Goal: Task Accomplishment & Management: Use online tool/utility

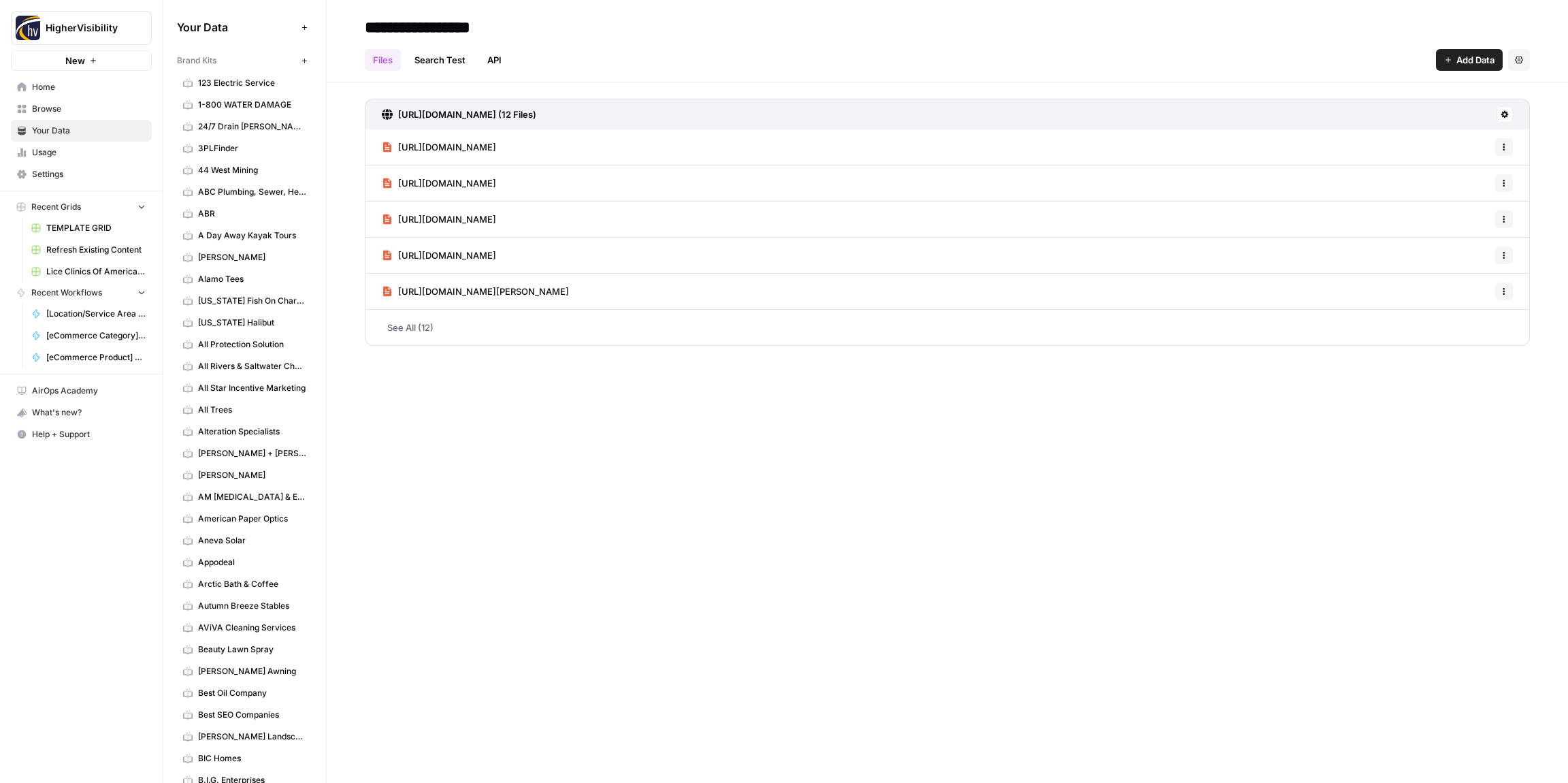
scroll to position [1004, 0]
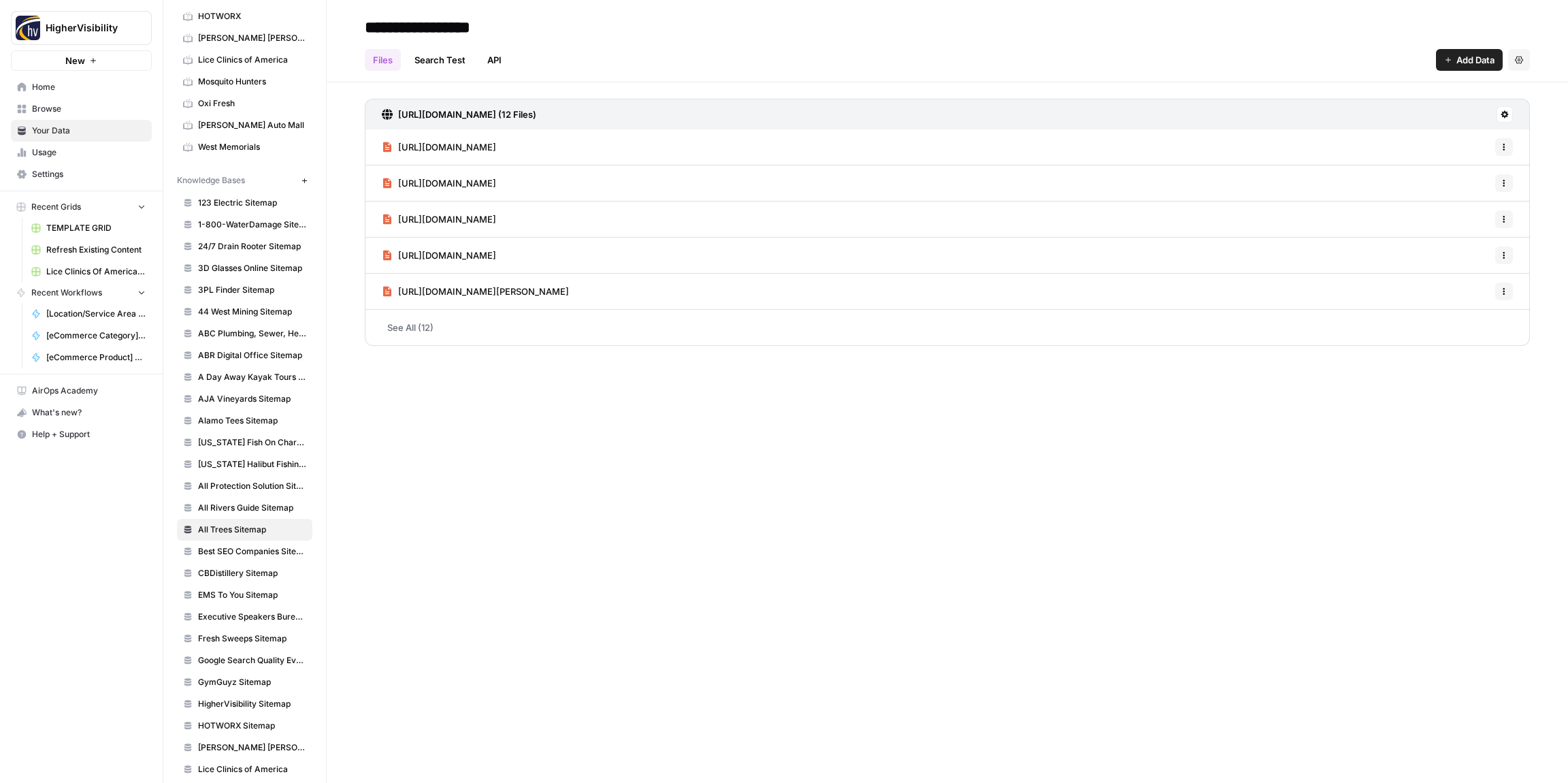
click at [305, 180] on icon "button" at bounding box center [304, 180] width 5 height 5
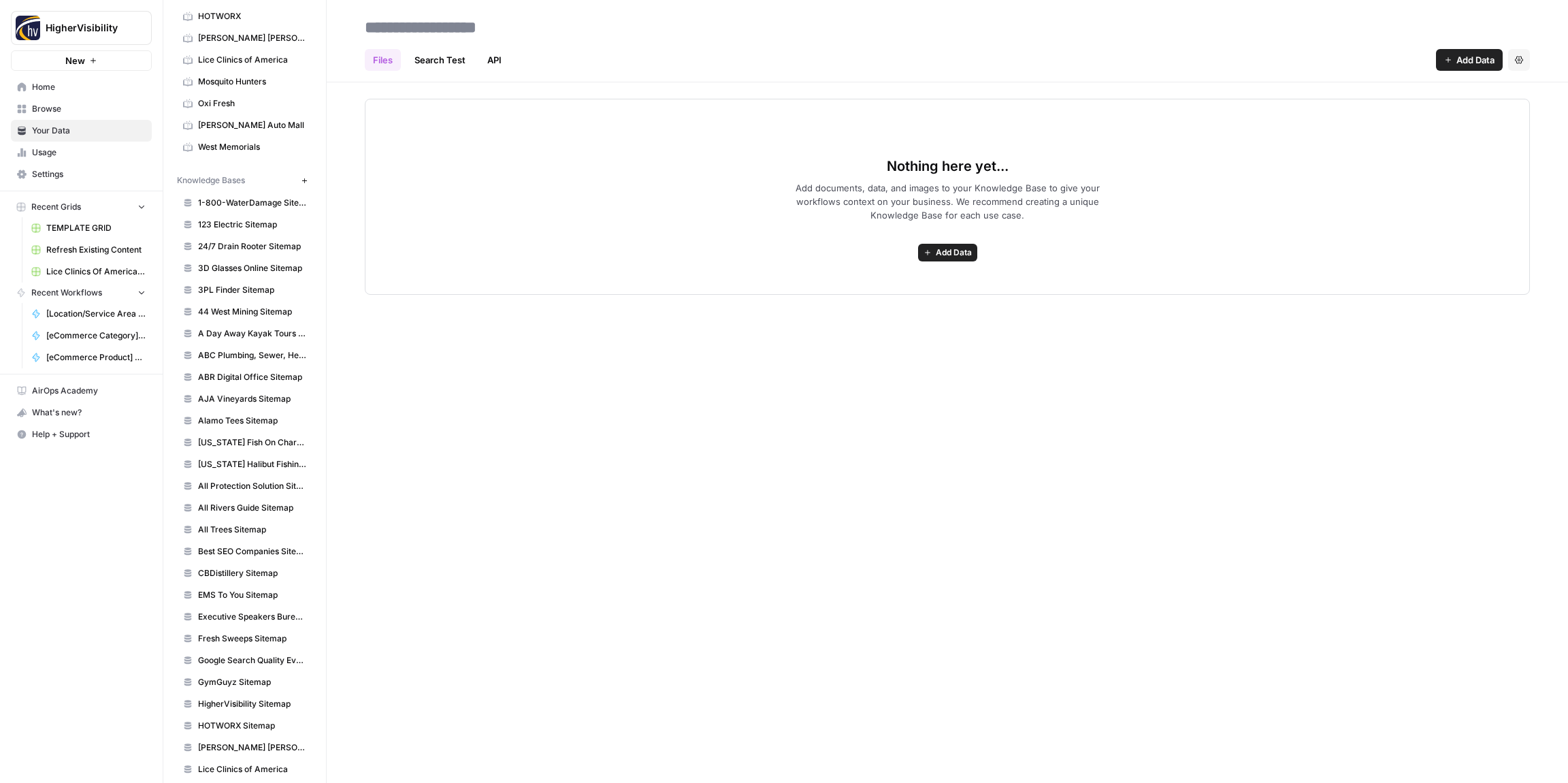
click at [949, 253] on span "Add Data" at bounding box center [954, 253] width 36 height 12
click at [881, 303] on span "Web Scrape" at bounding box center [898, 302] width 124 height 14
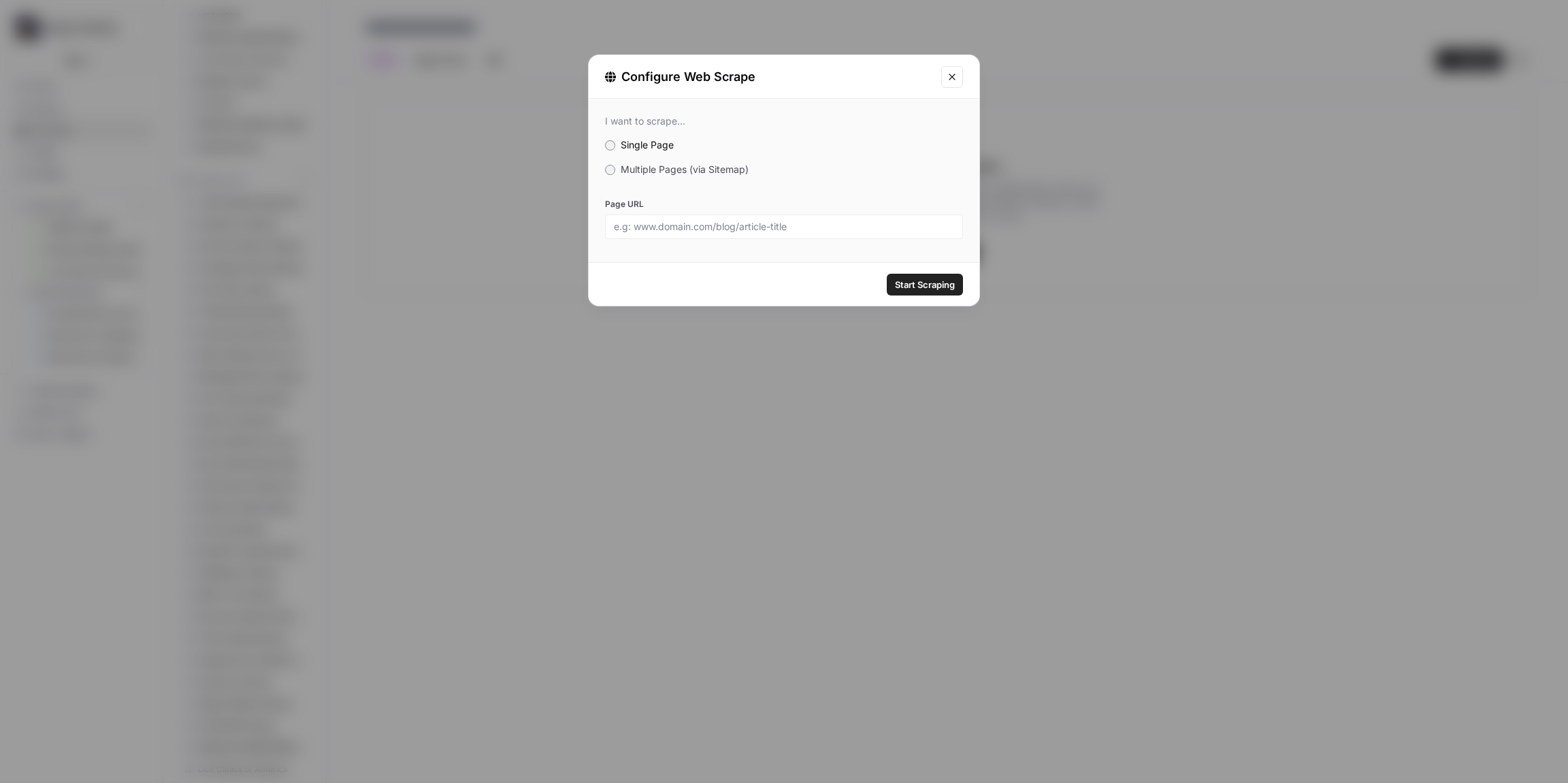
click at [612, 175] on label "Multiple Pages (via Sitemap)" at bounding box center [784, 169] width 358 height 14
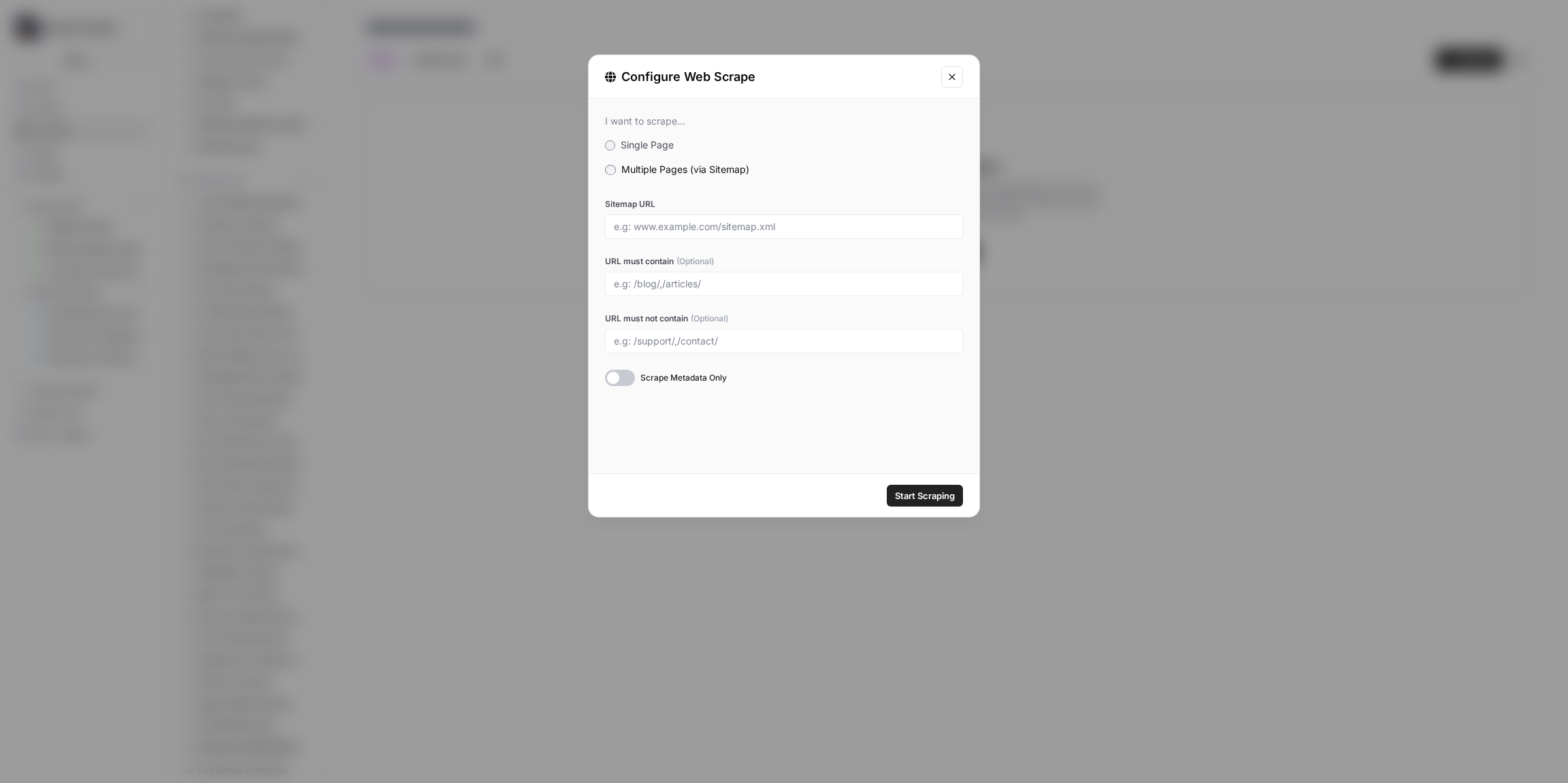
click at [672, 219] on div at bounding box center [784, 226] width 358 height 24
click at [689, 230] on input "Sitemap URL" at bounding box center [784, 227] width 341 height 12
paste input "[URL][DOMAIN_NAME]"
type input "[URL][DOMAIN_NAME]"
click at [921, 496] on span "Start Scraping" at bounding box center [925, 496] width 60 height 14
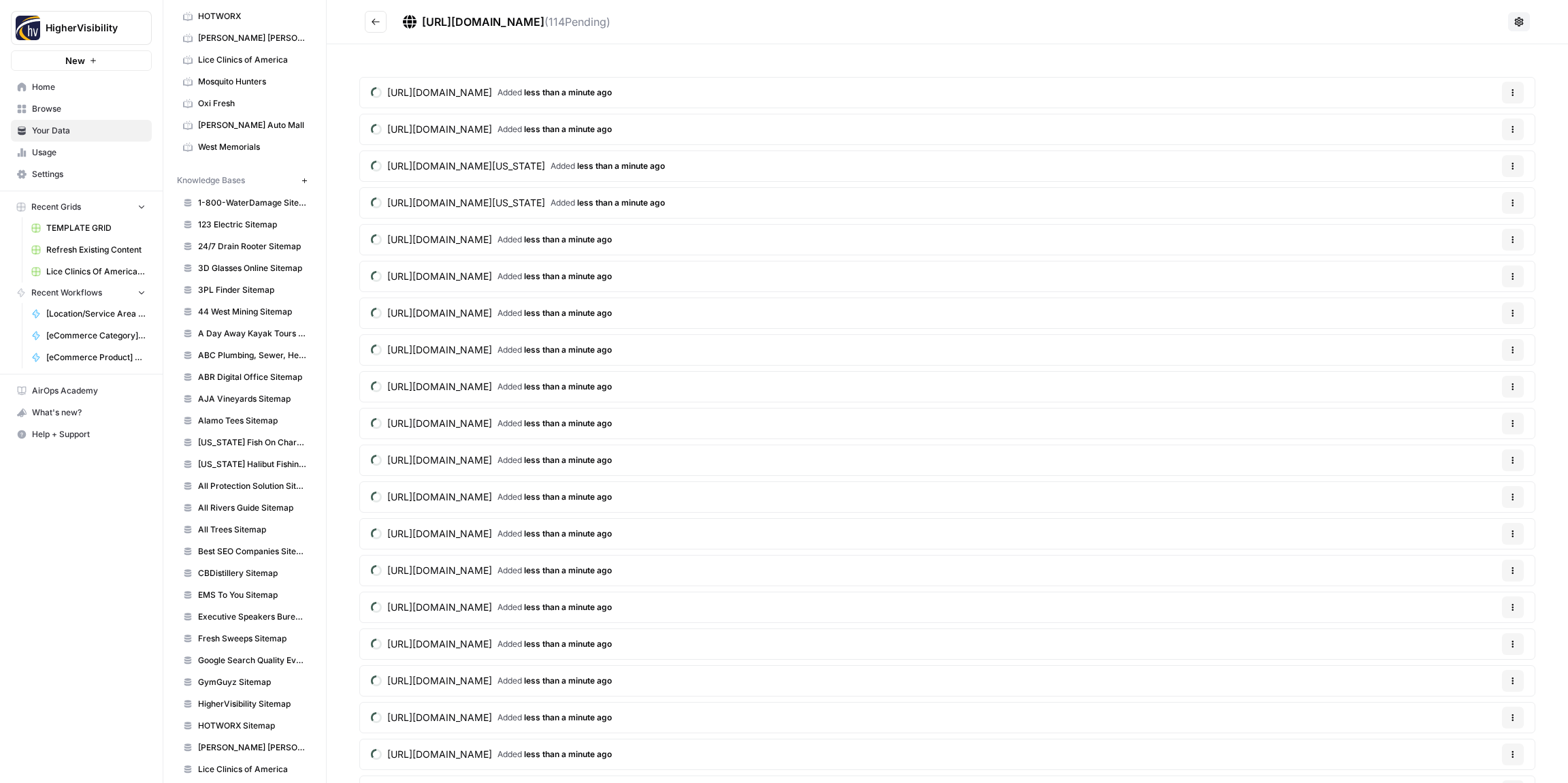
click at [374, 22] on icon "Go back" at bounding box center [376, 22] width 10 height 10
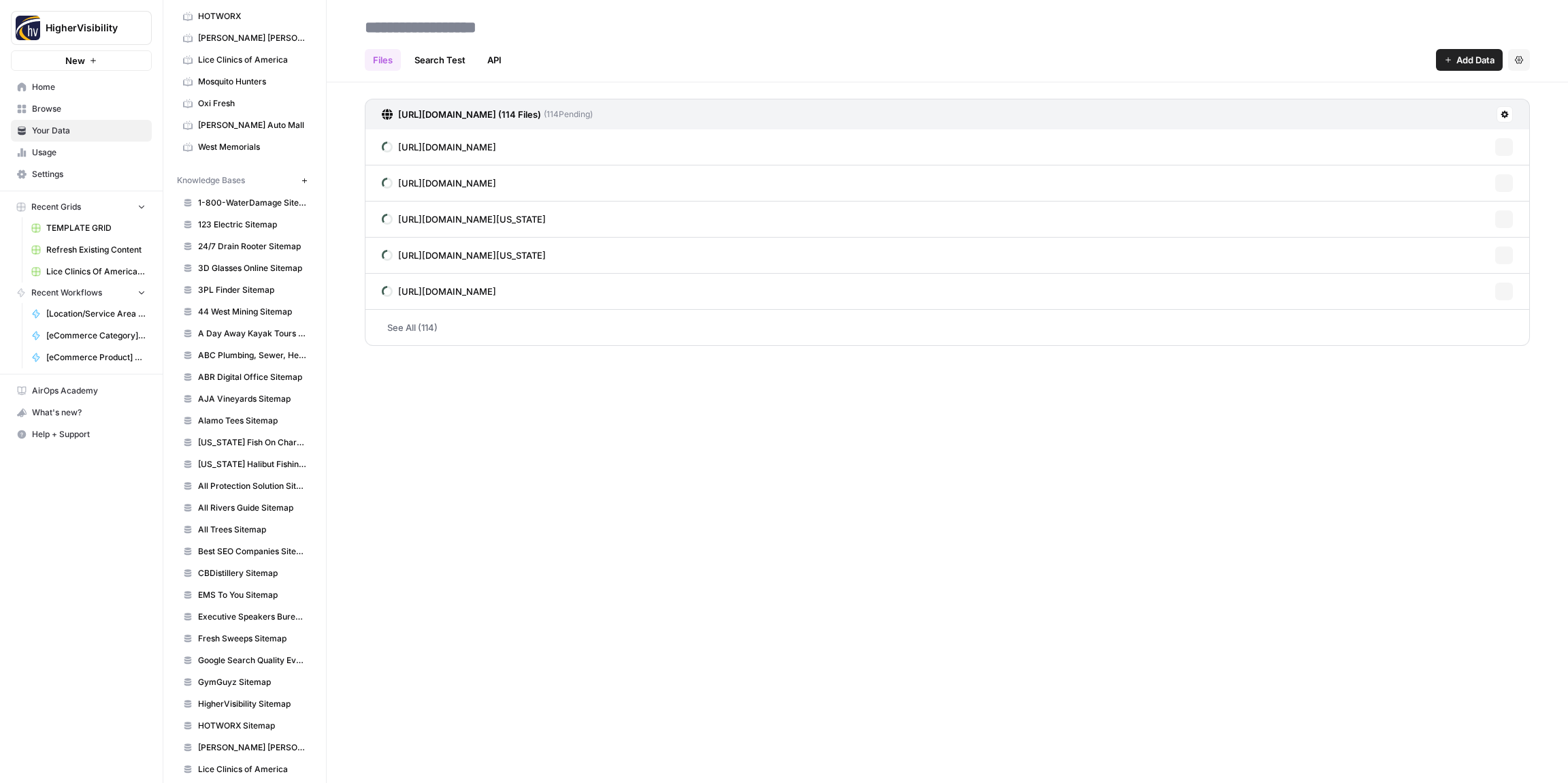
click at [422, 26] on input at bounding box center [468, 27] width 218 height 27
type input "**********"
click at [622, 42] on div "Files Search Test API Add Data Settings" at bounding box center [948, 54] width 1166 height 33
click at [514, 441] on div "**********" at bounding box center [947, 392] width 1241 height 783
click at [305, 180] on icon "button" at bounding box center [305, 180] width 8 height 8
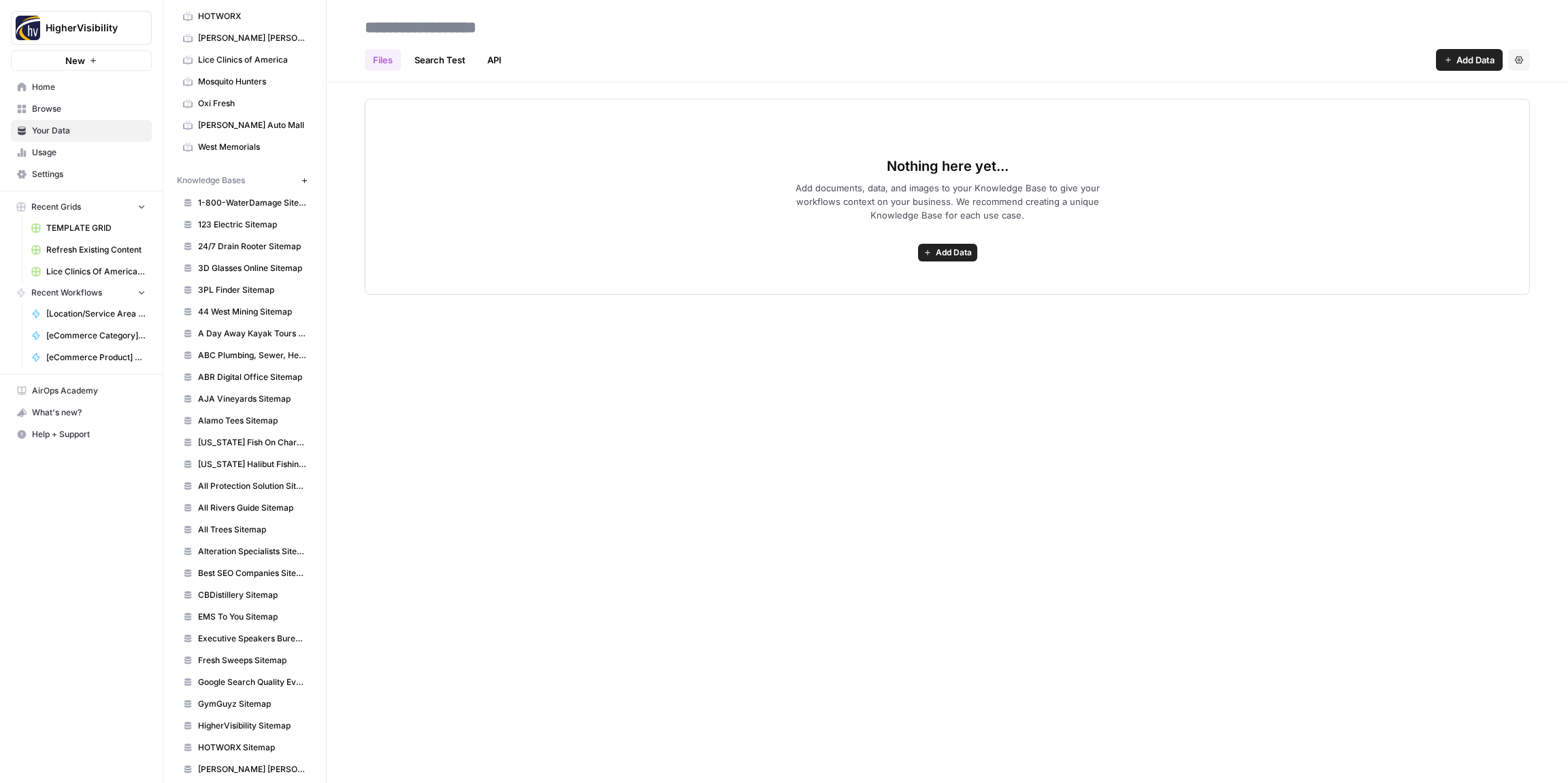
click at [966, 257] on span "Add Data" at bounding box center [954, 253] width 36 height 12
click at [899, 310] on button "Web Scrape" at bounding box center [893, 301] width 155 height 19
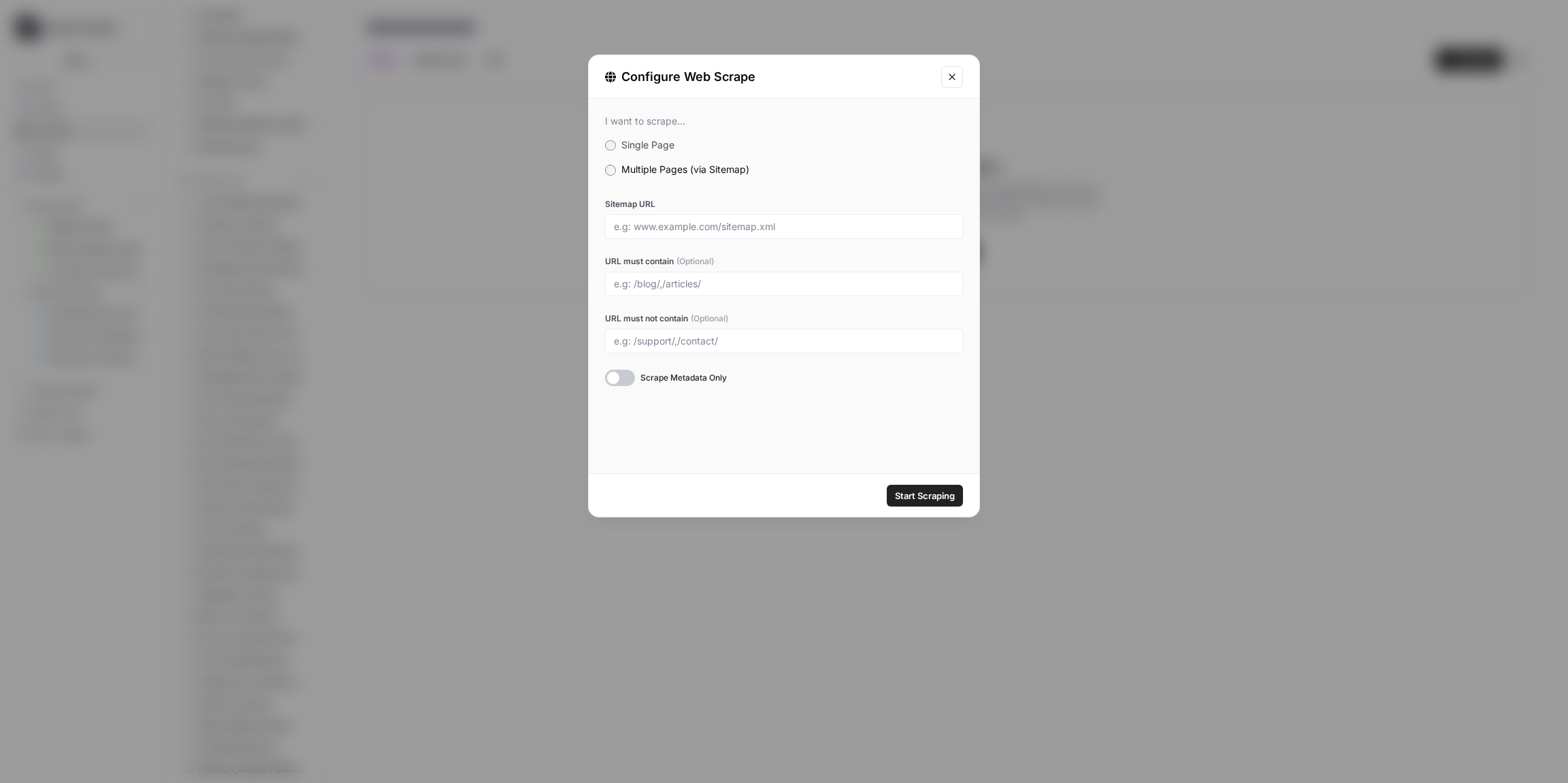
click at [633, 233] on div at bounding box center [784, 226] width 358 height 24
click at [638, 227] on input "Sitemap URL" at bounding box center [784, 227] width 341 height 12
paste input "[URL][DOMAIN_NAME]"
type input "[URL][DOMAIN_NAME]"
click at [918, 502] on span "Start Scraping" at bounding box center [925, 496] width 60 height 14
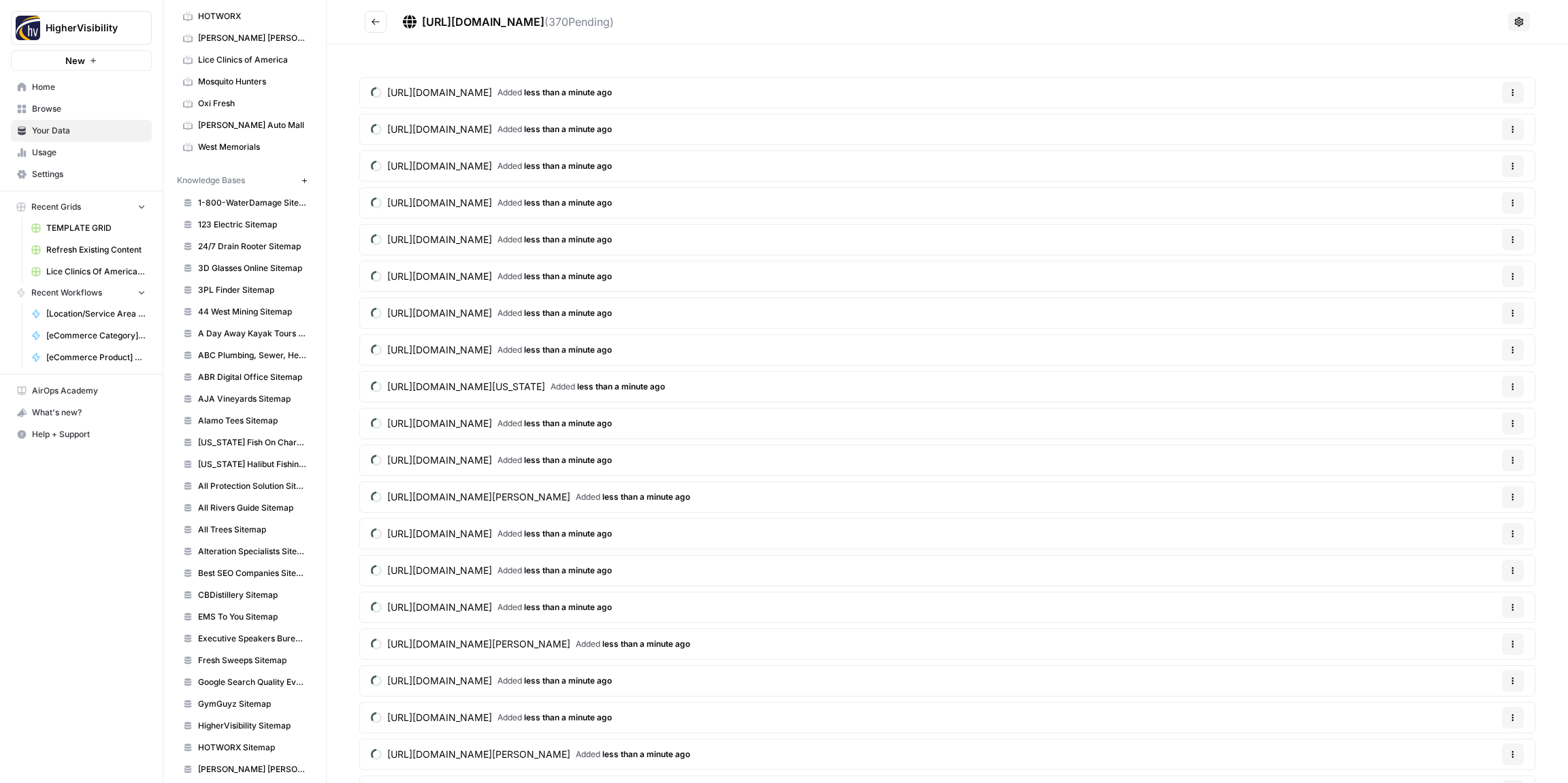
click at [377, 20] on icon "Go back" at bounding box center [376, 22] width 10 height 10
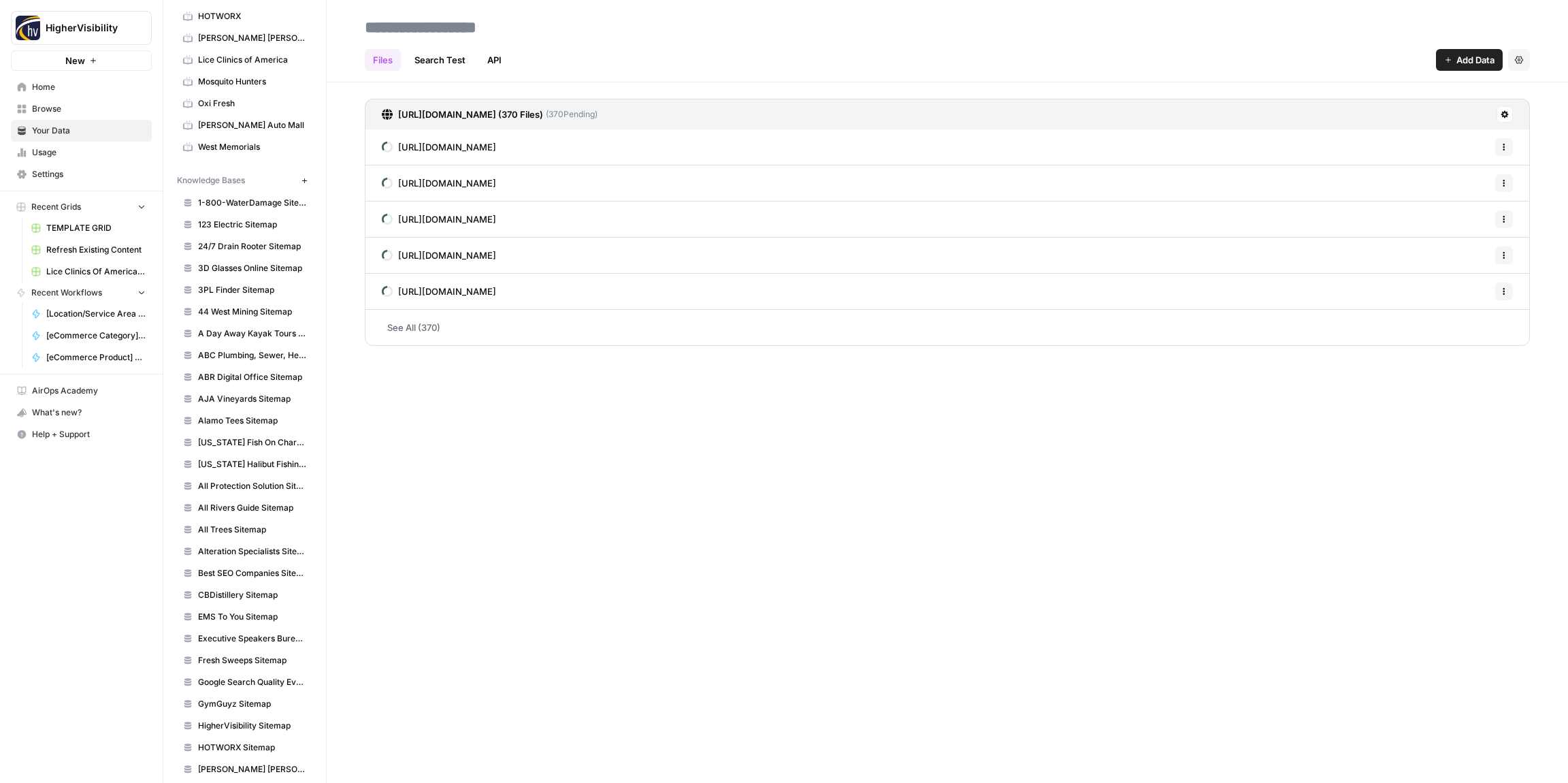
click at [427, 22] on input at bounding box center [468, 27] width 218 height 27
type input "**********"
click at [622, 31] on h2 "**********" at bounding box center [948, 27] width 1166 height 22
click at [306, 179] on icon "button" at bounding box center [305, 180] width 8 height 8
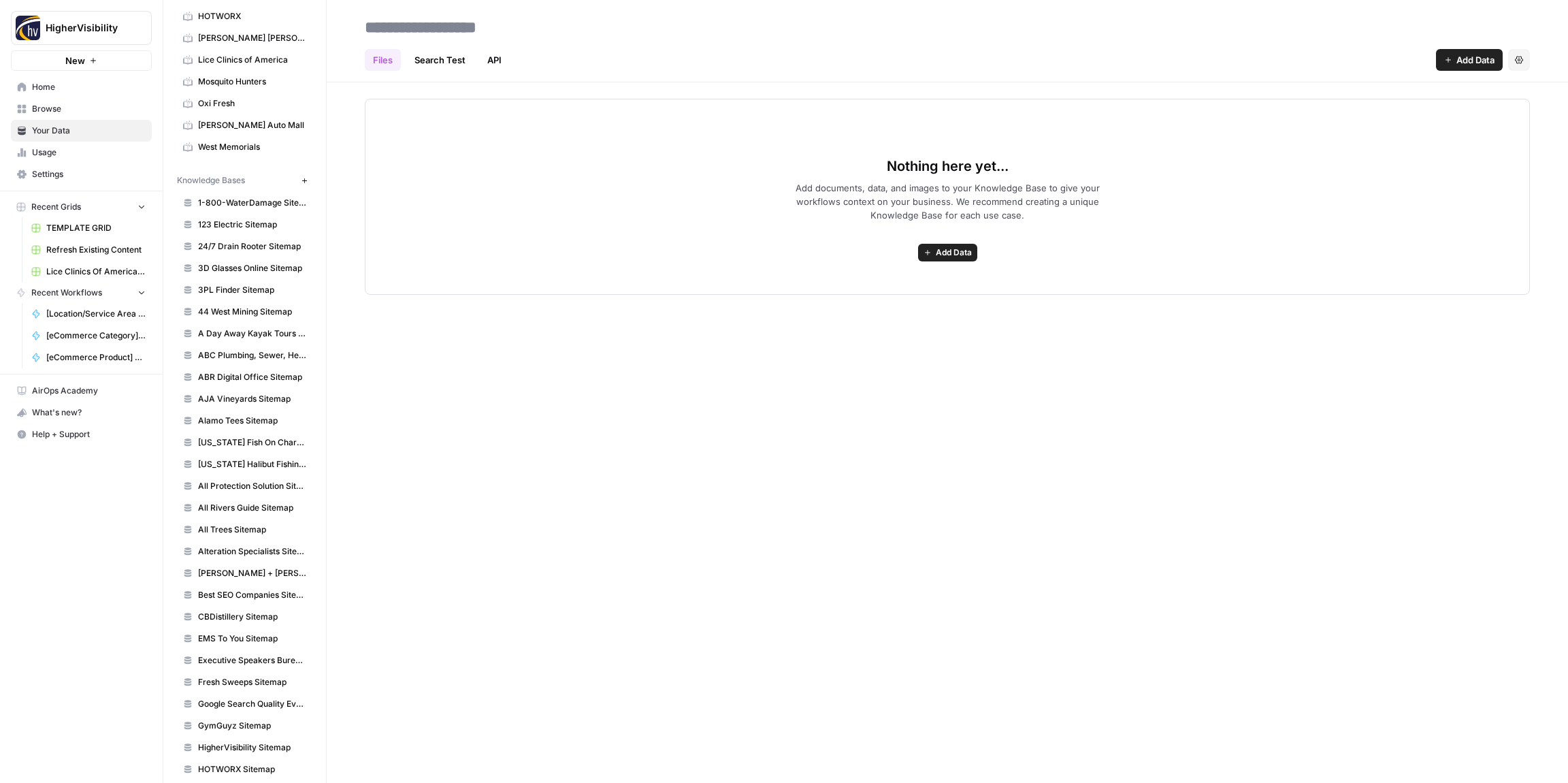
click at [949, 255] on span "Add Data" at bounding box center [954, 253] width 36 height 12
click at [900, 301] on span "Web Scrape" at bounding box center [898, 302] width 124 height 14
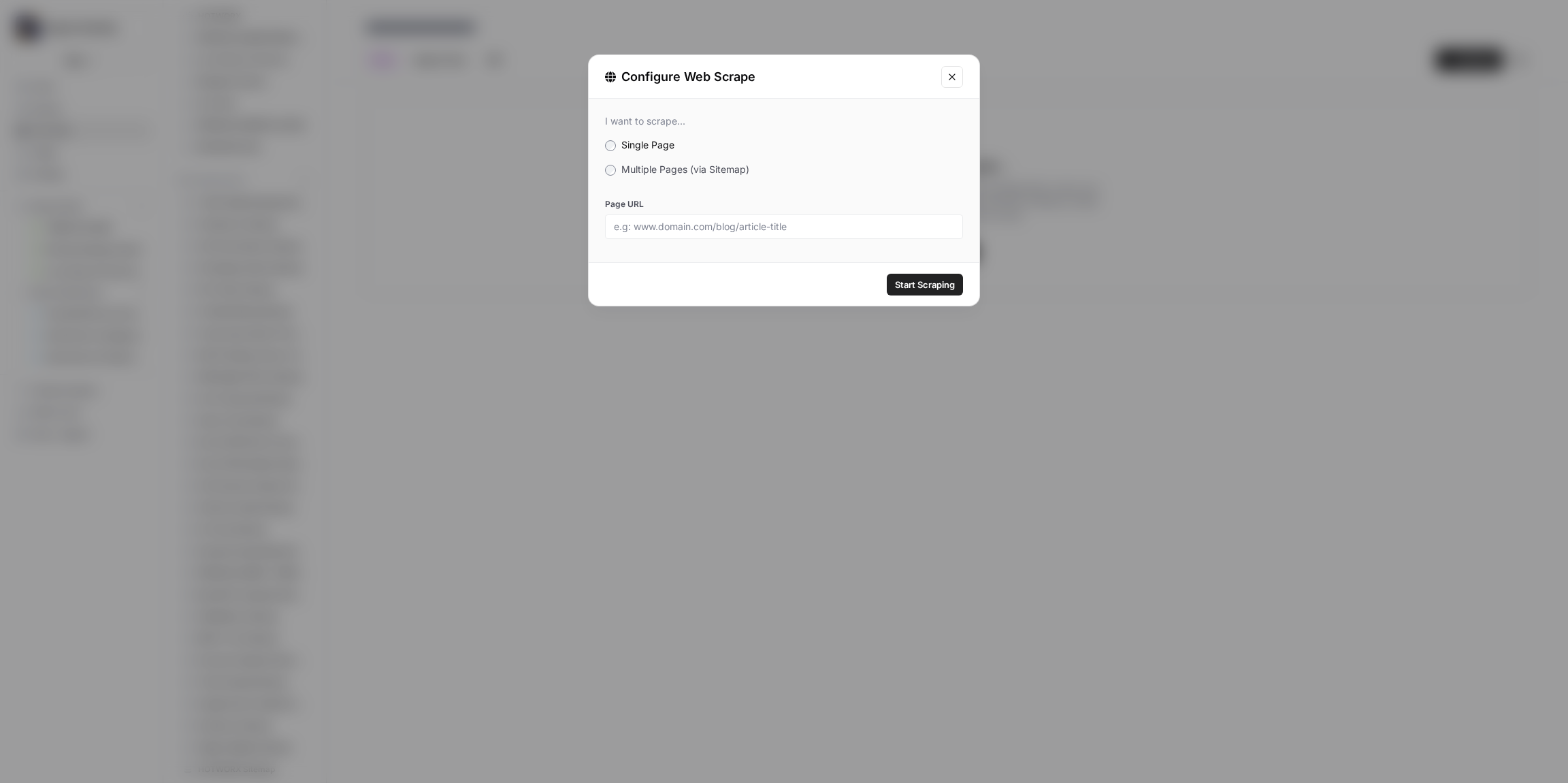
click at [671, 180] on div "I want to scrape... Single Page Multiple Pages (via Sitemap) Page URL" at bounding box center [784, 177] width 391 height 157
click at [659, 167] on span "Multiple Pages (via Sitemap)" at bounding box center [685, 169] width 128 height 12
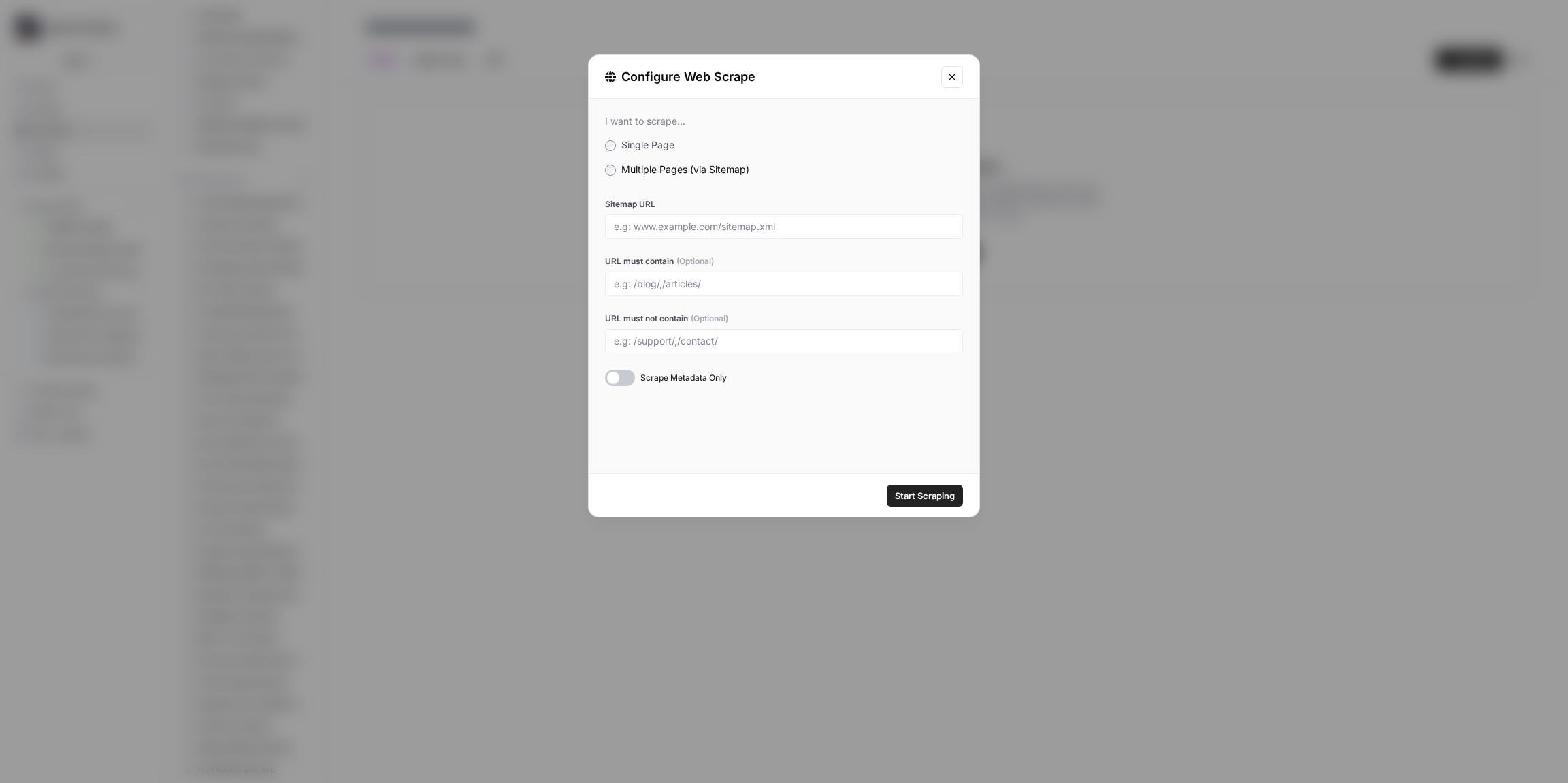
click at [665, 220] on div at bounding box center [784, 226] width 358 height 24
click at [744, 229] on input "Sitemap URL" at bounding box center [784, 227] width 341 height 12
paste input "[URL][DOMAIN_NAME]"
type input "[URL][DOMAIN_NAME]"
click at [924, 499] on span "Start Scraping" at bounding box center [925, 496] width 60 height 14
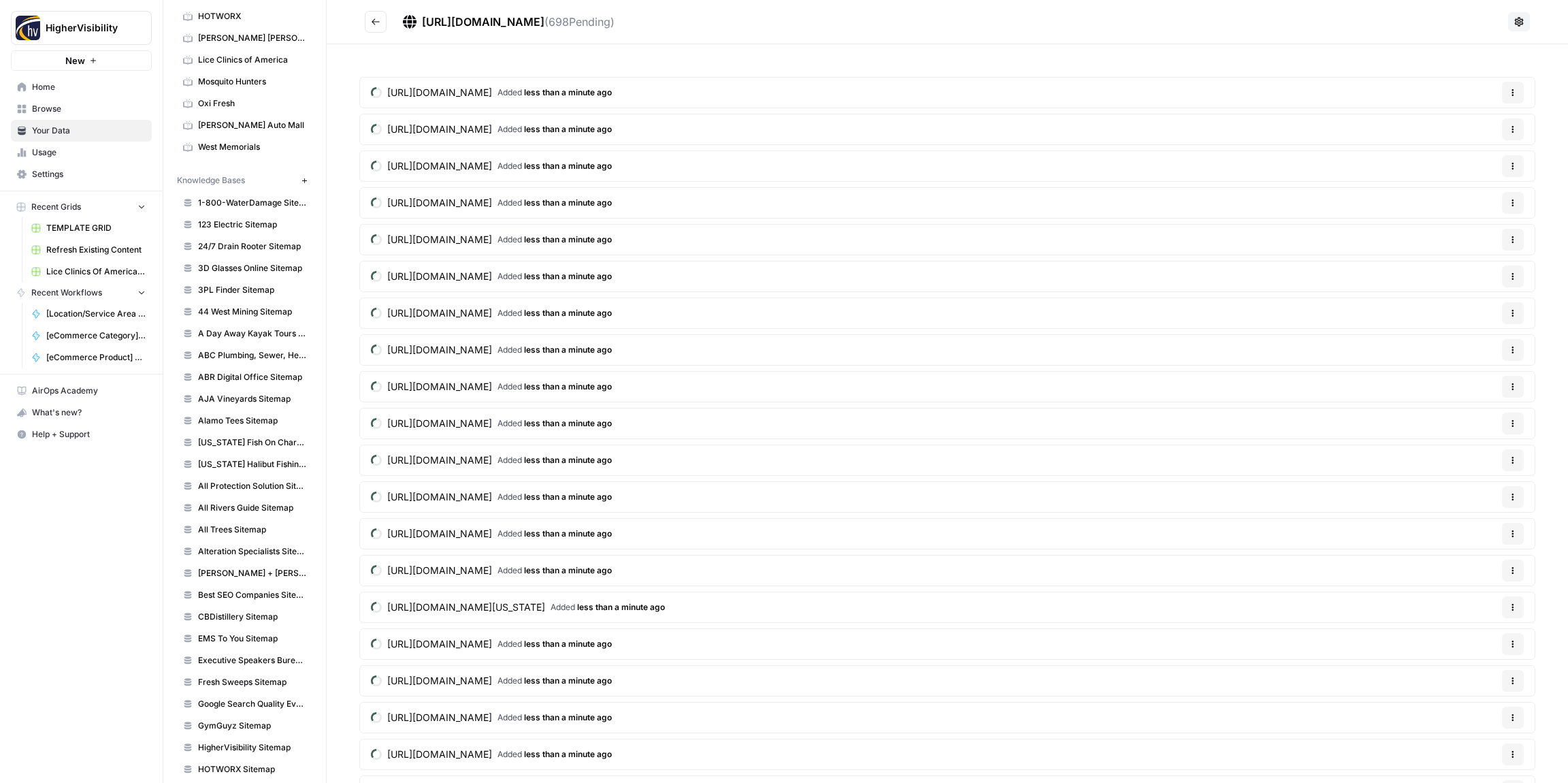
click at [376, 22] on icon "Go back" at bounding box center [376, 22] width 10 height 10
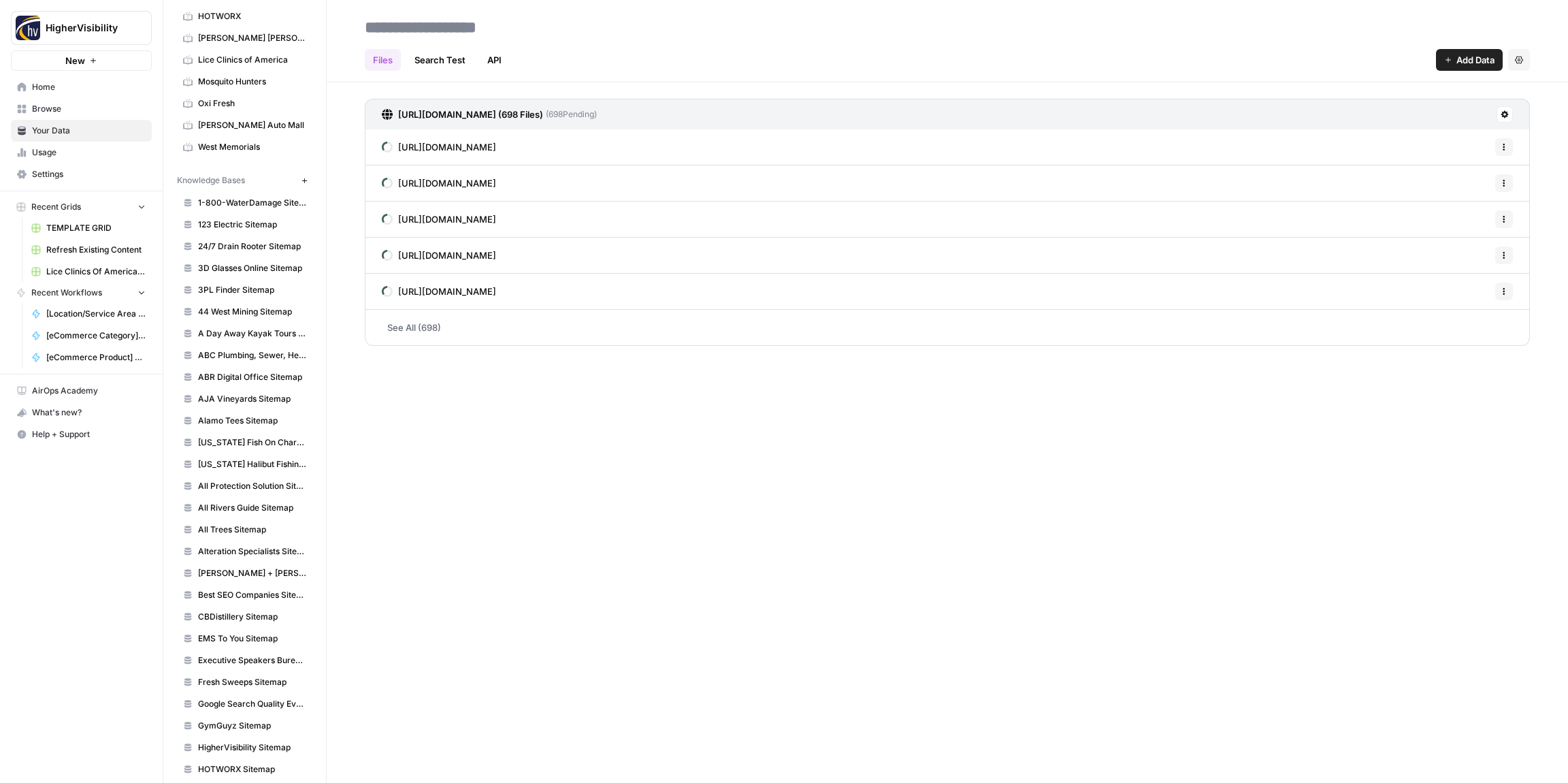
click at [399, 30] on input at bounding box center [468, 27] width 218 height 27
drag, startPoint x: 626, startPoint y: 26, endPoint x: 519, endPoint y: 25, distance: 107.0
click at [519, 25] on input "**********" at bounding box center [499, 27] width 279 height 27
type input "**********"
click at [638, 47] on div "Files Search Test API Add Data Settings" at bounding box center [948, 54] width 1166 height 33
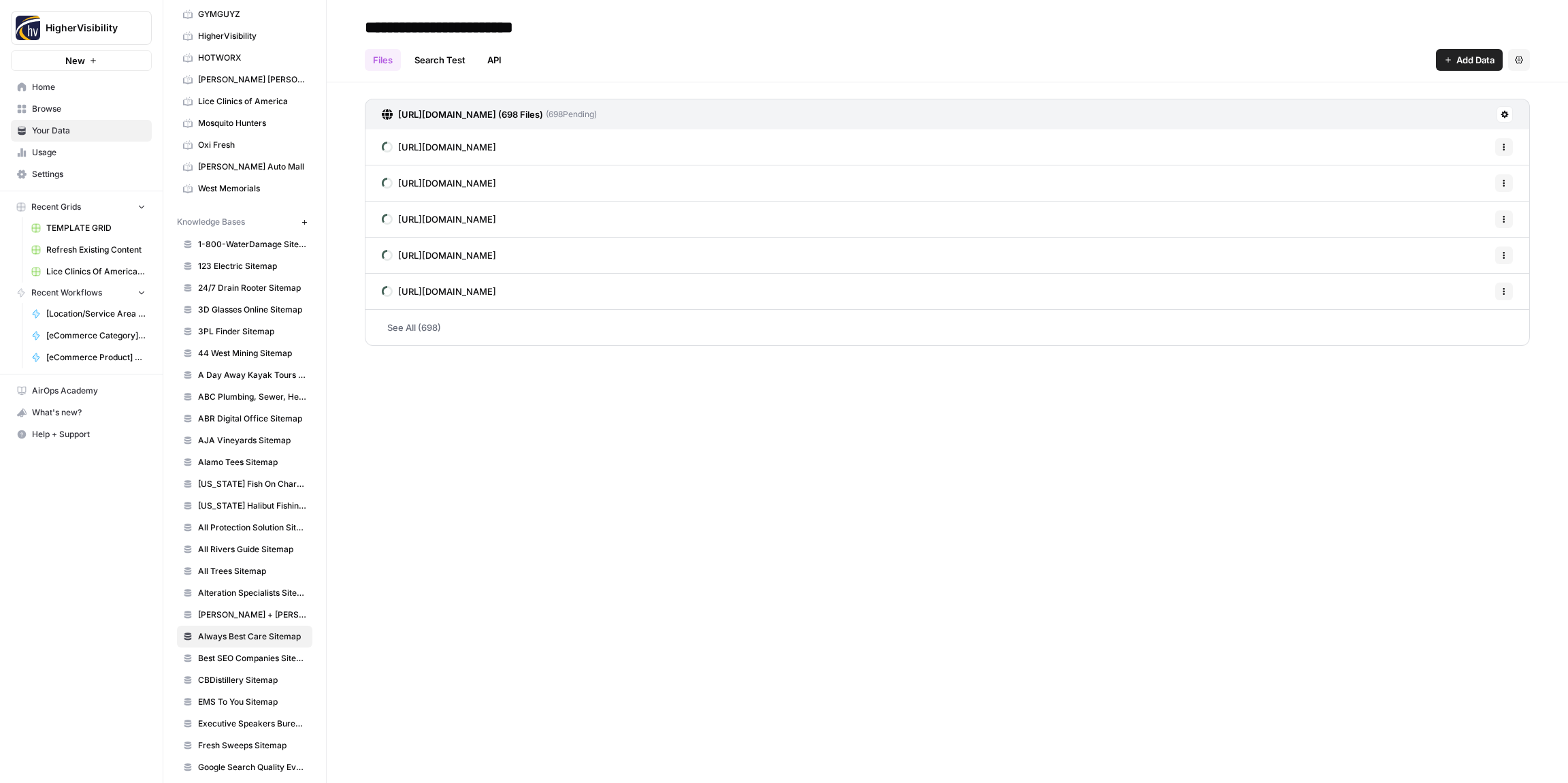
scroll to position [985, 0]
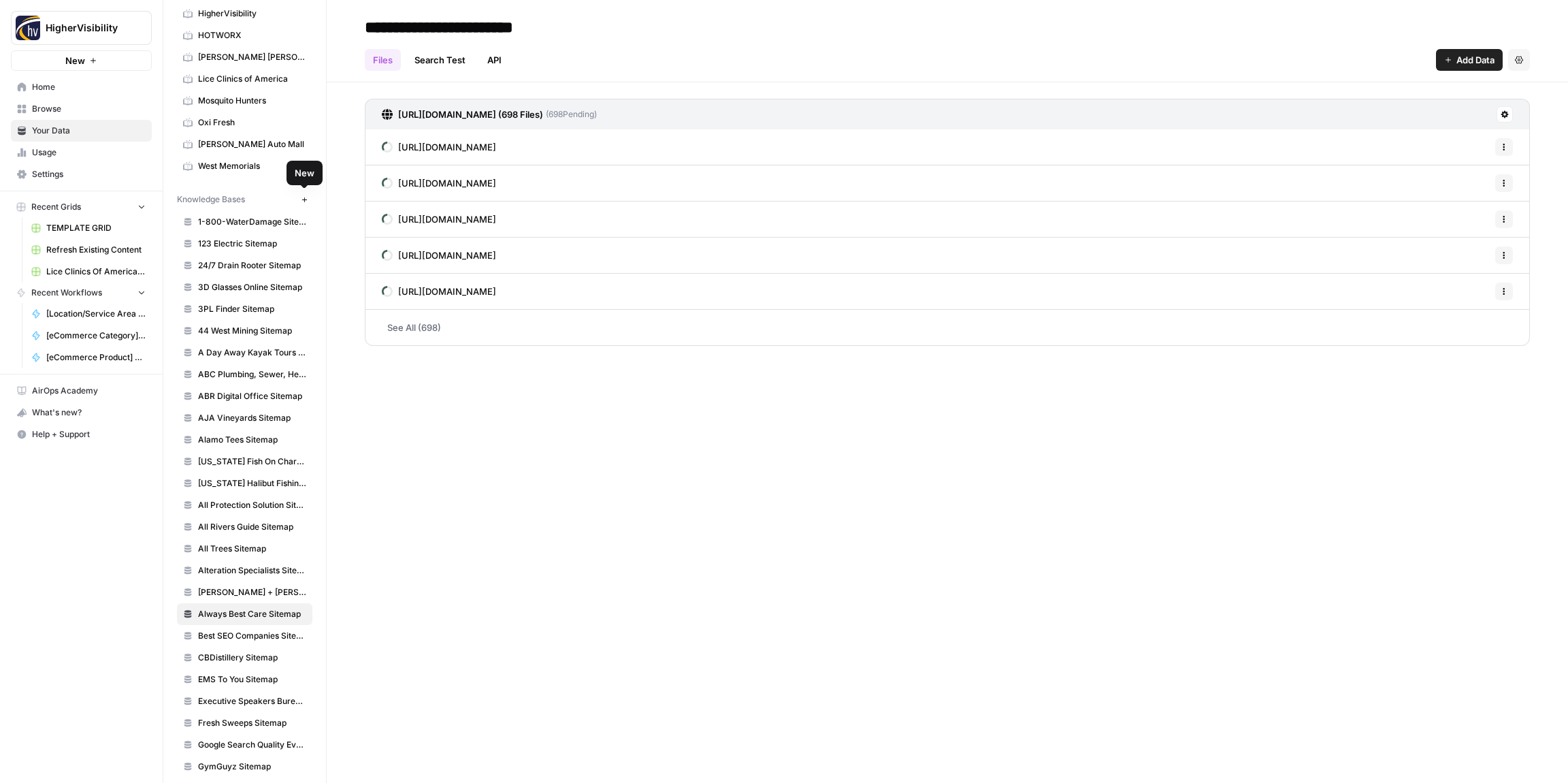
click at [303, 199] on icon "button" at bounding box center [305, 200] width 8 height 8
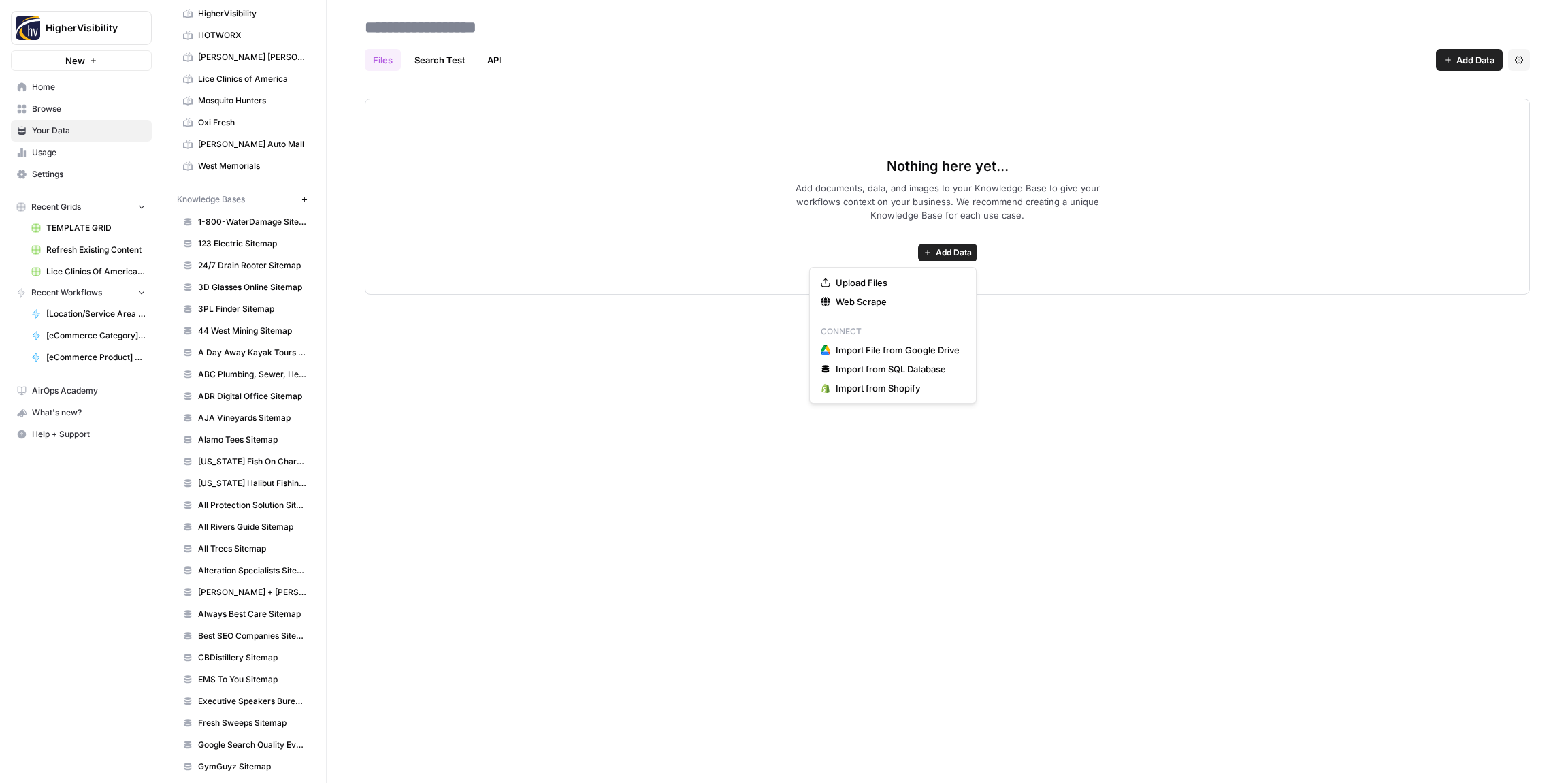
click at [952, 257] on span "Add Data" at bounding box center [954, 253] width 36 height 12
click at [862, 305] on span "Web Scrape" at bounding box center [898, 302] width 124 height 14
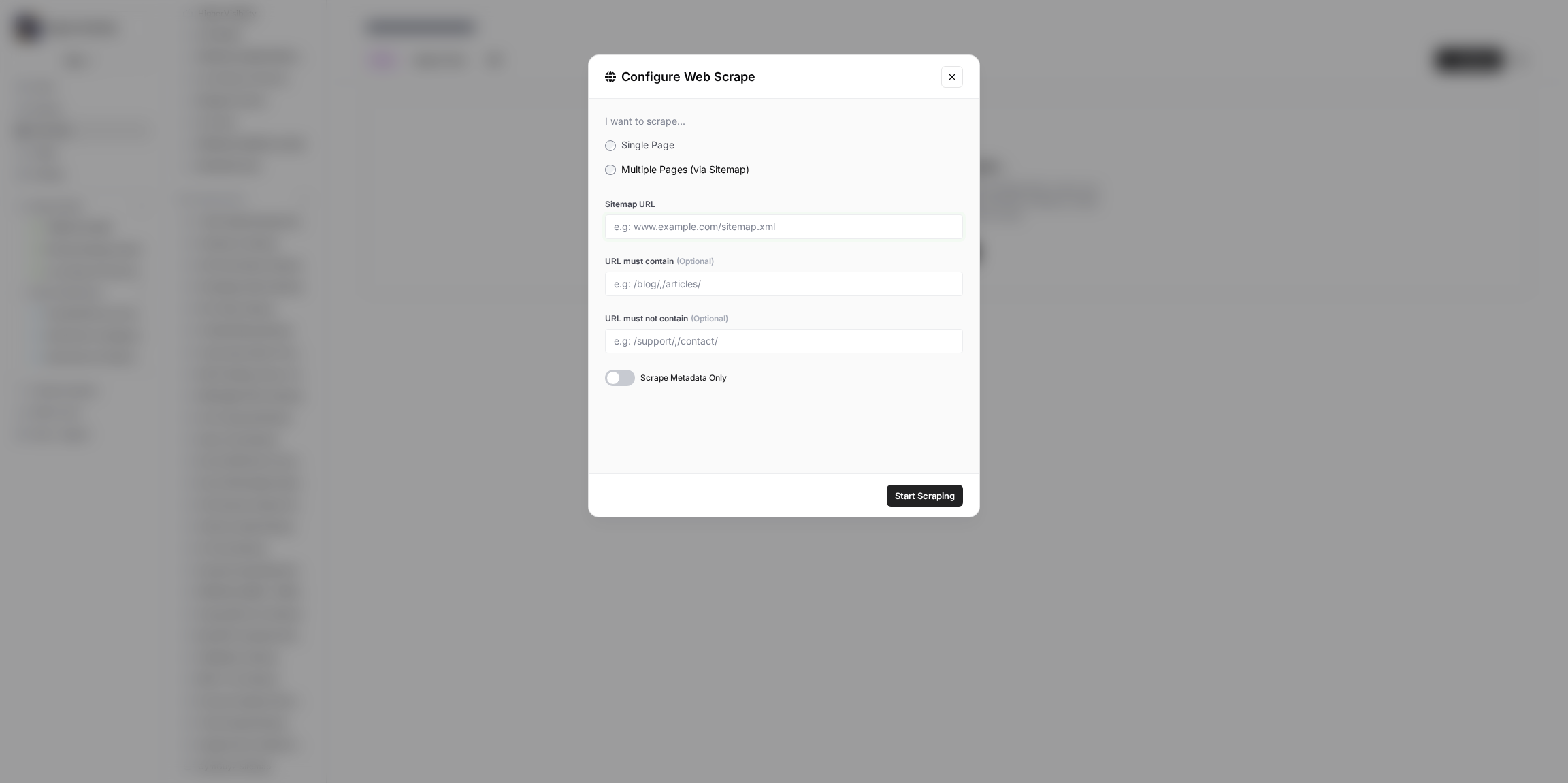
click at [633, 226] on input "Sitemap URL" at bounding box center [784, 227] width 341 height 12
paste input "[URL][DOMAIN_NAME]"
type input "[URL][DOMAIN_NAME]"
click at [791, 448] on div "I want to scrape... Single Page Multiple Pages (via Sitemap) Sitemap URL [URL][…" at bounding box center [784, 286] width 391 height 375
click at [914, 494] on span "Start Scraping" at bounding box center [925, 496] width 60 height 14
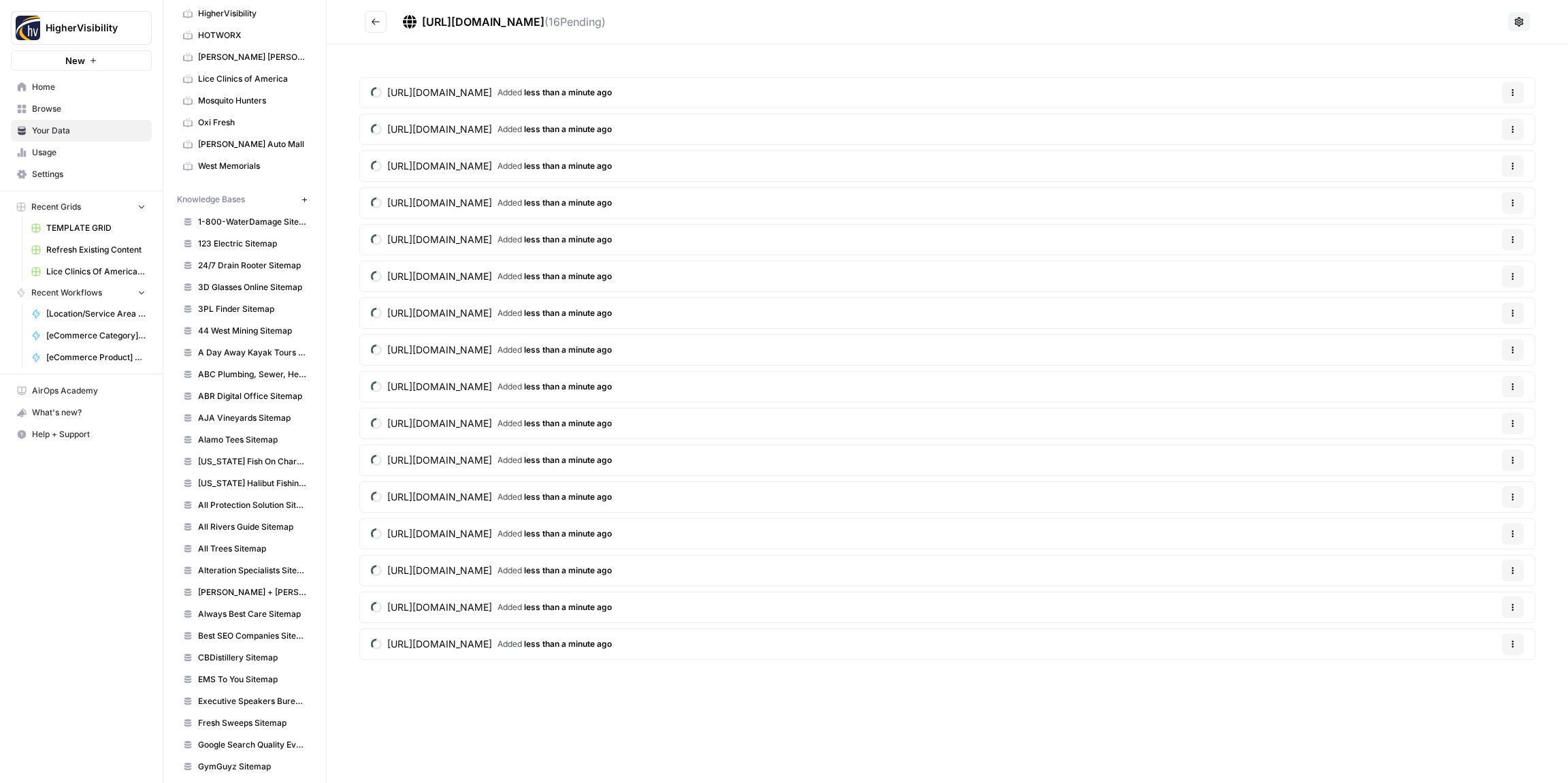
click at [373, 22] on icon "Go back" at bounding box center [376, 21] width 8 height 6
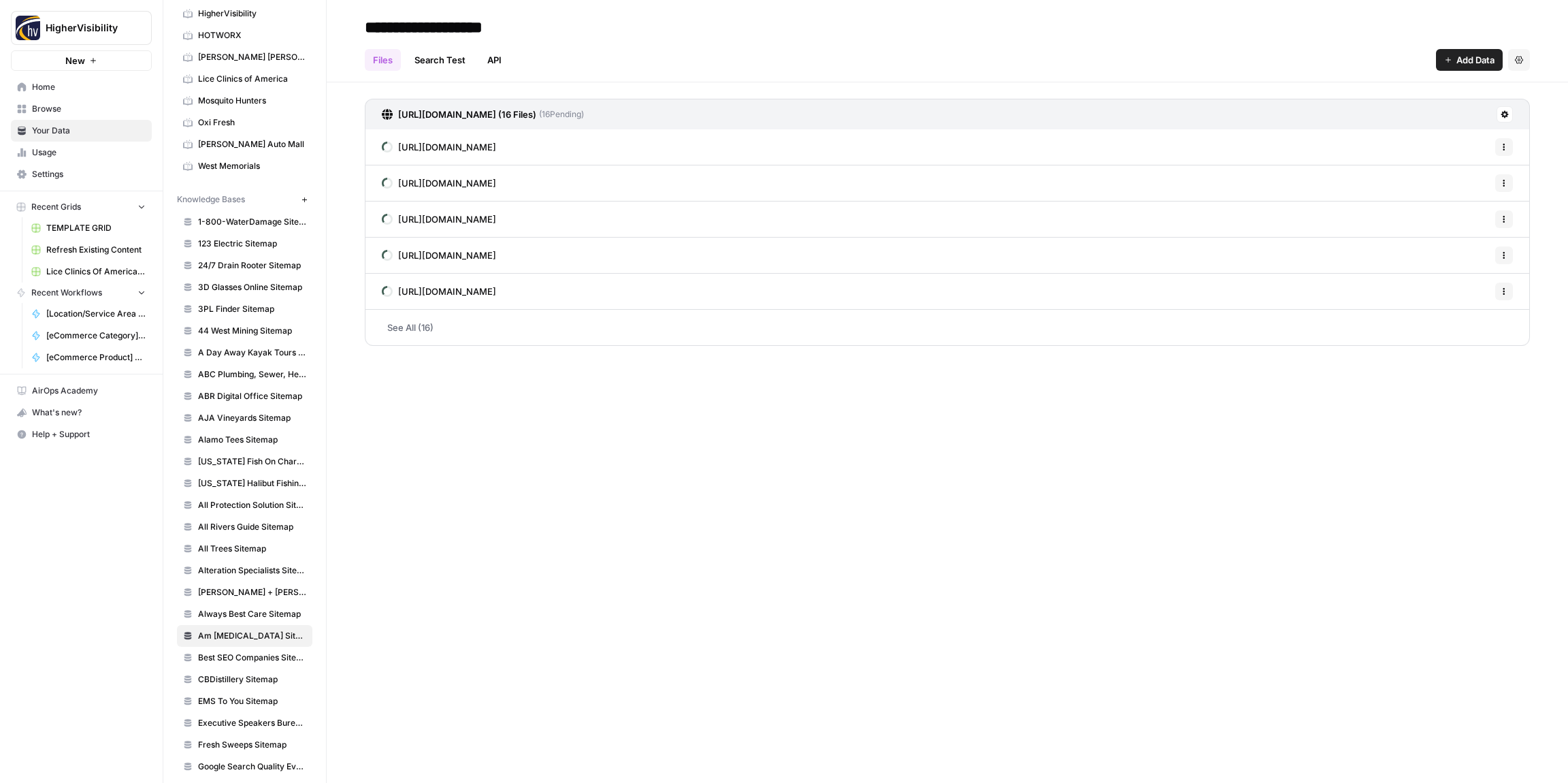
click at [389, 28] on input "**********" at bounding box center [468, 27] width 218 height 27
type input "**********"
click at [626, 42] on div "Files Search Test API Add Data Settings" at bounding box center [948, 54] width 1166 height 33
click at [568, 392] on div "**********" at bounding box center [947, 392] width 1241 height 783
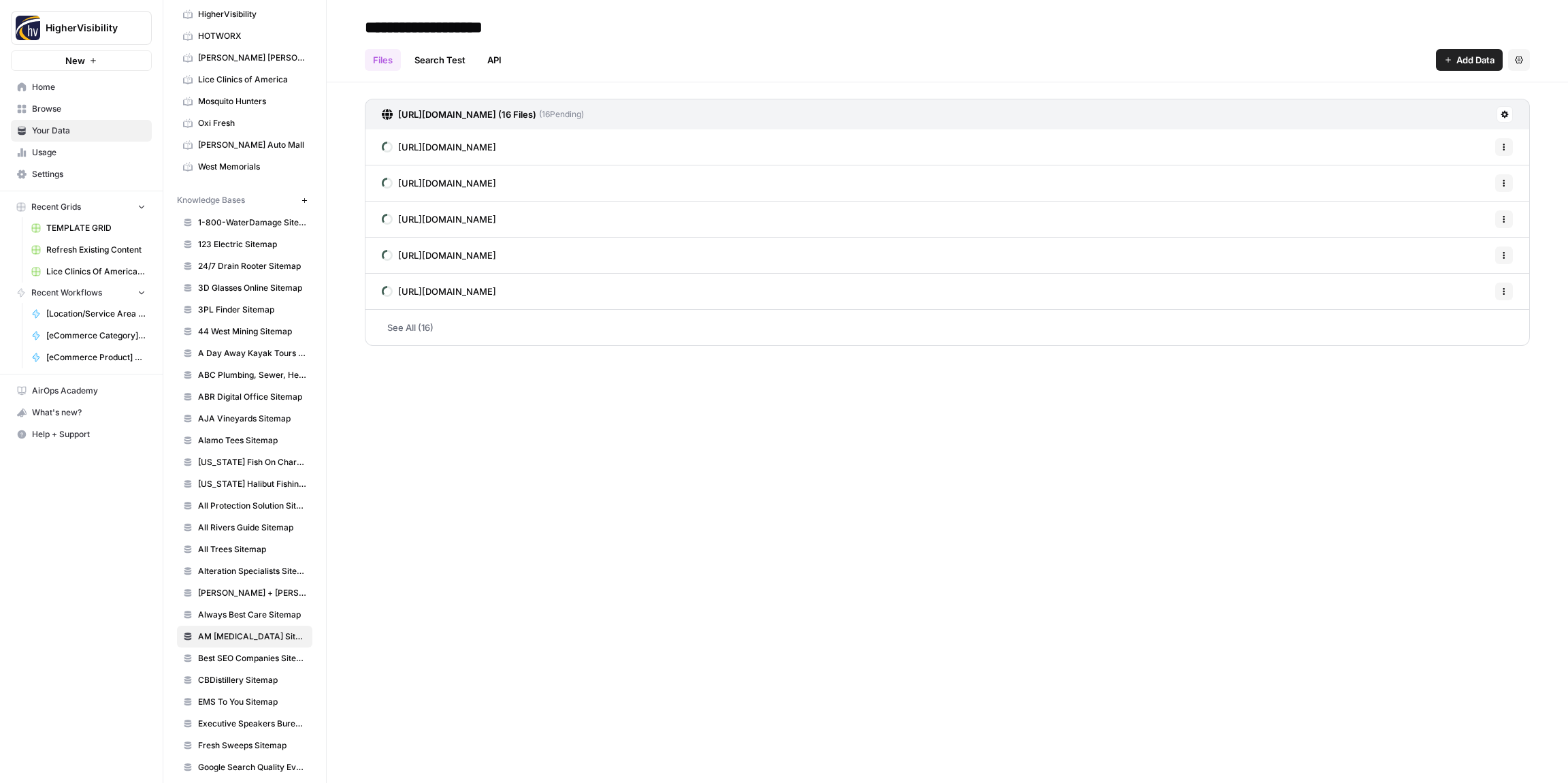
click at [305, 201] on icon "button" at bounding box center [305, 201] width 8 height 8
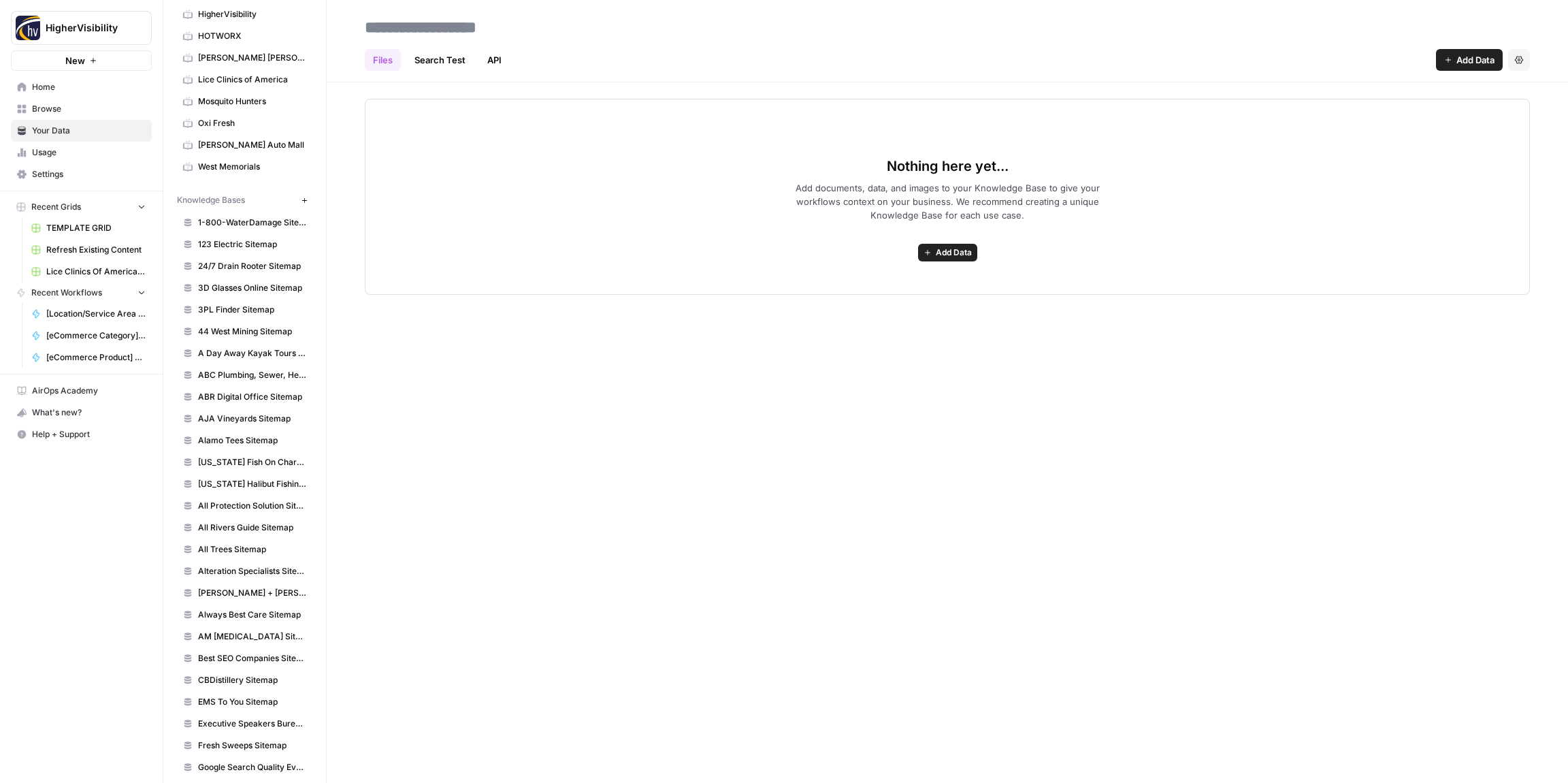
click at [950, 253] on span "Add Data" at bounding box center [954, 253] width 36 height 12
click at [902, 296] on span "Web Scrape" at bounding box center [898, 302] width 124 height 14
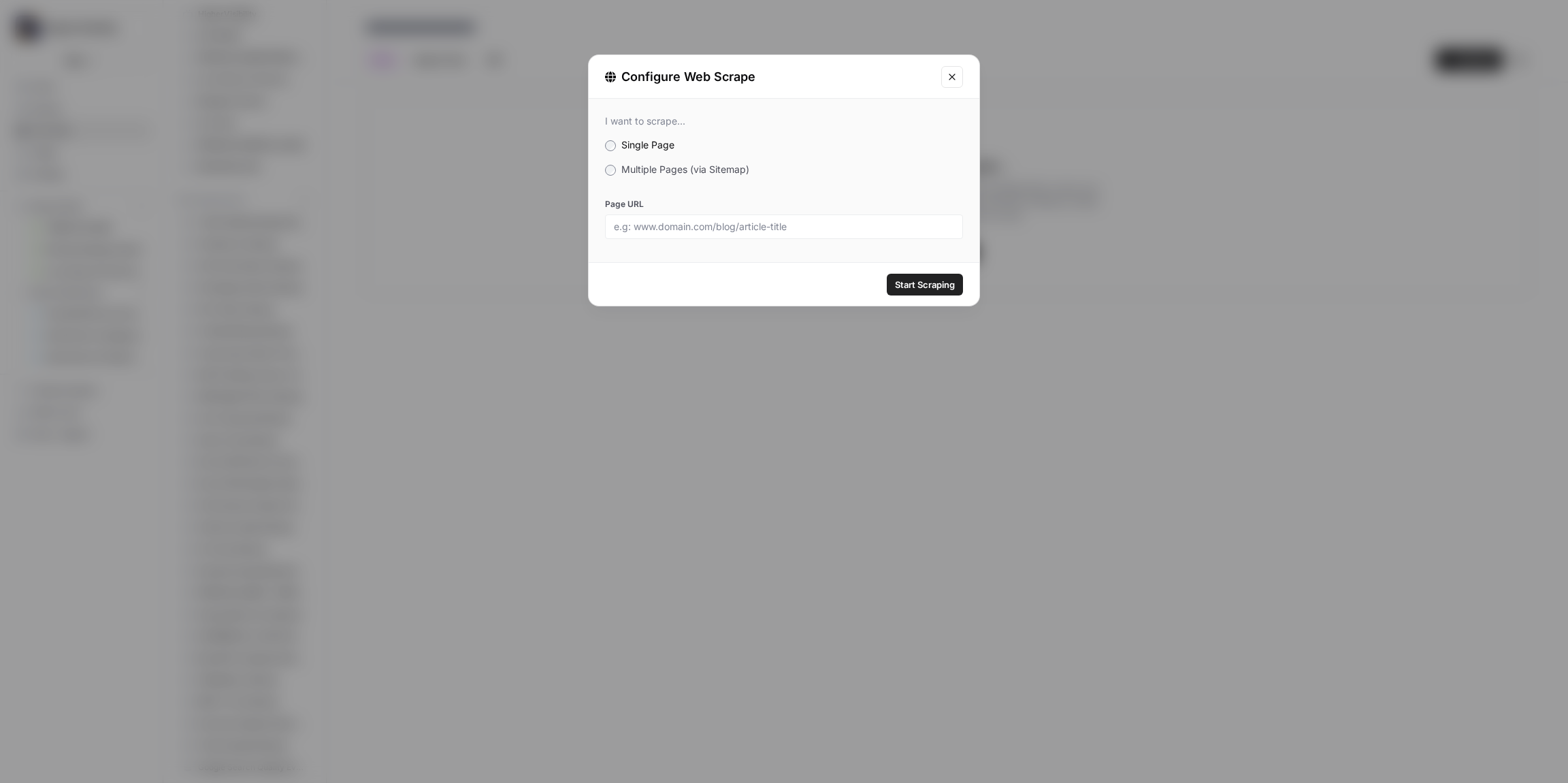
click at [624, 164] on span "Multiple Pages (via Sitemap)" at bounding box center [685, 169] width 128 height 12
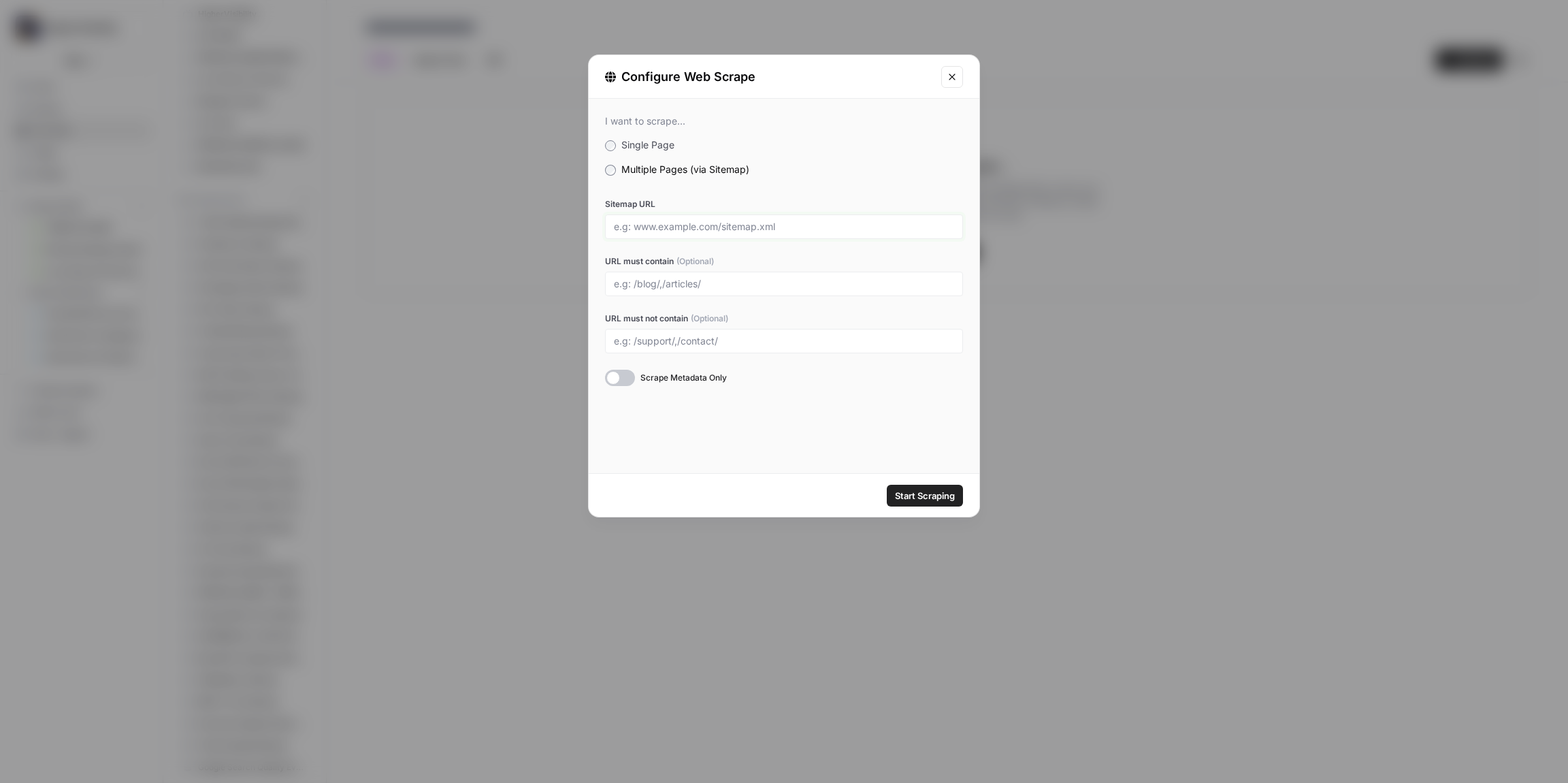
click at [667, 230] on input "Sitemap URL" at bounding box center [784, 227] width 341 height 12
paste input "[URL][DOMAIN_NAME]"
type input "[URL][DOMAIN_NAME]"
click at [857, 432] on div "I want to scrape... Single Page Multiple Pages (via Sitemap) Sitemap URL [URL][…" at bounding box center [784, 286] width 391 height 375
click at [926, 500] on span "Start Scraping" at bounding box center [925, 496] width 60 height 14
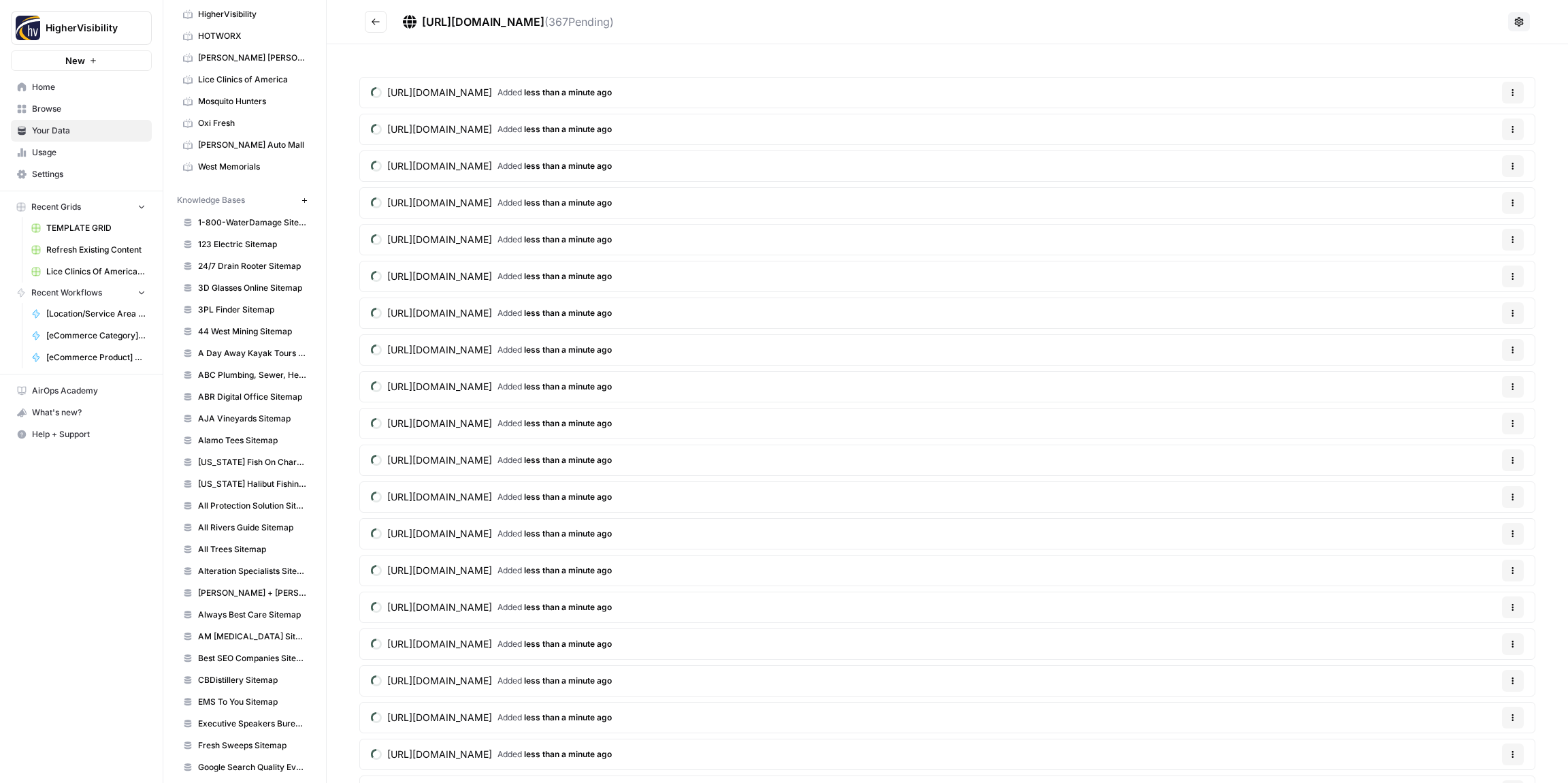
click at [375, 19] on icon "Go back" at bounding box center [376, 22] width 10 height 10
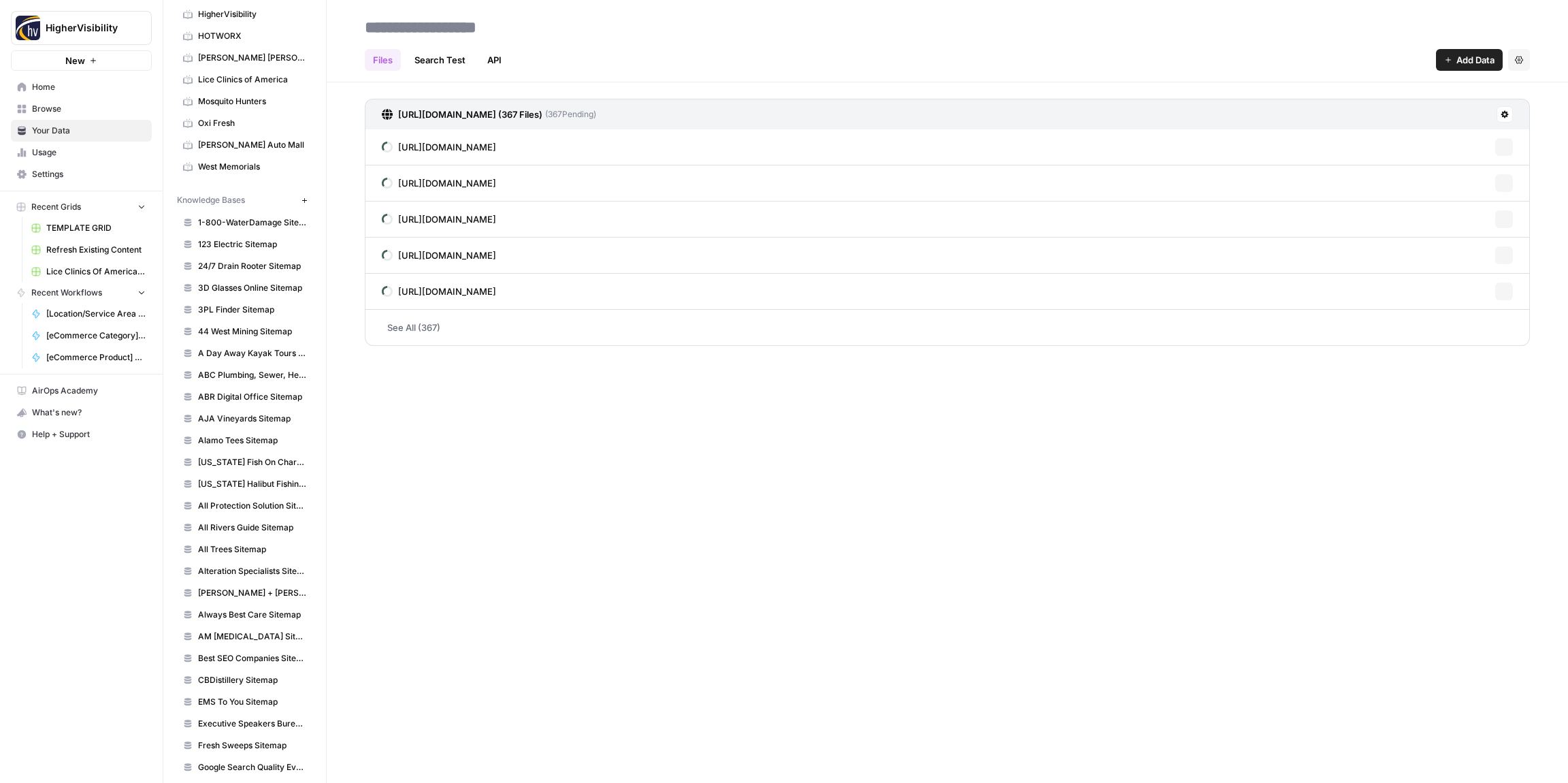
click at [429, 24] on input at bounding box center [468, 27] width 218 height 27
type input "**********"
click at [653, 44] on div "Files Search Test API Add Data Settings" at bounding box center [948, 54] width 1166 height 33
click at [335, 26] on header "**********" at bounding box center [947, 41] width 1241 height 83
click at [306, 198] on icon "button" at bounding box center [305, 201] width 8 height 8
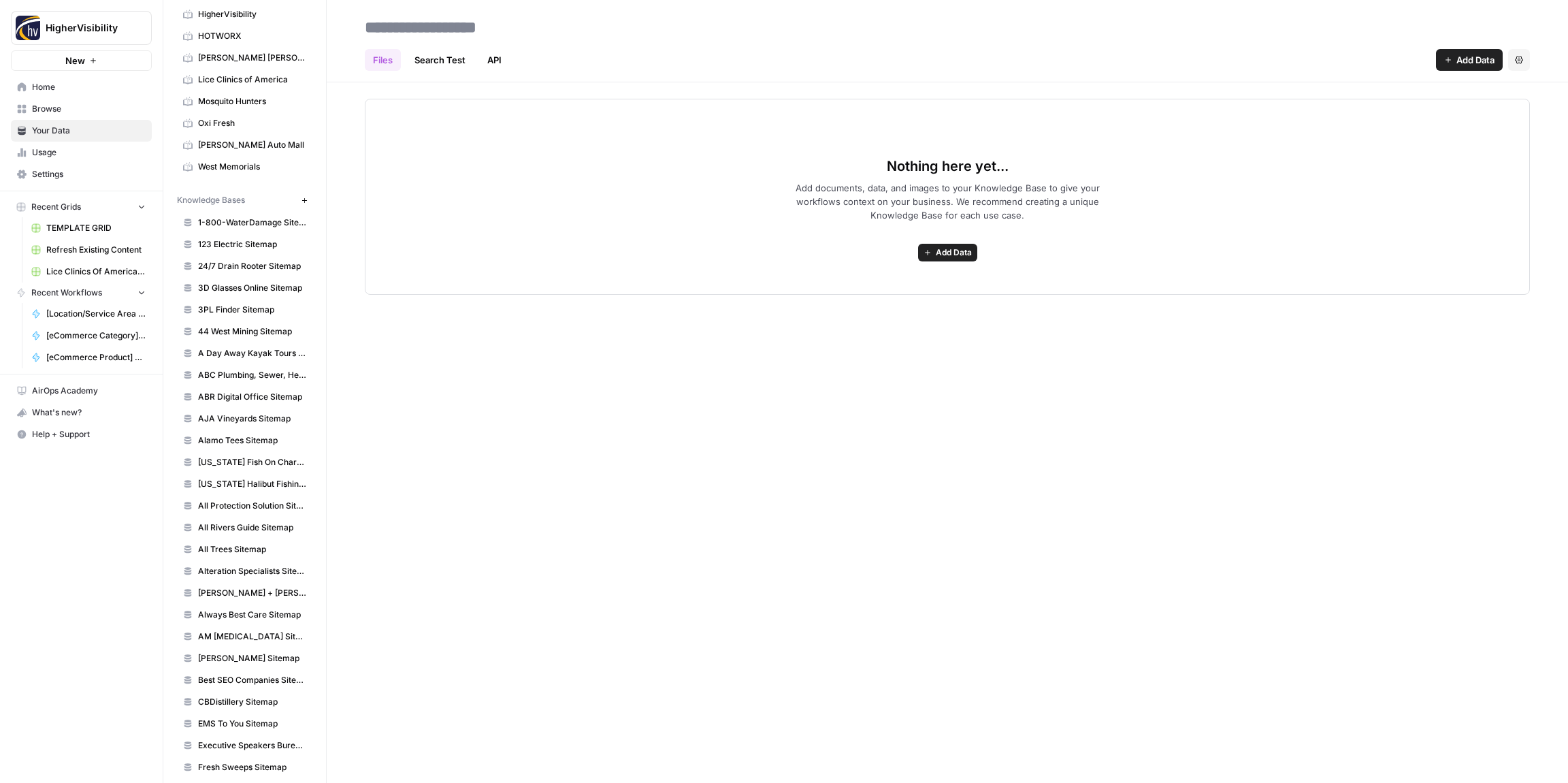
click at [940, 255] on span "Add Data" at bounding box center [954, 253] width 36 height 12
click at [863, 301] on span "Web Scrape" at bounding box center [898, 302] width 124 height 14
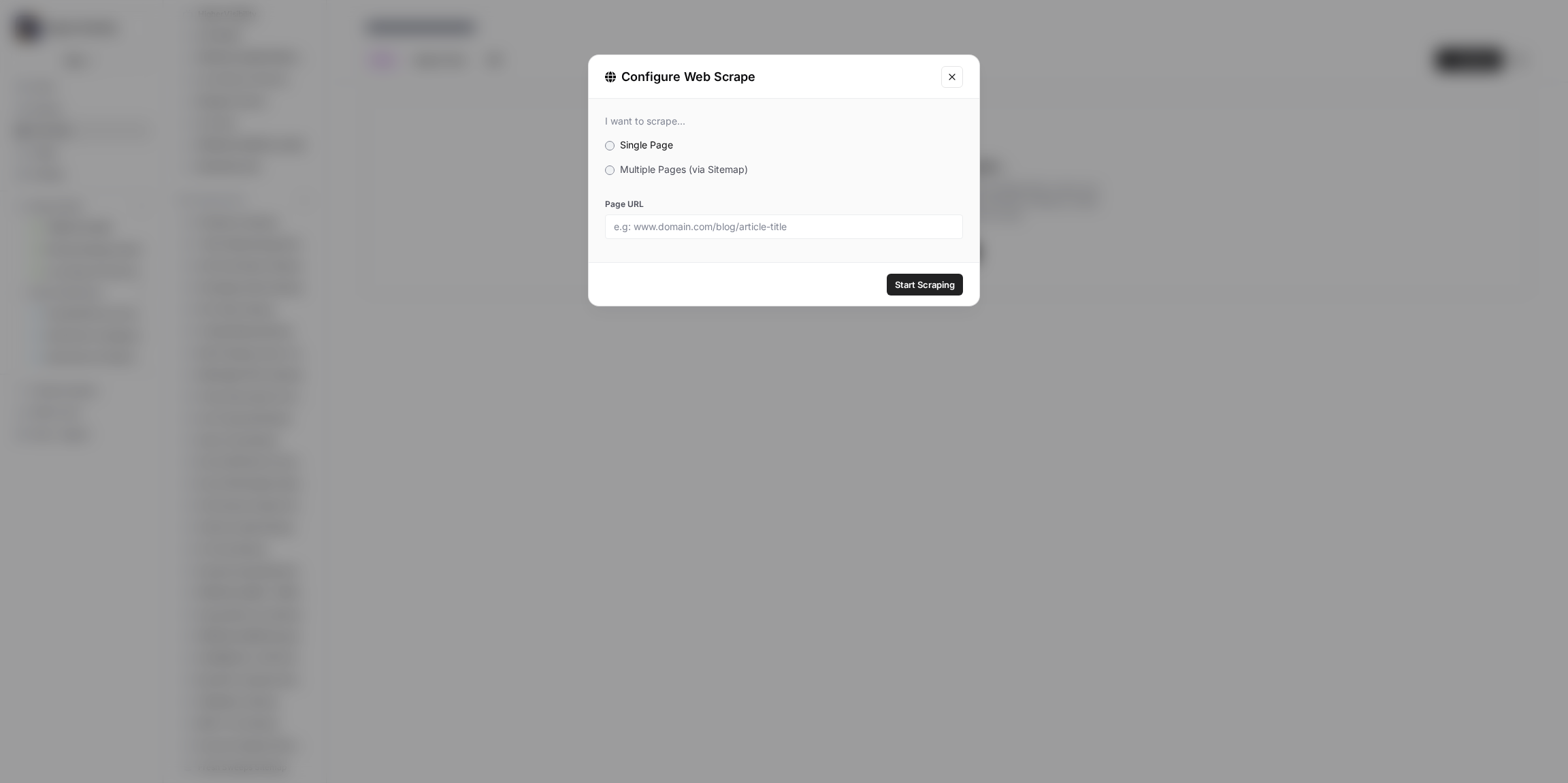
click at [658, 166] on span "Multiple Pages (via Sitemap)" at bounding box center [684, 169] width 128 height 12
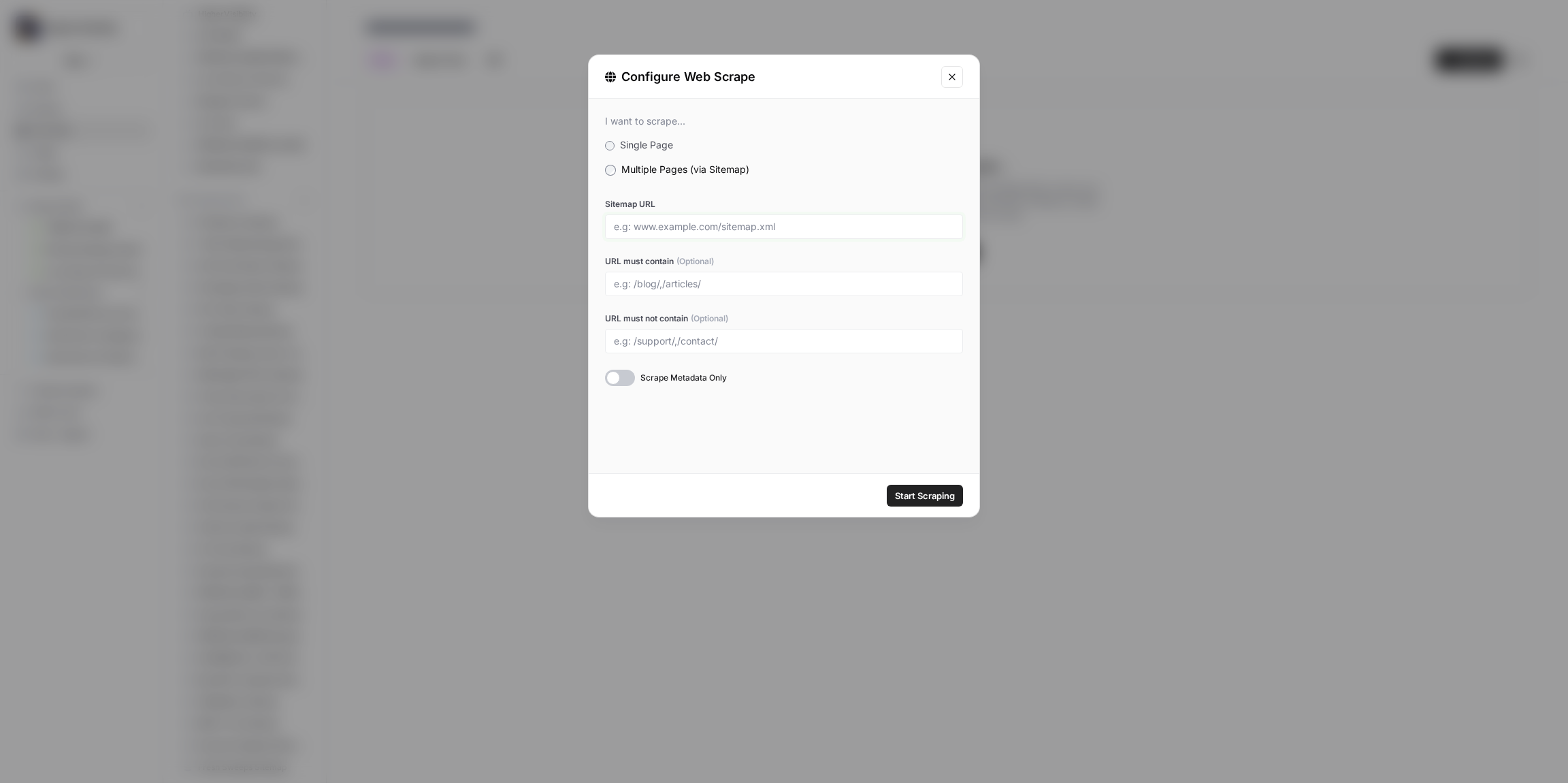
click at [636, 231] on input "Sitemap URL" at bounding box center [784, 227] width 341 height 12
paste input "[URL][DOMAIN_NAME]"
type input "[URL][DOMAIN_NAME]"
click at [828, 405] on div "I want to scrape... Single Page Multiple Pages (via Sitemap) Sitemap URL [URL][…" at bounding box center [784, 286] width 391 height 375
click at [930, 500] on span "Start Scraping" at bounding box center [925, 496] width 60 height 14
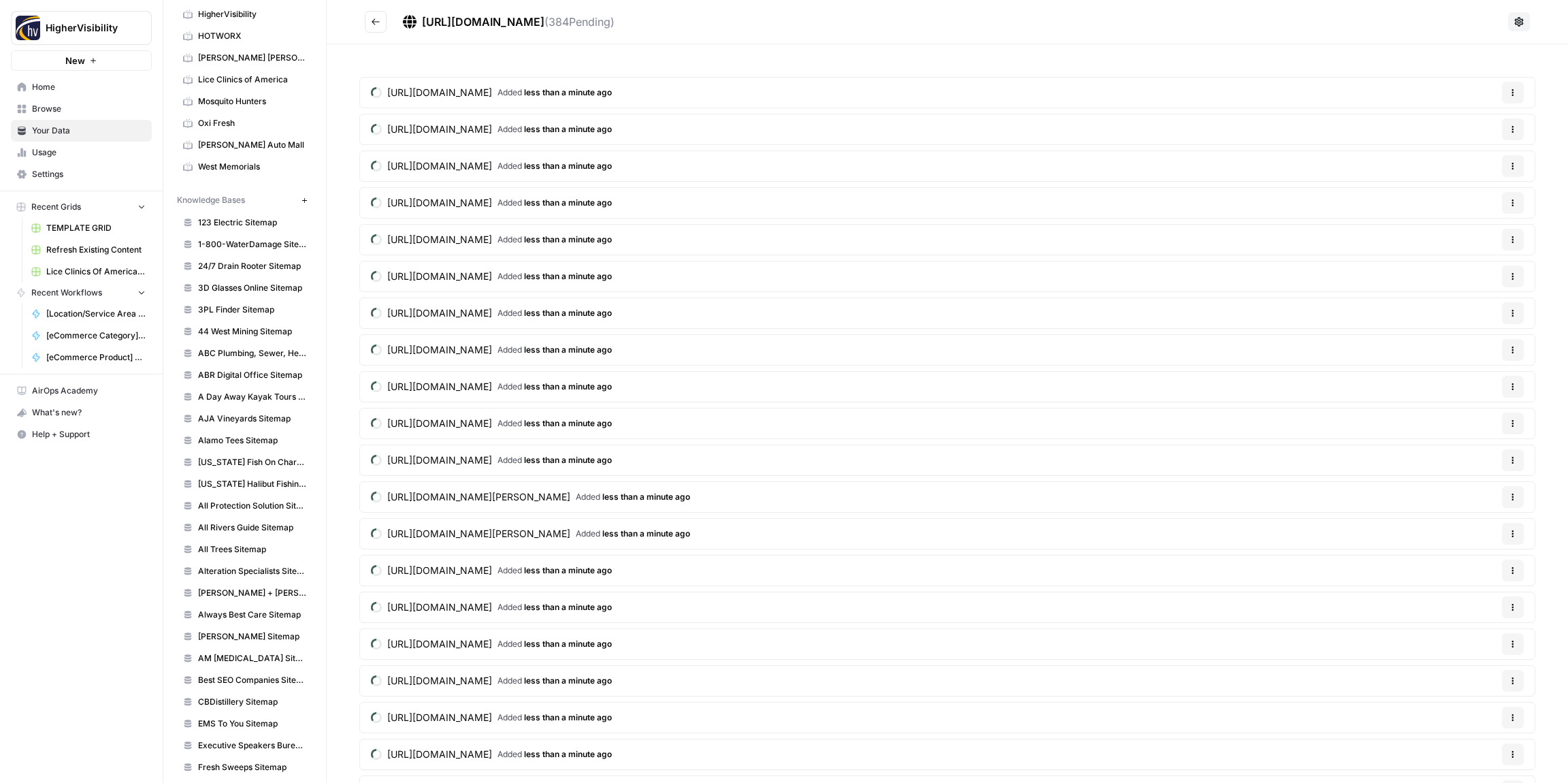
click at [373, 21] on icon "Go back" at bounding box center [376, 21] width 8 height 6
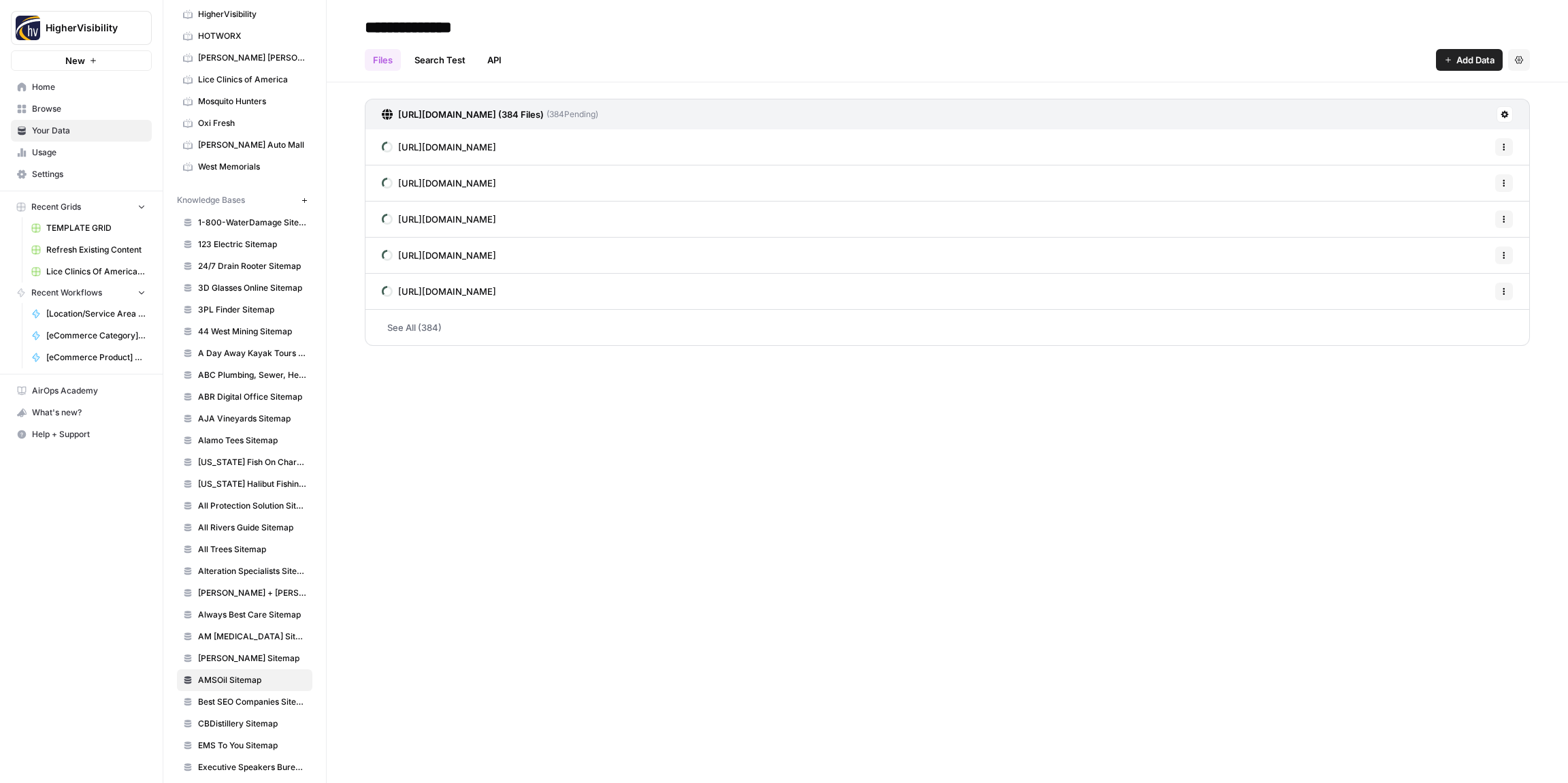
type input "**********"
click at [649, 49] on div "Files Search Test API Add Data Settings" at bounding box center [948, 54] width 1166 height 33
click at [411, 28] on input "**********" at bounding box center [468, 27] width 218 height 27
click at [416, 25] on input "**********" at bounding box center [468, 27] width 218 height 27
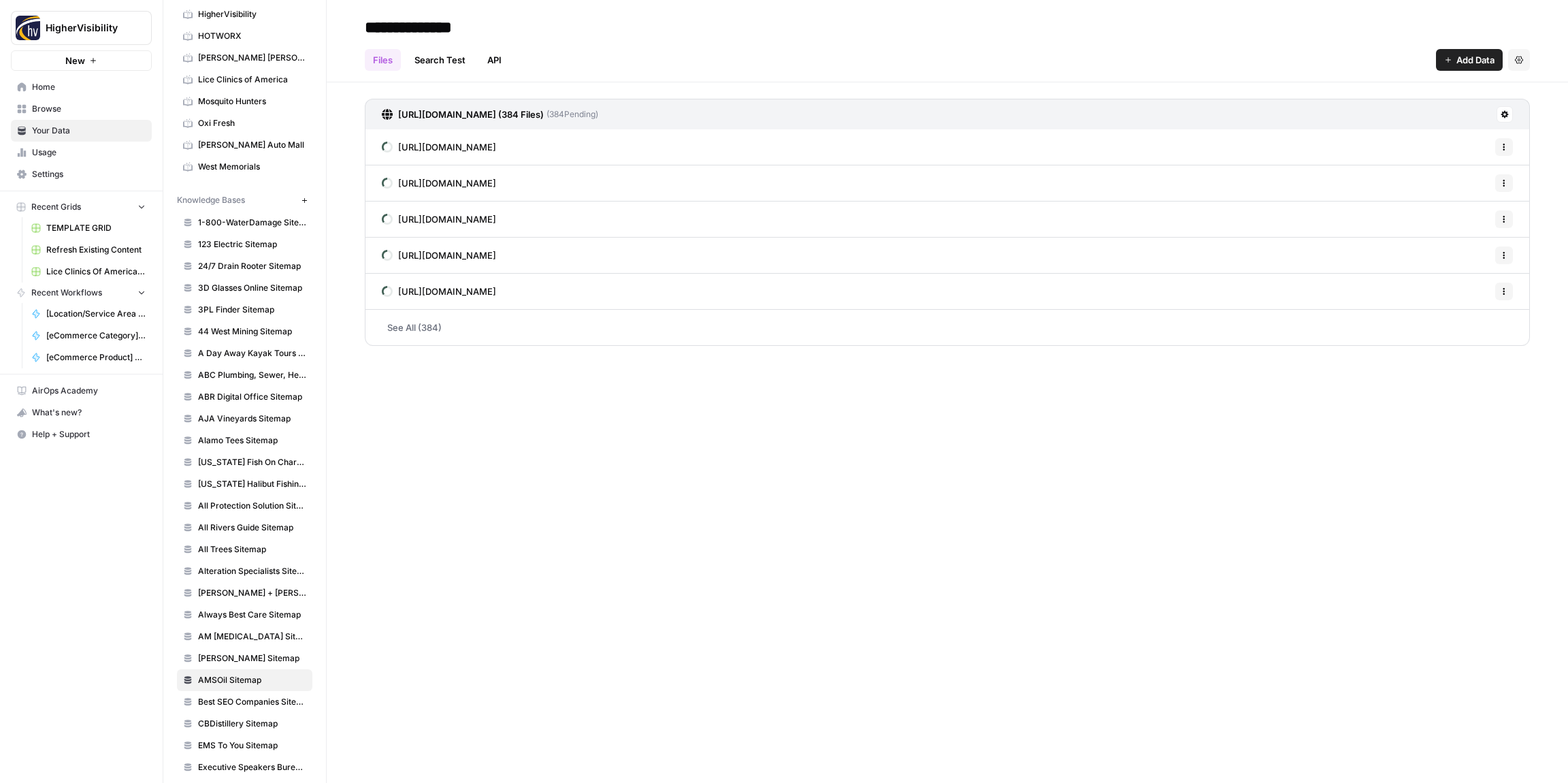
click at [631, 29] on h2 "**********" at bounding box center [948, 27] width 1166 height 22
click at [305, 199] on icon "button" at bounding box center [304, 199] width 5 height 5
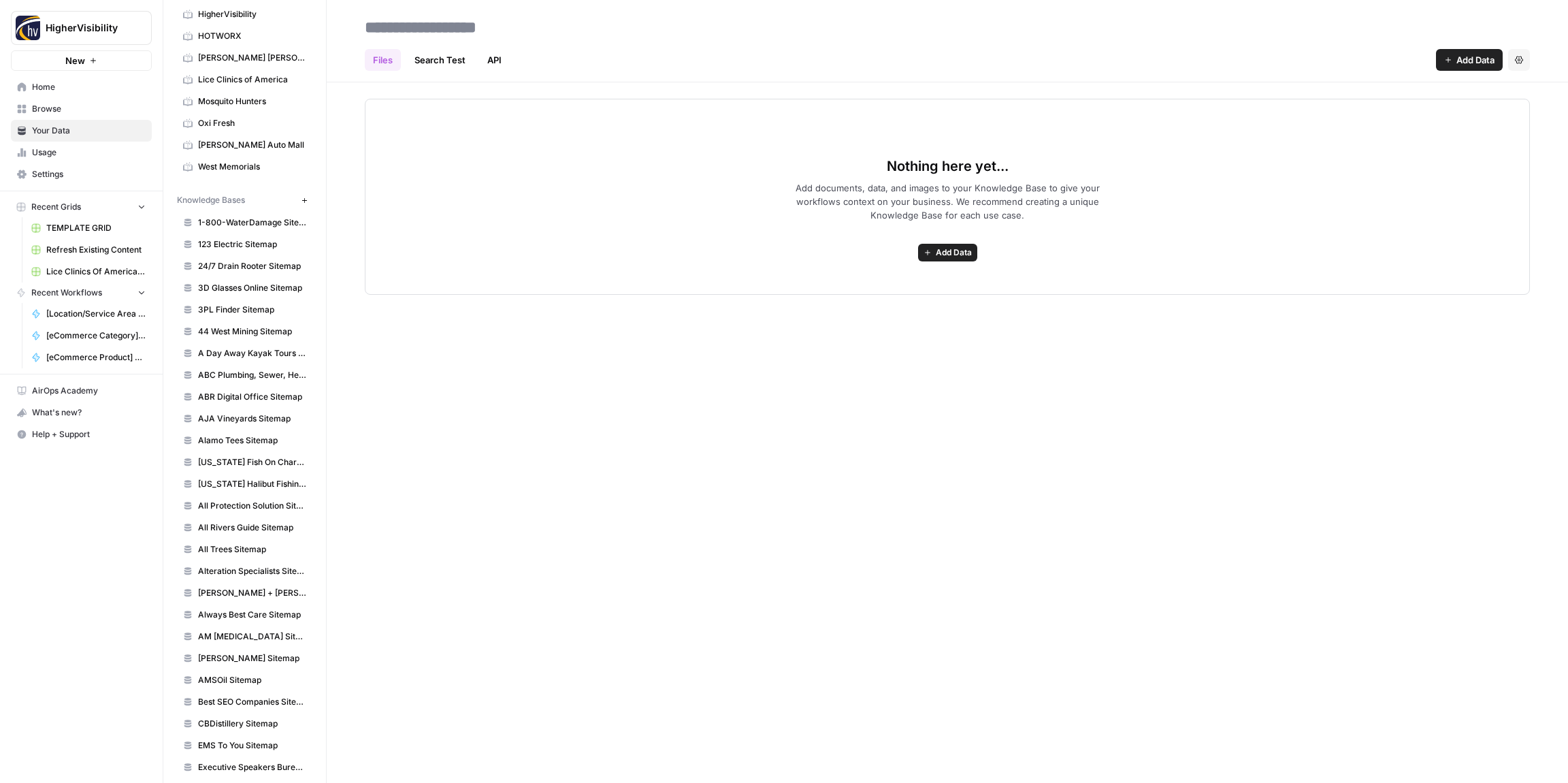
click at [940, 253] on span "Add Data" at bounding box center [954, 253] width 36 height 12
click at [853, 305] on span "Web Scrape" at bounding box center [898, 302] width 124 height 14
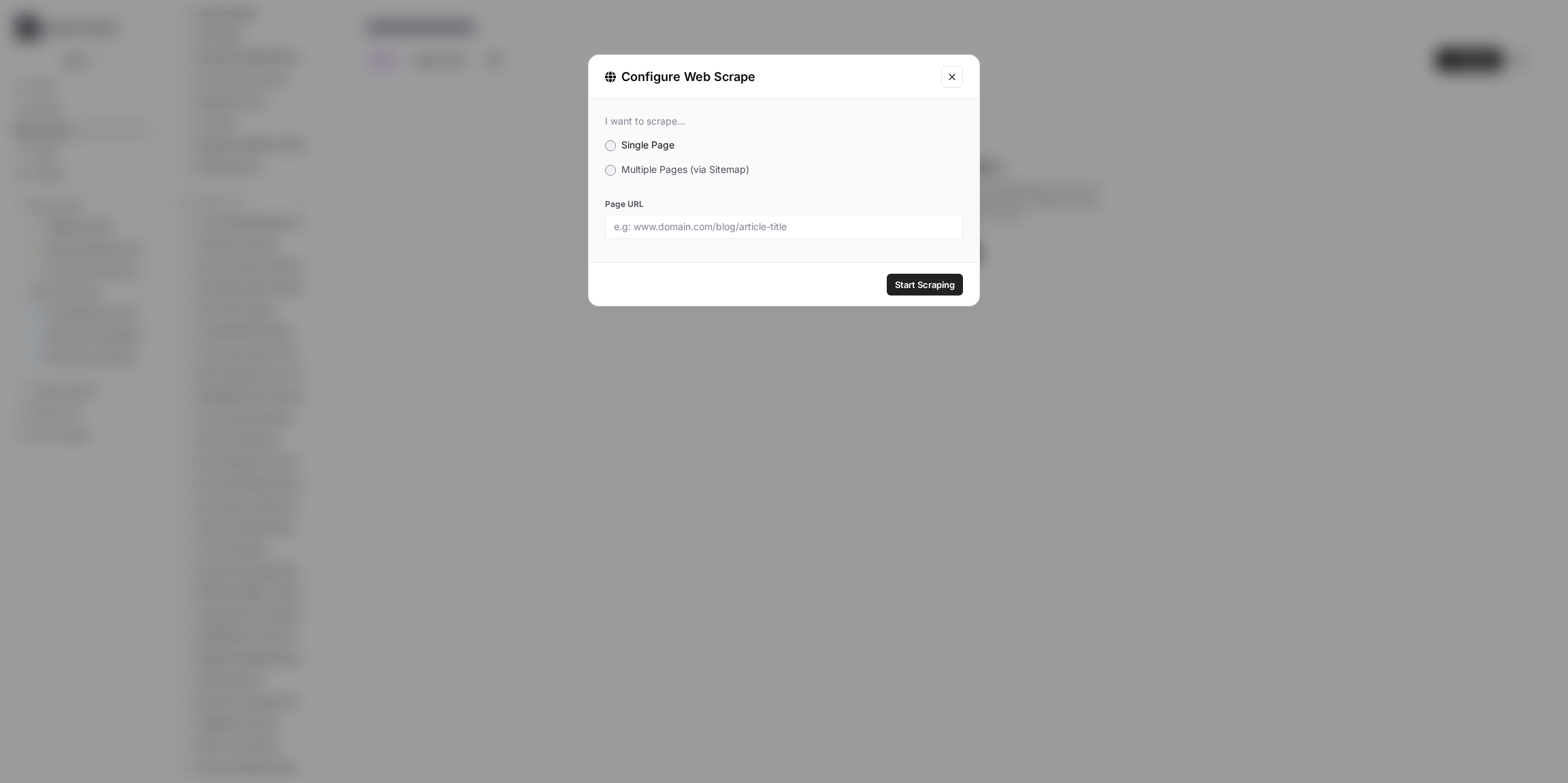
click at [667, 165] on span "Multiple Pages (via Sitemap)" at bounding box center [685, 169] width 128 height 12
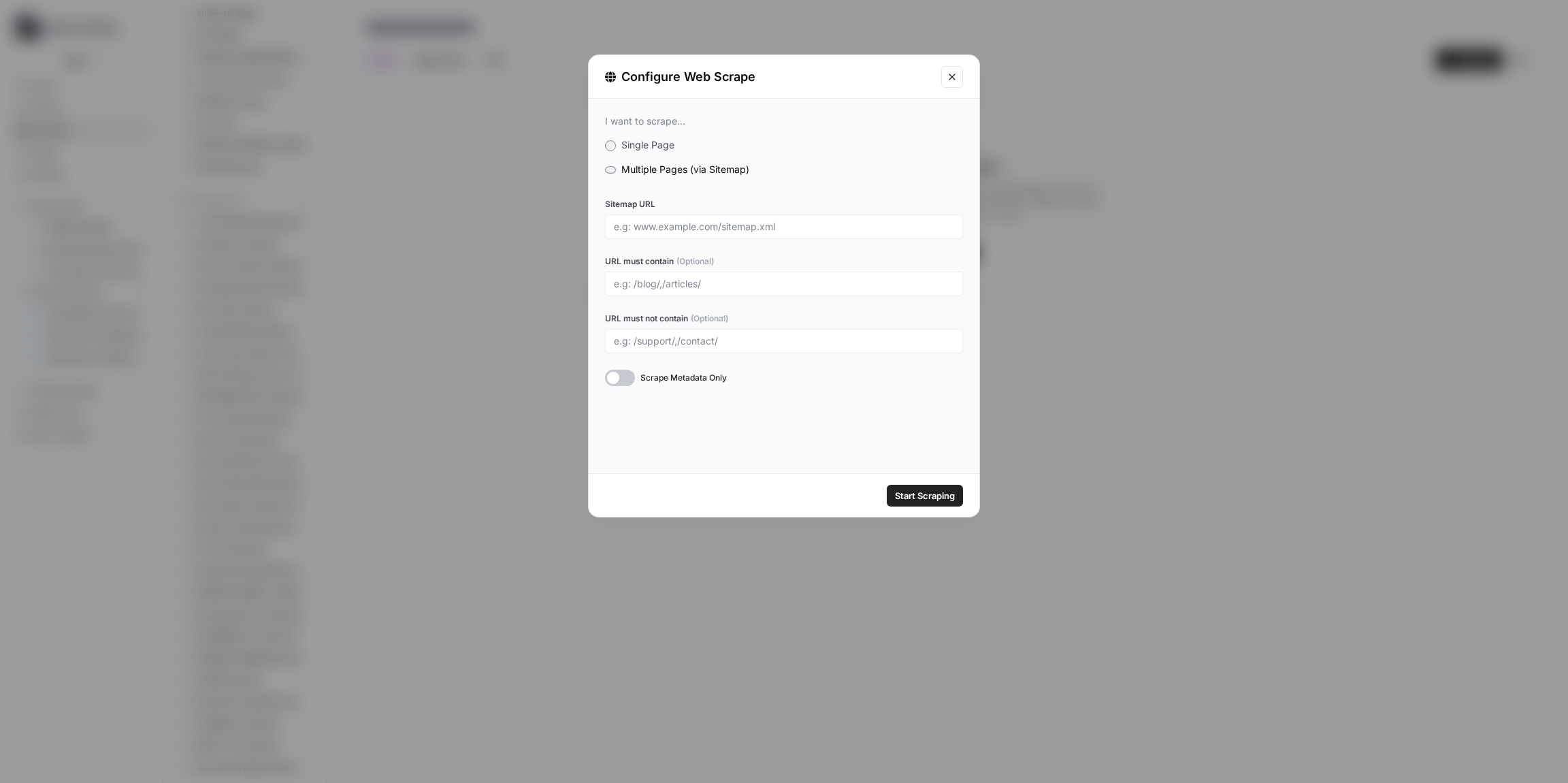
click at [695, 235] on div at bounding box center [784, 226] width 358 height 24
click at [697, 232] on input "Sitemap URL" at bounding box center [784, 227] width 341 height 12
paste input "[URL][DOMAIN_NAME]"
type input "[URL][DOMAIN_NAME]"
click at [930, 499] on span "Start Scraping" at bounding box center [925, 496] width 60 height 14
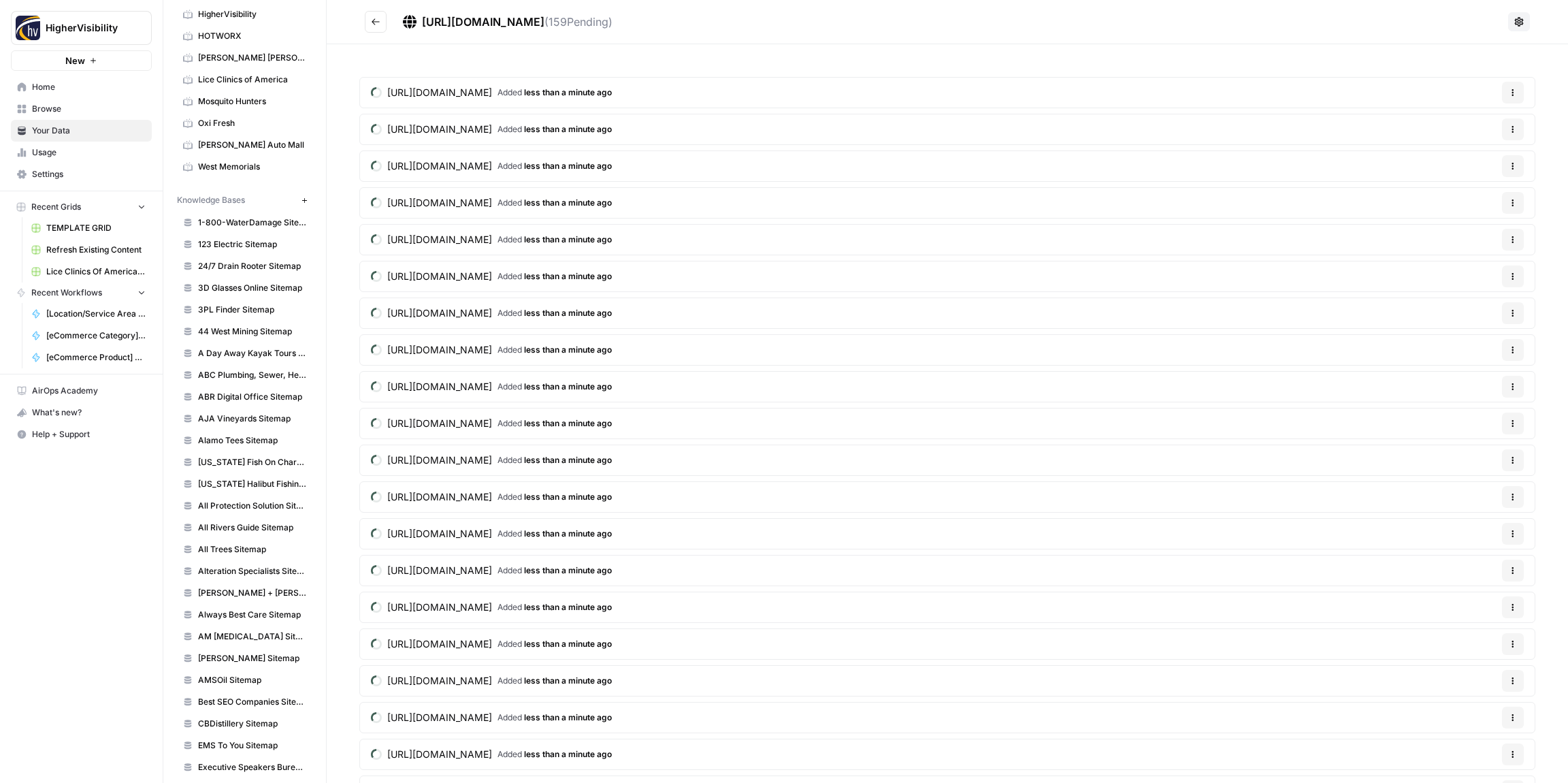
click at [375, 24] on icon "Go back" at bounding box center [376, 22] width 10 height 10
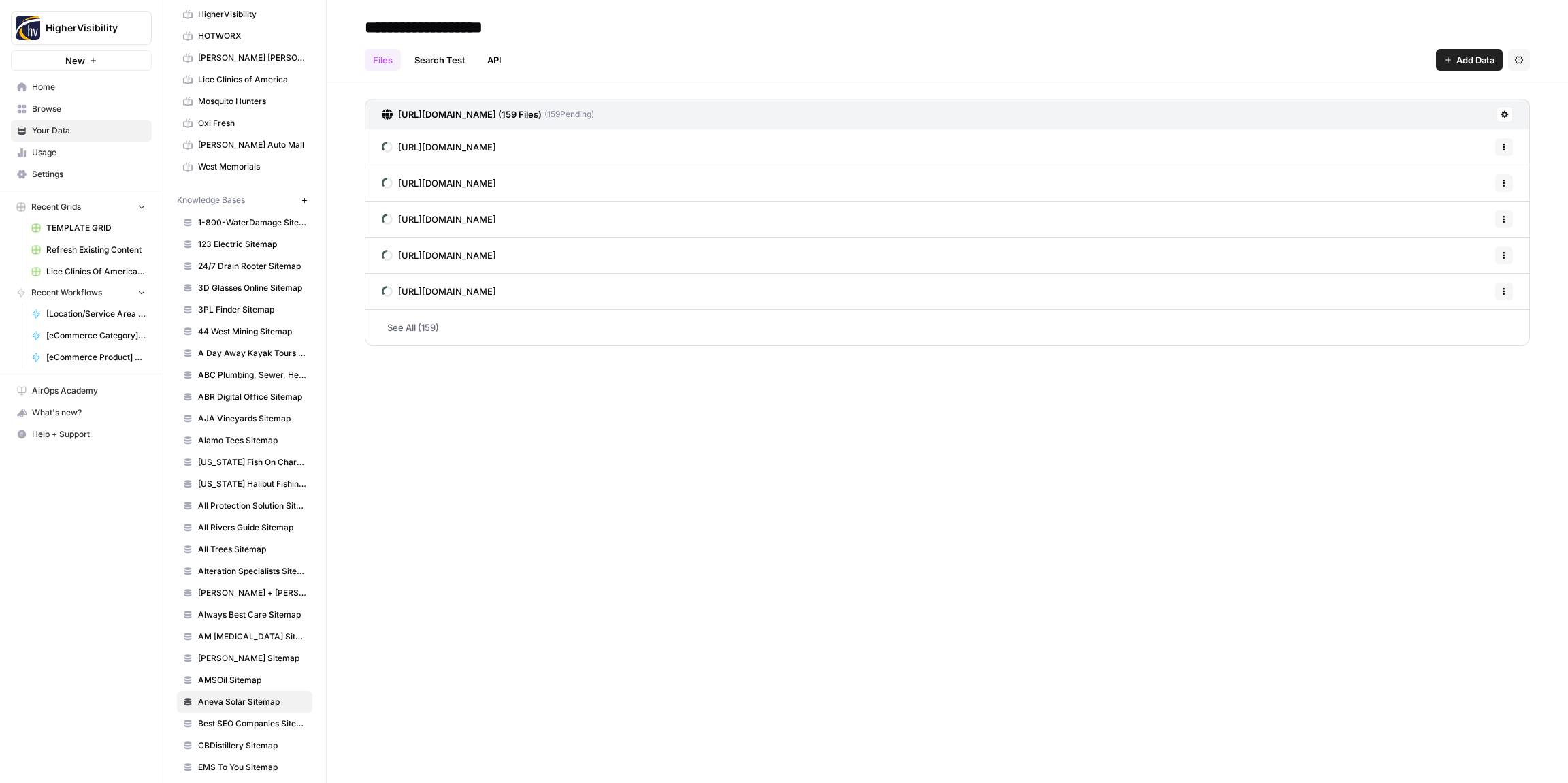
type input "**********"
click at [650, 53] on div "Files Search Test API Add Data Settings" at bounding box center [948, 54] width 1166 height 33
click at [307, 203] on icon "button" at bounding box center [305, 201] width 8 height 8
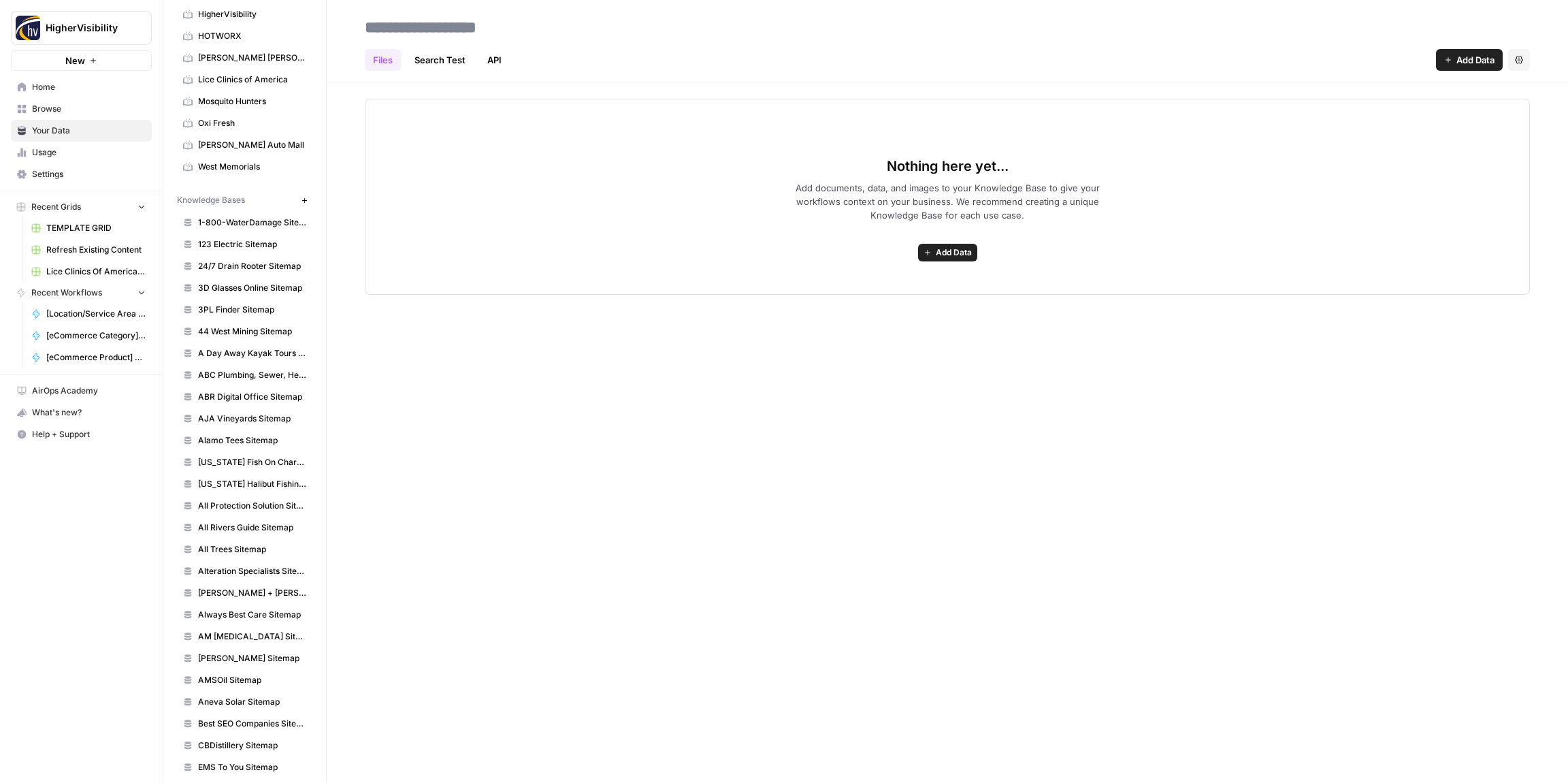
click at [944, 252] on span "Add Data" at bounding box center [954, 253] width 36 height 12
click at [876, 305] on span "Web Scrape" at bounding box center [898, 302] width 124 height 14
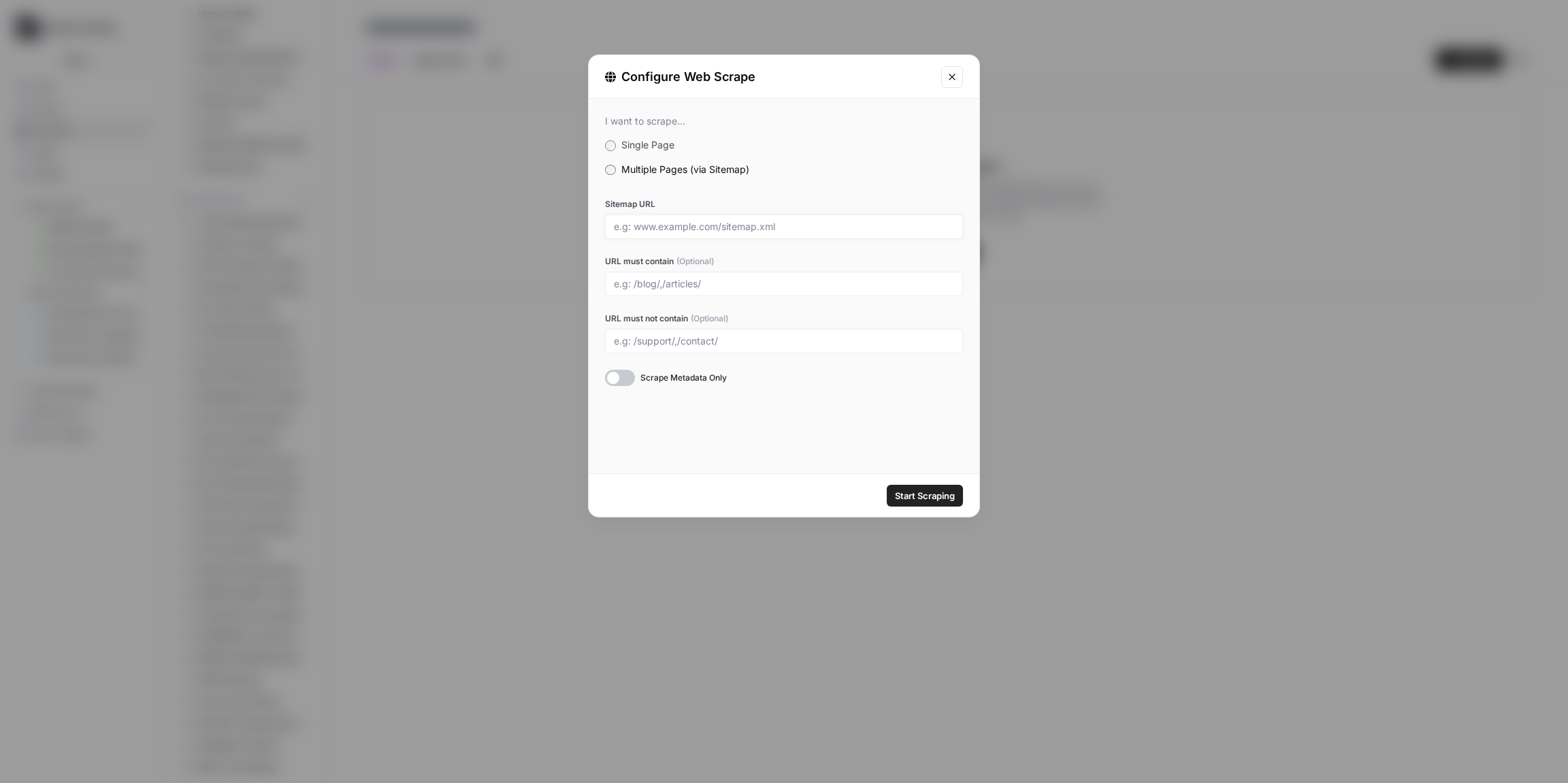
click at [661, 222] on input "Sitemap URL" at bounding box center [784, 227] width 341 height 12
paste input "[URL][DOMAIN_NAME]"
type input "[URL][DOMAIN_NAME]"
click at [859, 436] on div "I want to scrape... Single Page Multiple Pages (via Sitemap) Sitemap URL [URL][…" at bounding box center [784, 286] width 391 height 375
click at [936, 498] on span "Start Scraping" at bounding box center [925, 496] width 60 height 14
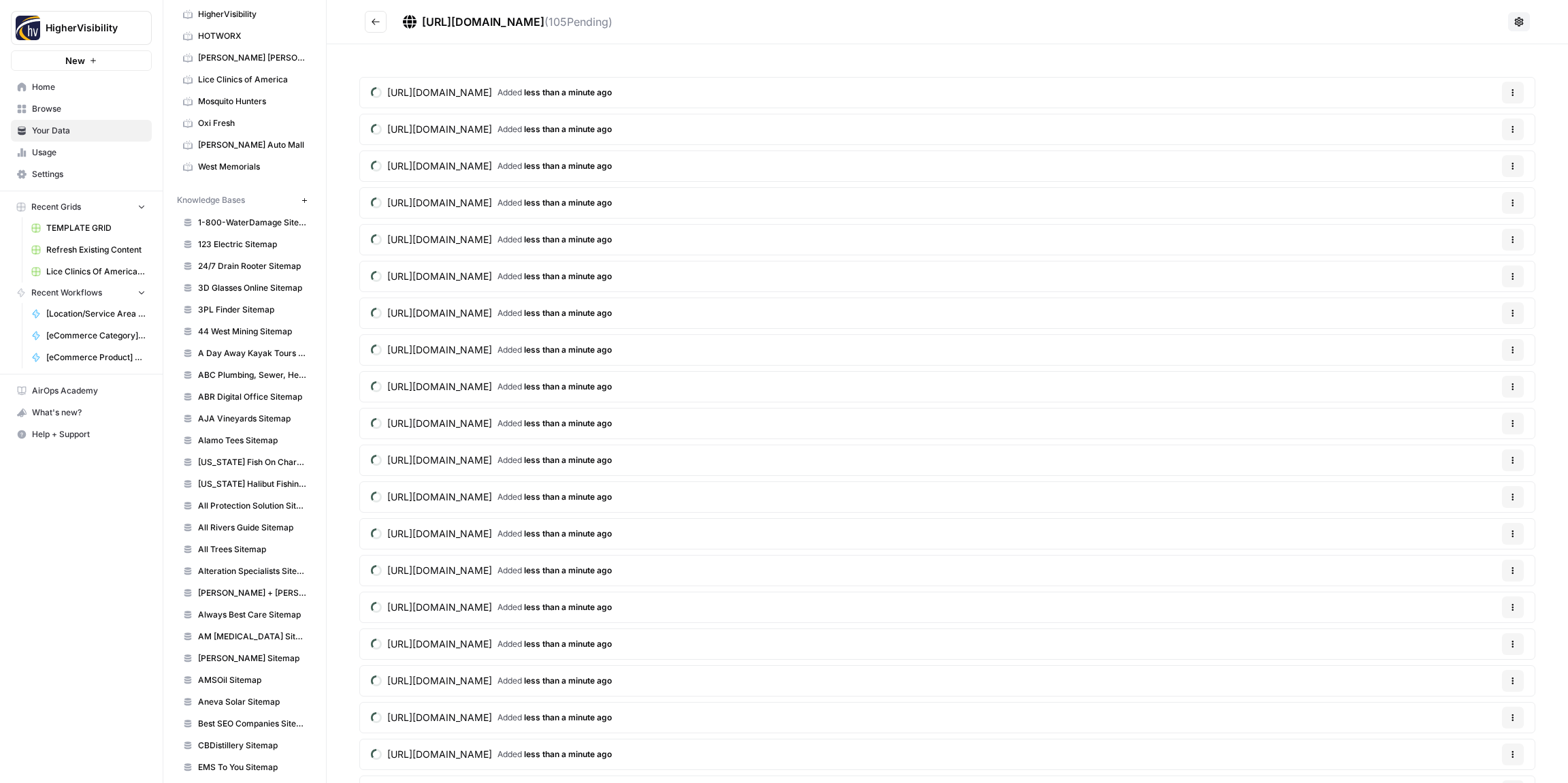
click at [377, 23] on icon "Go back" at bounding box center [376, 22] width 10 height 10
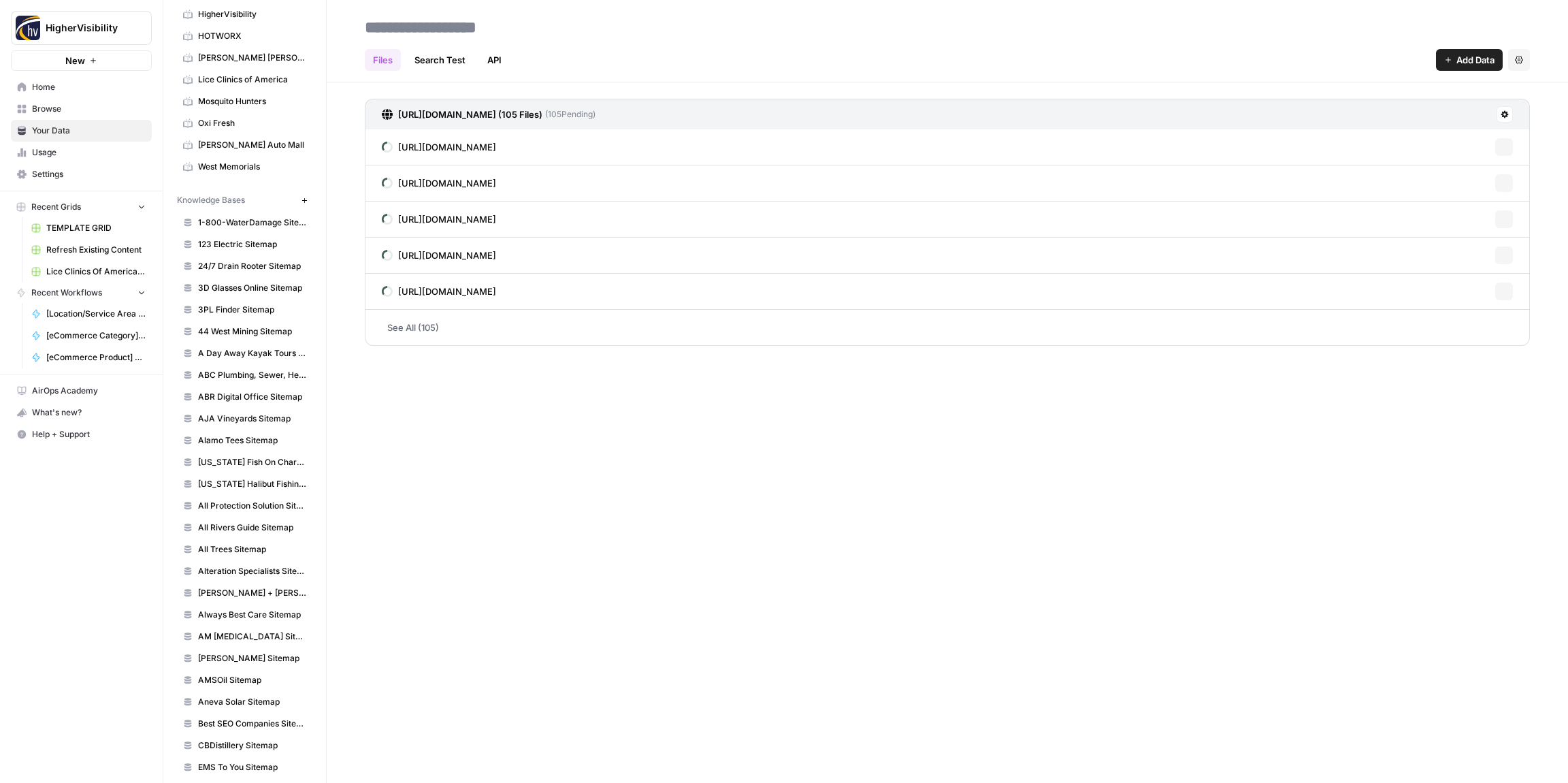
click at [401, 31] on input at bounding box center [468, 27] width 218 height 27
type input "**********"
click at [628, 44] on div "Files Search Test API Add Data Settings" at bounding box center [948, 54] width 1166 height 33
click at [301, 199] on icon "button" at bounding box center [305, 201] width 8 height 8
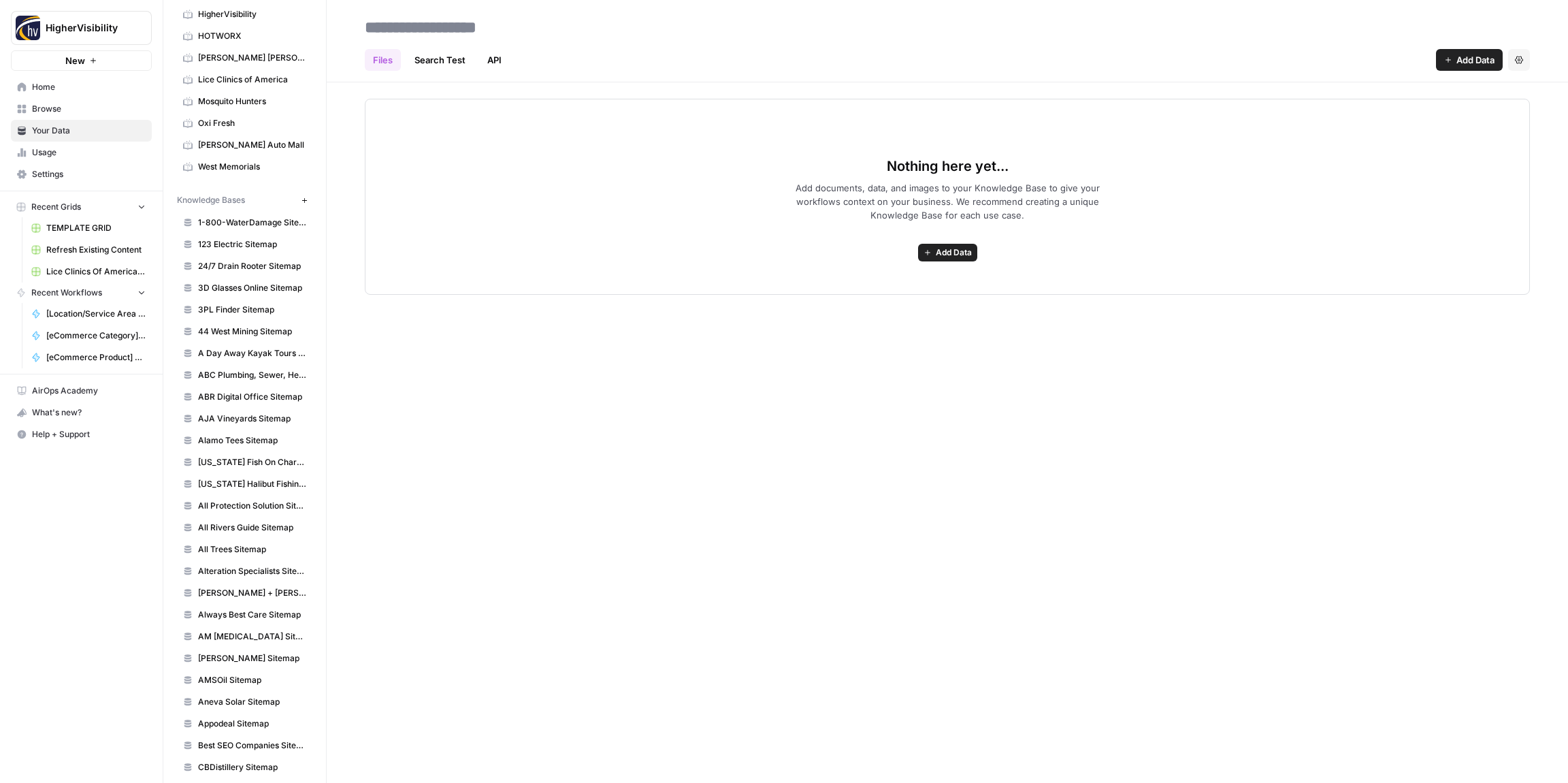
click at [951, 257] on span "Add Data" at bounding box center [954, 253] width 36 height 12
click at [890, 305] on span "Web Scrape" at bounding box center [898, 302] width 124 height 14
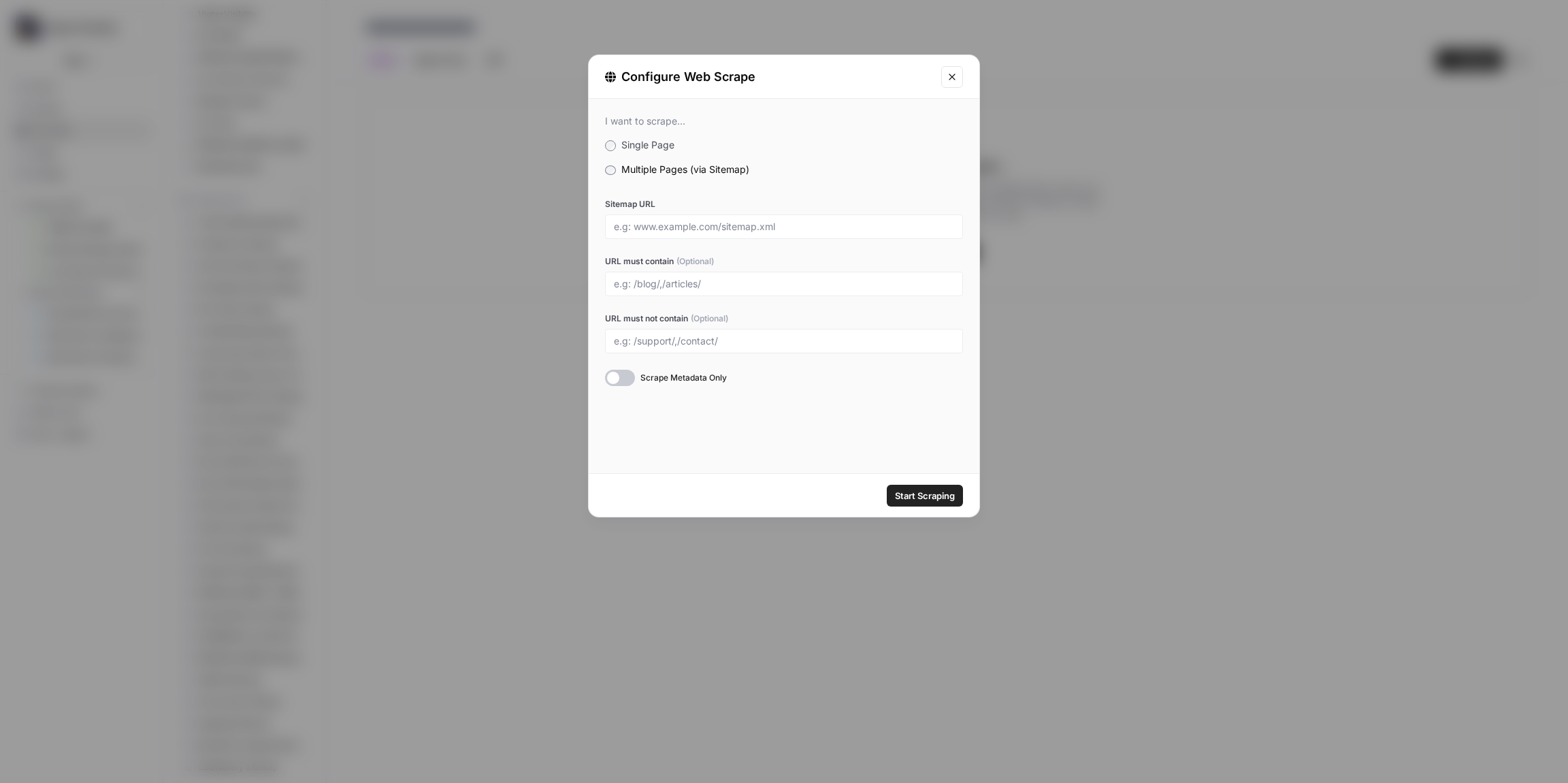
click at [655, 233] on div at bounding box center [784, 226] width 358 height 24
click at [655, 228] on input "Sitemap URL" at bounding box center [784, 227] width 341 height 12
paste input "[URL][DOMAIN_NAME]"
type input "[URL][DOMAIN_NAME]"
click at [909, 500] on span "Start Scraping" at bounding box center [925, 496] width 60 height 14
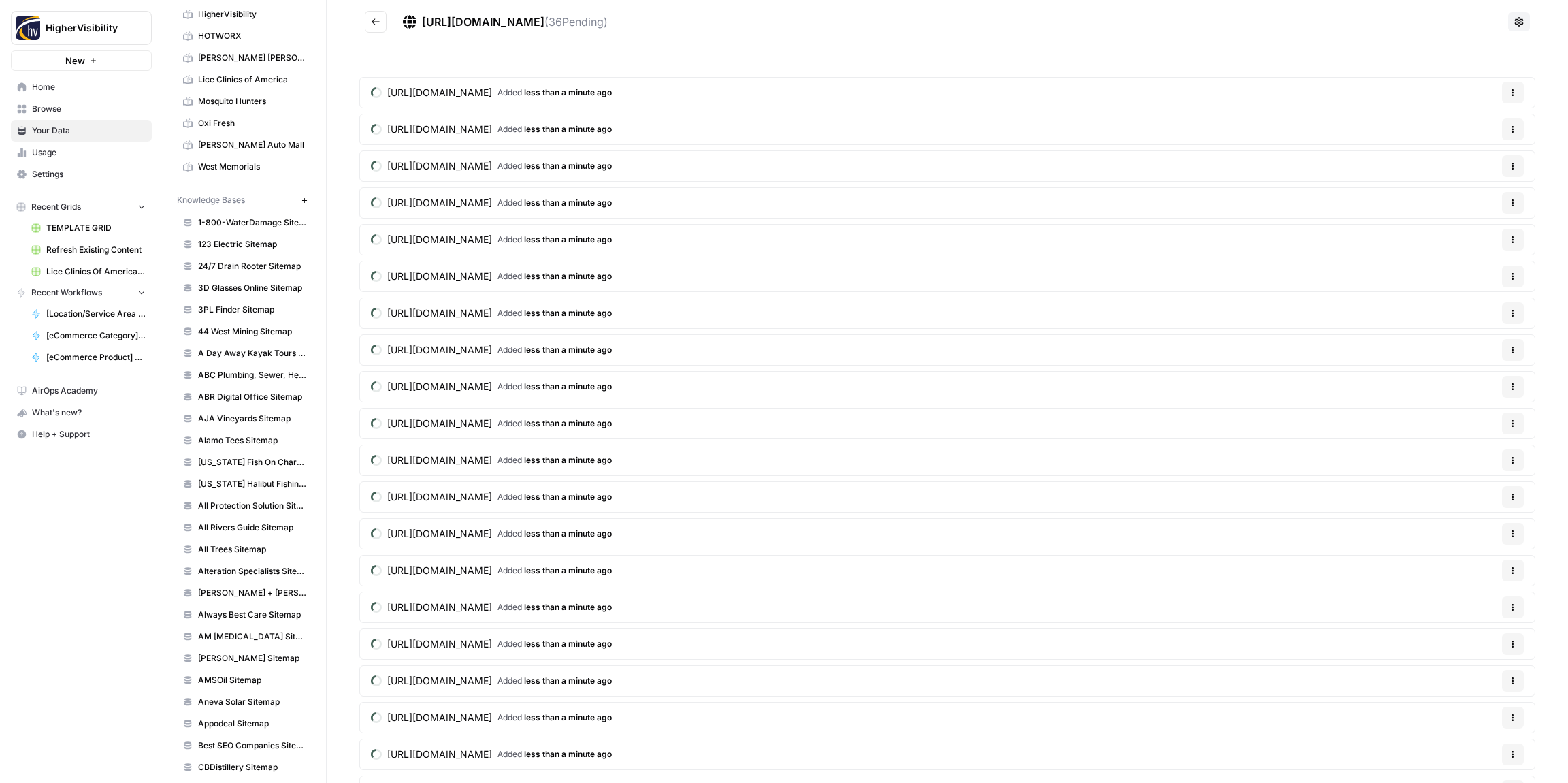
click at [374, 22] on icon "Go back" at bounding box center [376, 22] width 10 height 10
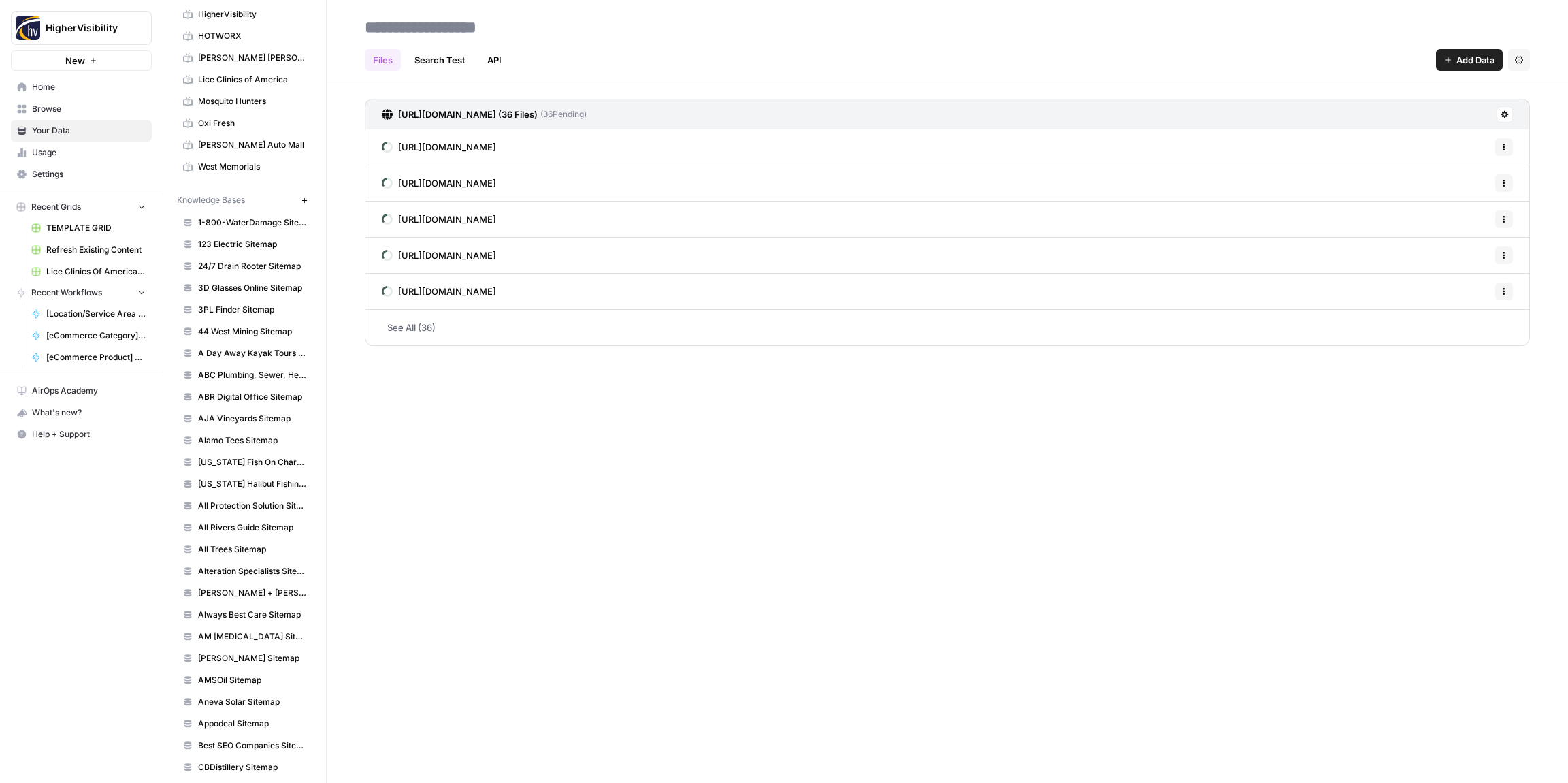
click at [417, 33] on input at bounding box center [468, 27] width 218 height 27
paste input "**********"
type input "**********"
click at [670, 30] on h2 "**********" at bounding box center [948, 27] width 1166 height 22
click at [307, 199] on button "New" at bounding box center [305, 201] width 17 height 17
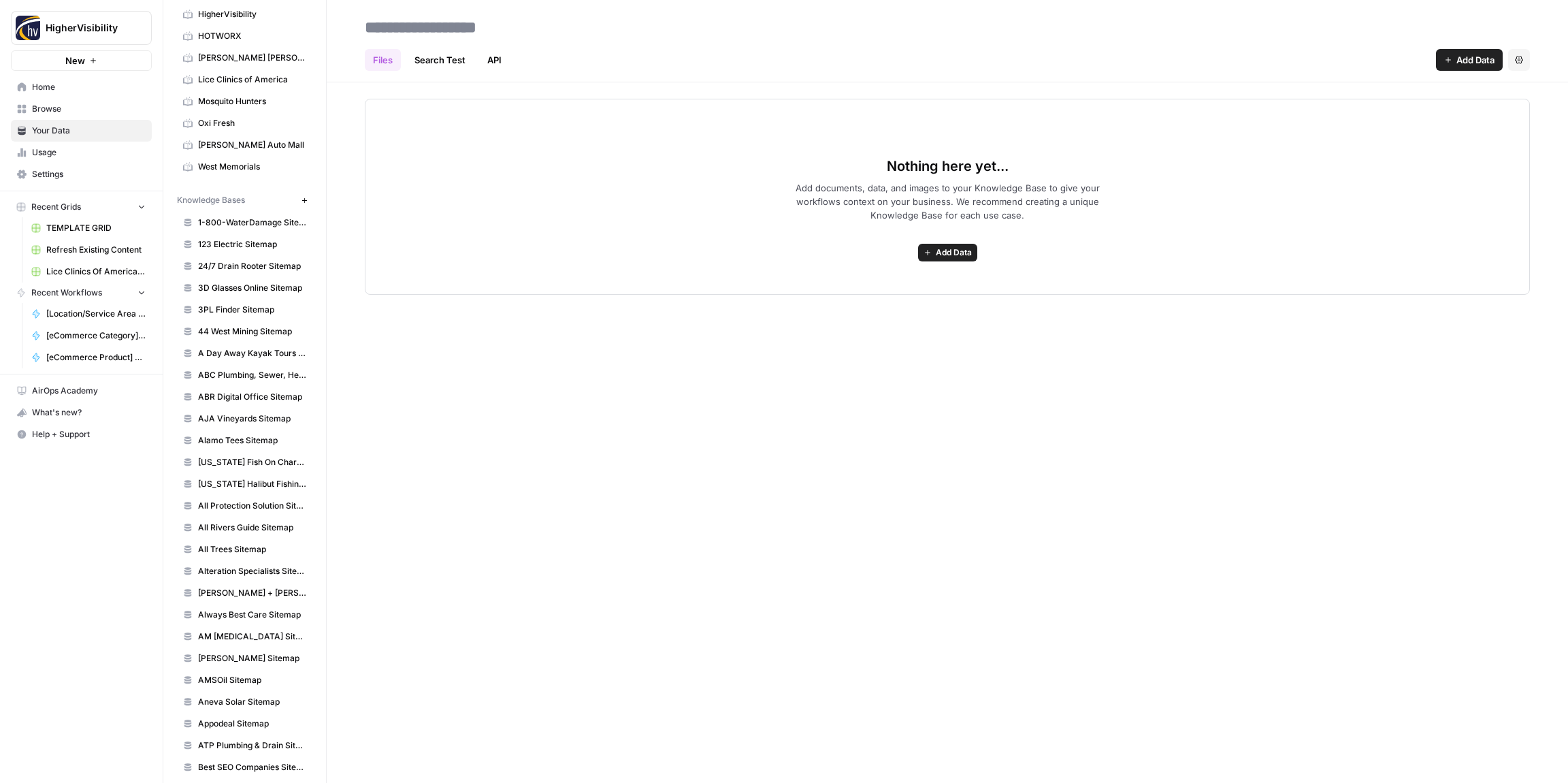
click at [951, 251] on span "Add Data" at bounding box center [954, 253] width 36 height 12
click at [857, 305] on span "Web Scrape" at bounding box center [898, 302] width 124 height 14
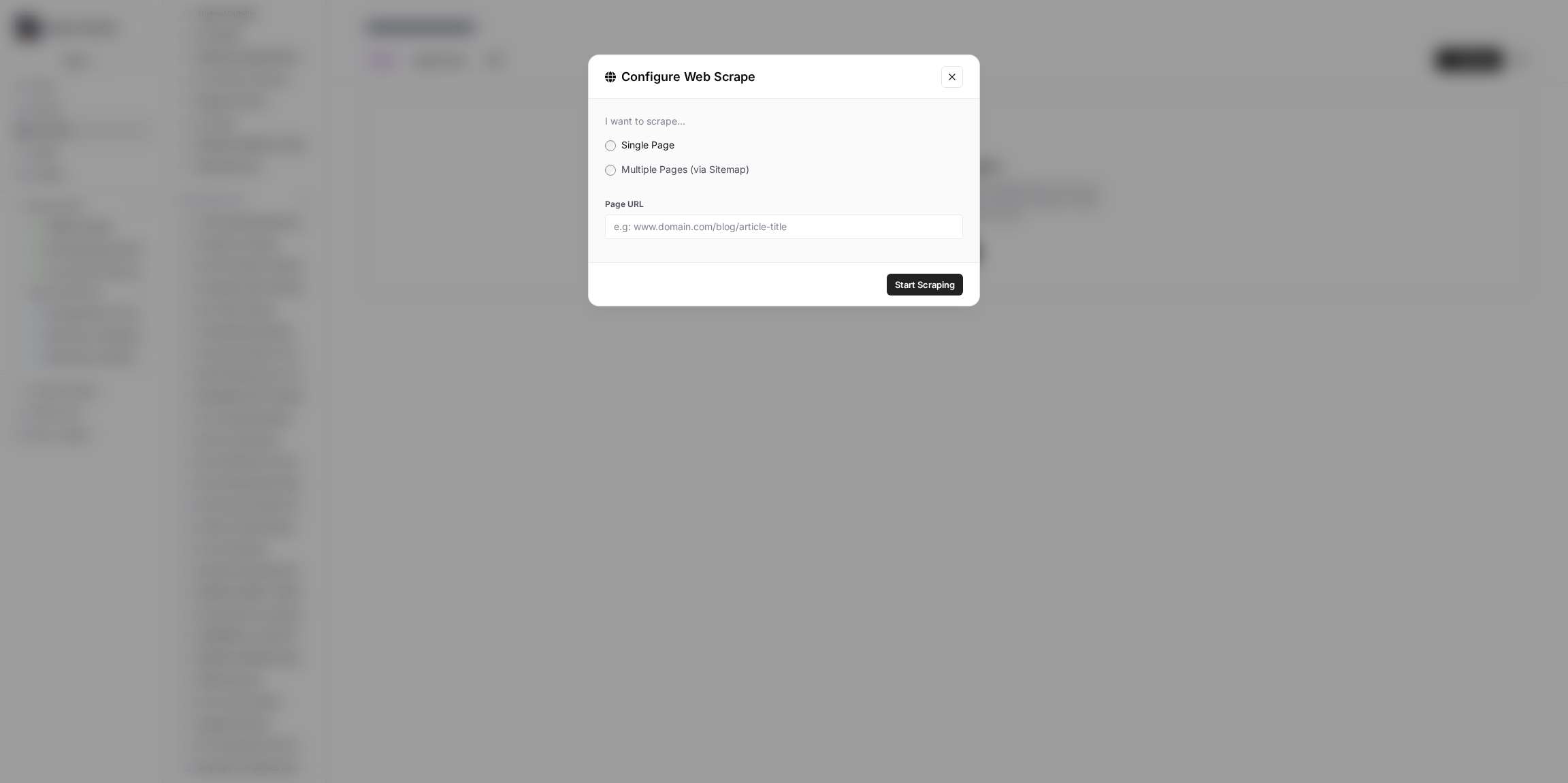
click at [621, 170] on label "Multiple Pages (via Sitemap)" at bounding box center [784, 169] width 358 height 14
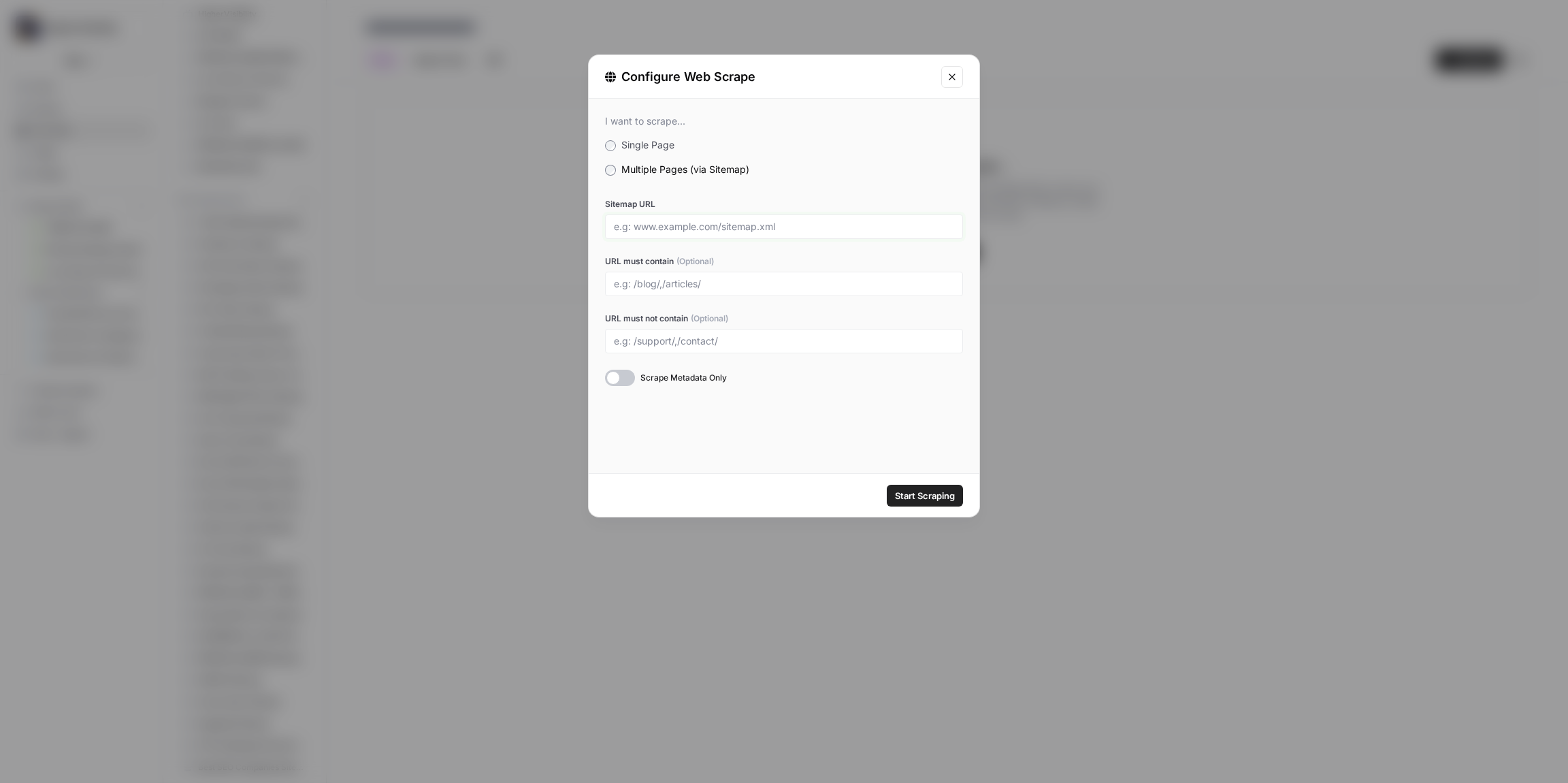
click at [676, 226] on input "Sitemap URL" at bounding box center [784, 227] width 341 height 12
paste input "[URL][DOMAIN_NAME]"
type input "[URL][DOMAIN_NAME]"
click at [923, 491] on span "Start Scraping" at bounding box center [925, 496] width 60 height 14
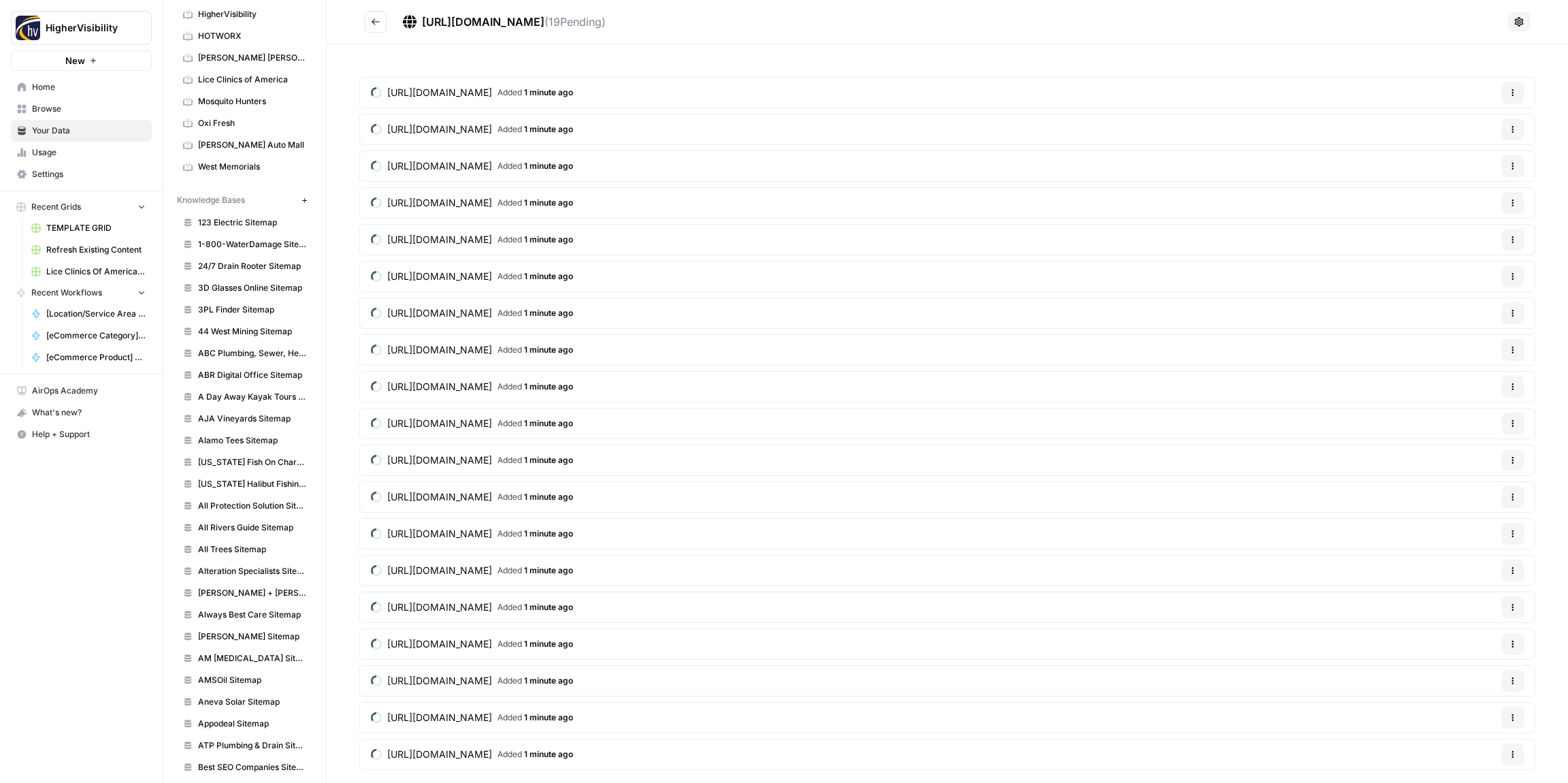
click at [377, 26] on button "Go back" at bounding box center [375, 22] width 22 height 22
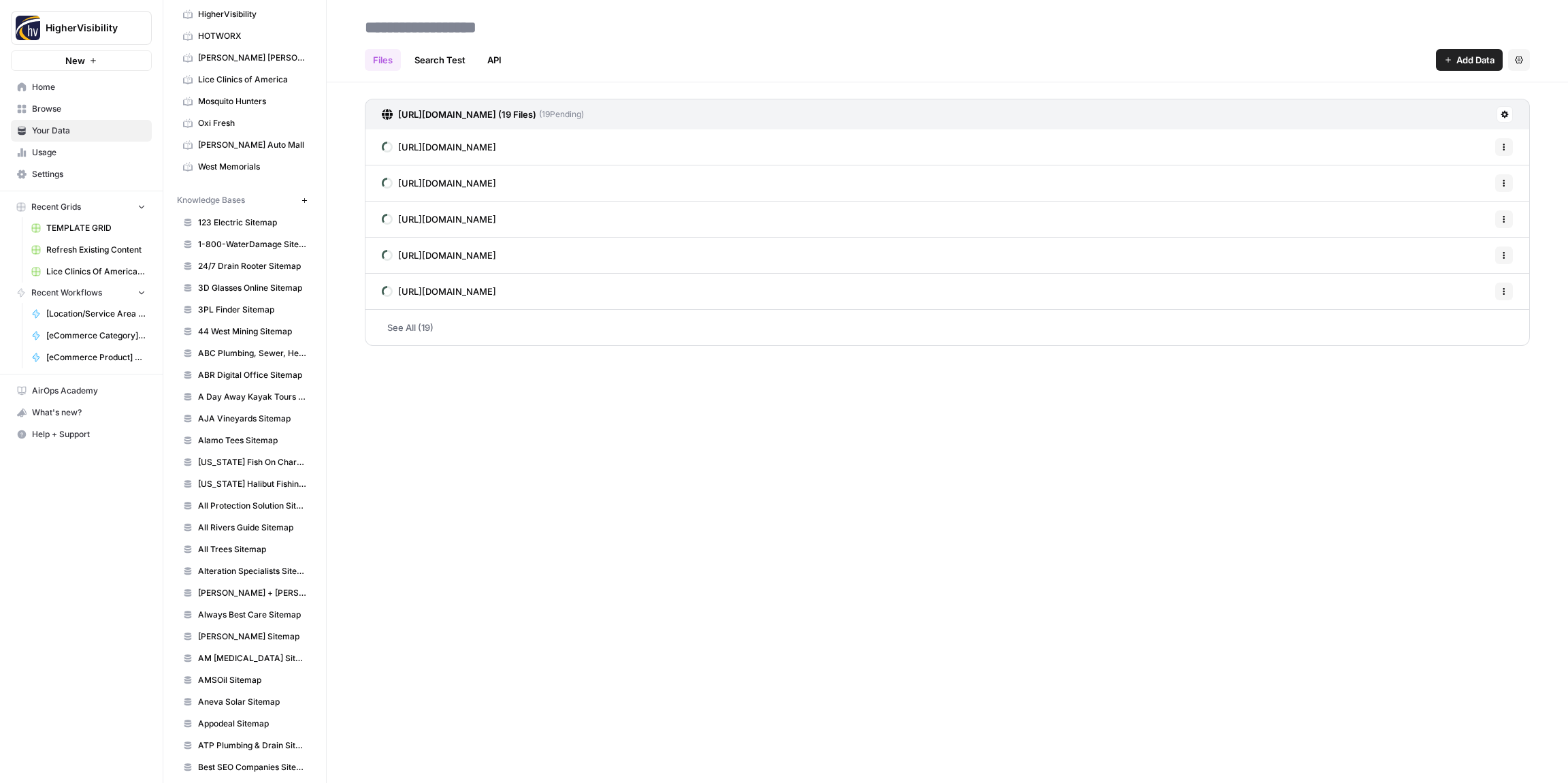
click at [428, 32] on input at bounding box center [468, 27] width 218 height 27
type input "**********"
drag, startPoint x: 674, startPoint y: 51, endPoint x: 656, endPoint y: 51, distance: 18.0
click at [674, 51] on div "Files Search Test API Add Data Settings" at bounding box center [948, 54] width 1166 height 33
click at [307, 200] on span "New" at bounding box center [307, 200] width 1 height 1
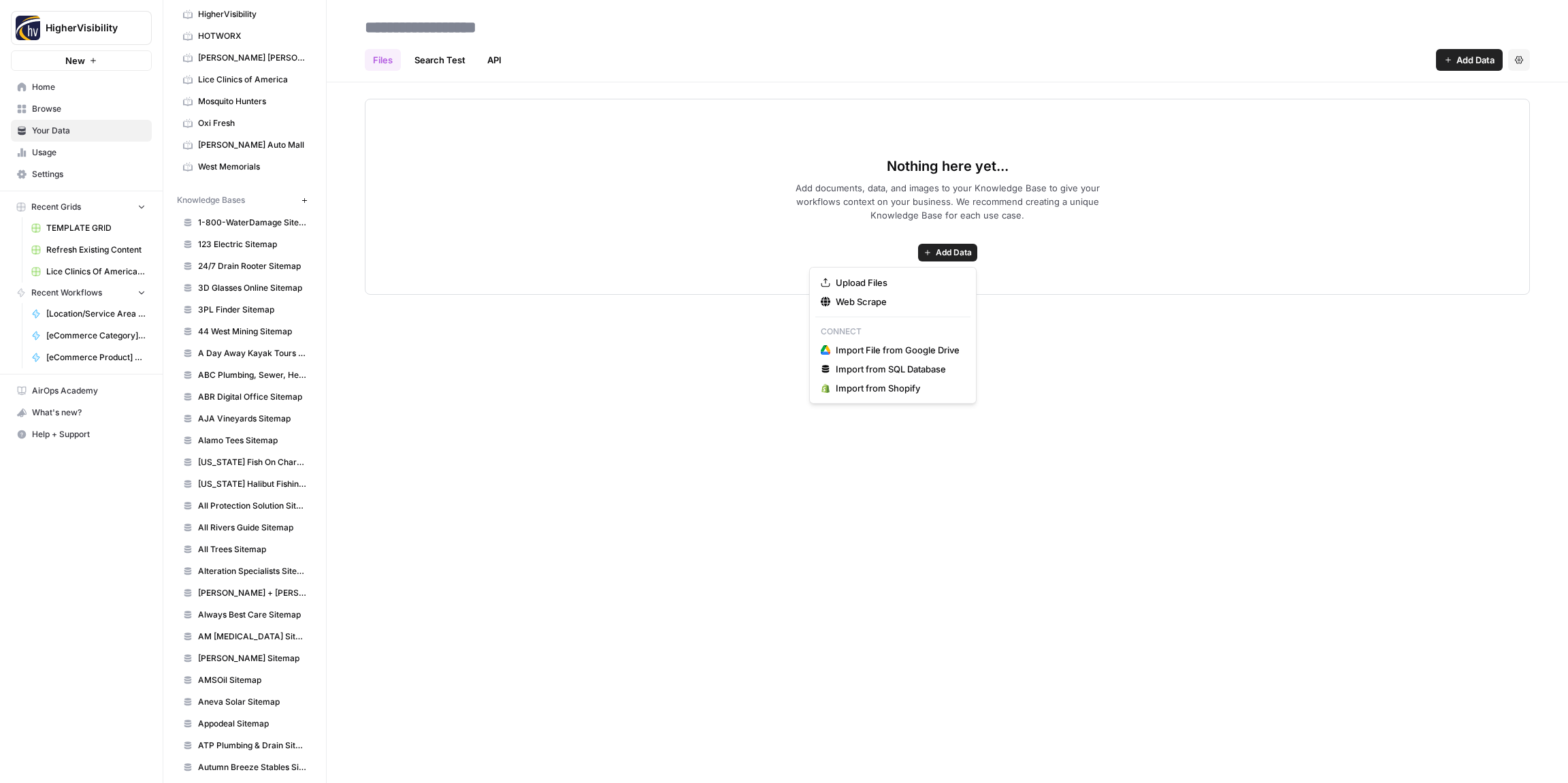
click at [946, 253] on span "Add Data" at bounding box center [954, 253] width 36 height 12
click at [887, 305] on span "Web Scrape" at bounding box center [898, 302] width 124 height 14
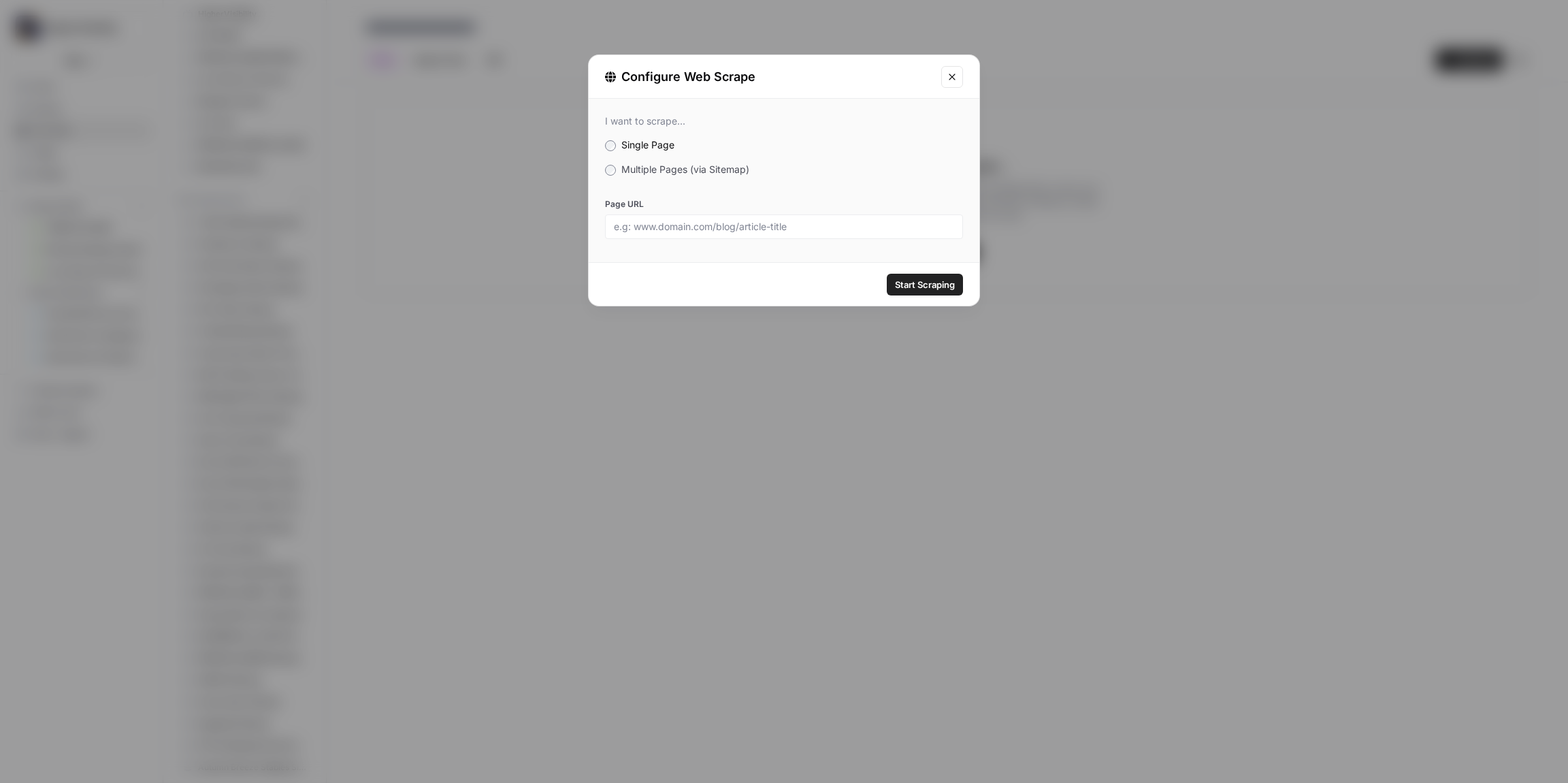
click at [612, 175] on label "Multiple Pages (via Sitemap)" at bounding box center [784, 169] width 358 height 14
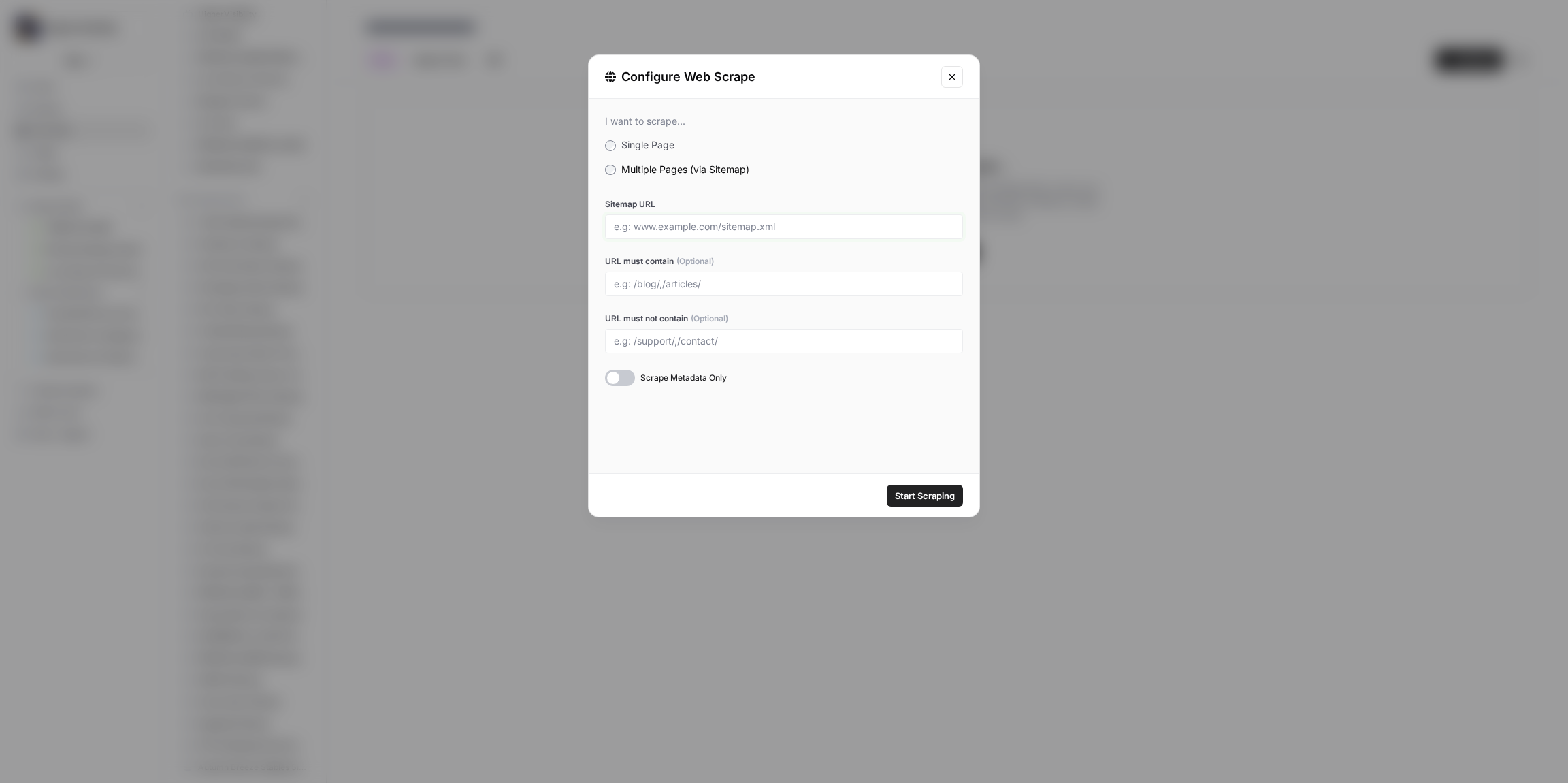
click at [675, 229] on input "Sitemap URL" at bounding box center [784, 227] width 341 height 12
paste input "[URL][DOMAIN_NAME]"
type input "[URL][DOMAIN_NAME]"
click at [914, 498] on span "Start Scraping" at bounding box center [925, 496] width 60 height 14
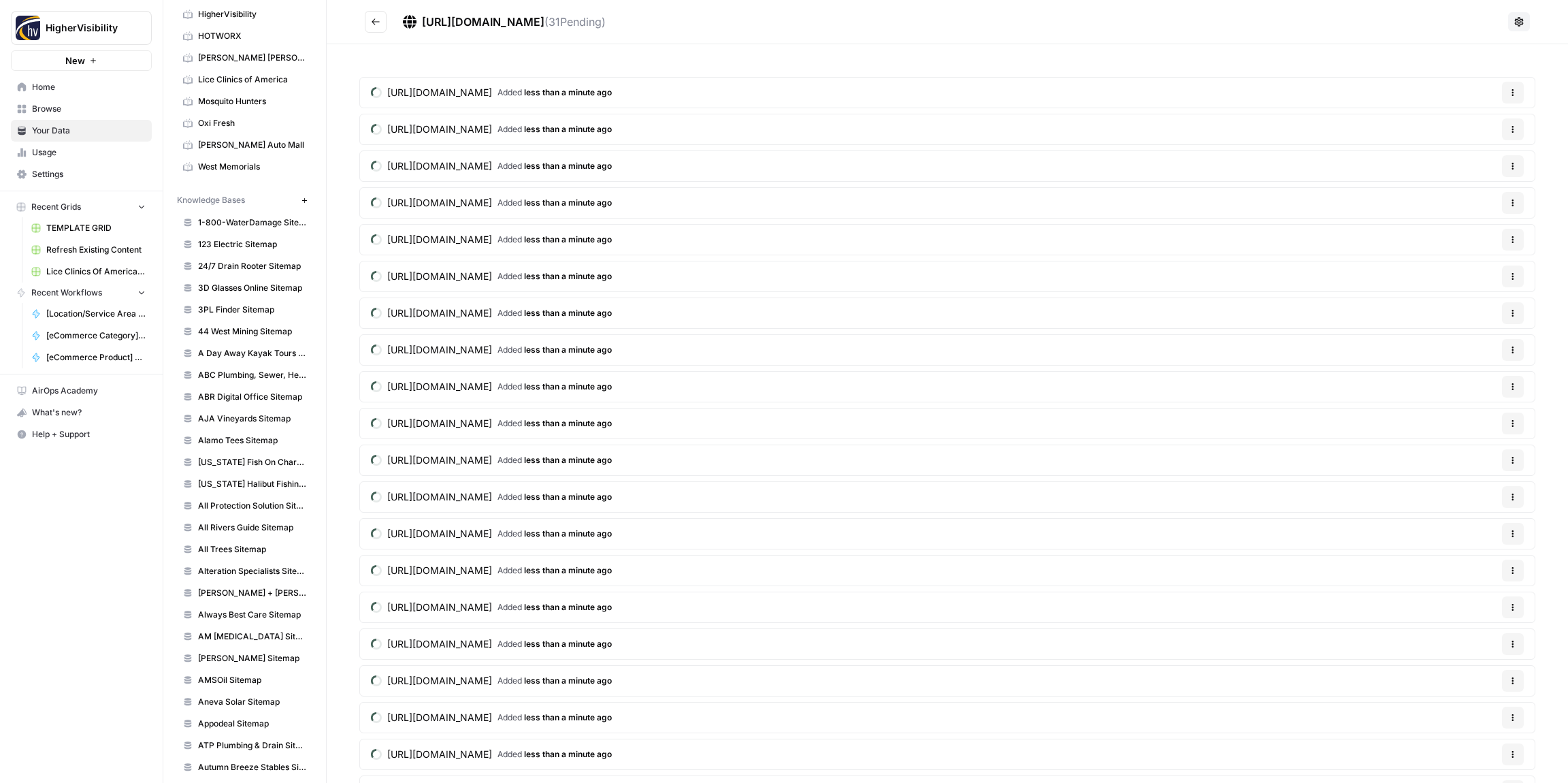
click at [375, 22] on icon "Go back" at bounding box center [376, 22] width 10 height 10
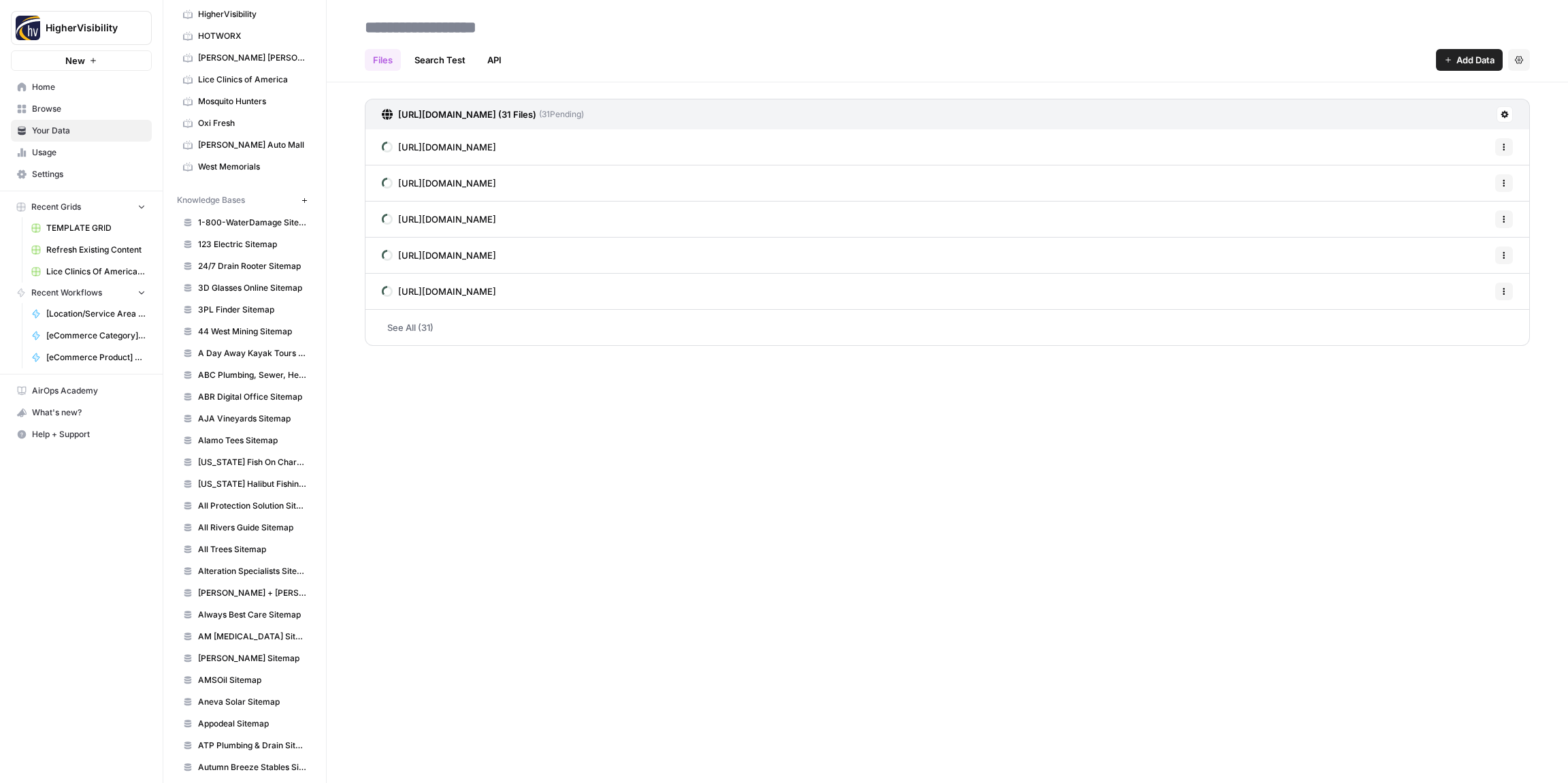
click at [390, 26] on input at bounding box center [468, 27] width 218 height 27
drag, startPoint x: 488, startPoint y: 28, endPoint x: 741, endPoint y: 38, distance: 253.2
click at [742, 38] on header "**********" at bounding box center [947, 41] width 1241 height 83
type input "**********"
click at [865, 47] on div "Files Search Test API Add Data Settings" at bounding box center [948, 54] width 1166 height 33
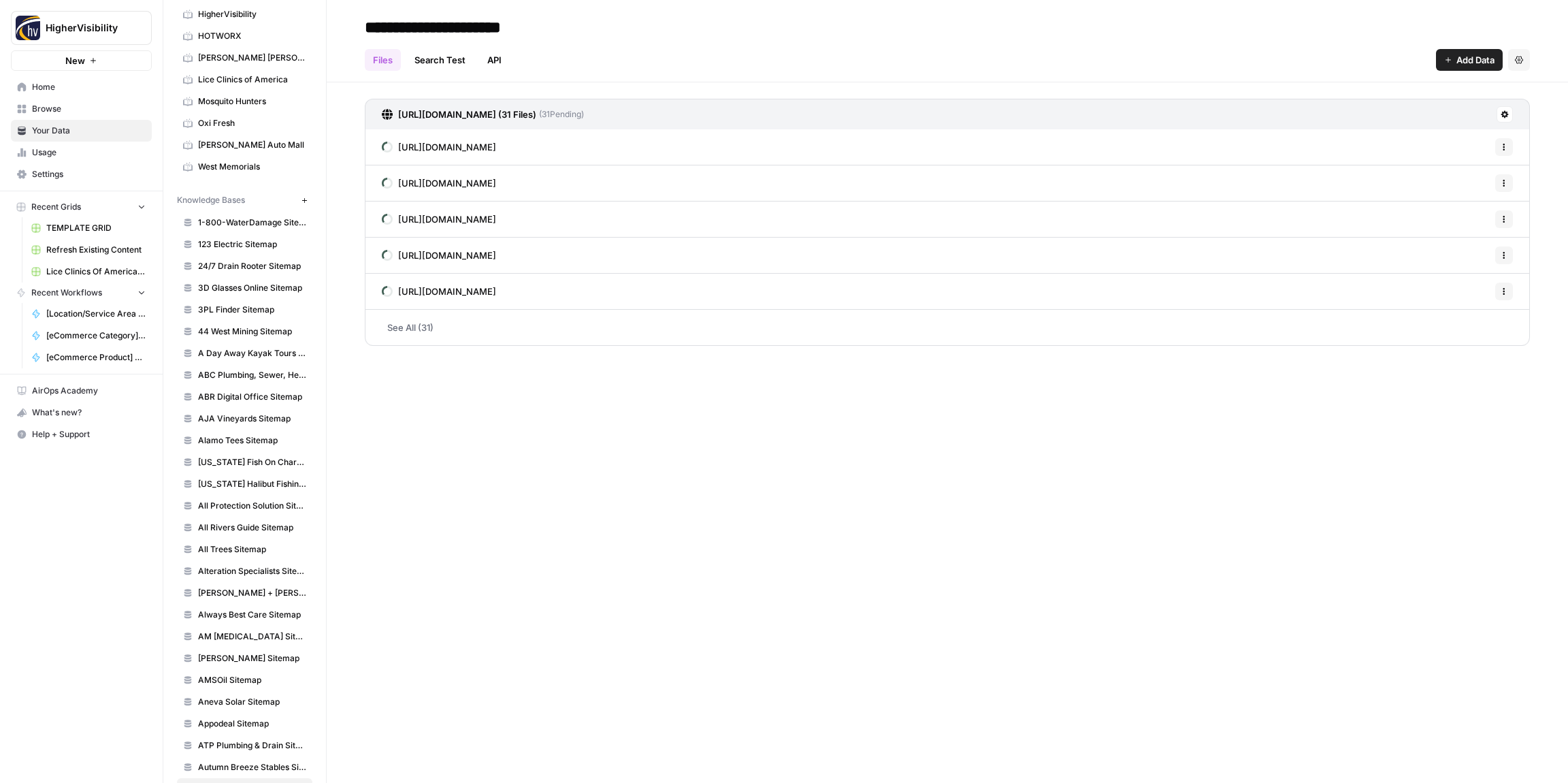
click at [300, 201] on button "New" at bounding box center [305, 201] width 17 height 17
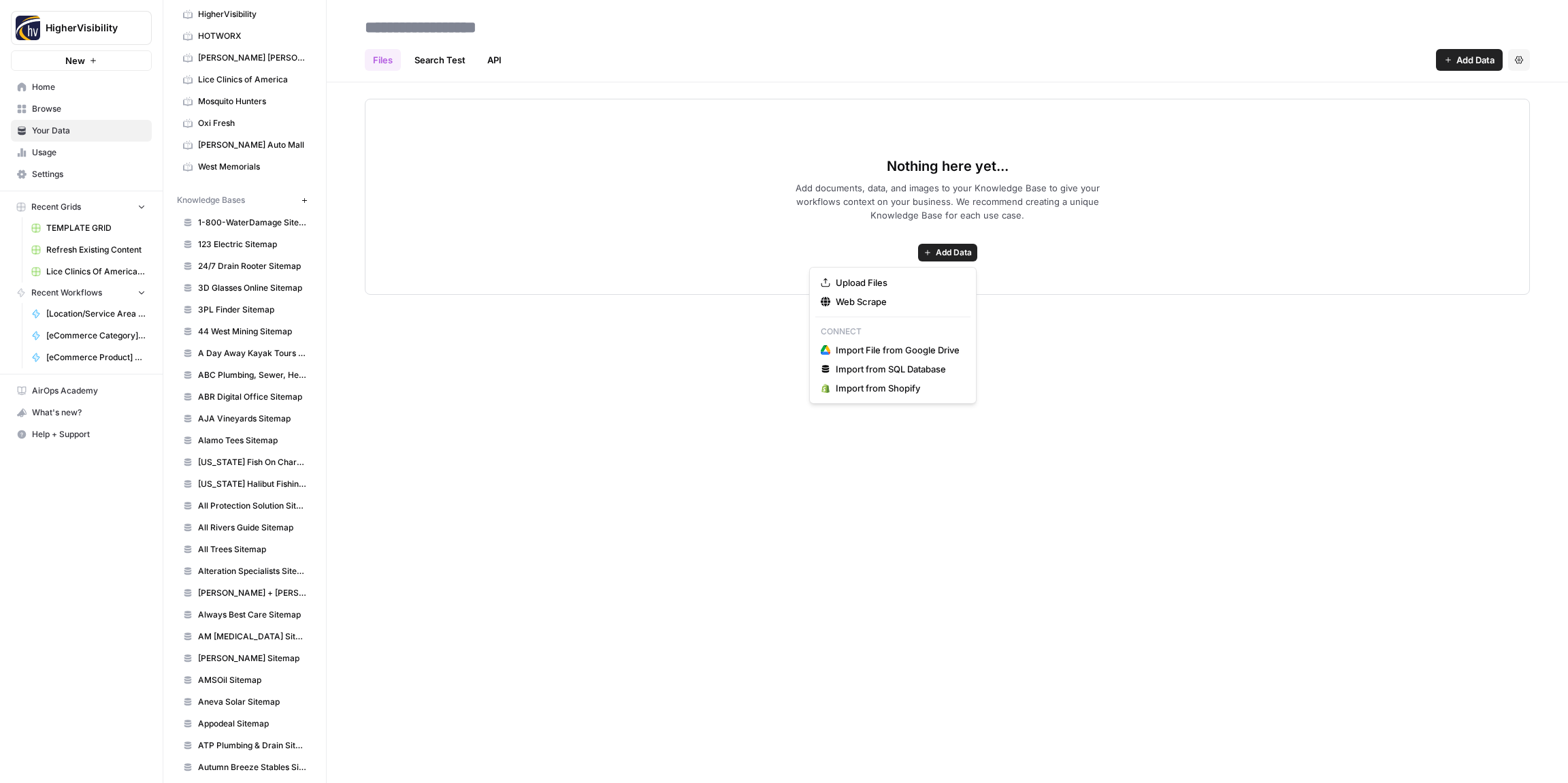
click at [941, 254] on span "Add Data" at bounding box center [954, 253] width 36 height 12
click at [885, 305] on span "Web Scrape" at bounding box center [898, 302] width 124 height 14
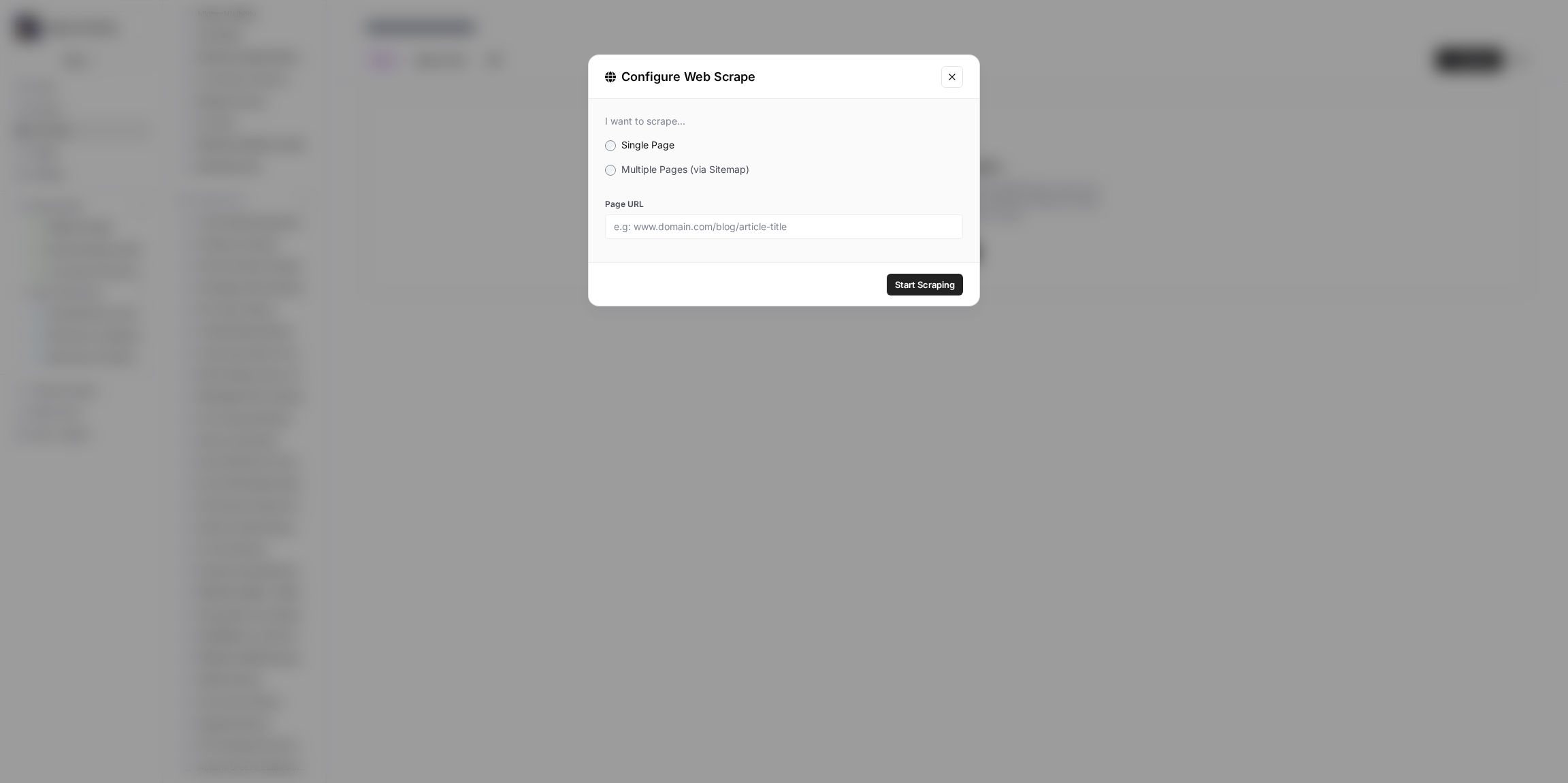
click at [613, 163] on label "Multiple Pages (via Sitemap)" at bounding box center [784, 169] width 358 height 14
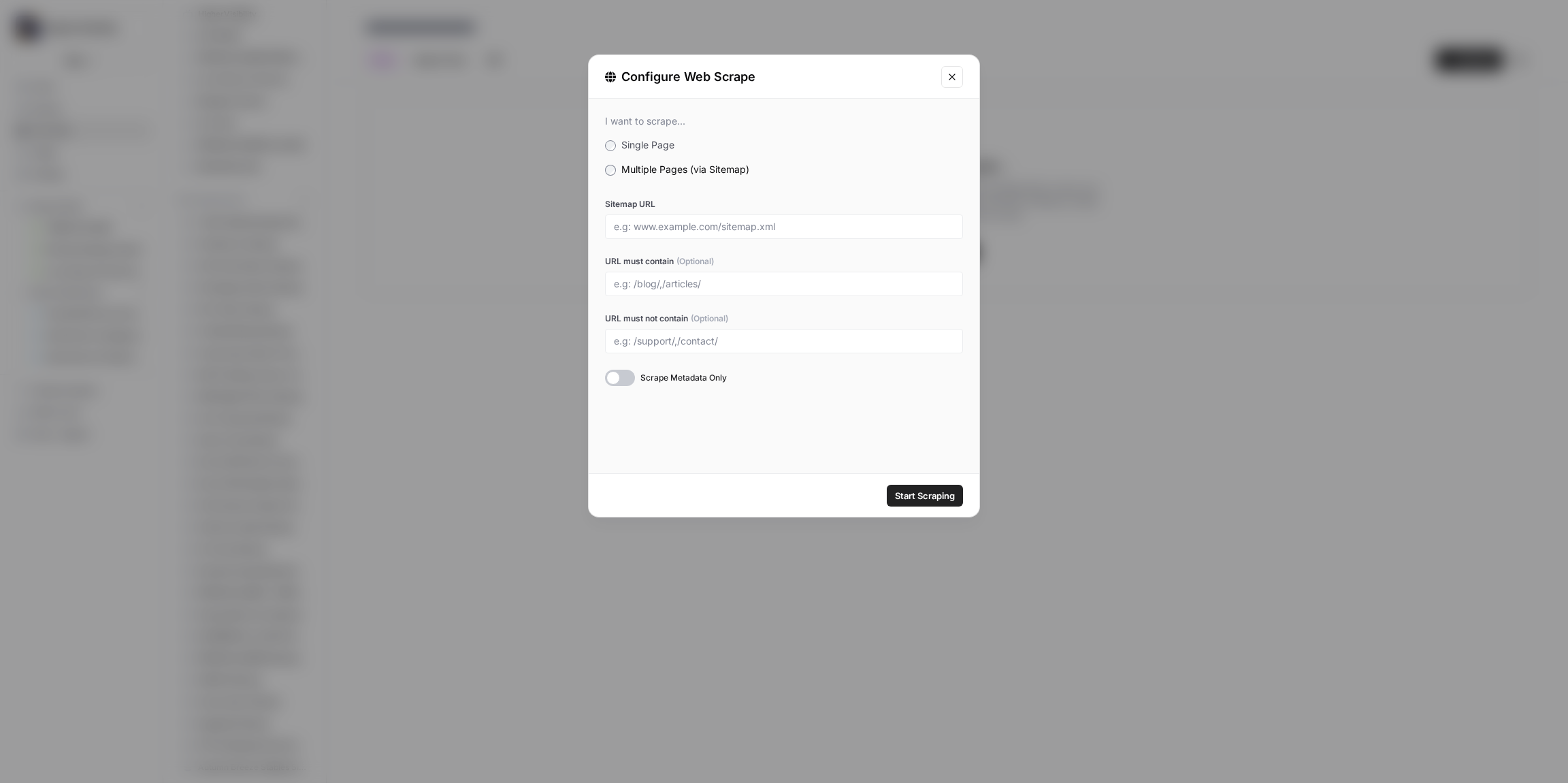
click at [665, 234] on div at bounding box center [784, 226] width 358 height 24
click at [693, 227] on input "Sitemap URL" at bounding box center [784, 227] width 341 height 12
paste input "[URL][DOMAIN_NAME]"
click at [929, 502] on button "Start Scraping" at bounding box center [925, 495] width 76 height 22
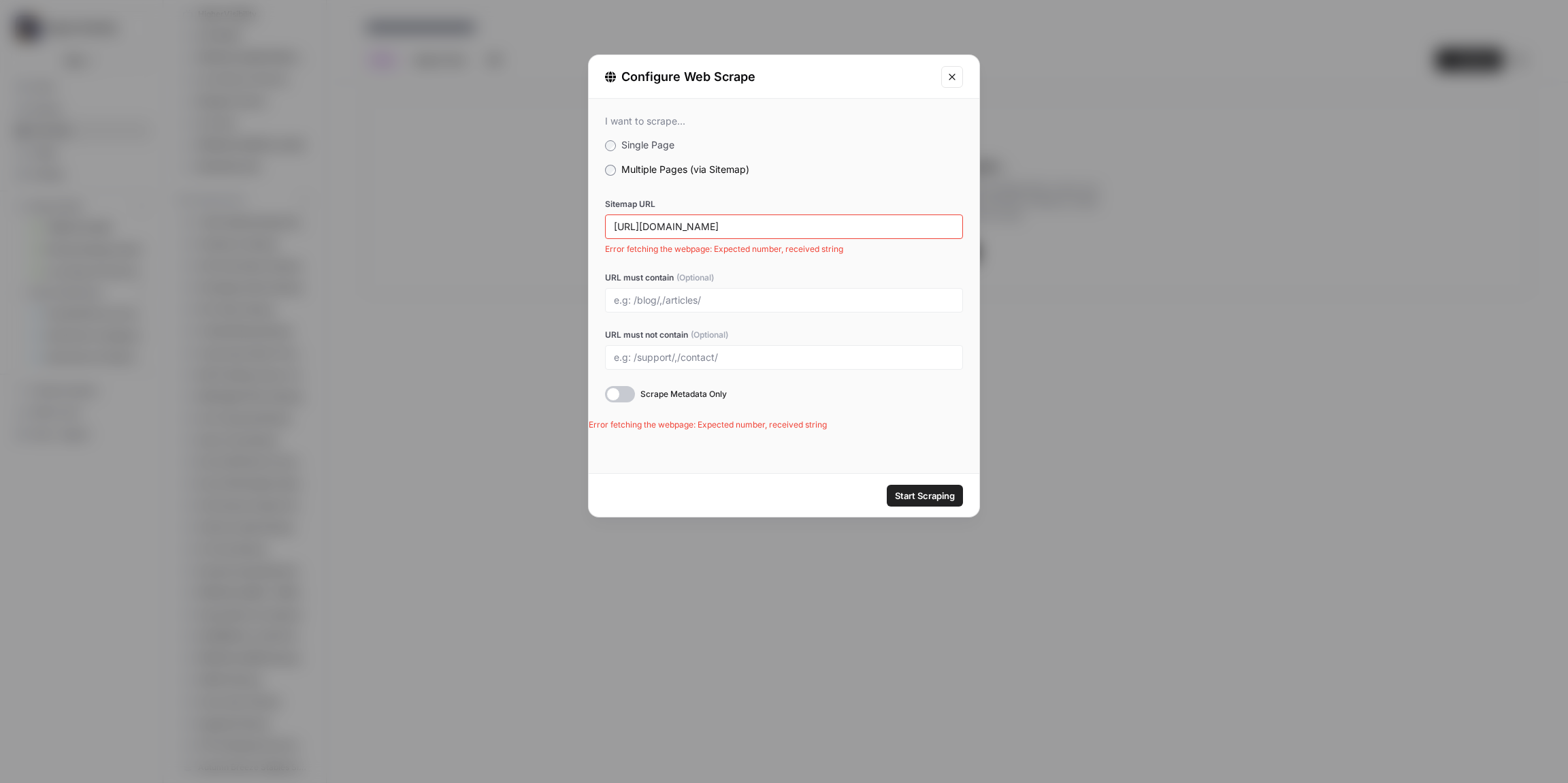
click at [799, 233] on div "[URL][DOMAIN_NAME]" at bounding box center [784, 226] width 358 height 24
click at [799, 225] on input "[URL][DOMAIN_NAME]" at bounding box center [784, 227] width 341 height 12
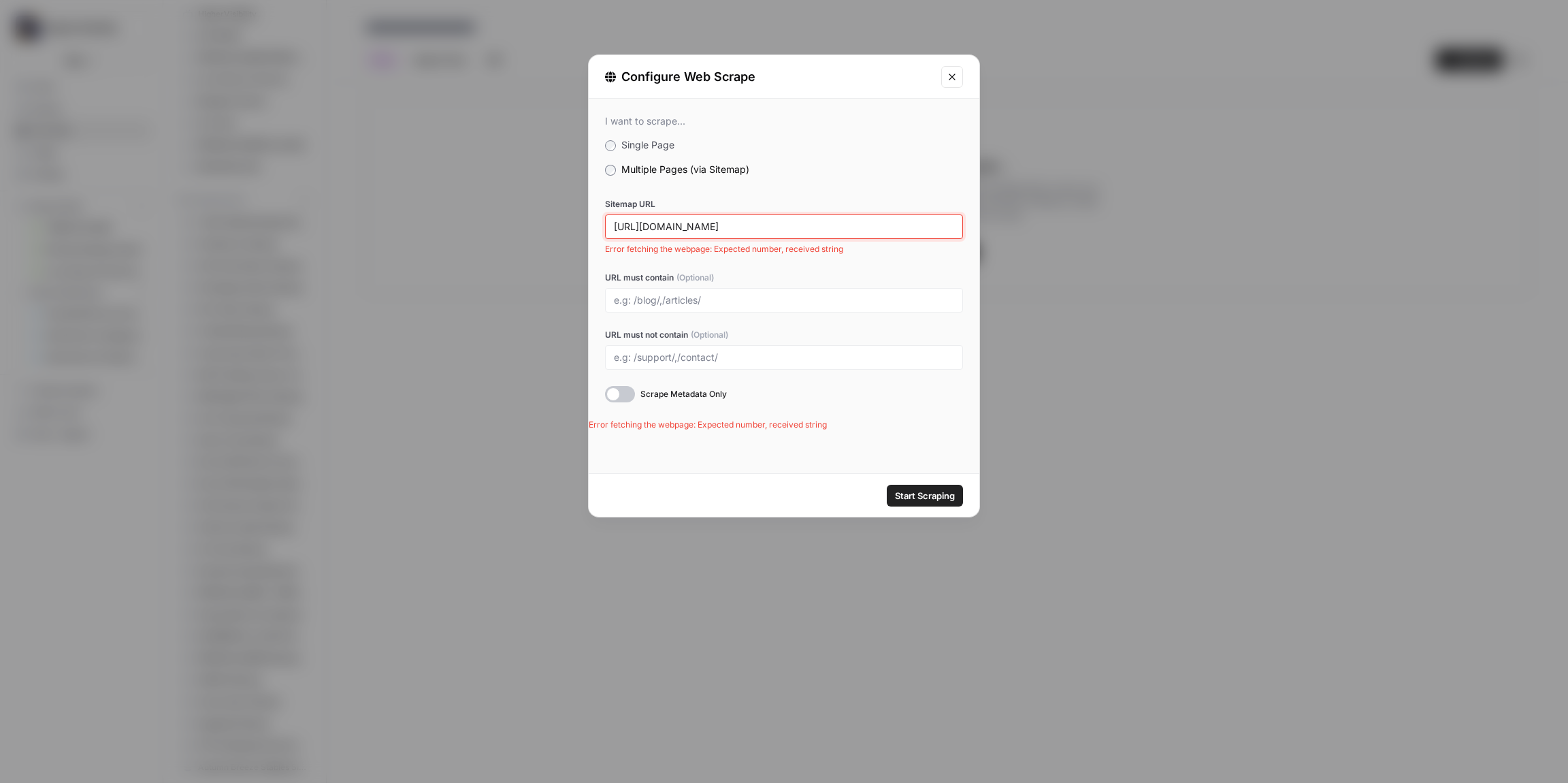
click at [799, 225] on input "[URL][DOMAIN_NAME]" at bounding box center [784, 227] width 341 height 12
paste input "bigbooth"
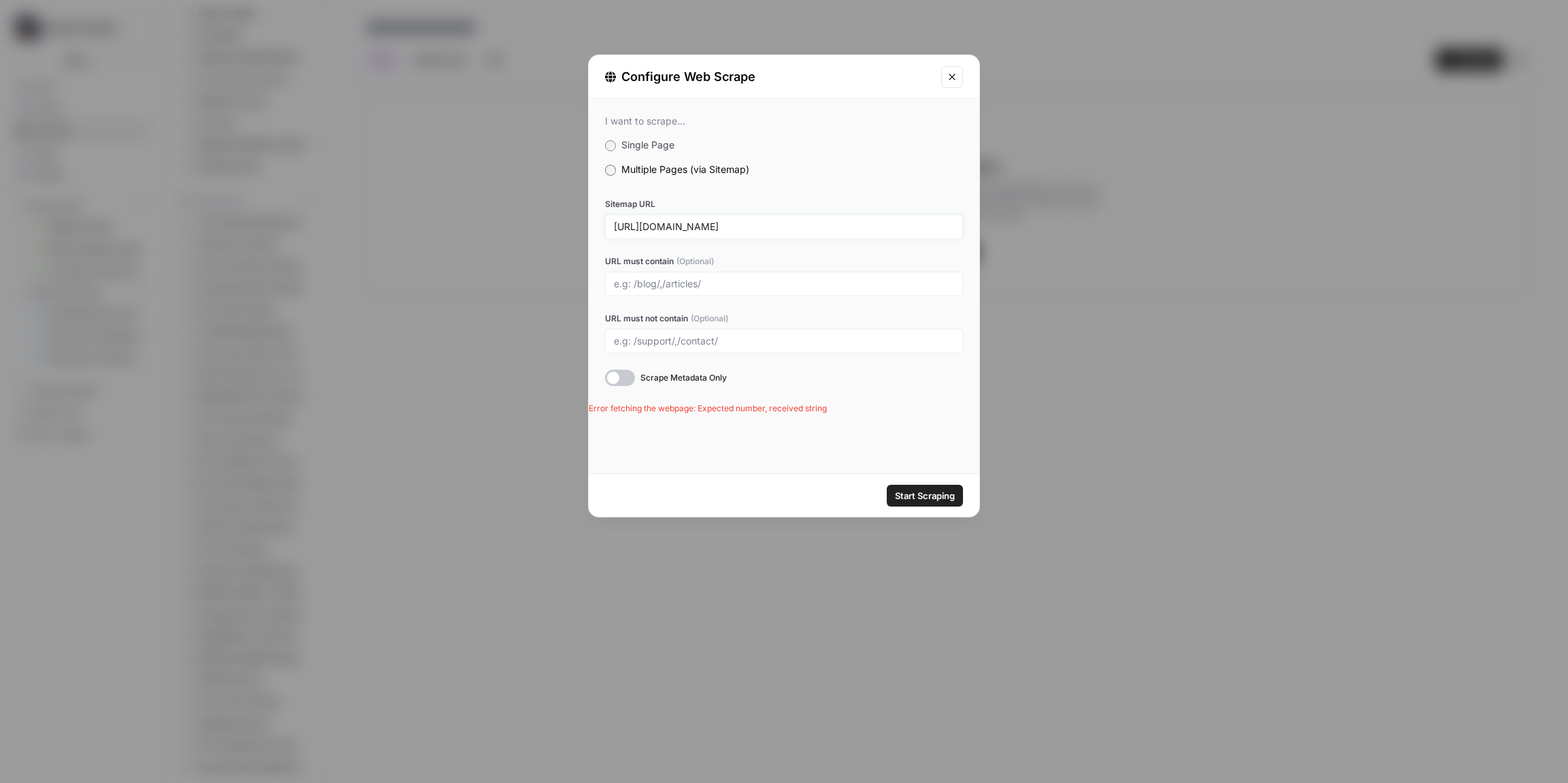
type input "[URL][DOMAIN_NAME]"
click at [907, 485] on button "Start Scraping" at bounding box center [925, 495] width 76 height 22
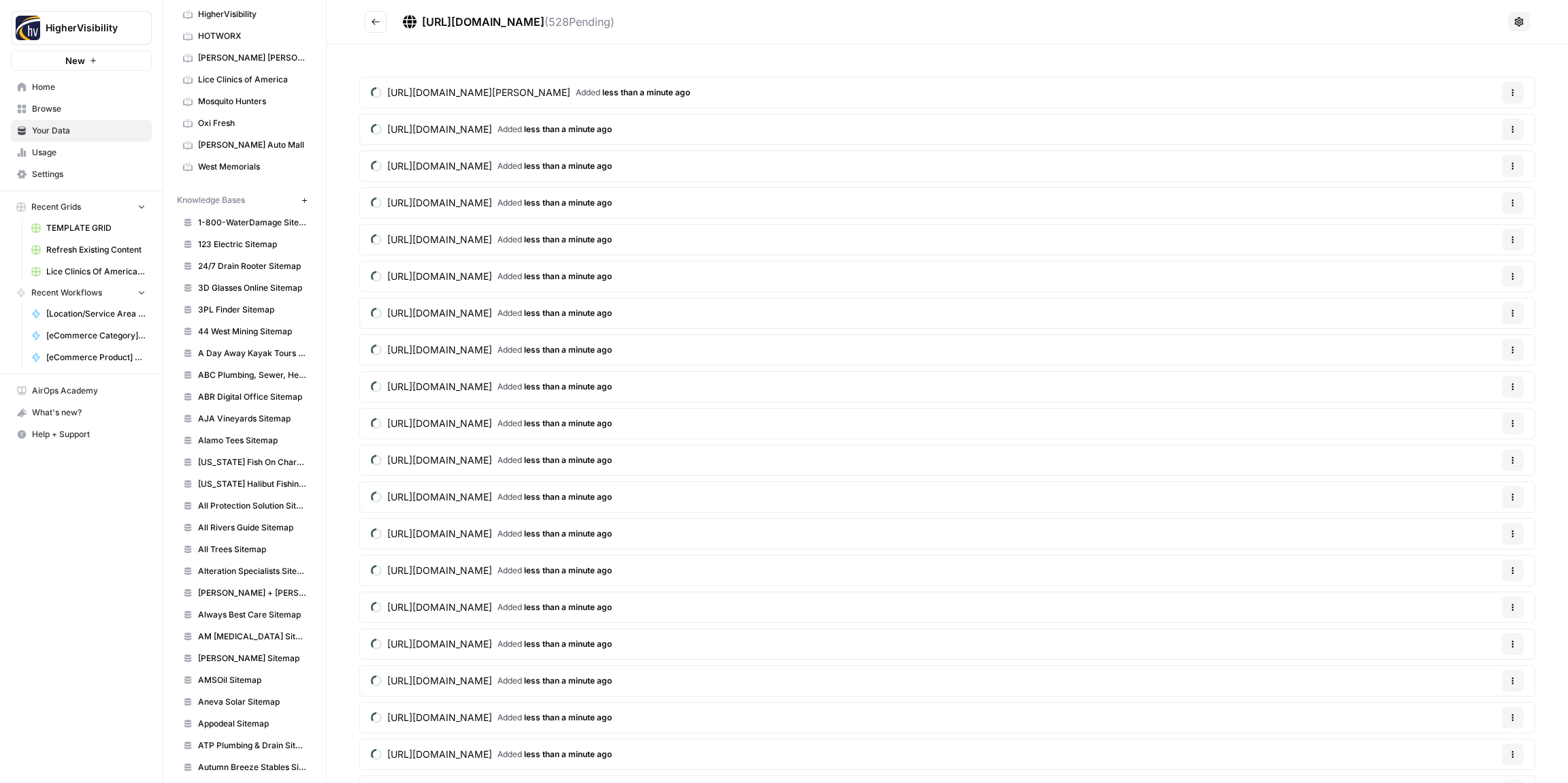
click at [380, 21] on button "Go back" at bounding box center [375, 22] width 22 height 22
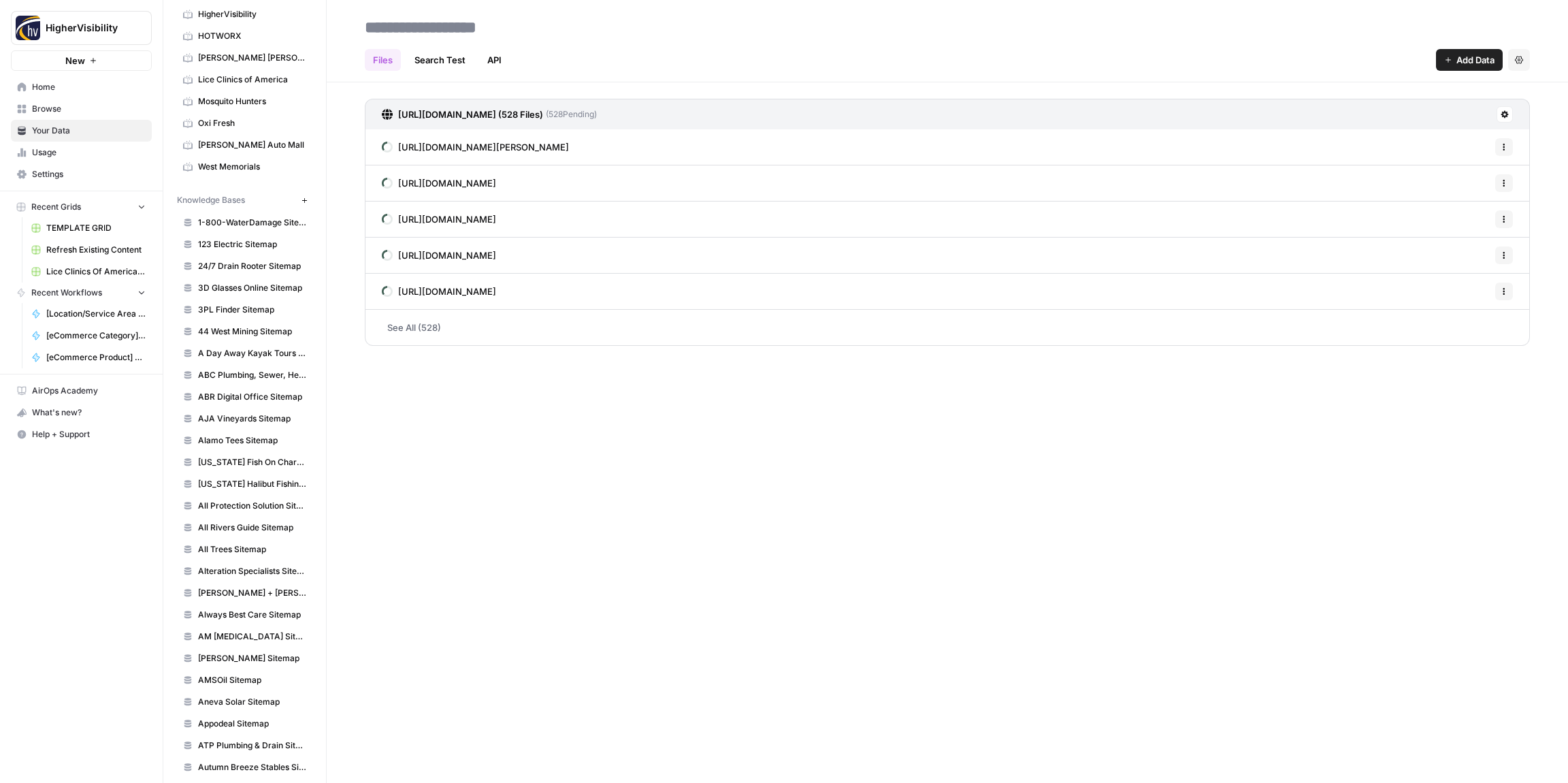
click at [402, 25] on input at bounding box center [468, 27] width 218 height 27
drag, startPoint x: 552, startPoint y: 26, endPoint x: 500, endPoint y: 29, distance: 52.1
click at [500, 29] on input "**********" at bounding box center [468, 27] width 218 height 27
type input "**********"
click at [695, 54] on div "Files Search Test API Add Data Settings" at bounding box center [948, 54] width 1166 height 33
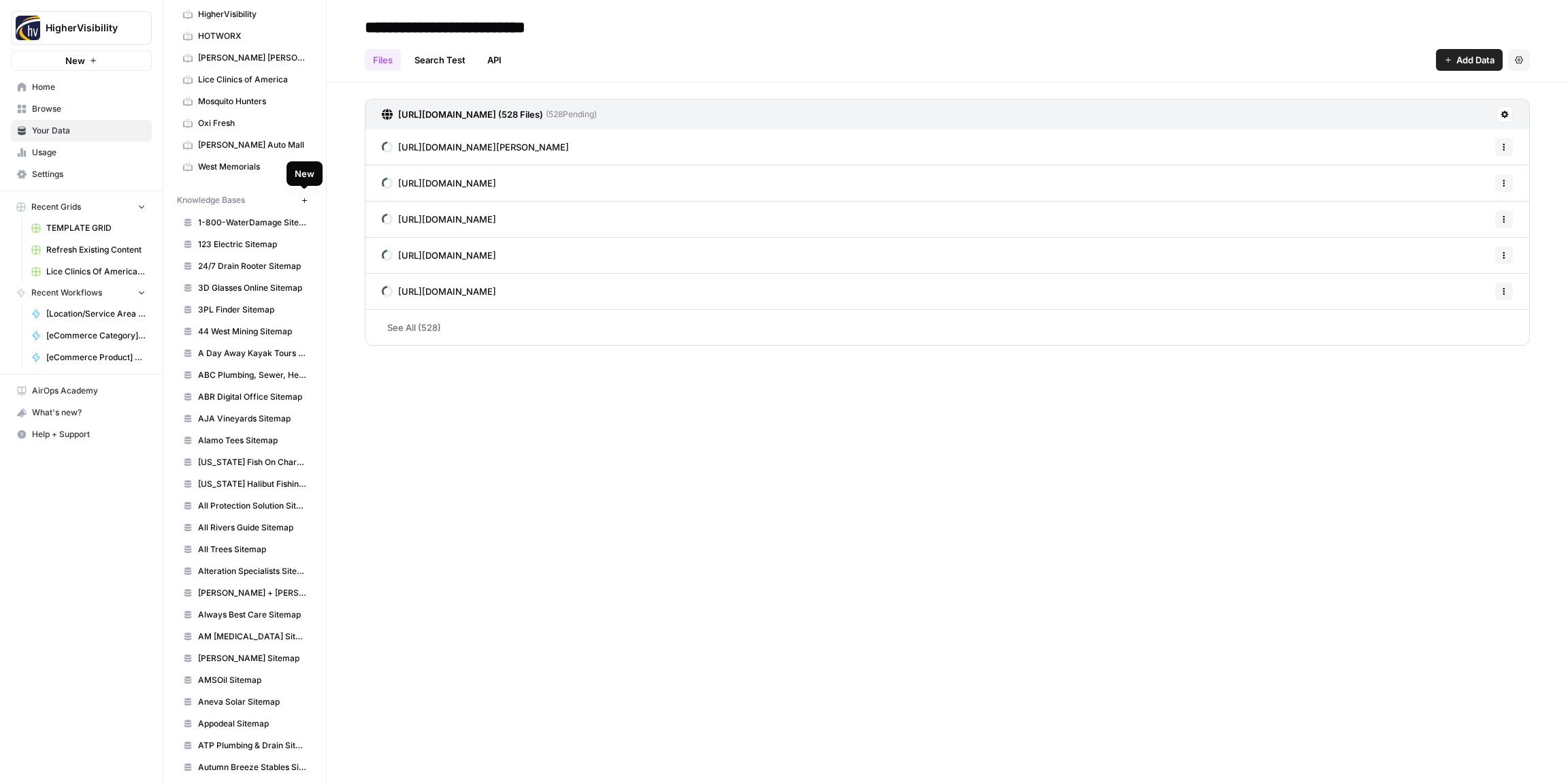
click at [306, 200] on icon "button" at bounding box center [304, 199] width 5 height 5
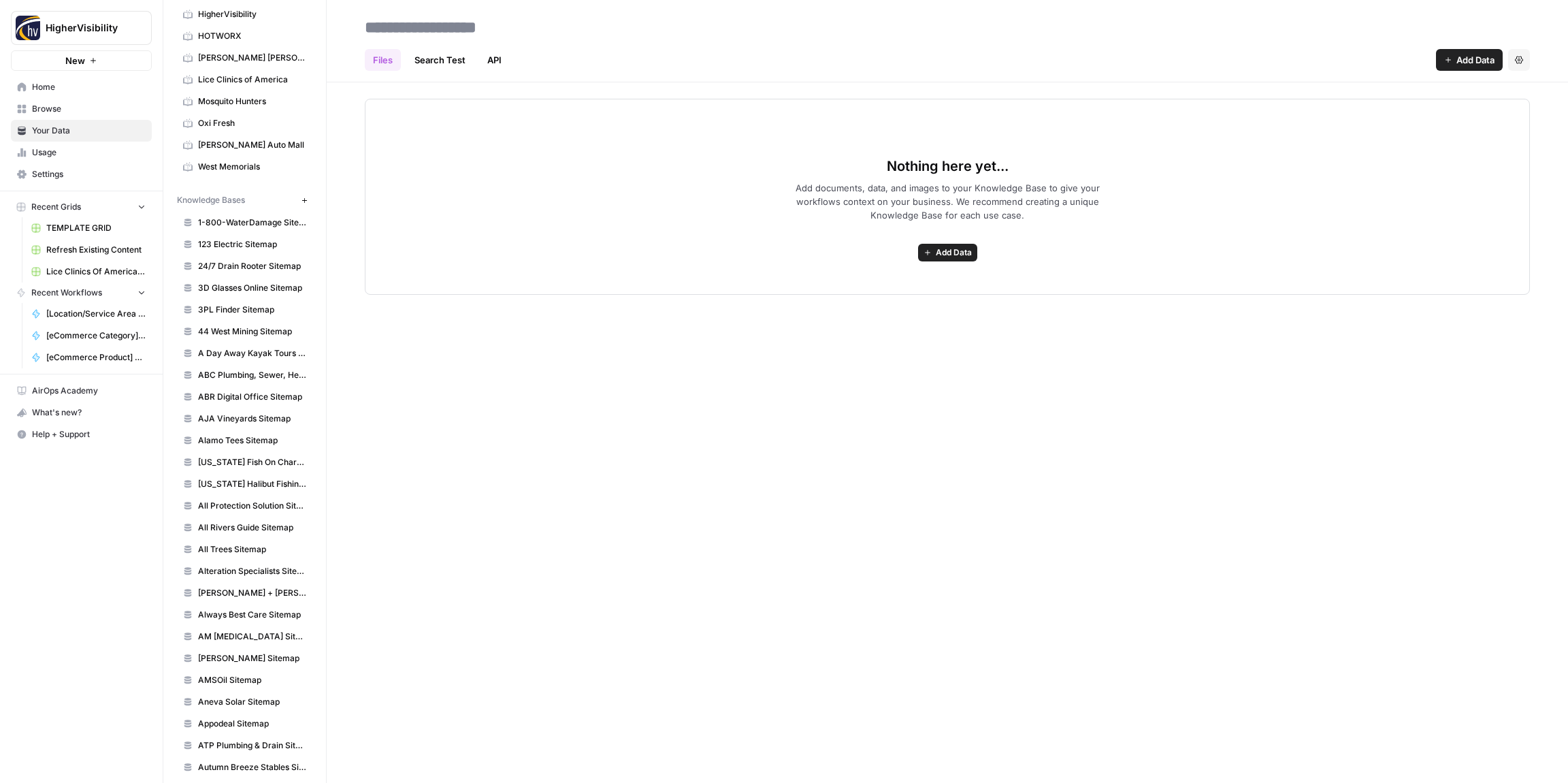
click at [950, 257] on span "Add Data" at bounding box center [954, 253] width 36 height 12
click at [883, 301] on span "Web Scrape" at bounding box center [898, 302] width 124 height 14
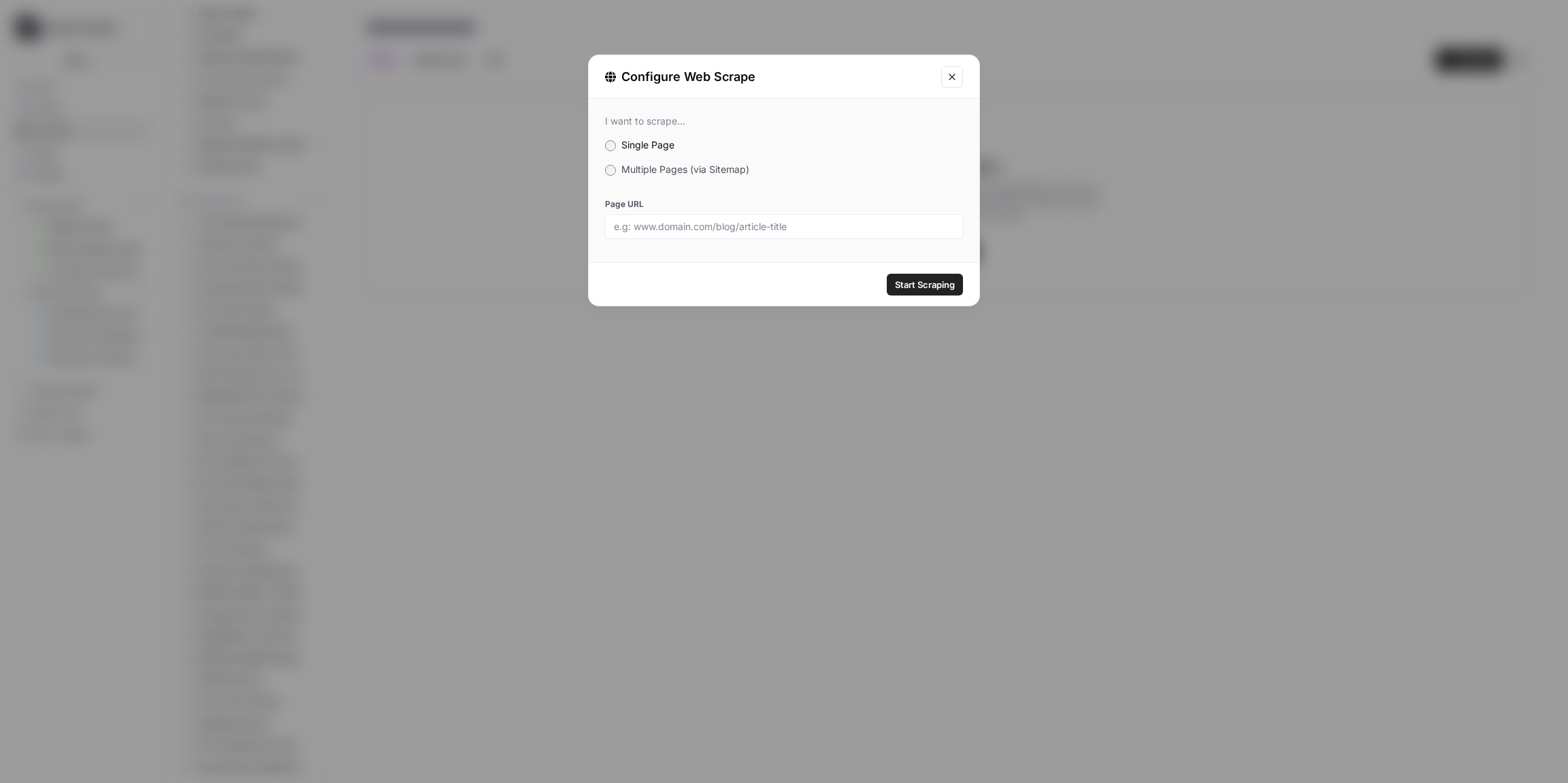
click at [623, 172] on span "Multiple Pages (via Sitemap)" at bounding box center [685, 169] width 128 height 12
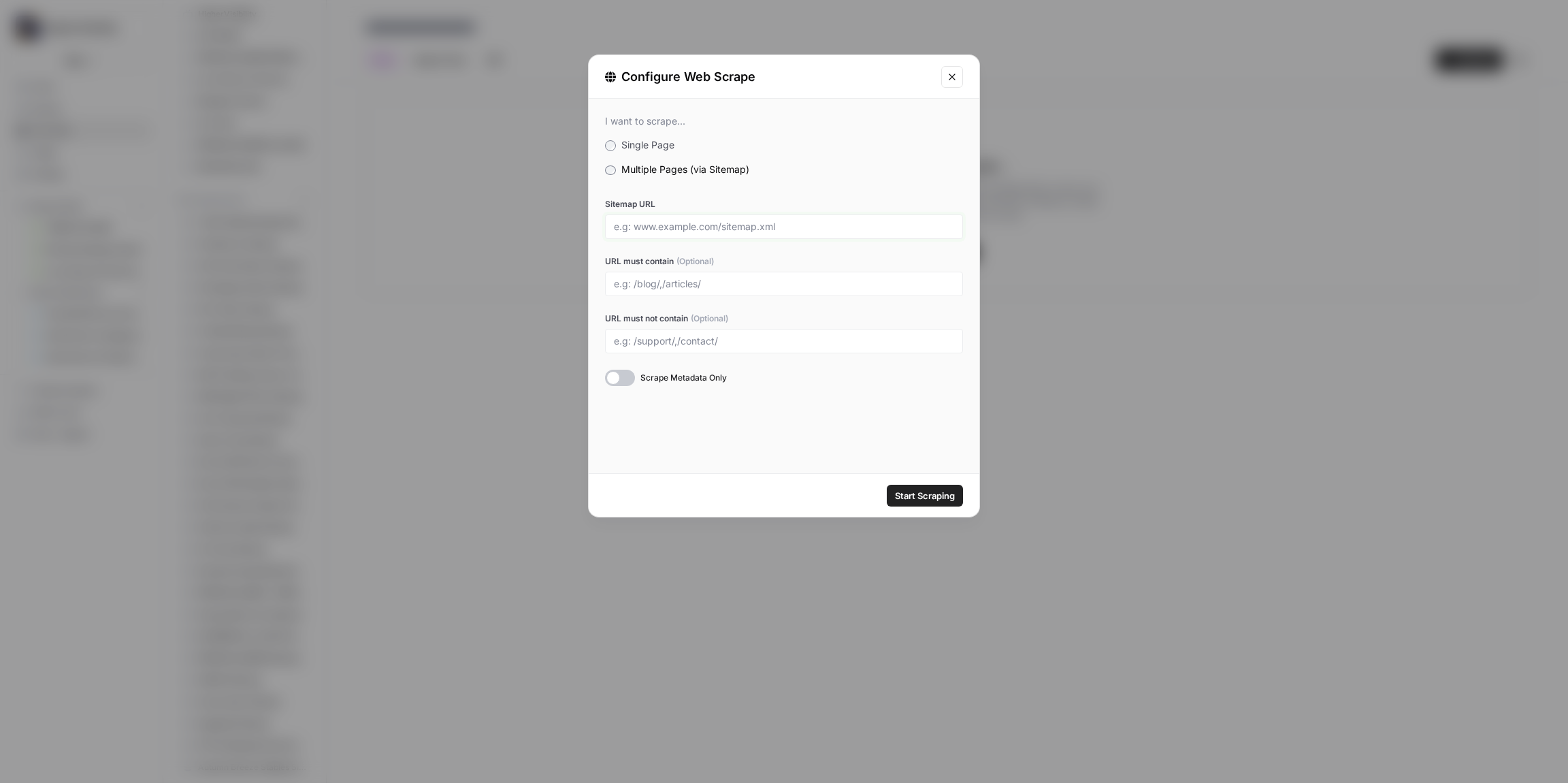
click at [661, 228] on input "Sitemap URL" at bounding box center [784, 227] width 341 height 12
paste input "[URL][DOMAIN_NAME]"
type input "[URL][DOMAIN_NAME]"
click at [915, 491] on span "Start Scraping" at bounding box center [925, 496] width 60 height 14
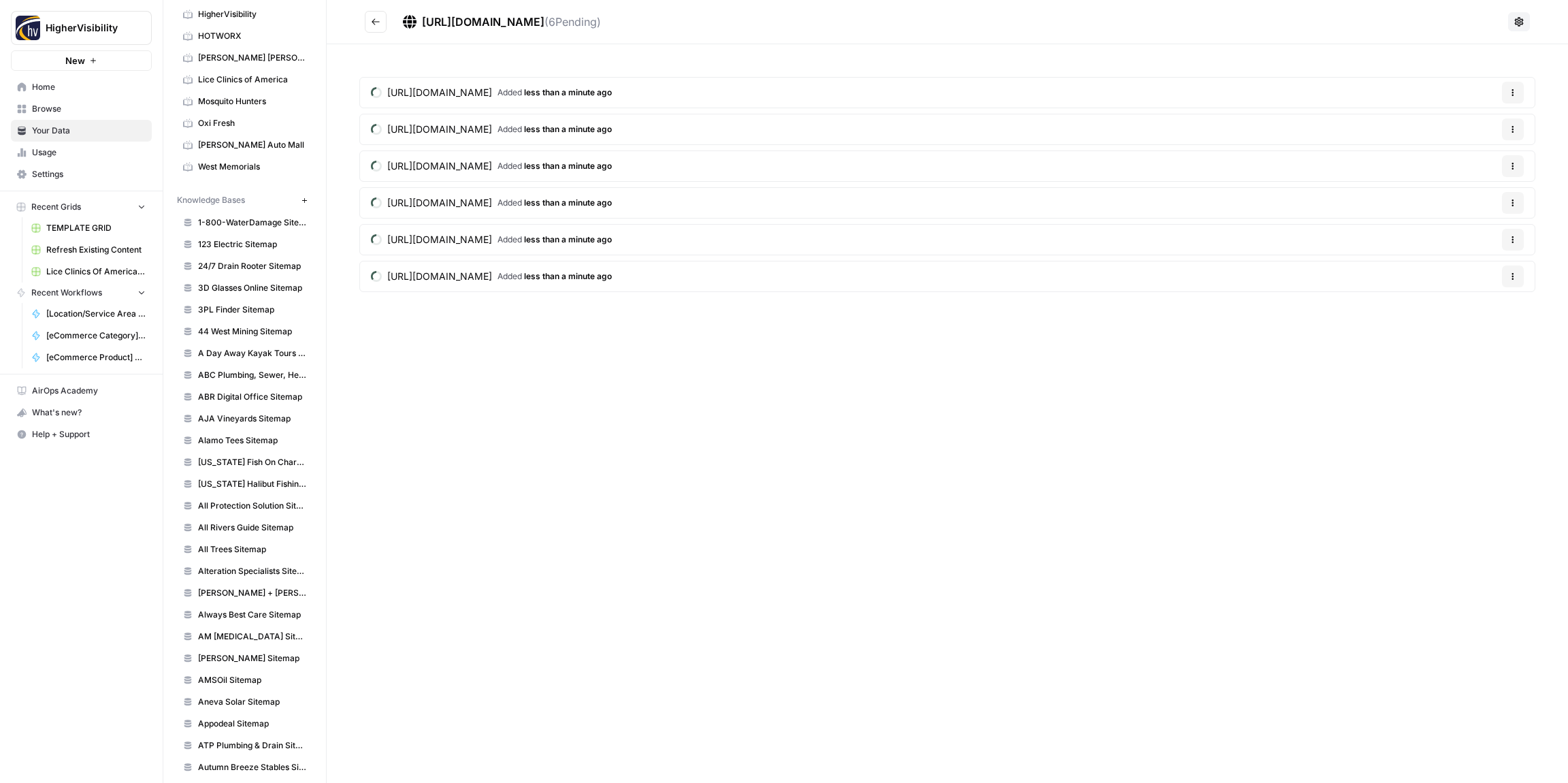
click at [380, 25] on icon "Go back" at bounding box center [376, 22] width 10 height 10
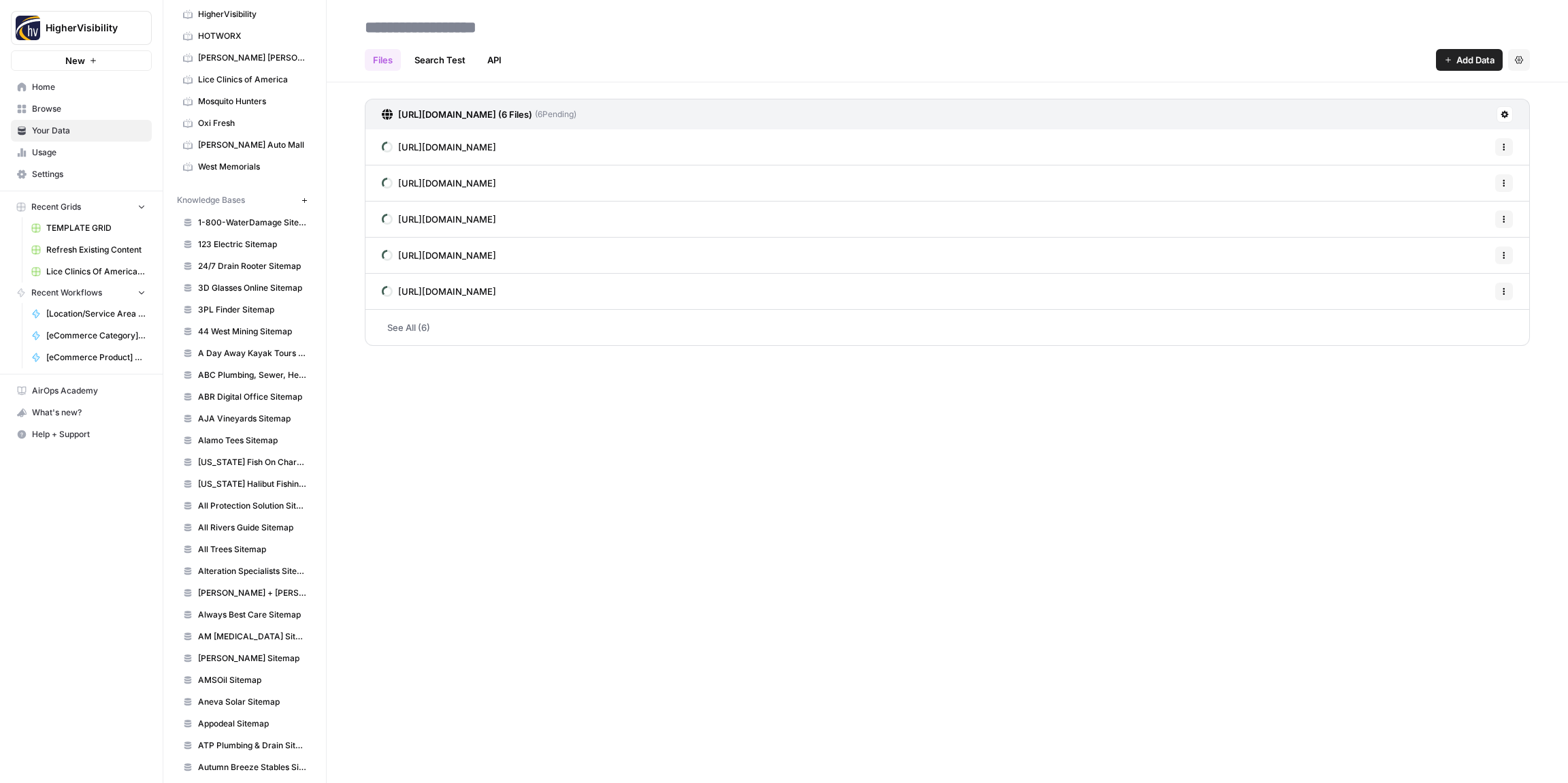
click at [417, 29] on input at bounding box center [468, 27] width 218 height 27
type input "**********"
drag, startPoint x: 710, startPoint y: 59, endPoint x: 649, endPoint y: 55, distance: 61.1
click at [710, 59] on div "Files Search Test API Add Data Settings" at bounding box center [948, 54] width 1166 height 33
click at [307, 203] on icon "button" at bounding box center [305, 201] width 8 height 8
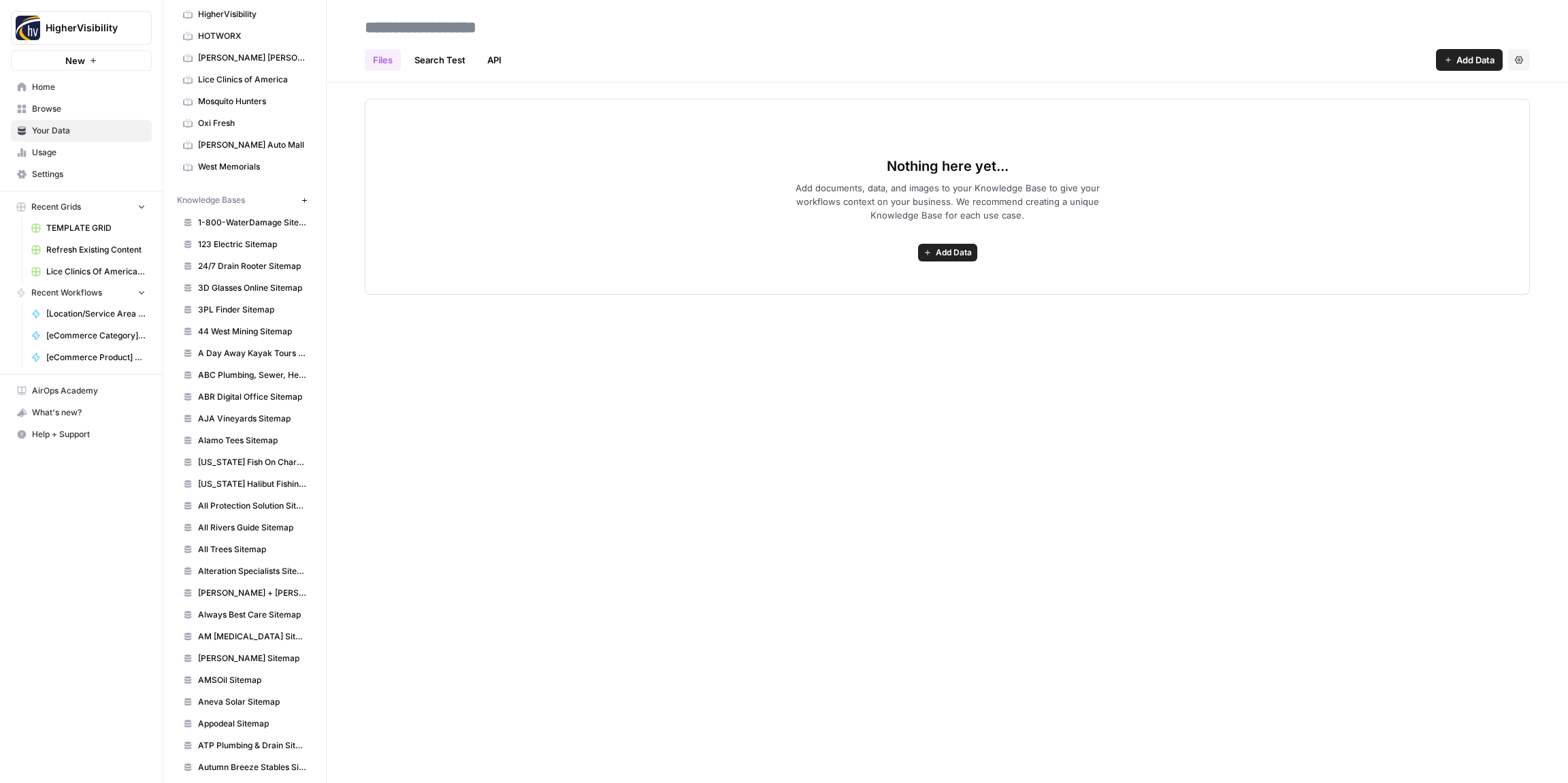
click at [955, 256] on span "Add Data" at bounding box center [954, 253] width 36 height 12
click at [844, 308] on button "Web Scrape" at bounding box center [893, 301] width 155 height 19
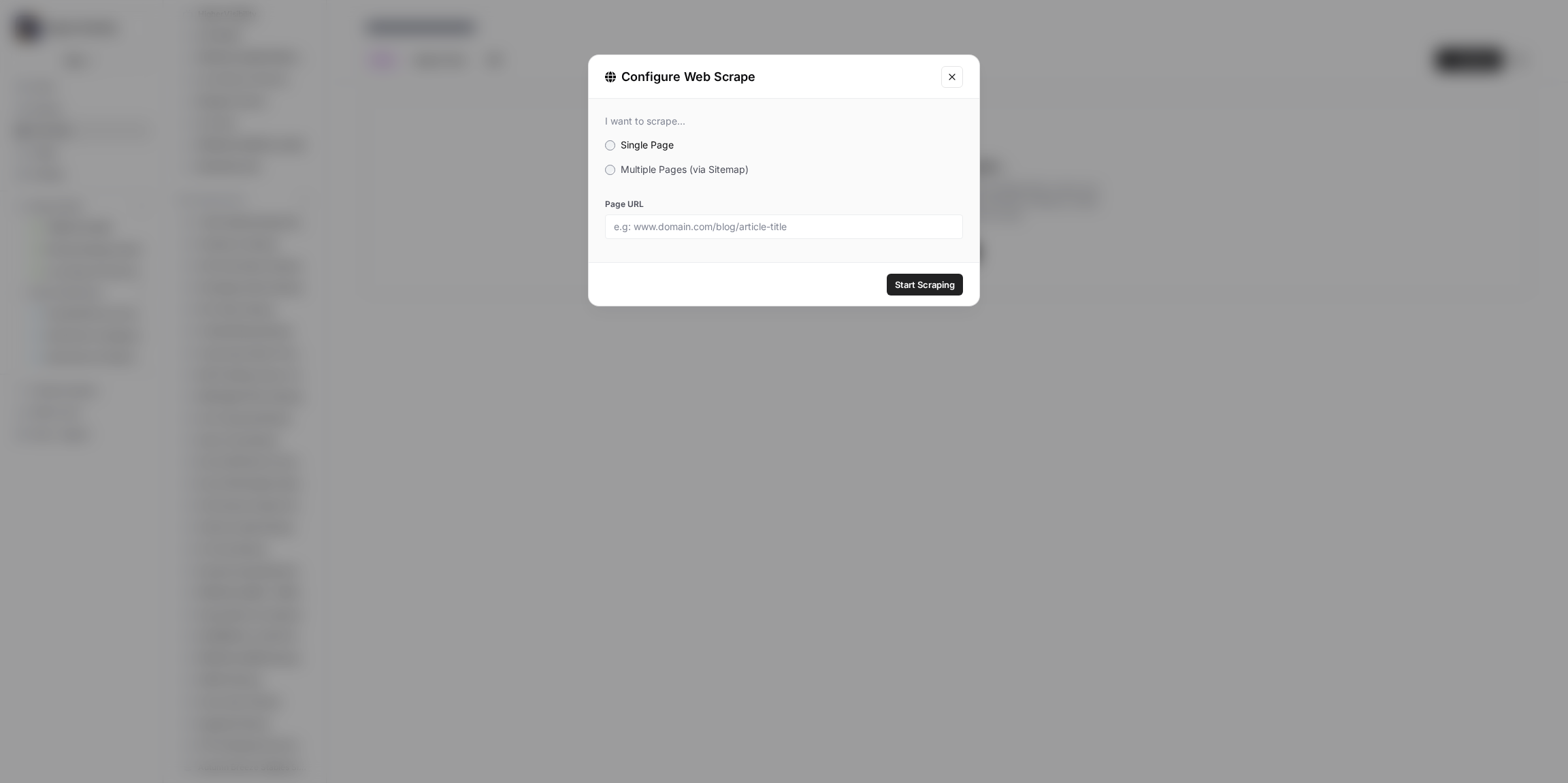
click at [626, 174] on span "Multiple Pages (via Sitemap)" at bounding box center [685, 169] width 128 height 12
click at [605, 167] on div "I want to scrape... Single Page Multiple Pages (via Sitemap) Page URL" at bounding box center [784, 177] width 391 height 157
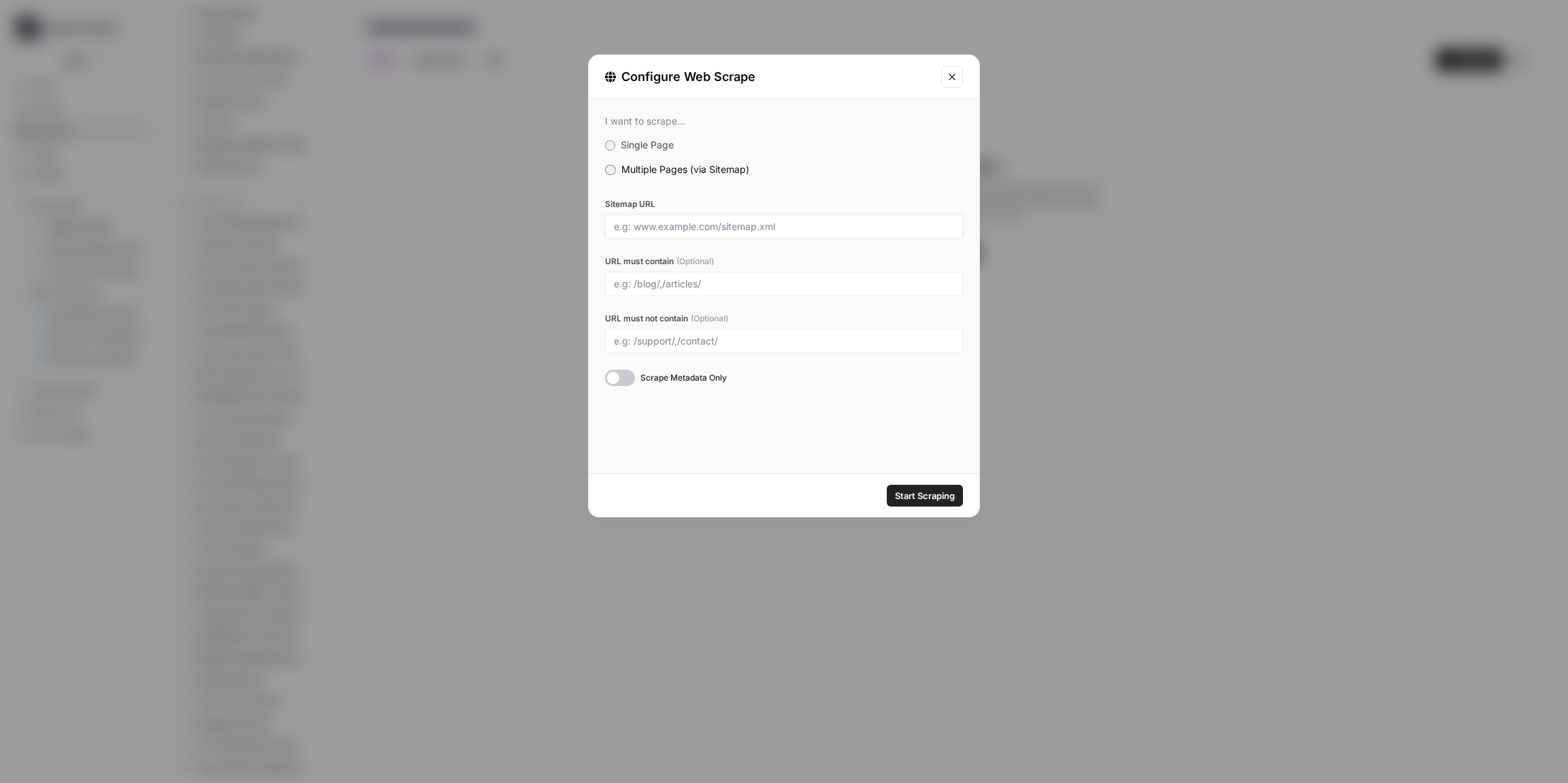
click at [644, 224] on input "Sitemap URL" at bounding box center [784, 227] width 341 height 12
paste input "[URL][DOMAIN_NAME]"
type input "[URL][DOMAIN_NAME]"
click at [922, 498] on span "Start Scraping" at bounding box center [925, 496] width 60 height 14
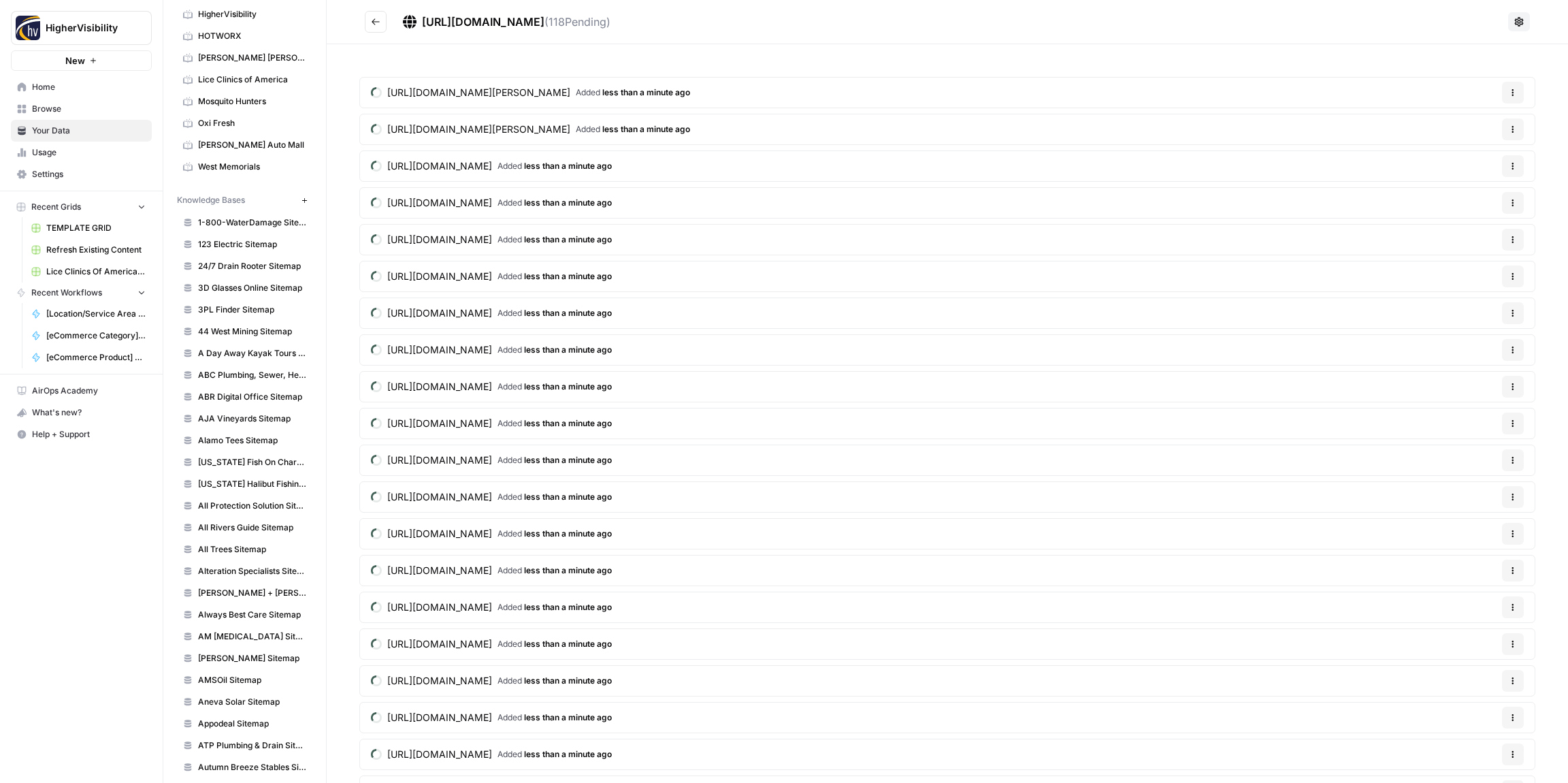
click at [375, 22] on icon "Go back" at bounding box center [376, 21] width 8 height 6
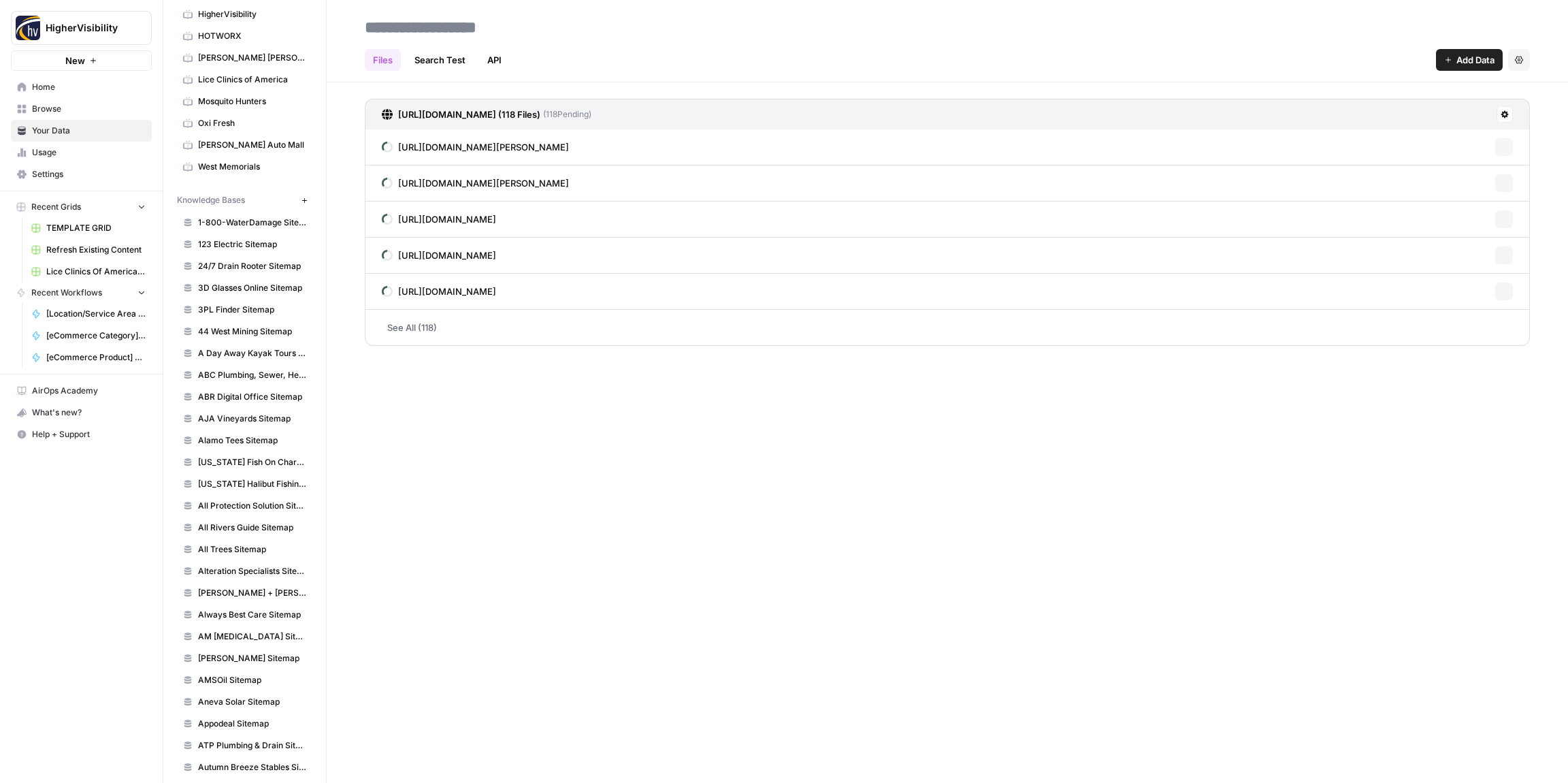
click at [437, 35] on input at bounding box center [468, 27] width 218 height 27
type input "**********"
click at [693, 40] on div "Files Search Test API Add Data Settings" at bounding box center [948, 54] width 1166 height 33
click at [307, 201] on button "New" at bounding box center [305, 201] width 17 height 17
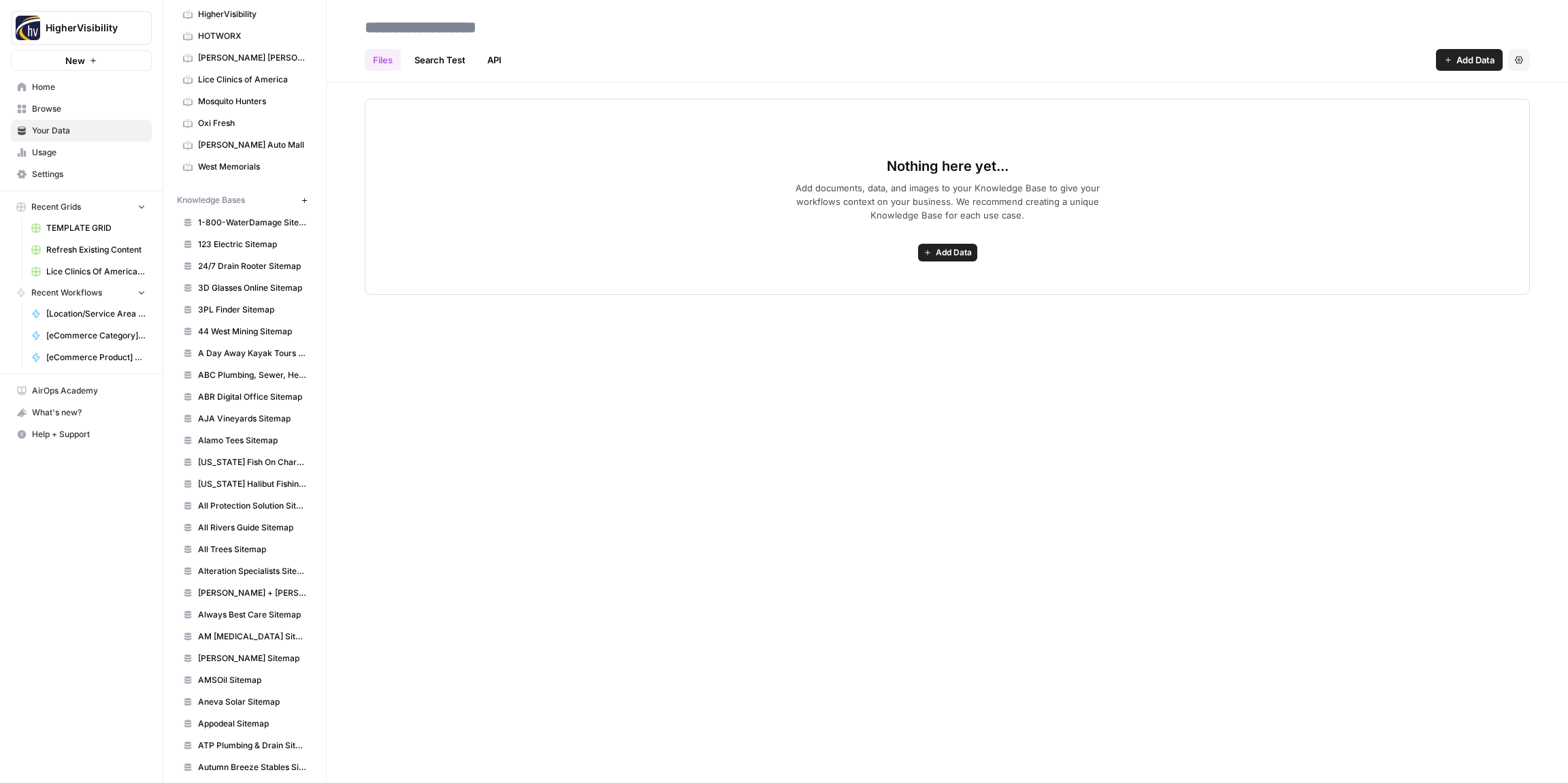
click at [949, 253] on span "Add Data" at bounding box center [954, 253] width 36 height 12
click at [885, 306] on span "Web Scrape" at bounding box center [898, 302] width 124 height 14
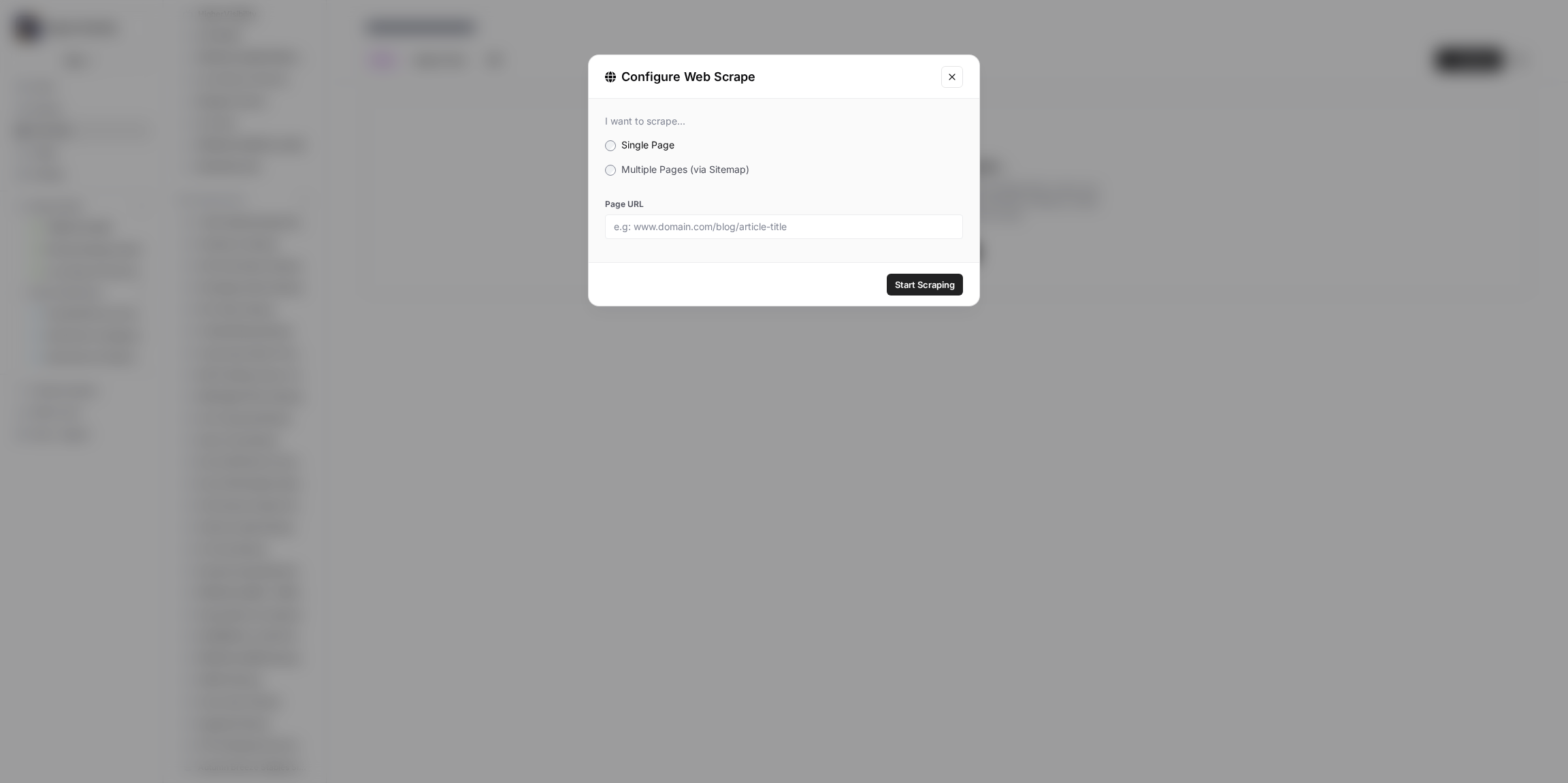
click at [626, 171] on span "Multiple Pages (via Sitemap)" at bounding box center [685, 169] width 128 height 12
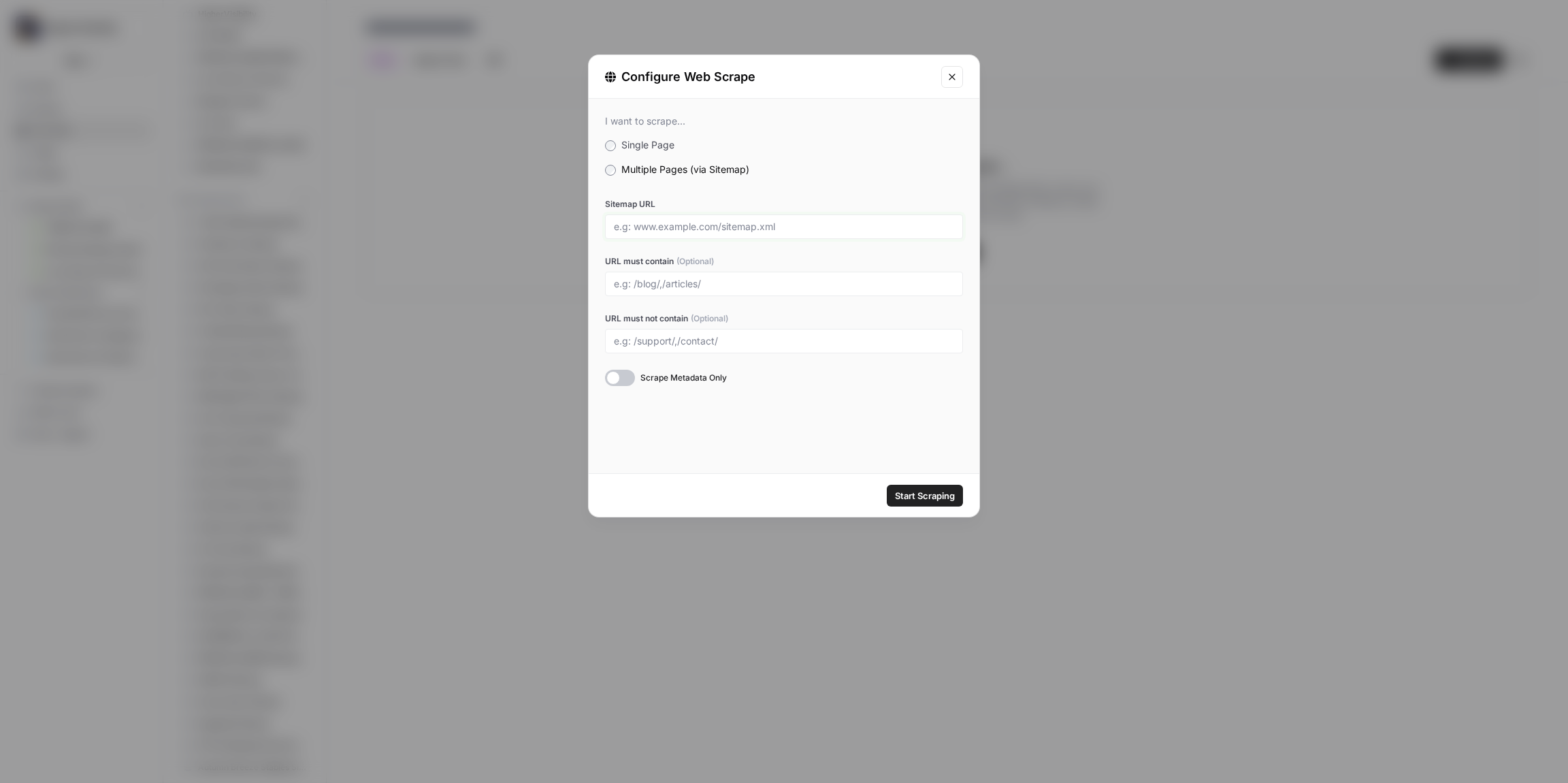
click at [671, 230] on input "Sitemap URL" at bounding box center [784, 227] width 341 height 12
paste input "[URL][DOMAIN_NAME]"
type input "[URL][DOMAIN_NAME]"
click at [849, 405] on div "I want to scrape... Single Page Multiple Pages (via Sitemap) Sitemap URL [URL][…" at bounding box center [784, 286] width 391 height 375
click at [917, 491] on span "Start Scraping" at bounding box center [925, 496] width 60 height 14
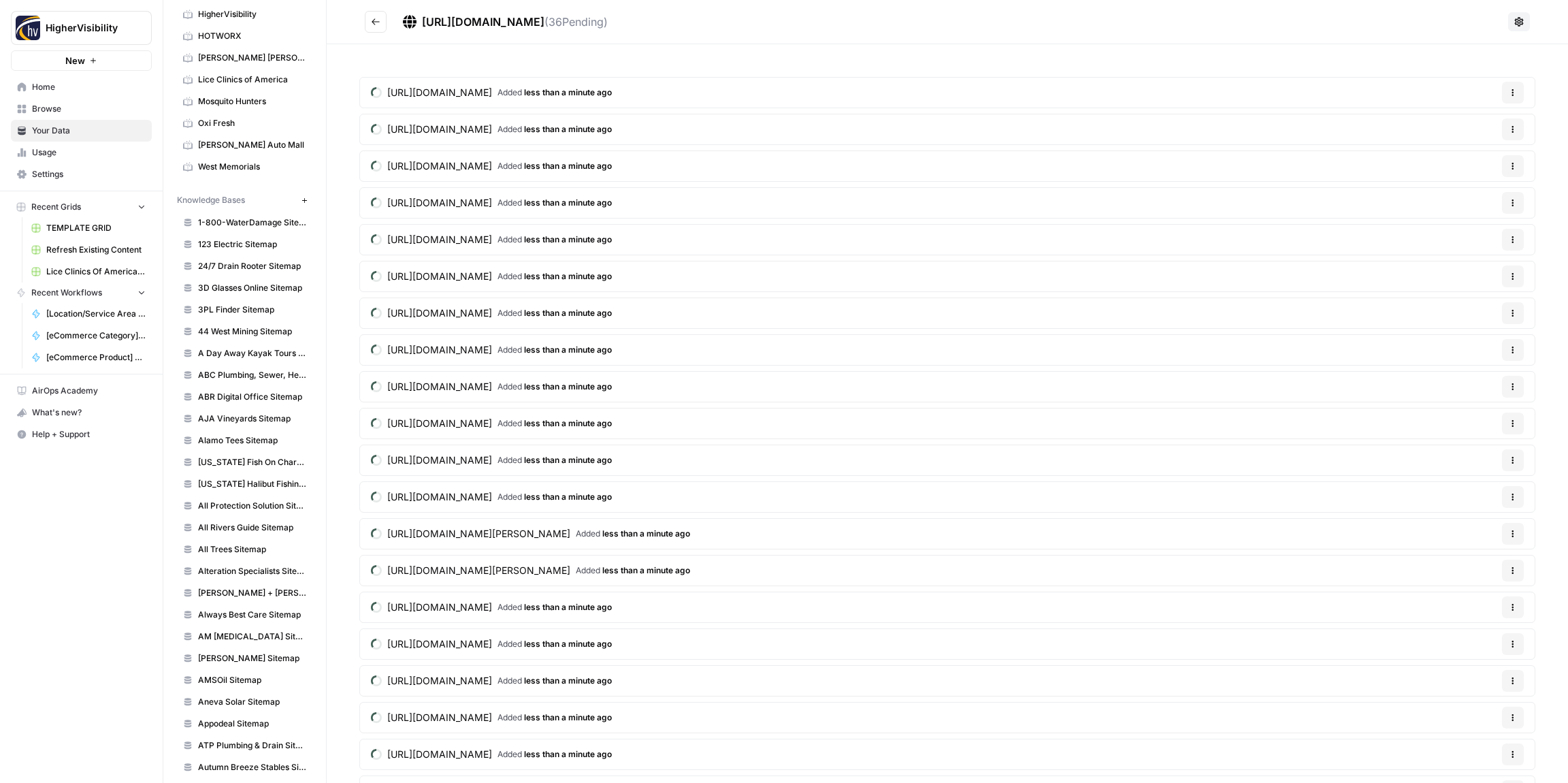
click at [375, 23] on icon "Go back" at bounding box center [376, 22] width 10 height 10
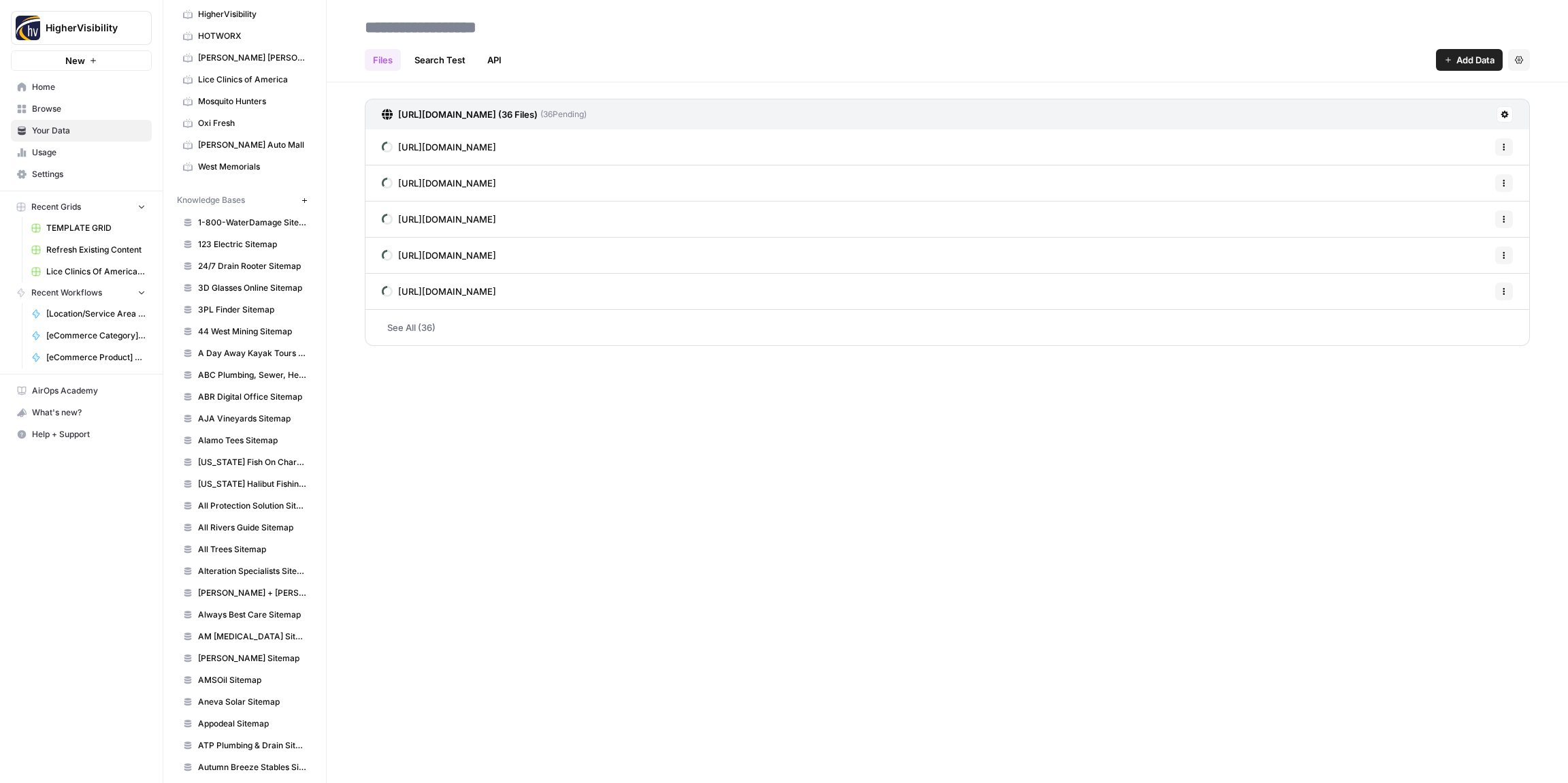
click at [400, 31] on input at bounding box center [468, 27] width 218 height 27
type input "**********"
click at [622, 53] on div "Files Search Test API Add Data Settings" at bounding box center [948, 54] width 1166 height 33
click at [307, 205] on button "New" at bounding box center [305, 201] width 17 height 17
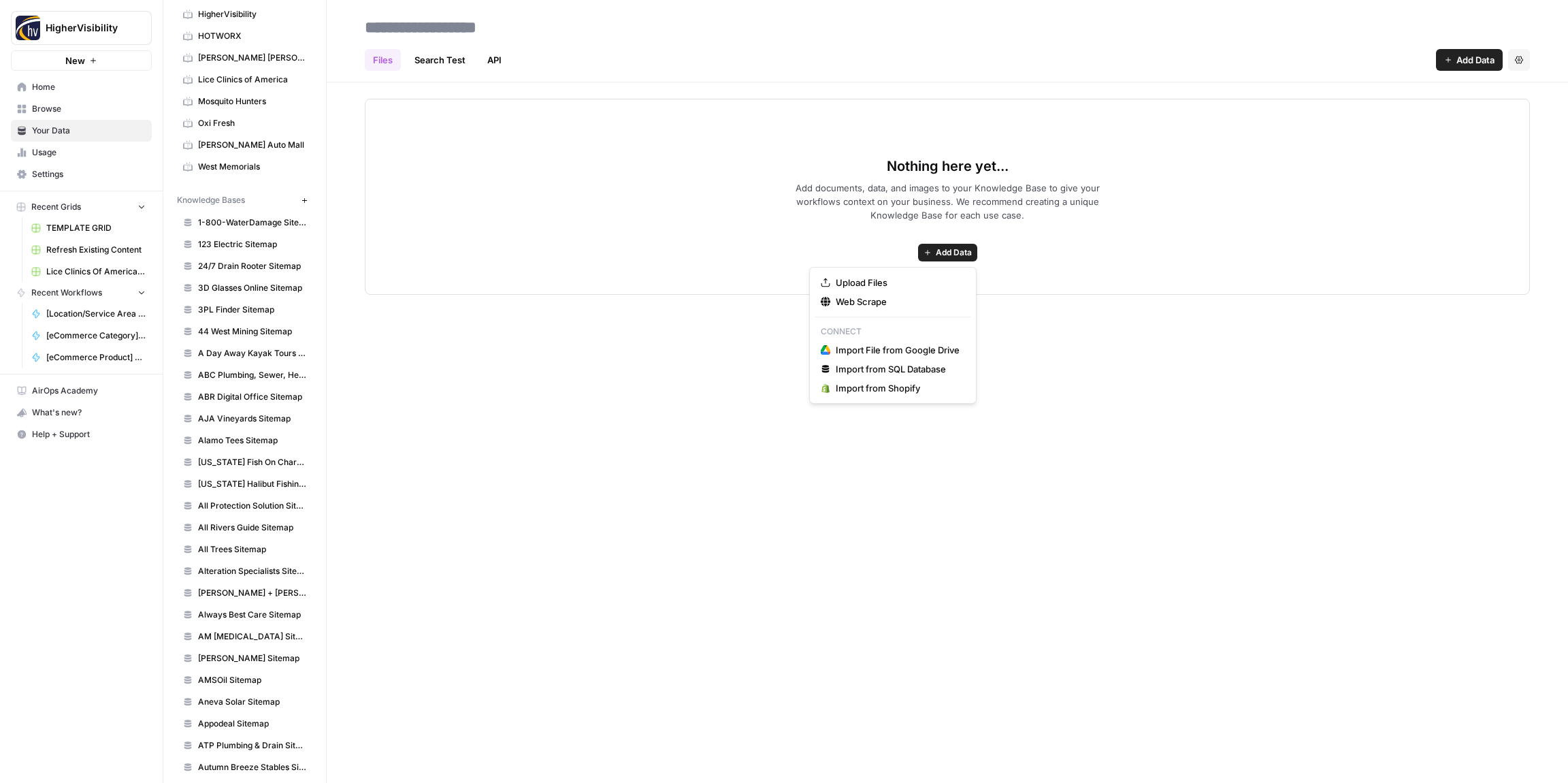
click at [923, 249] on icon "button" at bounding box center [928, 253] width 8 height 8
click at [892, 302] on span "Web Scrape" at bounding box center [898, 302] width 124 height 14
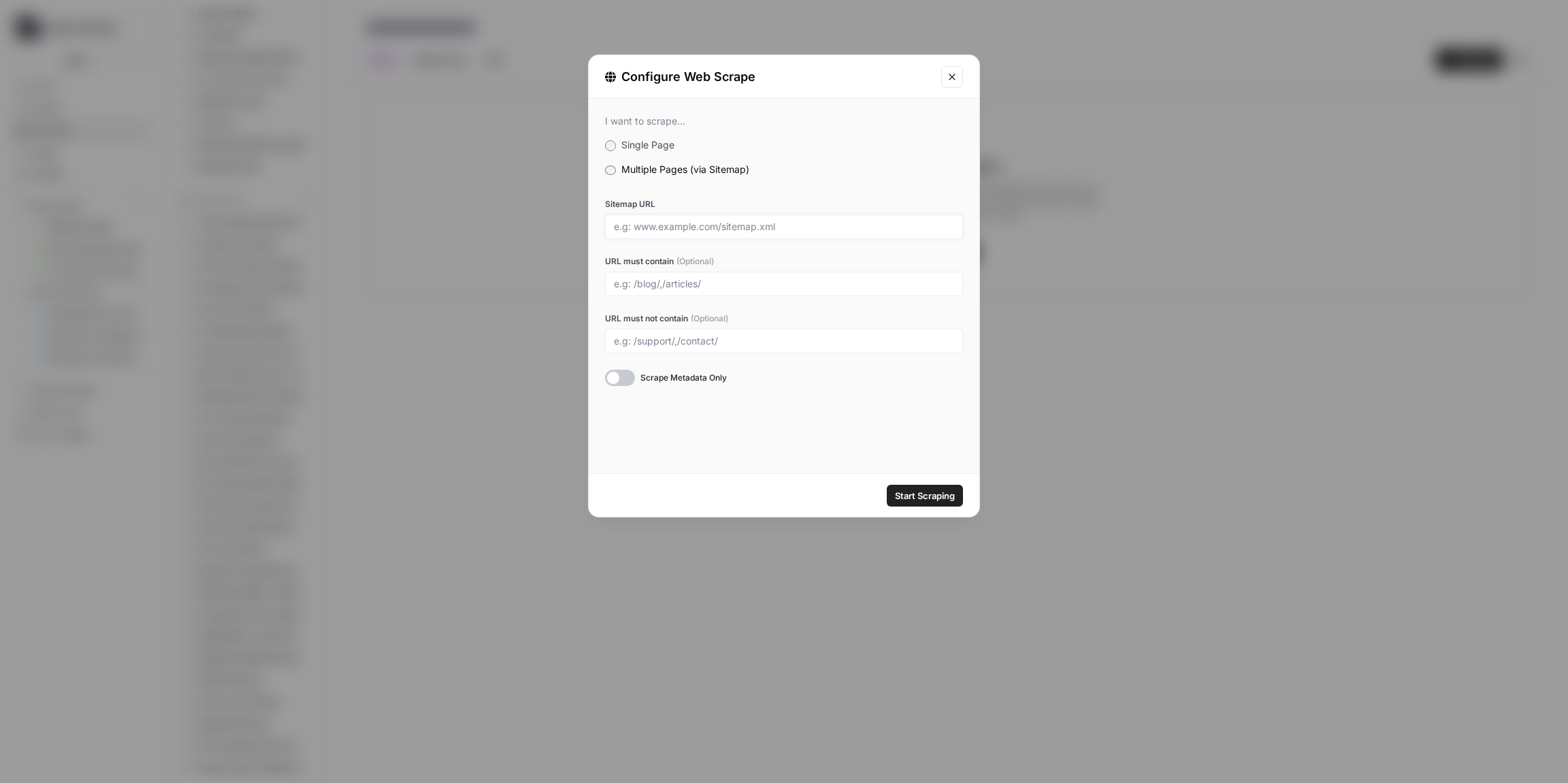
click at [672, 228] on input "Sitemap URL" at bounding box center [784, 227] width 341 height 12
paste input "[URL][DOMAIN_NAME]"
type input "[URL][DOMAIN_NAME]"
click at [919, 494] on span "Start Scraping" at bounding box center [925, 496] width 60 height 14
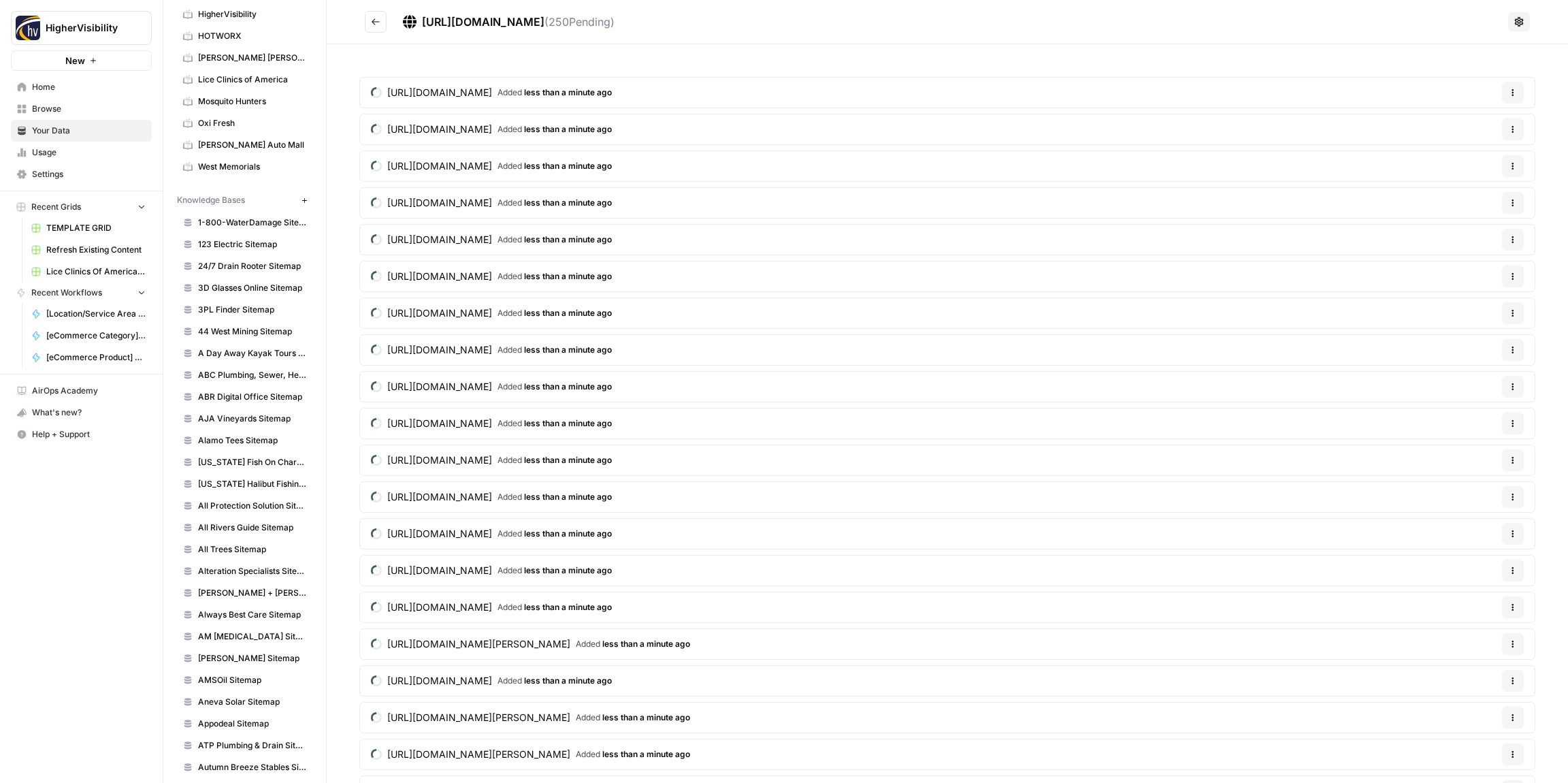
click at [377, 22] on icon "Go back" at bounding box center [376, 22] width 10 height 10
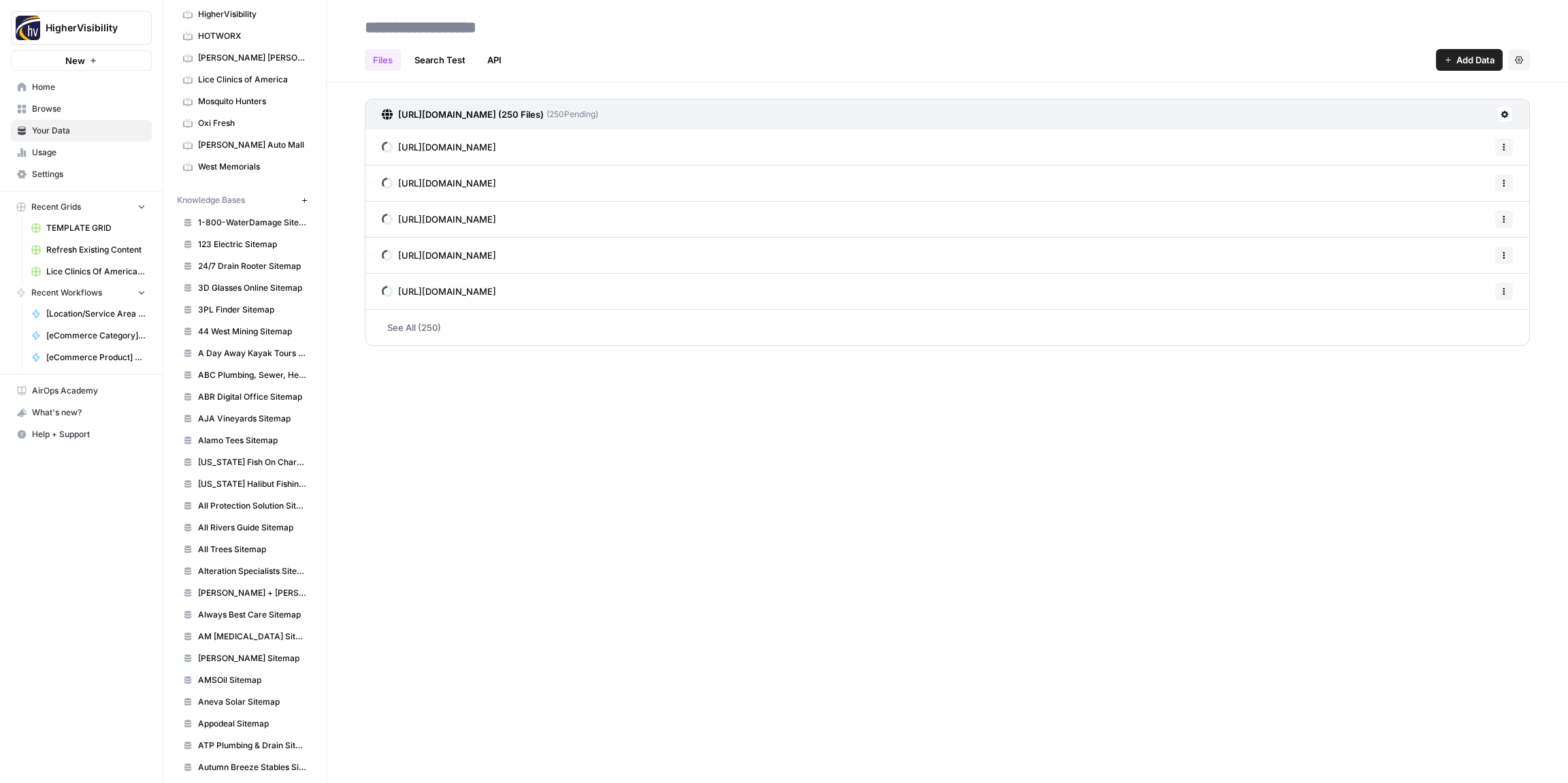
click at [414, 28] on input at bounding box center [468, 27] width 218 height 27
type input "**********"
click at [767, 61] on div "Files Search Test API Add Data Settings" at bounding box center [948, 54] width 1166 height 33
click at [302, 198] on icon "button" at bounding box center [305, 201] width 8 height 8
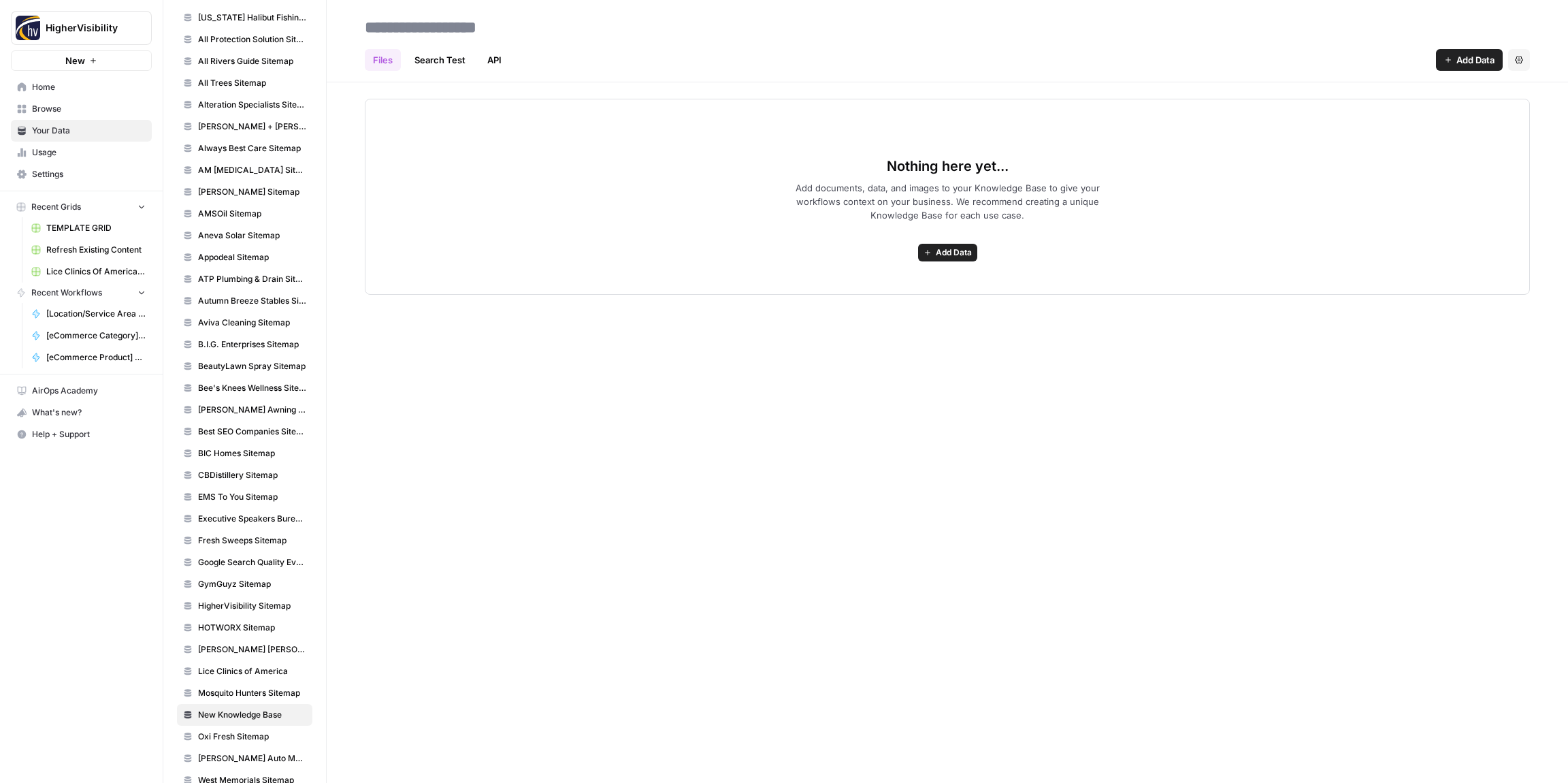
scroll to position [1475, 0]
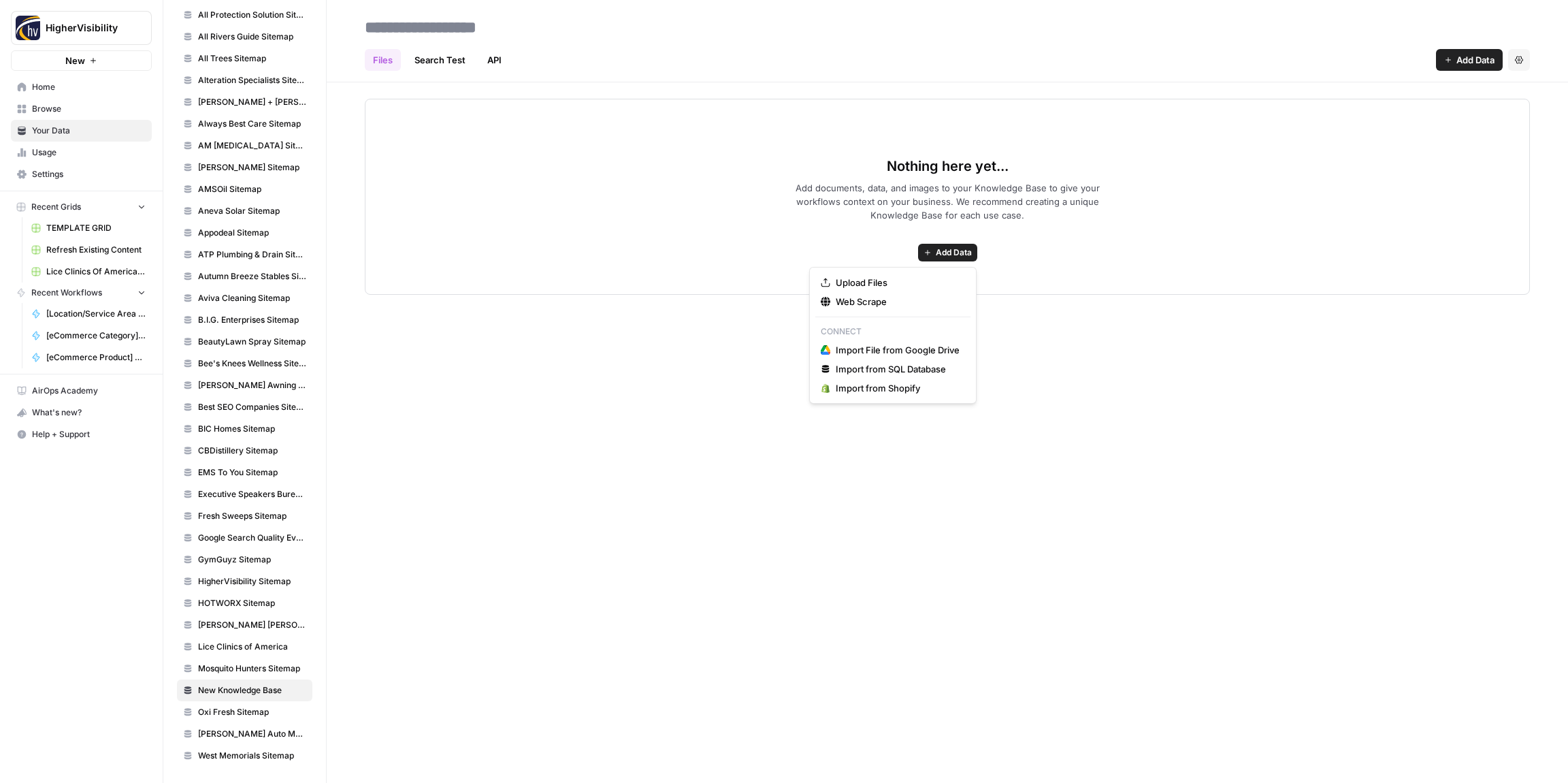
click at [948, 252] on span "Add Data" at bounding box center [954, 253] width 36 height 12
click at [859, 298] on span "Web Scrape" at bounding box center [898, 302] width 124 height 14
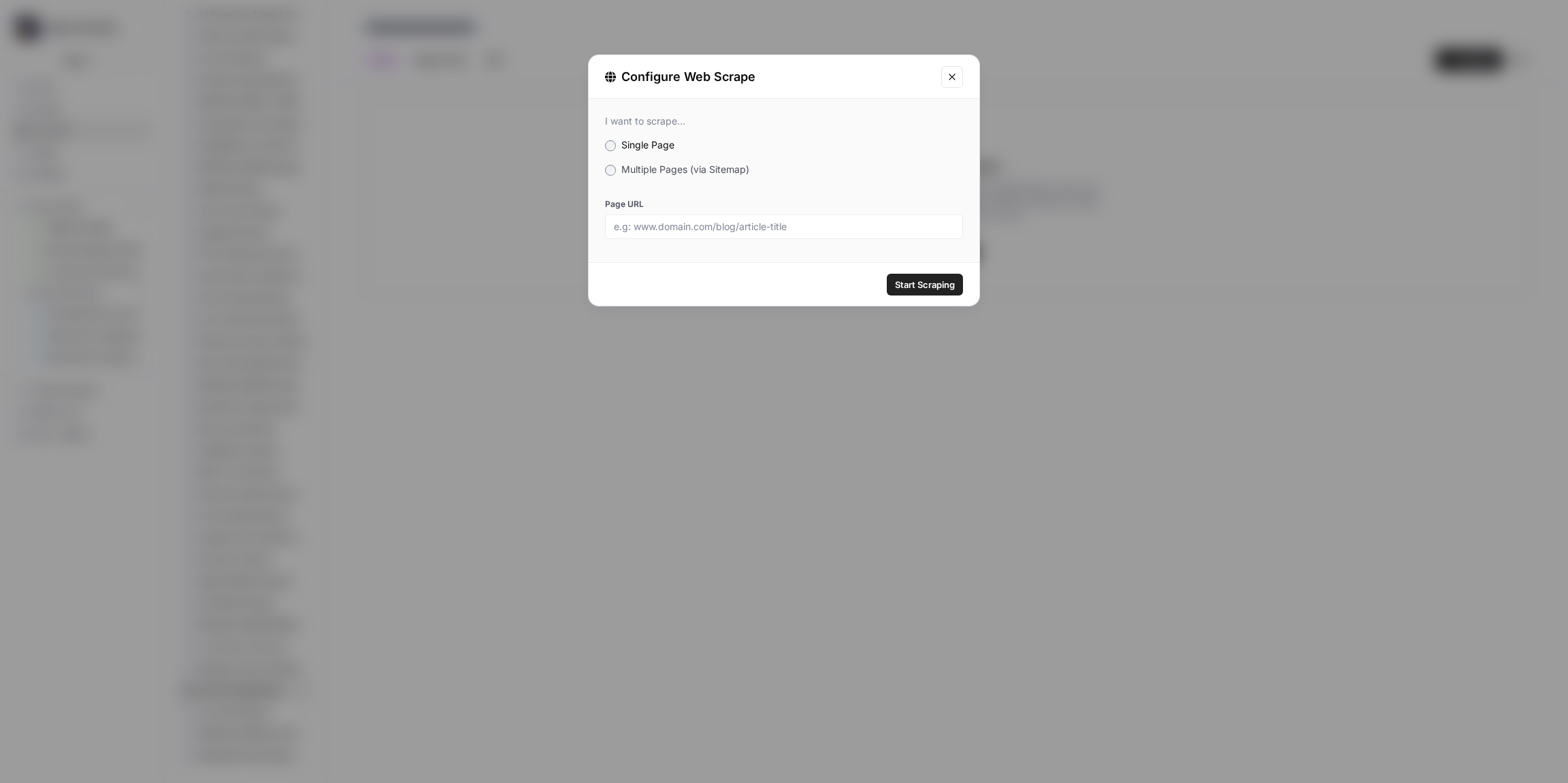
click at [629, 168] on span "Multiple Pages (via Sitemap)" at bounding box center [685, 169] width 128 height 12
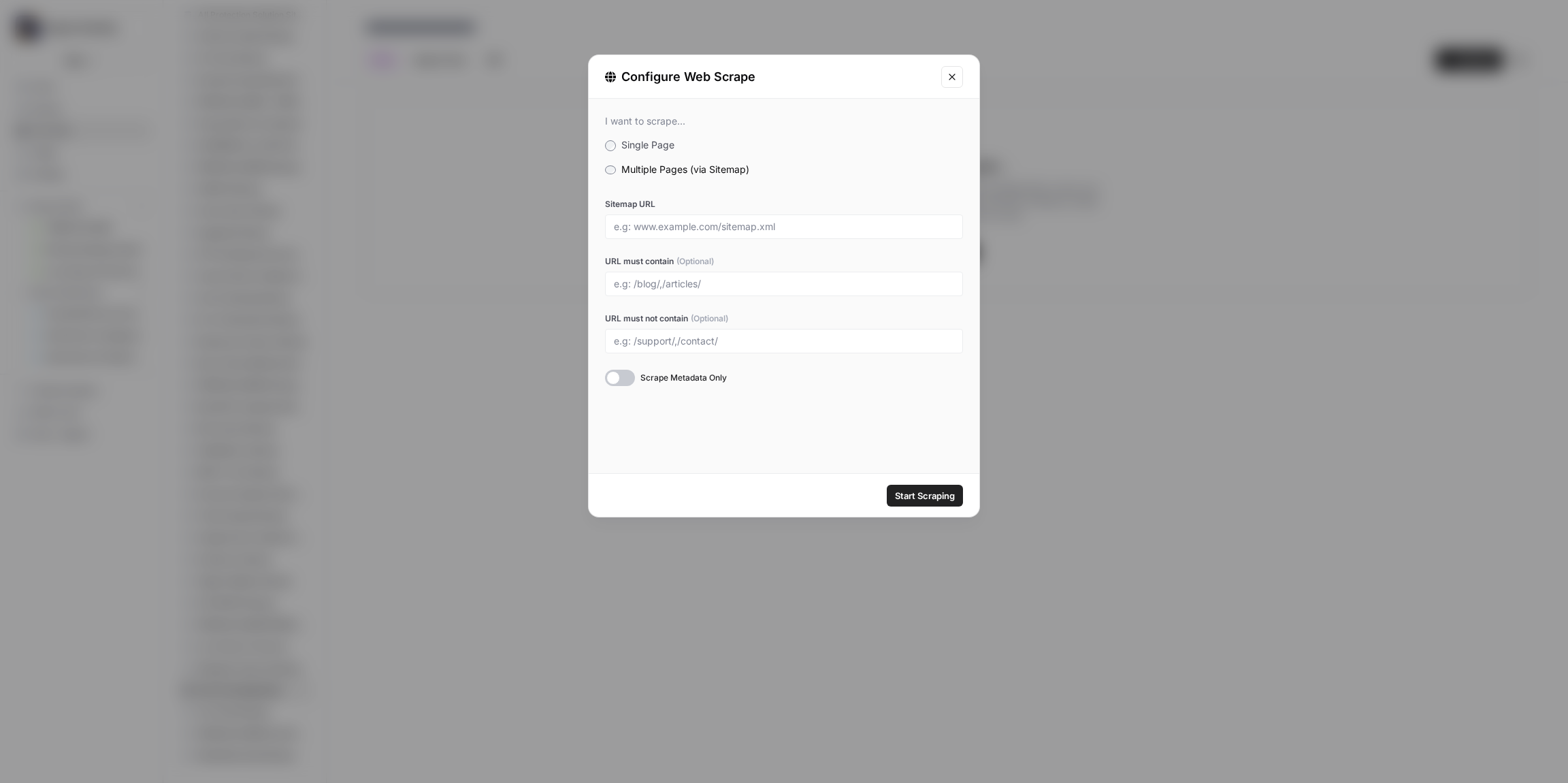
click at [677, 236] on div at bounding box center [784, 226] width 358 height 24
click at [693, 231] on input "Sitemap URL" at bounding box center [784, 227] width 341 height 12
paste input "[URL][DOMAIN_NAME]"
type input "[URL][DOMAIN_NAME]"
click at [920, 507] on div "Start Scraping" at bounding box center [784, 496] width 391 height 43
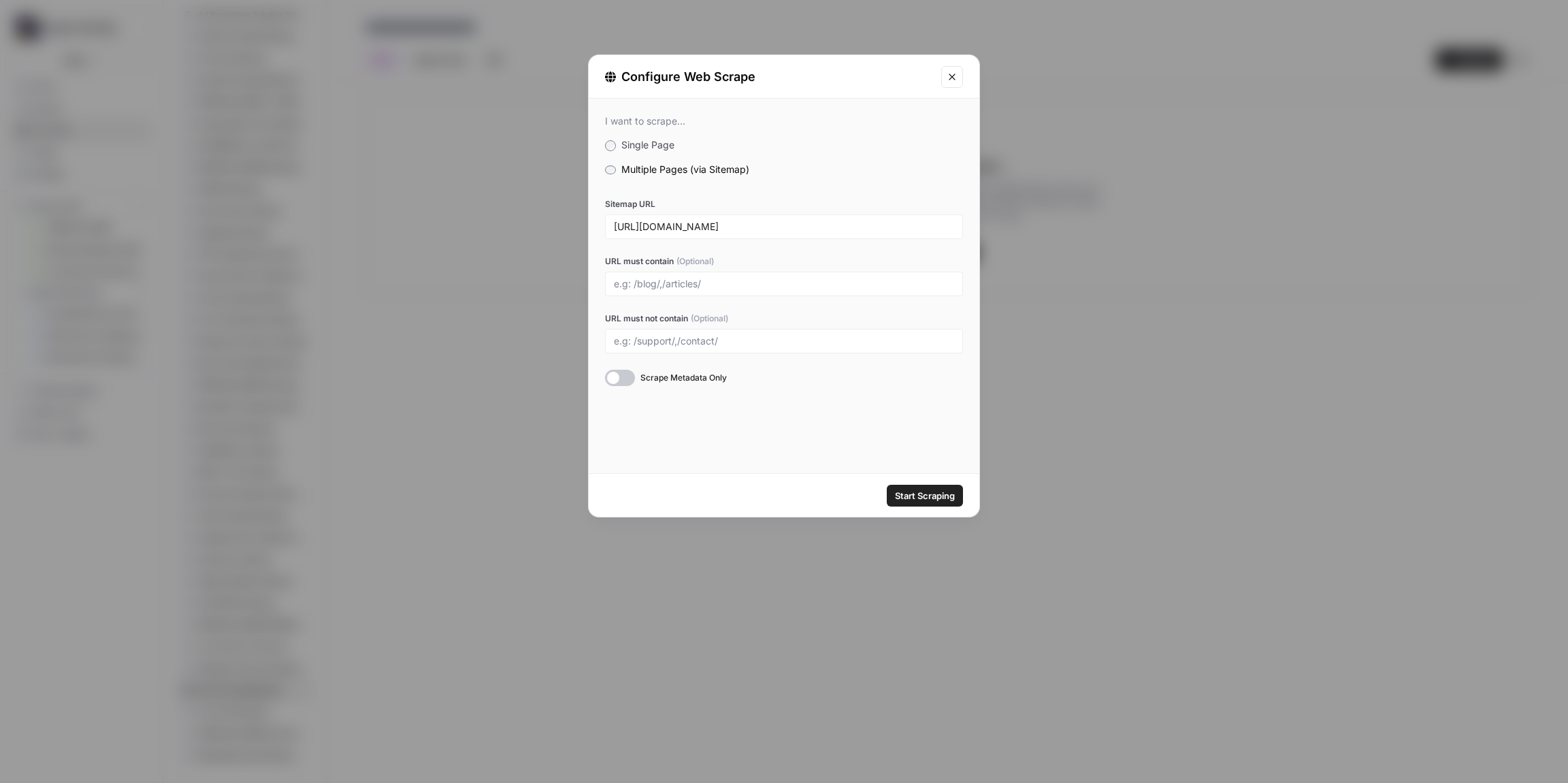
click at [930, 500] on span "Start Scraping" at bounding box center [925, 496] width 60 height 14
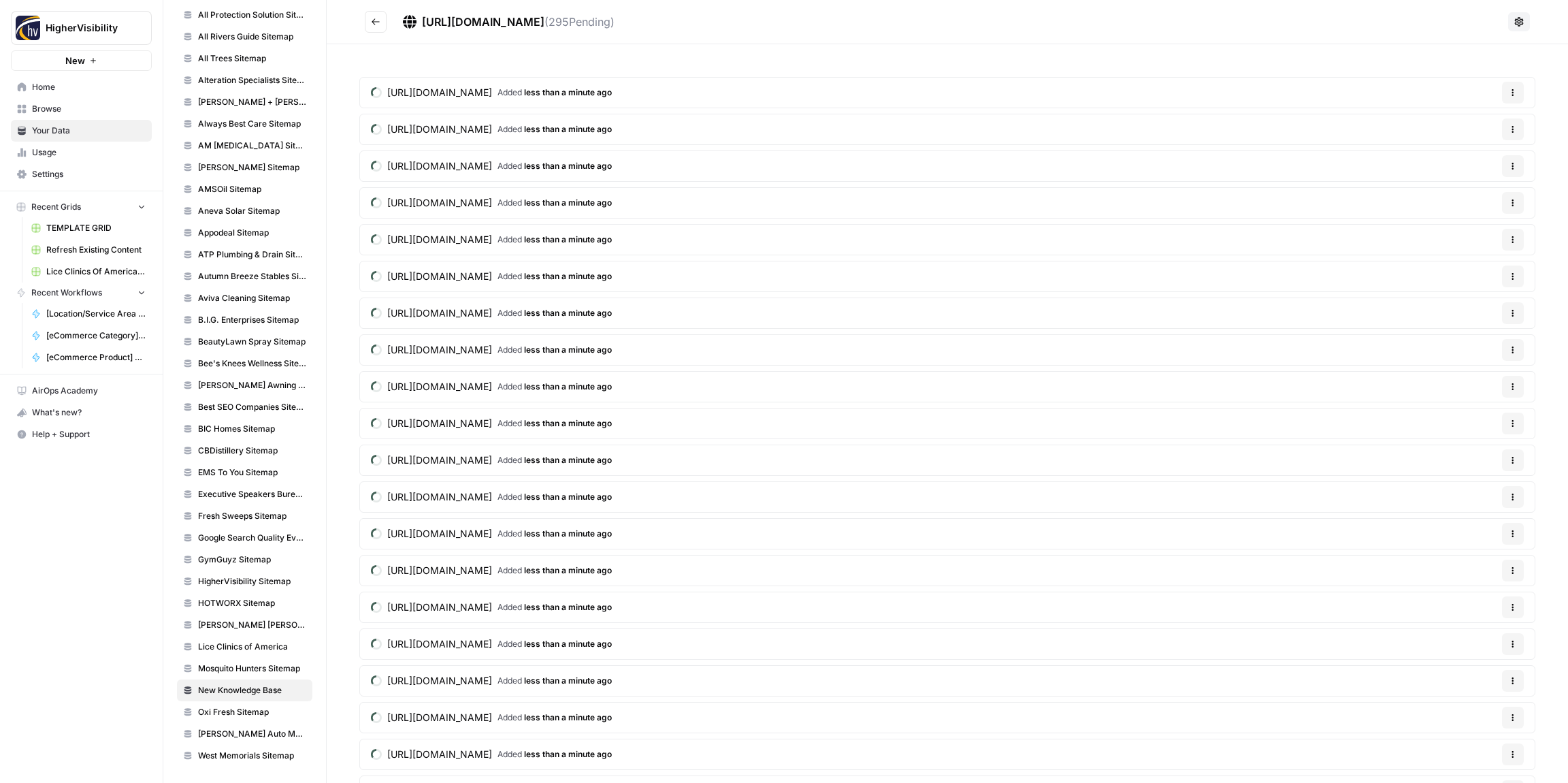
click at [378, 28] on button "Go back" at bounding box center [375, 22] width 22 height 22
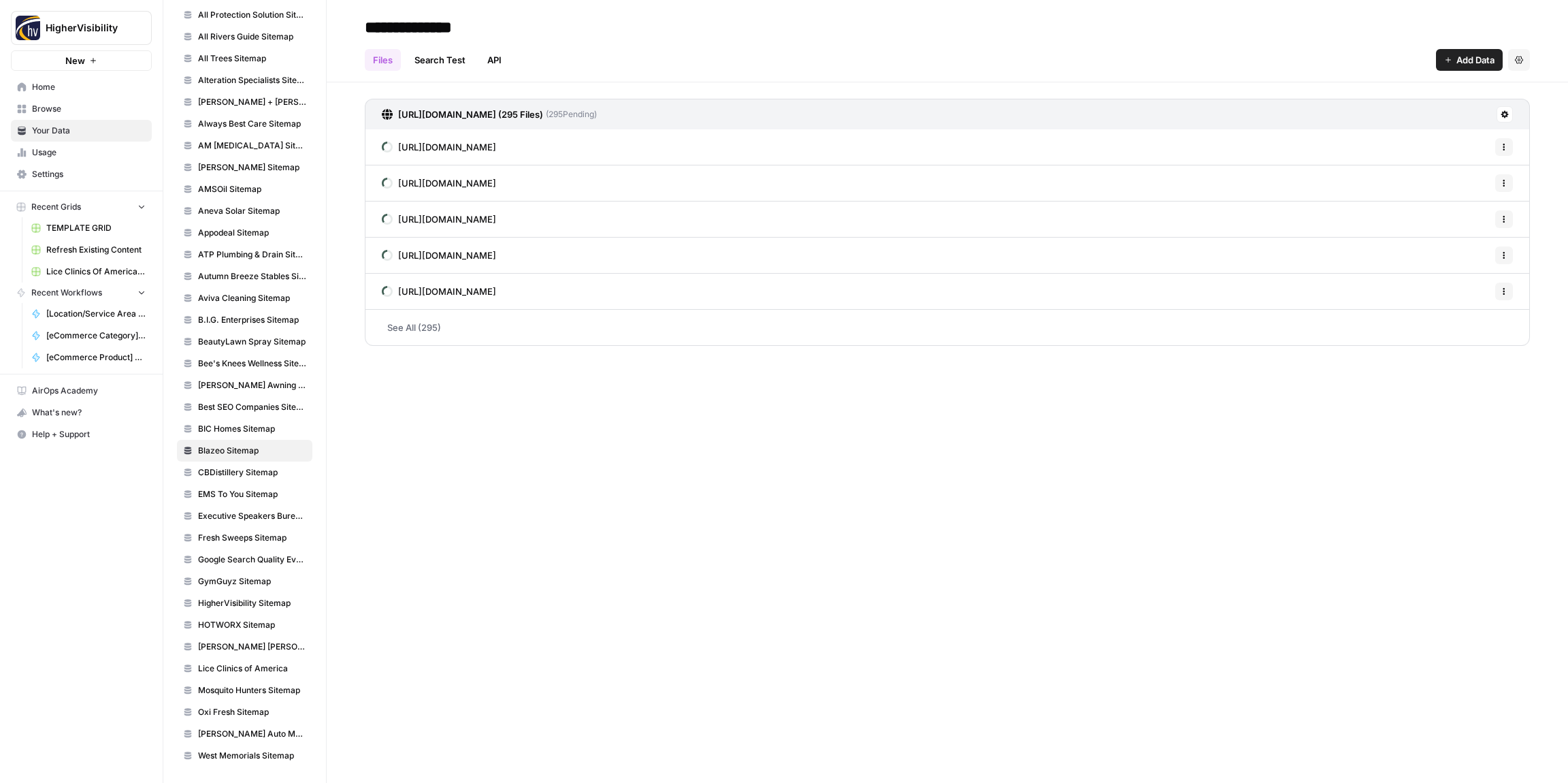
type input "**********"
click at [688, 60] on div "Files Search Test API Add Data Settings" at bounding box center [948, 54] width 1166 height 33
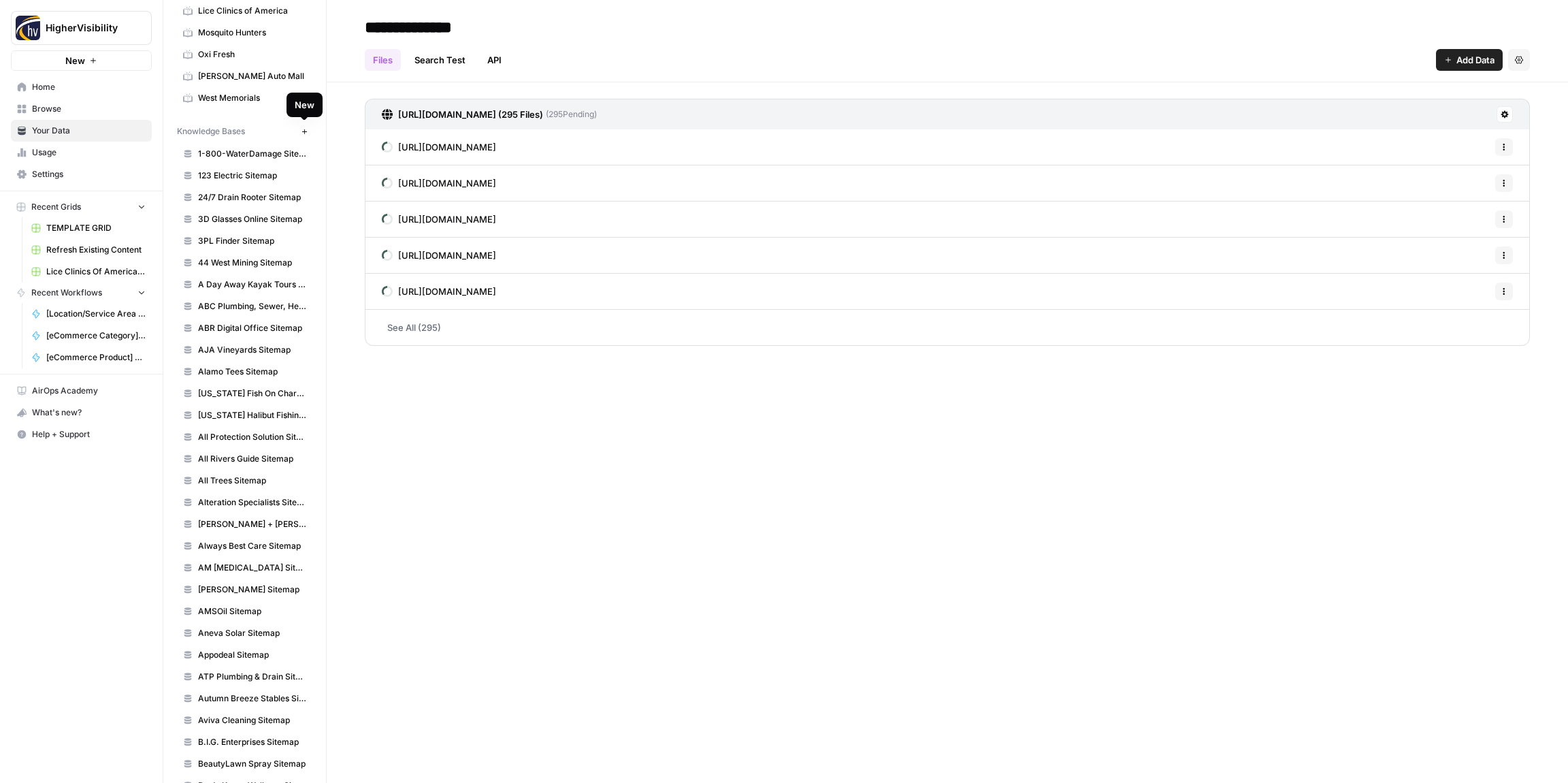
click at [305, 133] on icon "button" at bounding box center [305, 131] width 8 height 8
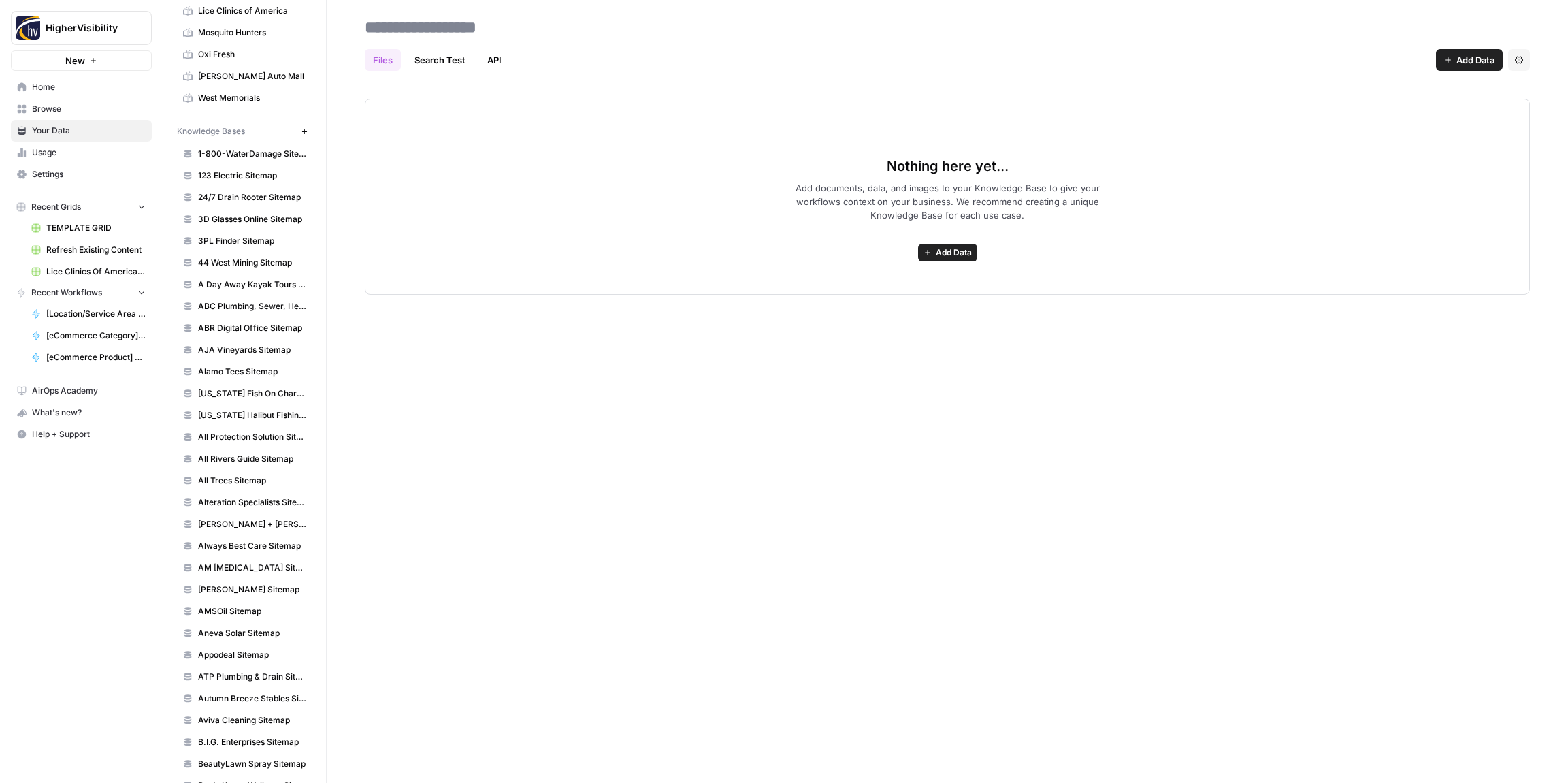
click at [940, 249] on span "Add Data" at bounding box center [954, 253] width 36 height 12
click at [869, 301] on span "Web Scrape" at bounding box center [898, 302] width 124 height 14
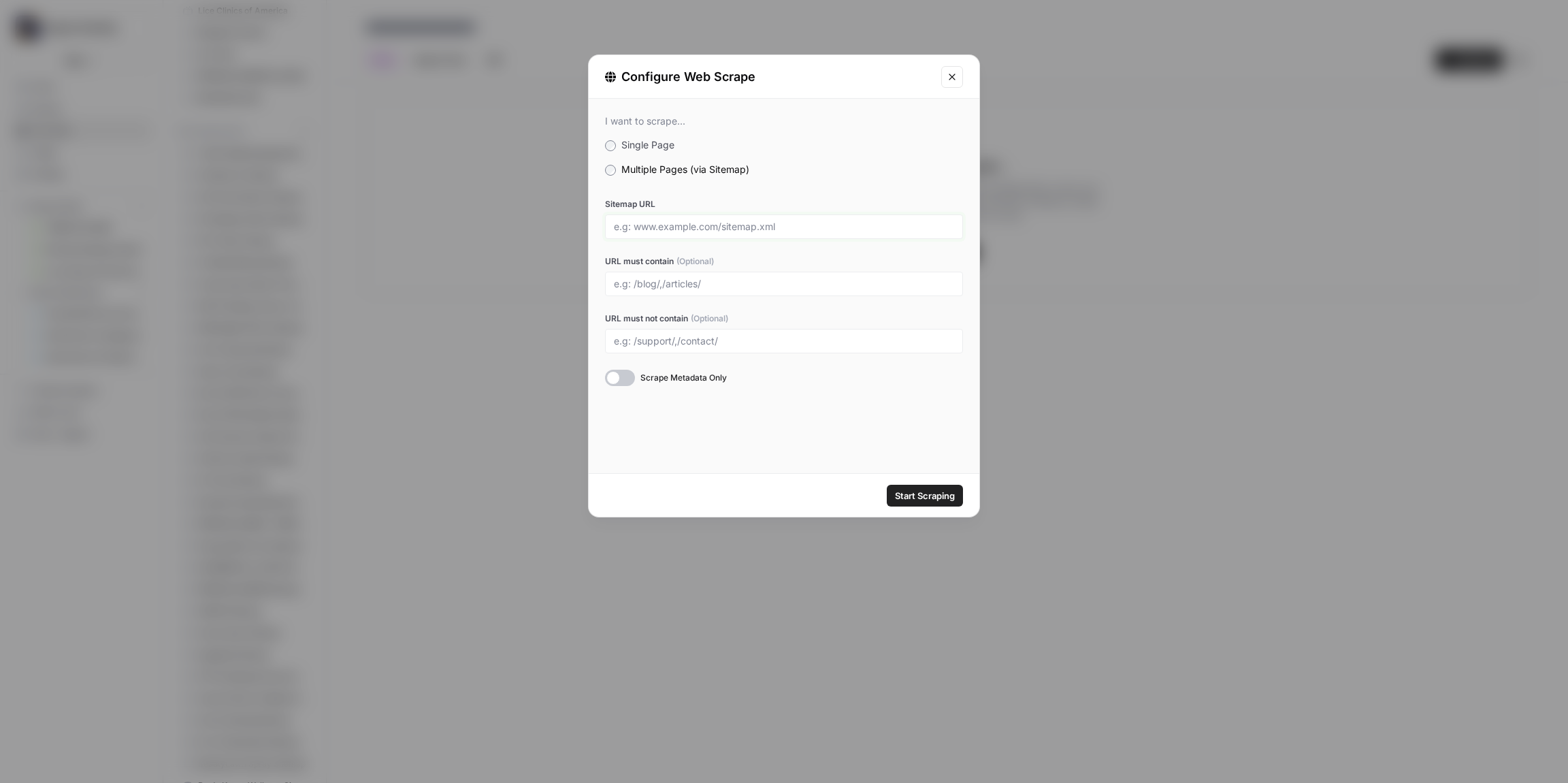
click at [647, 221] on input "Sitemap URL" at bounding box center [784, 227] width 341 height 12
paste input "[URL][DOMAIN_NAME]"
click at [929, 494] on span "Start Scraping" at bounding box center [925, 496] width 60 height 14
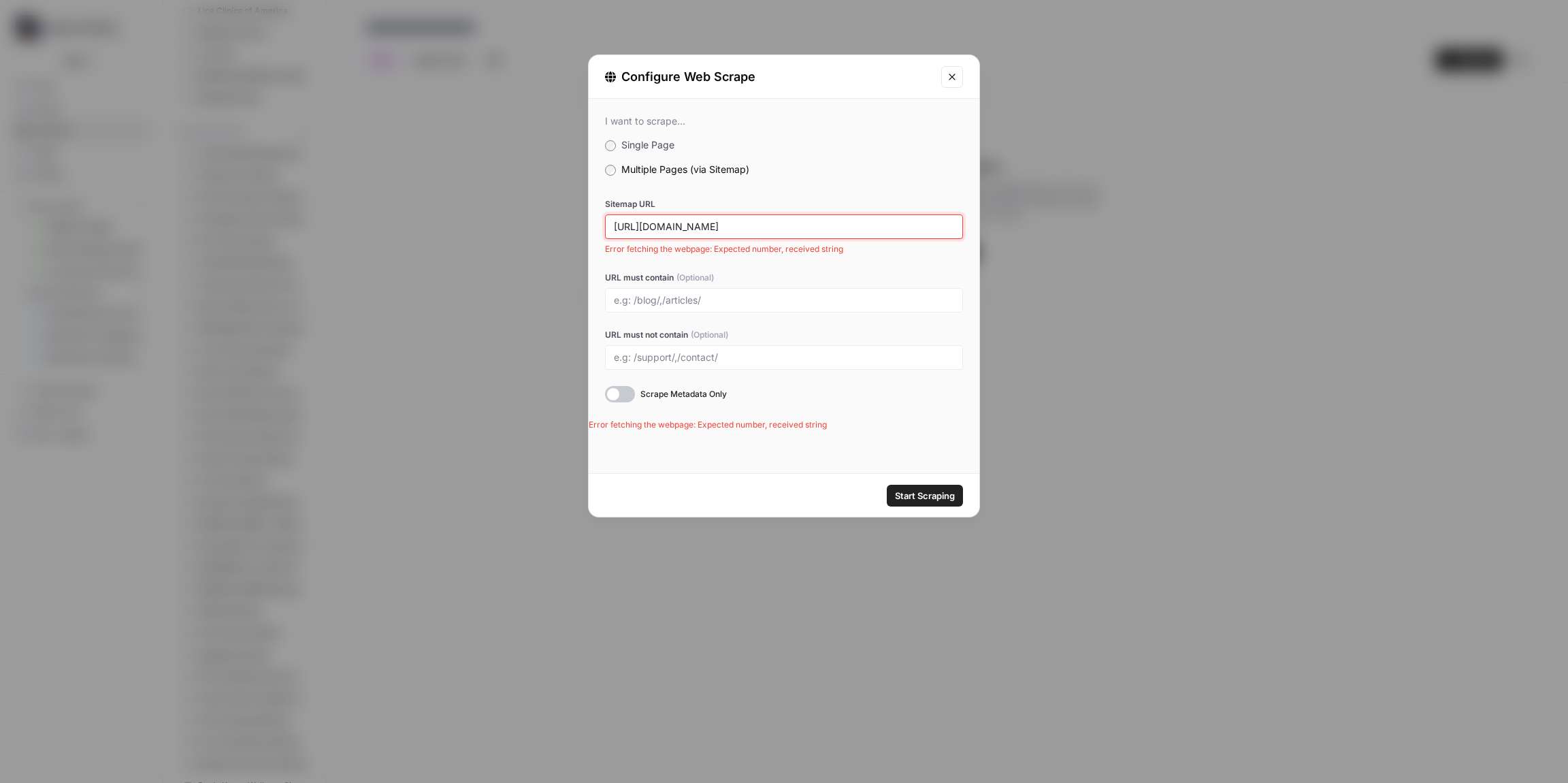
click at [688, 232] on input "[URL][DOMAIN_NAME]" at bounding box center [784, 227] width 341 height 12
click at [941, 499] on span "Start Scraping" at bounding box center [925, 496] width 60 height 14
click at [645, 224] on input "[URL][DOMAIN_NAME]" at bounding box center [784, 227] width 341 height 12
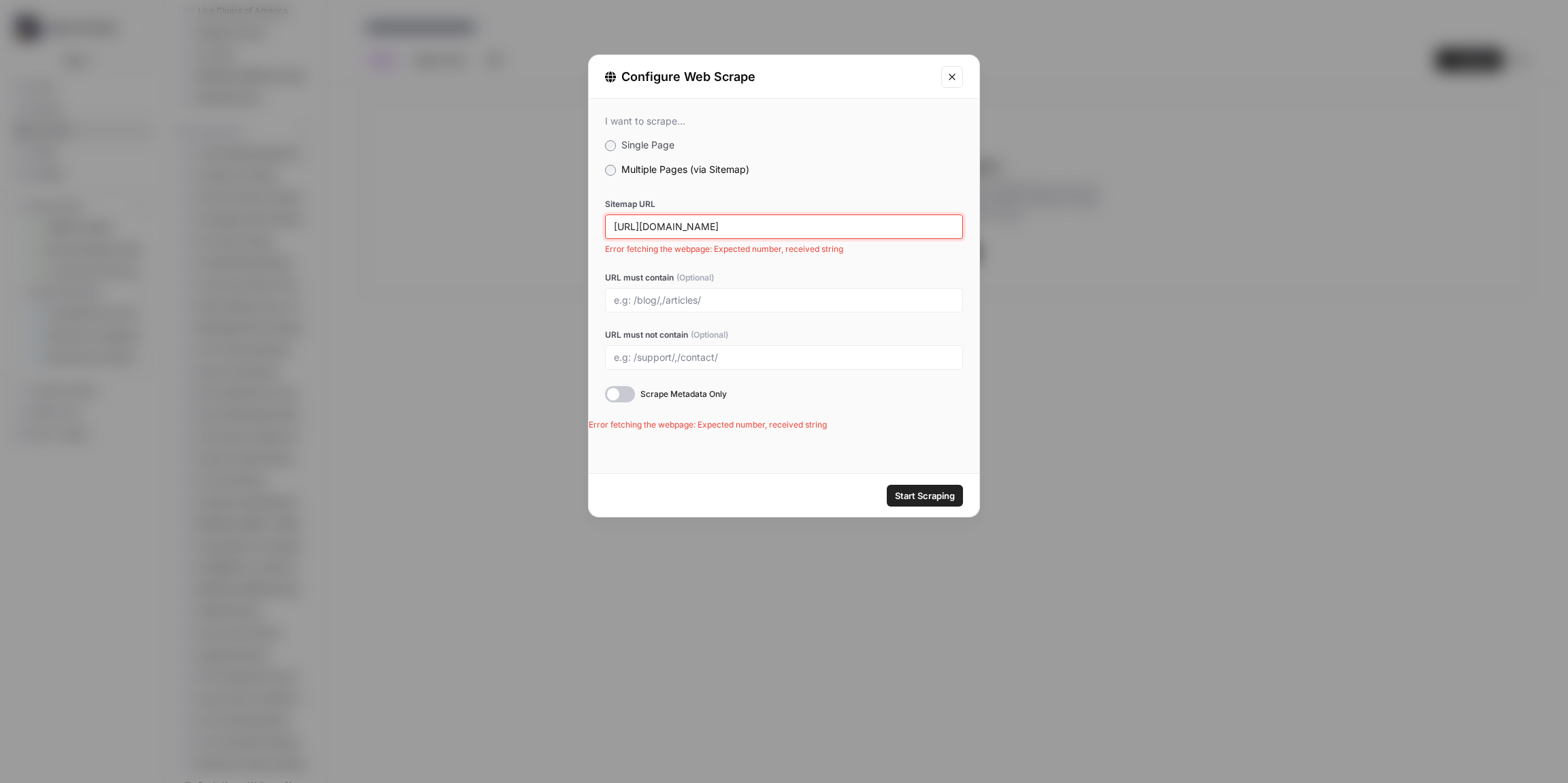
click at [645, 224] on input "[URL][DOMAIN_NAME]" at bounding box center [784, 227] width 341 height 12
click at [646, 224] on input "[URL][DOMAIN_NAME]" at bounding box center [784, 227] width 341 height 12
paste input "[DOMAIN_NAME][URL]"
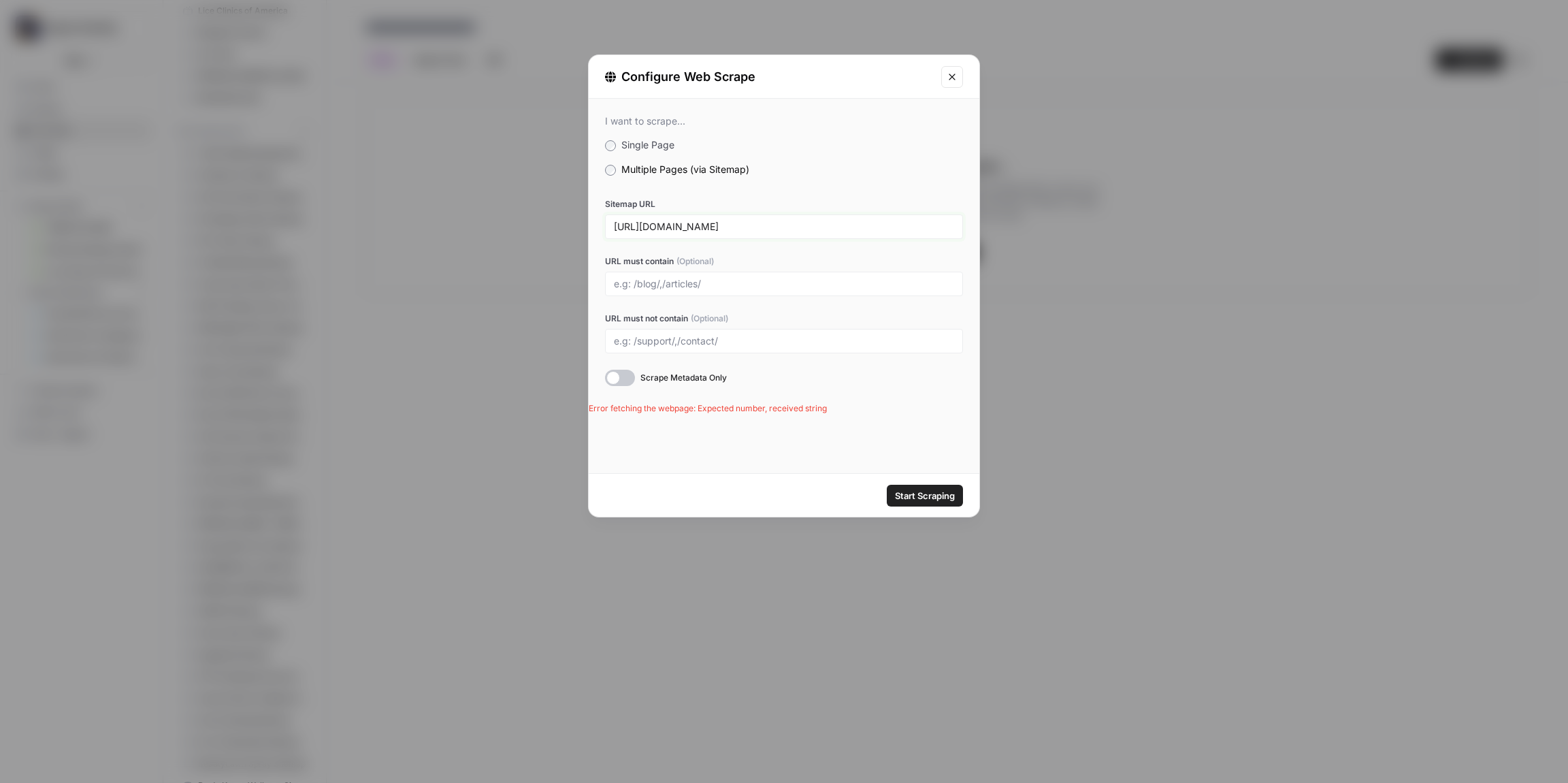
type input "[URL][DOMAIN_NAME]"
click at [917, 493] on span "Start Scraping" at bounding box center [925, 496] width 60 height 14
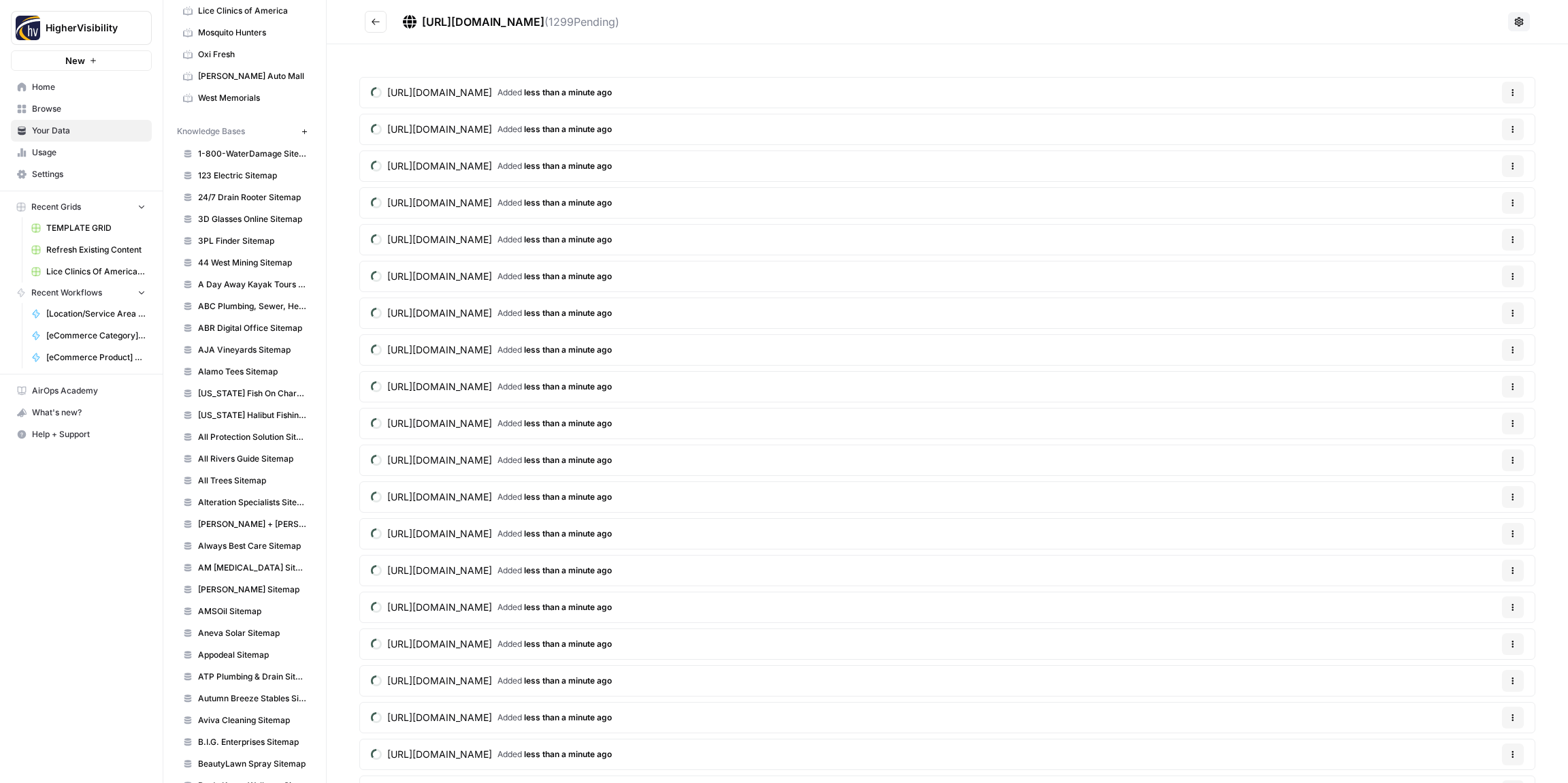
click at [375, 21] on icon "Go back" at bounding box center [376, 22] width 10 height 10
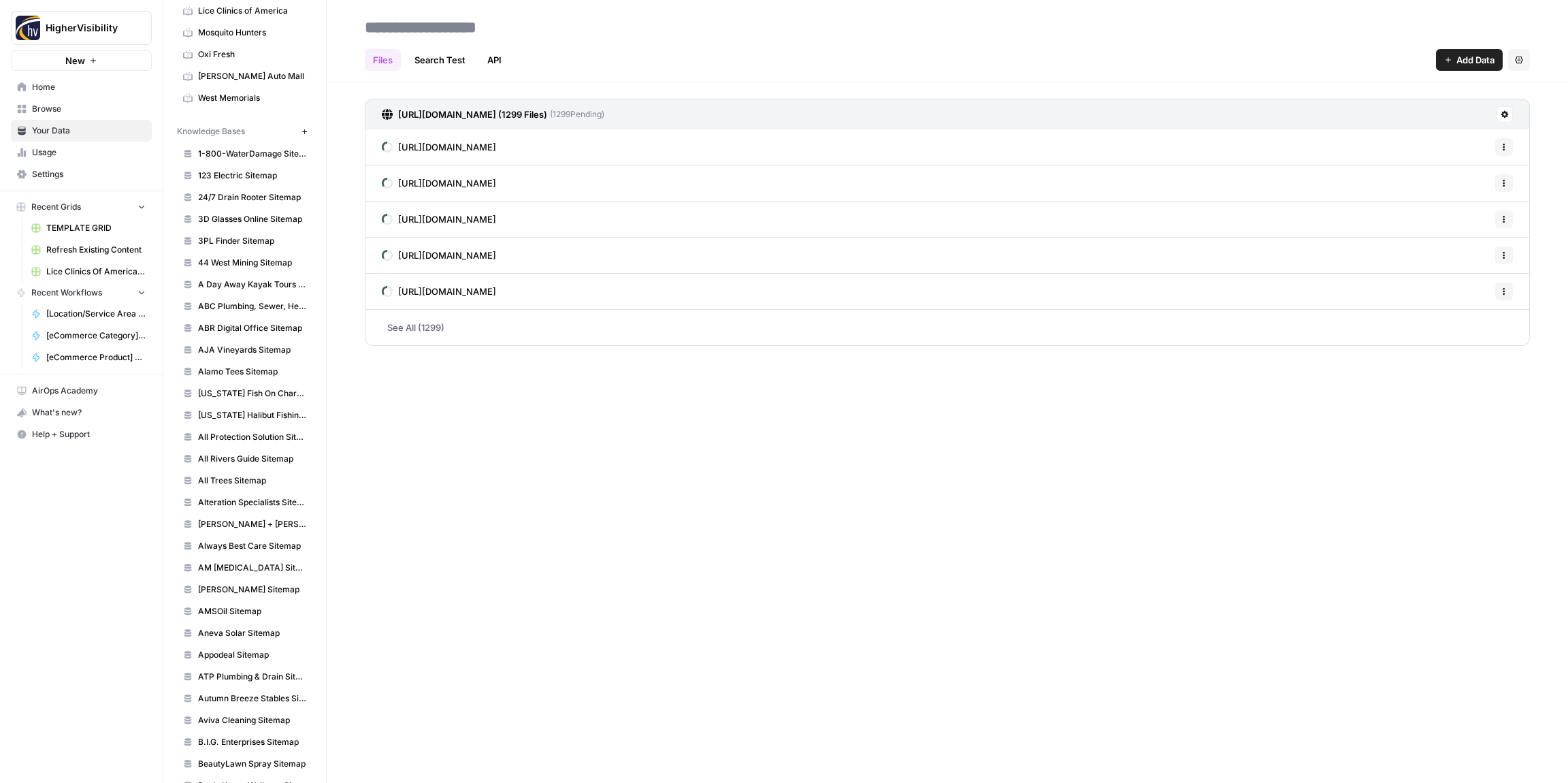
click at [418, 22] on input at bounding box center [468, 27] width 218 height 27
type input "**********"
click at [699, 53] on div "Files Search Test API Add Data Settings" at bounding box center [948, 54] width 1166 height 33
click at [301, 130] on icon "button" at bounding box center [305, 131] width 8 height 8
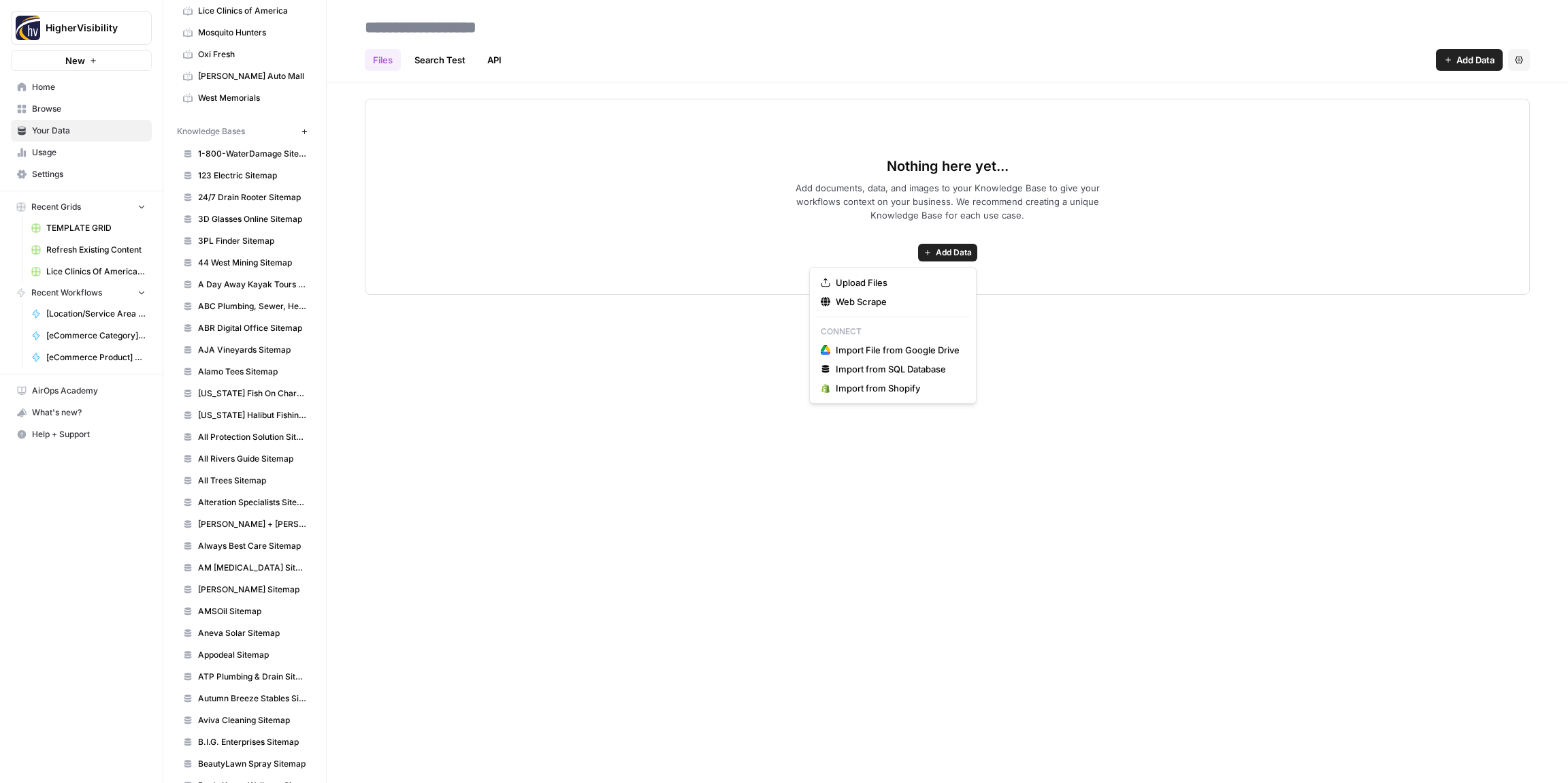
click at [954, 253] on span "Add Data" at bounding box center [954, 253] width 36 height 12
click at [874, 306] on span "Web Scrape" at bounding box center [898, 302] width 124 height 14
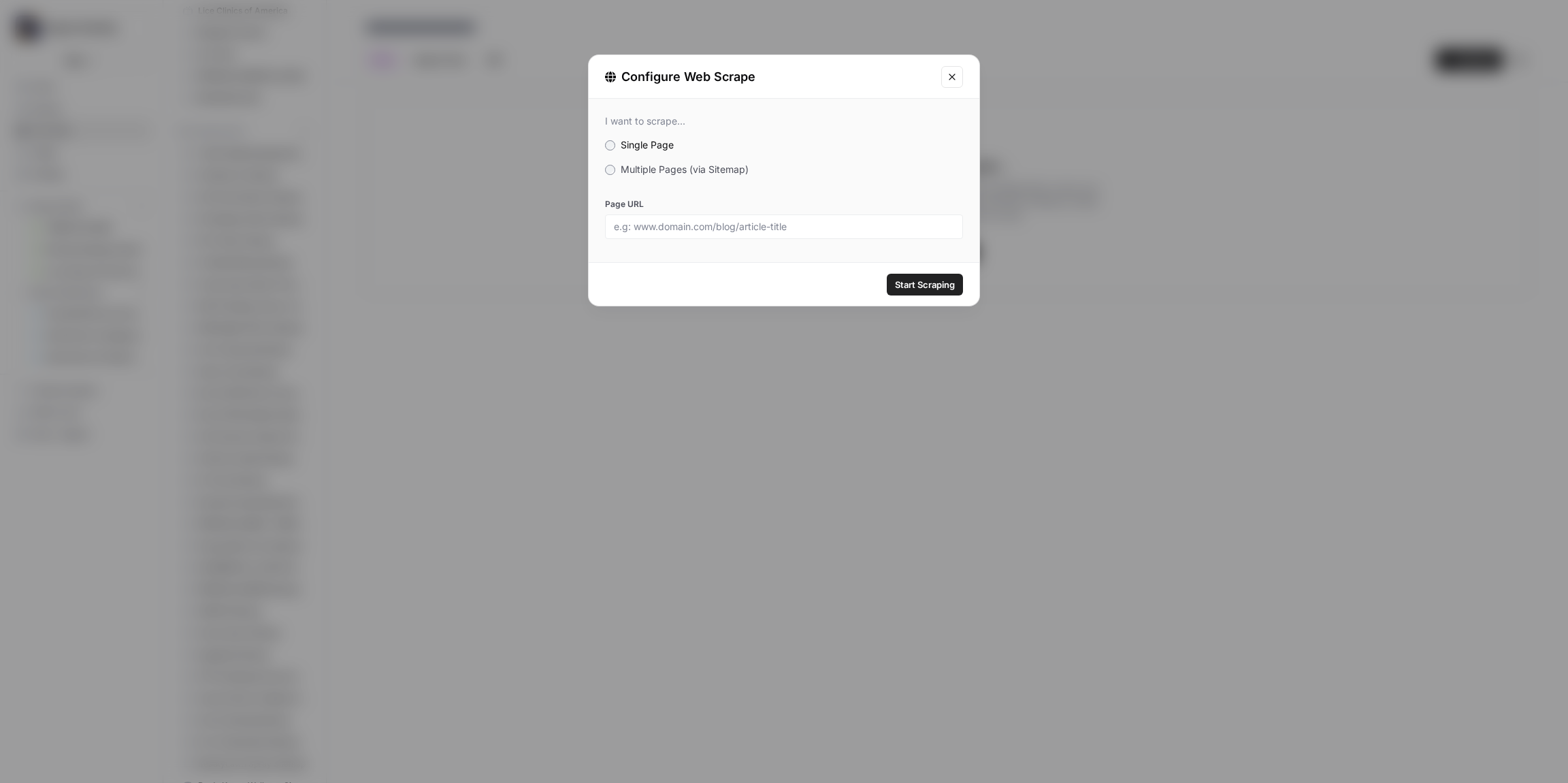
click at [615, 158] on div "I want to scrape... Single Page Multiple Pages (via Sitemap) Page URL" at bounding box center [784, 177] width 391 height 157
click at [615, 165] on label "Multiple Pages (via Sitemap)" at bounding box center [784, 169] width 358 height 14
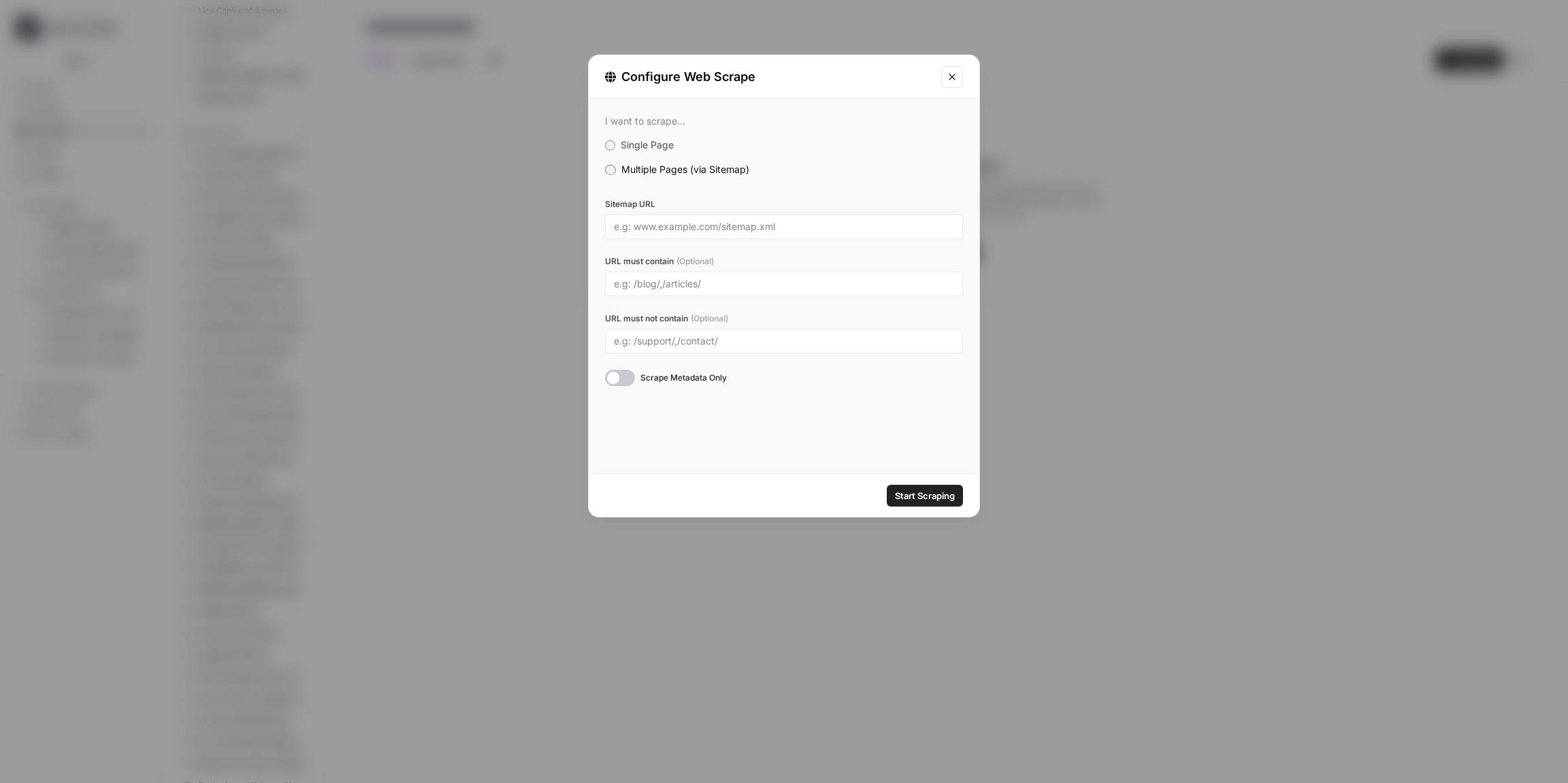
click at [665, 221] on input "Sitemap URL" at bounding box center [784, 227] width 341 height 12
paste input "[URL][DOMAIN_NAME]"
type input "[URL][DOMAIN_NAME]"
click at [824, 492] on div "Start Scraping" at bounding box center [784, 496] width 391 height 43
click at [918, 484] on div "Start Scraping" at bounding box center [784, 496] width 391 height 43
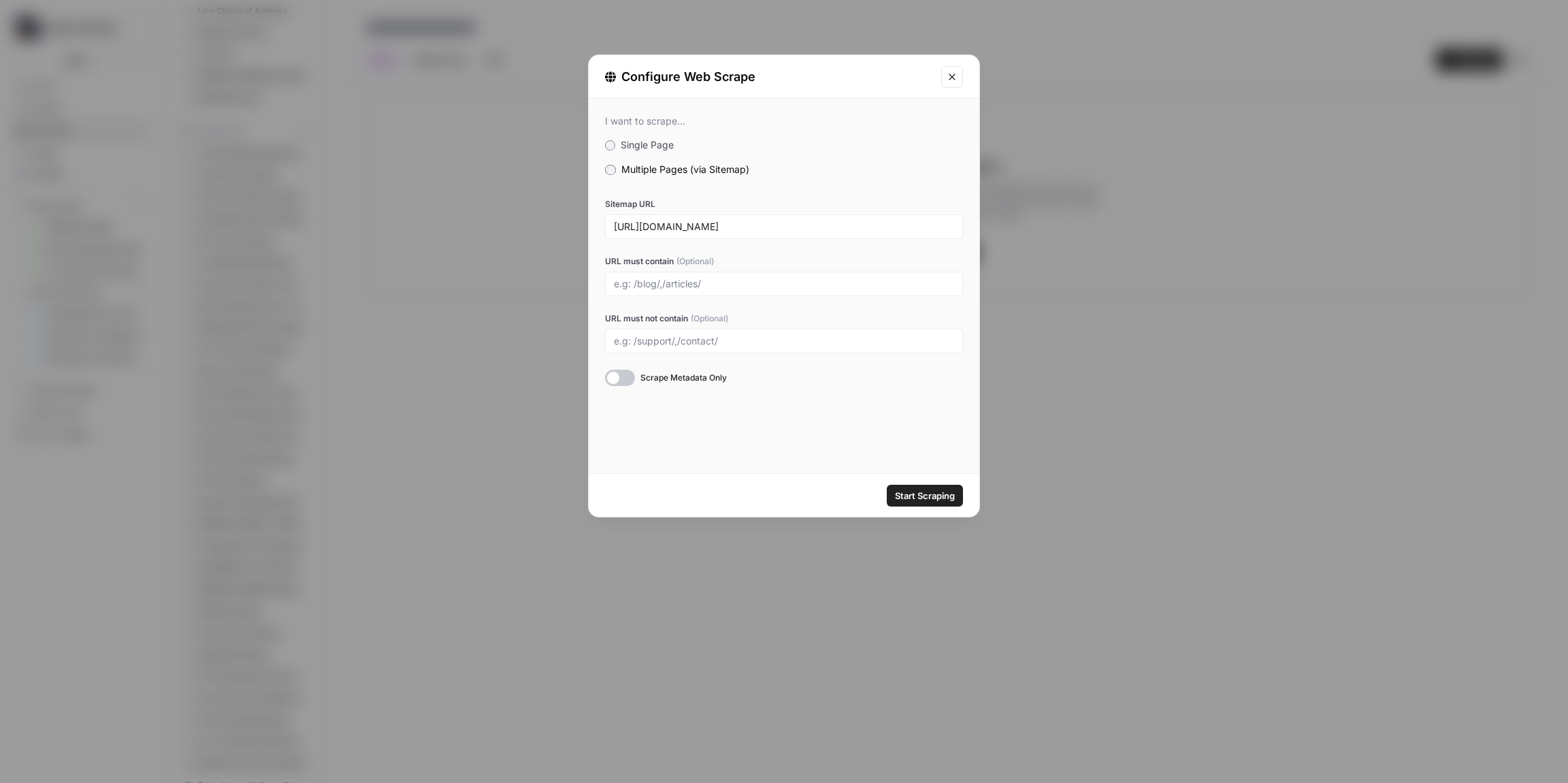
click at [914, 495] on span "Start Scraping" at bounding box center [925, 496] width 60 height 14
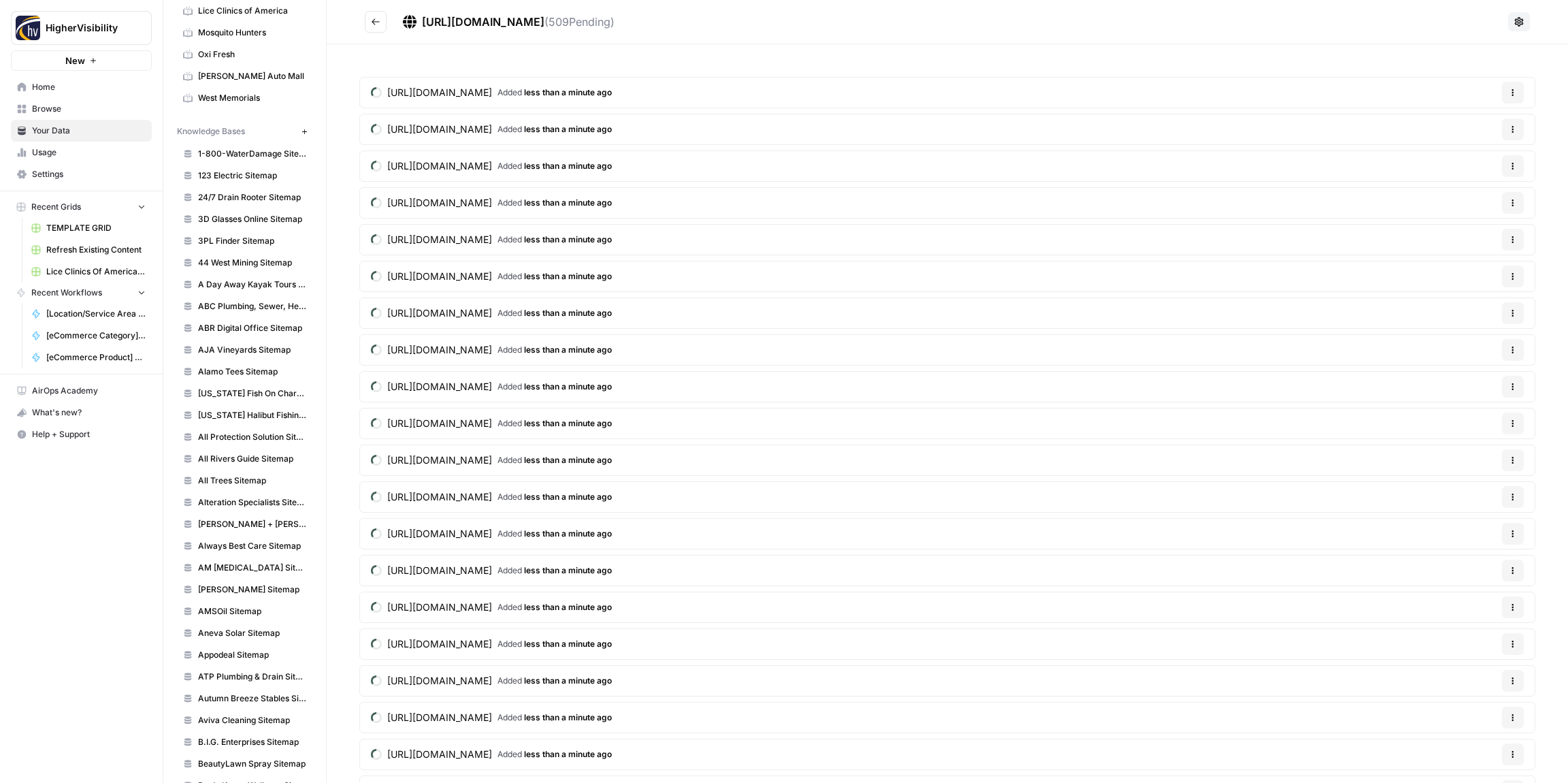
click at [380, 22] on button "Go back" at bounding box center [375, 22] width 22 height 22
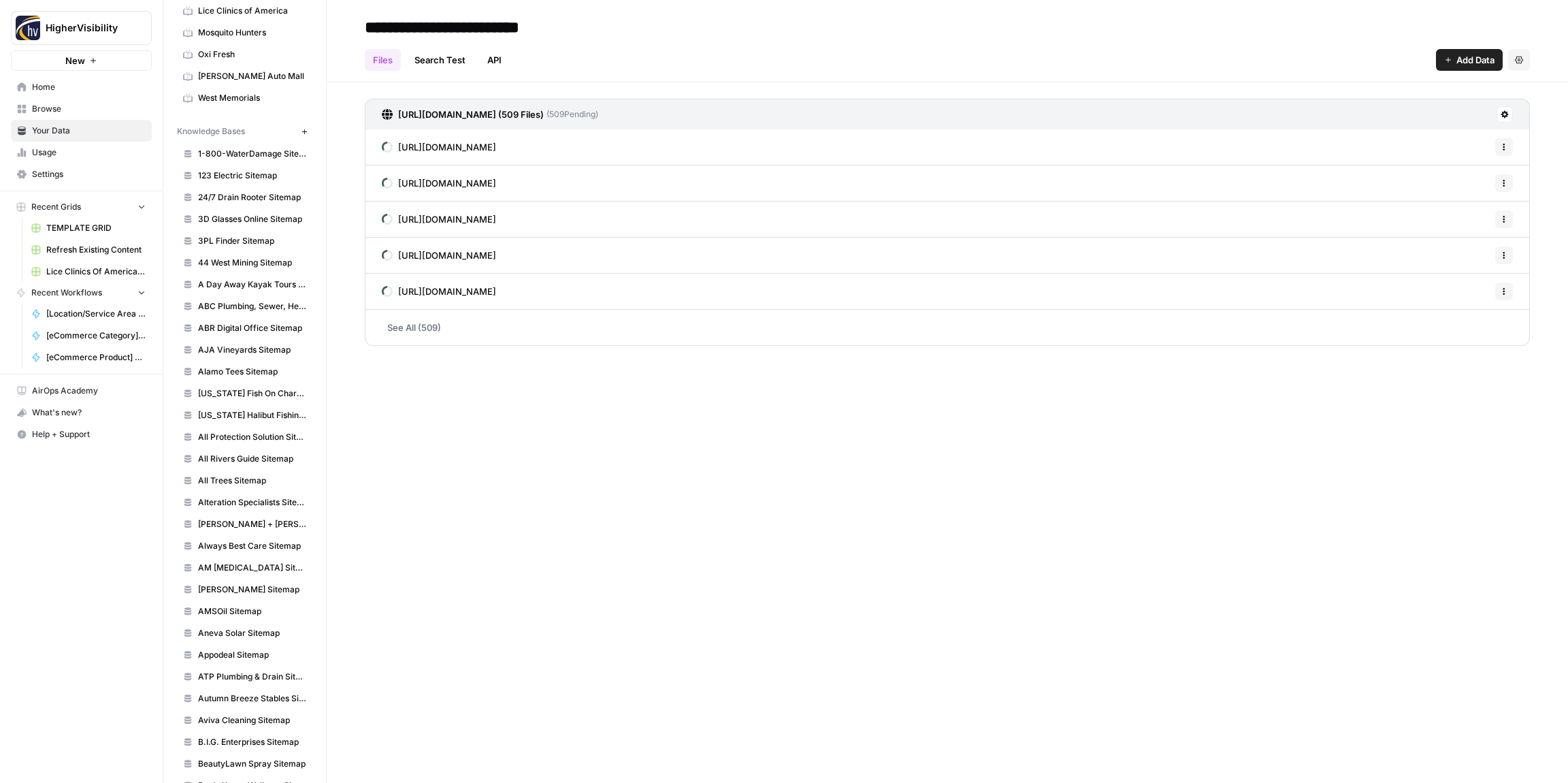
type input "**********"
click at [642, 41] on div "Files Search Test API Add Data Settings" at bounding box center [948, 54] width 1166 height 33
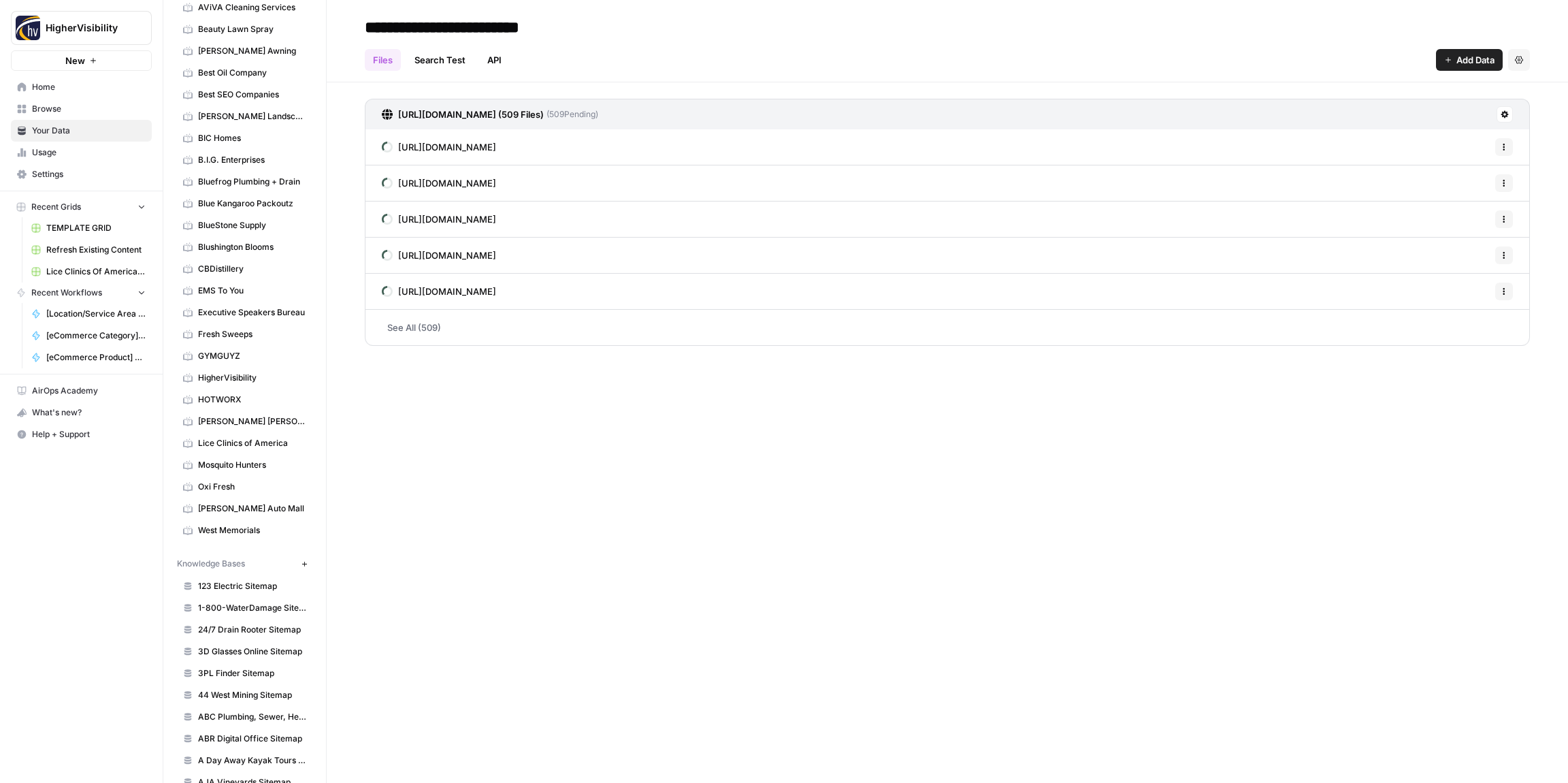
scroll to position [692, 0]
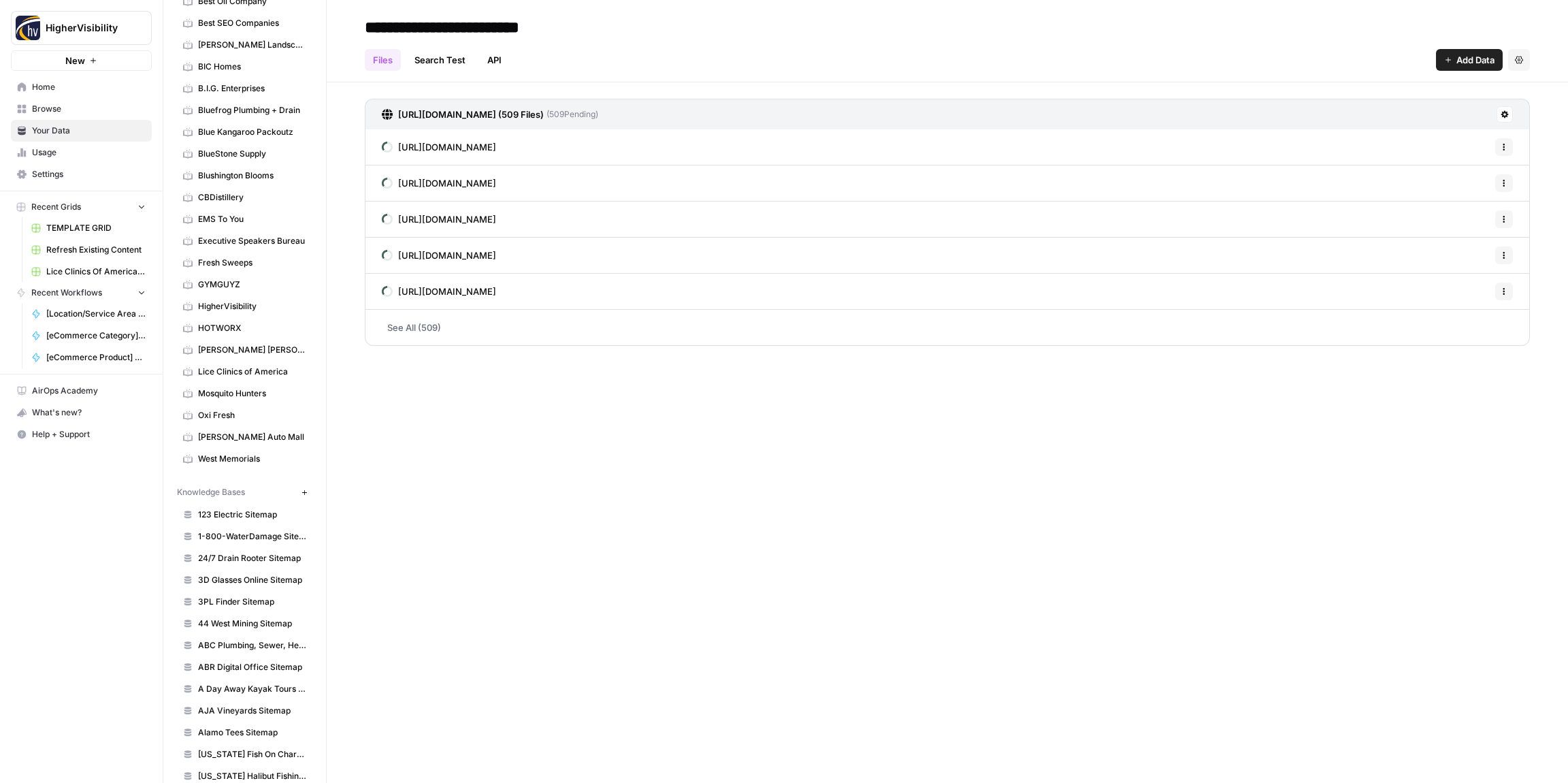
click at [302, 491] on icon "button" at bounding box center [305, 492] width 8 height 8
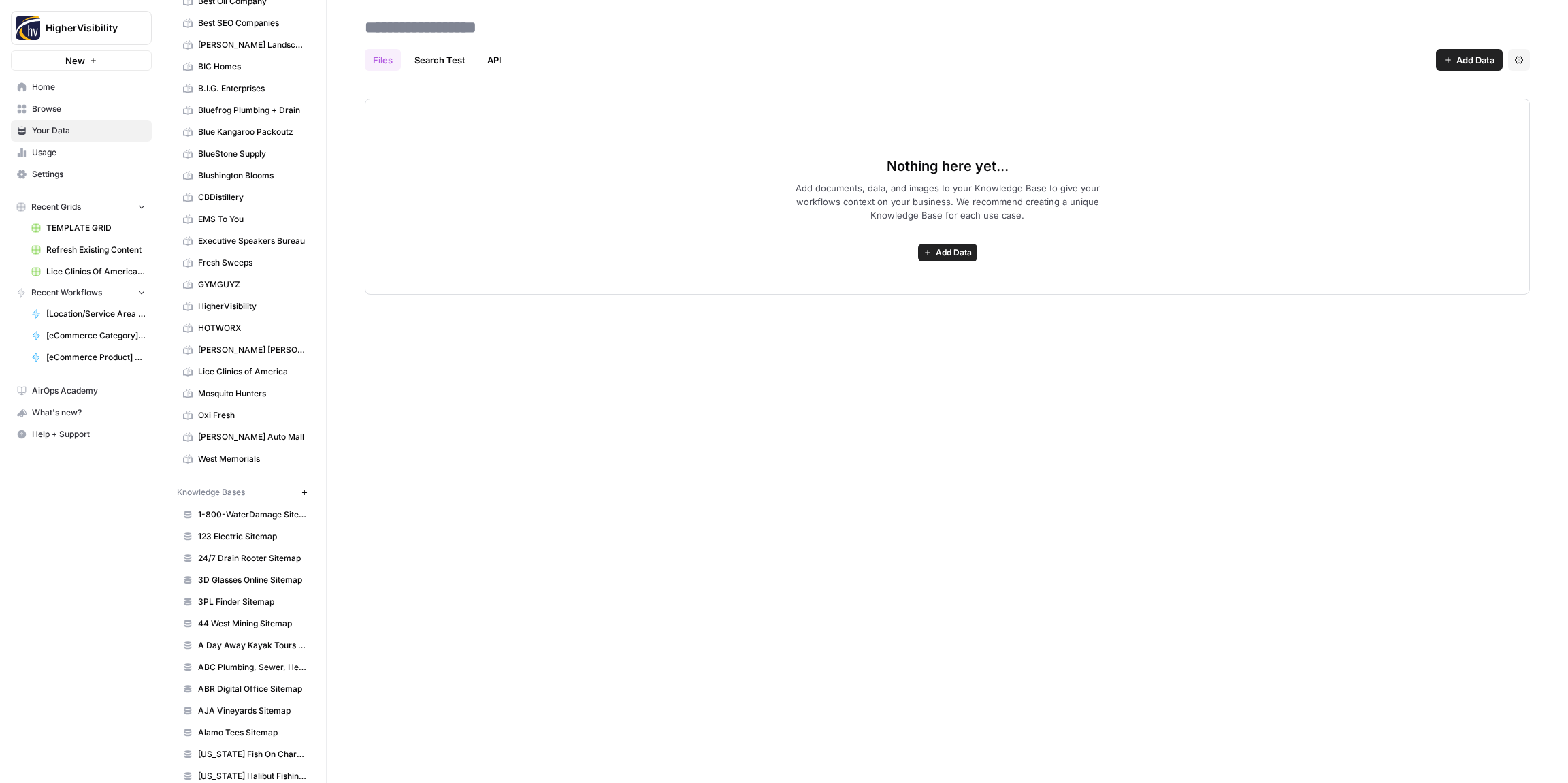
click at [941, 251] on span "Add Data" at bounding box center [954, 253] width 36 height 12
click at [849, 296] on span "Web Scrape" at bounding box center [898, 302] width 124 height 14
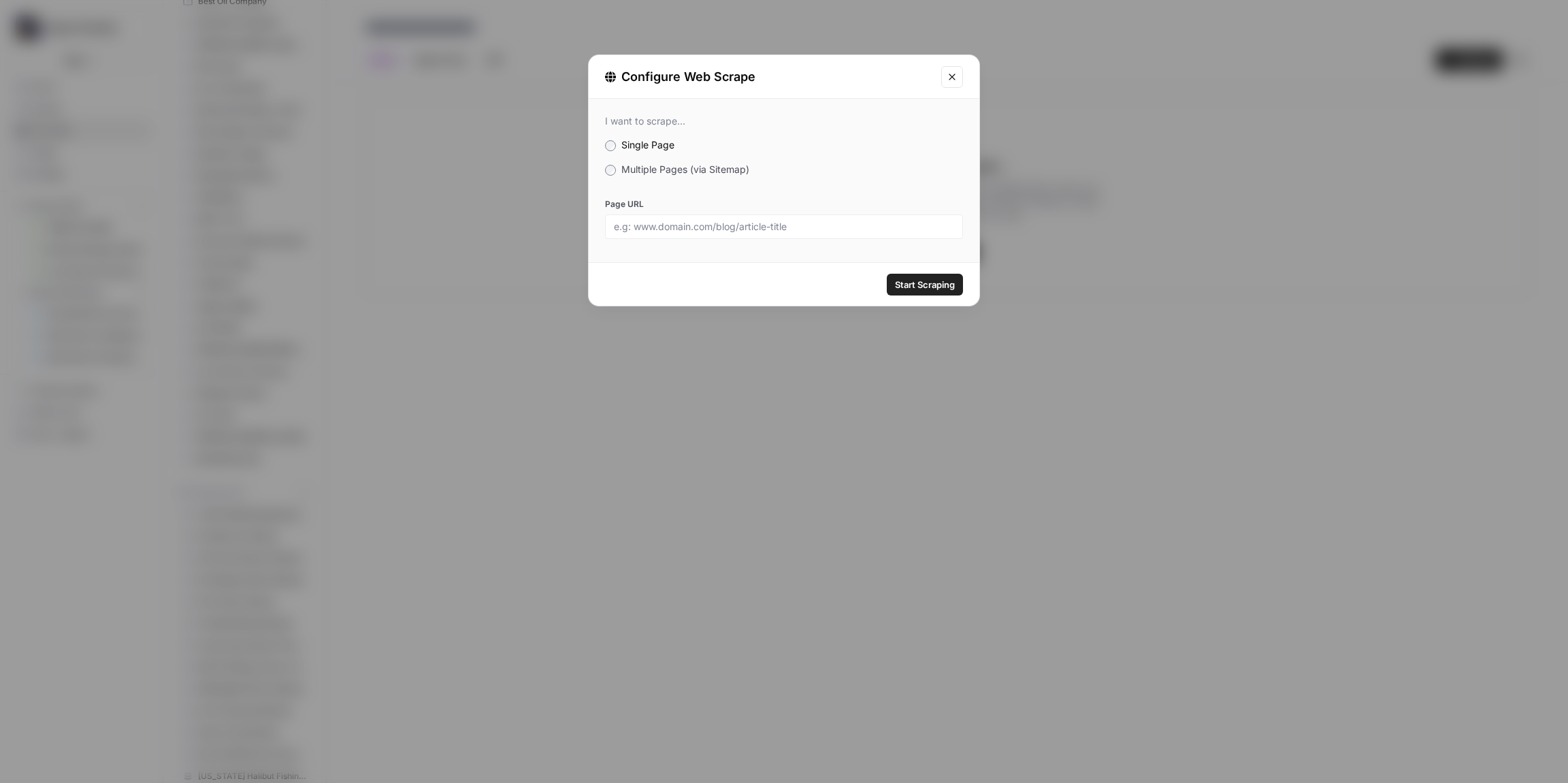
click at [642, 167] on span "Multiple Pages (via Sitemap)" at bounding box center [685, 169] width 128 height 12
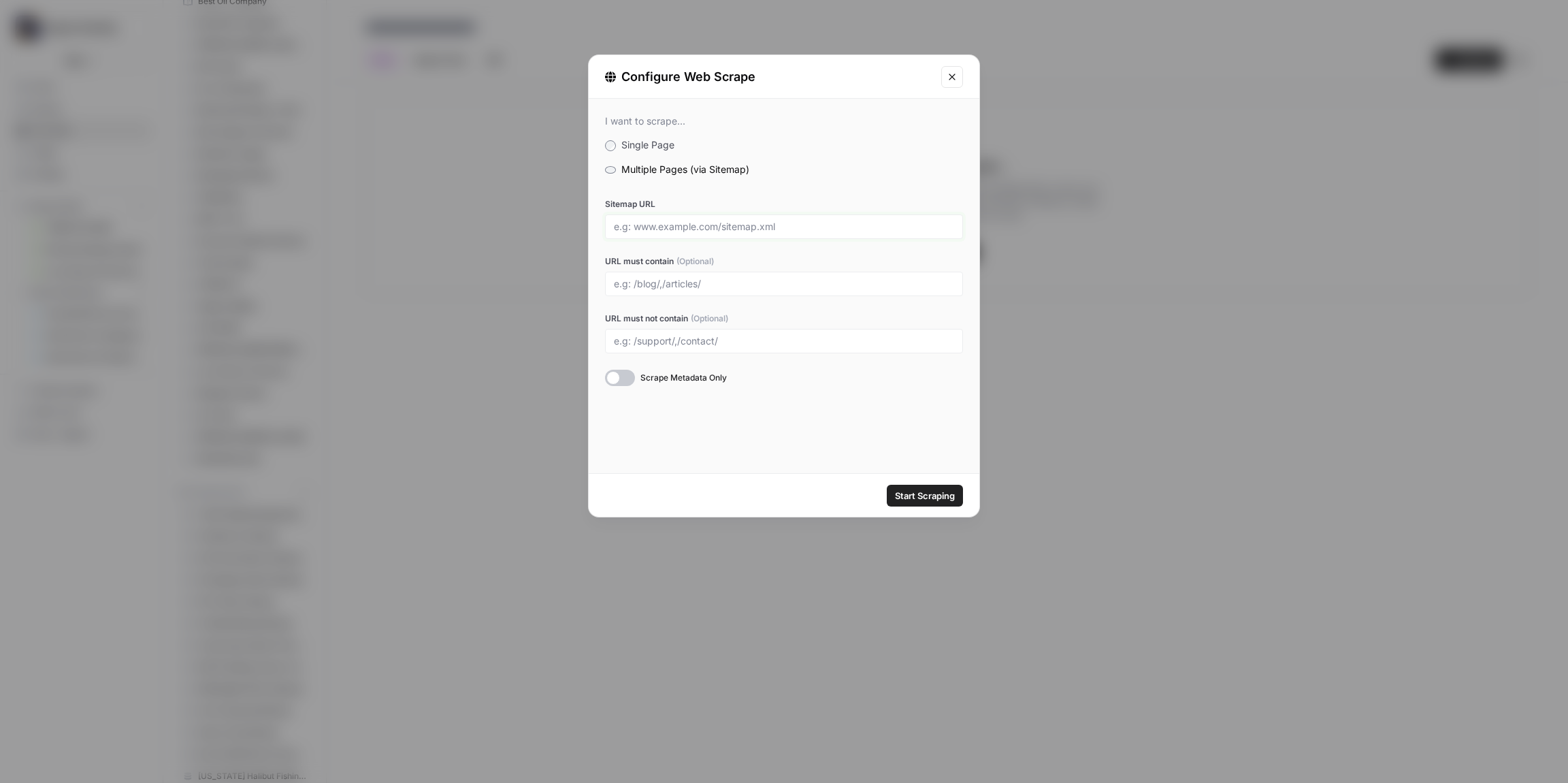
click at [646, 231] on input "Sitemap URL" at bounding box center [784, 227] width 341 height 12
paste input "[URL][DOMAIN_NAME]"
type input "[URL][DOMAIN_NAME]"
click at [929, 498] on span "Start Scraping" at bounding box center [925, 496] width 60 height 14
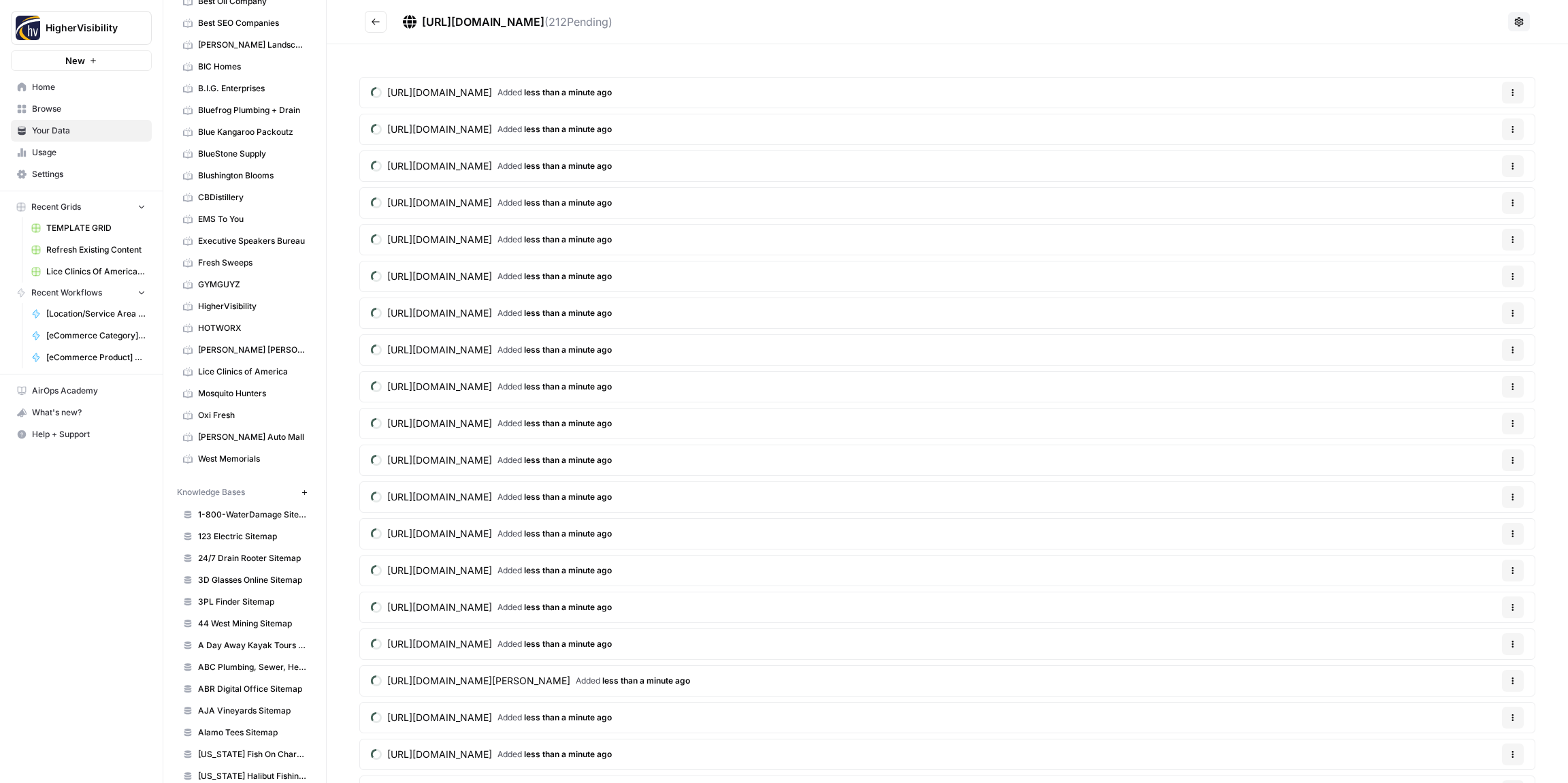
click at [373, 22] on icon "Go back" at bounding box center [376, 21] width 8 height 6
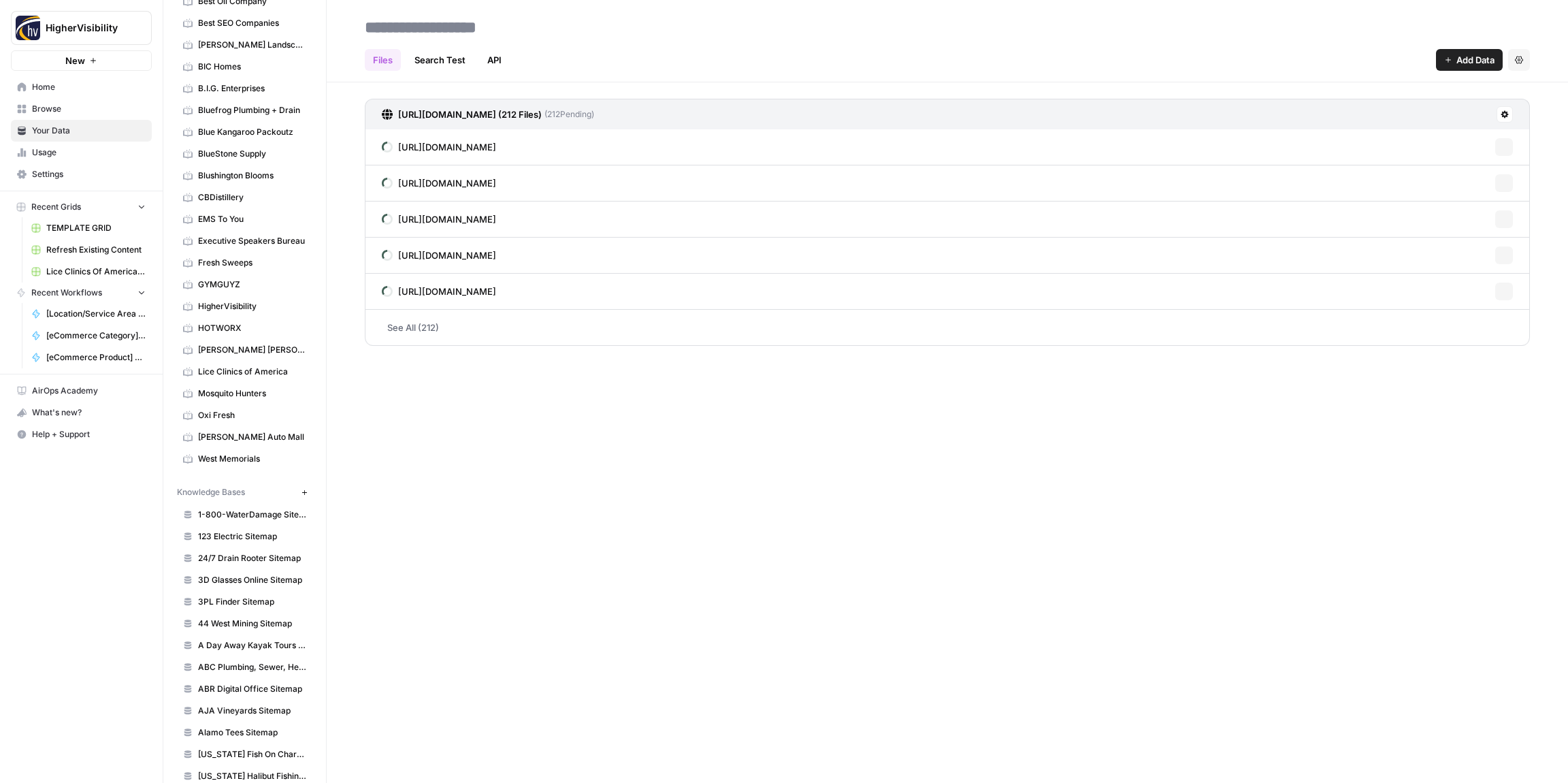
click at [424, 31] on input at bounding box center [468, 27] width 218 height 27
type input "**********"
click at [659, 44] on div "Files Search Test API Add Data Settings" at bounding box center [948, 54] width 1166 height 33
click at [341, 229] on div "Executive Speakers Bureau" at bounding box center [385, 241] width 133 height 24
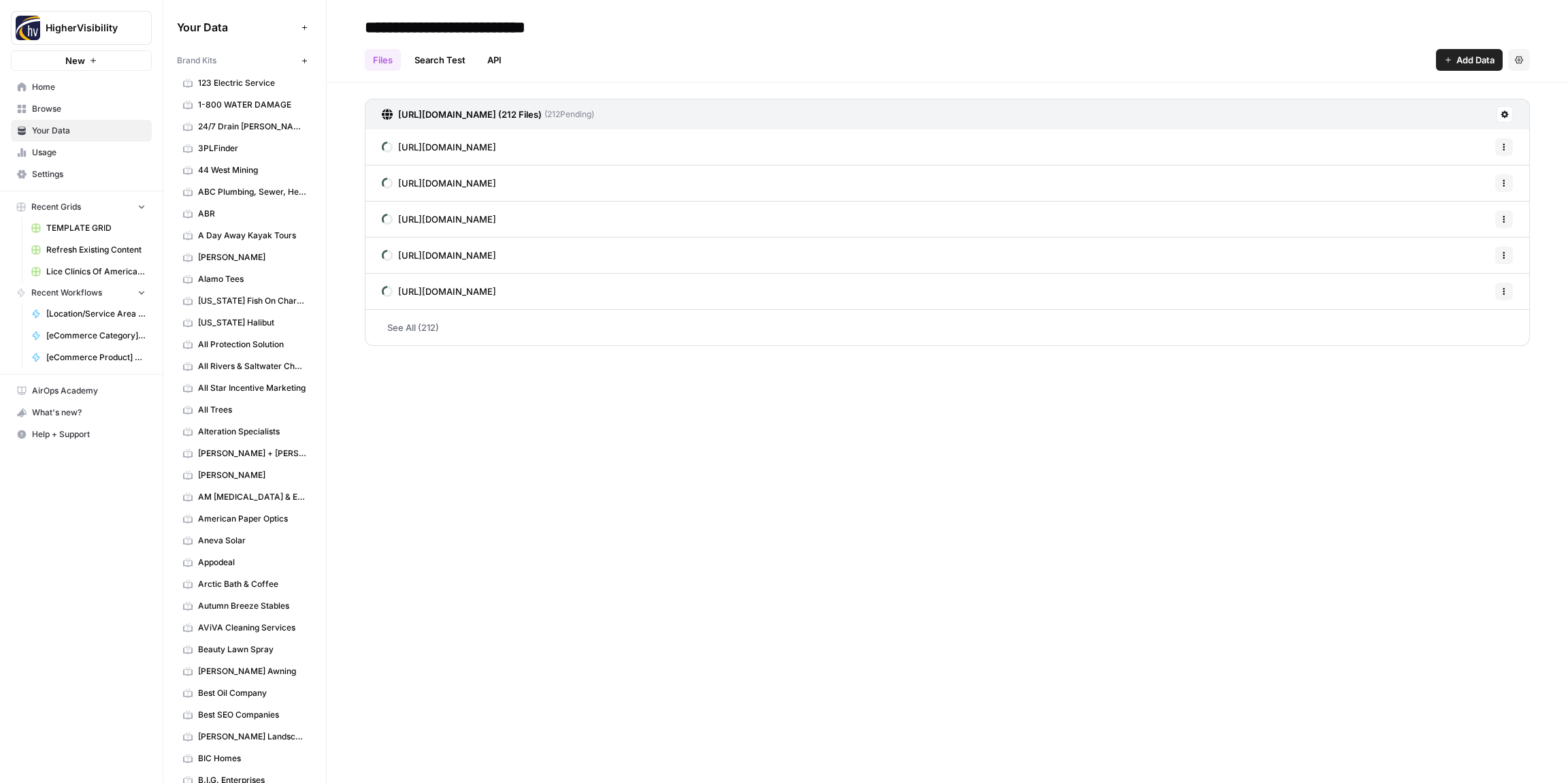
click at [307, 57] on icon "button" at bounding box center [305, 60] width 8 height 8
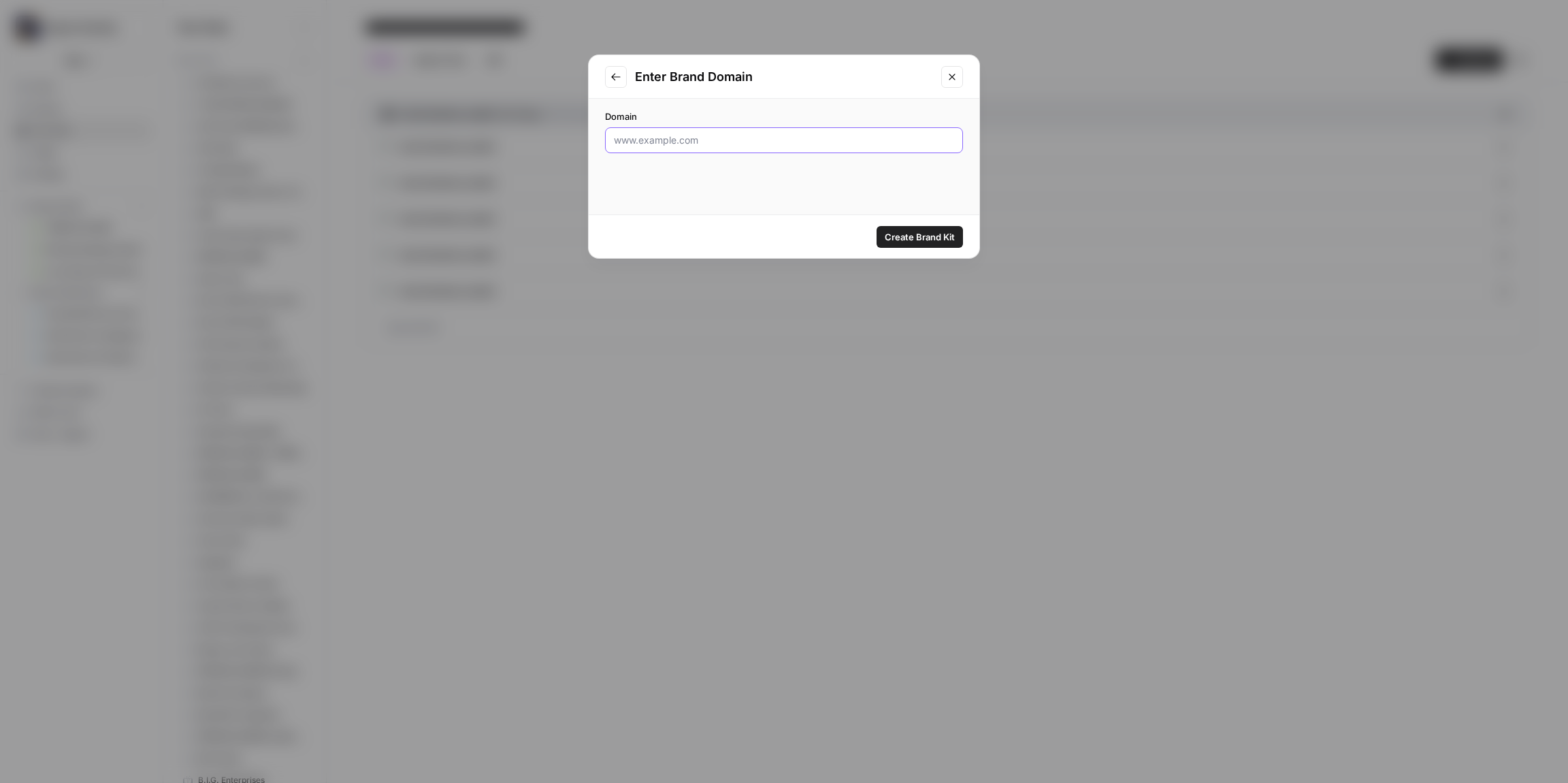
click at [713, 146] on input "Domain" at bounding box center [784, 140] width 341 height 14
paste input "[URL][DOMAIN_NAME]"
type input "[URL][DOMAIN_NAME]"
click button "Create Brand Kit" at bounding box center [920, 237] width 87 height 22
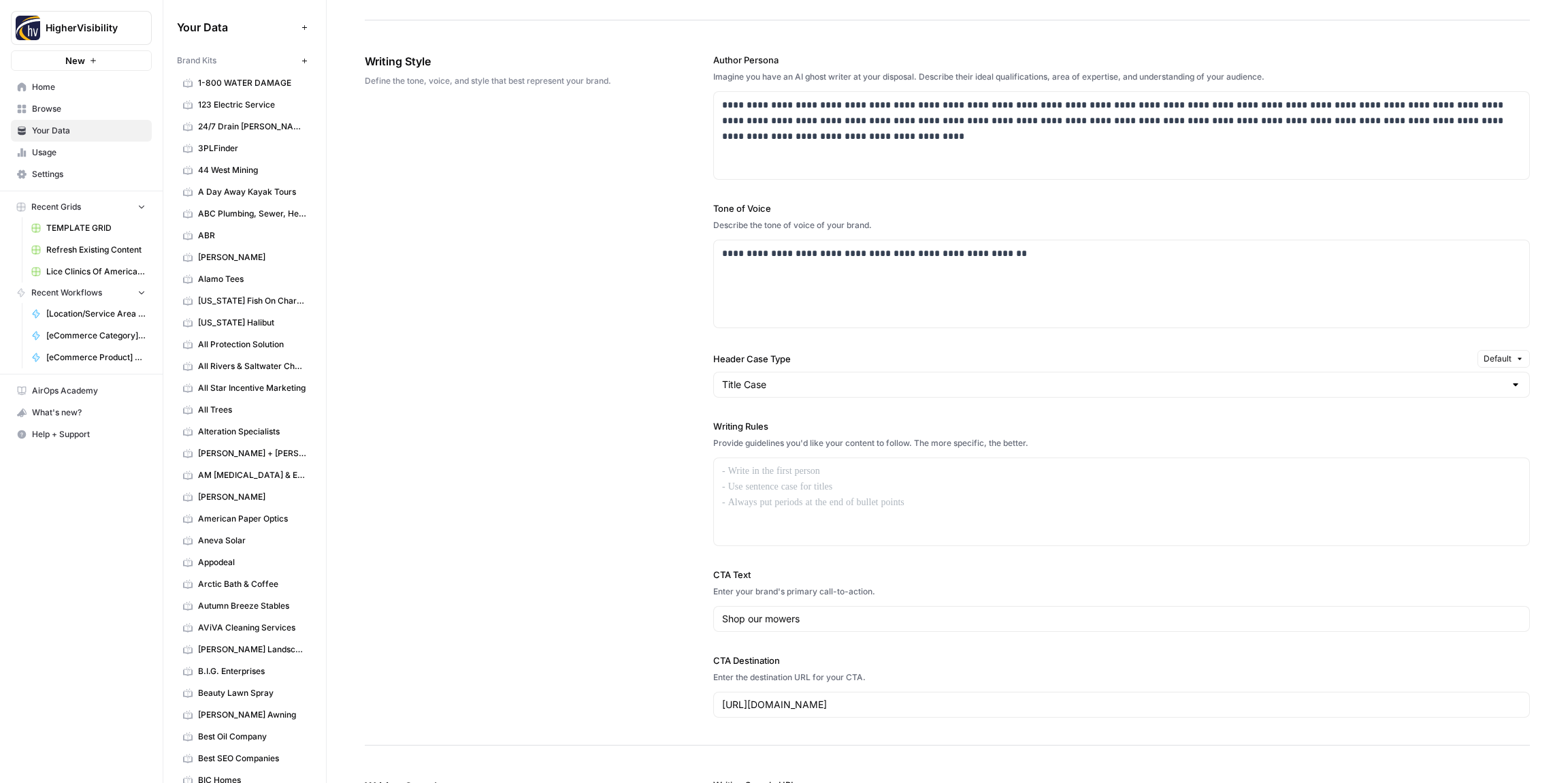
scroll to position [753, 0]
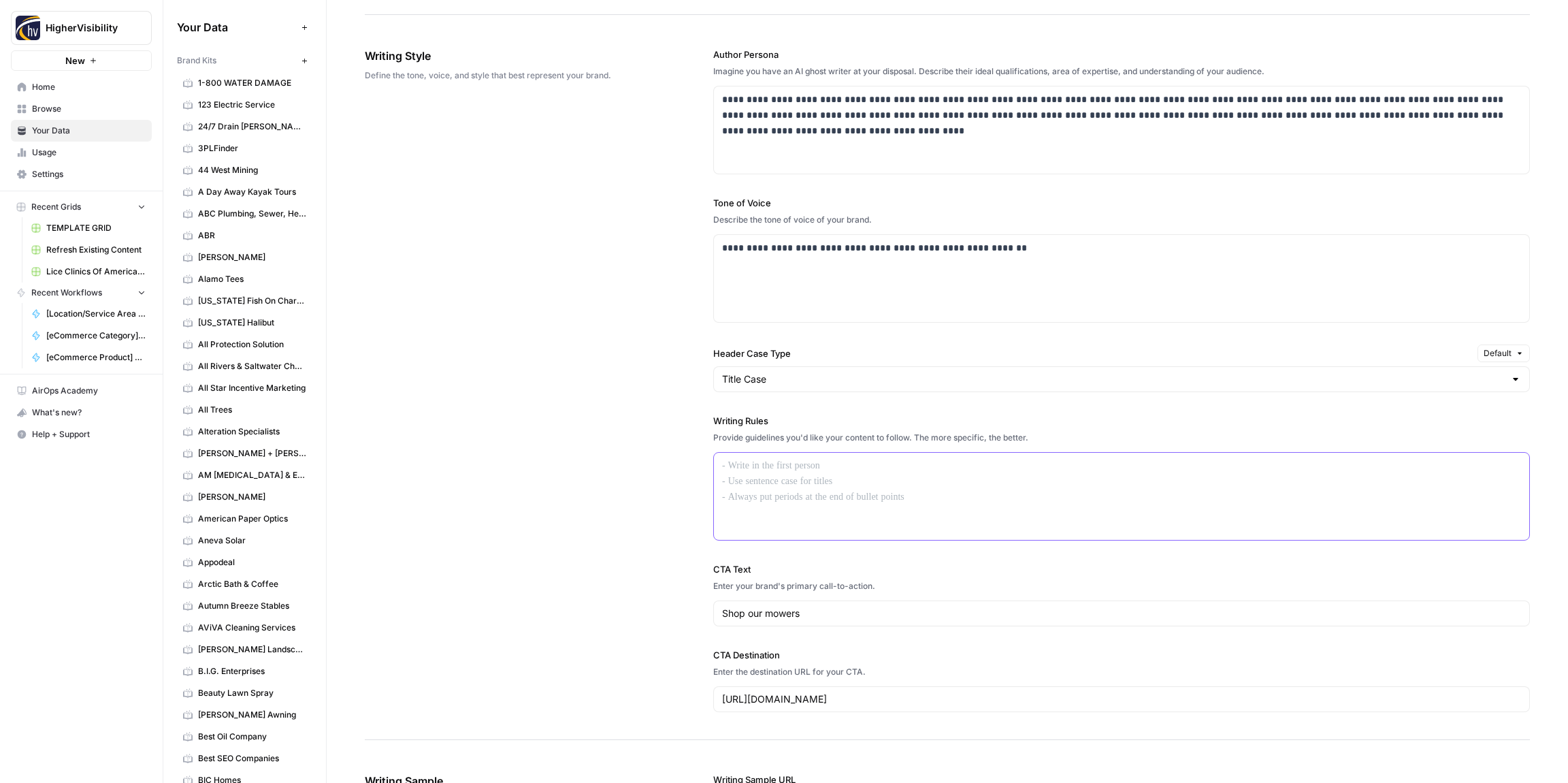
click at [765, 494] on div at bounding box center [1121, 496] width 815 height 87
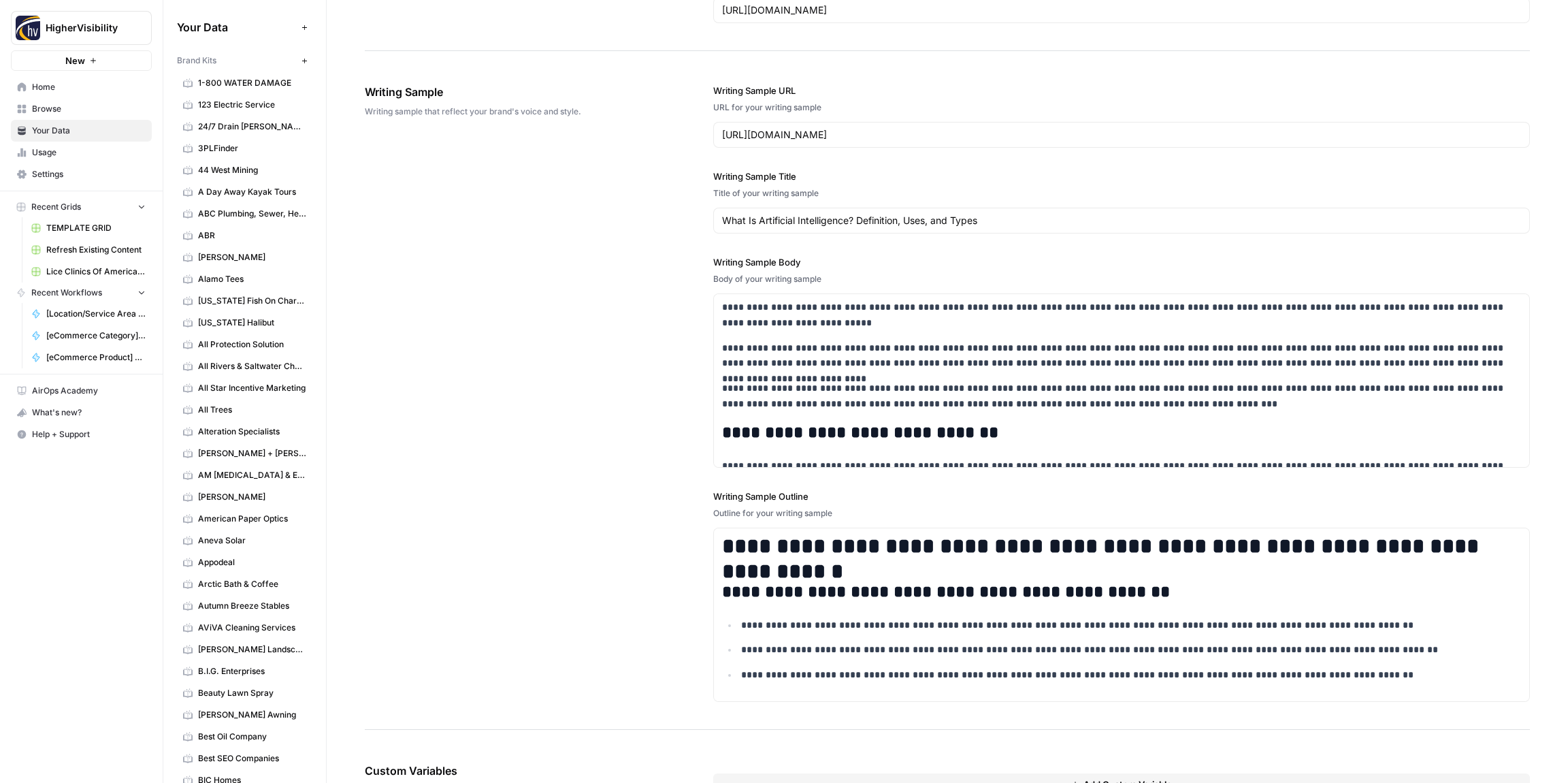
scroll to position [1581, 0]
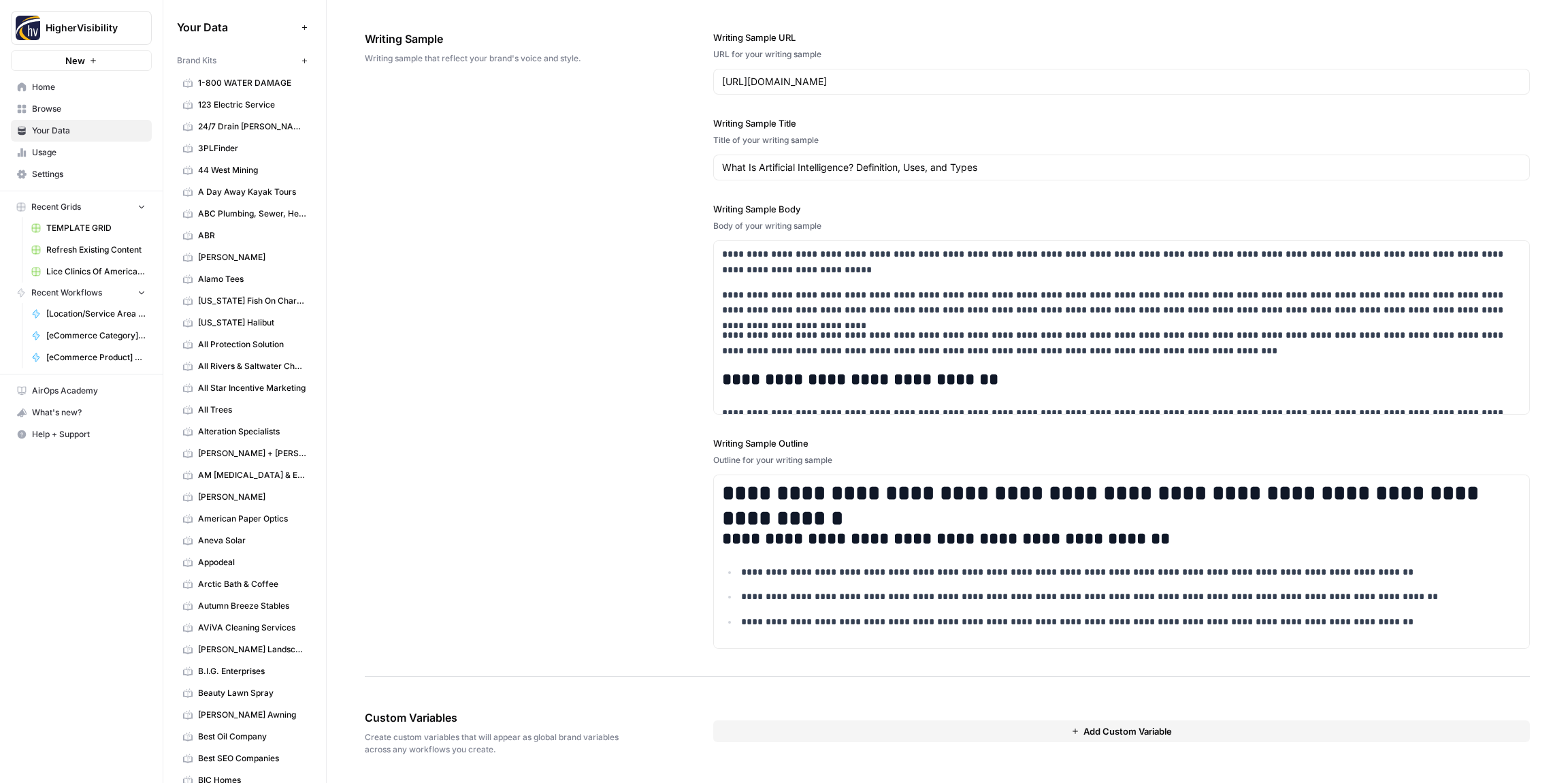
click at [799, 739] on button "Add Custom Variable" at bounding box center [1121, 731] width 817 height 22
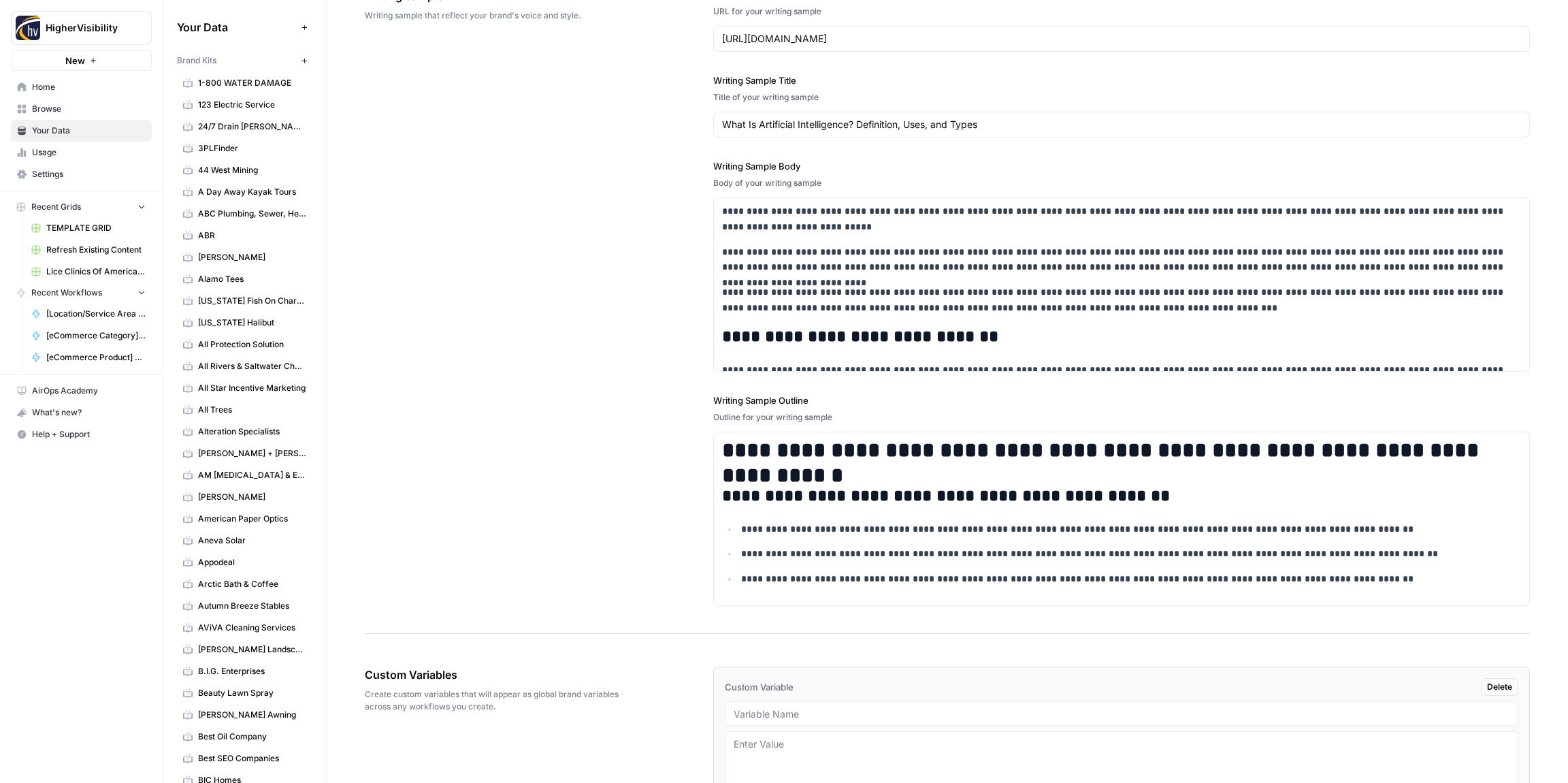
scroll to position [1640, 0]
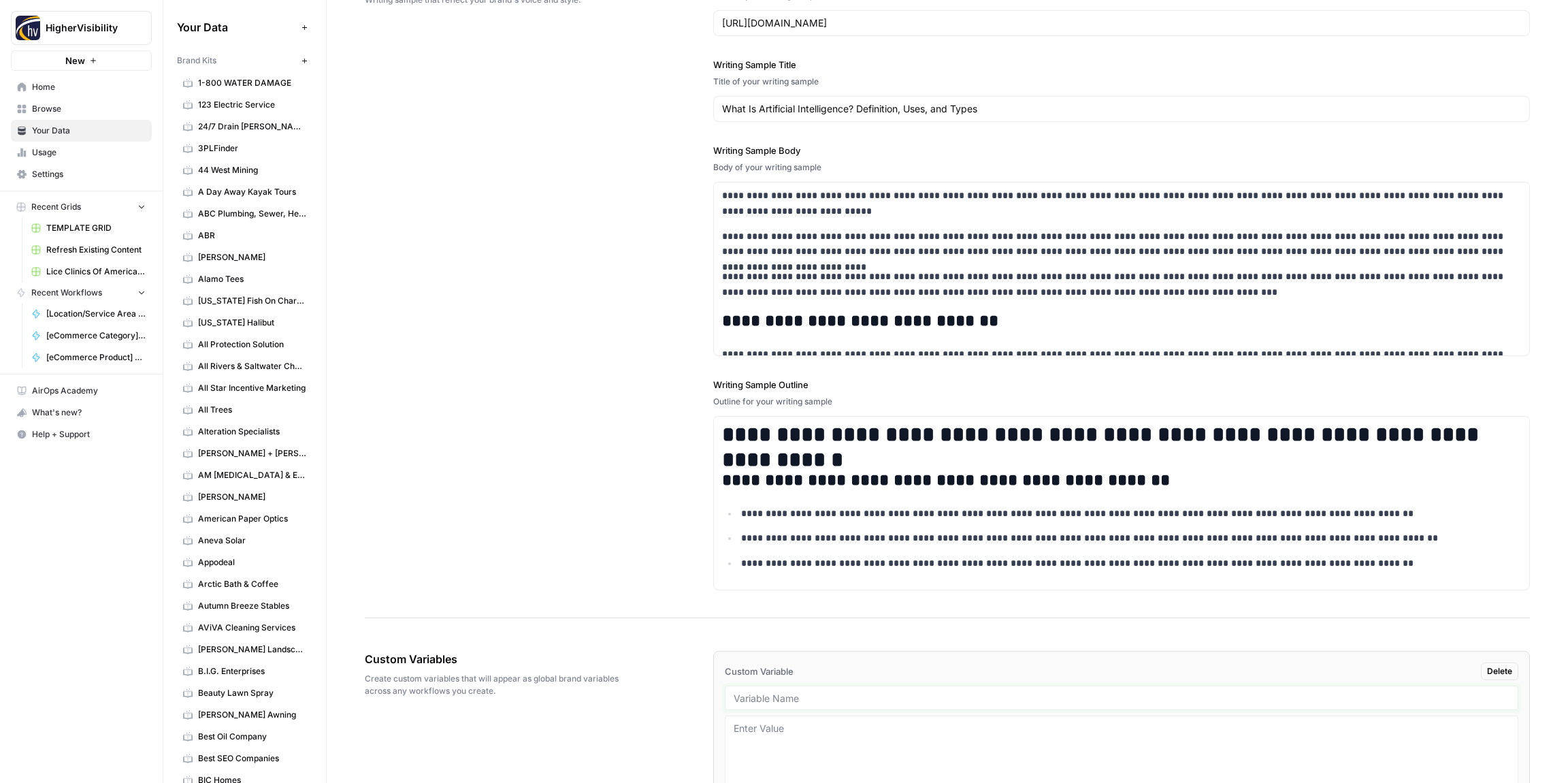
click at [785, 700] on input "text" at bounding box center [1122, 698] width 776 height 12
paste input "Case Studies"
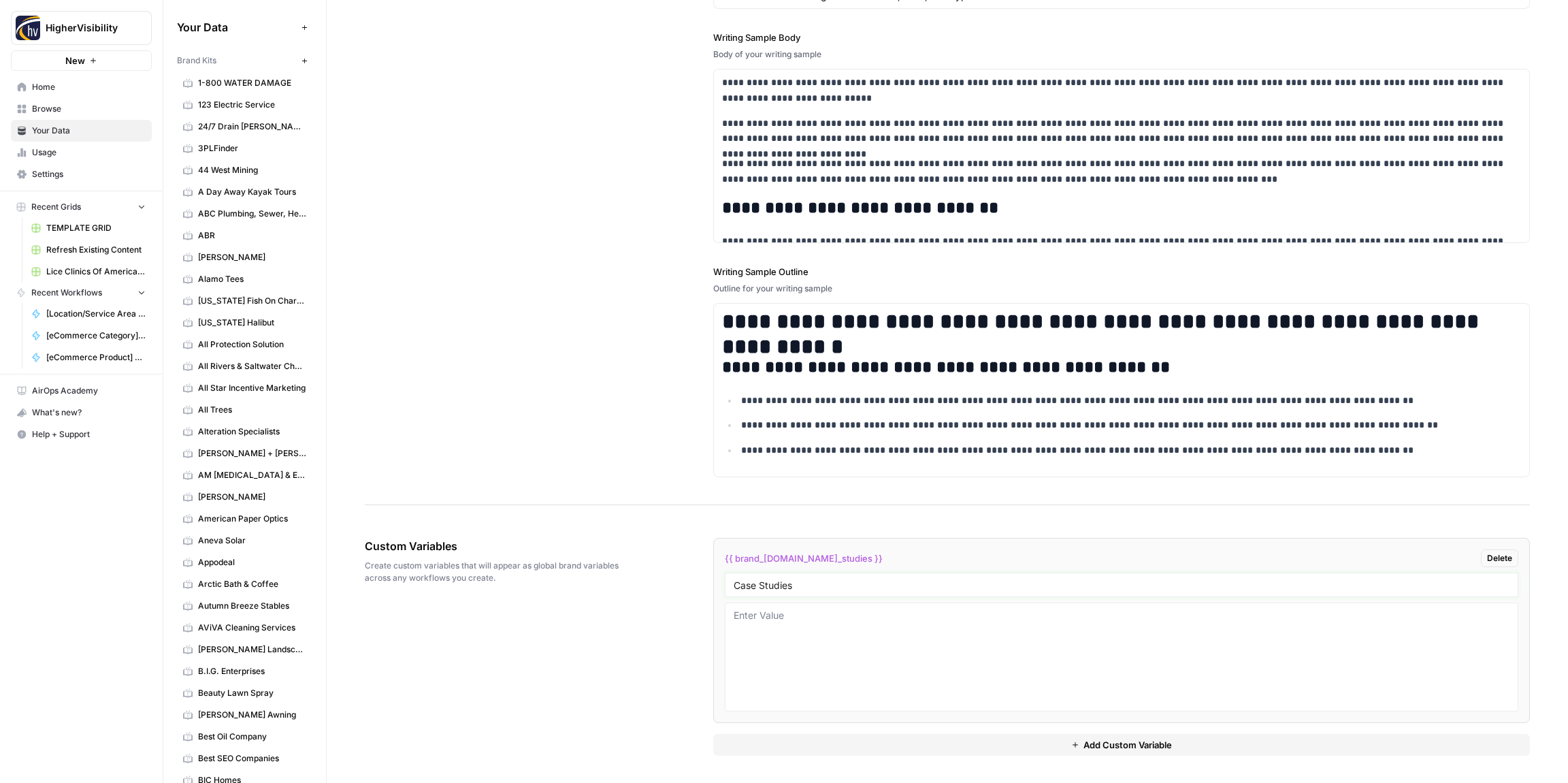
type input "Case Studies"
drag, startPoint x: 688, startPoint y: 721, endPoint x: 724, endPoint y: 737, distance: 39.4
click at [688, 722] on div "Custom Variables Create custom variables that will appear as global brand varia…" at bounding box center [948, 647] width 1166 height 272
click at [756, 744] on button "Add Custom Variable" at bounding box center [1121, 745] width 817 height 22
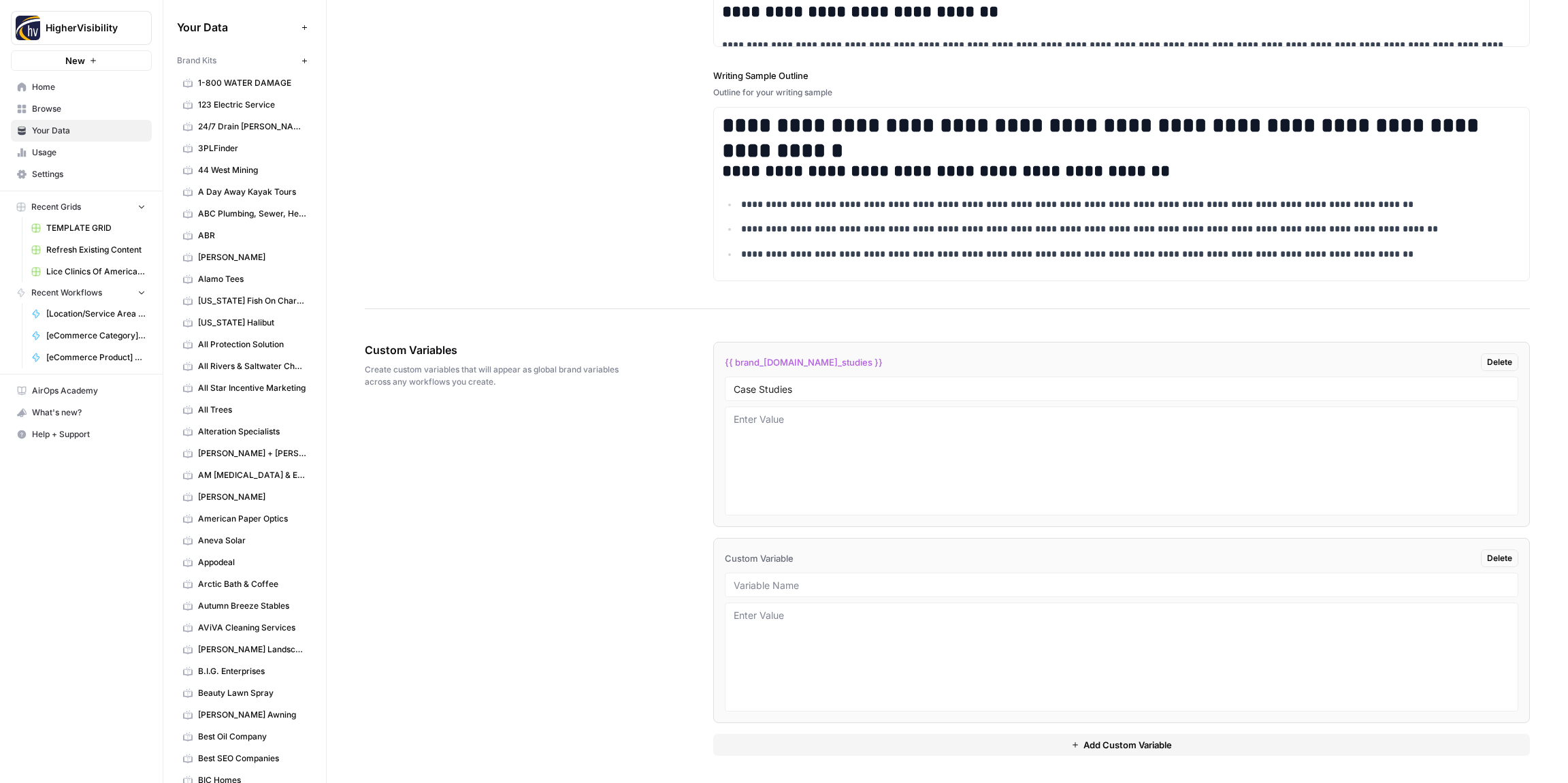
click at [761, 578] on div at bounding box center [1122, 584] width 794 height 24
click at [758, 581] on input "text" at bounding box center [1122, 585] width 776 height 12
paste input "Testimonials"
type input "Testimonials"
click at [803, 738] on button "Add Custom Variable" at bounding box center [1121, 745] width 817 height 22
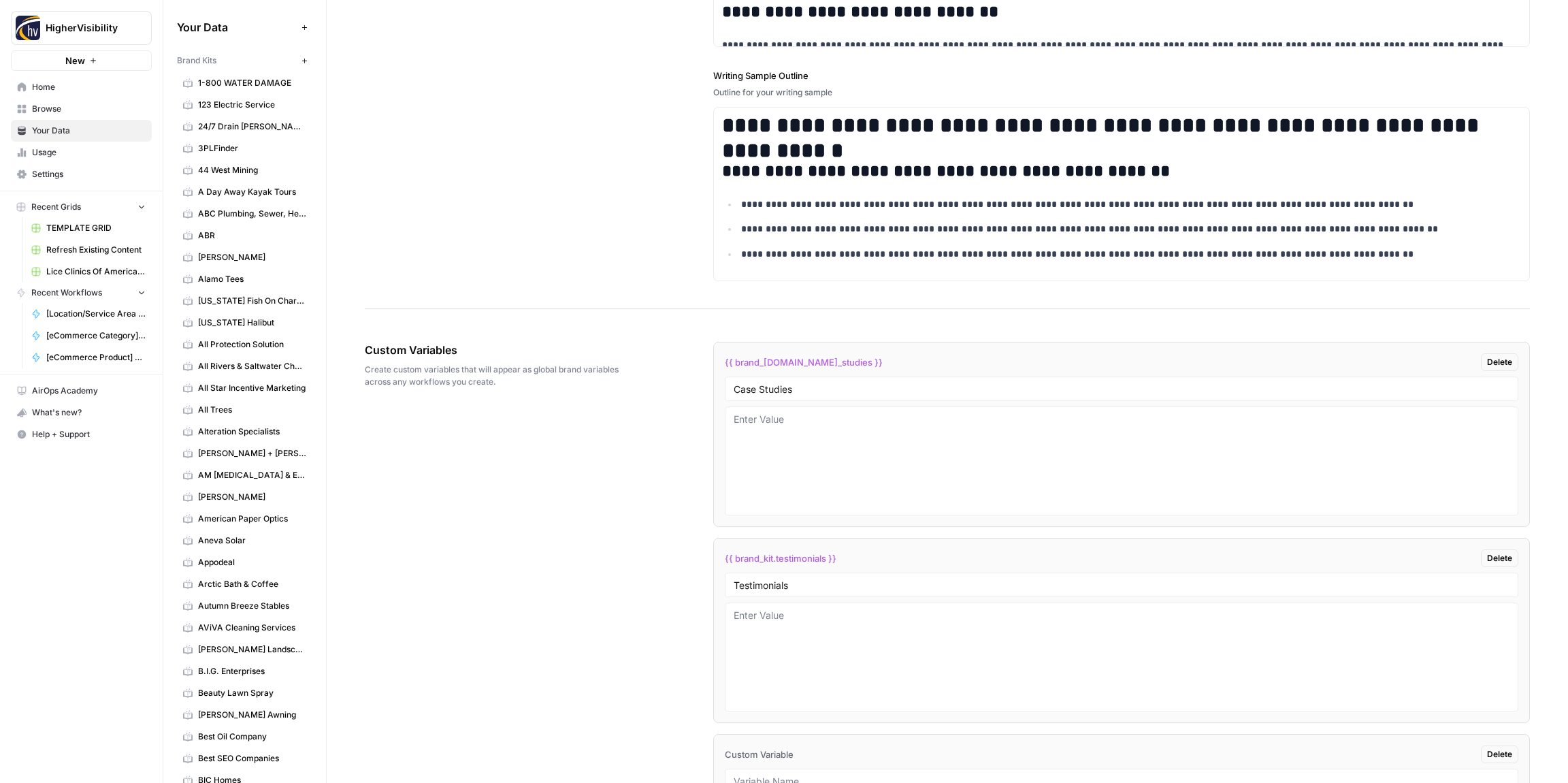
scroll to position [2145, 0]
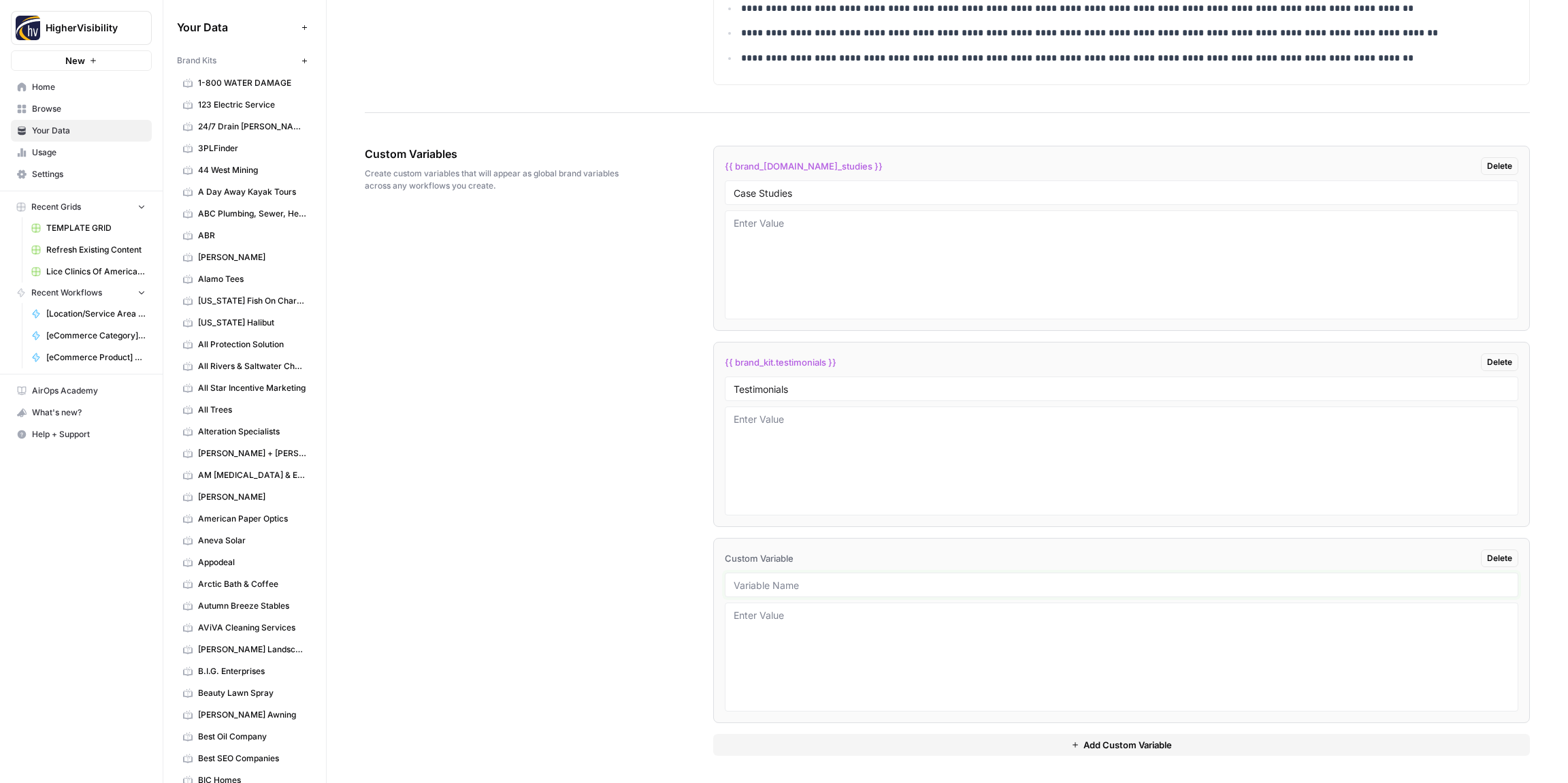
click at [738, 582] on input "text" at bounding box center [1122, 585] width 776 height 12
paste input "Word Count"
type input "Word Count"
click at [821, 756] on div "{{ brand_[DOMAIN_NAME]_studies }} Delete Case Studies {{ brand_kit.testimonials…" at bounding box center [1121, 451] width 817 height 664
click at [821, 744] on button "Add Custom Variable" at bounding box center [1121, 745] width 817 height 22
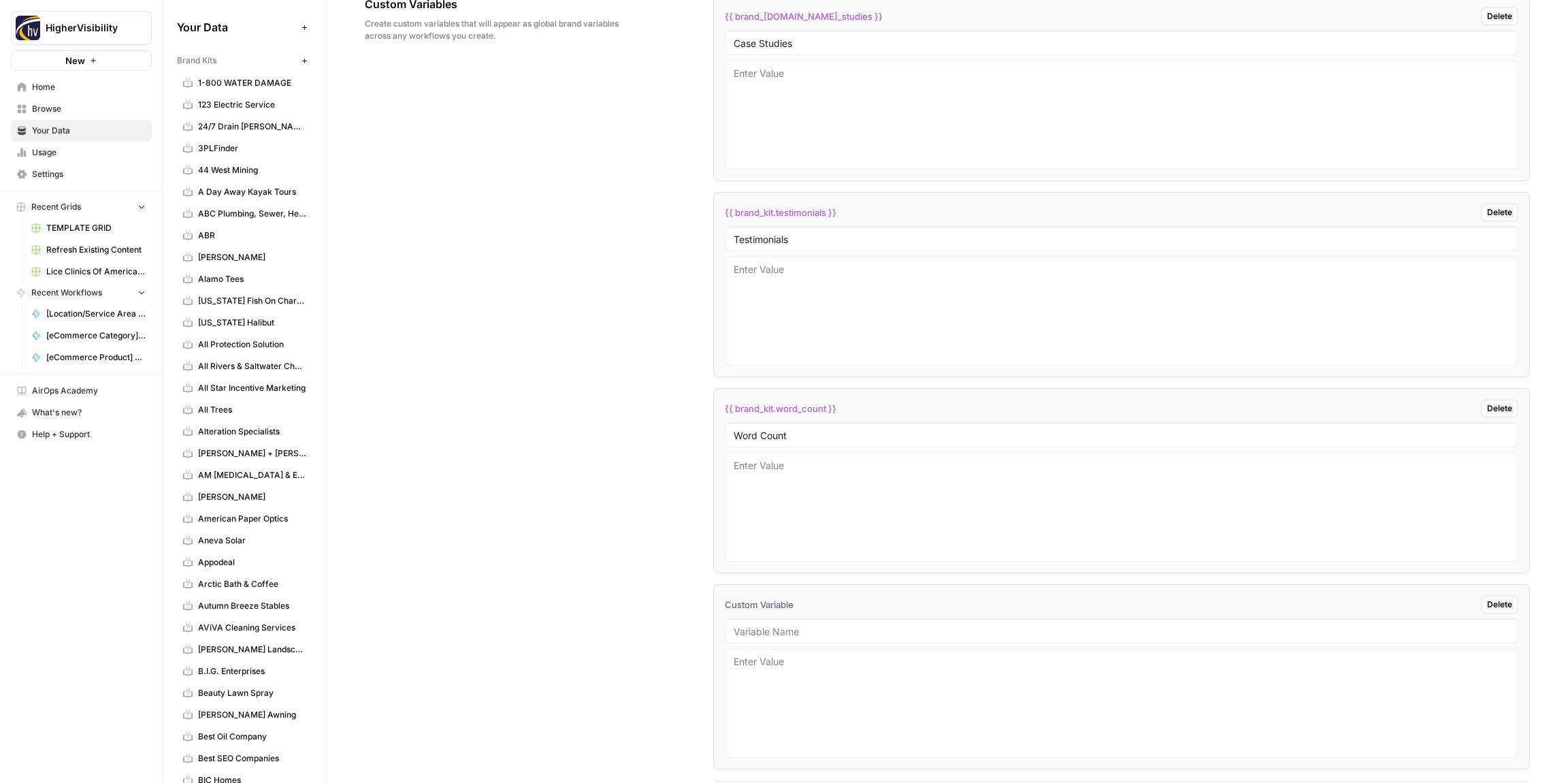
scroll to position [2341, 0]
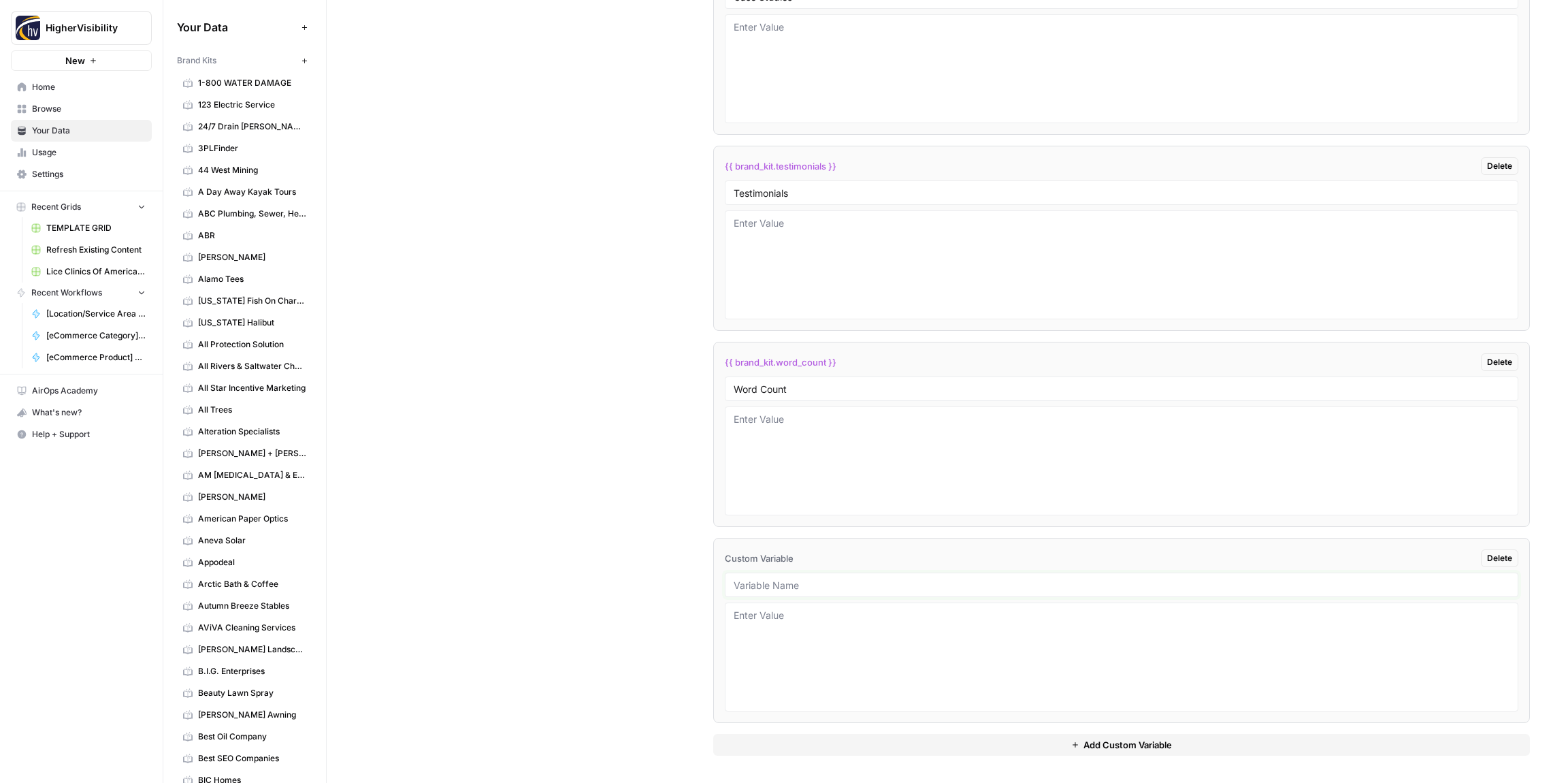
click at [757, 583] on input "text" at bounding box center [1122, 585] width 776 height 12
paste input "Custom Location Page Outline"
type input "Custom Location Page Outline"
click at [812, 742] on button "Add Custom Variable" at bounding box center [1121, 745] width 817 height 22
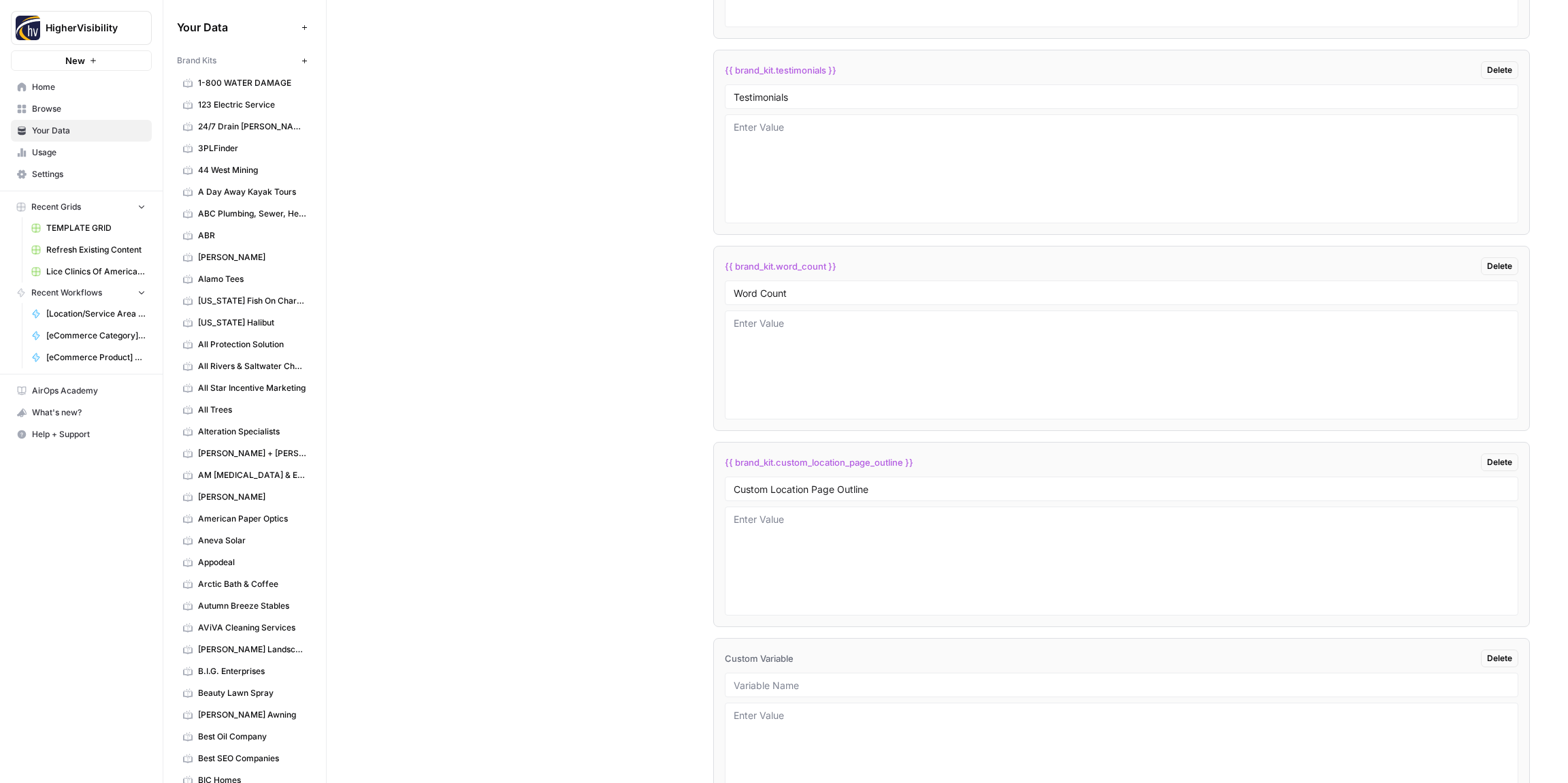
scroll to position [2537, 0]
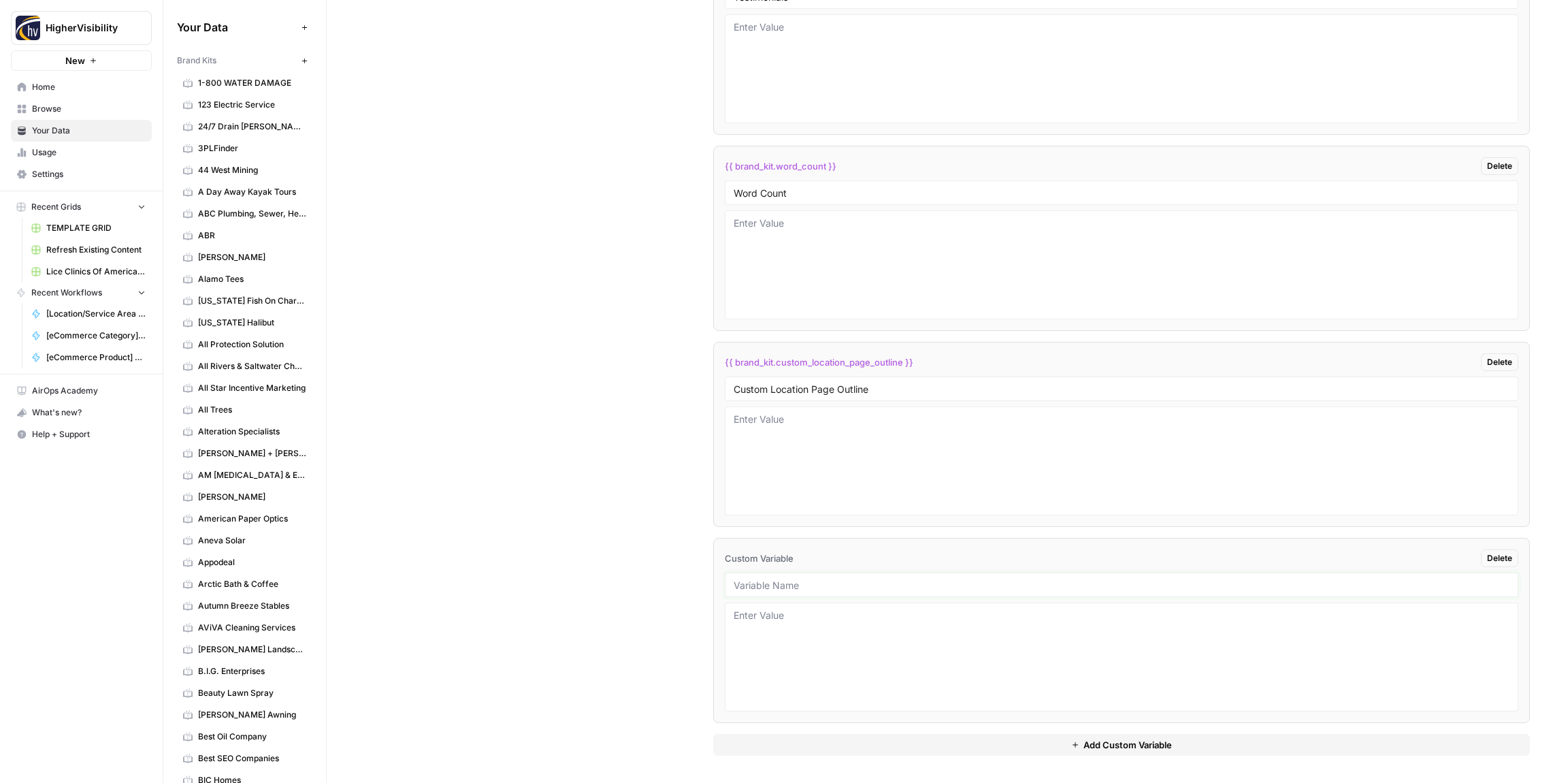
click at [783, 589] on input "text" at bounding box center [1122, 585] width 776 height 12
paste input "Industry"
type input "Industry"
click at [830, 746] on button "Add Custom Variable" at bounding box center [1121, 745] width 817 height 22
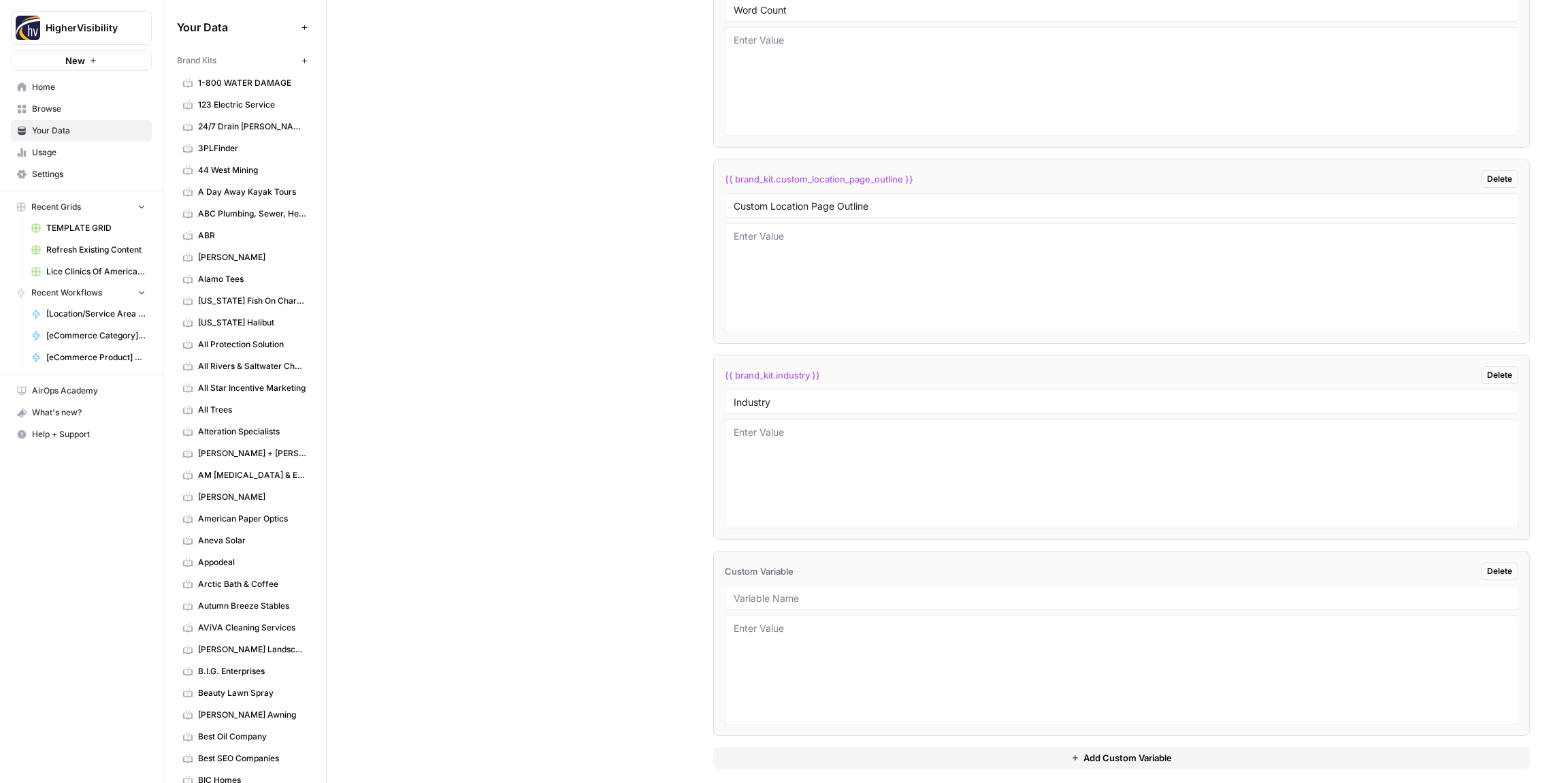
scroll to position [2734, 0]
click at [798, 592] on div at bounding box center [1122, 584] width 794 height 24
click at [830, 584] on input "text" at bounding box center [1122, 585] width 776 height 12
paste input "Location Page Services"
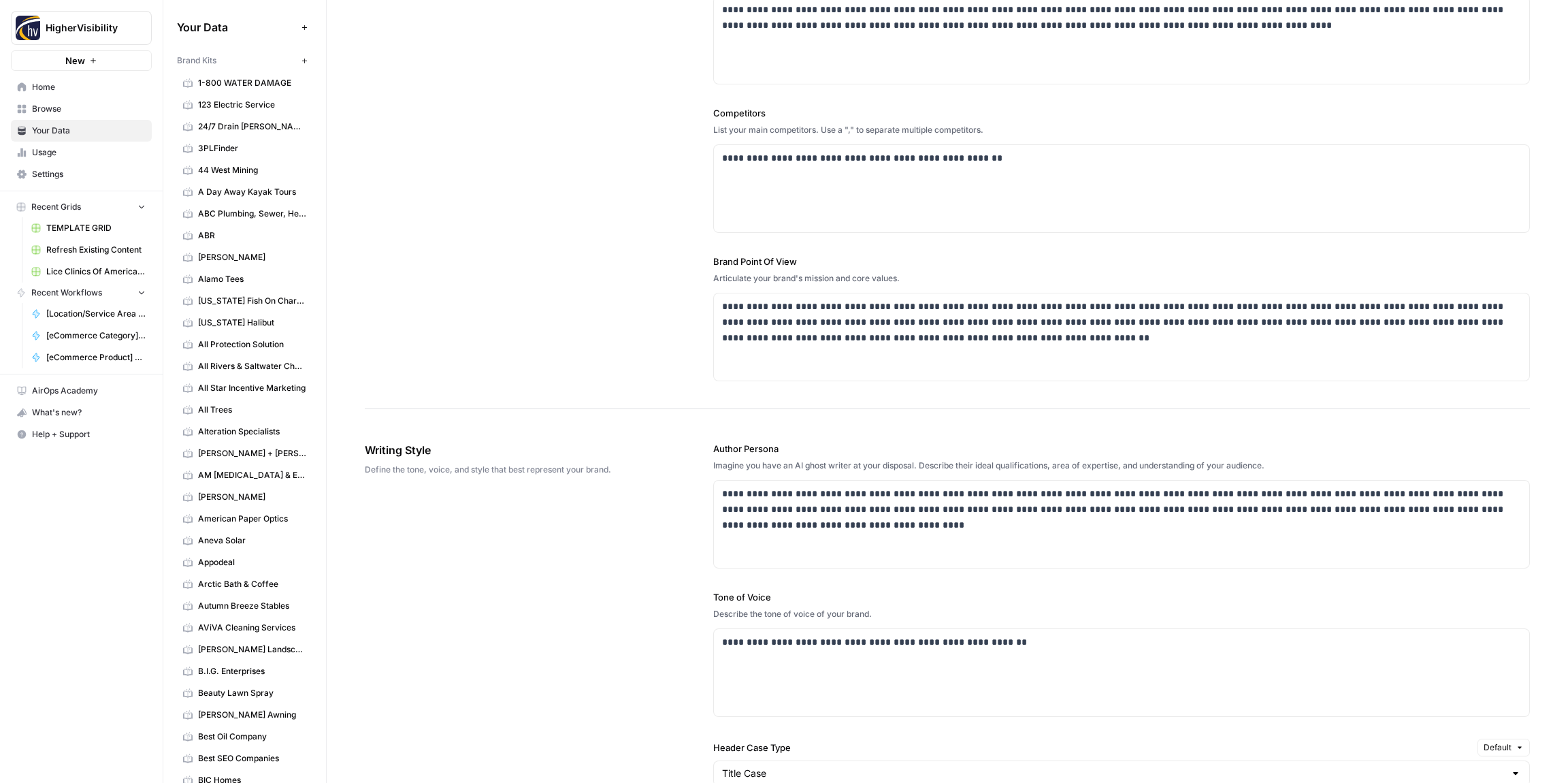
scroll to position [0, 0]
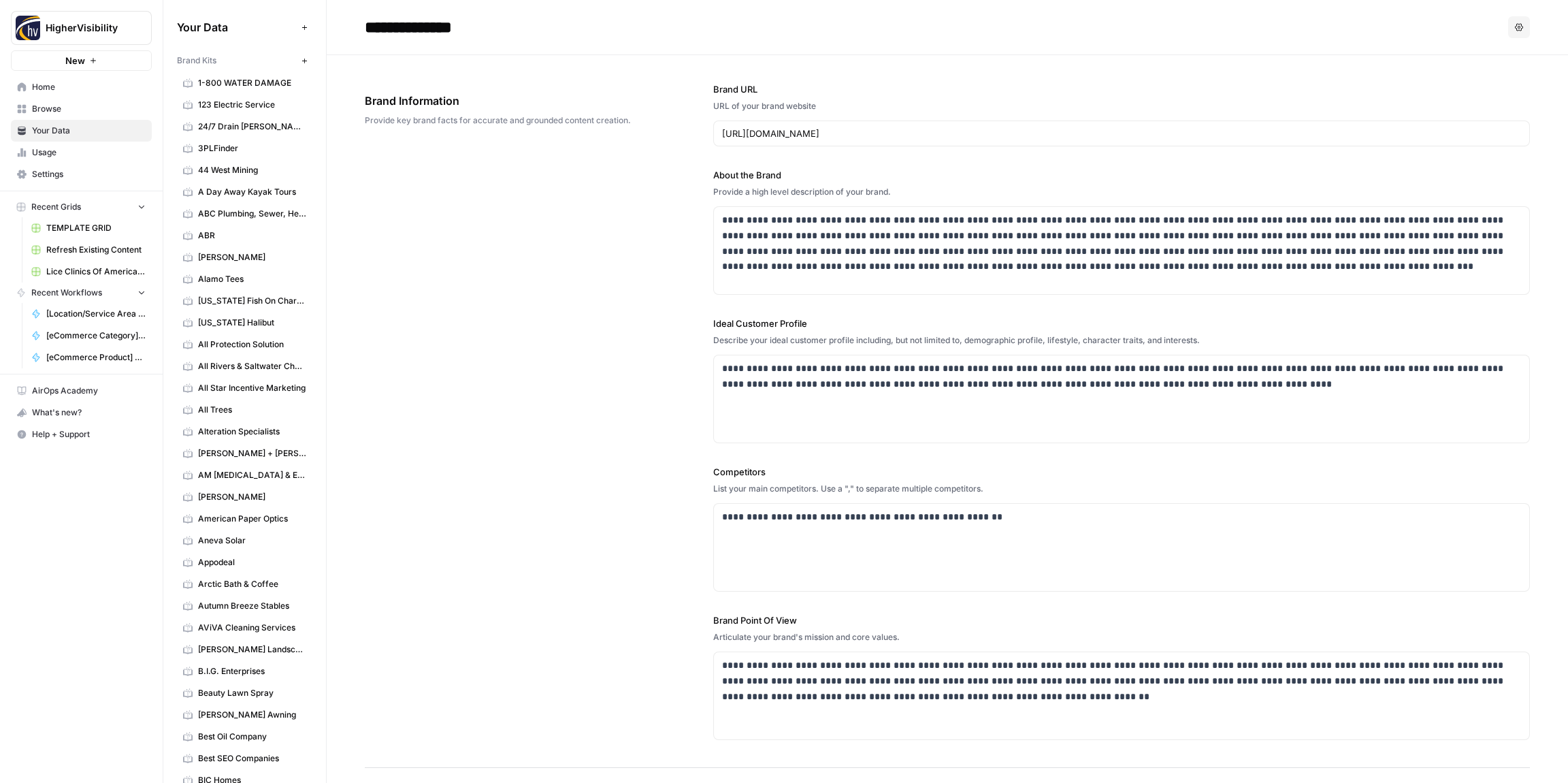
type input "Location Page Services"
drag, startPoint x: 1030, startPoint y: 221, endPoint x: 956, endPoint y: 220, distance: 74.0
click at [939, 220] on p "**********" at bounding box center [1122, 243] width 799 height 62
copy p "**********"
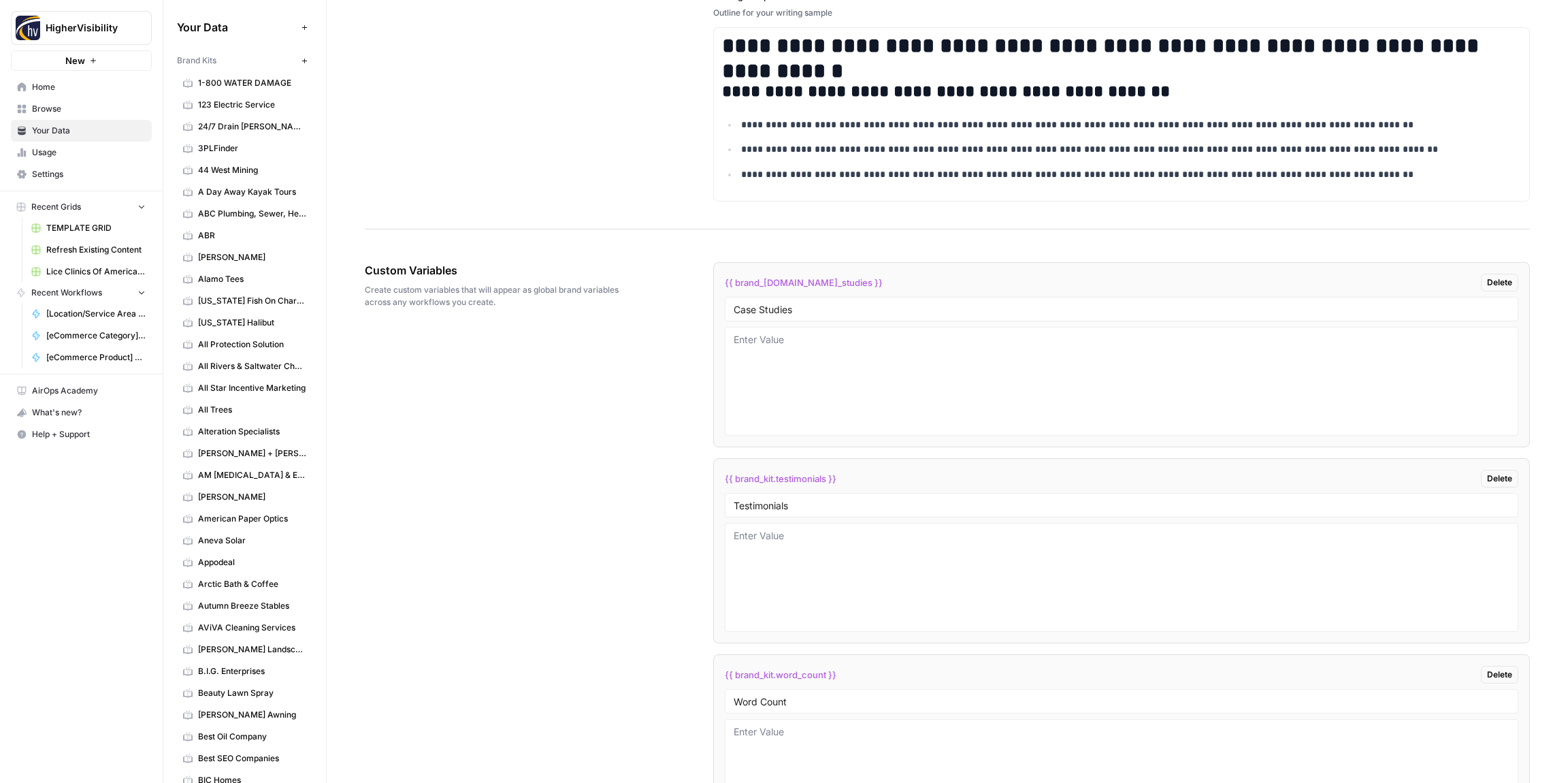
scroll to position [2734, 0]
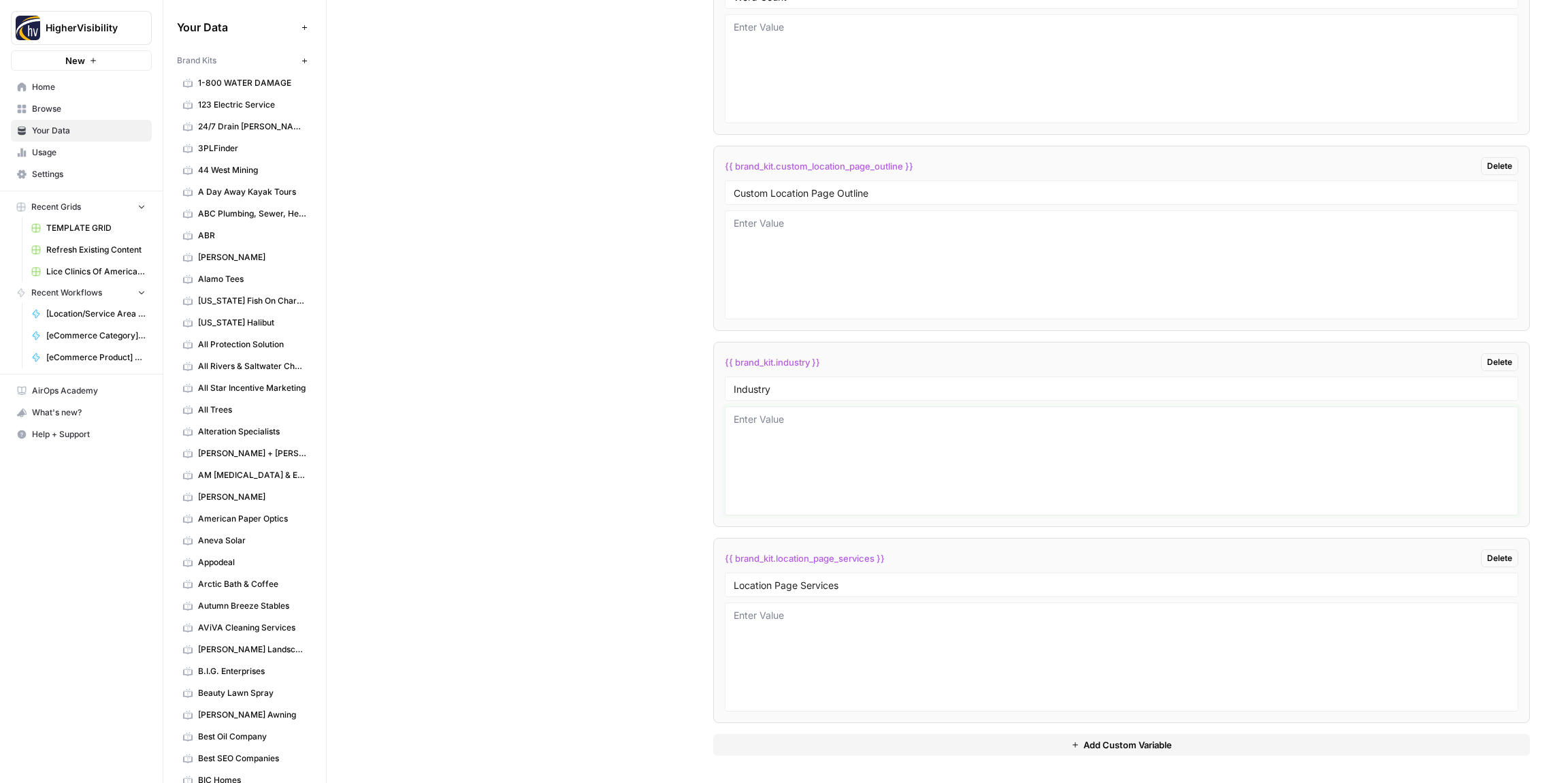
click at [759, 448] on textarea at bounding box center [1122, 460] width 776 height 96
paste textarea "lawn care equipment"
type textarea "lawn care equipment"
click at [597, 435] on div "Custom Variables Create custom variables that will appear as global brand varia…" at bounding box center [948, 156] width 1166 height 1253
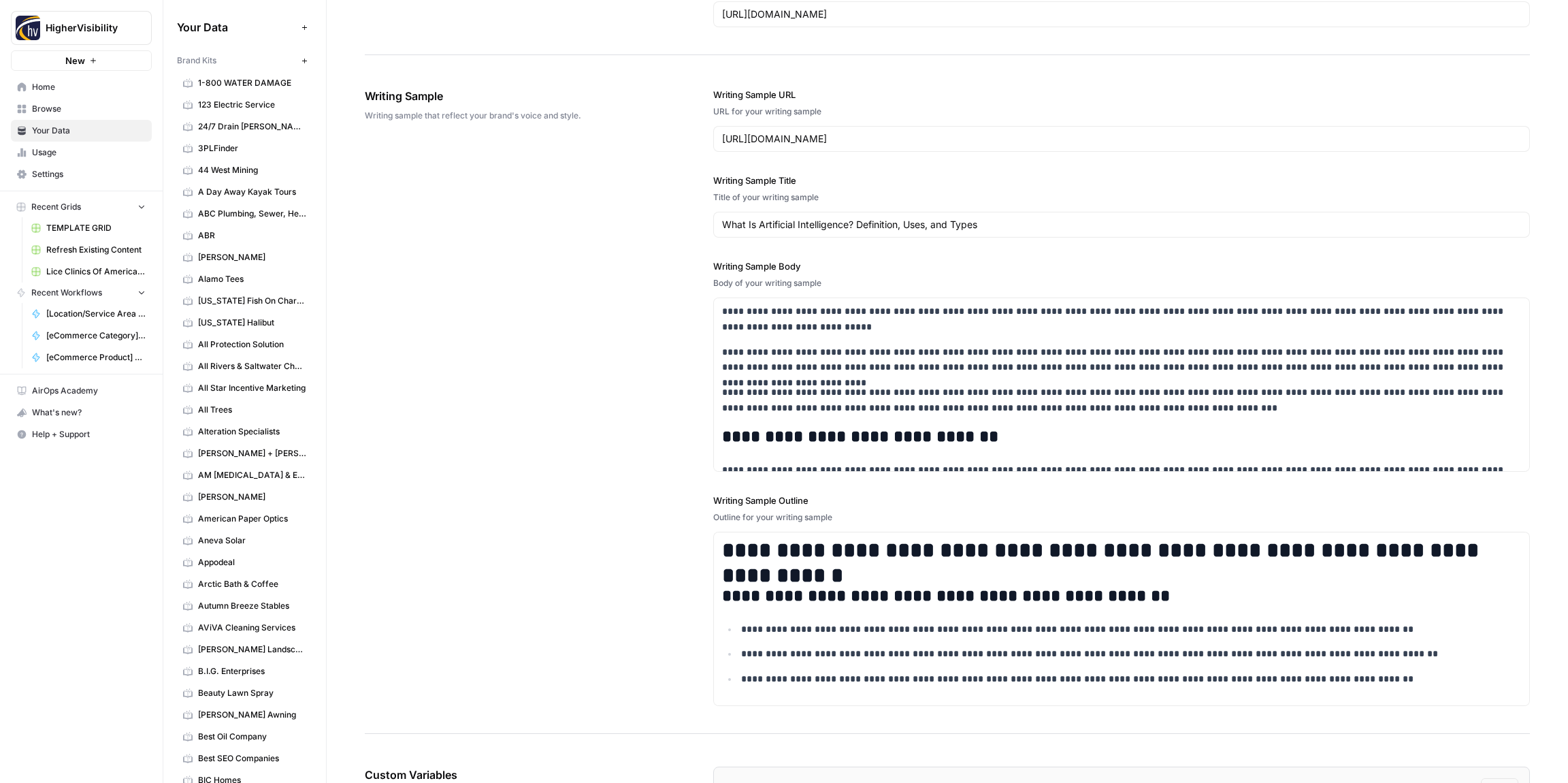
scroll to position [0, 0]
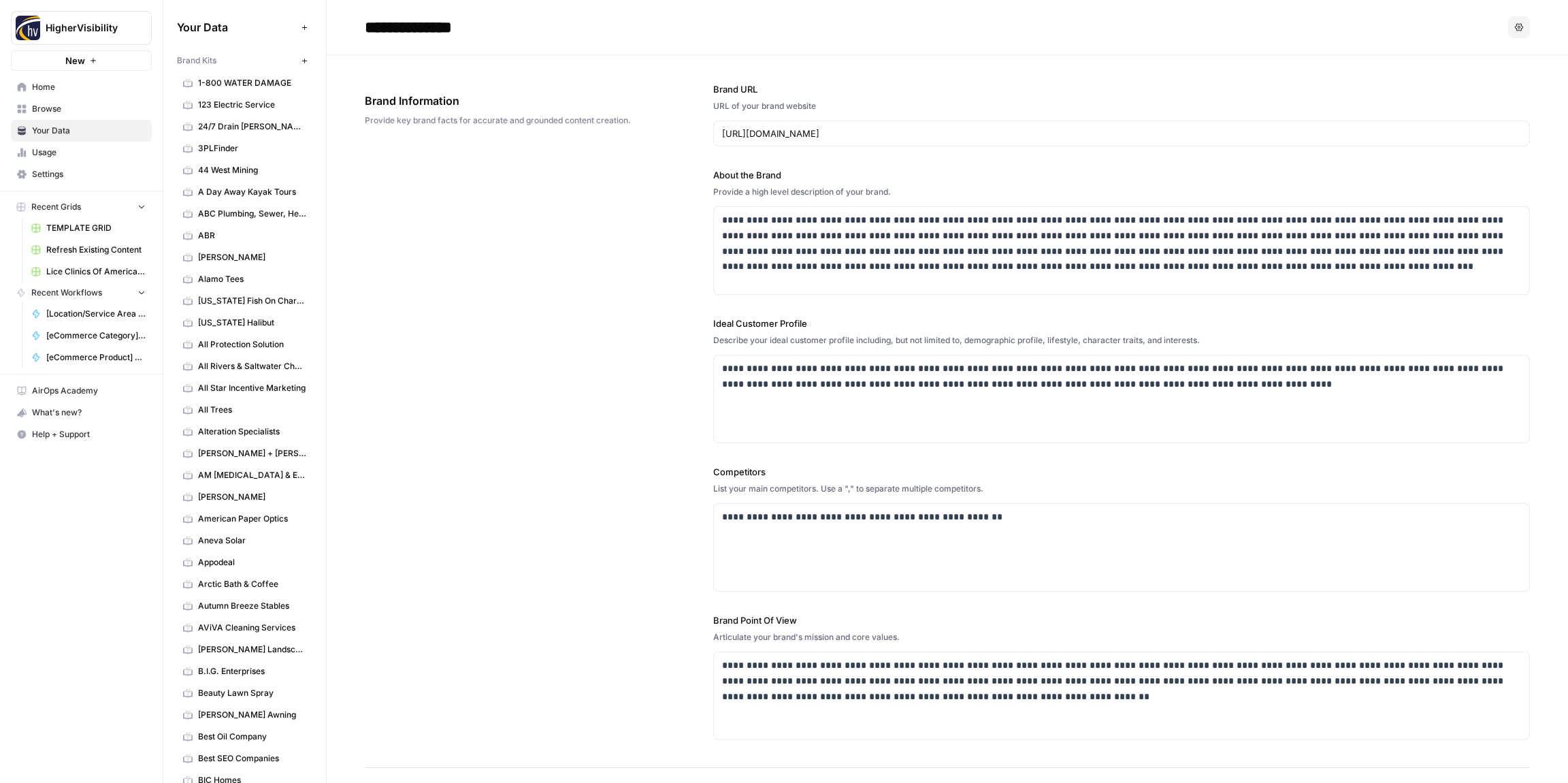
click at [530, 348] on div "**********" at bounding box center [948, 411] width 1166 height 713
click at [308, 59] on button "New" at bounding box center [305, 61] width 17 height 17
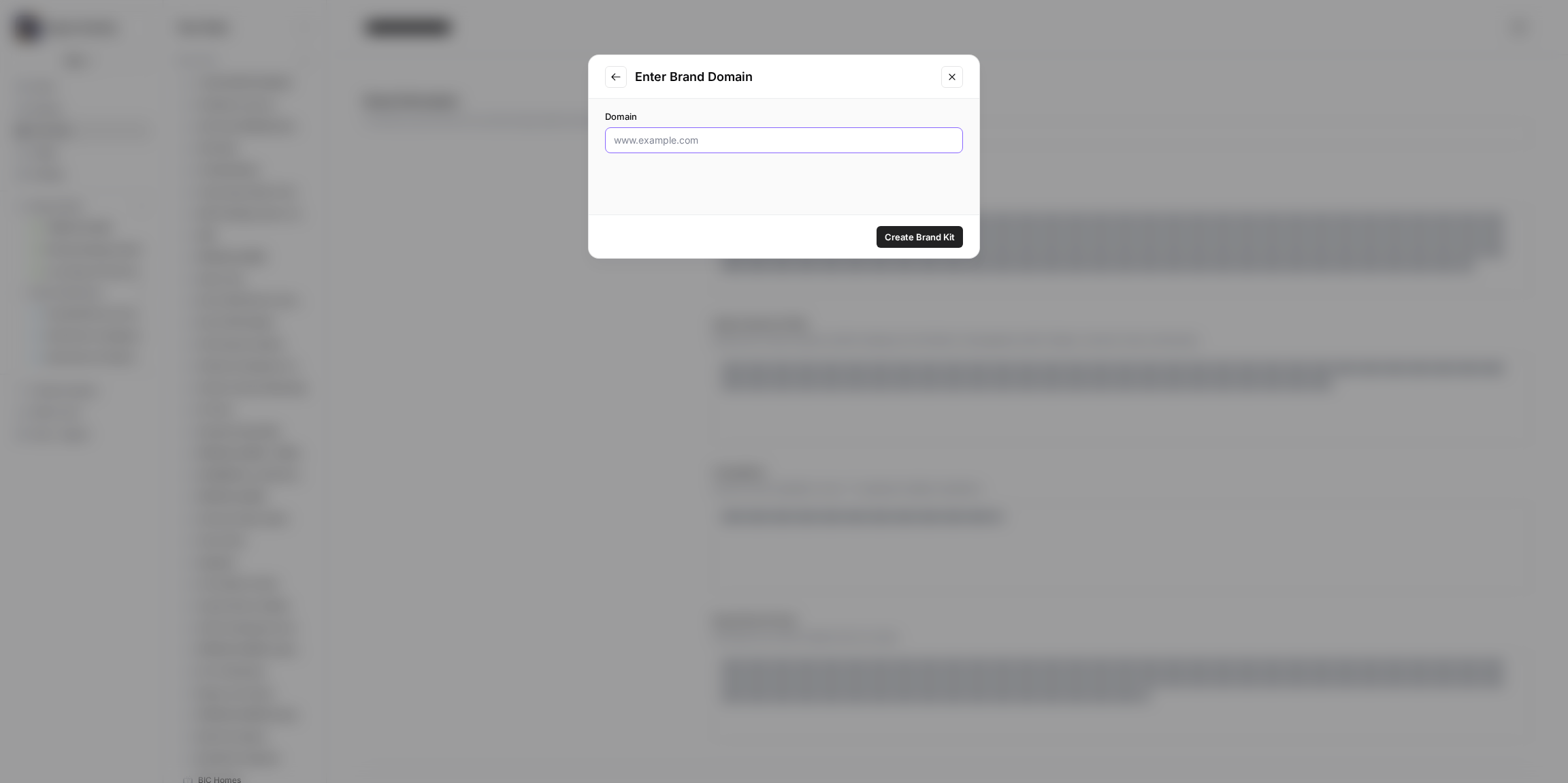
click at [642, 143] on input "Domain" at bounding box center [784, 140] width 341 height 14
paste input "[URL][DOMAIN_NAME]"
type input "[URL][DOMAIN_NAME]"
click at [907, 233] on span "Create Brand Kit" at bounding box center [919, 237] width 70 height 14
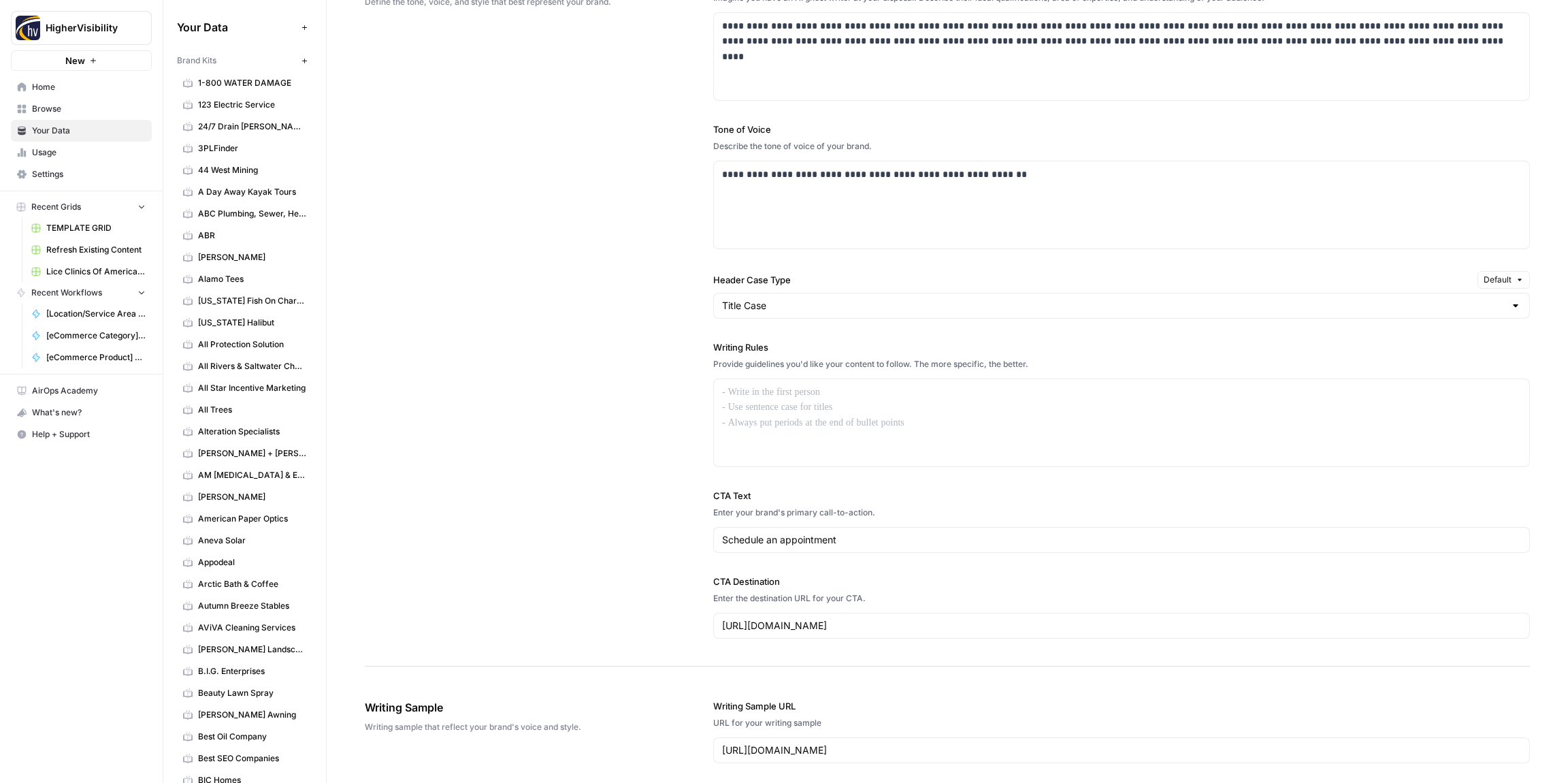
scroll to position [848, 0]
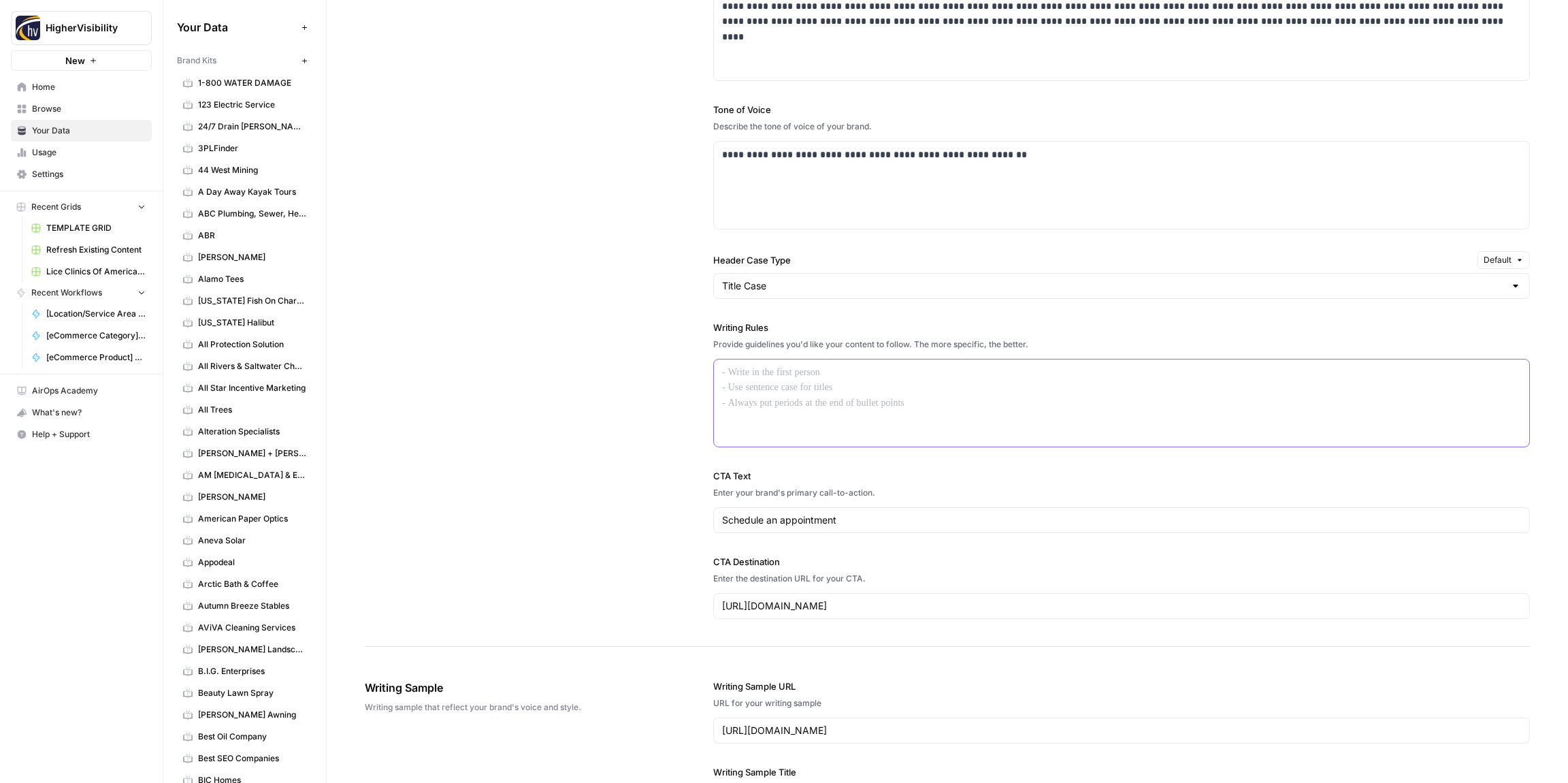
click at [721, 380] on div at bounding box center [1121, 403] width 815 height 87
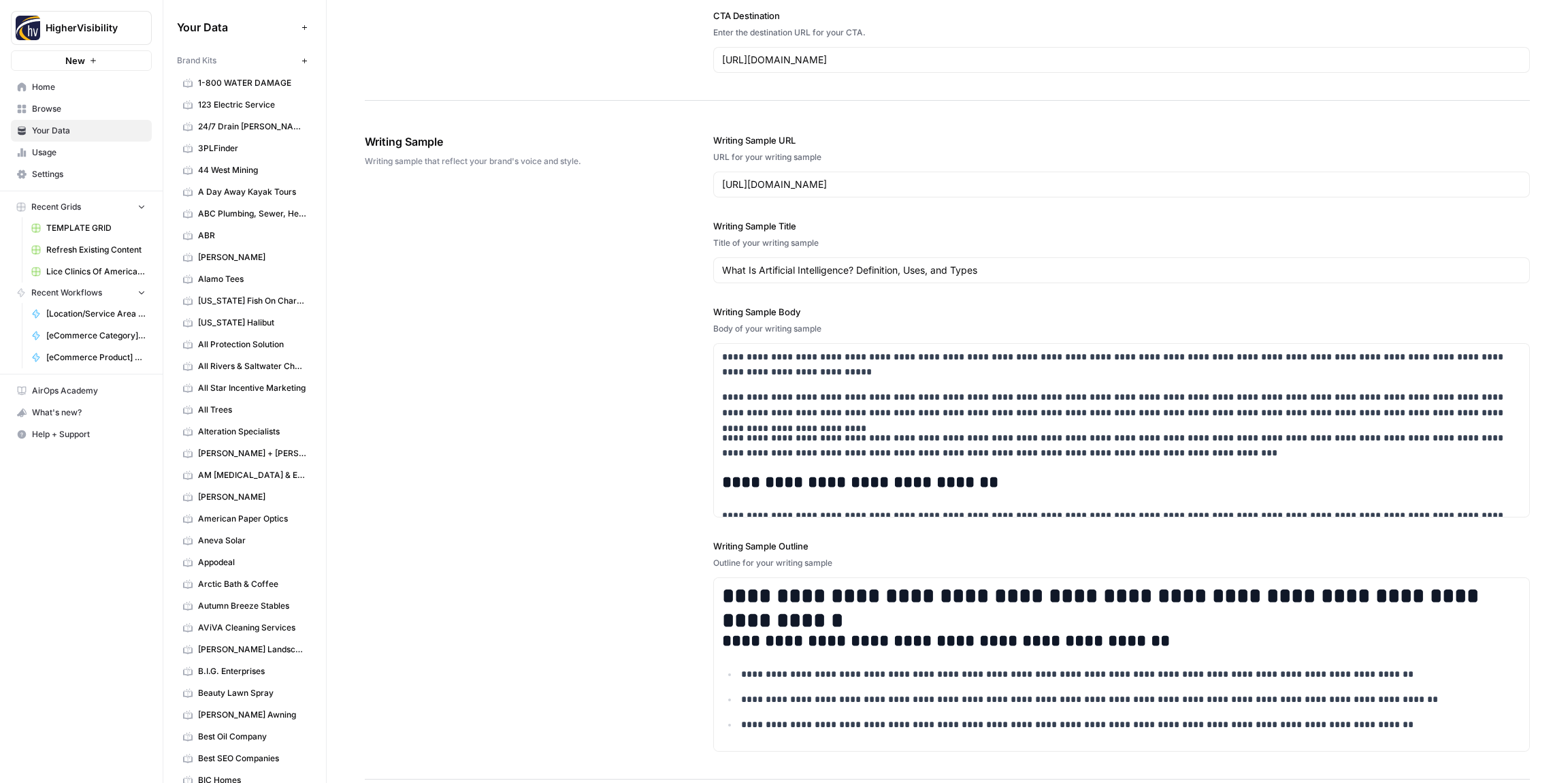
scroll to position [1583, 0]
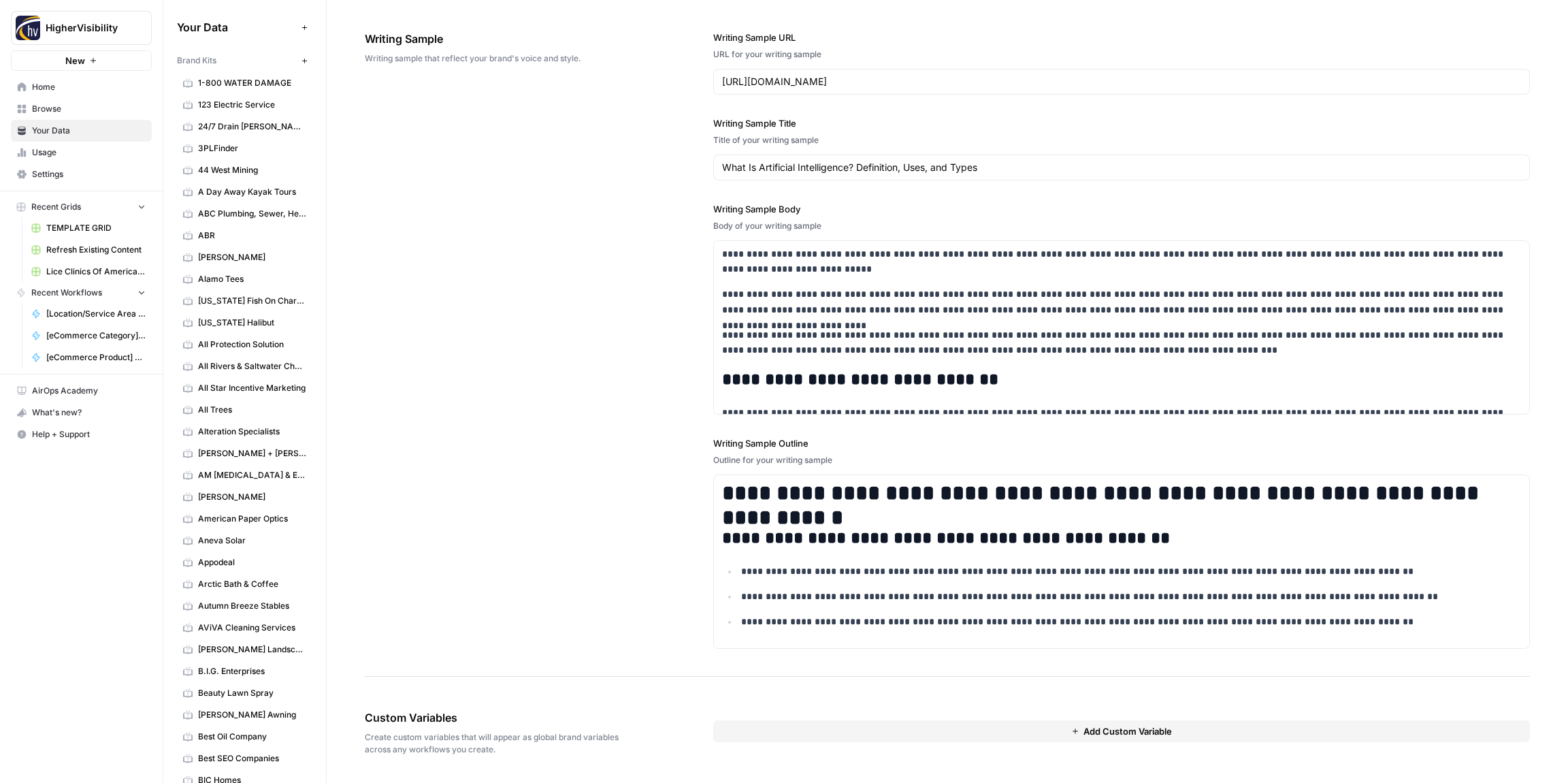
click at [880, 735] on button "Add Custom Variable" at bounding box center [1121, 731] width 817 height 22
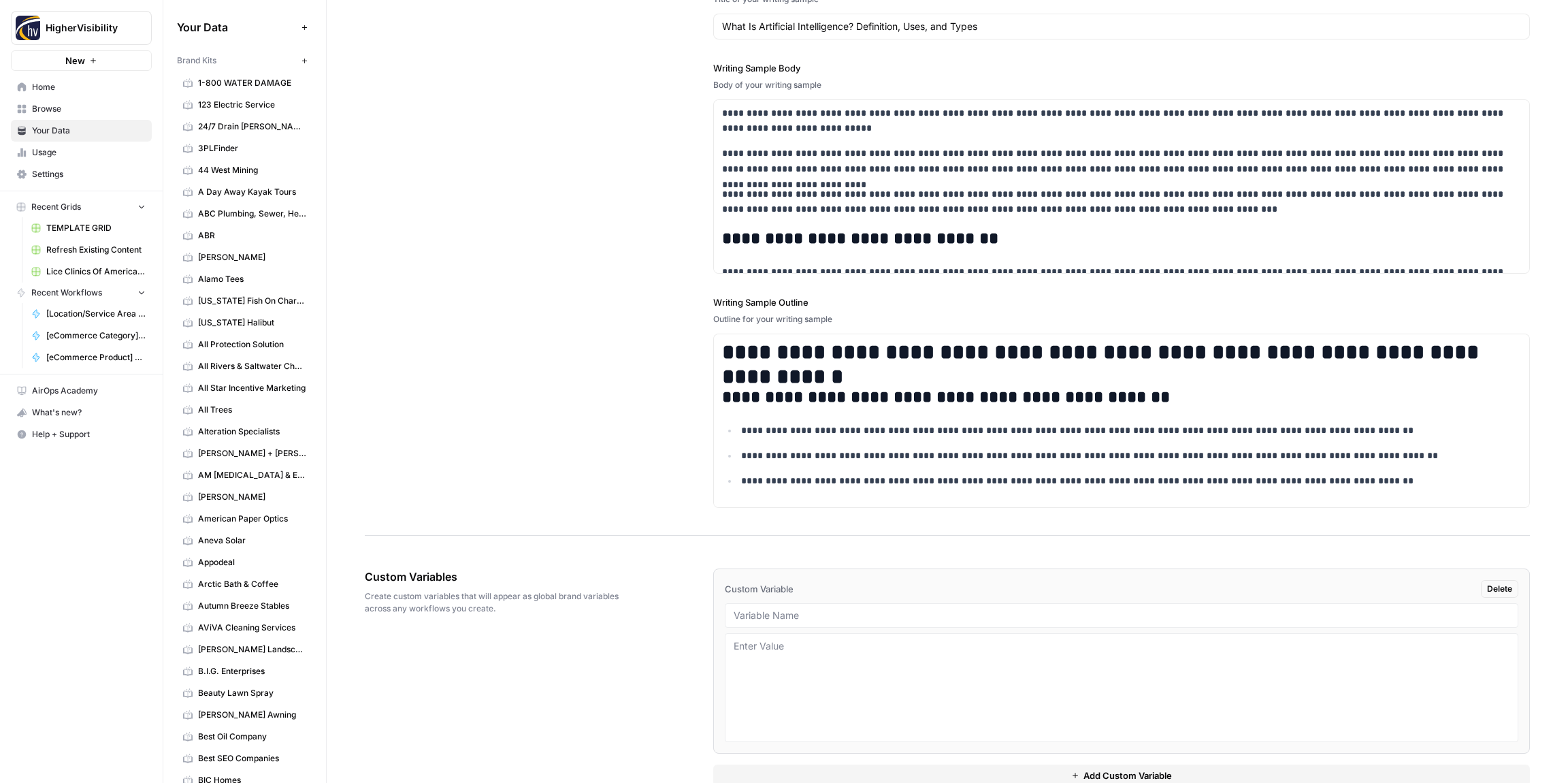
scroll to position [1754, 0]
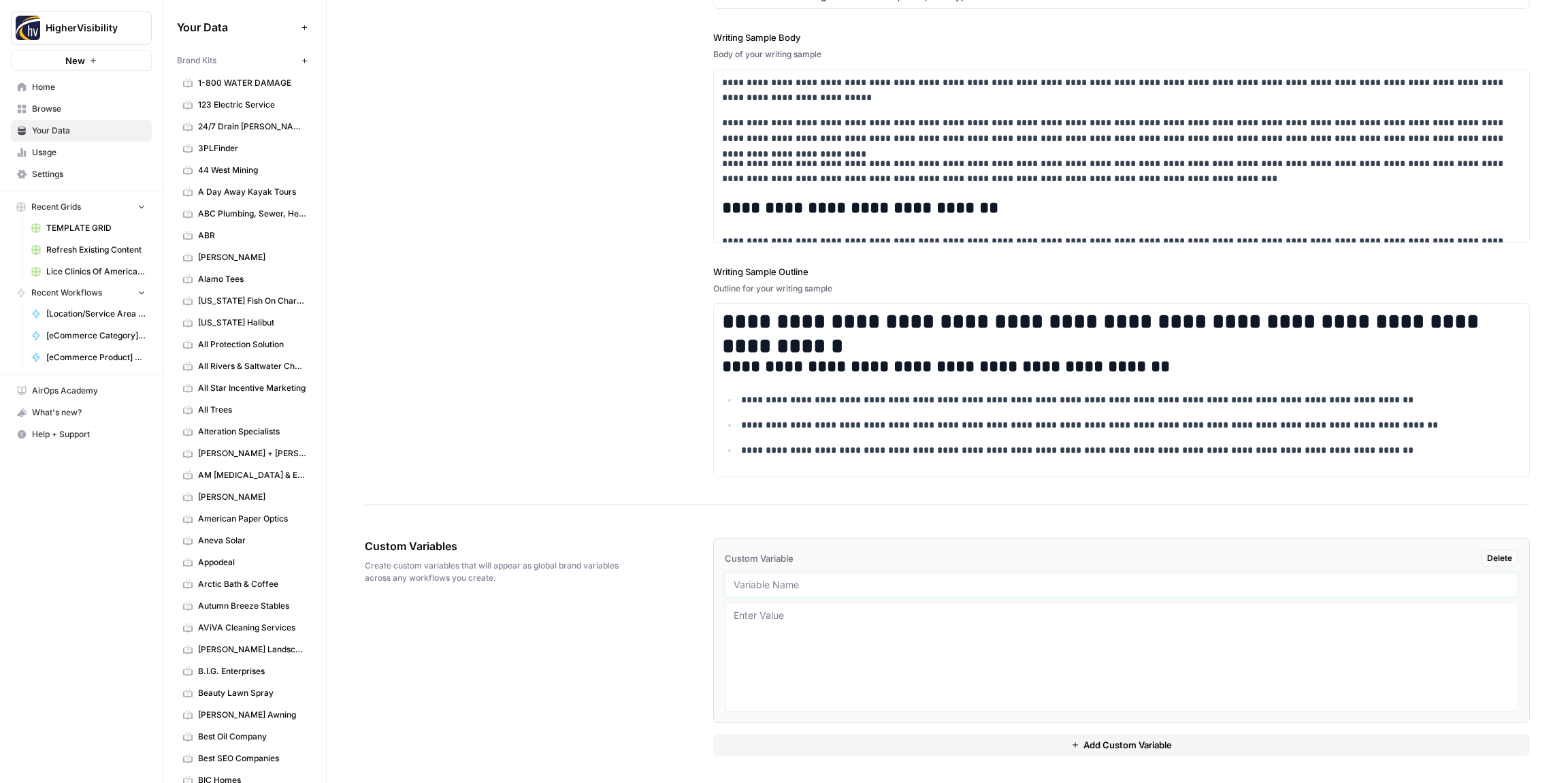
click at [754, 580] on input "text" at bounding box center [1122, 585] width 776 height 12
paste input "Case Studies"
type input "Case Studies"
drag, startPoint x: 828, startPoint y: 746, endPoint x: 805, endPoint y: 710, distance: 42.7
click at [827, 746] on button "Add Custom Variable" at bounding box center [1121, 745] width 817 height 22
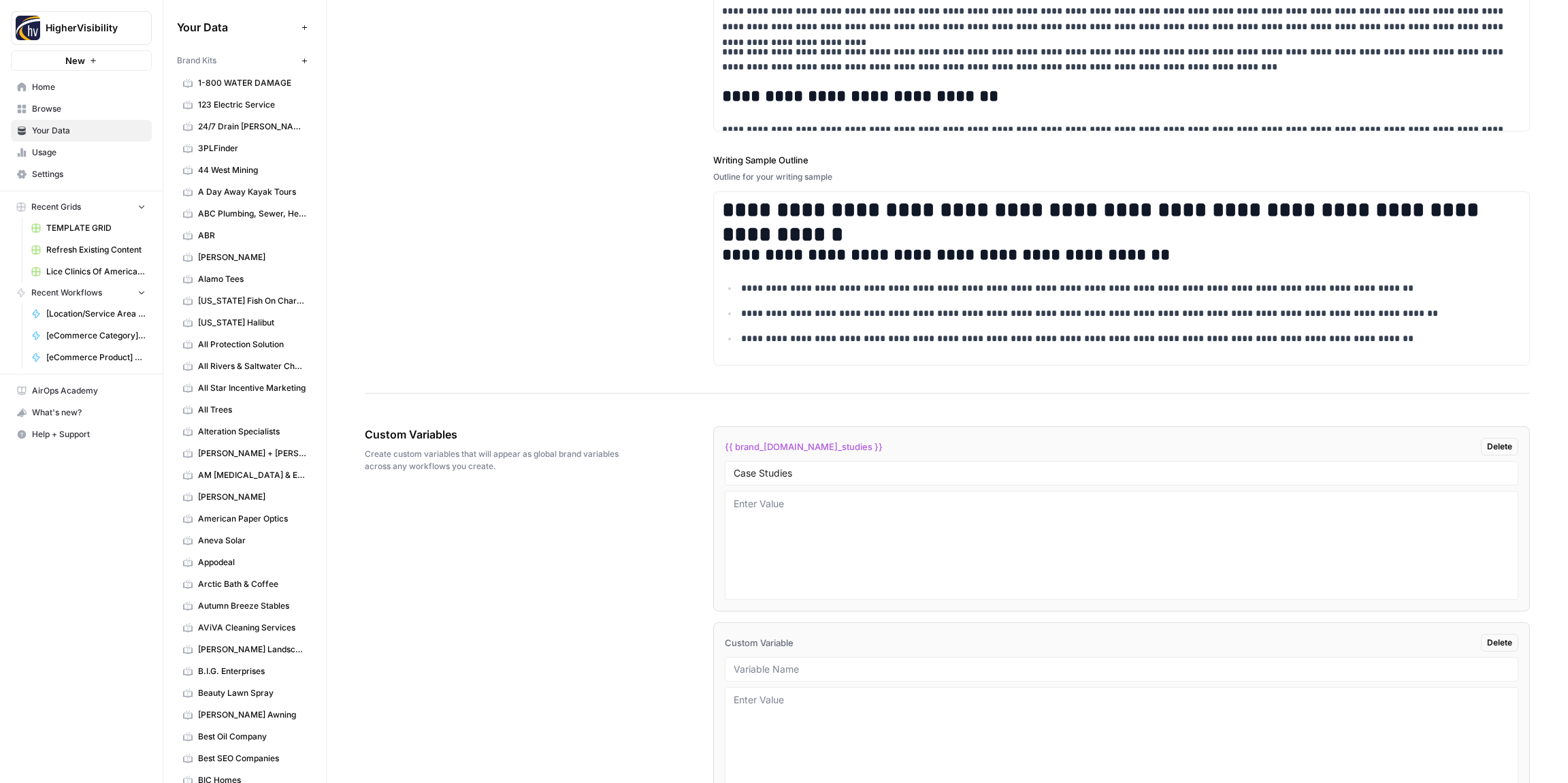
scroll to position [1951, 0]
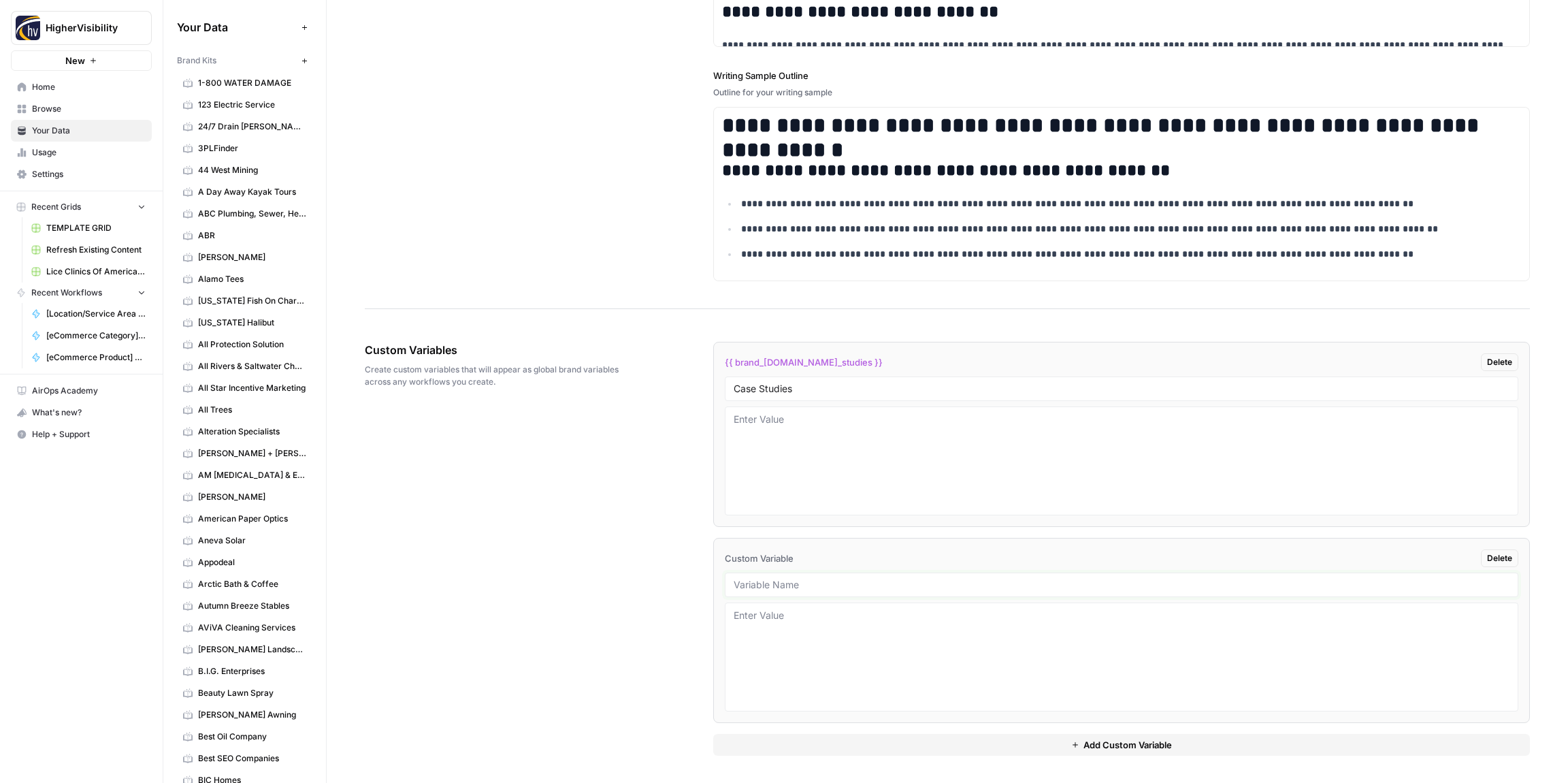
click at [752, 587] on input "text" at bounding box center [1122, 585] width 776 height 12
paste input "Testimonials"
type input "Testimonials"
drag, startPoint x: 776, startPoint y: 739, endPoint x: 708, endPoint y: 700, distance: 78.4
click at [776, 739] on button "Add Custom Variable" at bounding box center [1121, 745] width 817 height 22
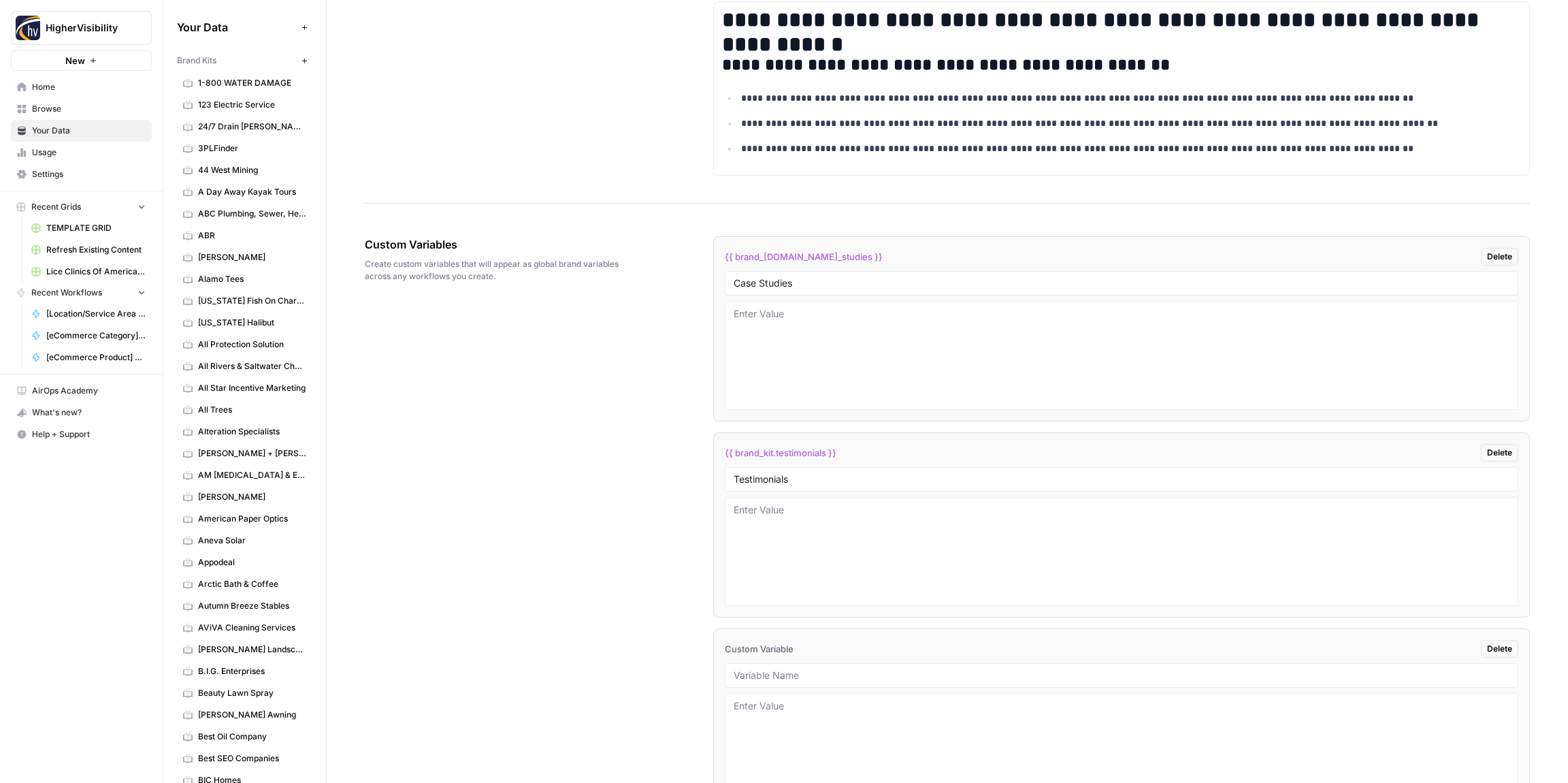
scroll to position [2146, 0]
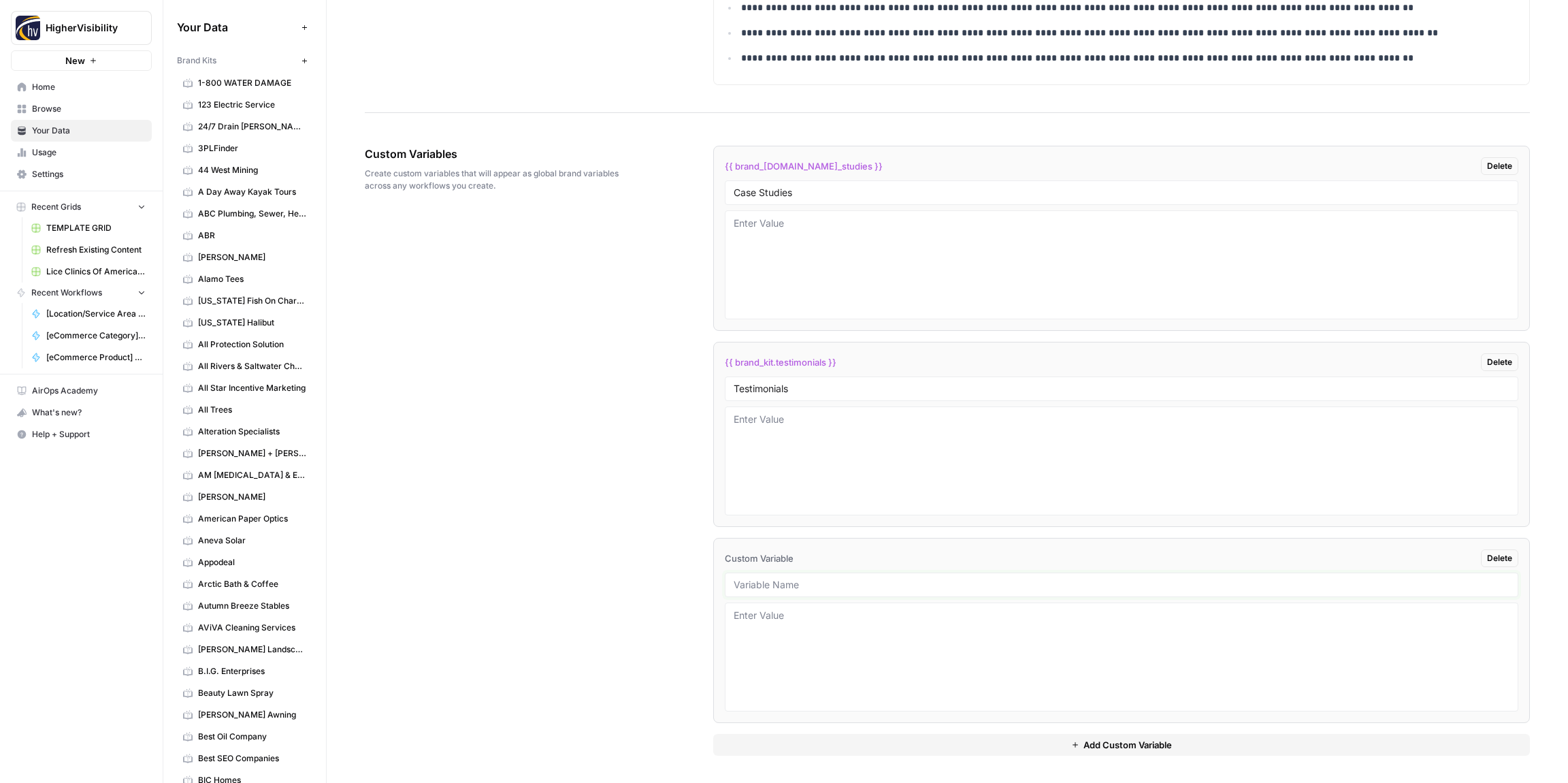
click at [762, 587] on input "text" at bounding box center [1122, 585] width 776 height 12
paste input "Word Count"
type input "Word Count"
click at [821, 741] on button "Add Custom Variable" at bounding box center [1121, 745] width 817 height 22
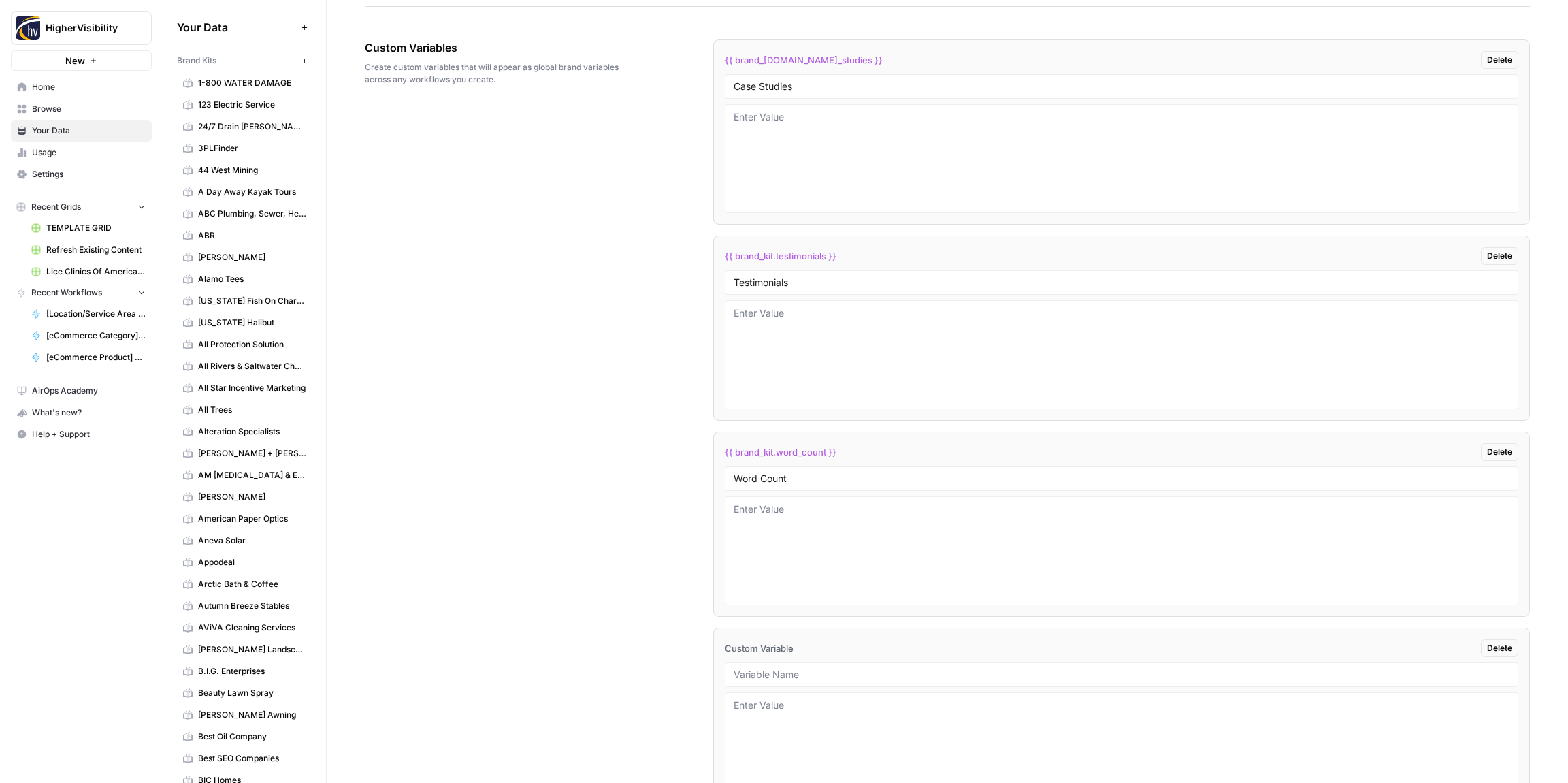
scroll to position [2343, 0]
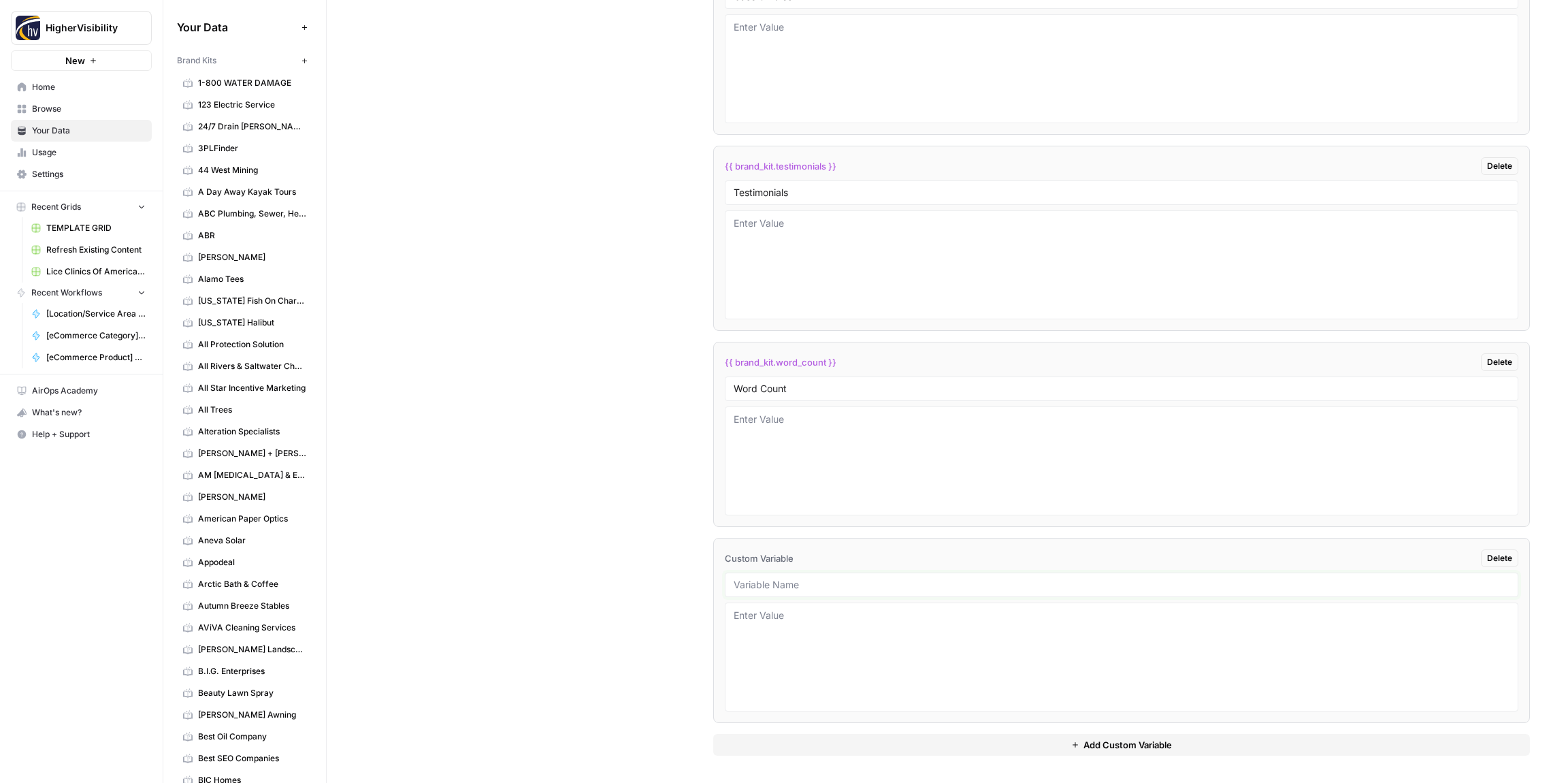
click at [774, 589] on input "text" at bounding box center [1122, 585] width 776 height 12
paste input "Custom Location Page Outline"
type input "Custom Location Page Outline"
click at [841, 754] on button "Add Custom Variable" at bounding box center [1121, 745] width 817 height 22
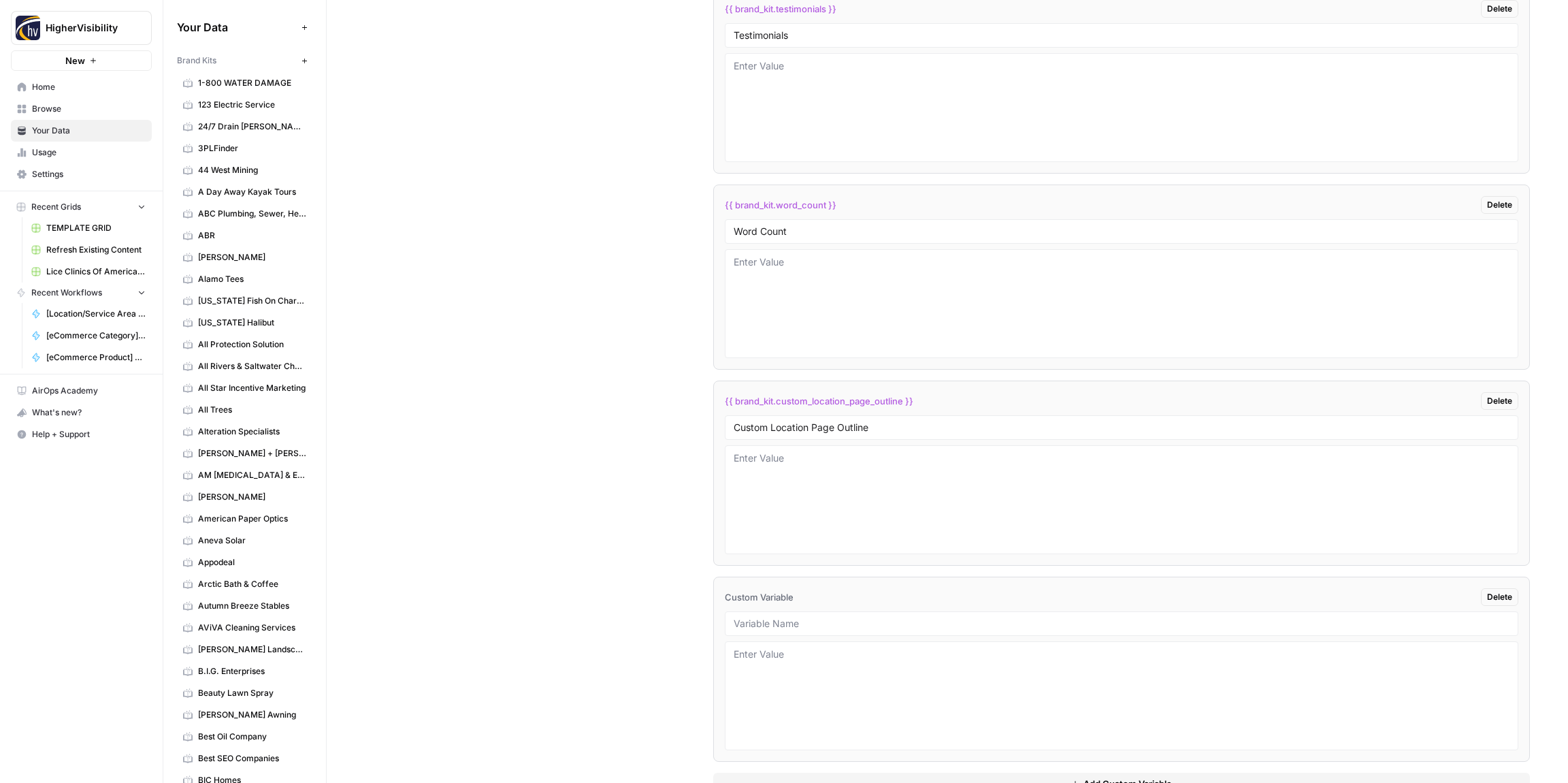
scroll to position [2539, 0]
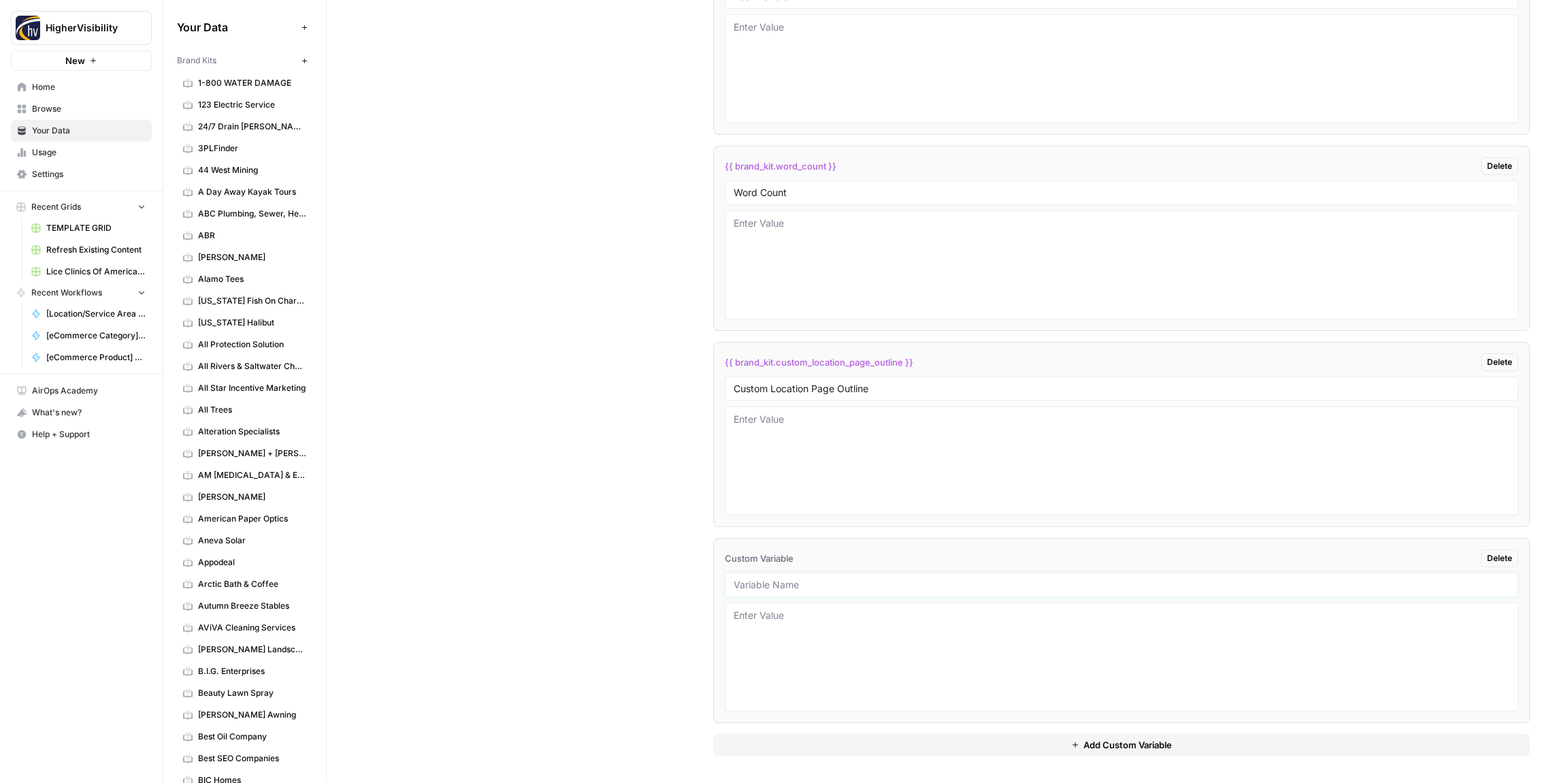
click at [762, 581] on input "text" at bounding box center [1122, 585] width 776 height 12
paste input "Industry"
type input "Industry"
click at [762, 739] on button "Add Custom Variable" at bounding box center [1121, 745] width 817 height 22
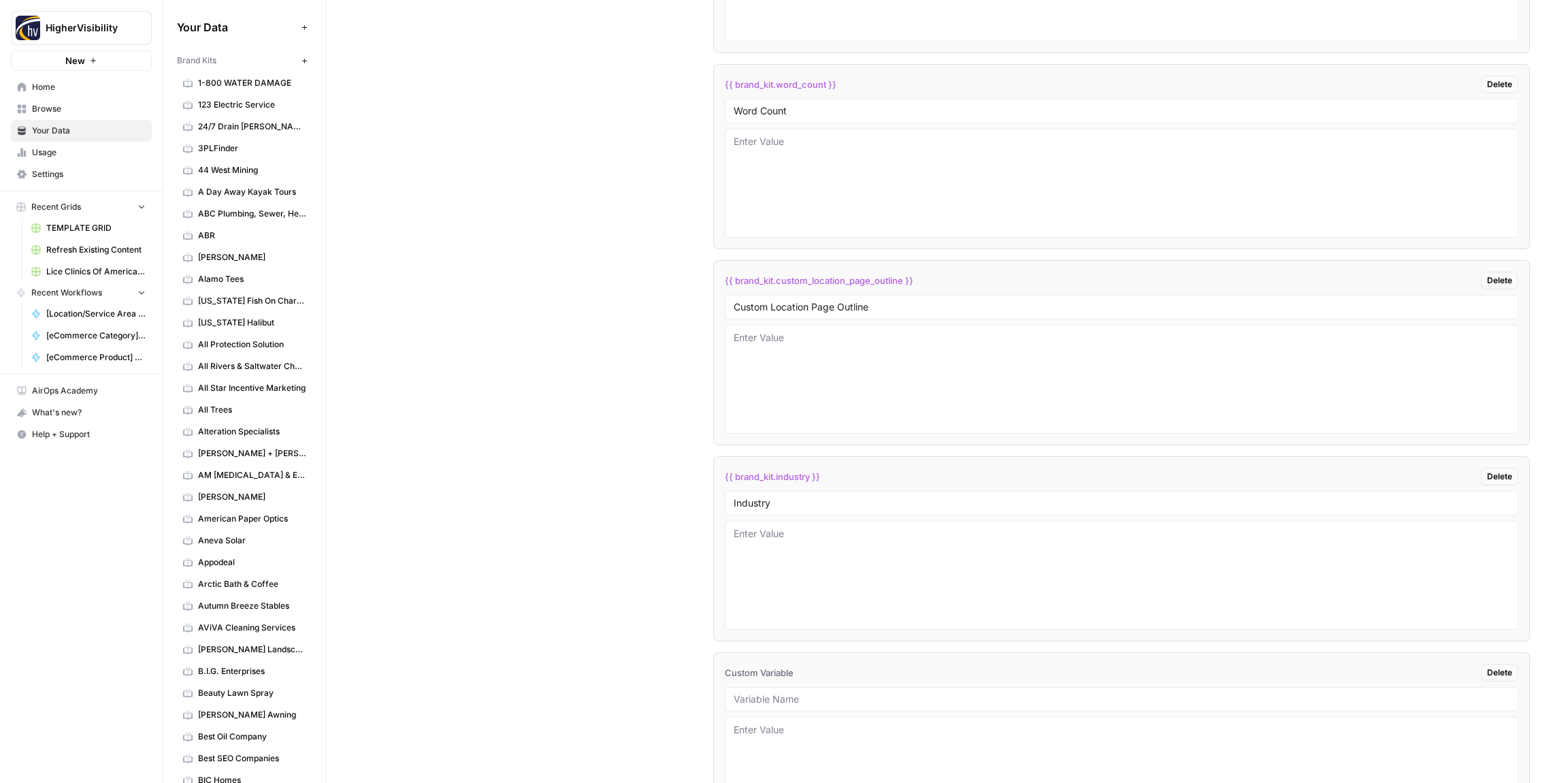
scroll to position [2735, 0]
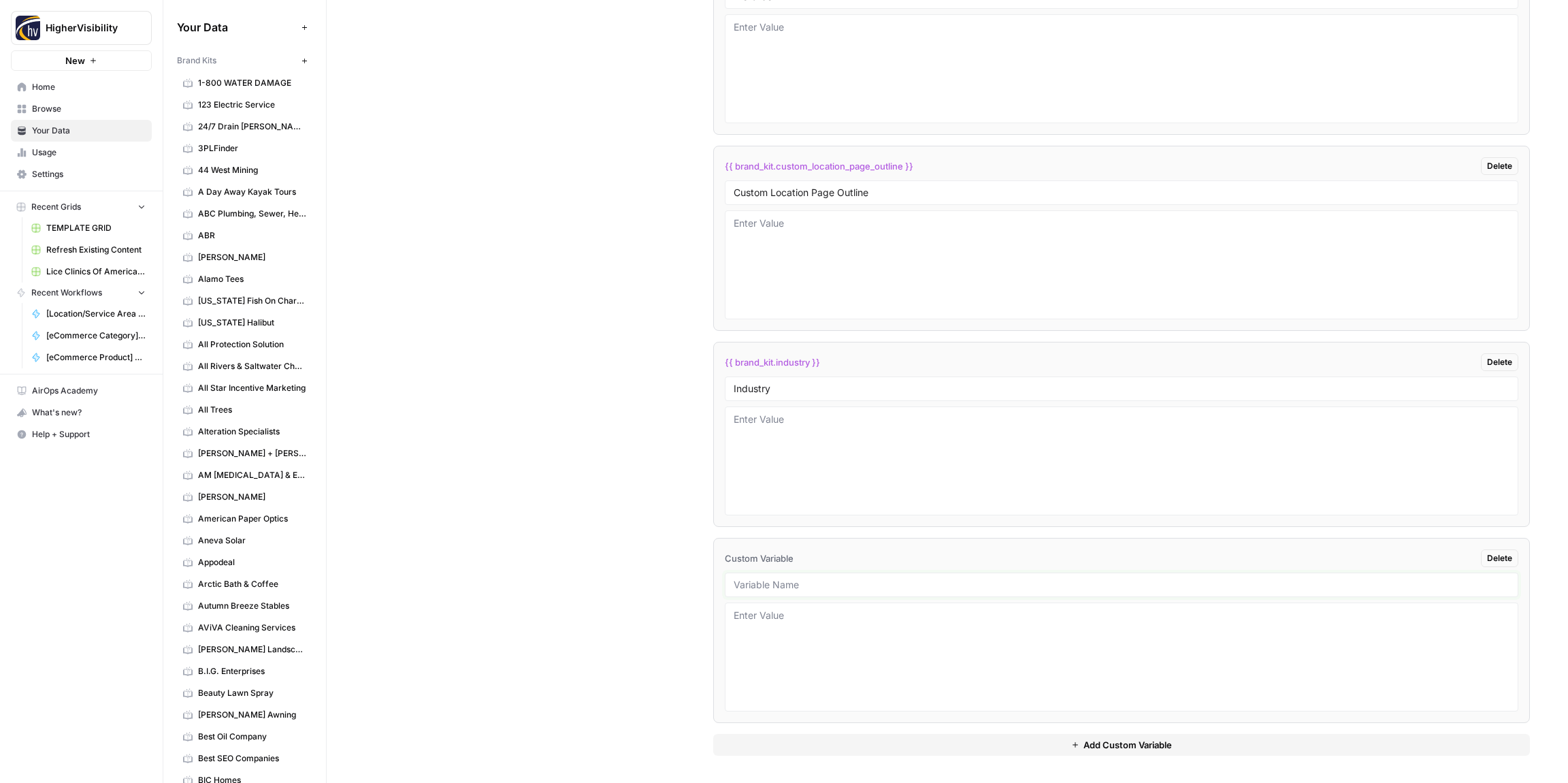
click at [768, 585] on input "text" at bounding box center [1122, 585] width 776 height 12
paste input "Location Page Services"
type input "Location Page Services"
click at [645, 569] on div "Custom Variables Create custom variables that will appear as global brand varia…" at bounding box center [948, 156] width 1166 height 1253
click at [762, 432] on textarea at bounding box center [1122, 460] width 776 height 96
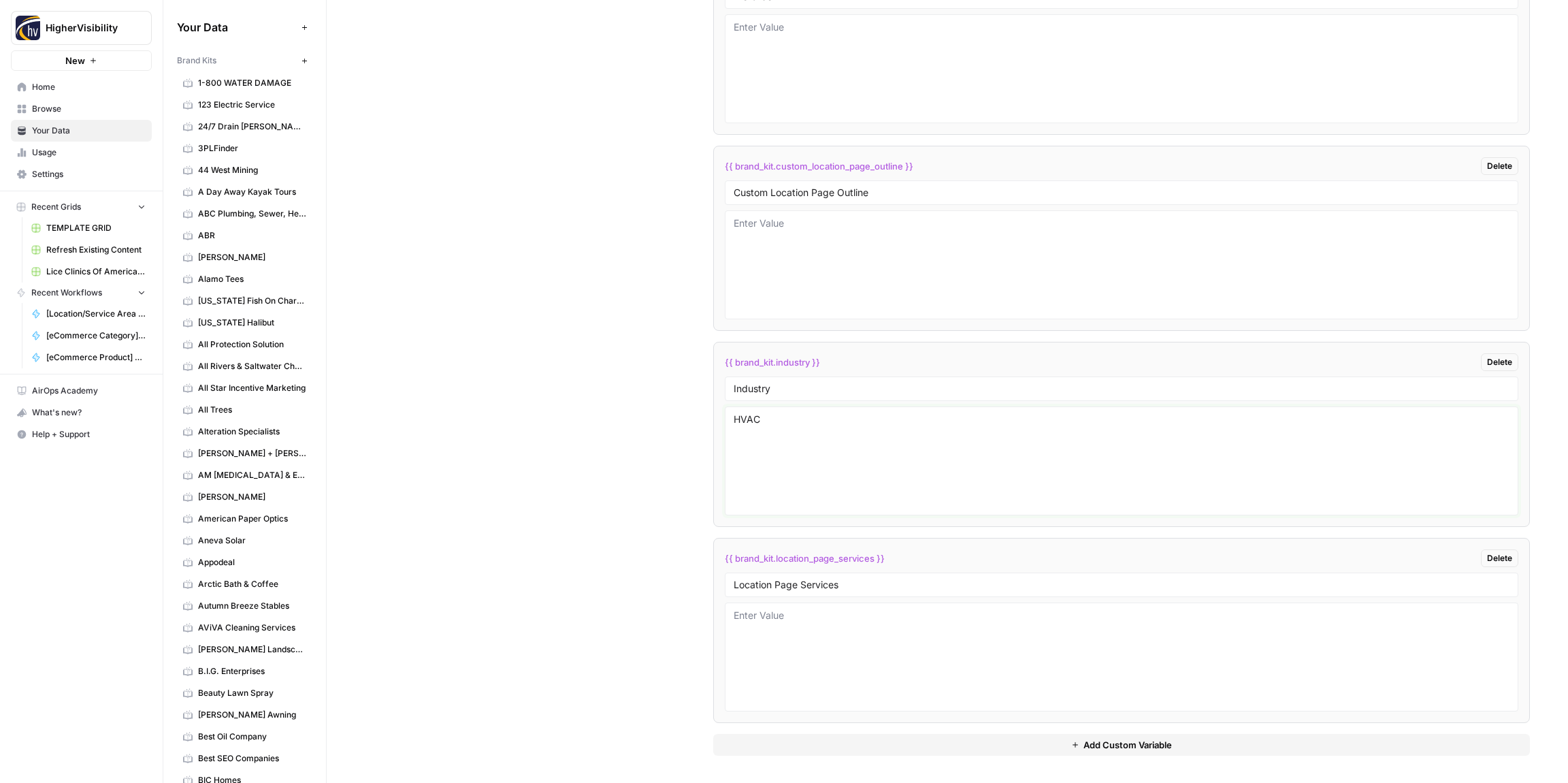
type textarea "HVAC"
click at [643, 435] on div "Custom Variables Create custom variables that will appear as global brand varia…" at bounding box center [948, 156] width 1166 height 1253
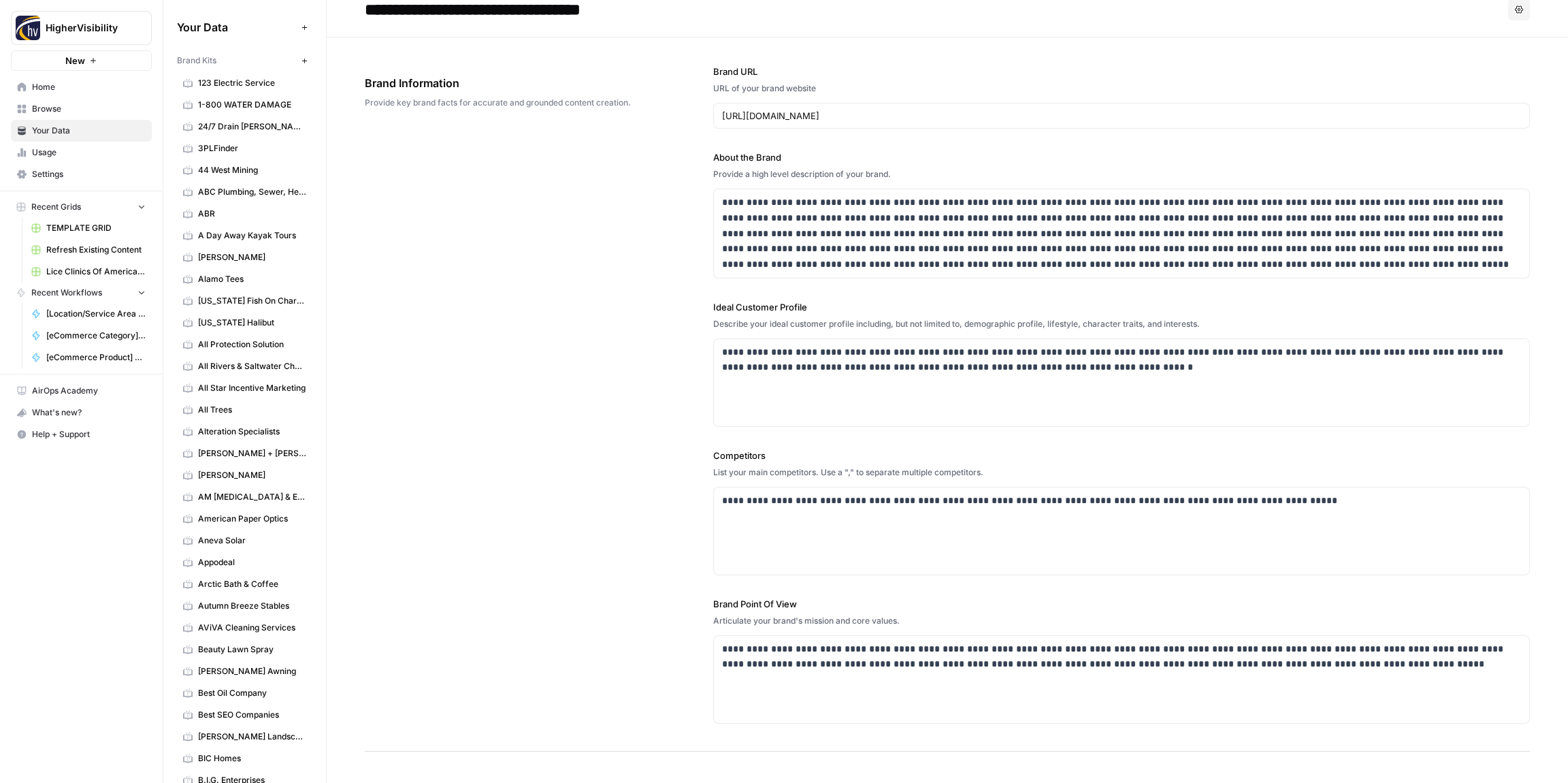
scroll to position [0, 0]
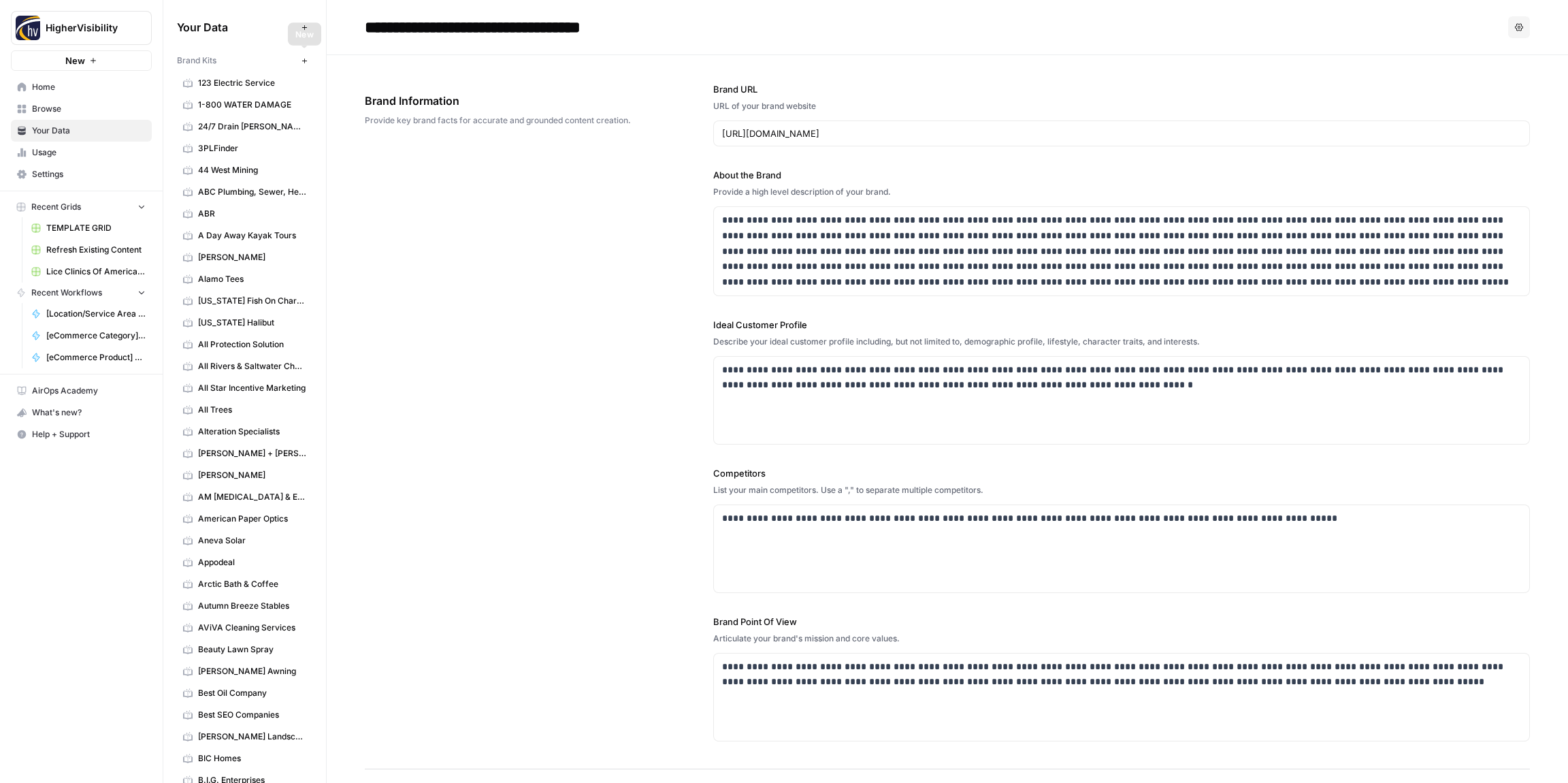
click at [305, 62] on icon "button" at bounding box center [304, 60] width 5 height 5
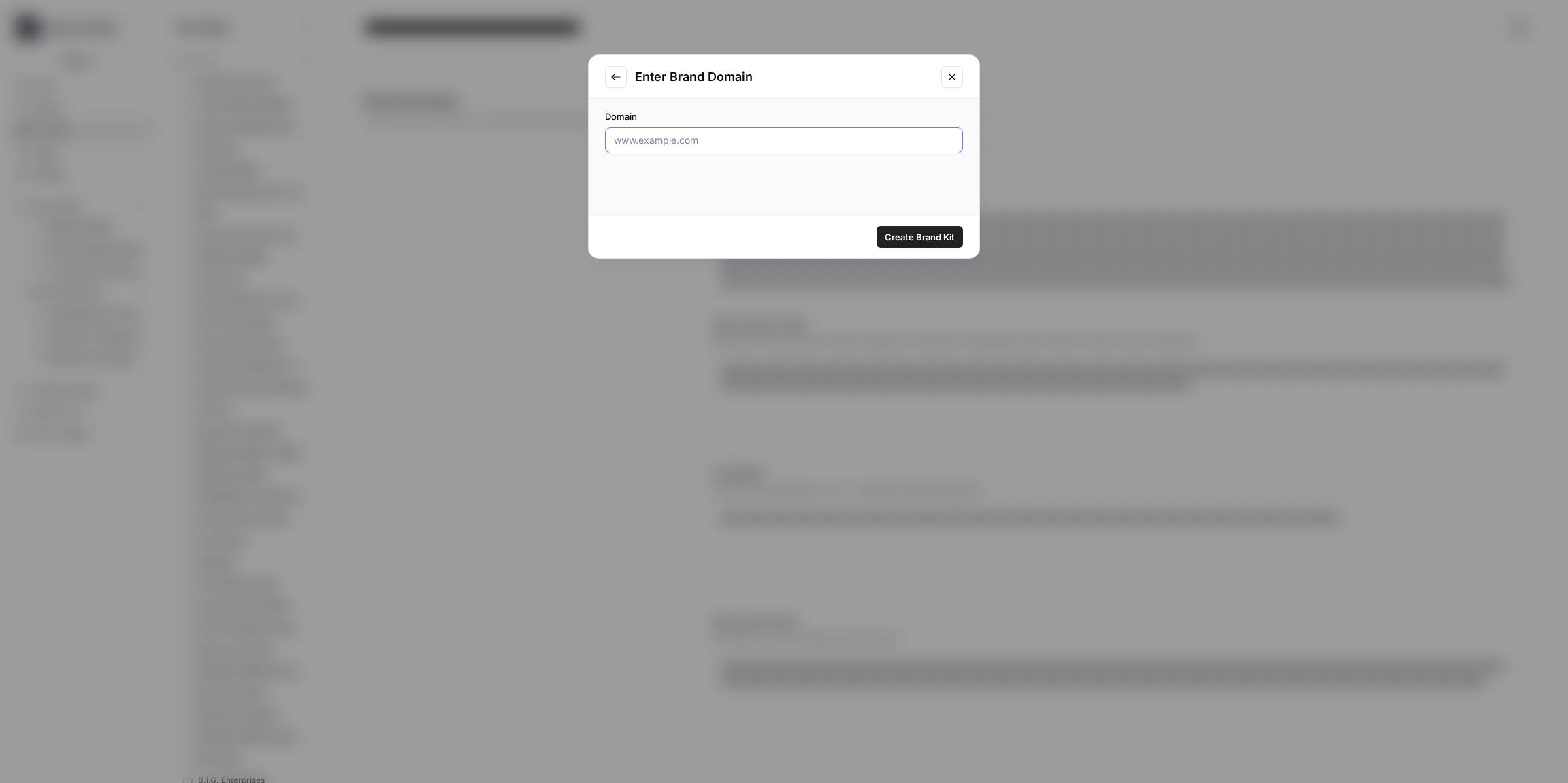
click at [720, 145] on input "Domain" at bounding box center [784, 140] width 341 height 14
paste input "[URL][DOMAIN_NAME]"
type input "[URL][DOMAIN_NAME]"
click at [932, 237] on span "Create Brand Kit" at bounding box center [919, 237] width 70 height 14
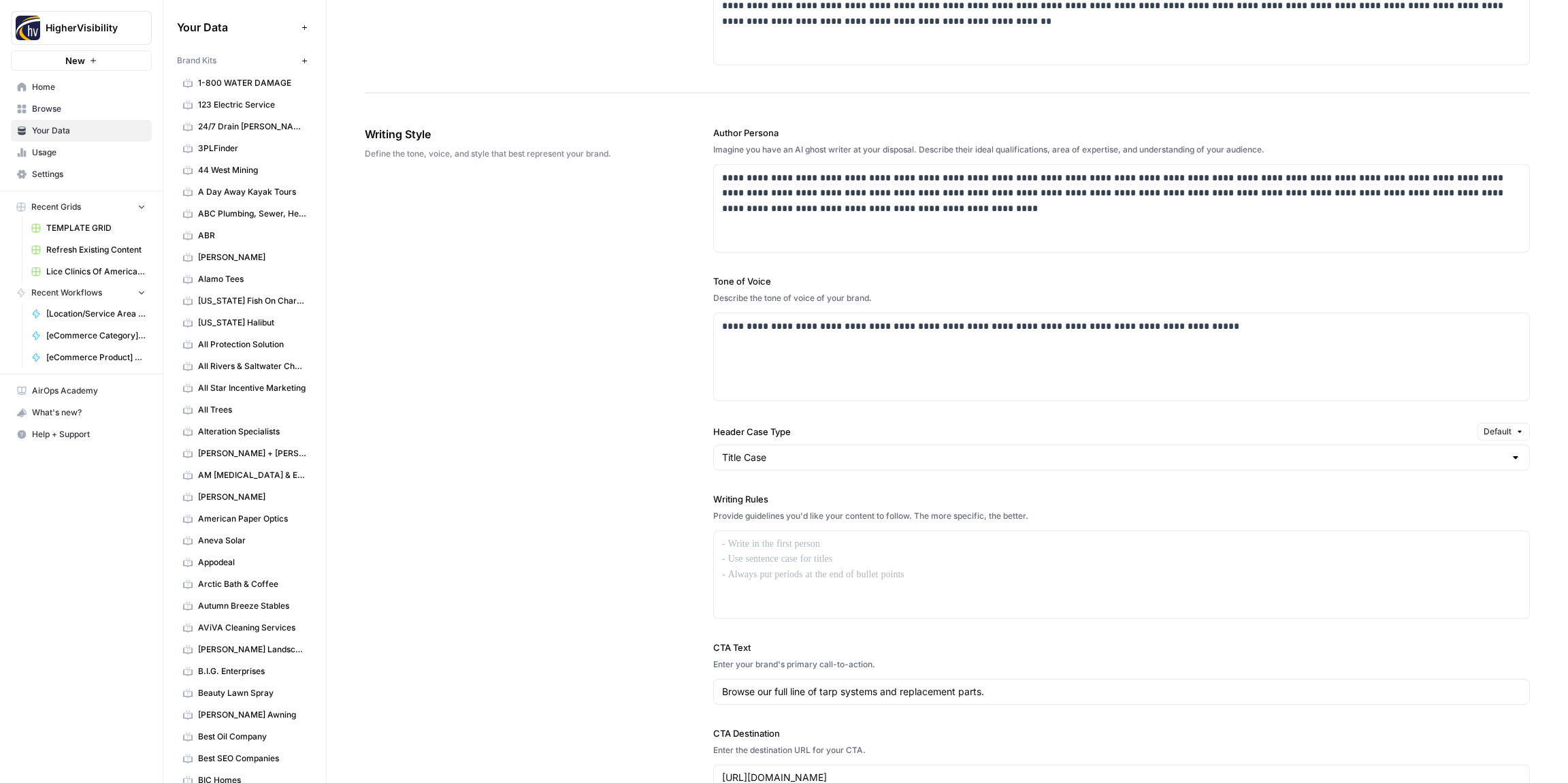
scroll to position [716, 0]
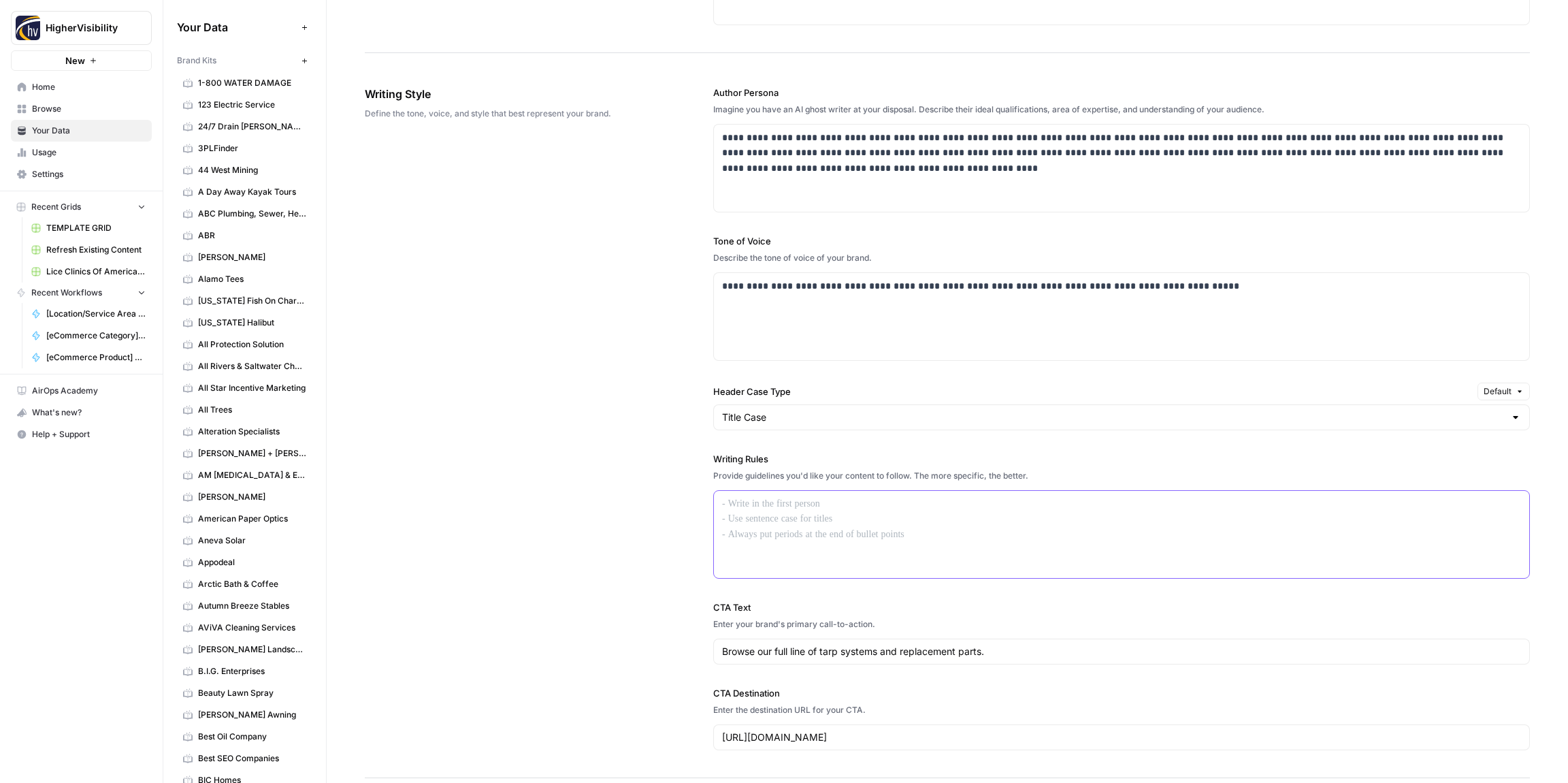
click at [749, 507] on p at bounding box center [1122, 504] width 799 height 16
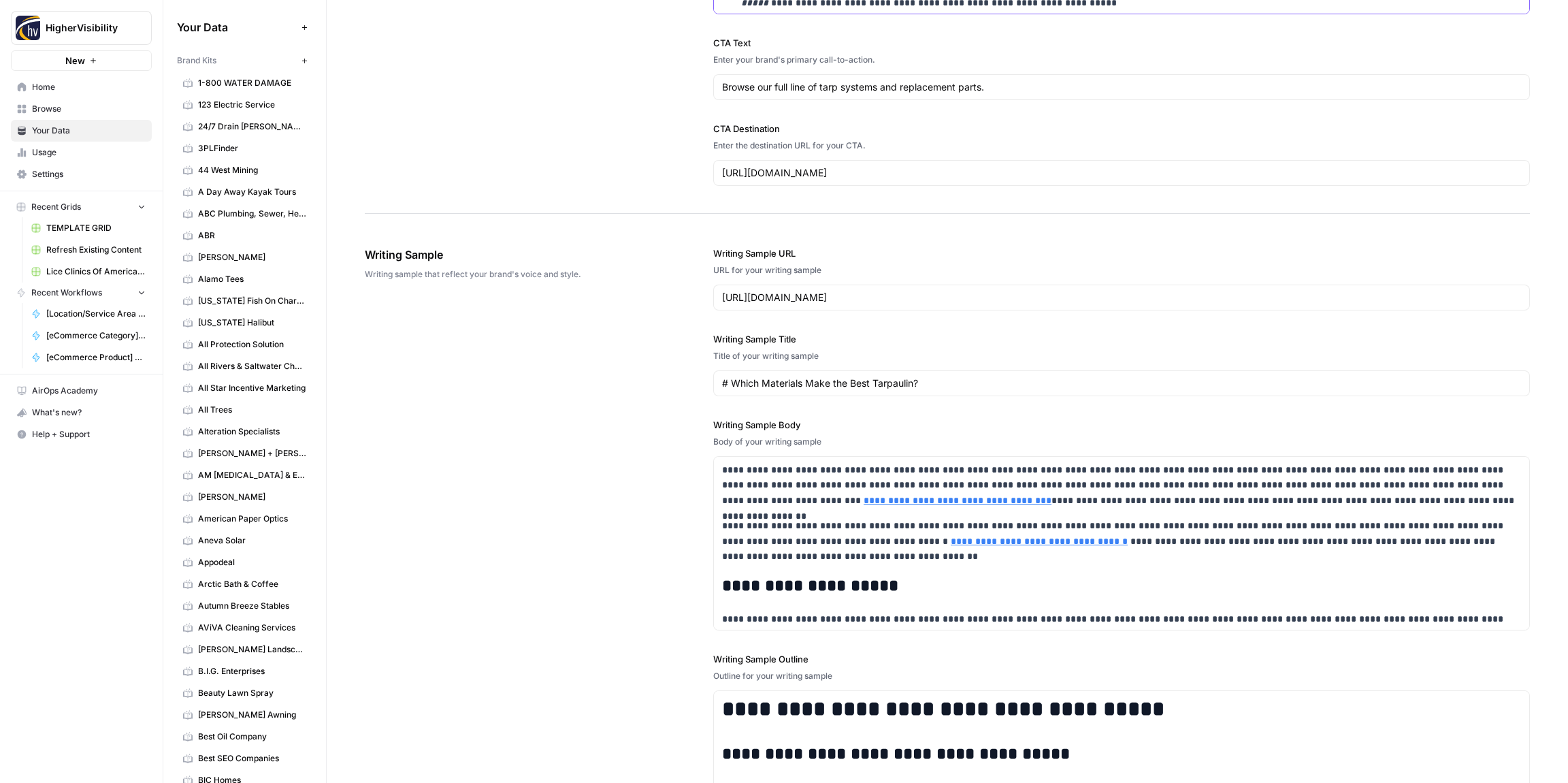
scroll to position [1583, 0]
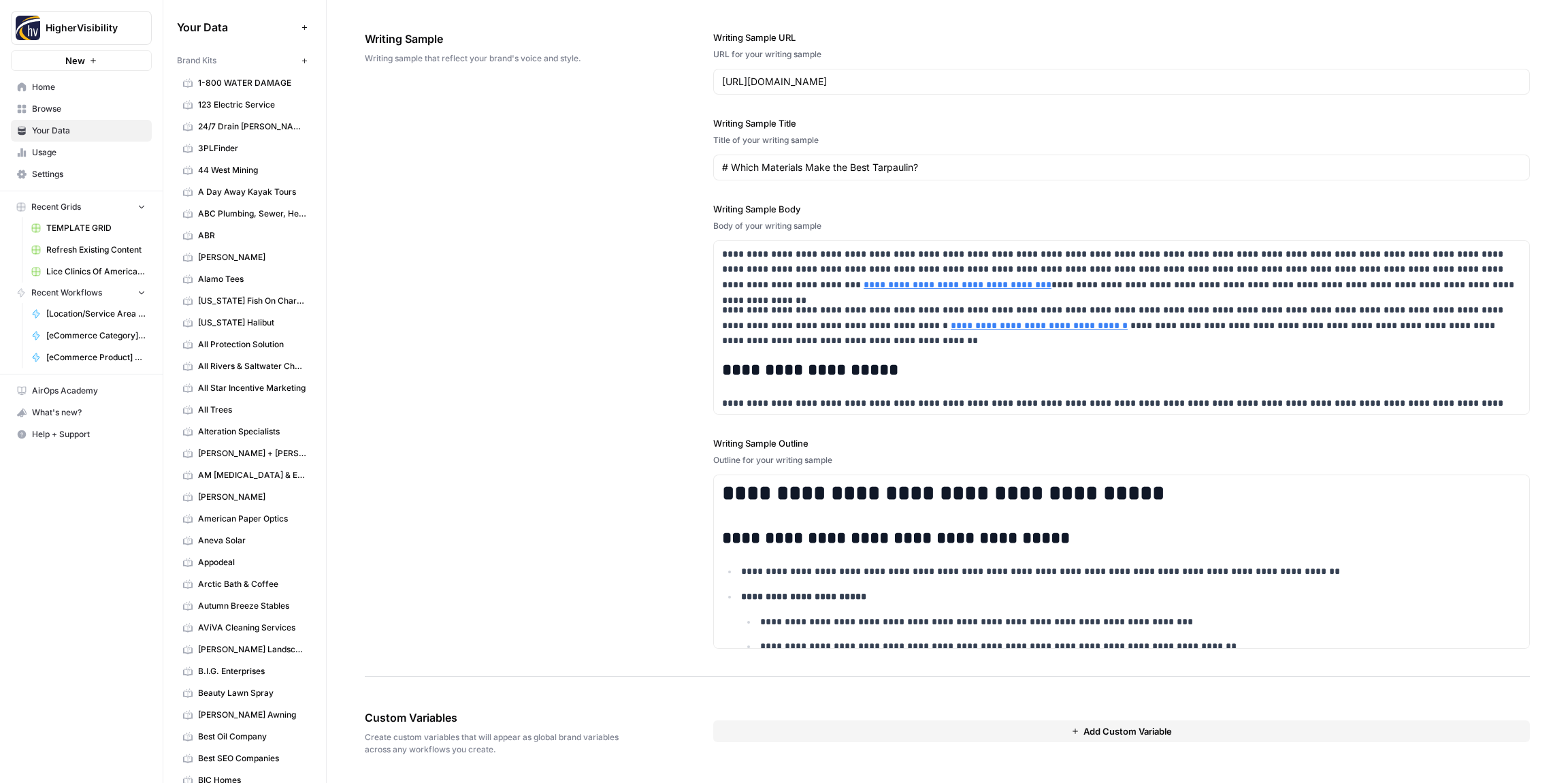
click at [807, 730] on button "Add Custom Variable" at bounding box center [1121, 731] width 817 height 22
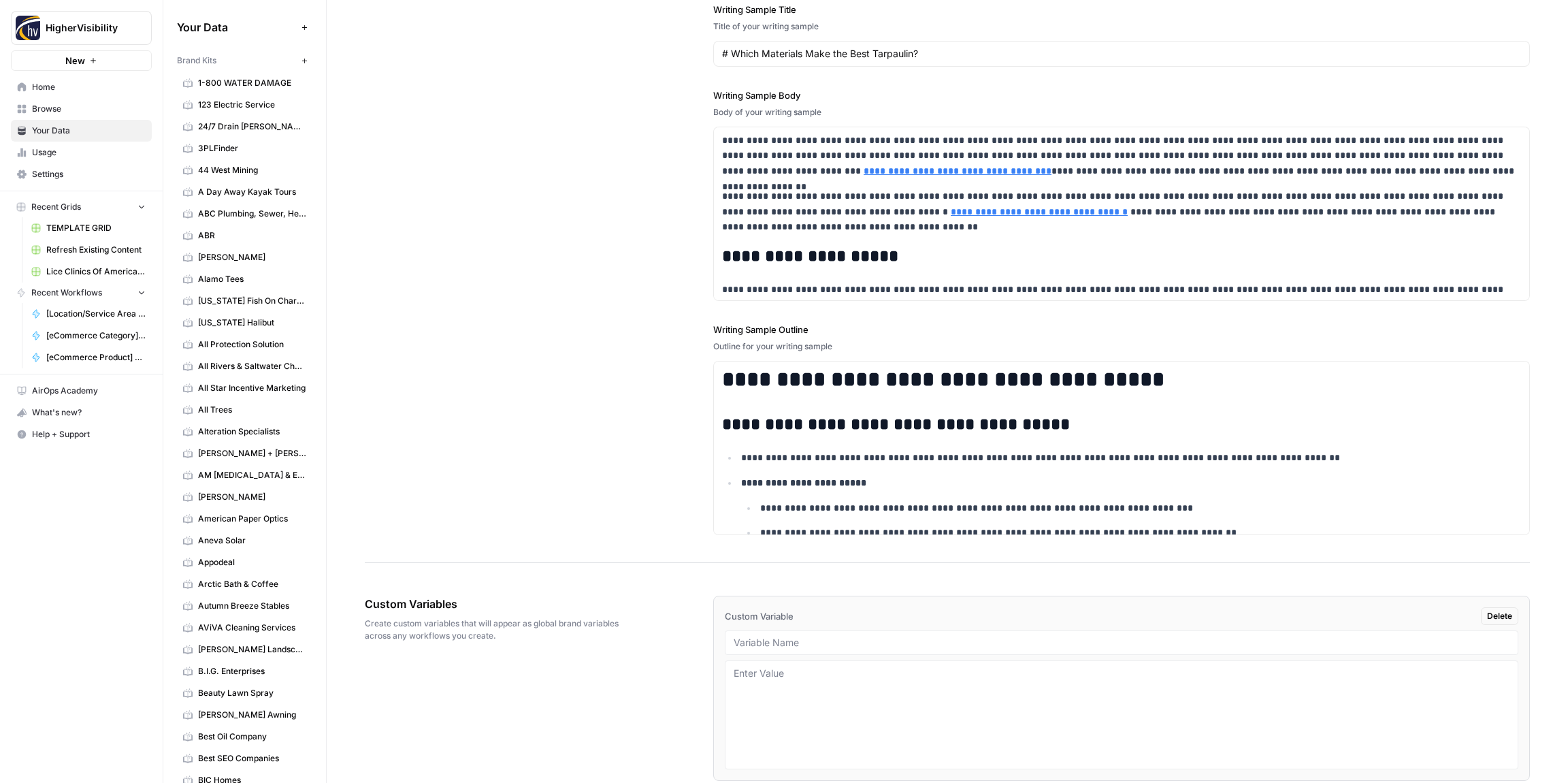
scroll to position [1754, 0]
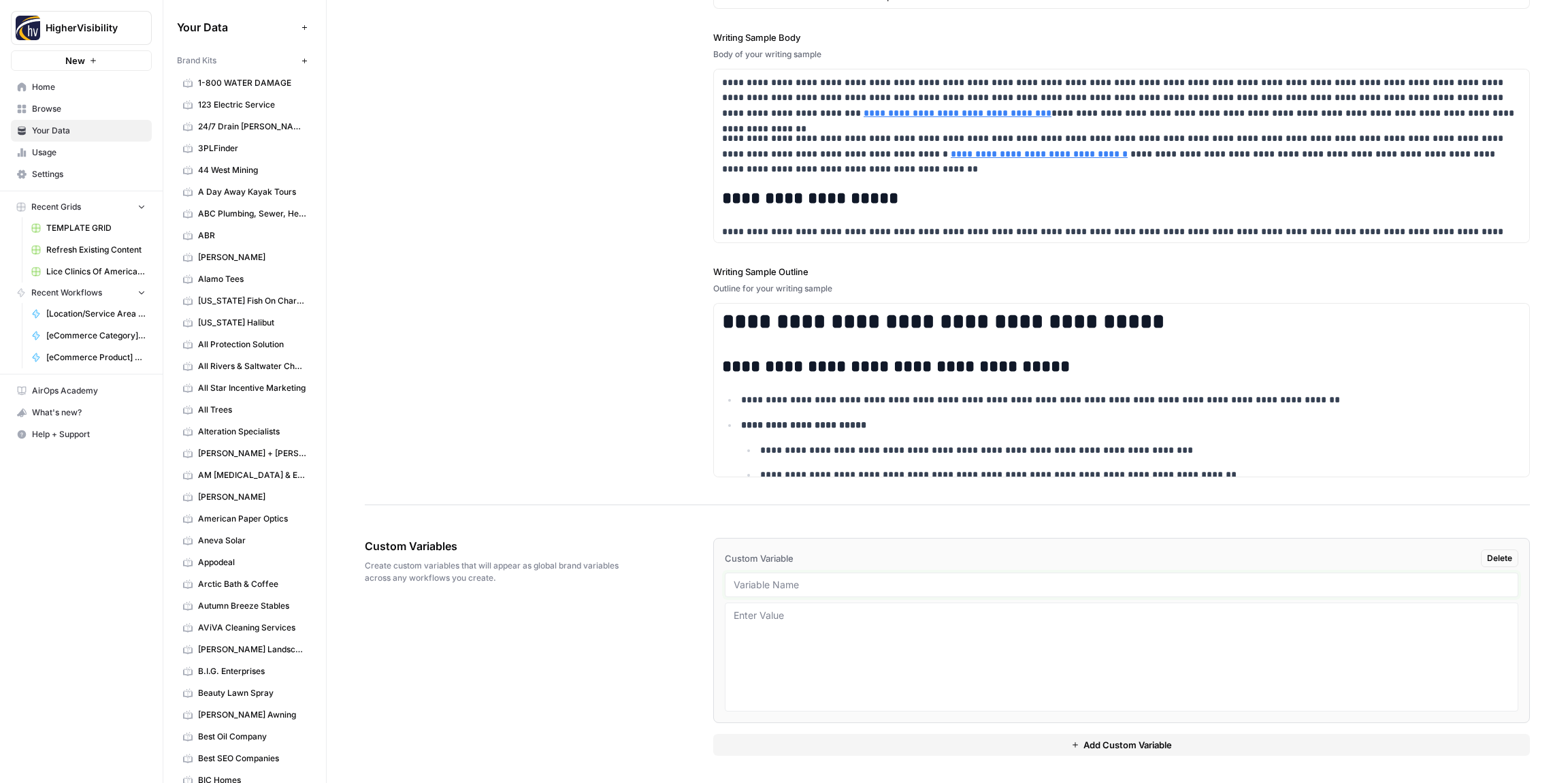
click at [791, 584] on input "text" at bounding box center [1122, 585] width 776 height 12
paste input "Case Studies"
type input "Case Studies"
drag, startPoint x: 869, startPoint y: 739, endPoint x: 829, endPoint y: 709, distance: 50.0
click at [869, 739] on button "Add Custom Variable" at bounding box center [1121, 745] width 817 height 22
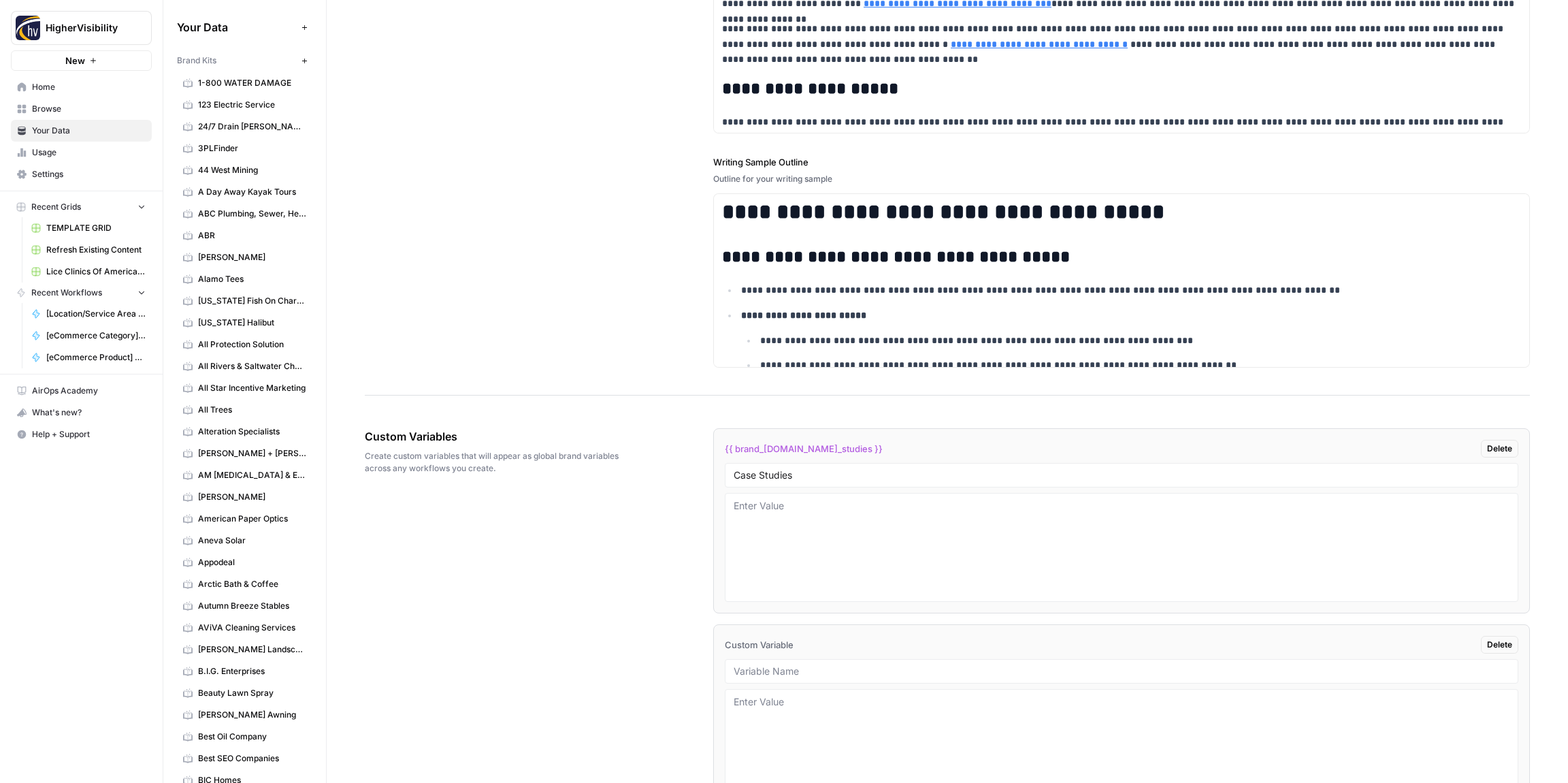
scroll to position [1930, 0]
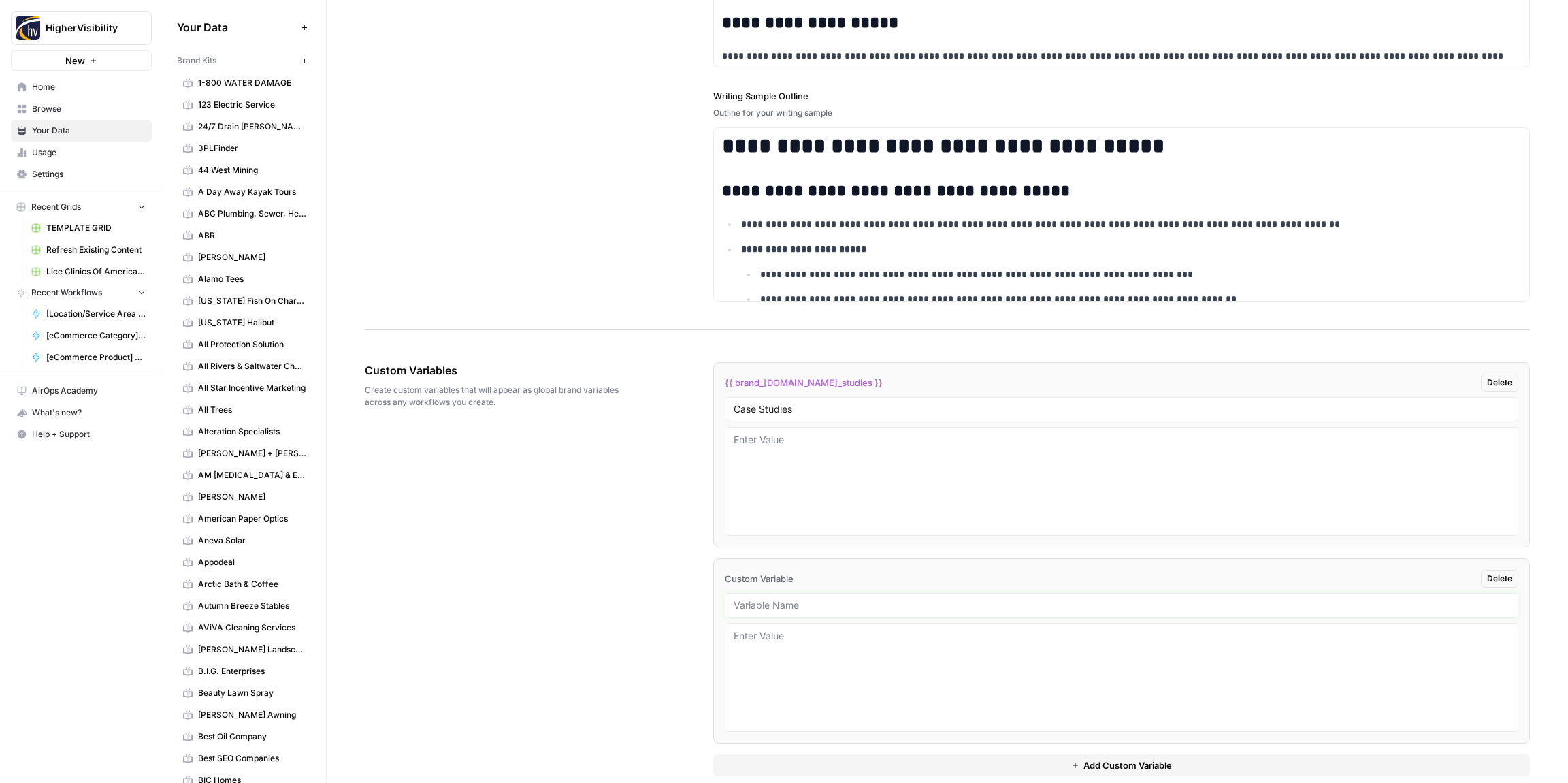
click at [761, 608] on input "text" at bounding box center [1122, 605] width 776 height 12
paste input "Testimonials"
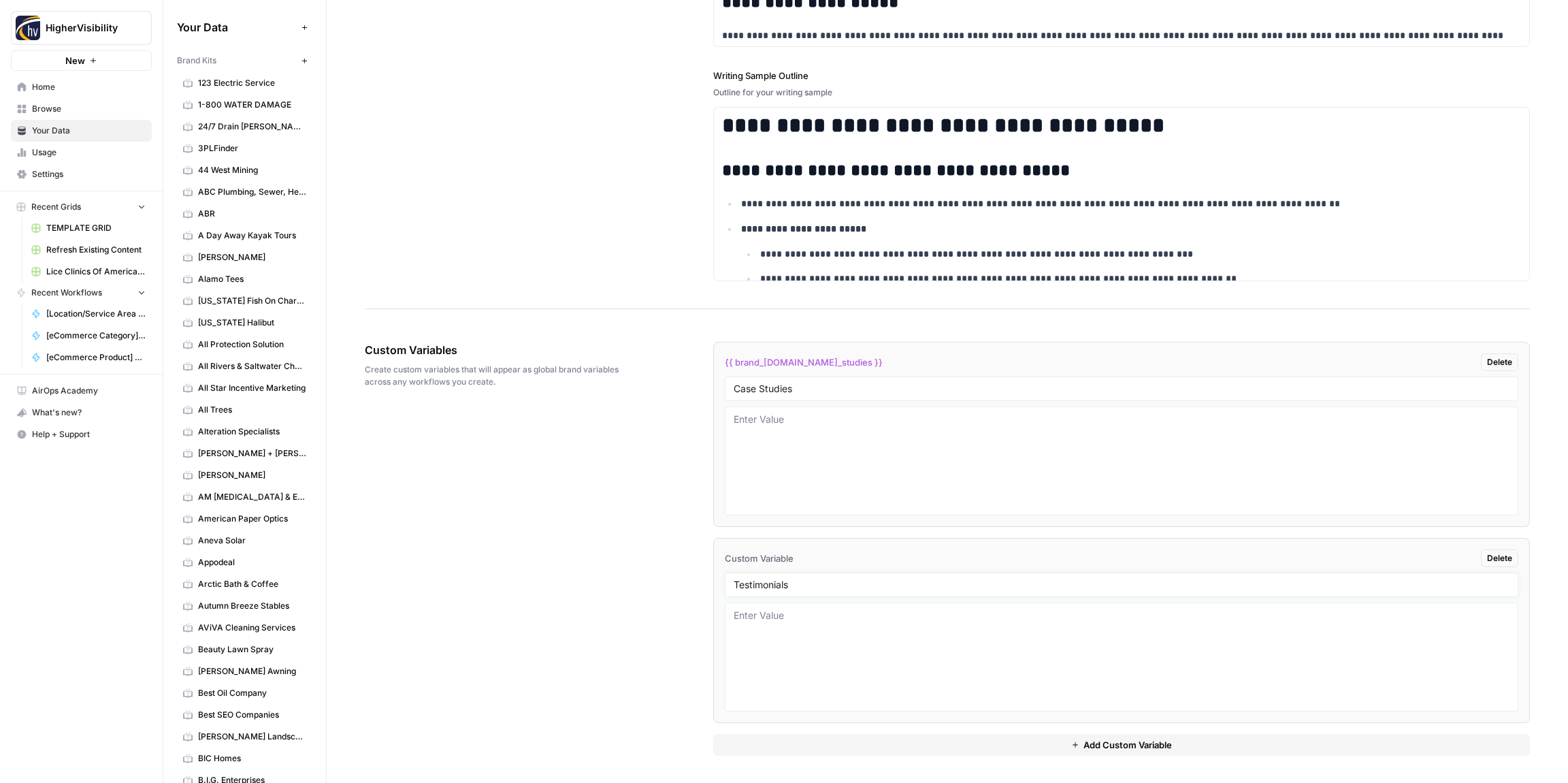
type input "Testimonials"
click at [824, 749] on button "Add Custom Variable" at bounding box center [1121, 745] width 817 height 22
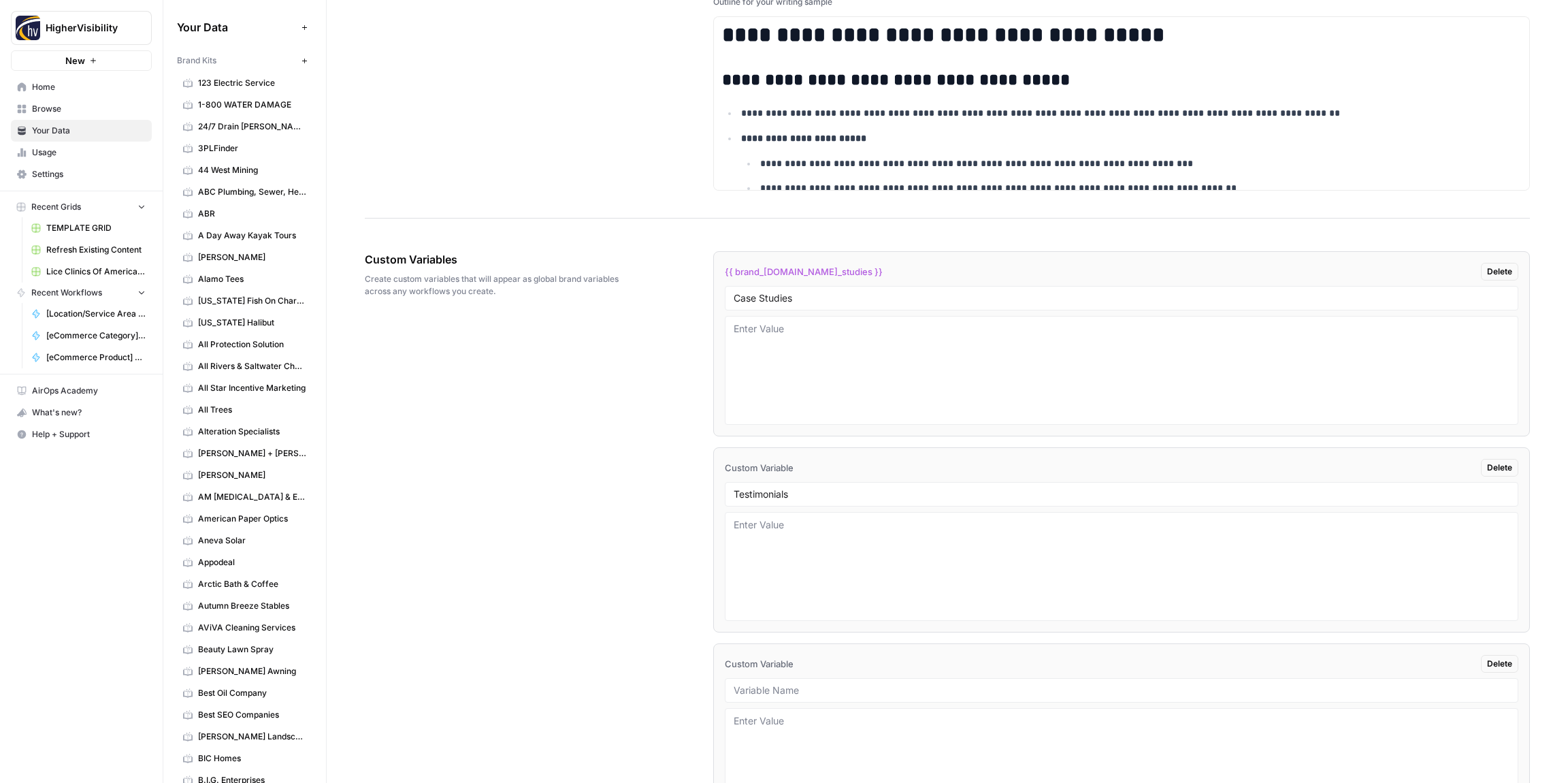
scroll to position [2146, 0]
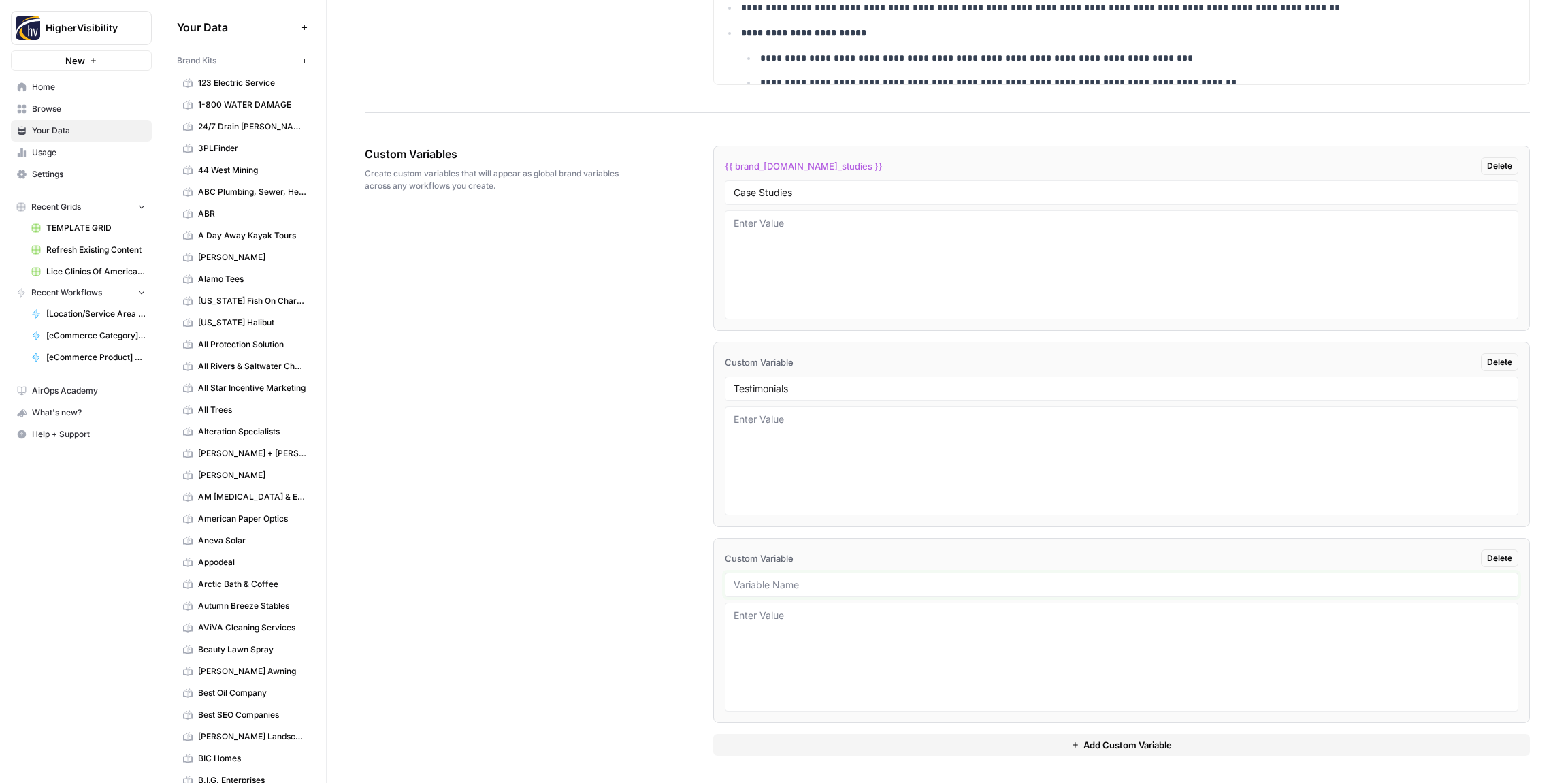
click at [796, 584] on input "text" at bounding box center [1122, 585] width 776 height 12
paste input "Word Count"
type input "Word Count"
click at [857, 736] on button "Add Custom Variable" at bounding box center [1121, 745] width 817 height 22
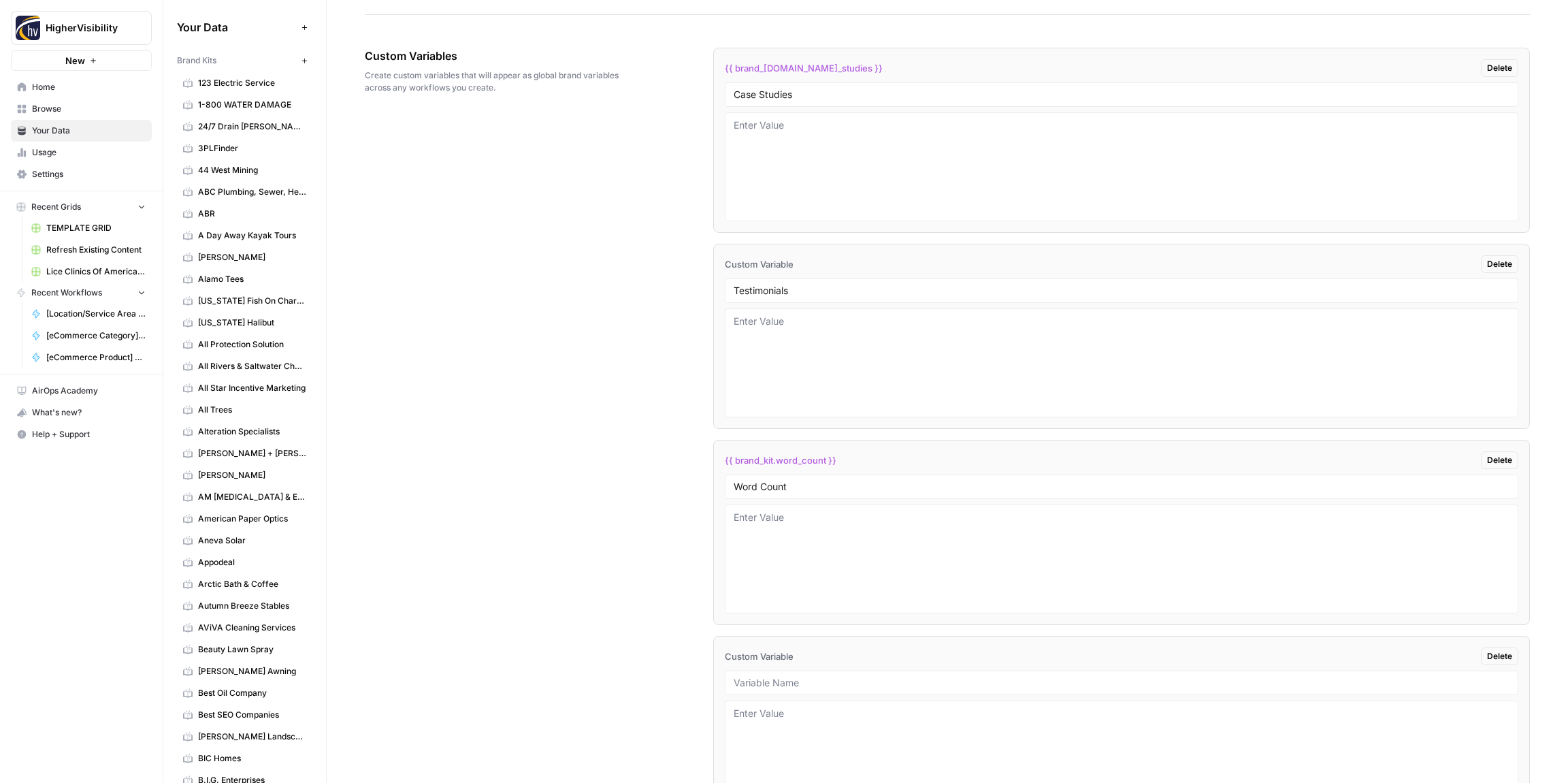
scroll to position [2343, 0]
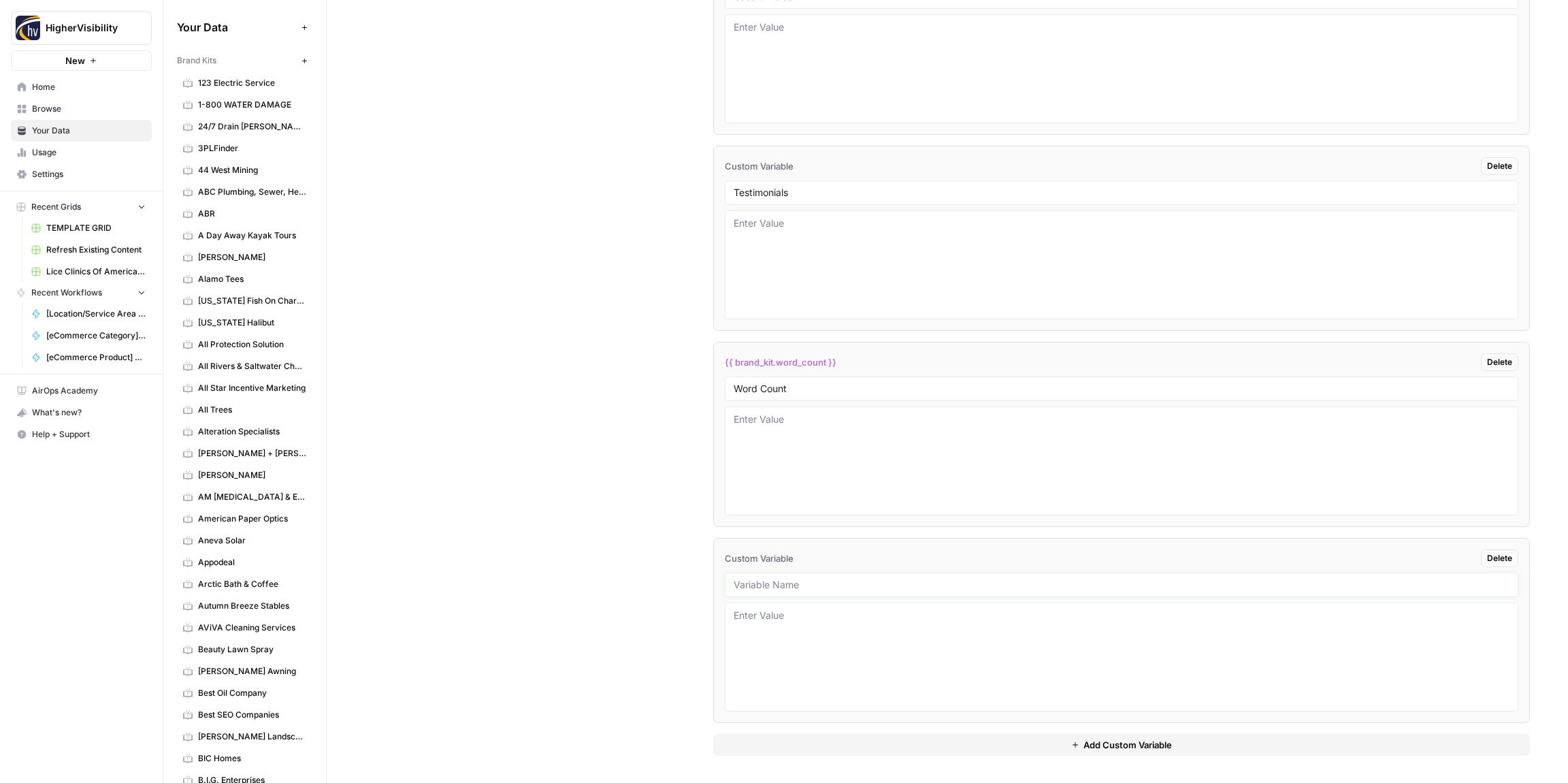
click at [769, 582] on input "text" at bounding box center [1122, 585] width 776 height 12
paste input "Custom Location Page Outline"
type input "Custom Location Page Outline"
click at [853, 751] on button "Add Custom Variable" at bounding box center [1121, 745] width 817 height 22
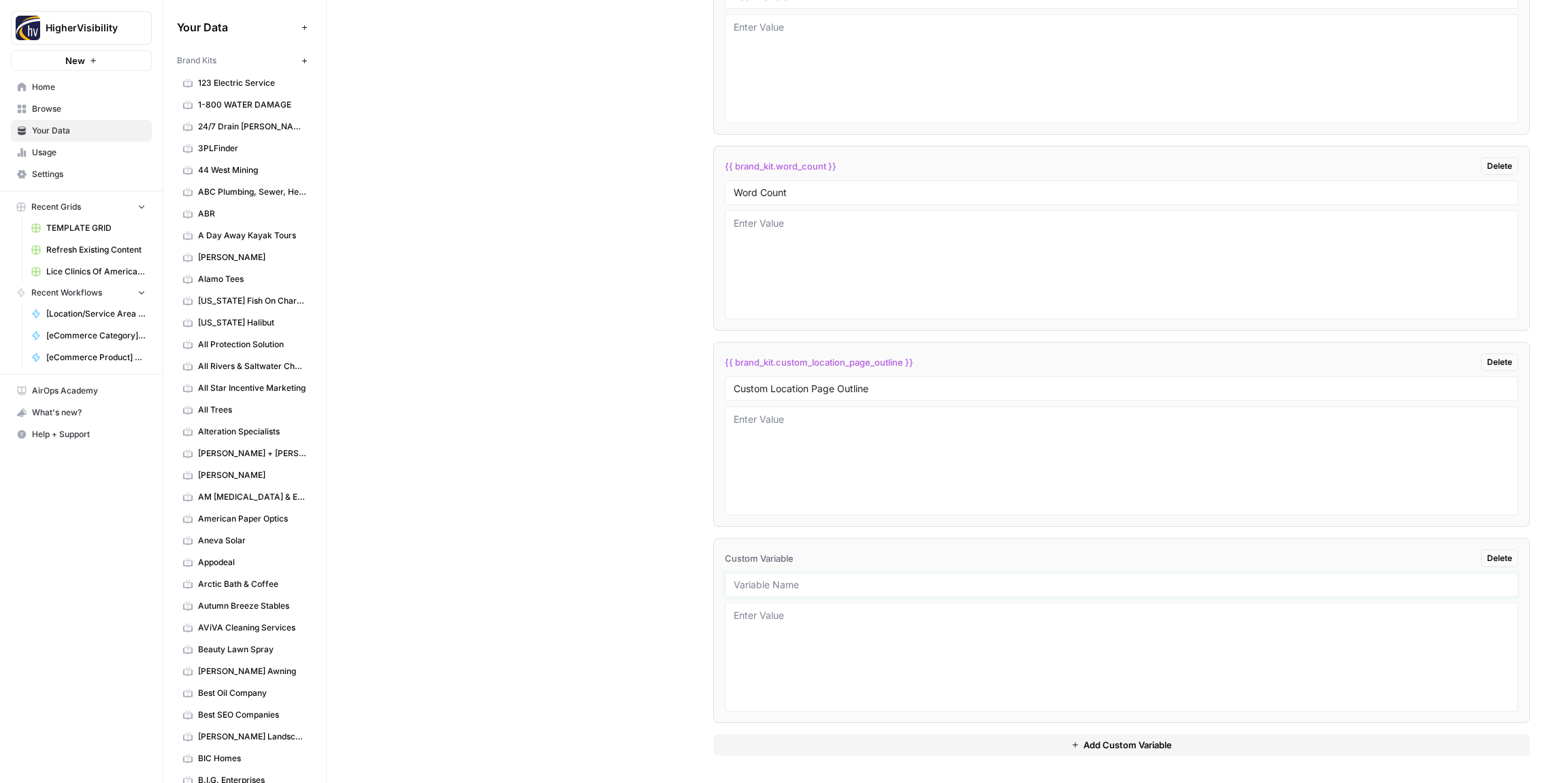
click at [785, 590] on input "text" at bounding box center [1122, 585] width 776 height 12
paste input "Industry"
type input "Industry"
drag, startPoint x: 849, startPoint y: 742, endPoint x: 835, endPoint y: 729, distance: 19.1
click at [848, 741] on button "Add Custom Variable" at bounding box center [1121, 745] width 817 height 22
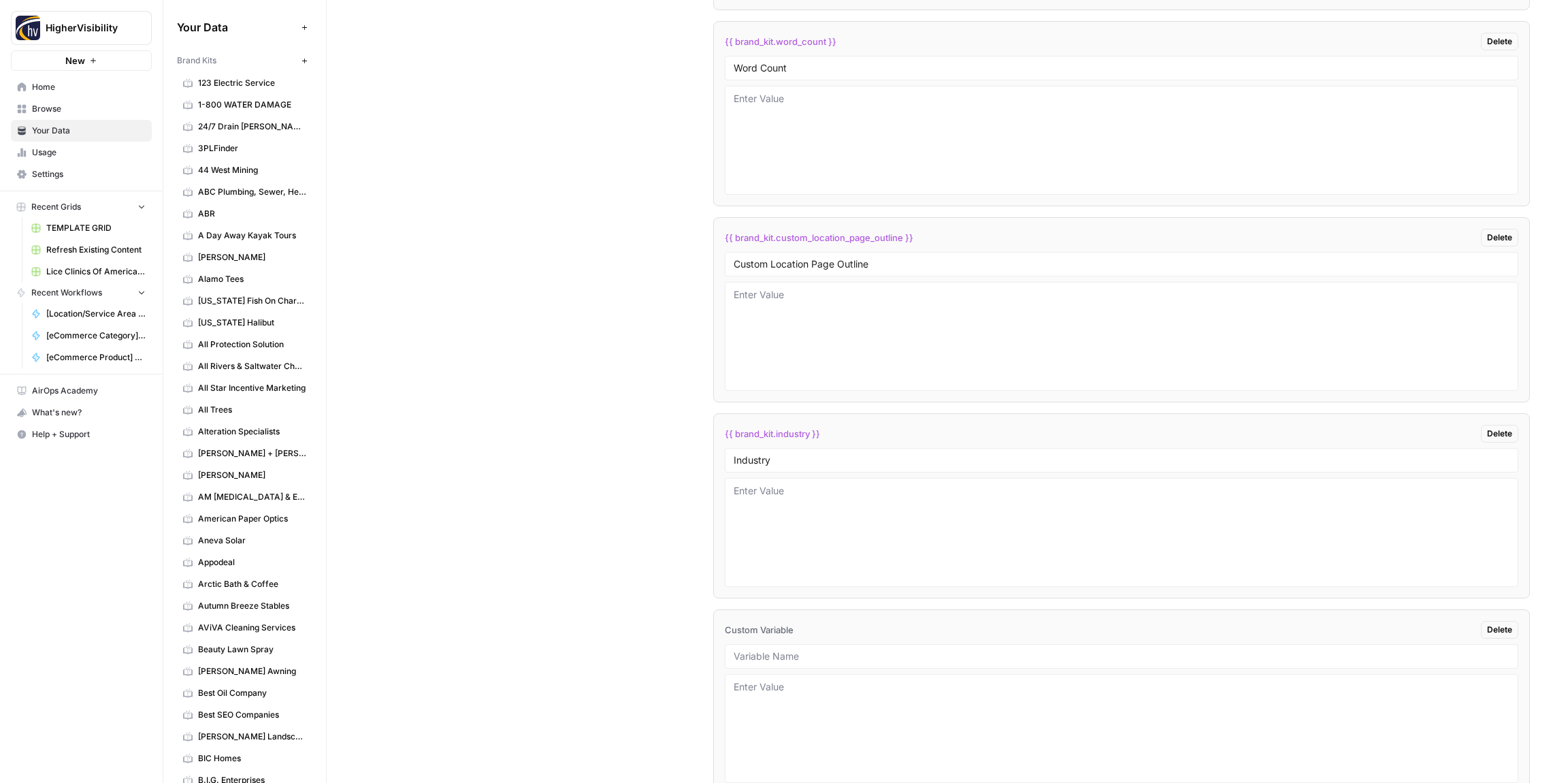
scroll to position [2735, 0]
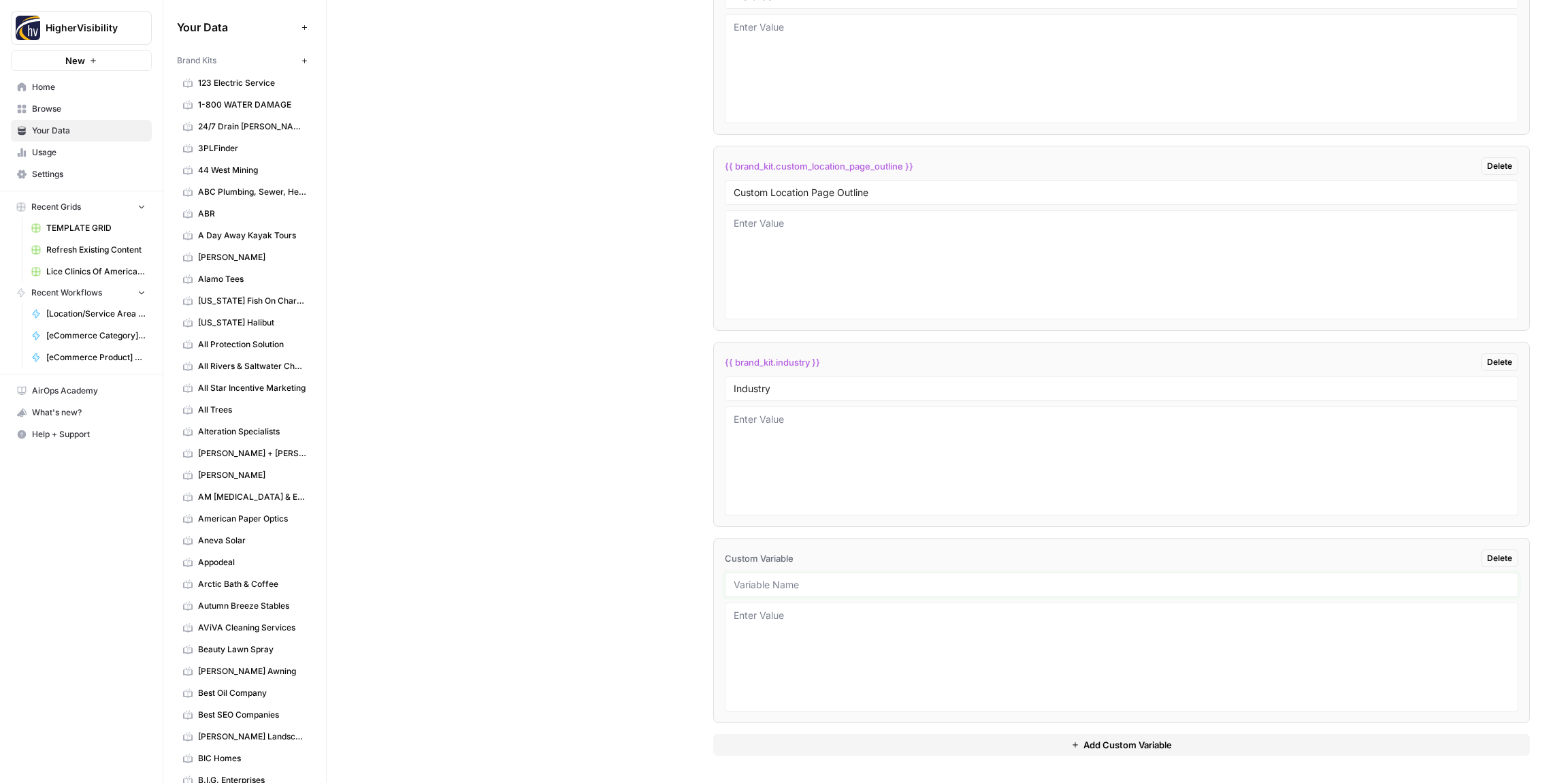
click at [778, 589] on input "text" at bounding box center [1122, 585] width 776 height 12
paste input "Location Page Services"
type input "Location Page Services"
click at [638, 569] on div "Custom Variables Create custom variables that will appear as global brand varia…" at bounding box center [948, 156] width 1166 height 1253
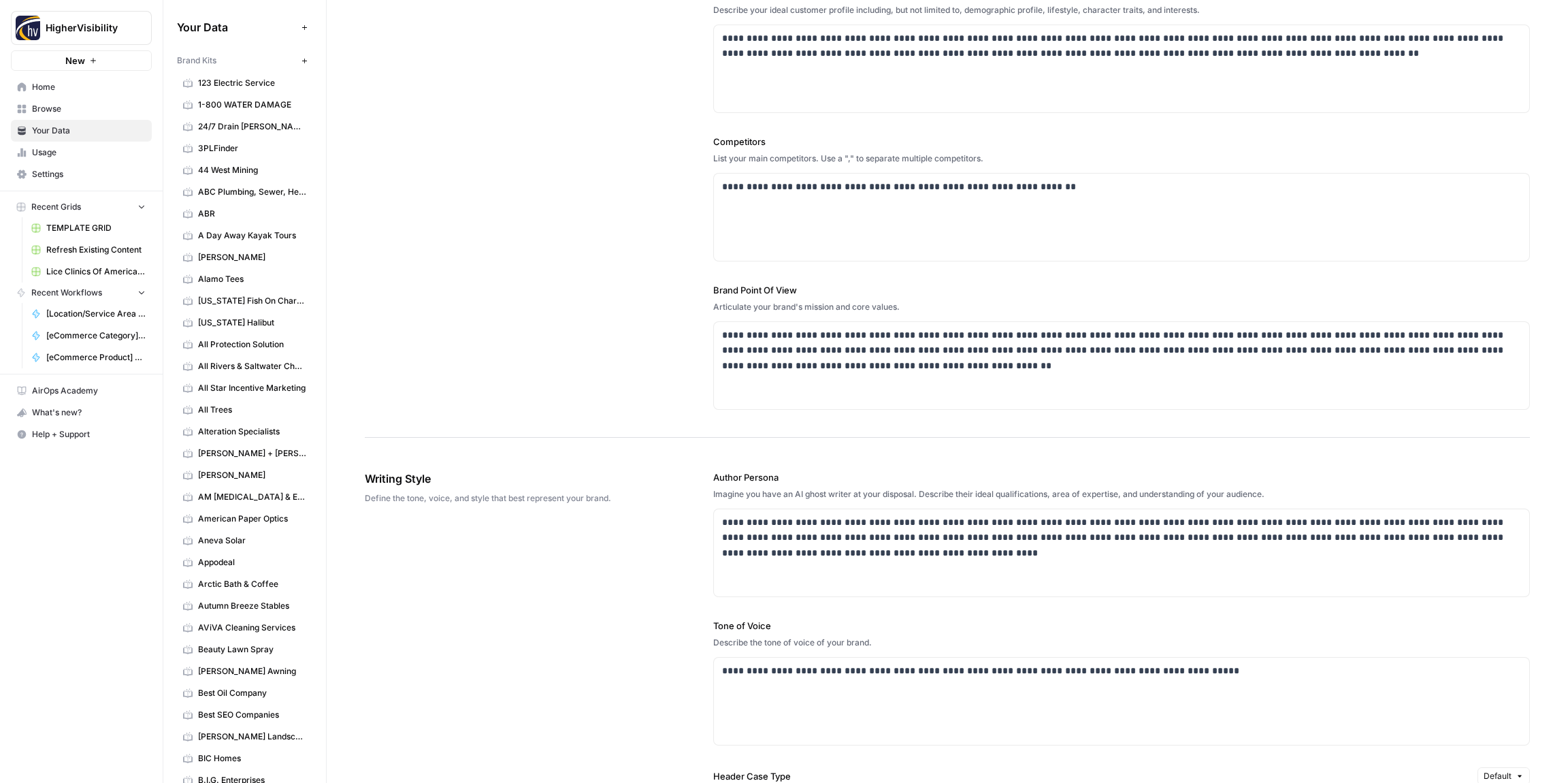
scroll to position [0, 0]
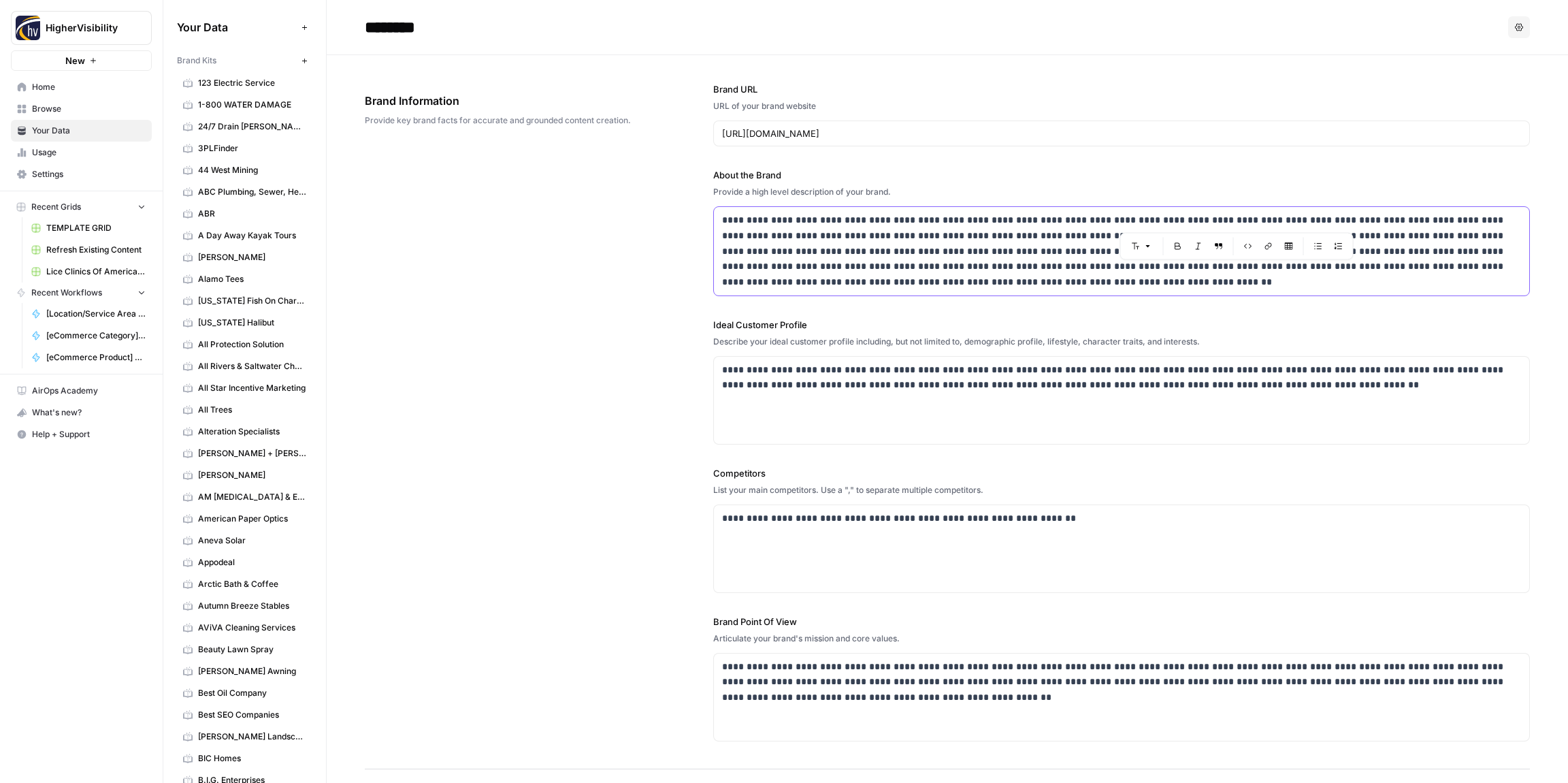
drag, startPoint x: 1261, startPoint y: 219, endPoint x: 1213, endPoint y: 221, distance: 48.0
click at [1213, 221] on p "**********" at bounding box center [1122, 251] width 799 height 78
copy p "**********"
click at [561, 318] on div "**********" at bounding box center [948, 412] width 1166 height 714
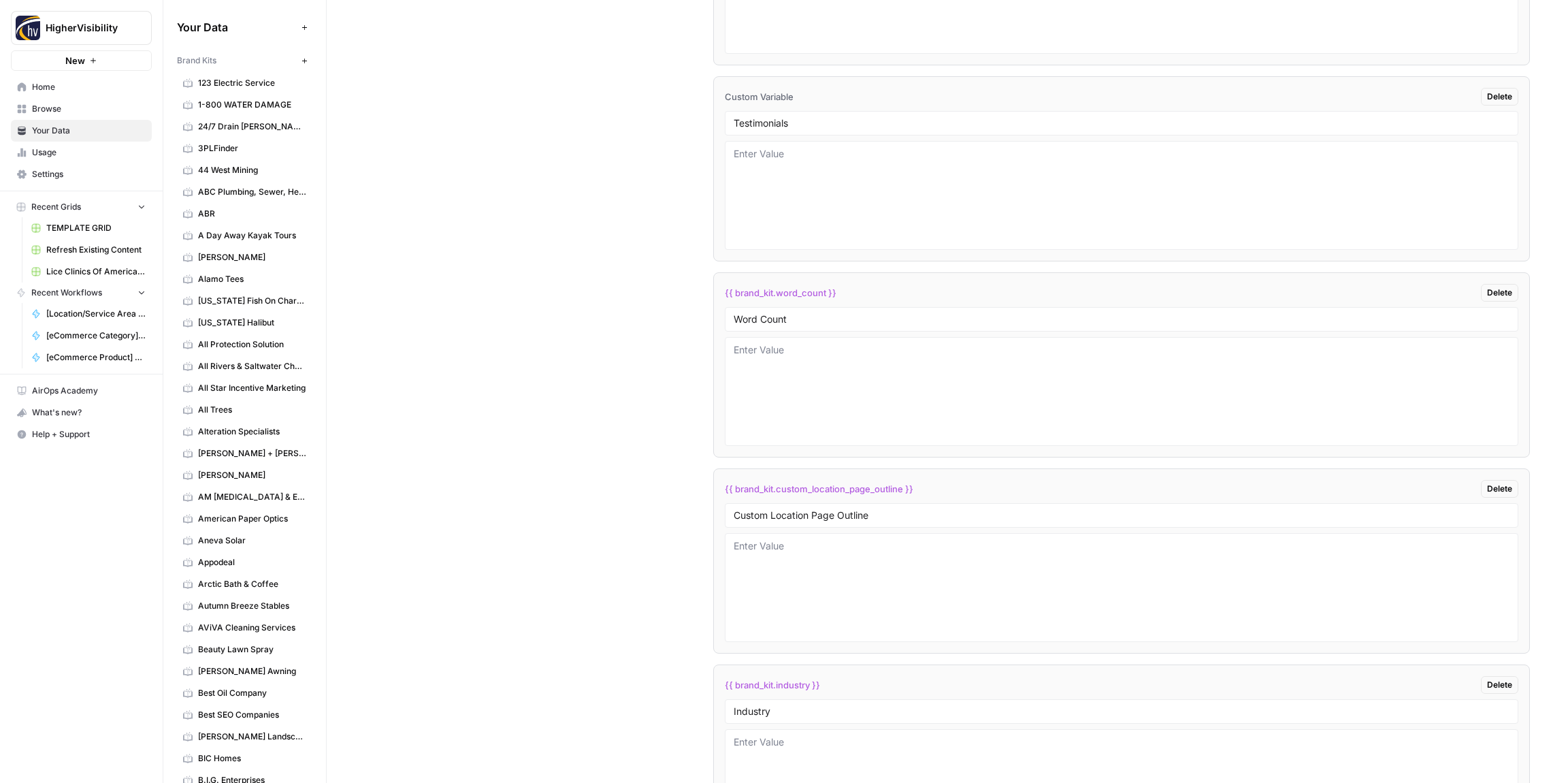
scroll to position [2735, 0]
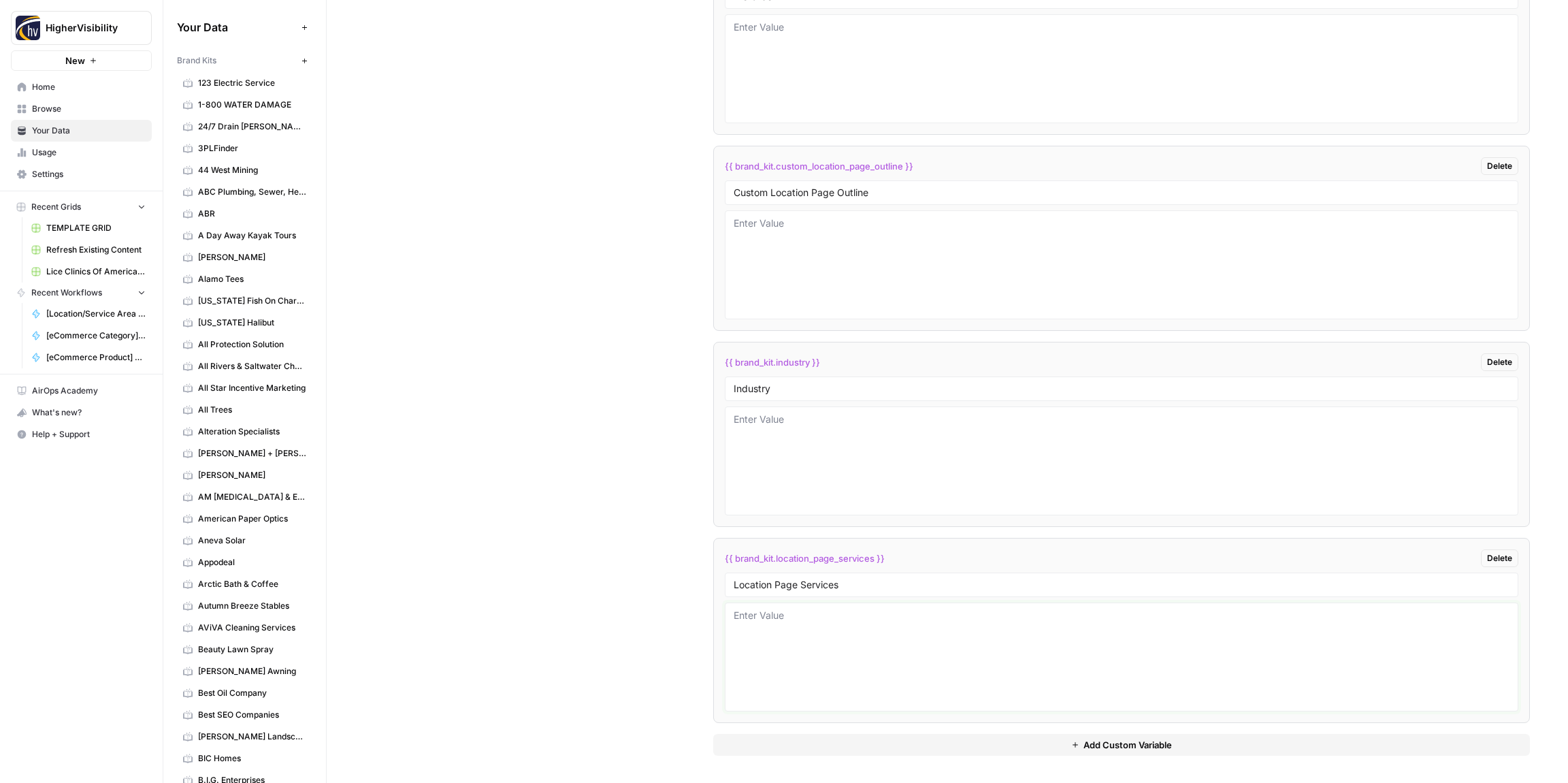
click at [812, 637] on textarea at bounding box center [1122, 657] width 776 height 96
paste textarea "agricultural"
type textarea "agricultural"
drag, startPoint x: 812, startPoint y: 627, endPoint x: 694, endPoint y: 627, distance: 118.0
click at [656, 622] on div "Custom Variables Create custom variables that will appear as global brand varia…" at bounding box center [948, 156] width 1166 height 1253
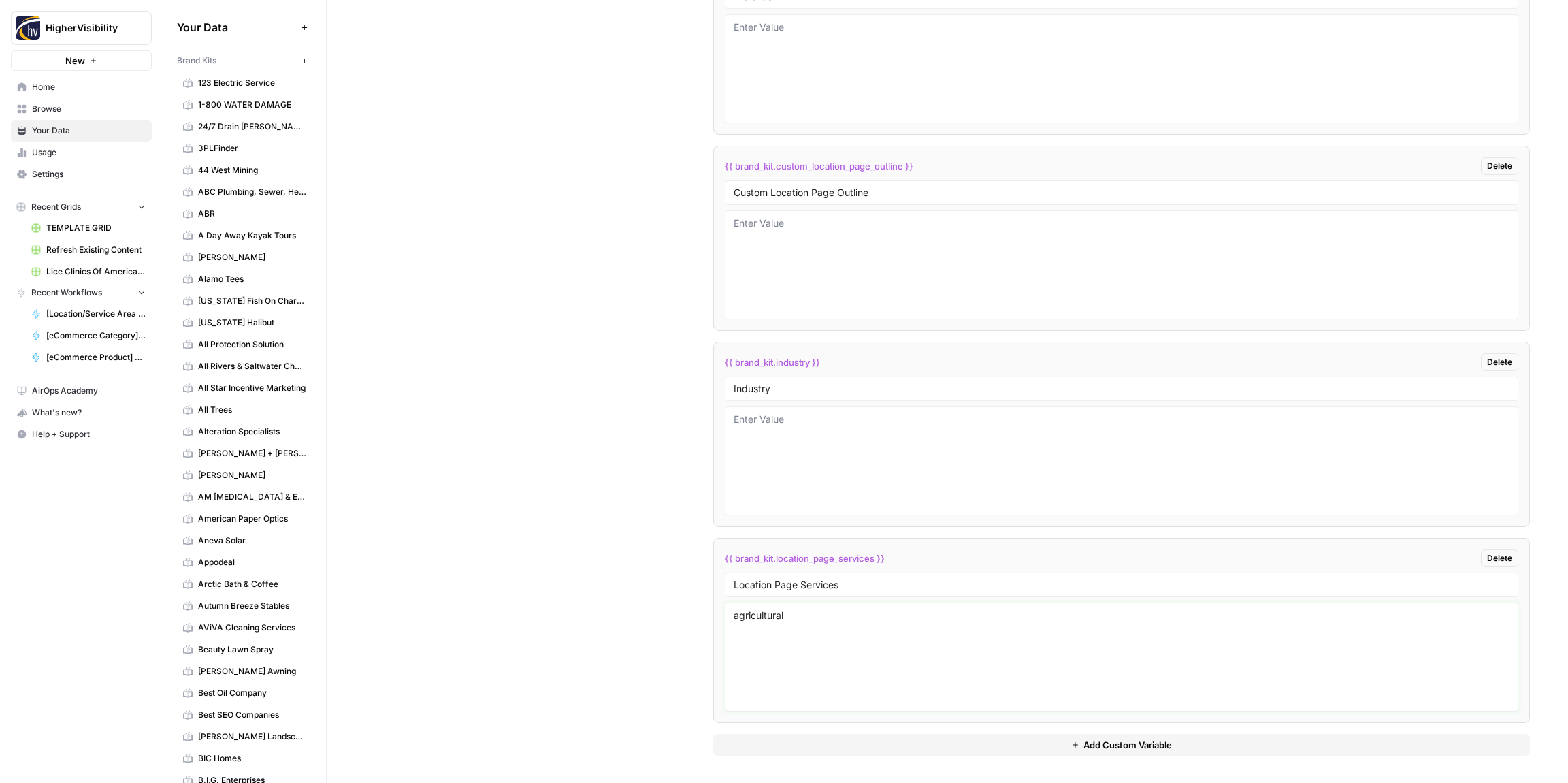
click at [765, 623] on textarea "agricultural" at bounding box center [1122, 657] width 776 height 96
click at [777, 426] on textarea at bounding box center [1122, 460] width 776 height 96
paste textarea "agricultural"
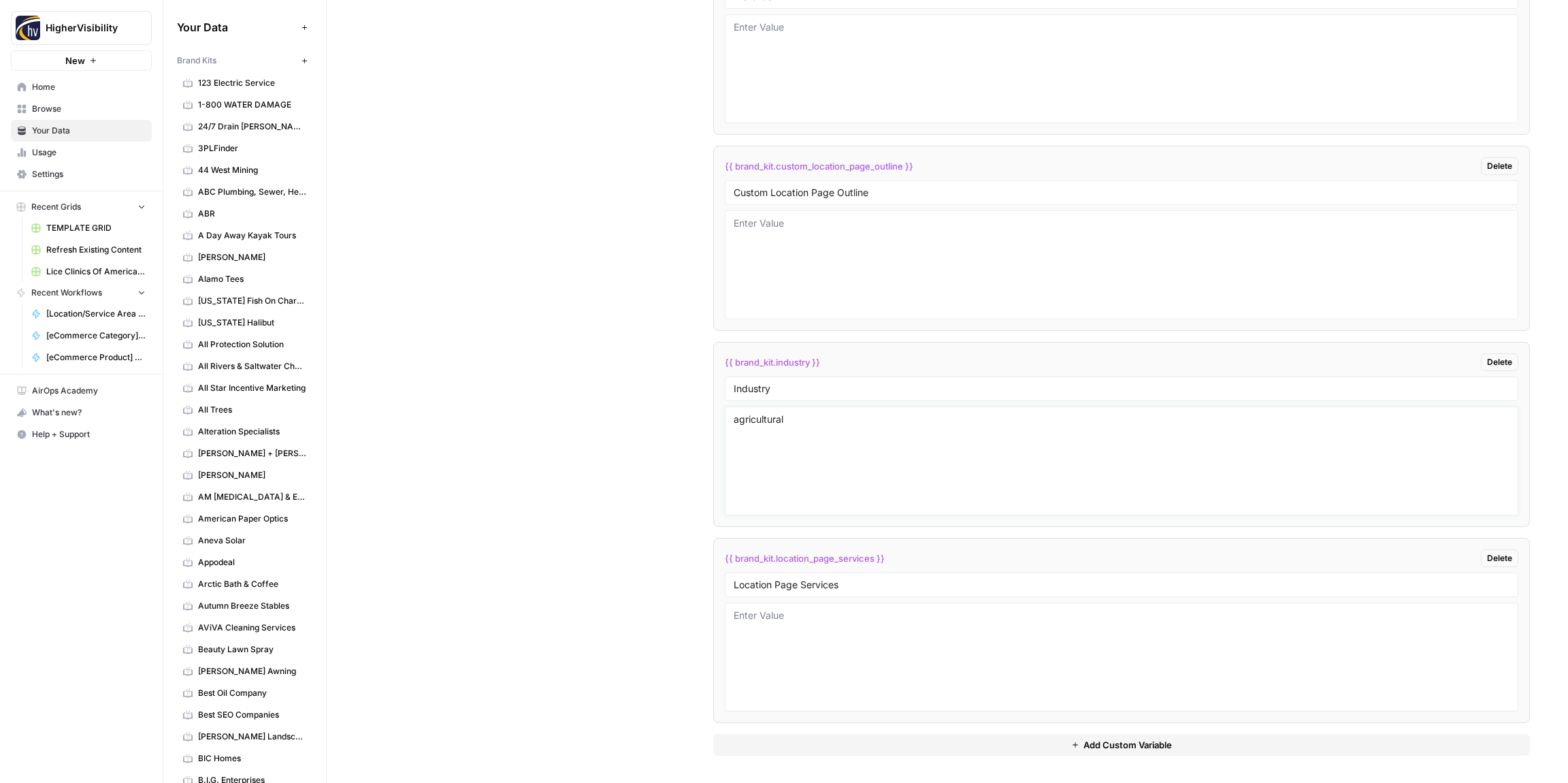
type textarea "agricultural"
click at [603, 438] on div "Custom Variables Create custom variables that will appear as global brand varia…" at bounding box center [948, 156] width 1166 height 1253
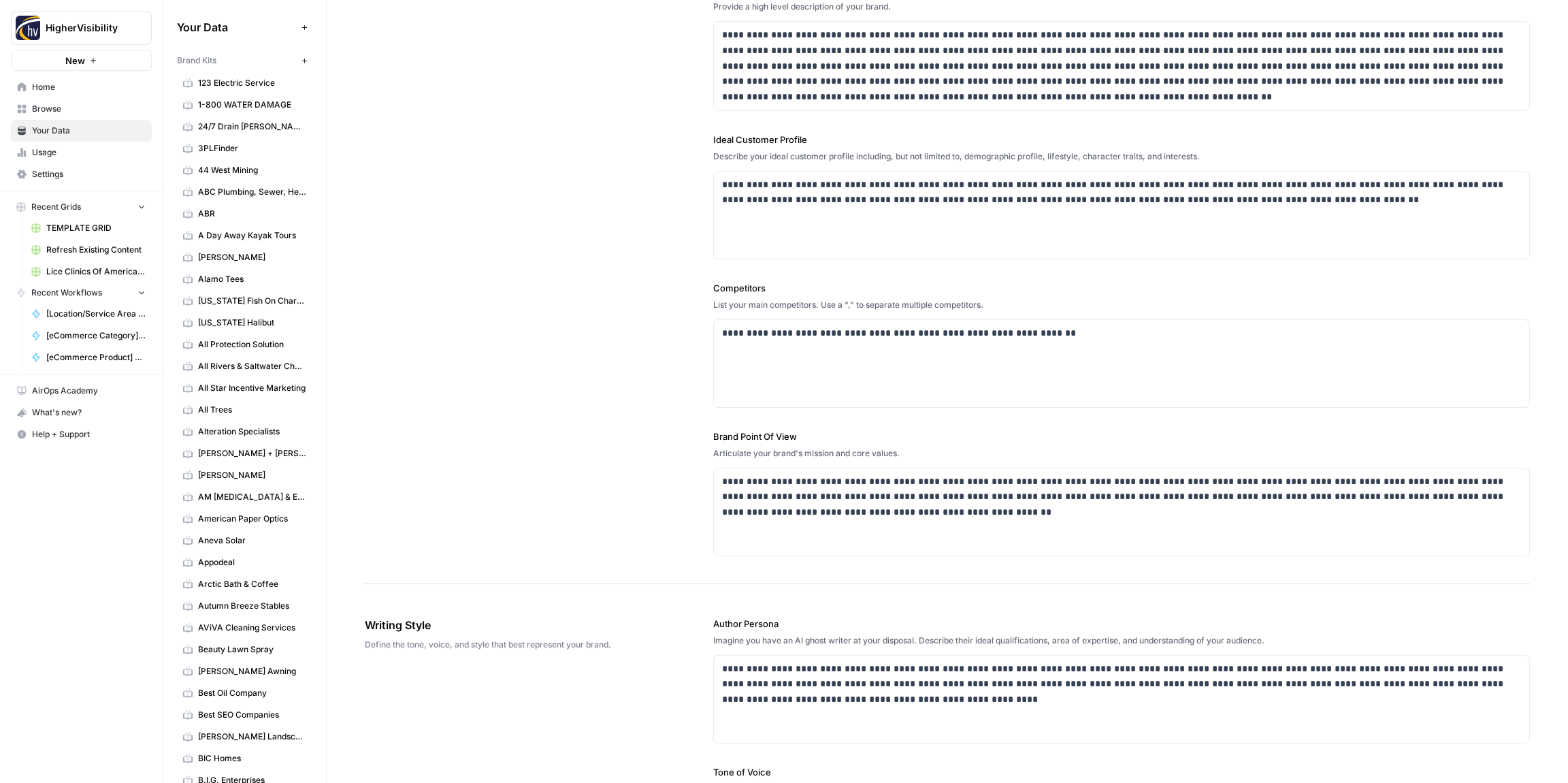
scroll to position [0, 0]
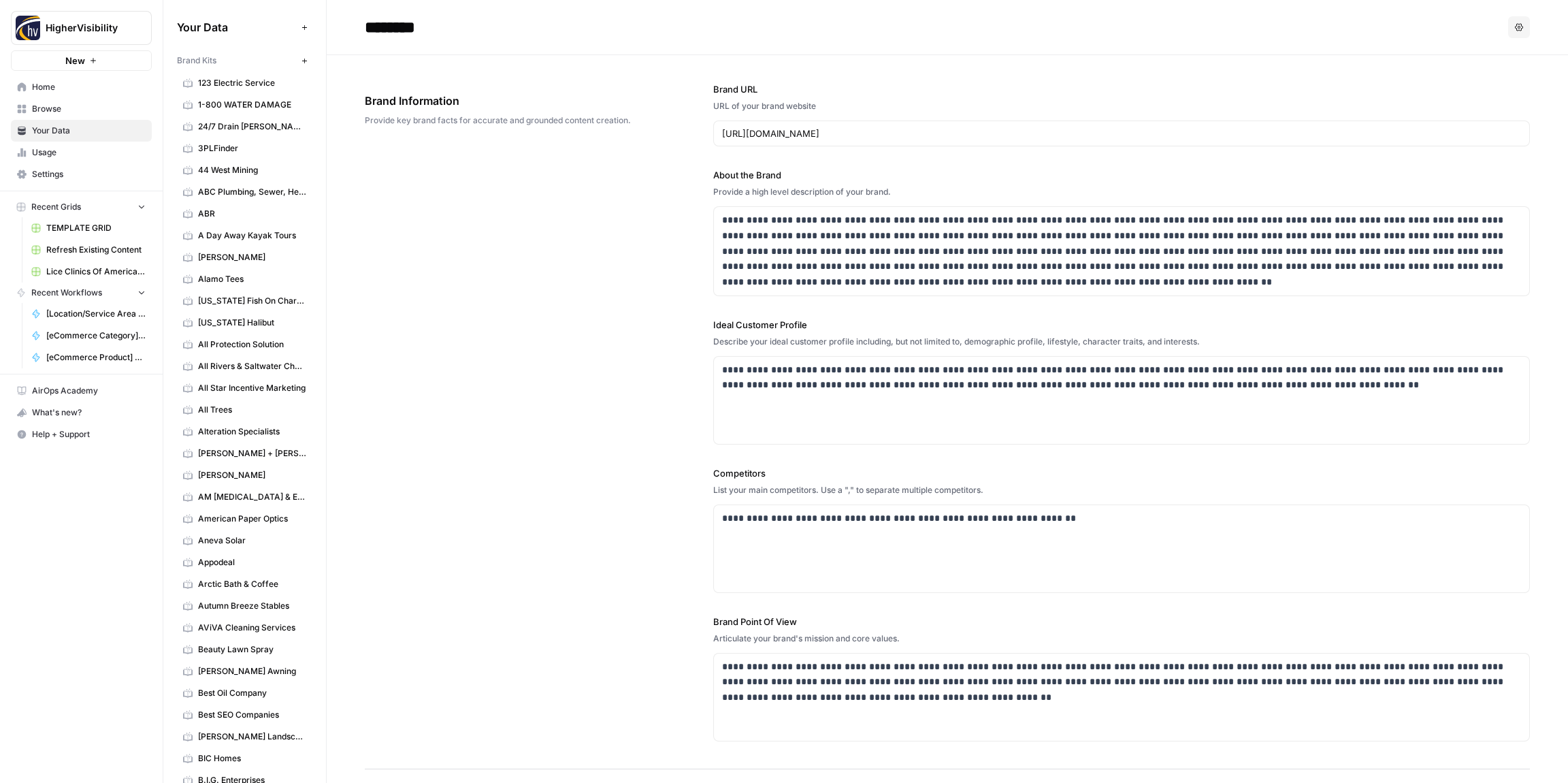
click at [305, 61] on icon "button" at bounding box center [305, 60] width 8 height 8
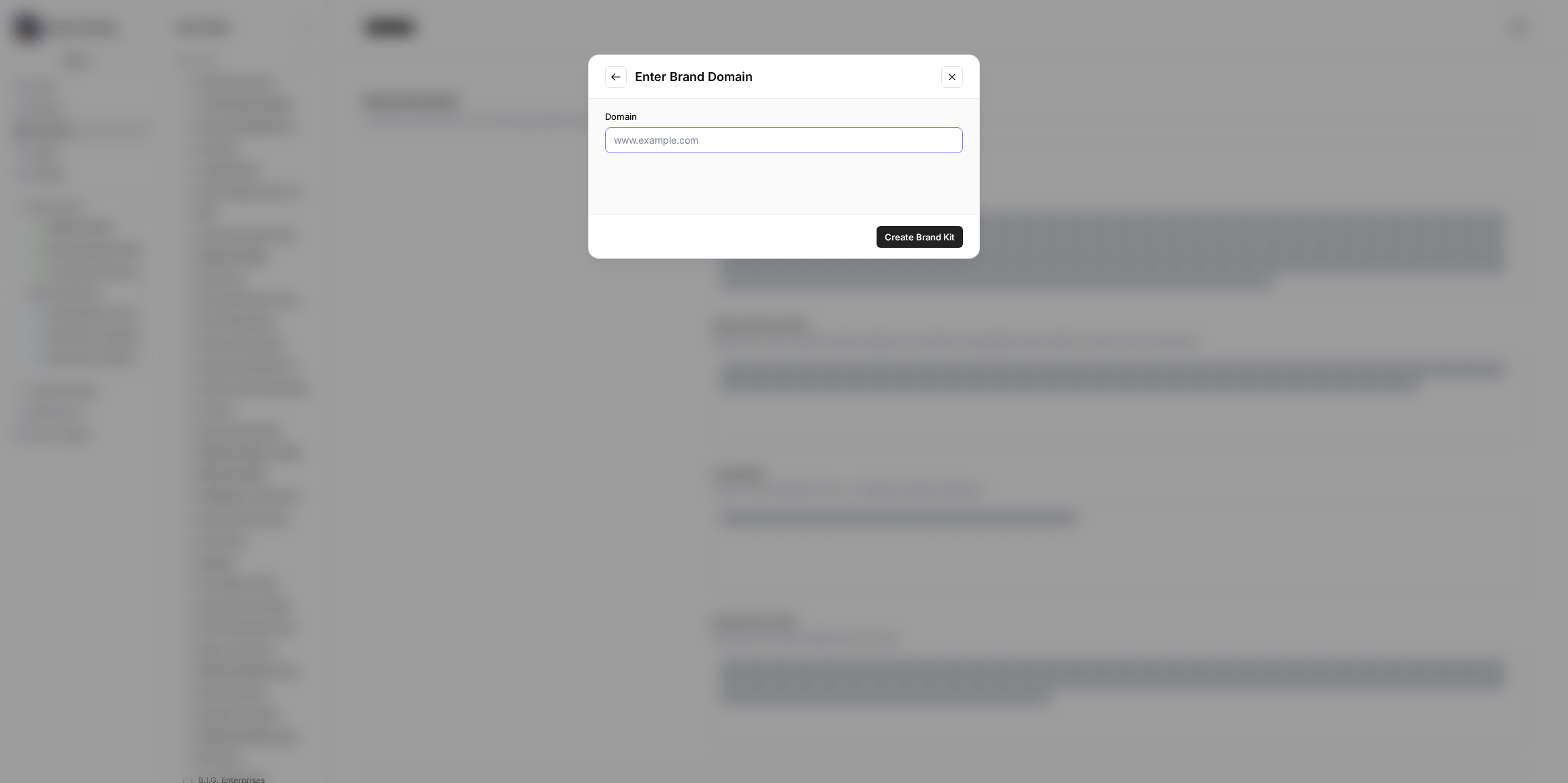
click at [690, 140] on input "Domain" at bounding box center [784, 140] width 341 height 14
paste input "[URL][DOMAIN_NAME]"
type input "[URL][DOMAIN_NAME]"
click at [909, 226] on button "Create Brand Kit" at bounding box center [920, 237] width 87 height 22
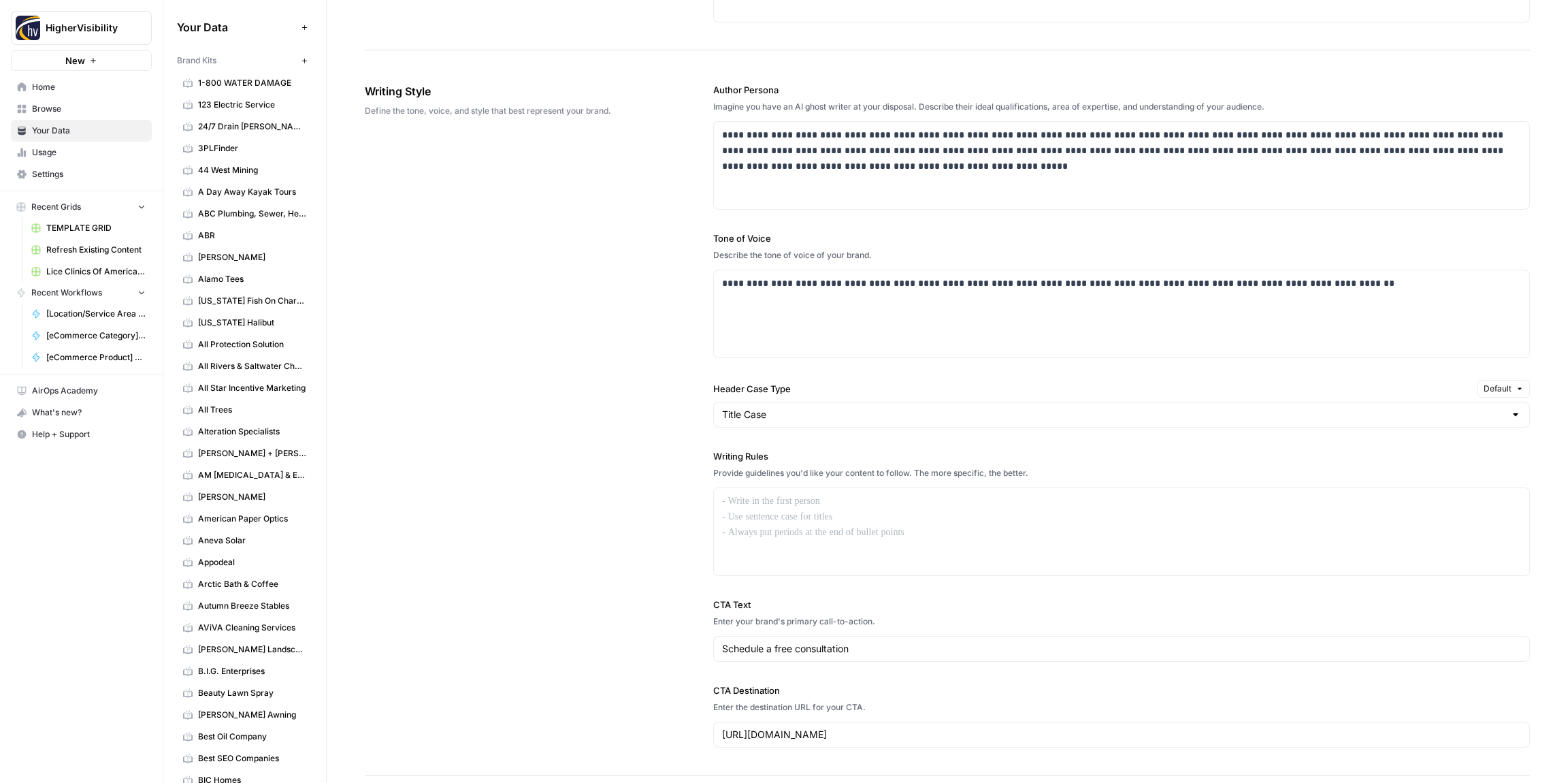
scroll to position [788, 0]
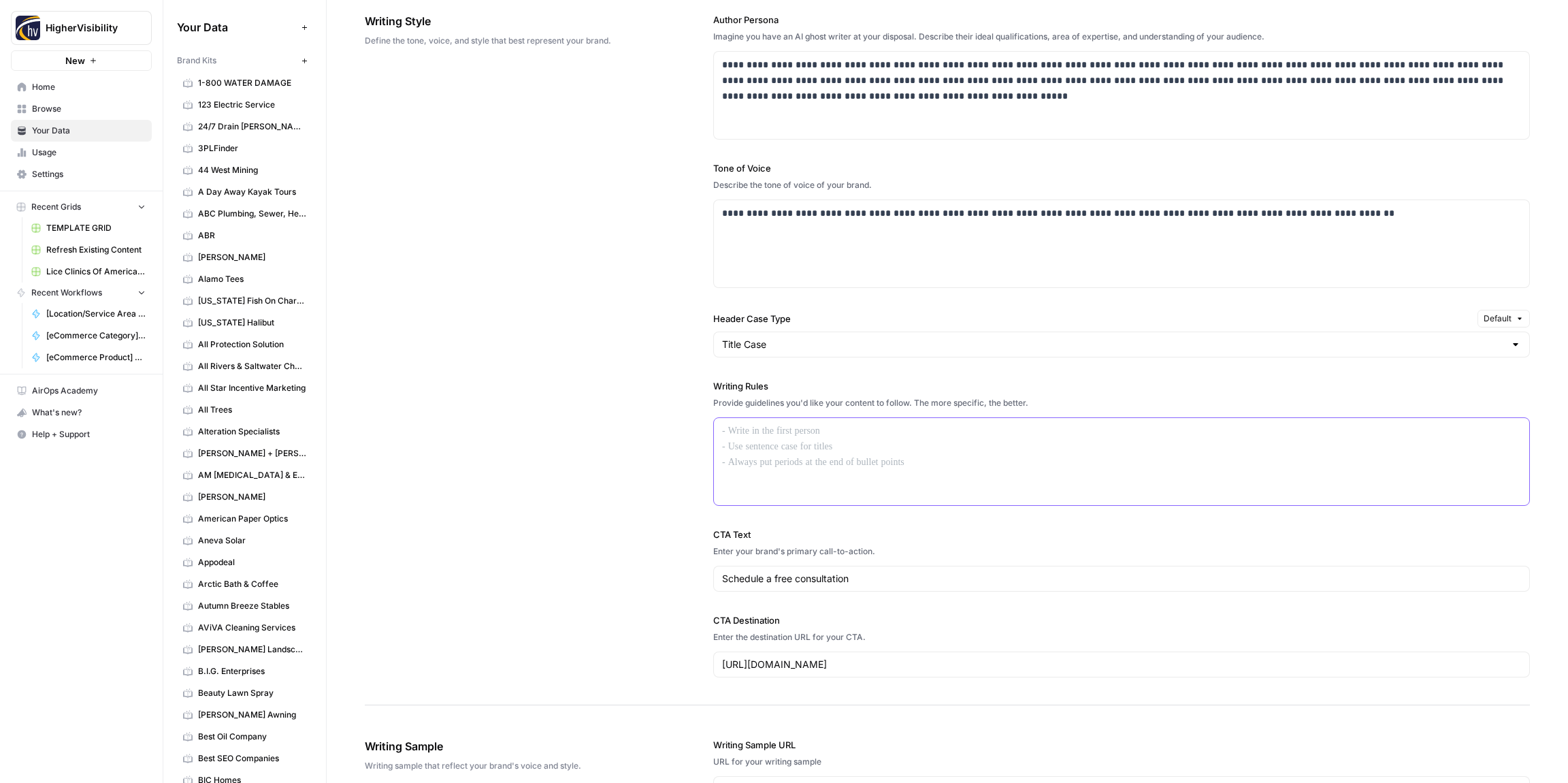
click at [751, 443] on div at bounding box center [1121, 462] width 815 height 87
click at [751, 443] on div at bounding box center [1121, 462] width 815 height 87
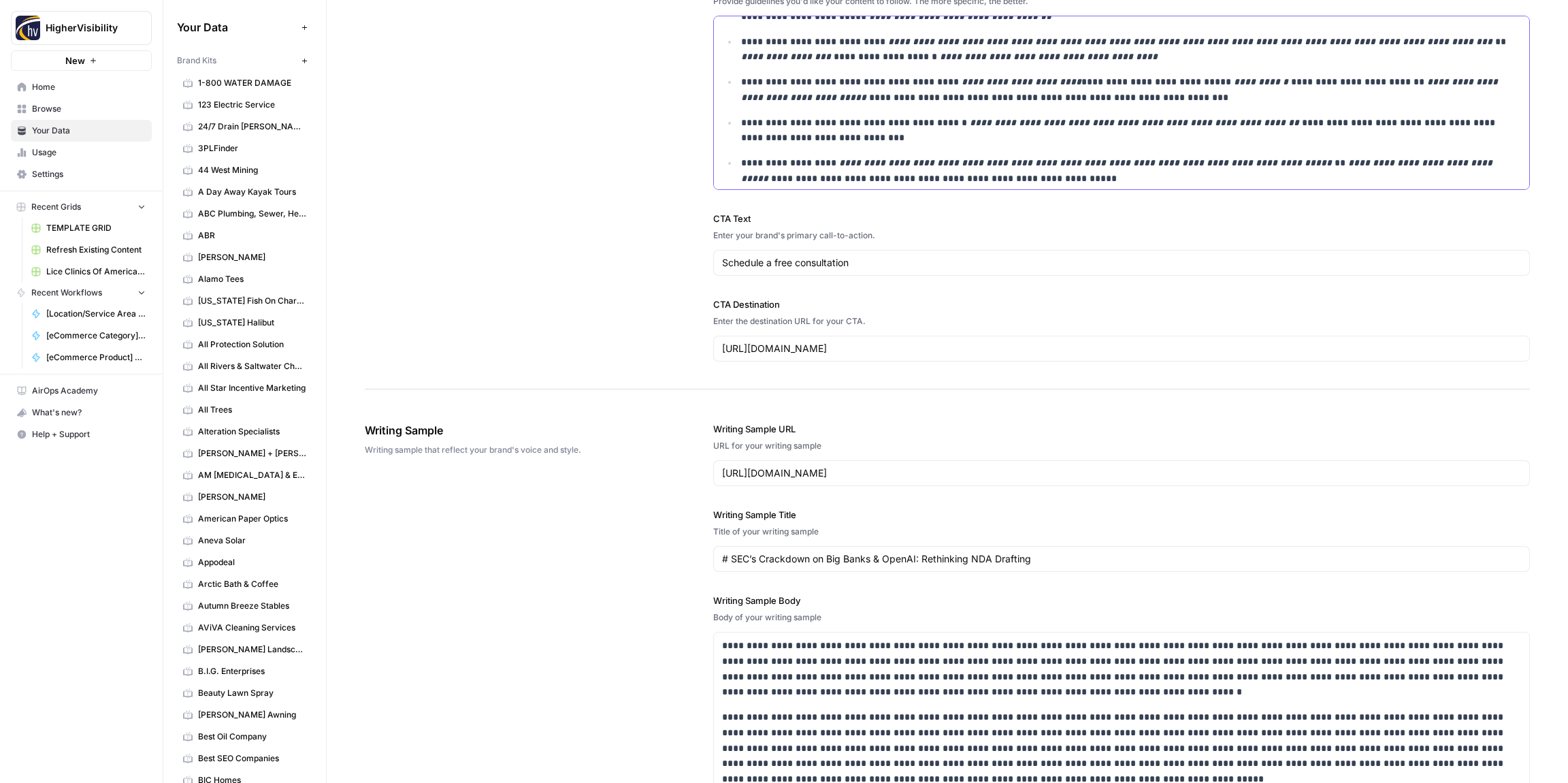
scroll to position [1581, 0]
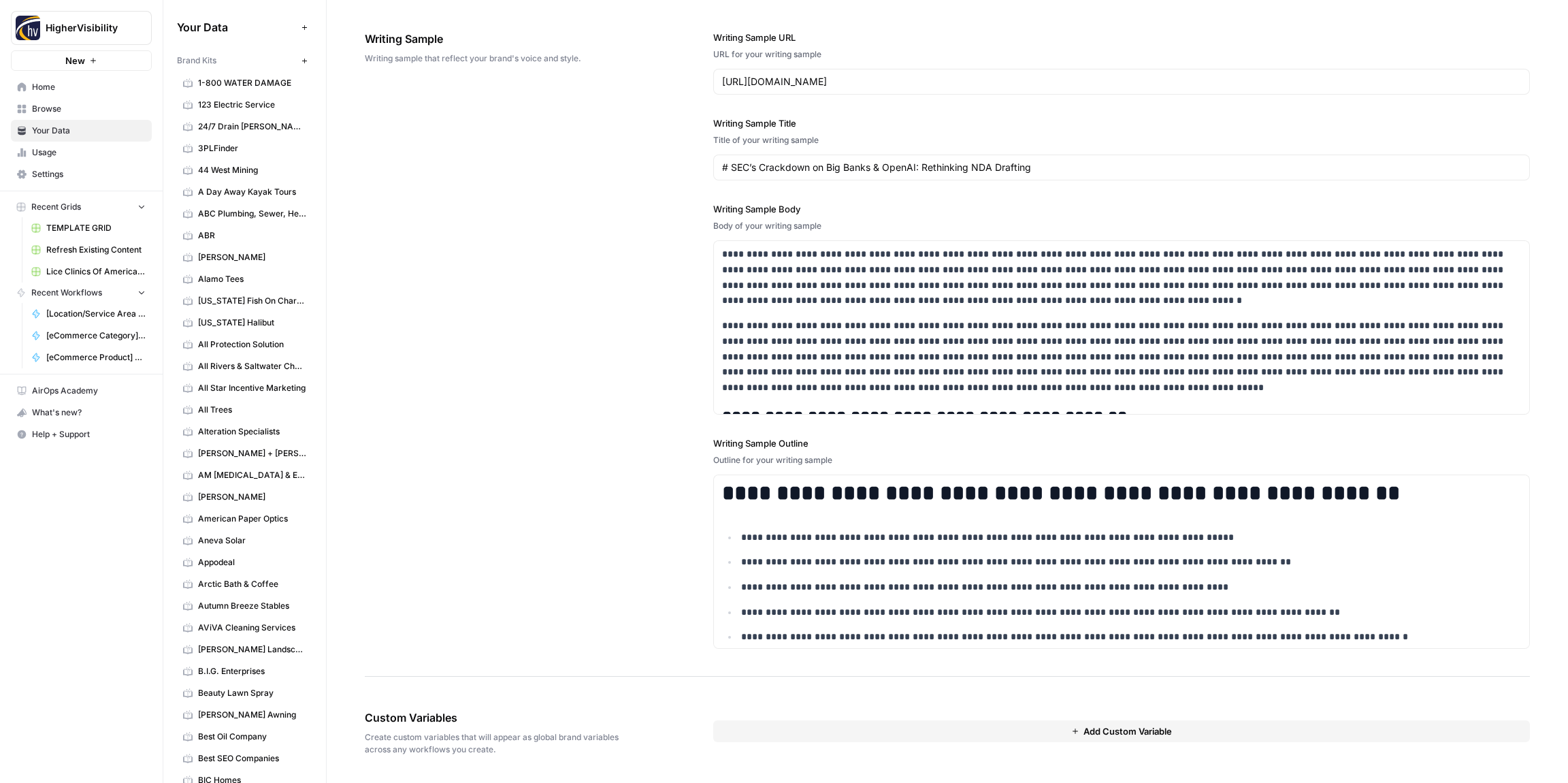
click at [844, 737] on button "Add Custom Variable" at bounding box center [1121, 731] width 817 height 22
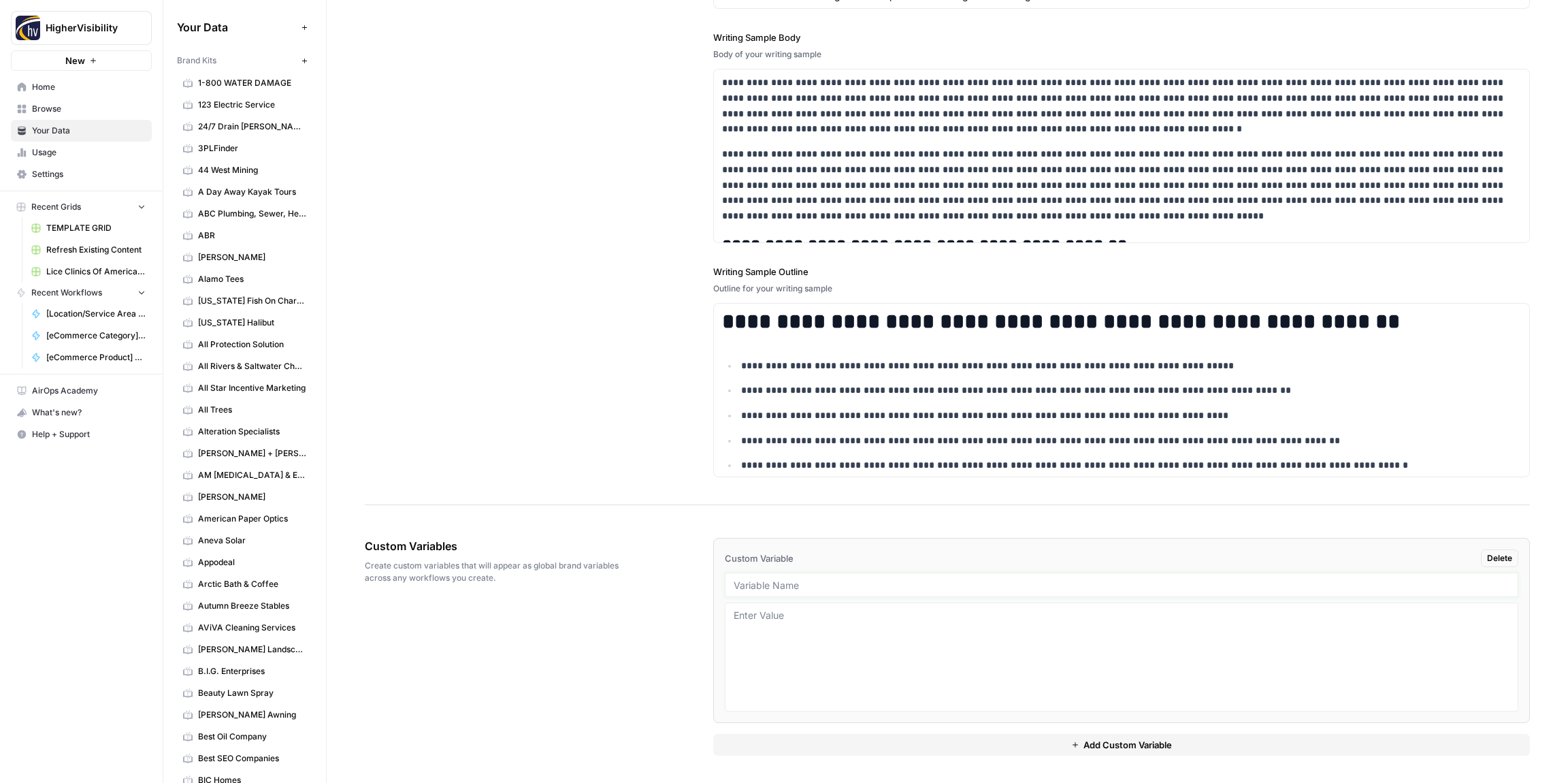
click at [760, 584] on input "text" at bounding box center [1122, 585] width 776 height 12
paste input "Case Studies"
type input "Case Studies"
click at [870, 745] on button "Add Custom Variable" at bounding box center [1121, 745] width 817 height 22
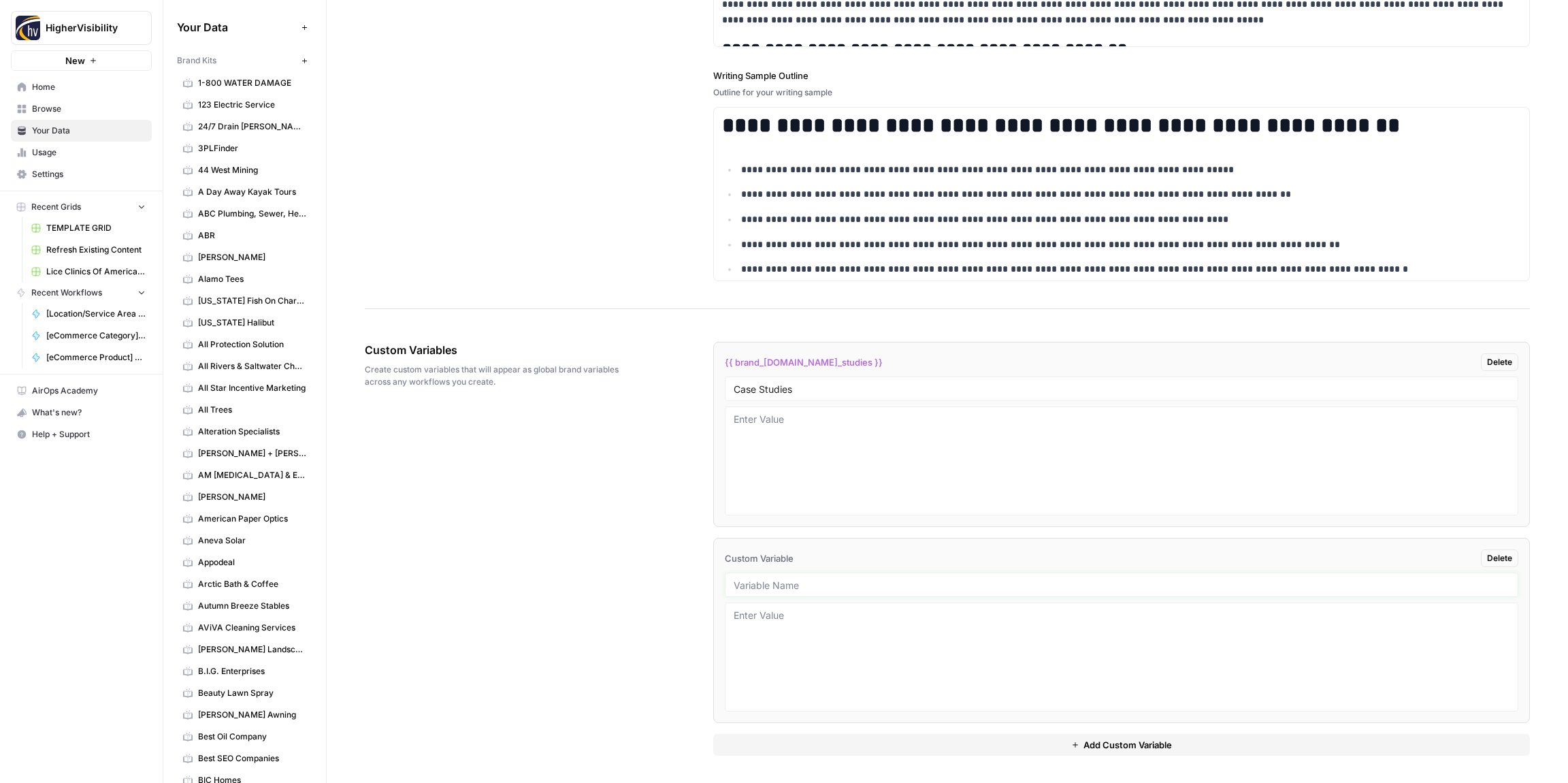
click at [777, 589] on input "text" at bounding box center [1122, 585] width 776 height 12
paste input "Testimonials"
type input "Testimonials"
click at [823, 749] on button "Add Custom Variable" at bounding box center [1121, 745] width 817 height 22
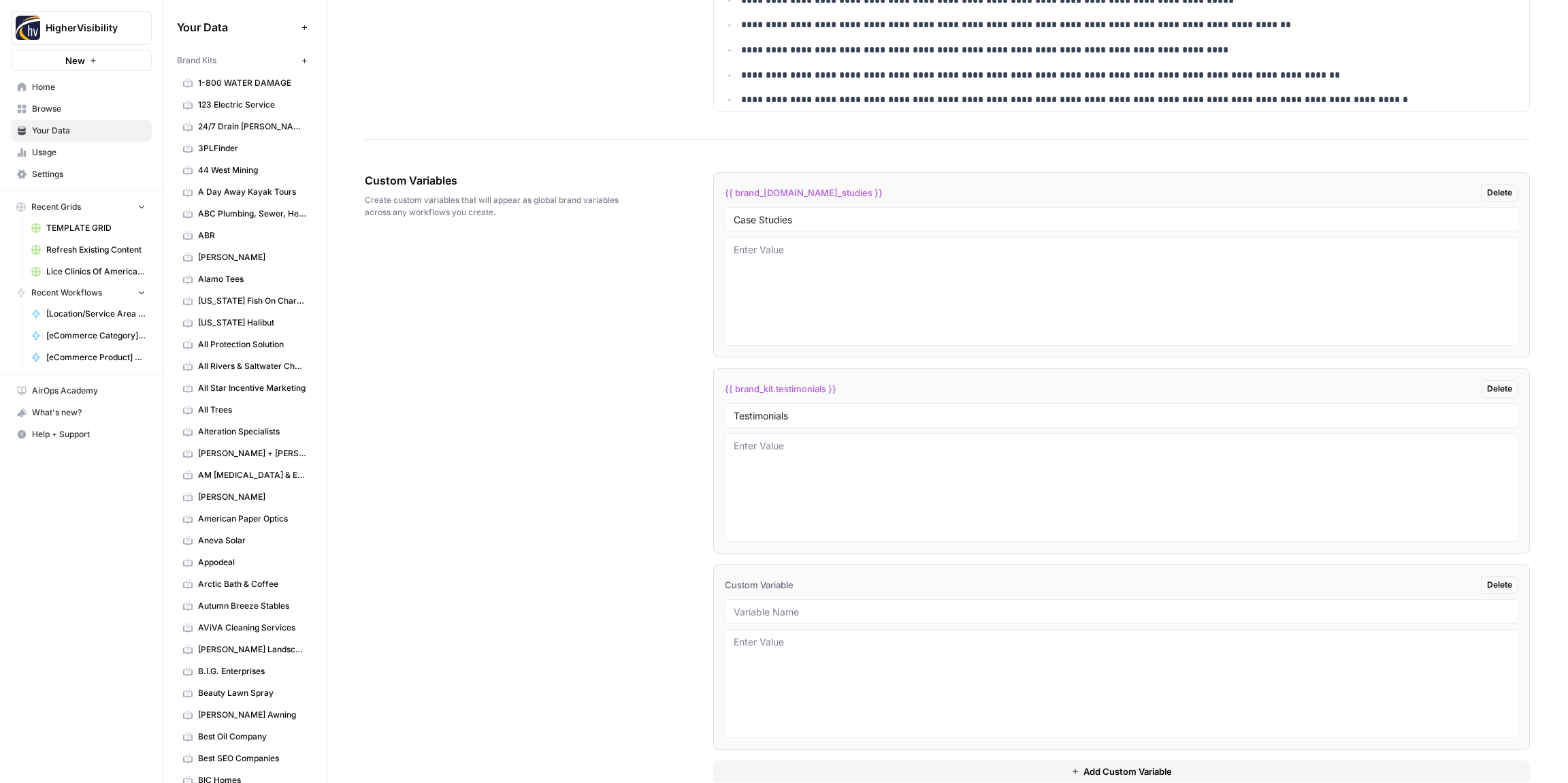
scroll to position [2145, 0]
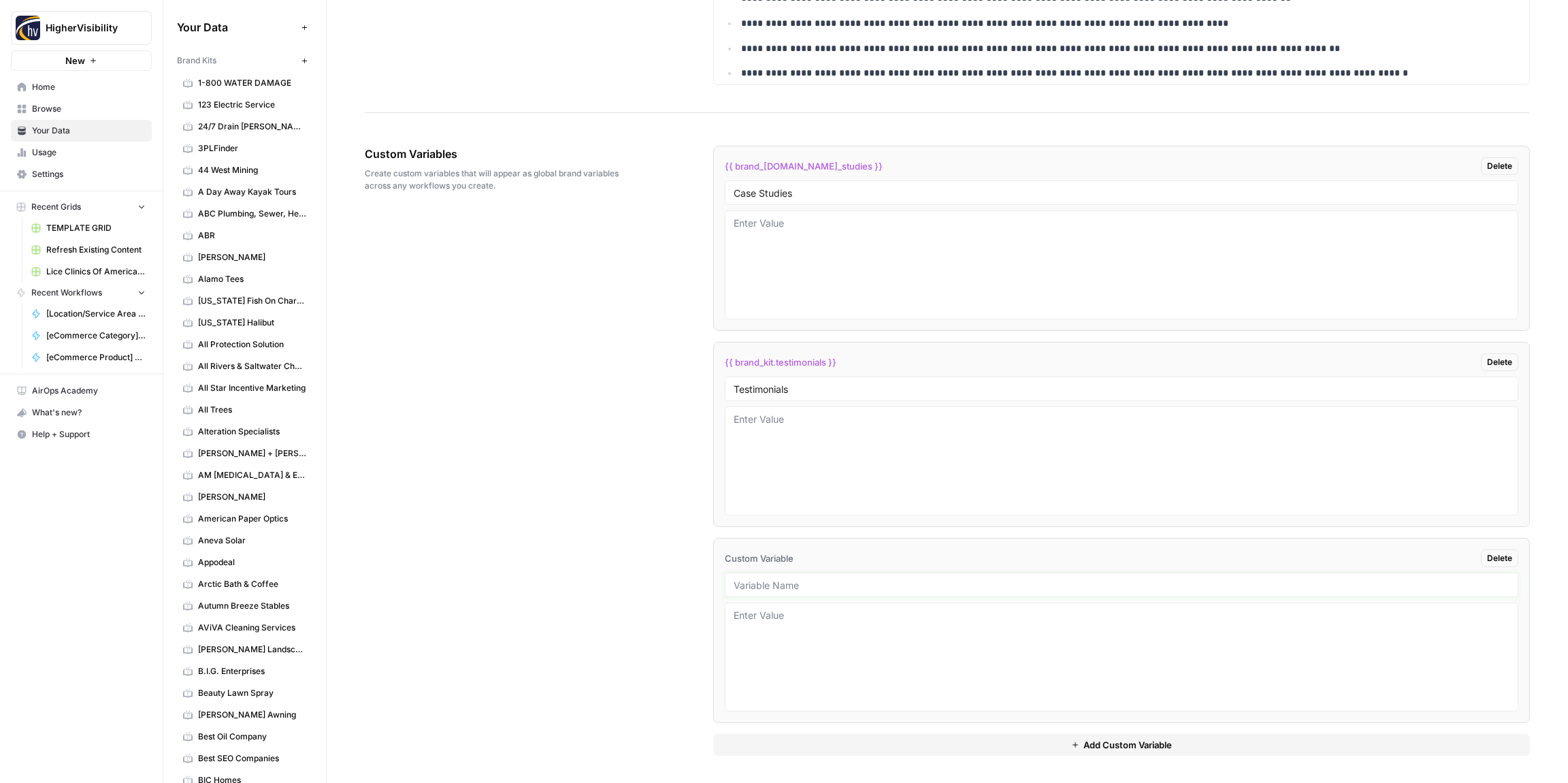
click at [758, 587] on input "text" at bounding box center [1122, 585] width 776 height 12
paste input "Word Count"
type input "Word Count"
click at [864, 755] on button "Add Custom Variable" at bounding box center [1121, 745] width 817 height 22
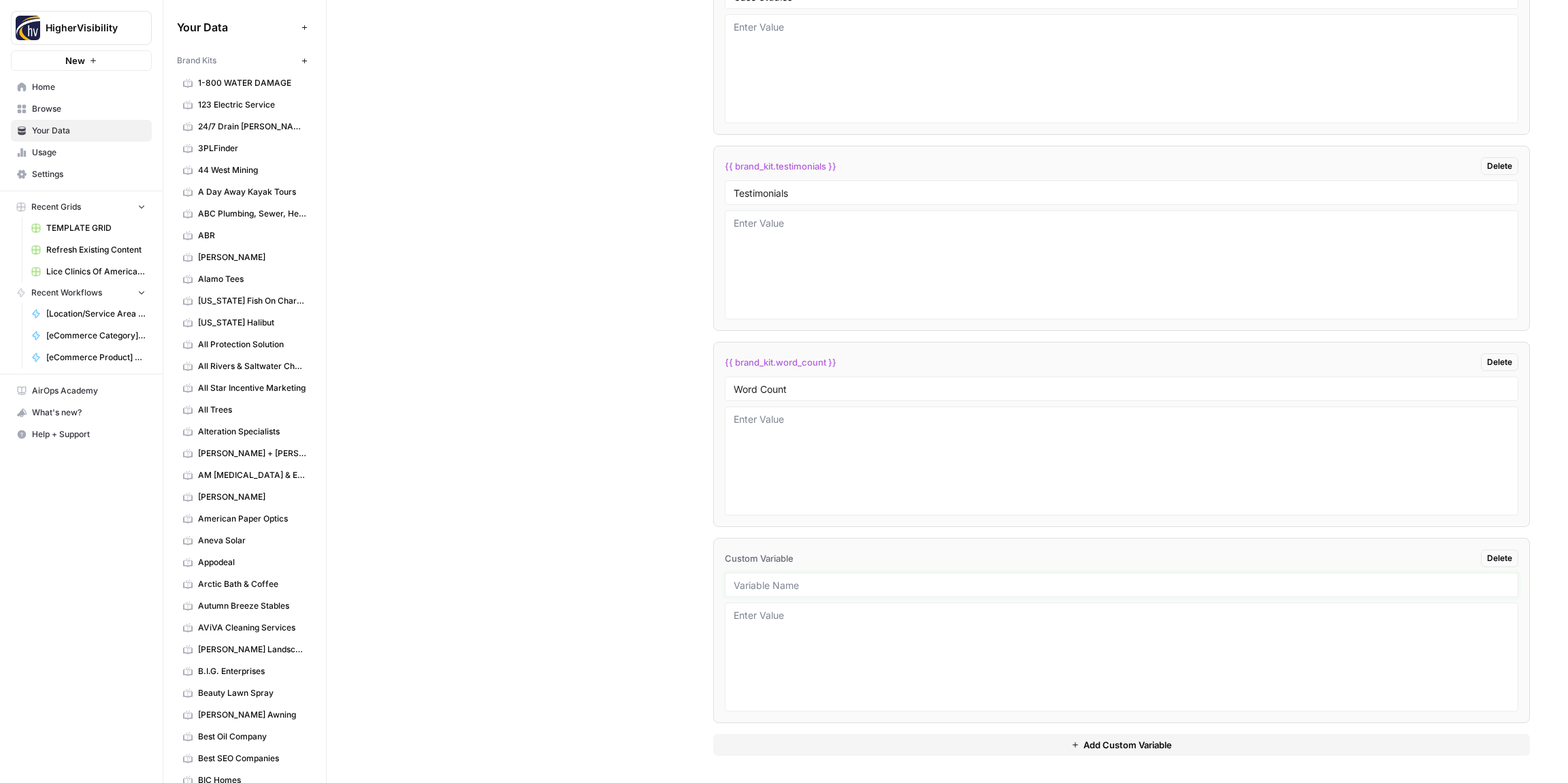
click at [764, 590] on input "text" at bounding box center [1122, 585] width 776 height 12
paste input "Custom Location Page Outline"
type input "Custom Location Page Outline"
click at [842, 746] on button "Add Custom Variable" at bounding box center [1121, 745] width 817 height 22
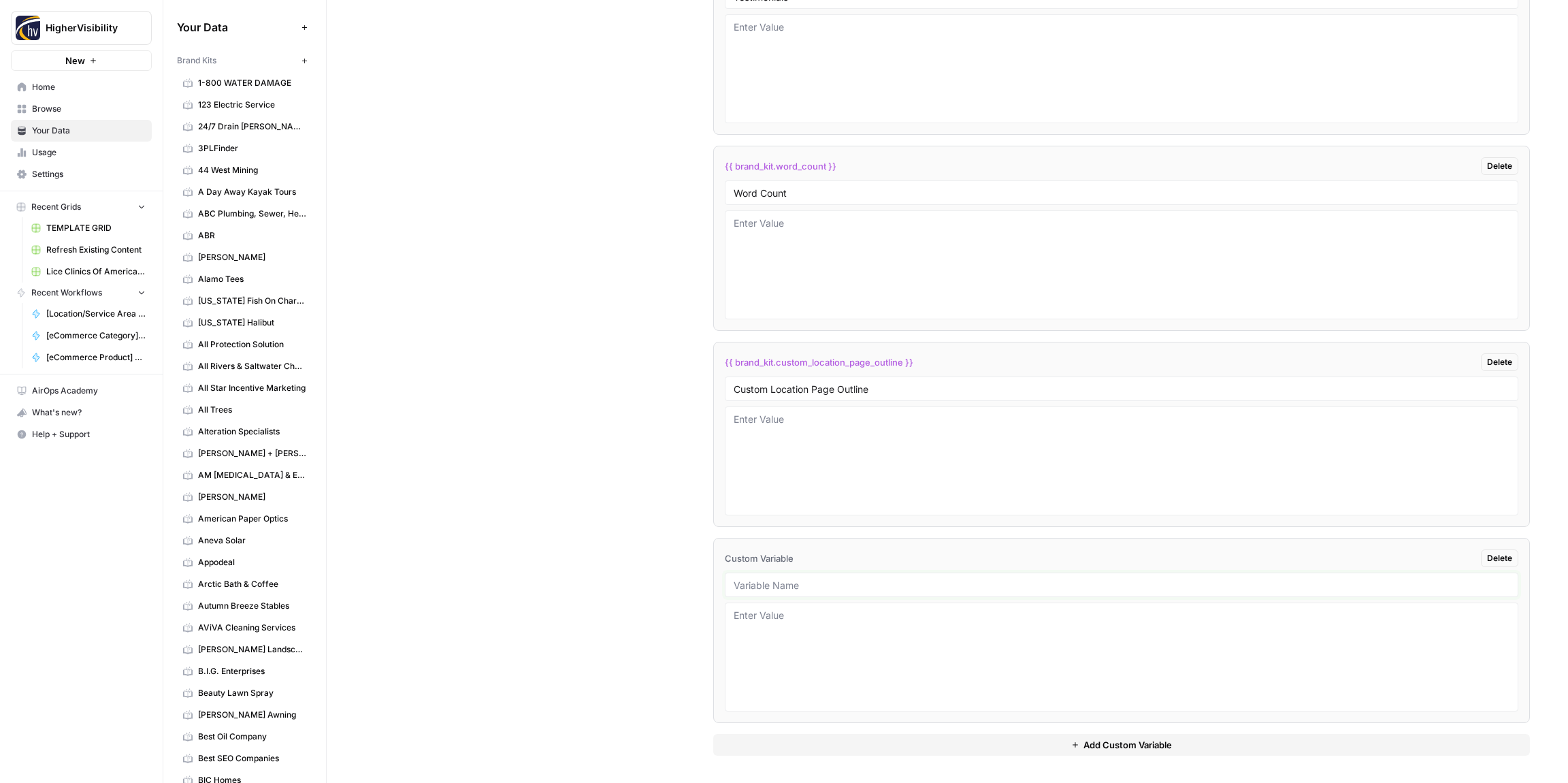
click at [792, 584] on input "text" at bounding box center [1122, 585] width 776 height 12
paste input "Industry"
type input "Industry"
drag, startPoint x: 836, startPoint y: 743, endPoint x: 779, endPoint y: 707, distance: 67.4
click at [835, 743] on button "Add Custom Variable" at bounding box center [1121, 745] width 817 height 22
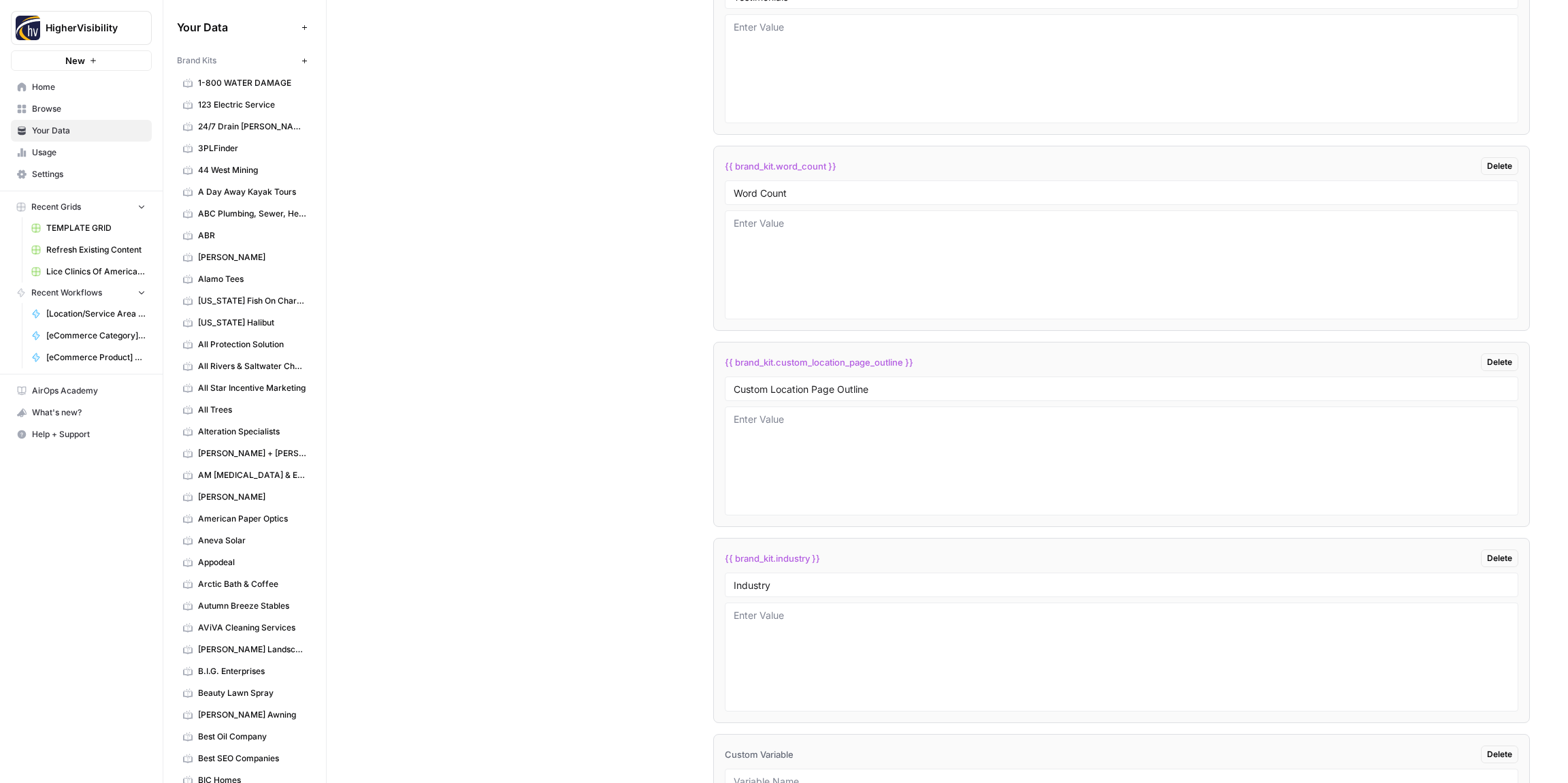
scroll to position [2734, 0]
click at [762, 584] on input "text" at bounding box center [1122, 585] width 776 height 12
paste input "Location Page Services"
type input "Location Page Services"
click at [670, 583] on div "Custom Variables Create custom variables that will appear as global brand varia…" at bounding box center [948, 156] width 1166 height 1253
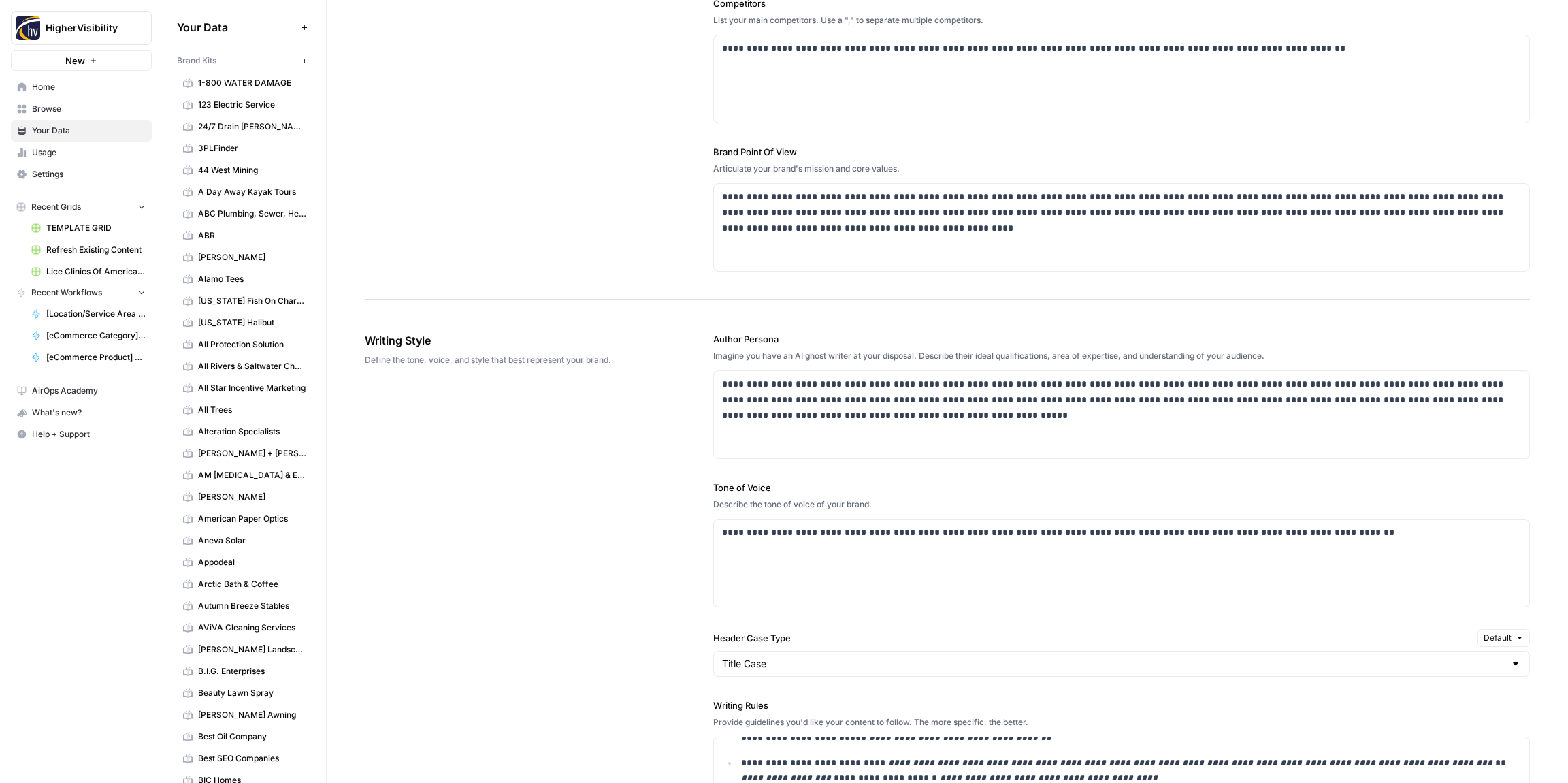
scroll to position [0, 0]
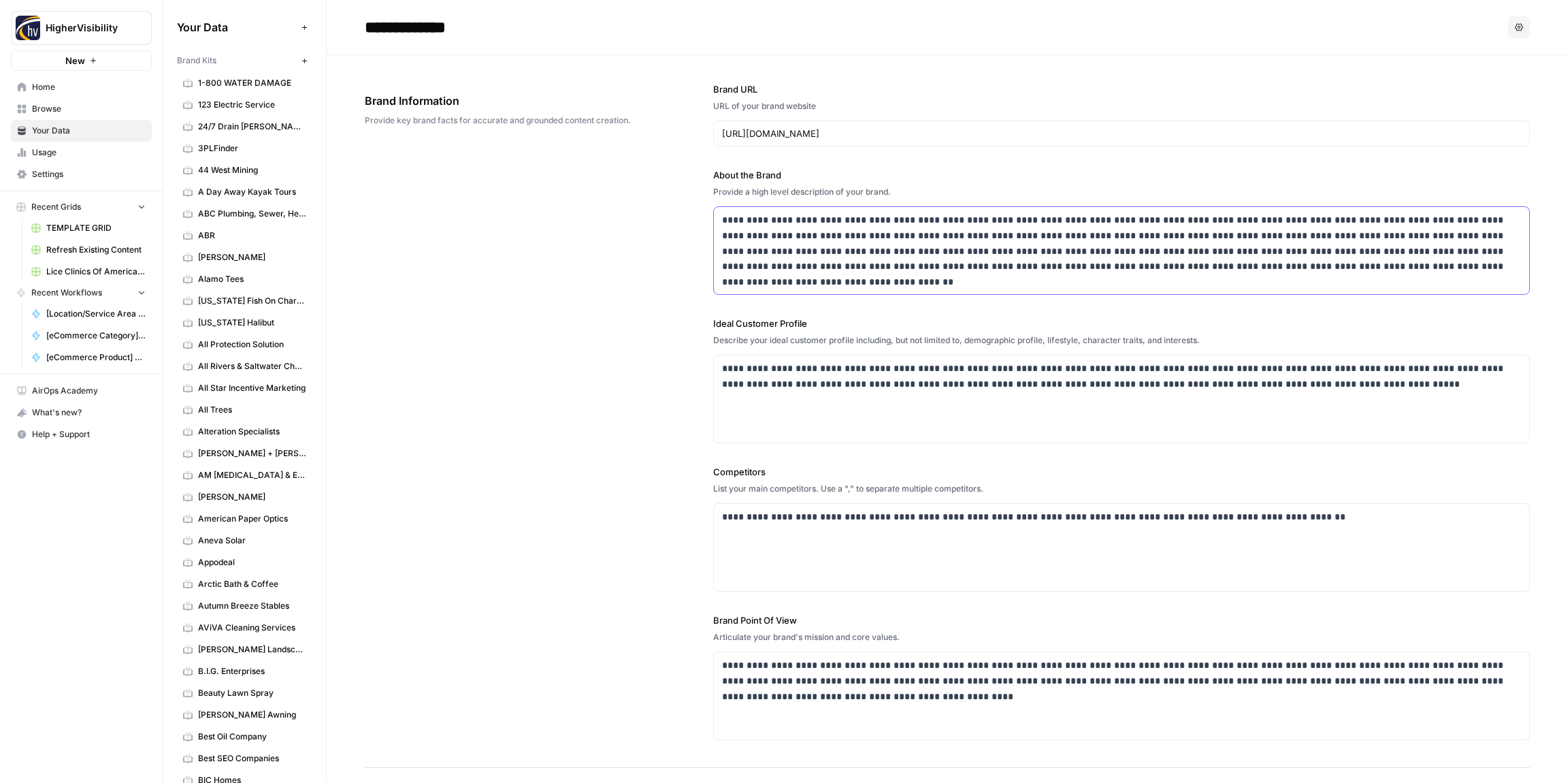
click at [862, 232] on p "**********" at bounding box center [1122, 243] width 799 height 62
drag, startPoint x: 941, startPoint y: 222, endPoint x: 920, endPoint y: 220, distance: 21.1
click at [917, 222] on p "**********" at bounding box center [1122, 243] width 799 height 62
copy p "********"
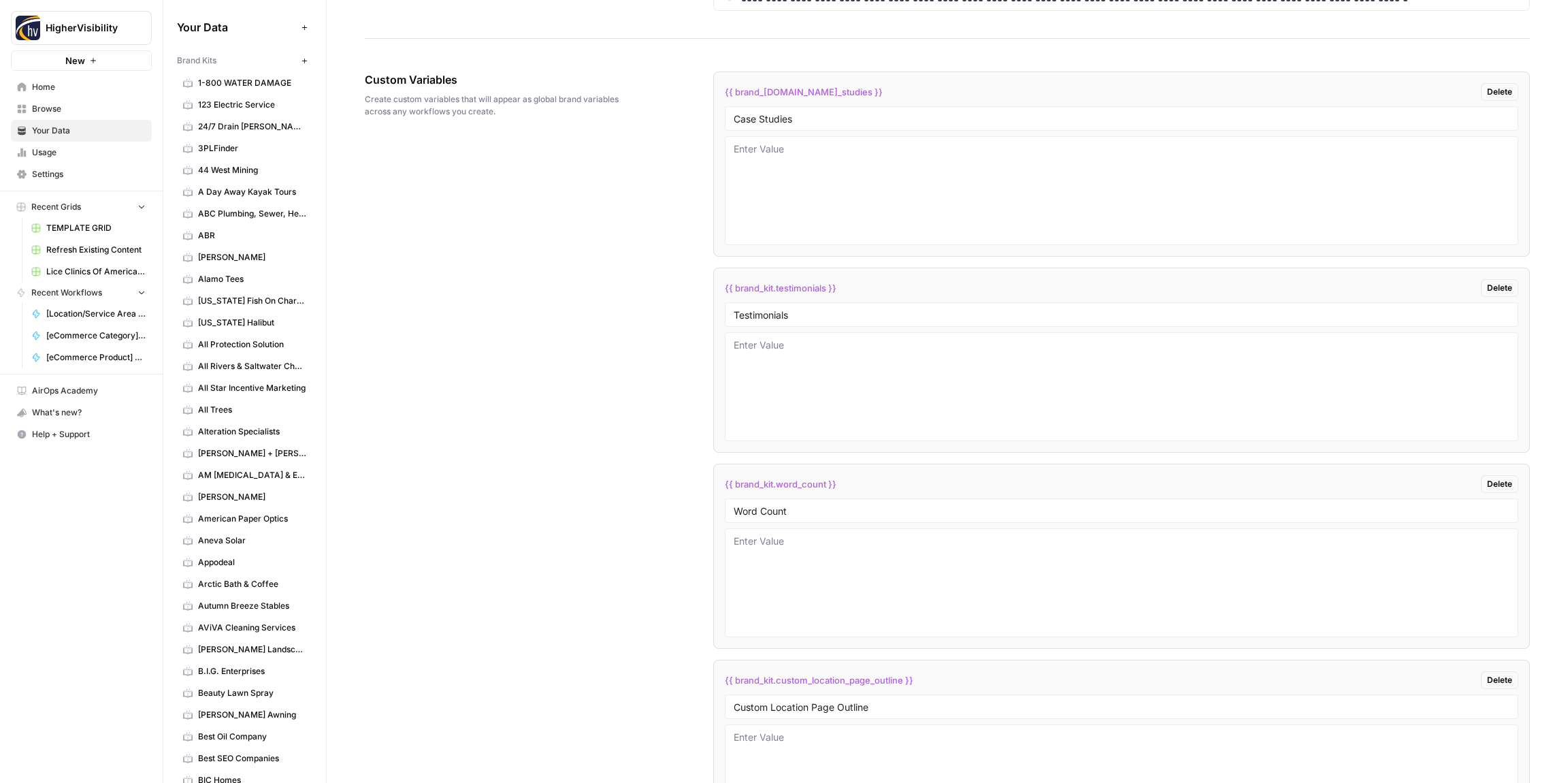
scroll to position [2734, 0]
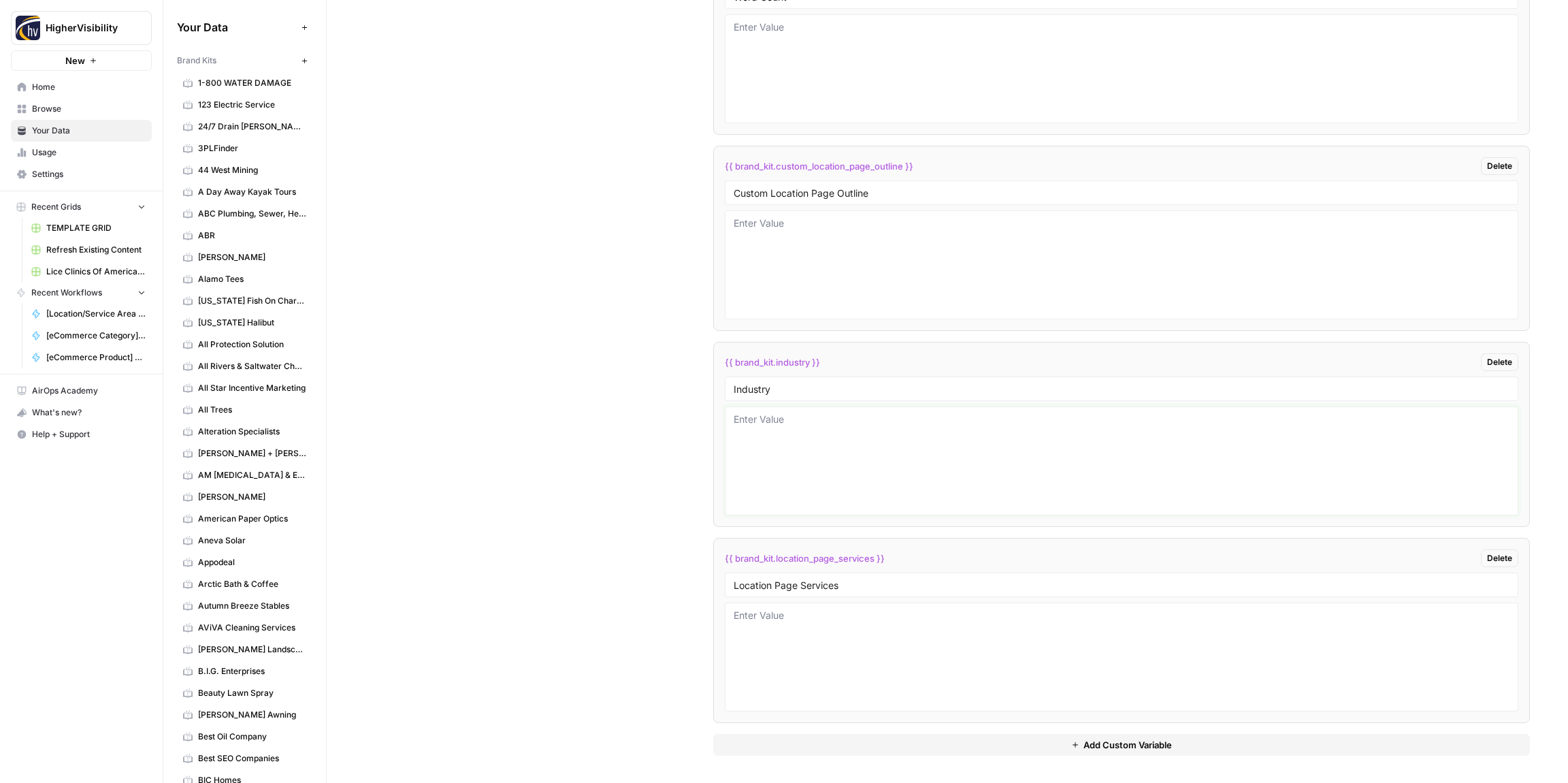
click at [805, 420] on textarea at bounding box center [1122, 460] width 776 height 96
paste textarea "law firm"
type textarea "law firm"
click at [617, 405] on div "Custom Variables Create custom variables that will appear as global brand varia…" at bounding box center [948, 156] width 1166 height 1253
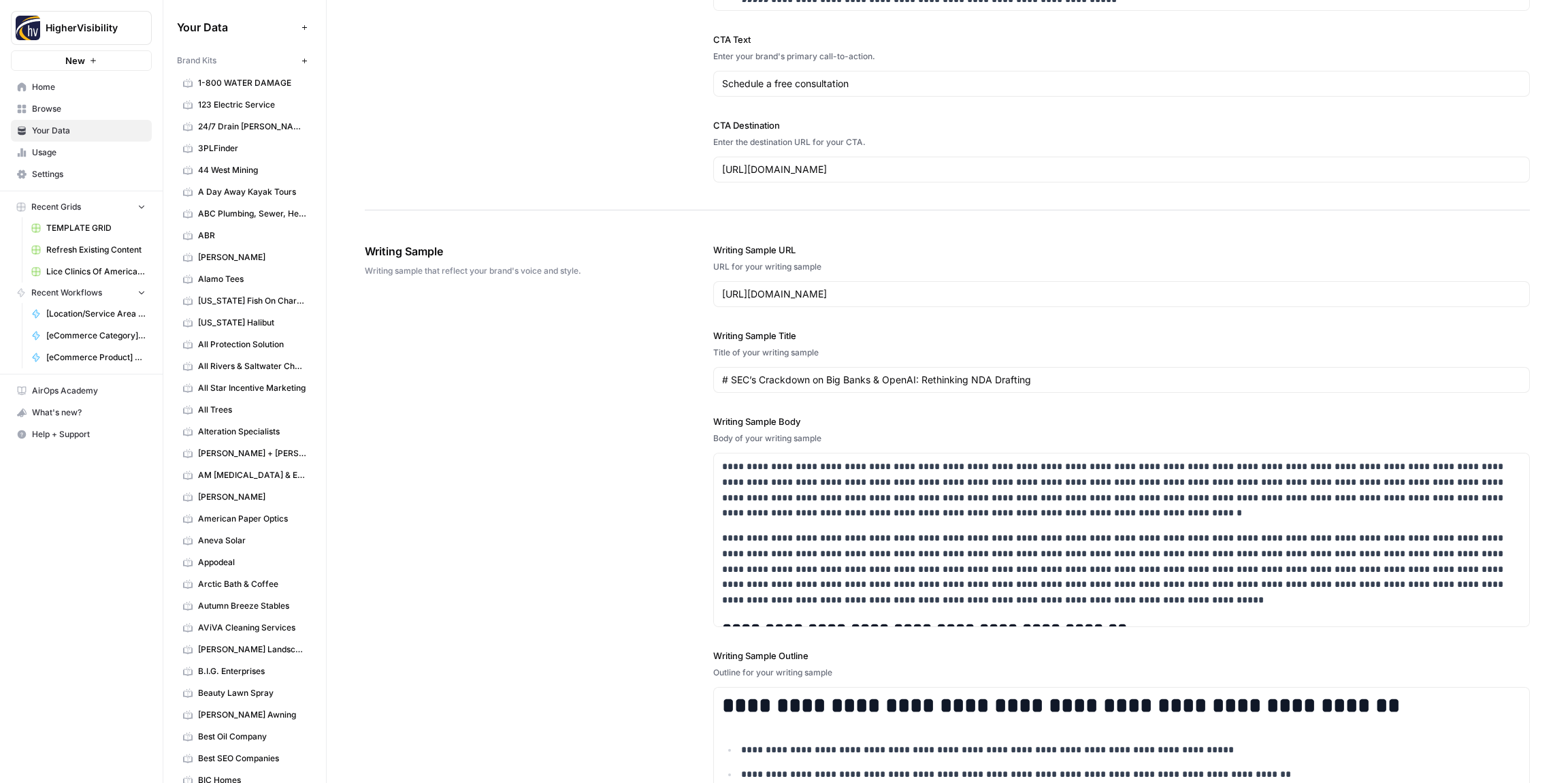
scroll to position [0, 0]
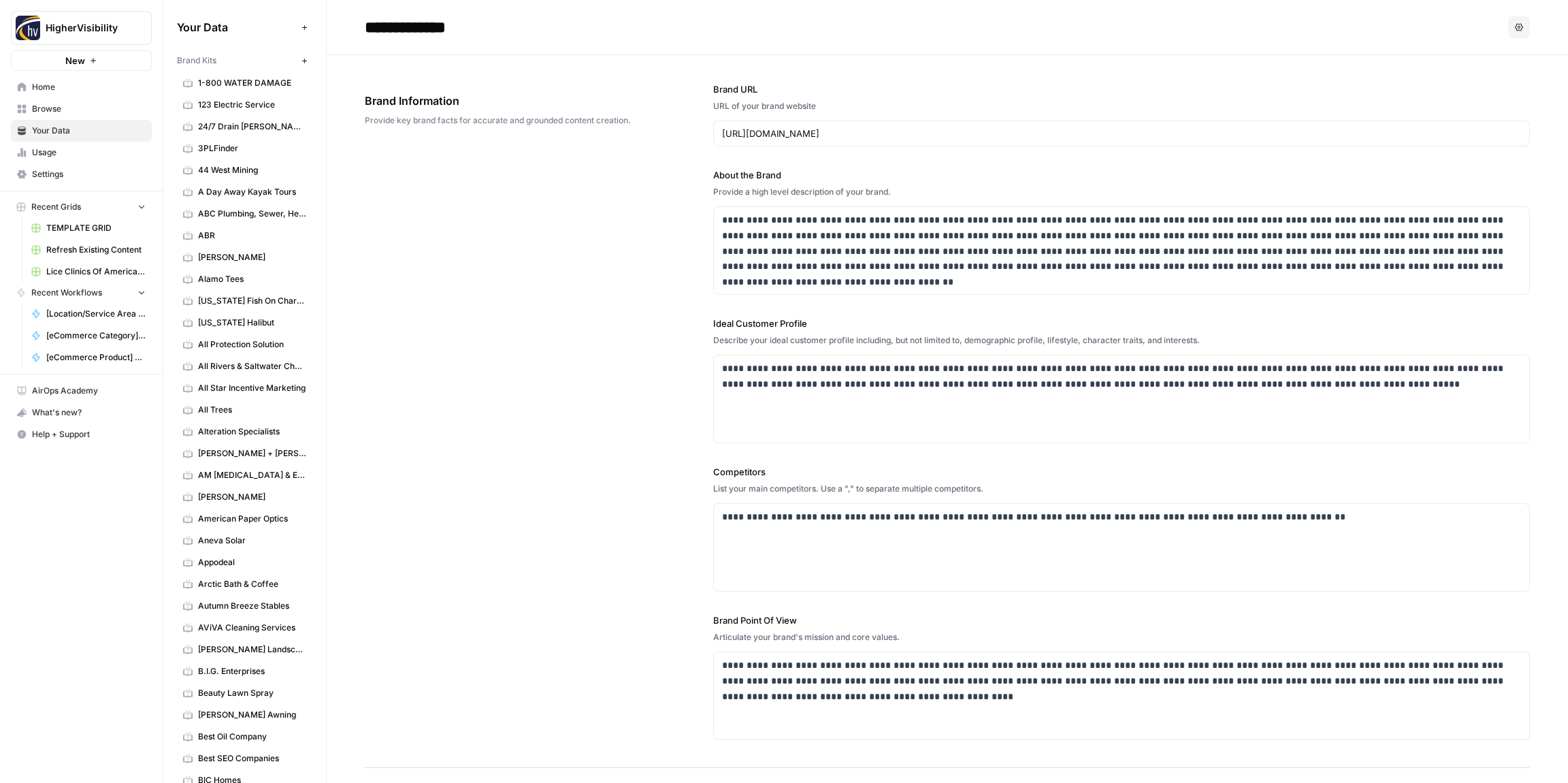
click at [302, 59] on icon "button" at bounding box center [305, 60] width 8 height 8
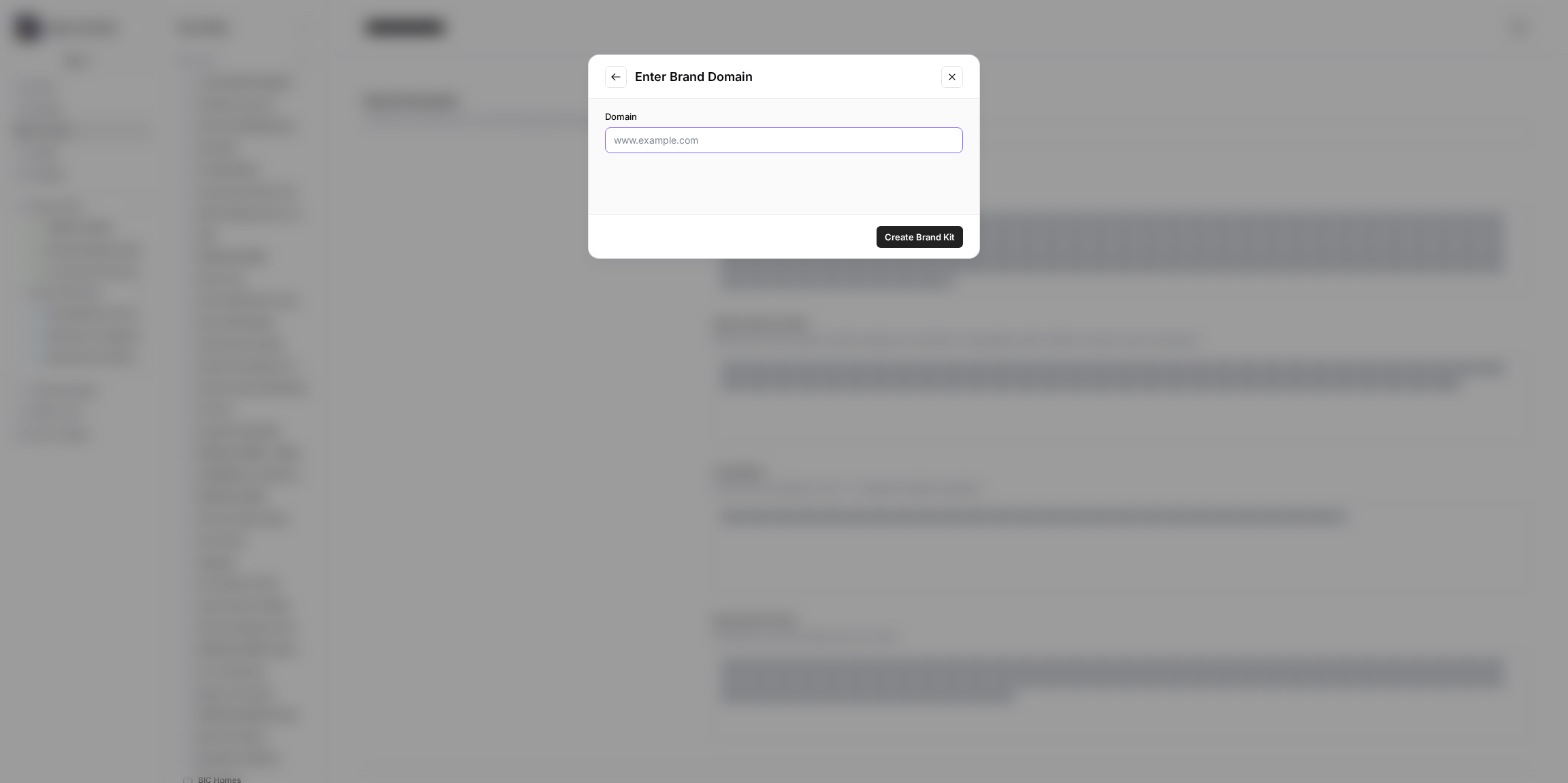
drag, startPoint x: 617, startPoint y: 146, endPoint x: 627, endPoint y: 146, distance: 10.0
click at [618, 147] on div at bounding box center [784, 140] width 358 height 26
paste input "[URL][DOMAIN_NAME]"
type input "[URL][DOMAIN_NAME]"
click at [902, 241] on span "Create Brand Kit" at bounding box center [919, 237] width 70 height 14
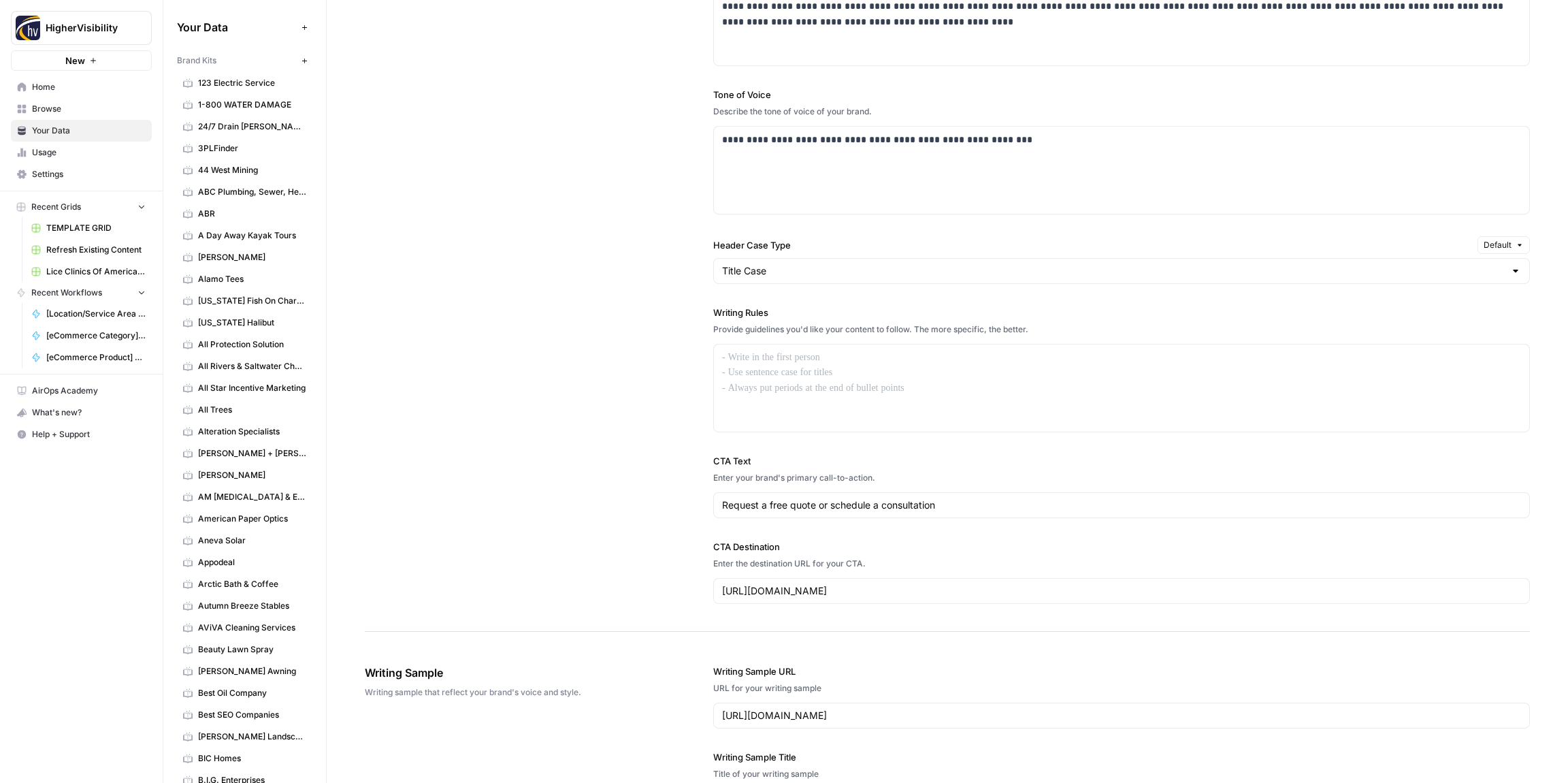
scroll to position [862, 0]
click at [758, 373] on div at bounding box center [1121, 389] width 815 height 87
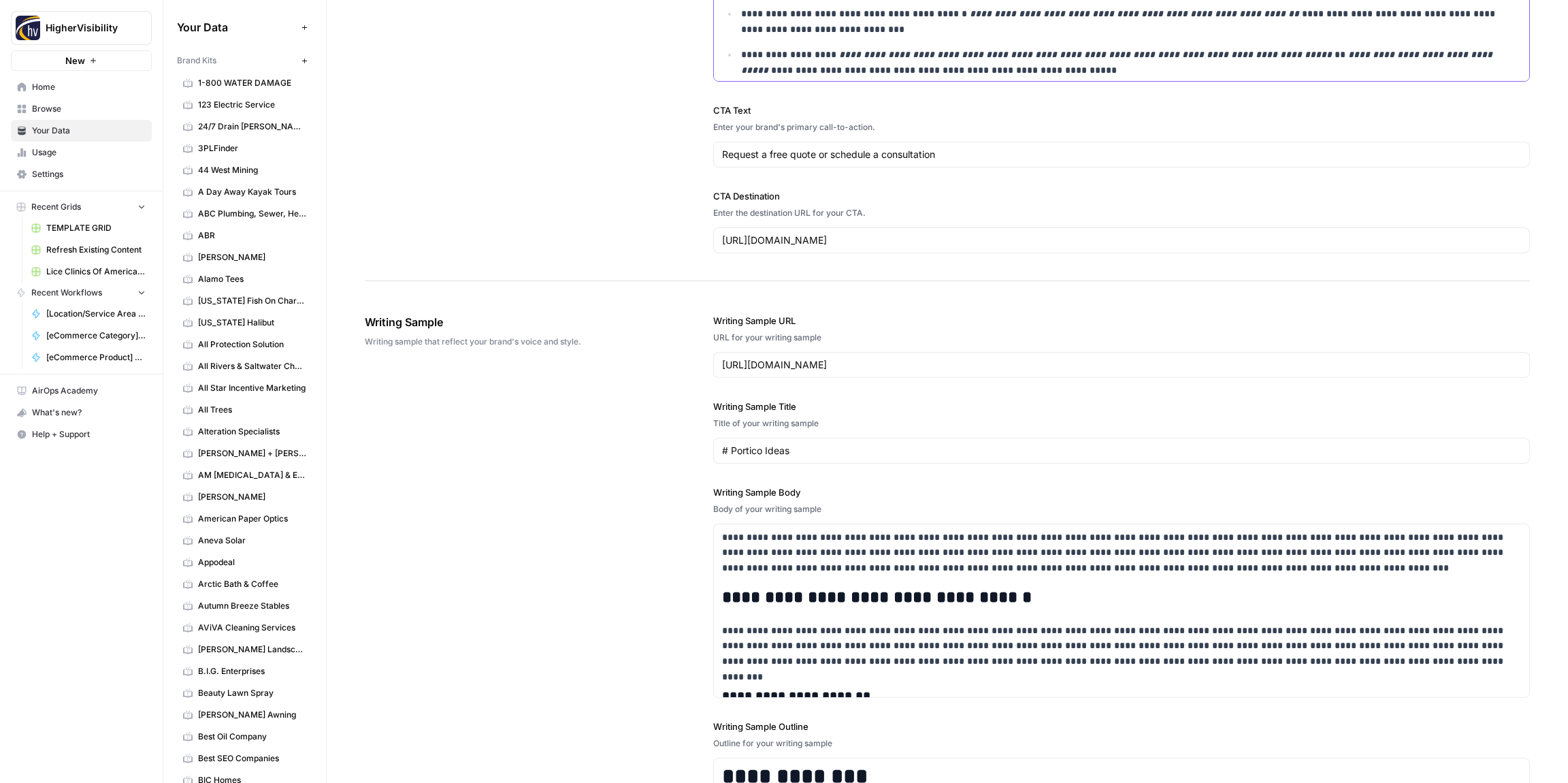
scroll to position [1583, 0]
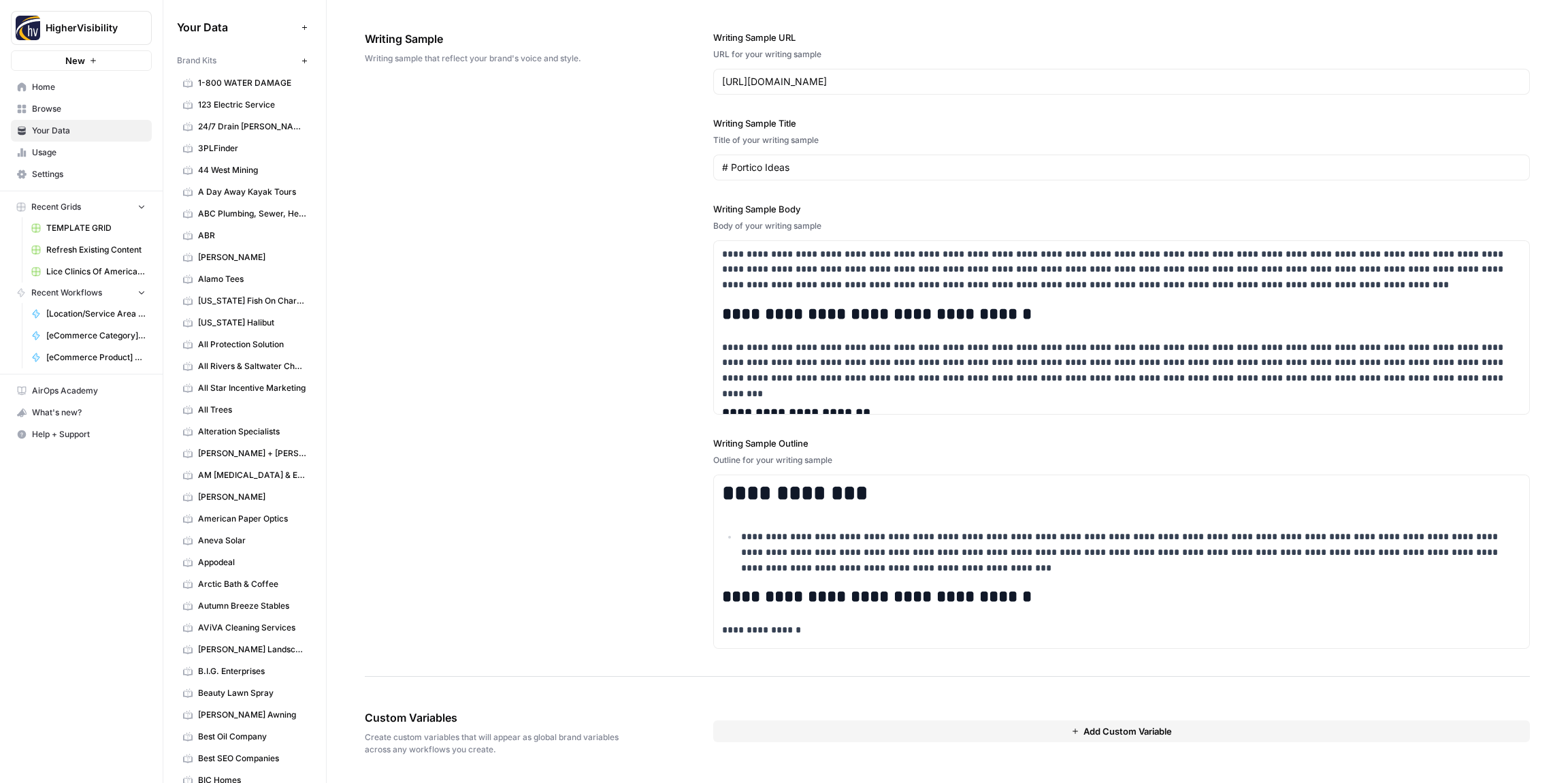
click at [1025, 730] on button "Add Custom Variable" at bounding box center [1121, 731] width 817 height 22
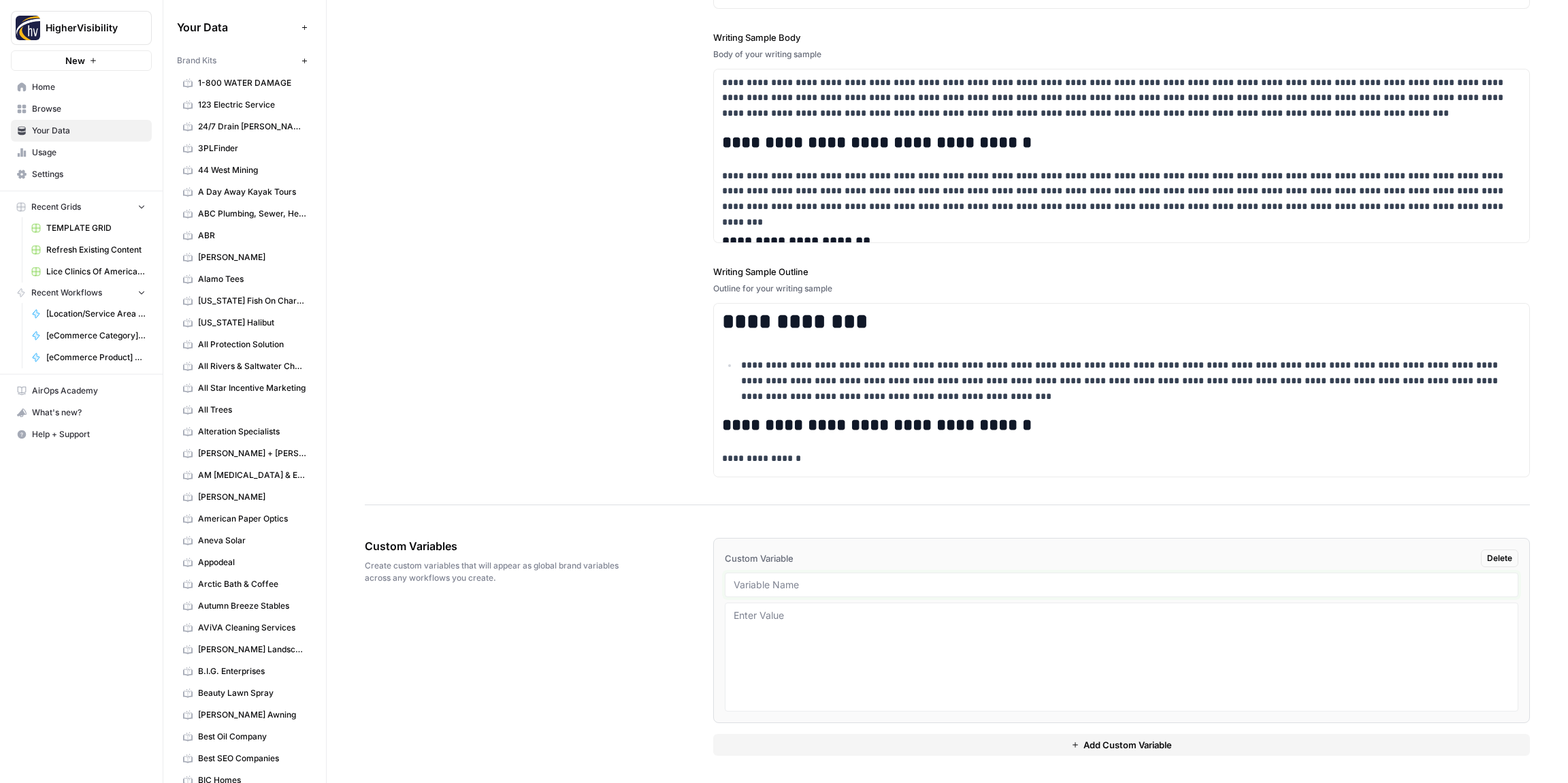
click at [798, 591] on input "text" at bounding box center [1122, 585] width 776 height 12
paste input "Case Studies"
type input "Case Studies"
drag, startPoint x: 914, startPoint y: 748, endPoint x: 754, endPoint y: 679, distance: 174.2
click at [914, 748] on button "Add Custom Variable" at bounding box center [1121, 745] width 817 height 22
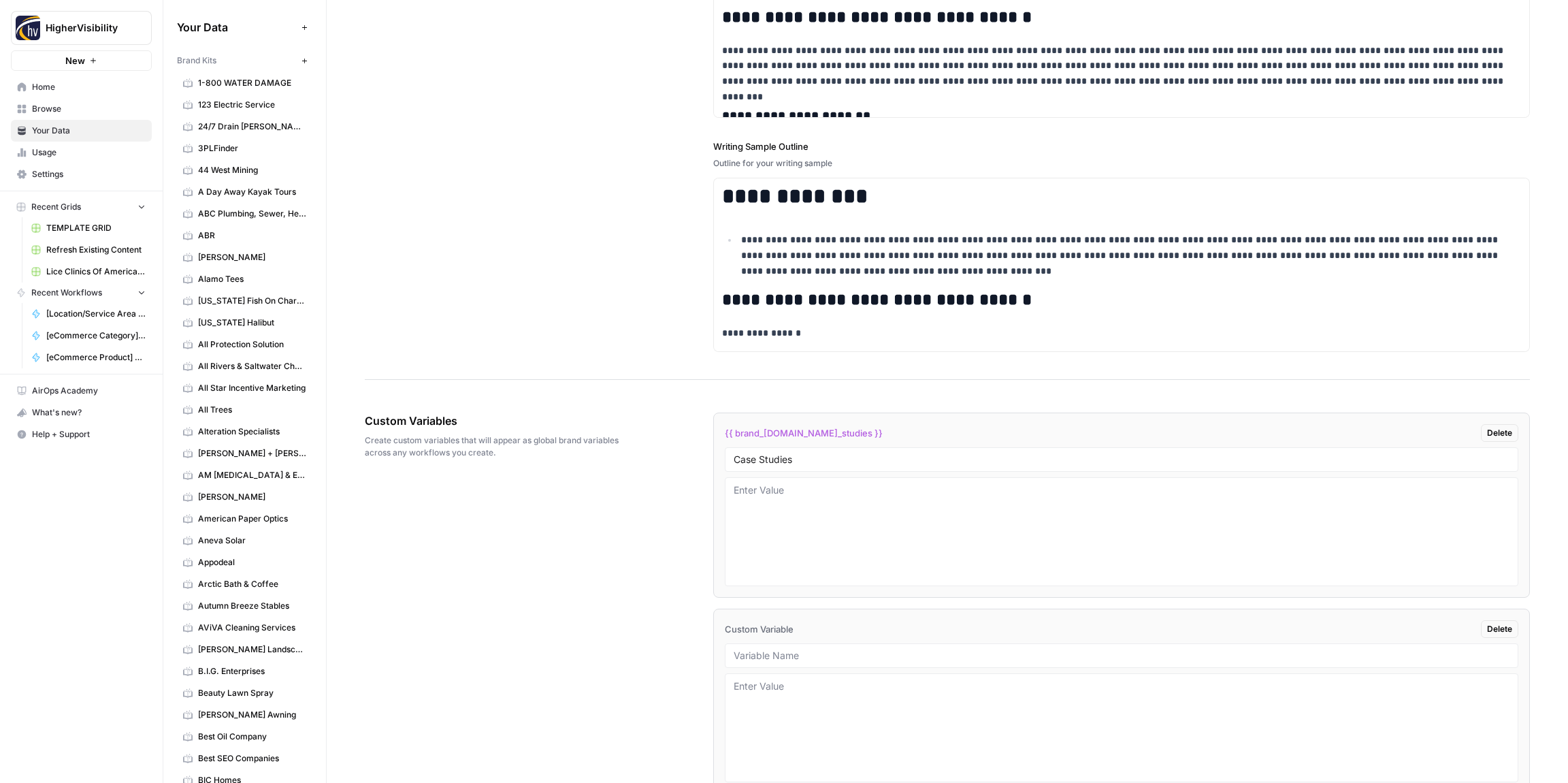
scroll to position [1951, 0]
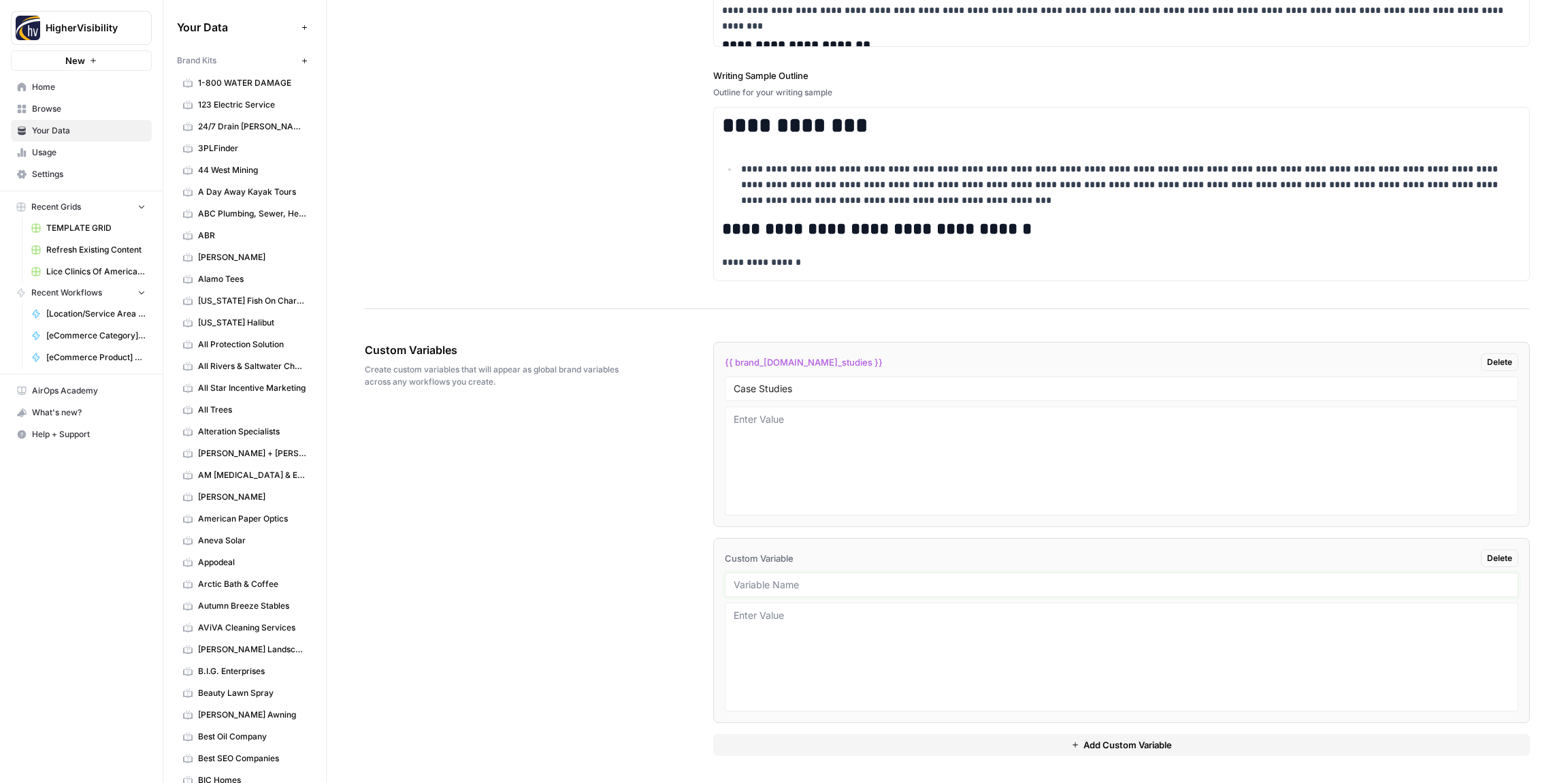
click at [855, 582] on input "text" at bounding box center [1122, 585] width 776 height 12
paste input "Testimonials"
type input "Testimonials"
drag, startPoint x: 889, startPoint y: 740, endPoint x: 885, endPoint y: 725, distance: 15.5
click at [889, 739] on button "Add Custom Variable" at bounding box center [1121, 745] width 817 height 22
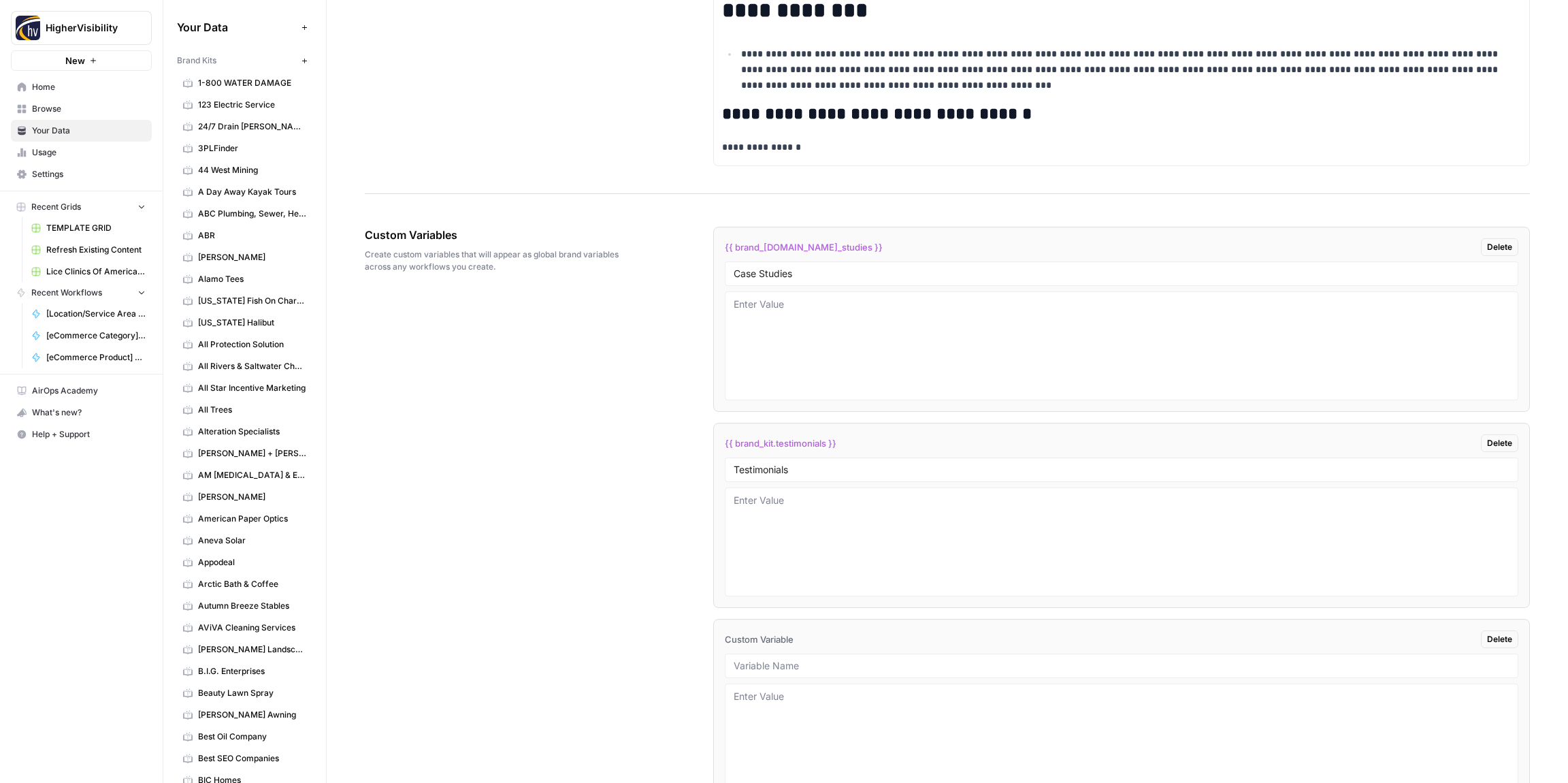
scroll to position [2146, 0]
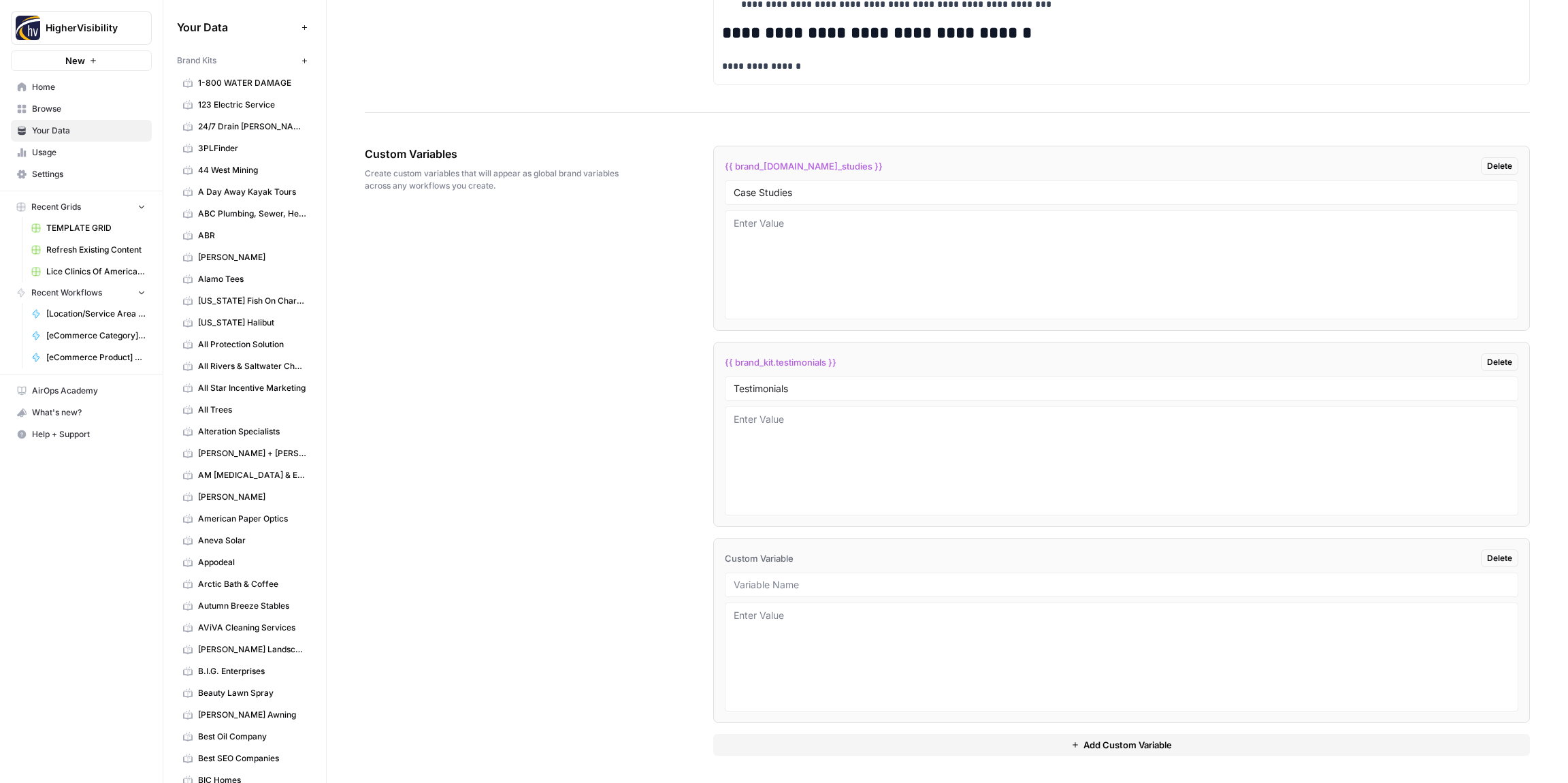
click at [825, 578] on div at bounding box center [1122, 584] width 794 height 24
click at [791, 591] on div at bounding box center [1122, 584] width 794 height 24
click at [778, 587] on input "text" at bounding box center [1122, 585] width 776 height 12
paste input "Word Count"
type input "Word Count"
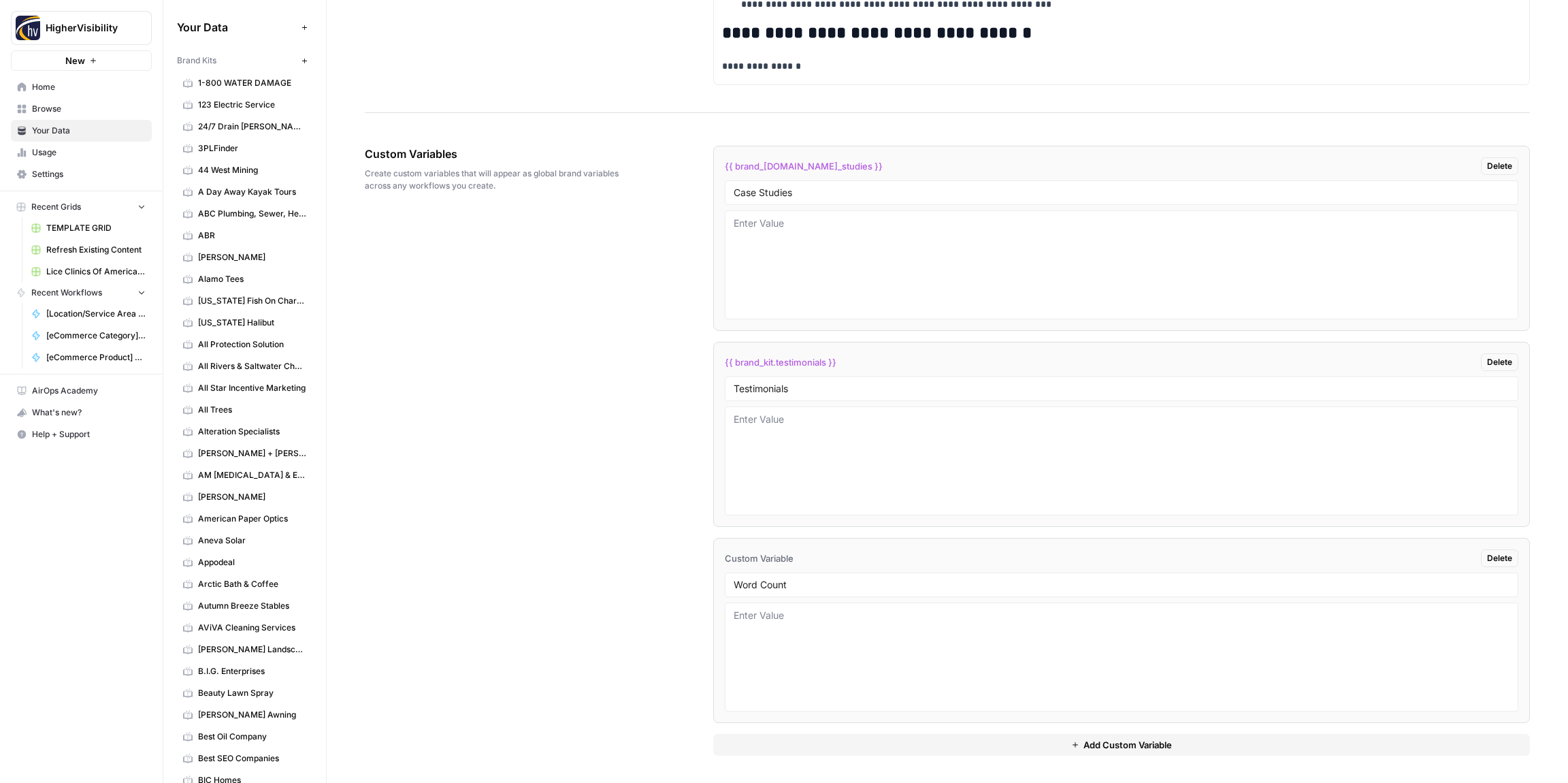
click at [876, 750] on button "Add Custom Variable" at bounding box center [1121, 745] width 817 height 22
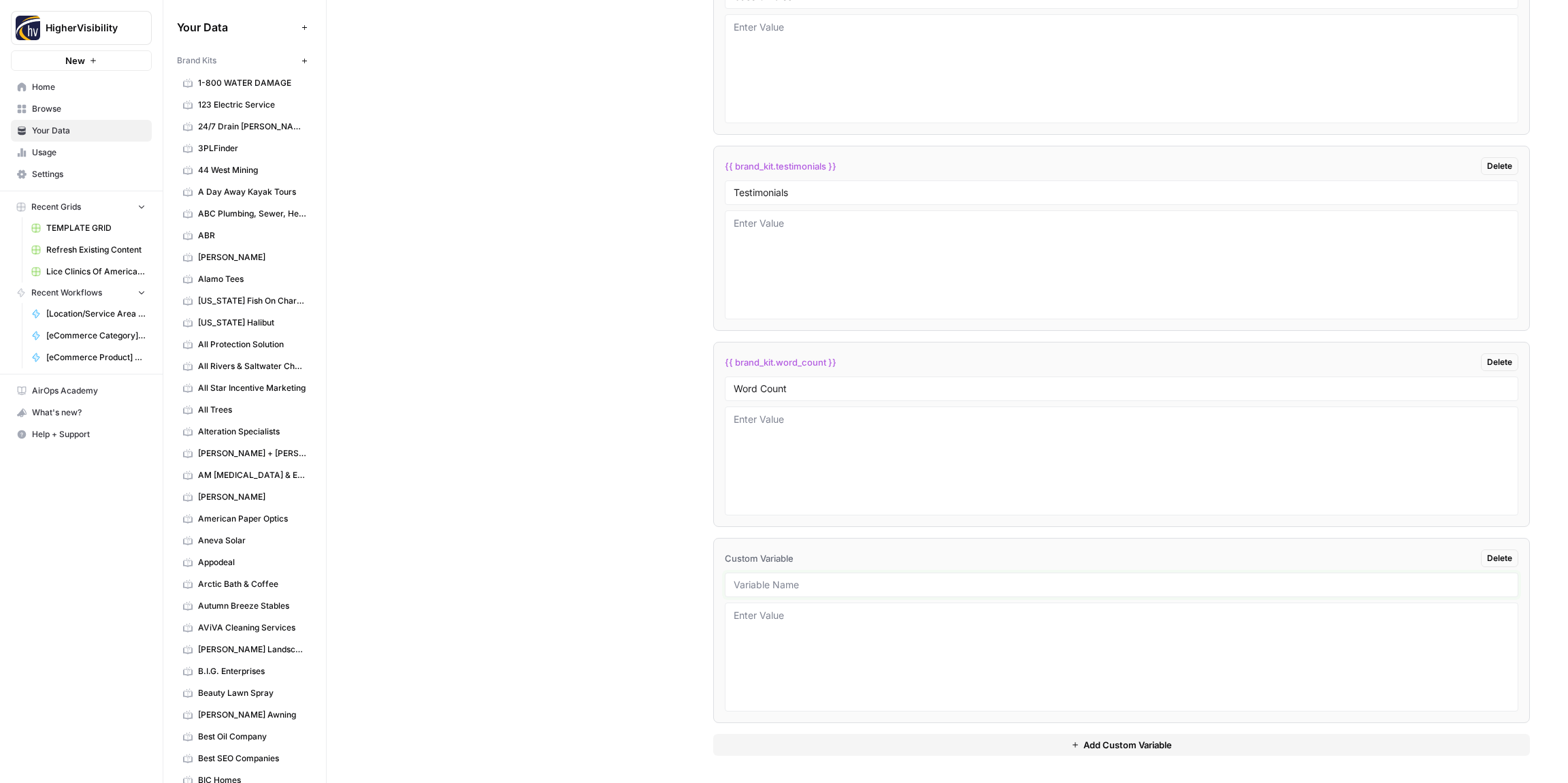
click at [780, 584] on input "text" at bounding box center [1122, 585] width 776 height 12
paste input "Custom Location Page Outline"
type input "Custom Location Page Outline"
click at [975, 750] on button "Add Custom Variable" at bounding box center [1121, 745] width 817 height 22
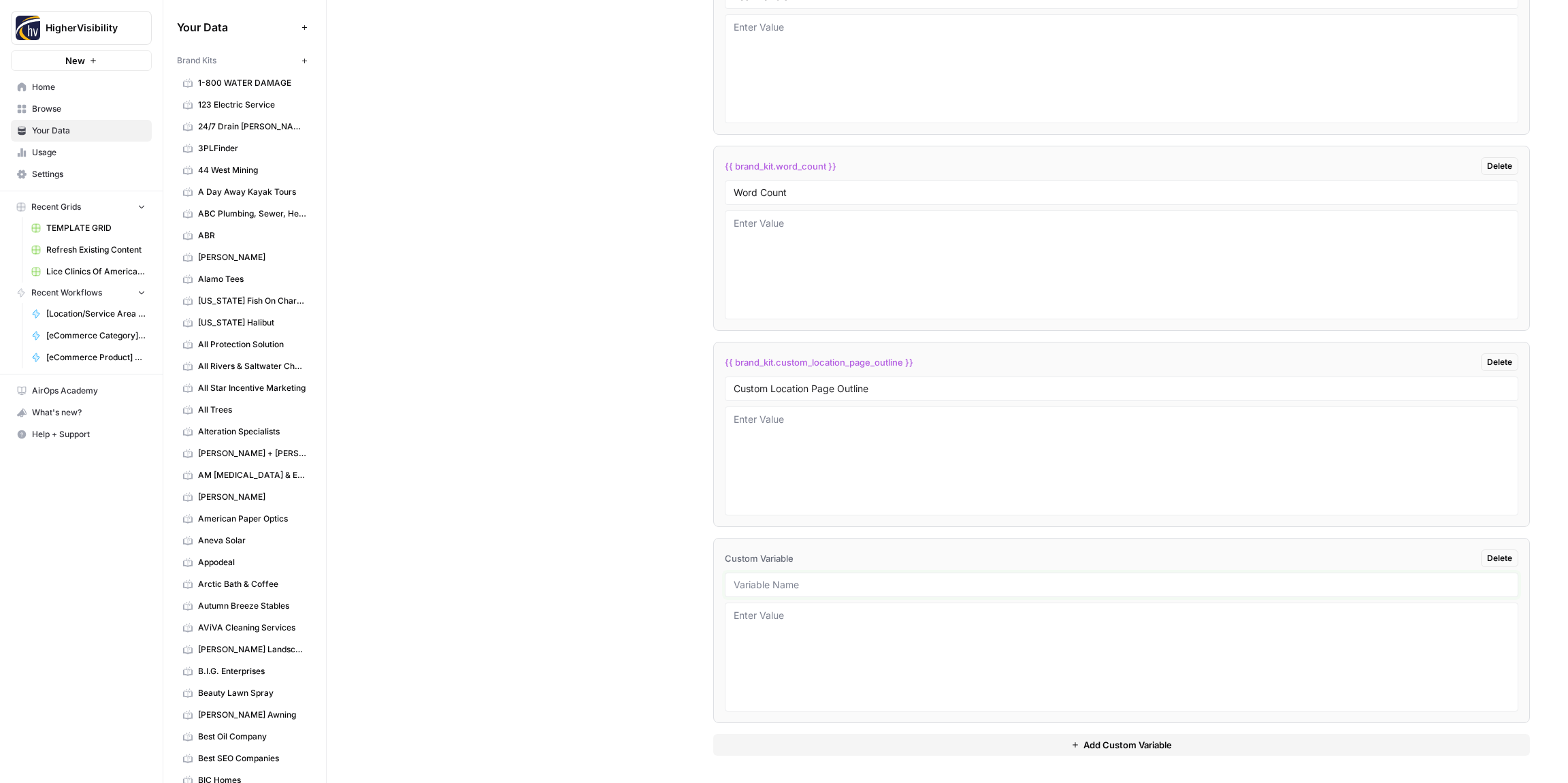
click at [779, 582] on input "text" at bounding box center [1122, 585] width 776 height 12
paste input "Industry"
type input "Industry"
click at [856, 739] on button "Add Custom Variable" at bounding box center [1121, 745] width 817 height 22
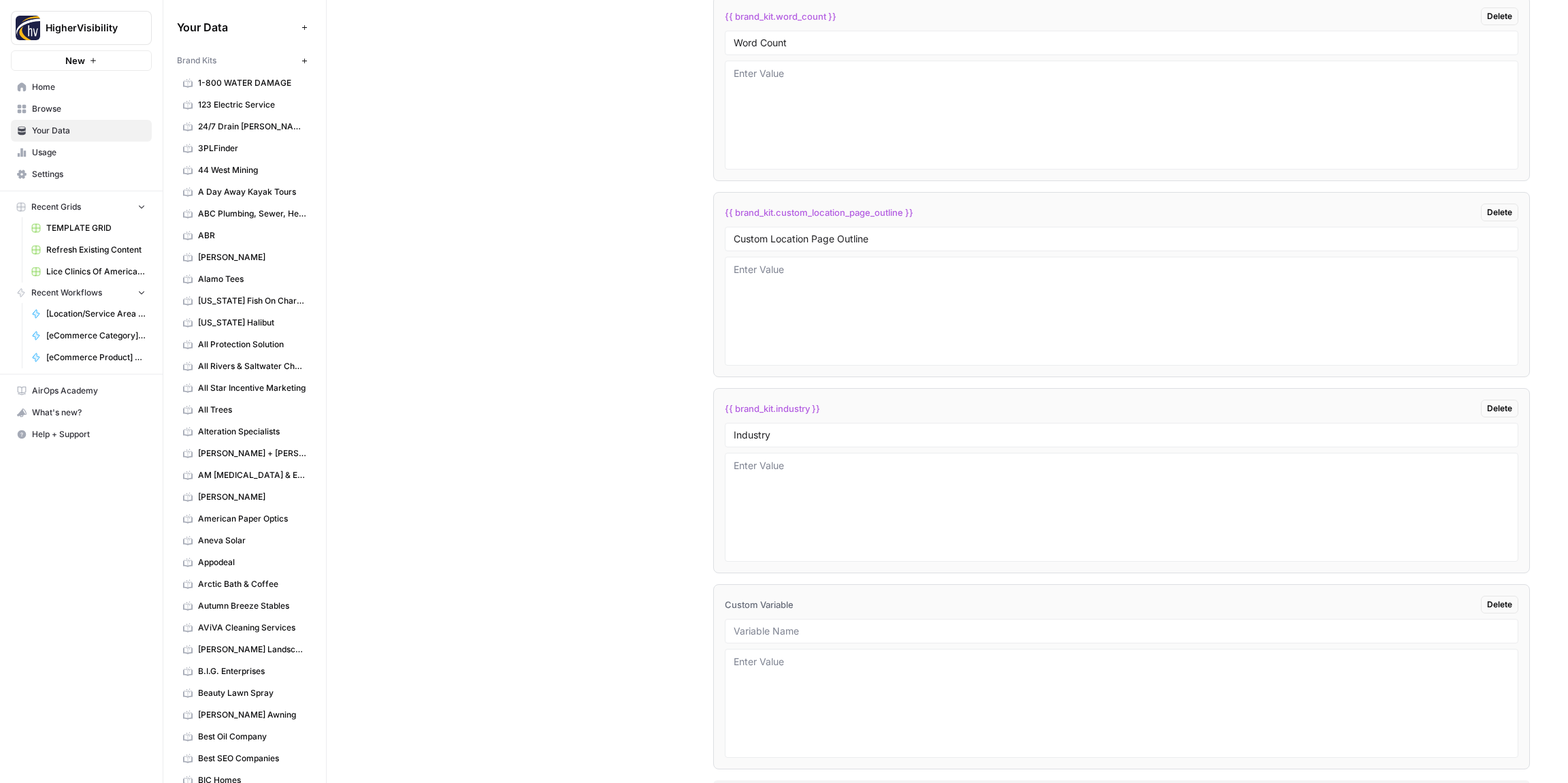
scroll to position [2735, 0]
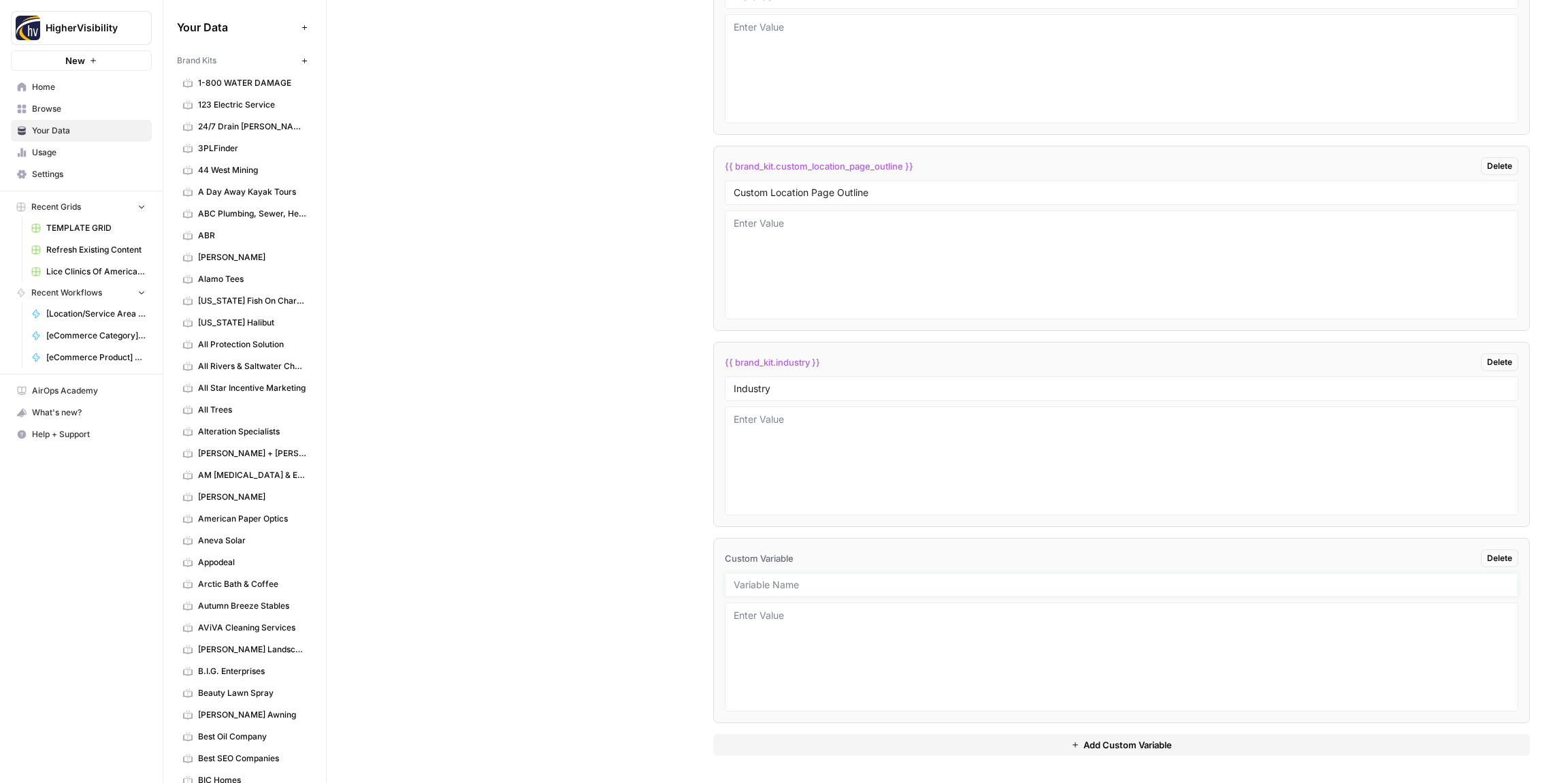
click at [803, 580] on input "text" at bounding box center [1122, 585] width 776 height 12
paste input "Location Page Services"
type input "Location Page Services"
click at [590, 537] on div "Custom Variables Create custom variables that will appear as global brand varia…" at bounding box center [948, 162] width 1166 height 1253
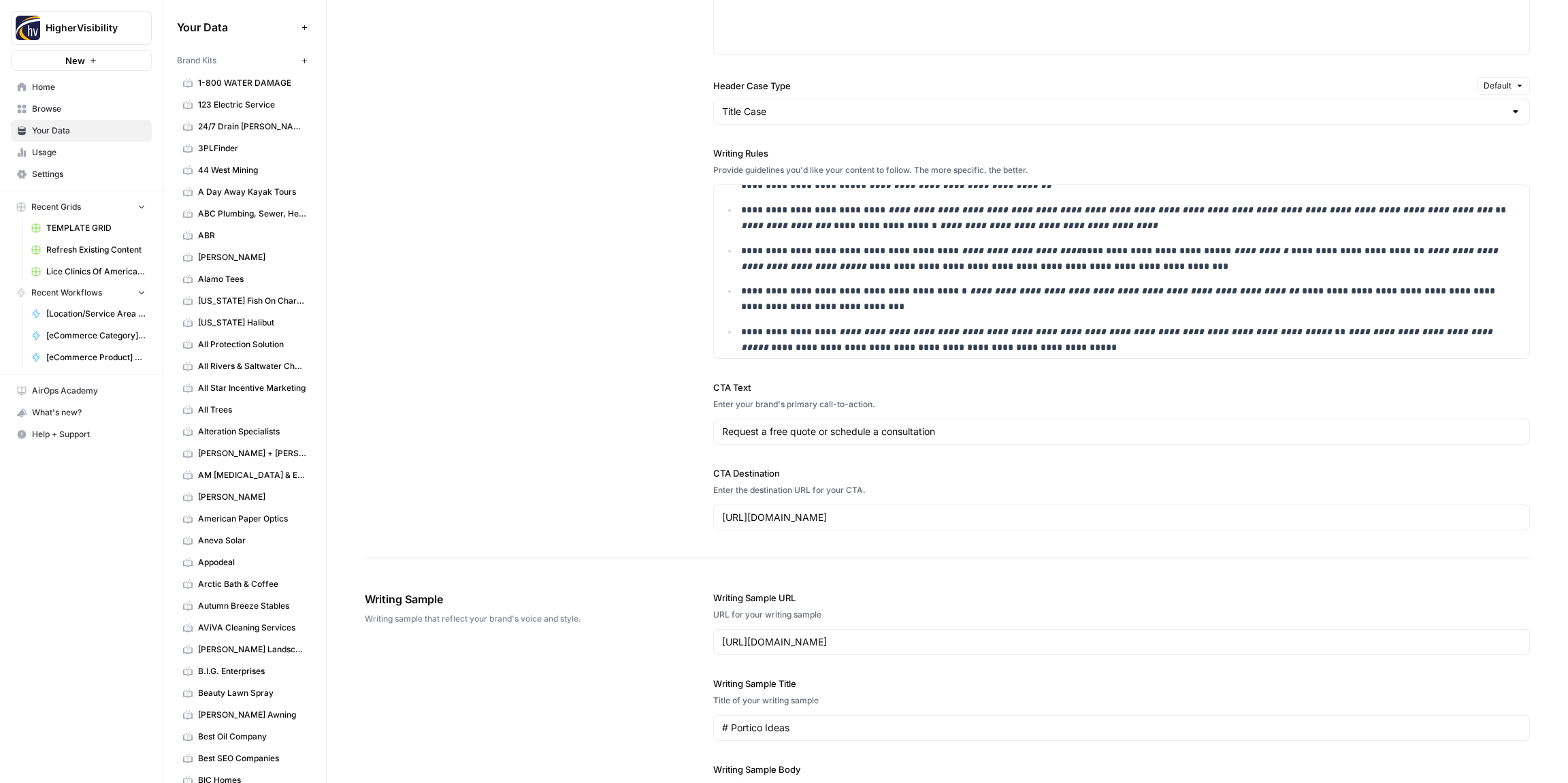
scroll to position [0, 0]
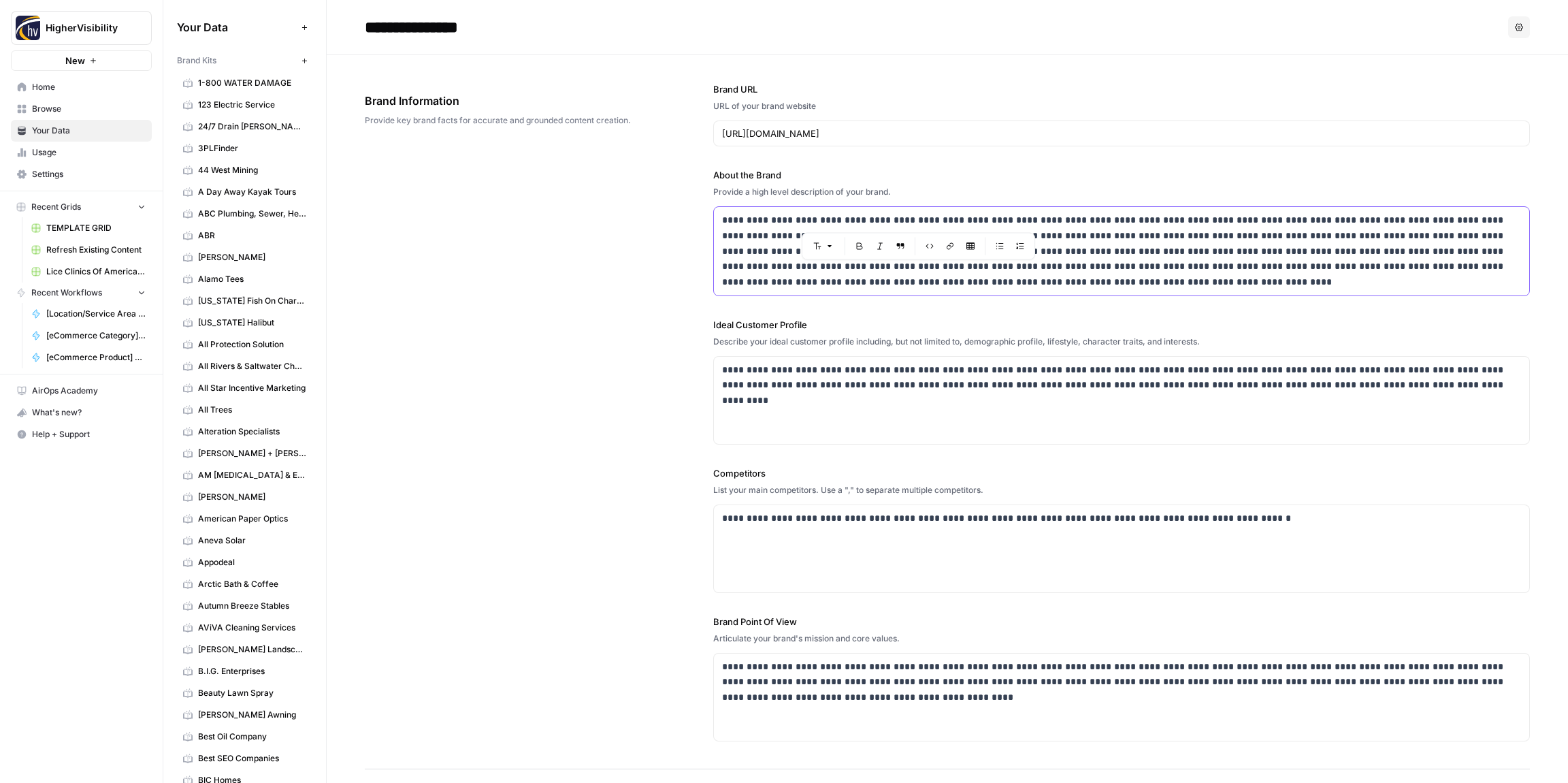
drag, startPoint x: 967, startPoint y: 220, endPoint x: 869, endPoint y: 219, distance: 98.0
click at [869, 219] on p "**********" at bounding box center [1122, 251] width 799 height 78
copy p "**********"
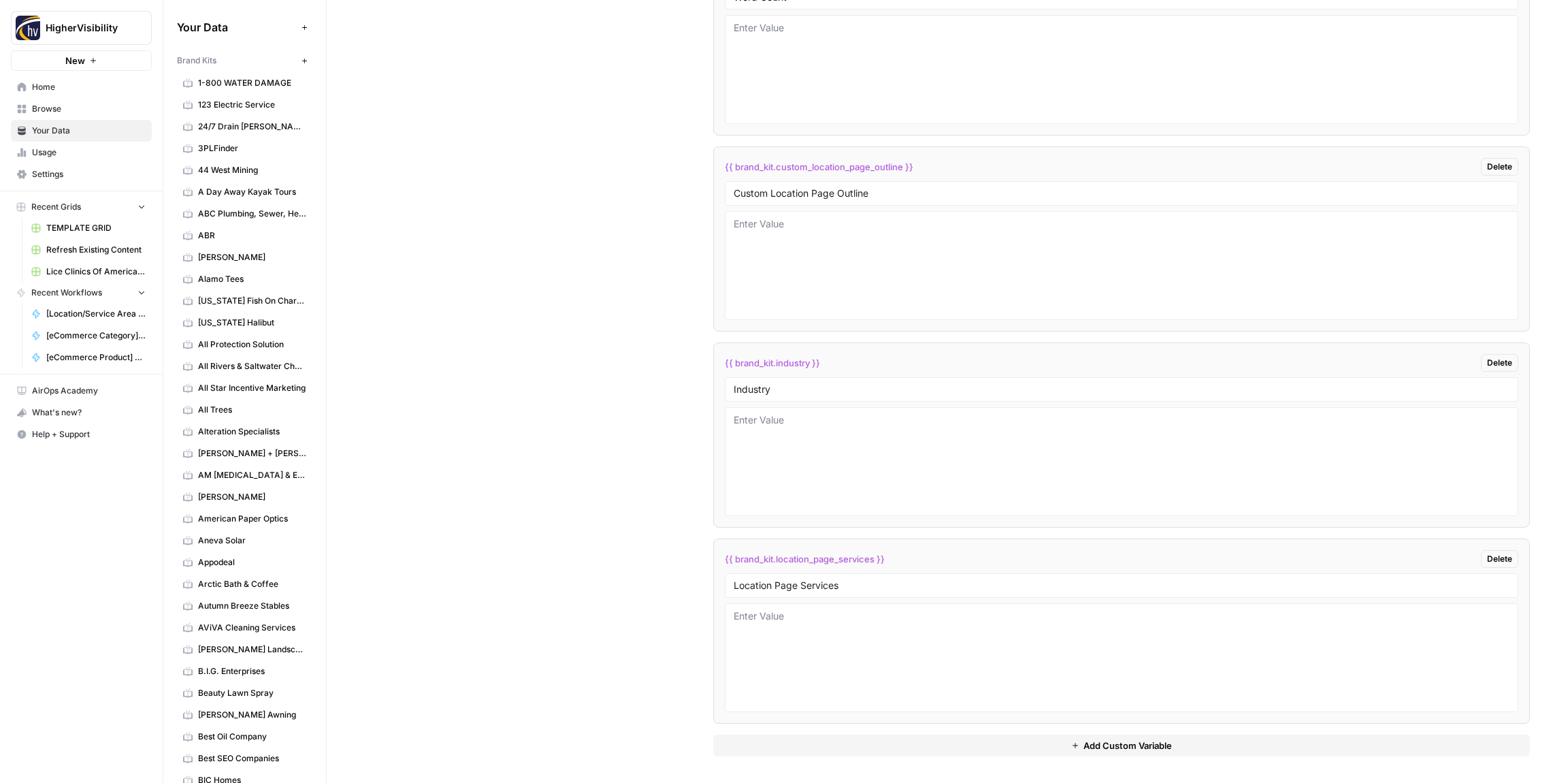
scroll to position [2735, 0]
click at [807, 448] on textarea at bounding box center [1122, 460] width 776 height 96
paste textarea "construction company"
type textarea "construction"
click at [700, 427] on div "Custom Variables Create custom variables that will appear as global brand varia…" at bounding box center [948, 156] width 1166 height 1253
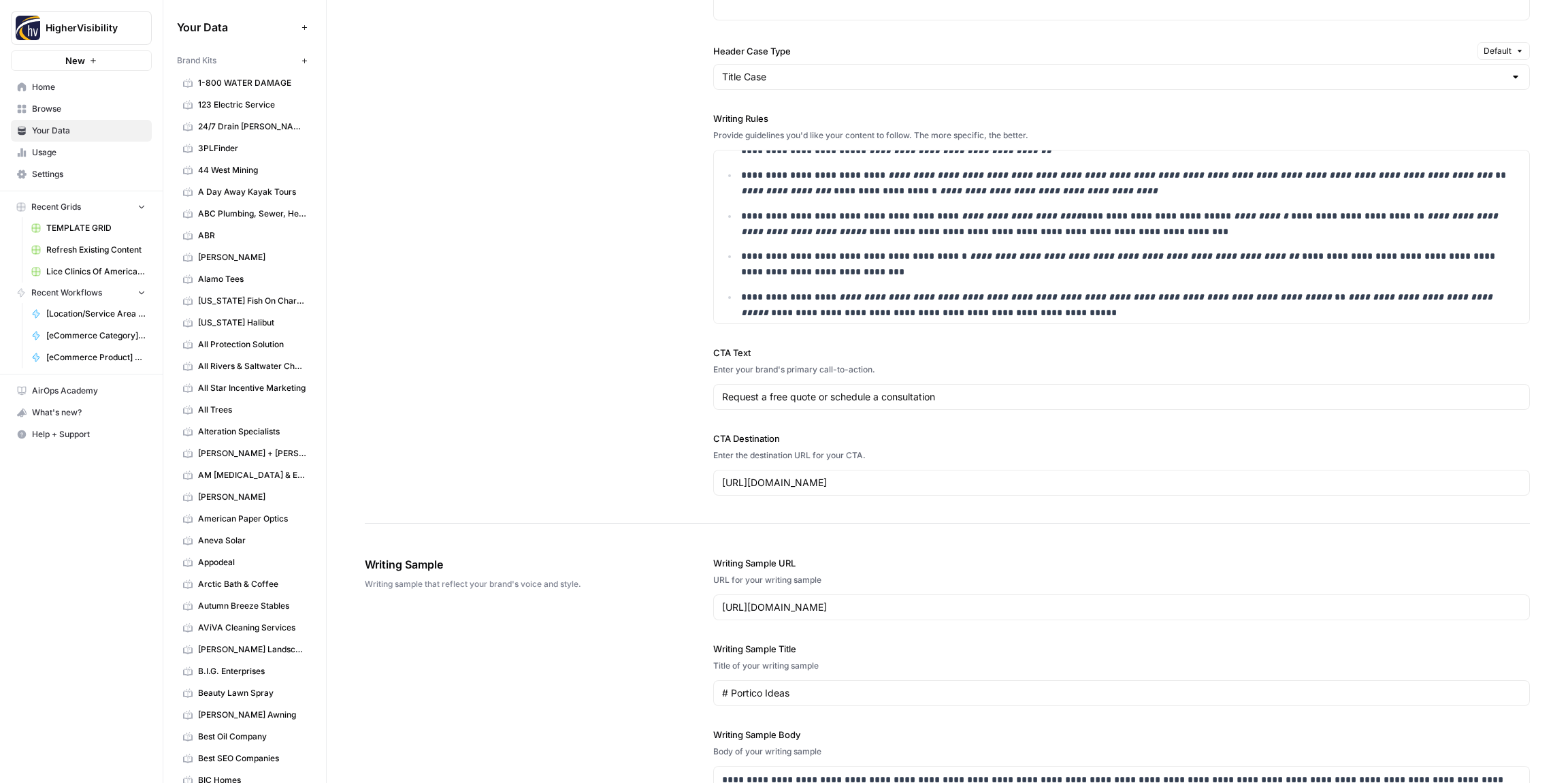
scroll to position [0, 0]
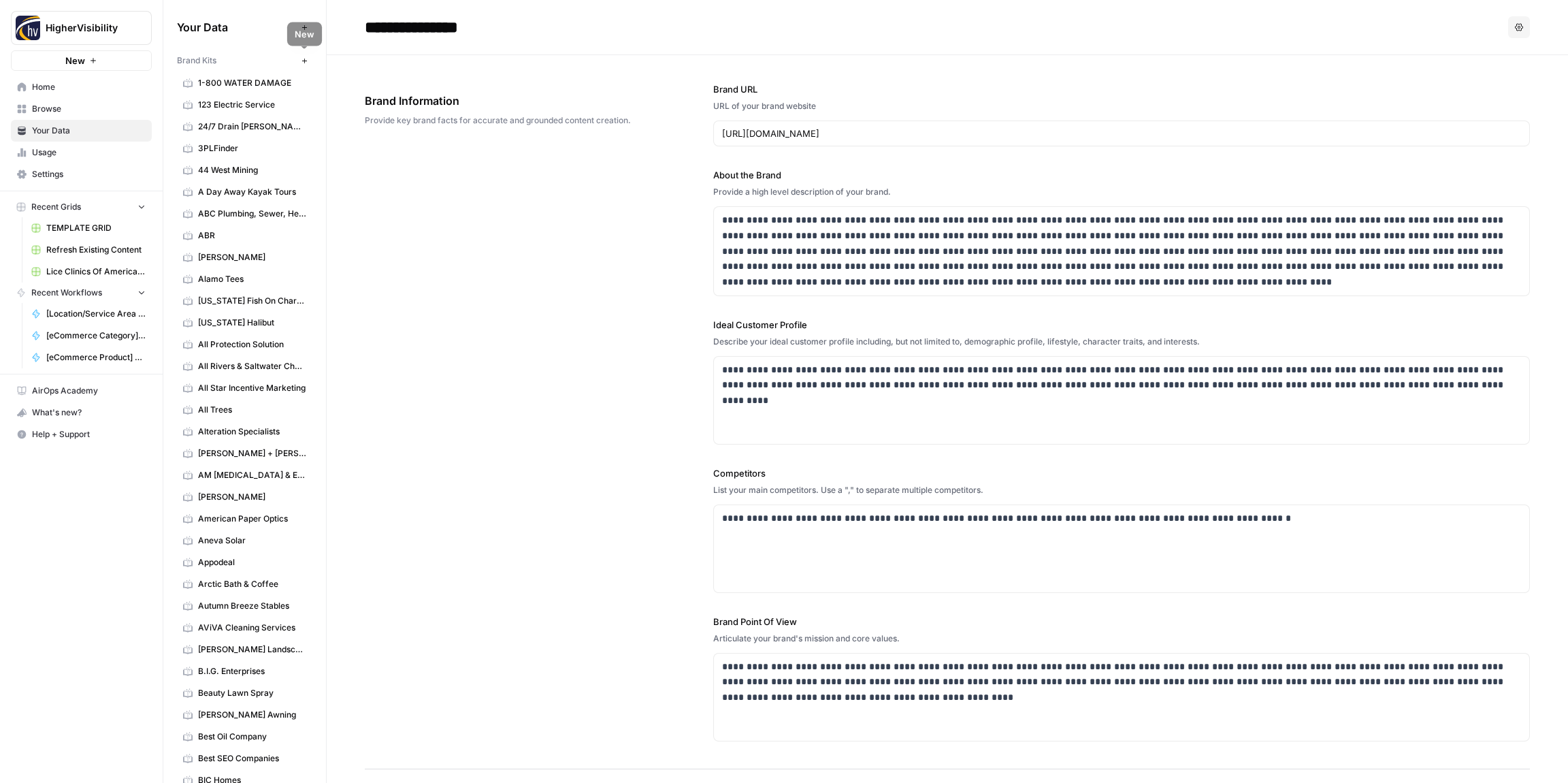
click at [303, 59] on icon "button" at bounding box center [305, 60] width 8 height 8
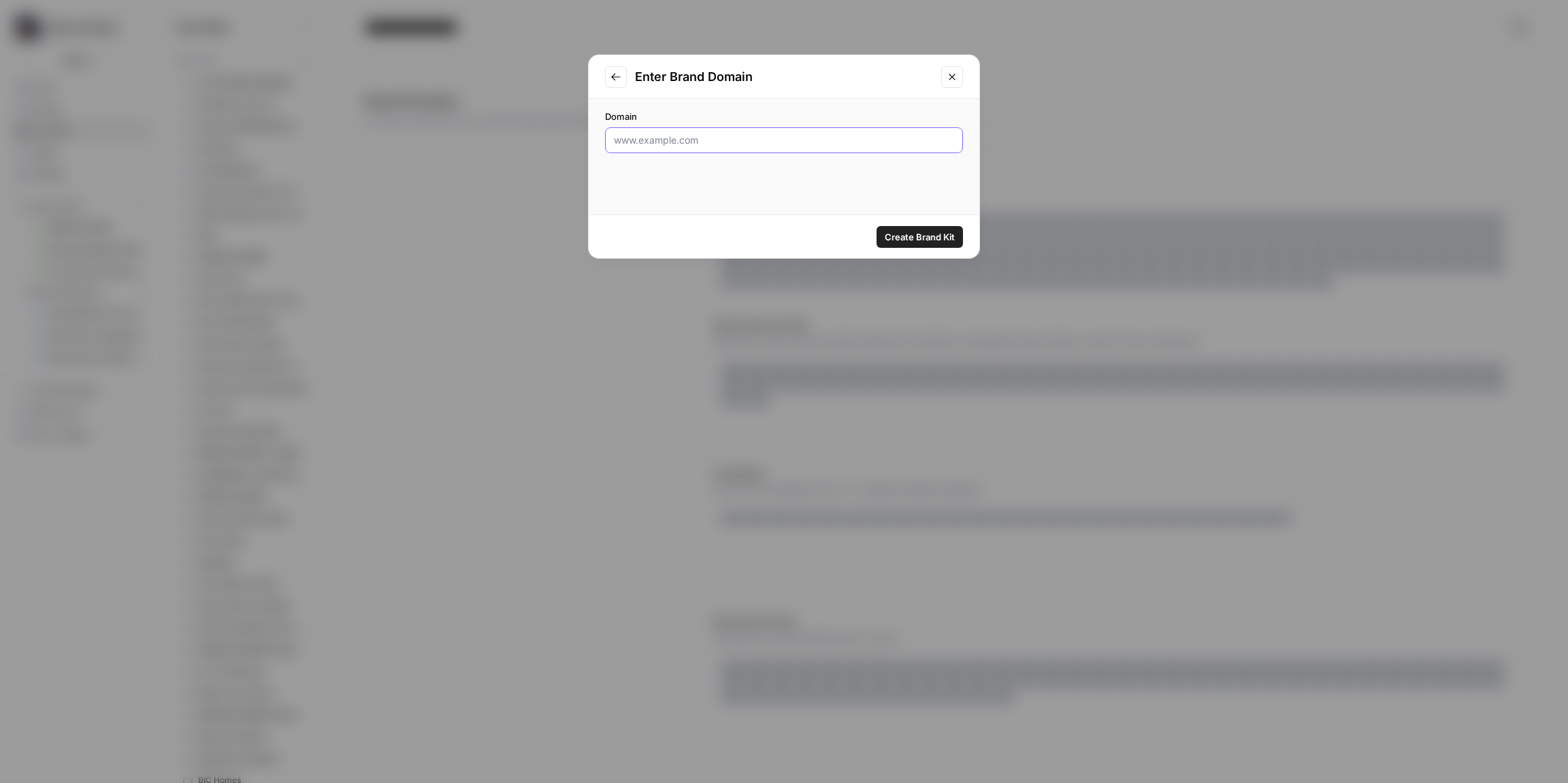
click at [738, 140] on input "Domain" at bounding box center [784, 140] width 341 height 14
paste input "[URL][DOMAIN_NAME]"
type input "[URL][DOMAIN_NAME]"
click at [926, 241] on span "Create Brand Kit" at bounding box center [919, 237] width 70 height 14
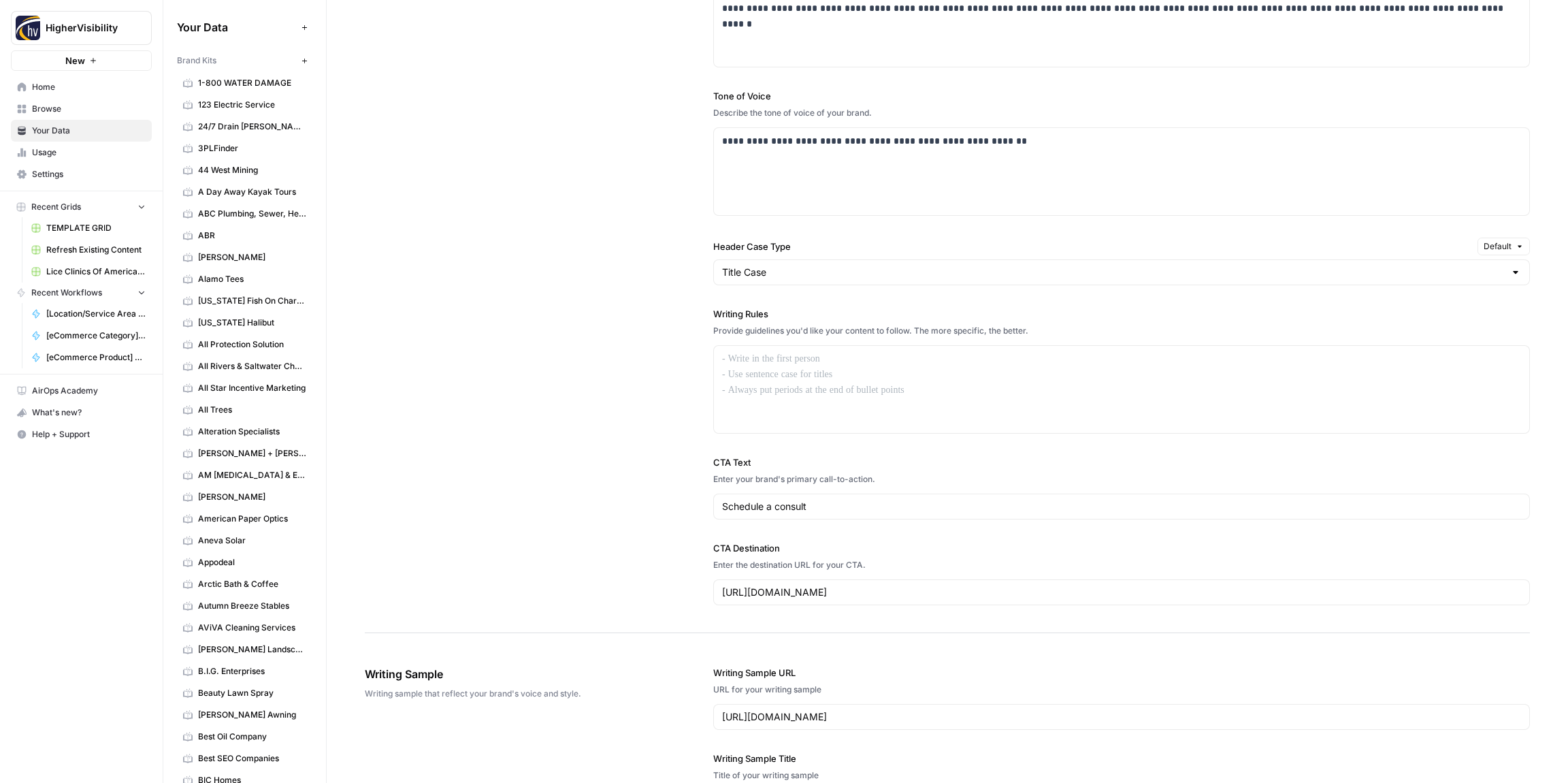
scroll to position [859, 0]
click at [736, 368] on p at bounding box center [1122, 360] width 799 height 16
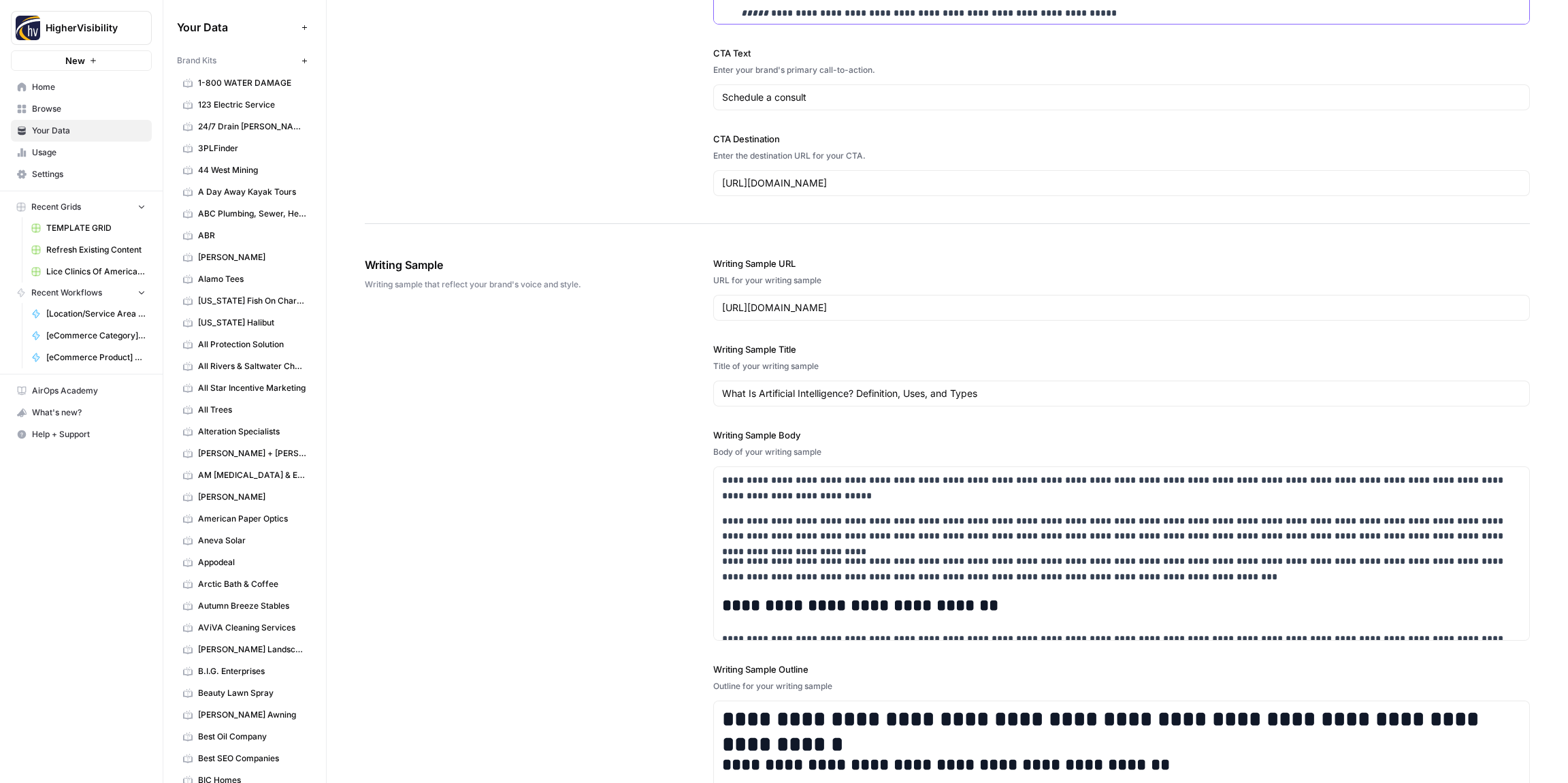
scroll to position [1581, 0]
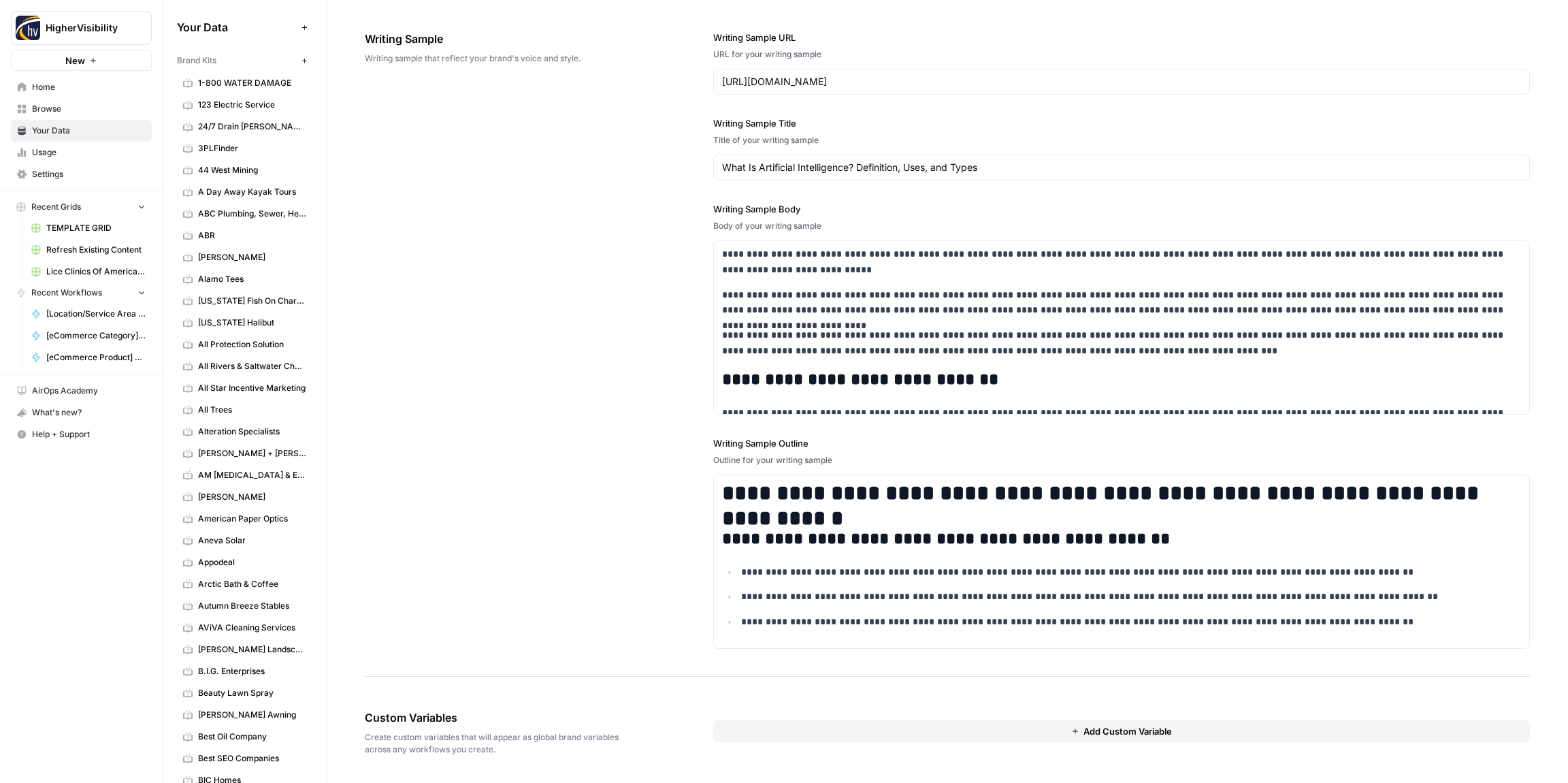
click at [883, 734] on button "Add Custom Variable" at bounding box center [1121, 731] width 817 height 22
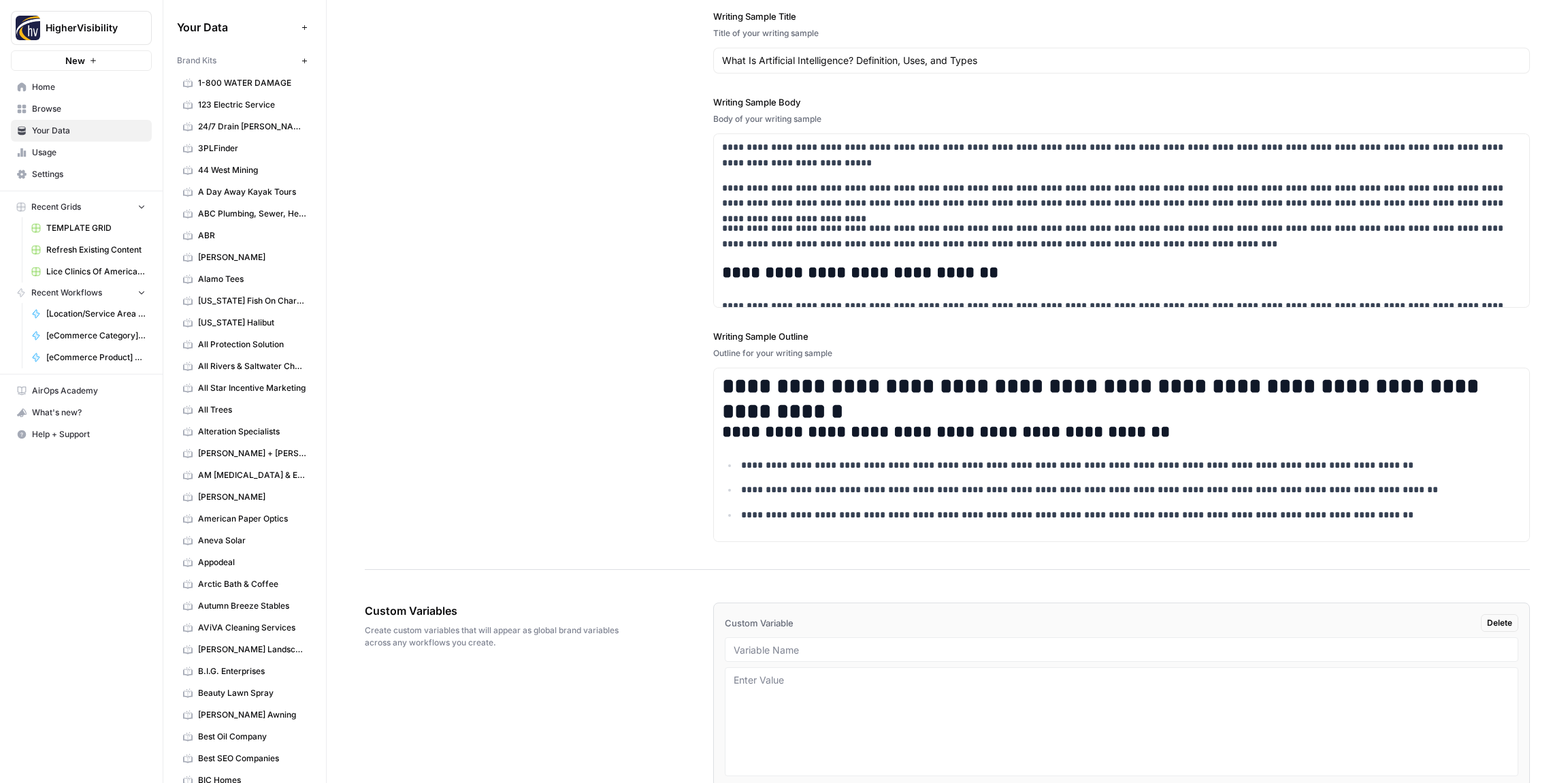
scroll to position [1753, 0]
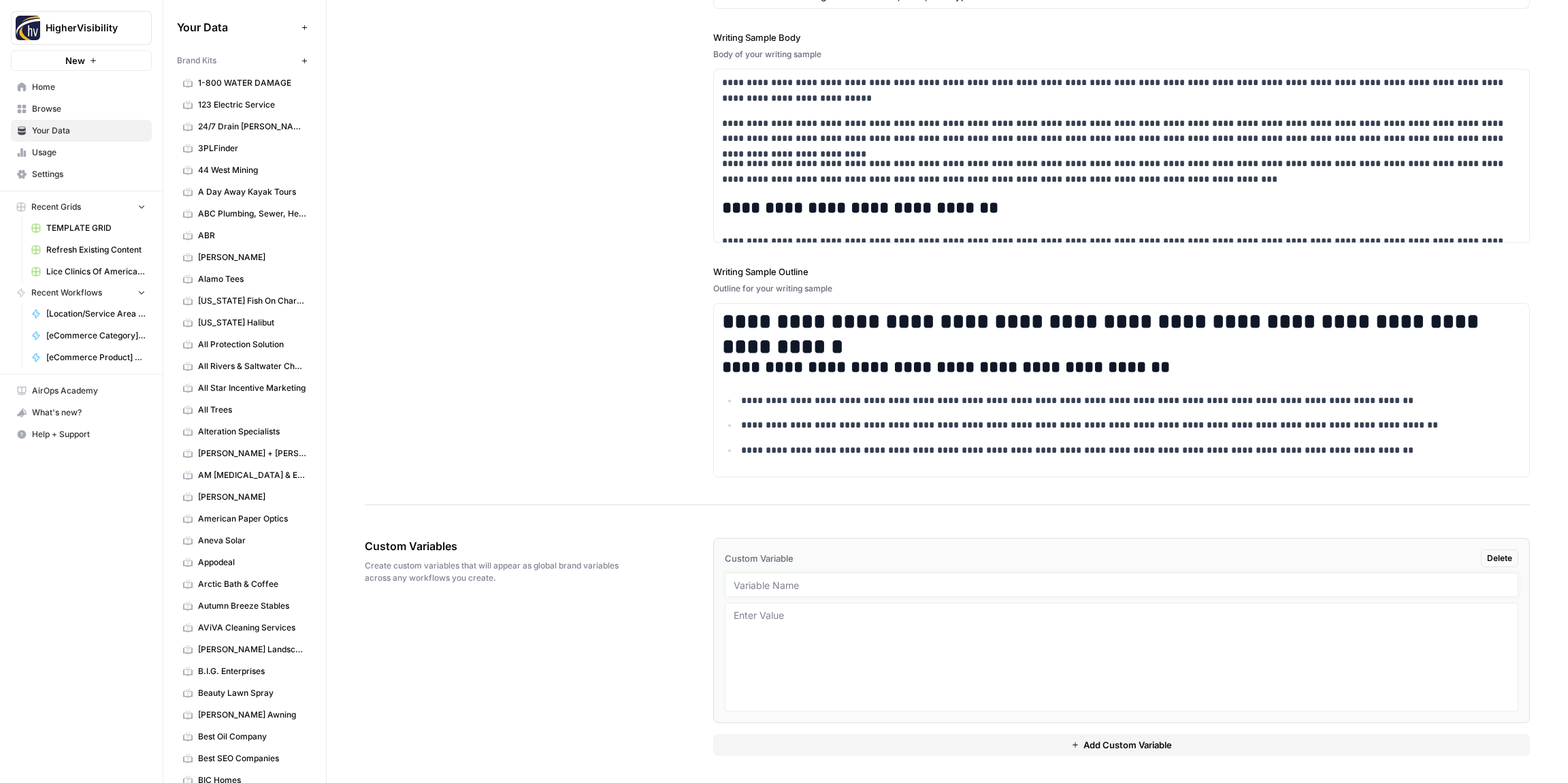
click at [810, 585] on input "text" at bounding box center [1122, 585] width 776 height 12
paste input "Case Studies"
type input "Case Studies"
click at [860, 748] on button "Add Custom Variable" at bounding box center [1121, 745] width 817 height 22
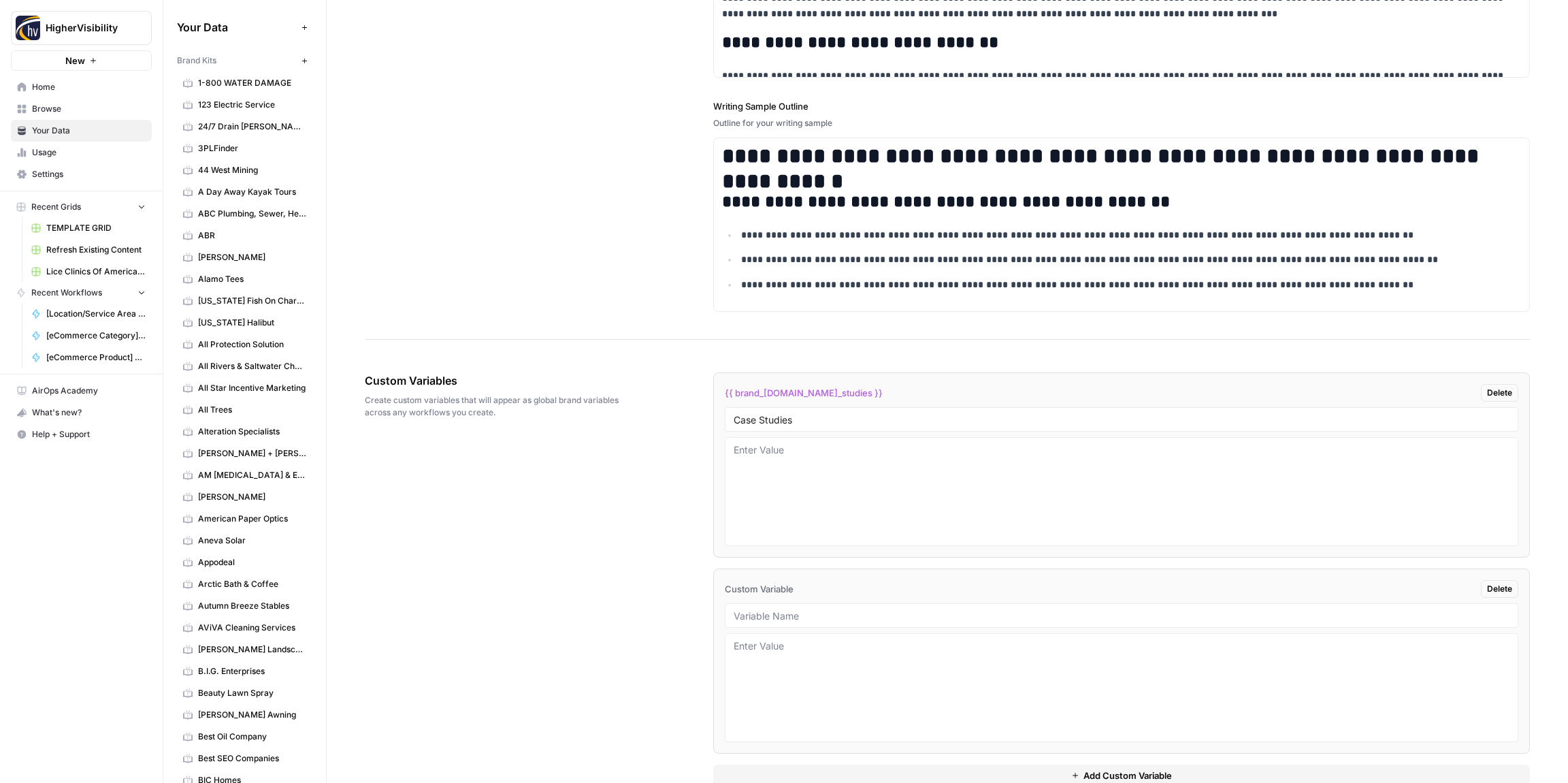
scroll to position [1949, 0]
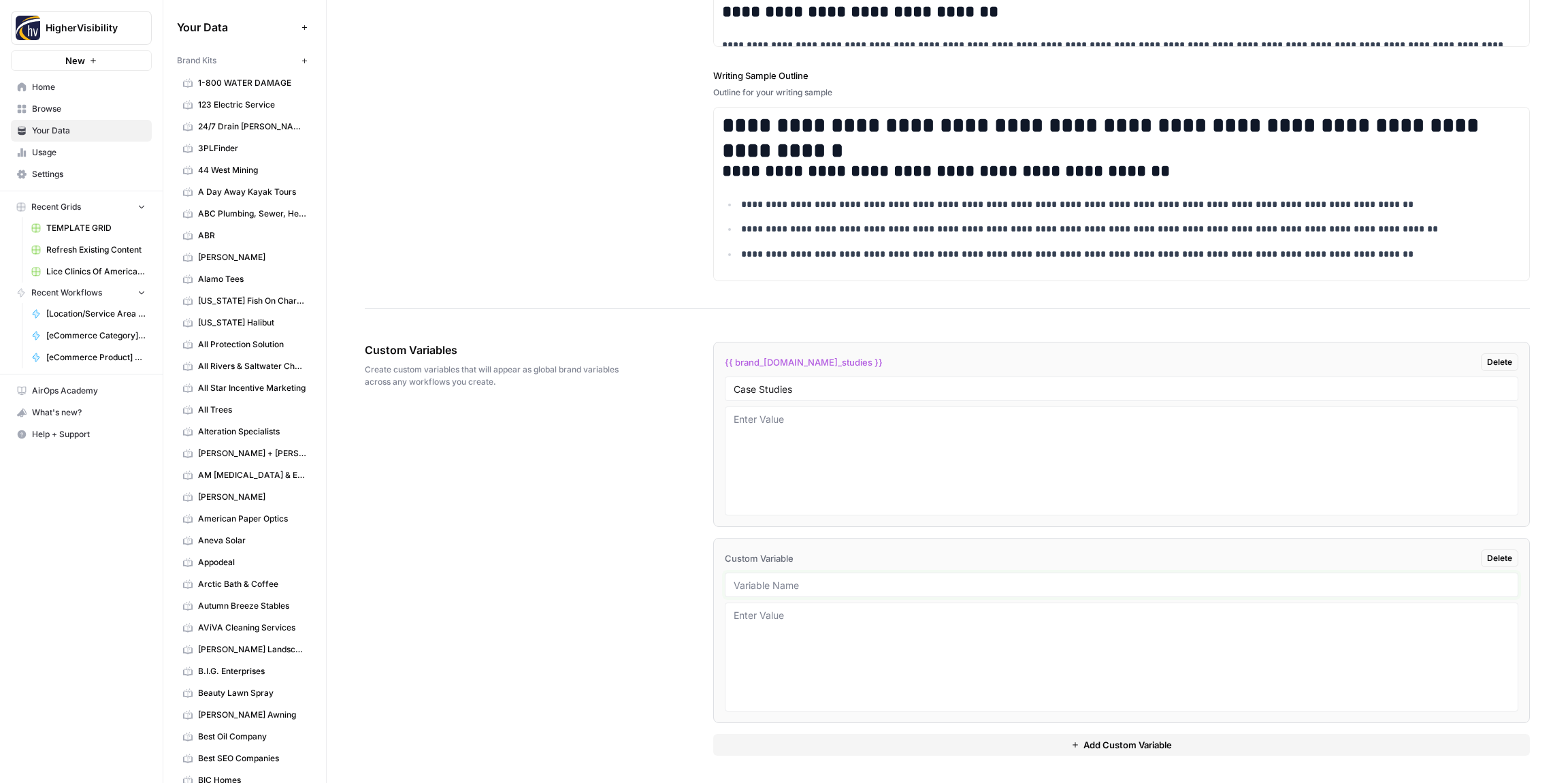
click at [778, 582] on input "text" at bounding box center [1122, 585] width 776 height 12
paste input "Testimonials"
type input "Testimonials"
click at [851, 745] on button "Add Custom Variable" at bounding box center [1121, 745] width 817 height 22
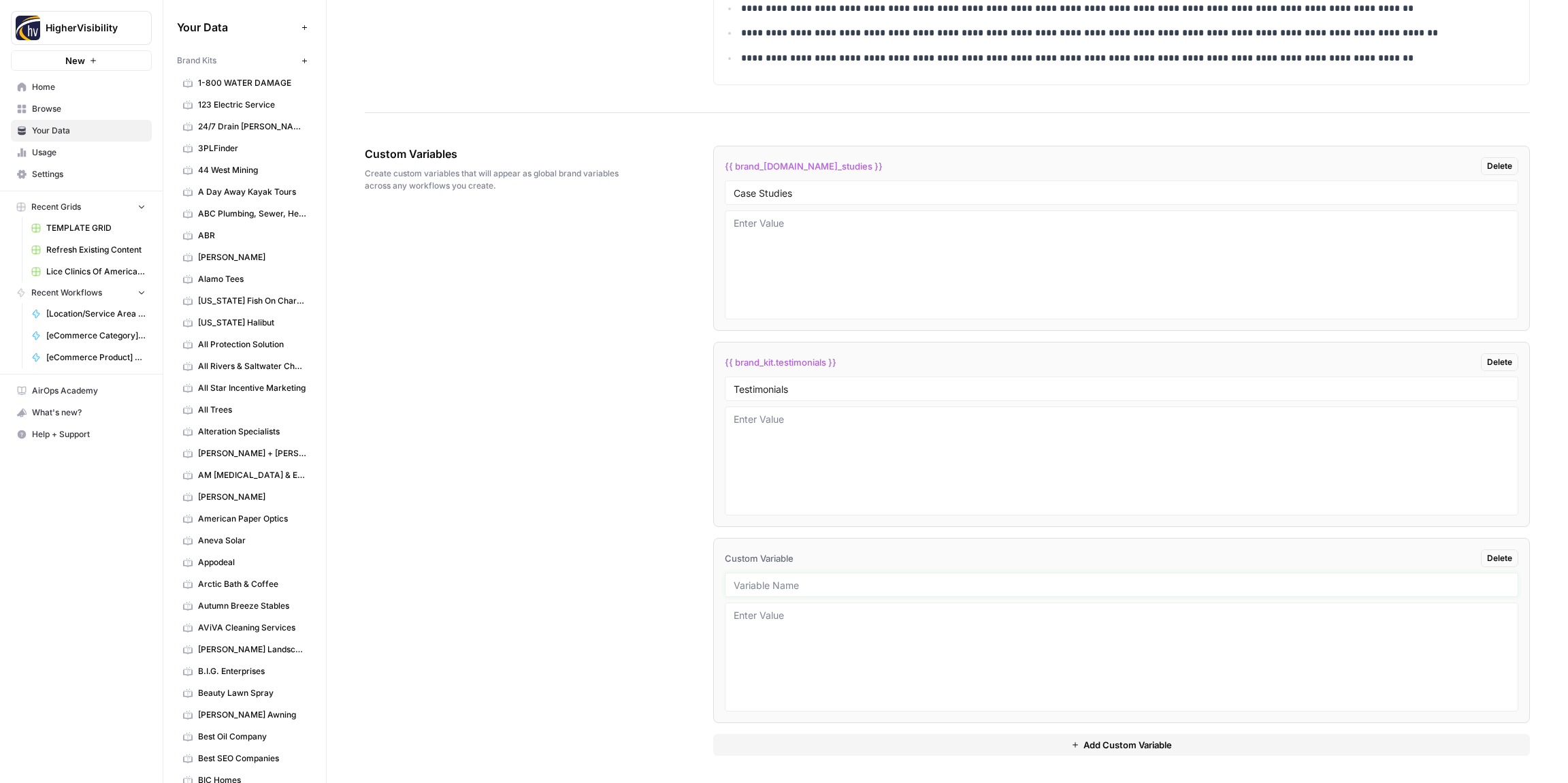
click at [760, 583] on input "text" at bounding box center [1122, 585] width 776 height 12
paste input "Word Count"
type input "Word Count"
drag, startPoint x: 803, startPoint y: 746, endPoint x: 787, endPoint y: 710, distance: 39.4
click at [802, 745] on button "Add Custom Variable" at bounding box center [1121, 745] width 817 height 22
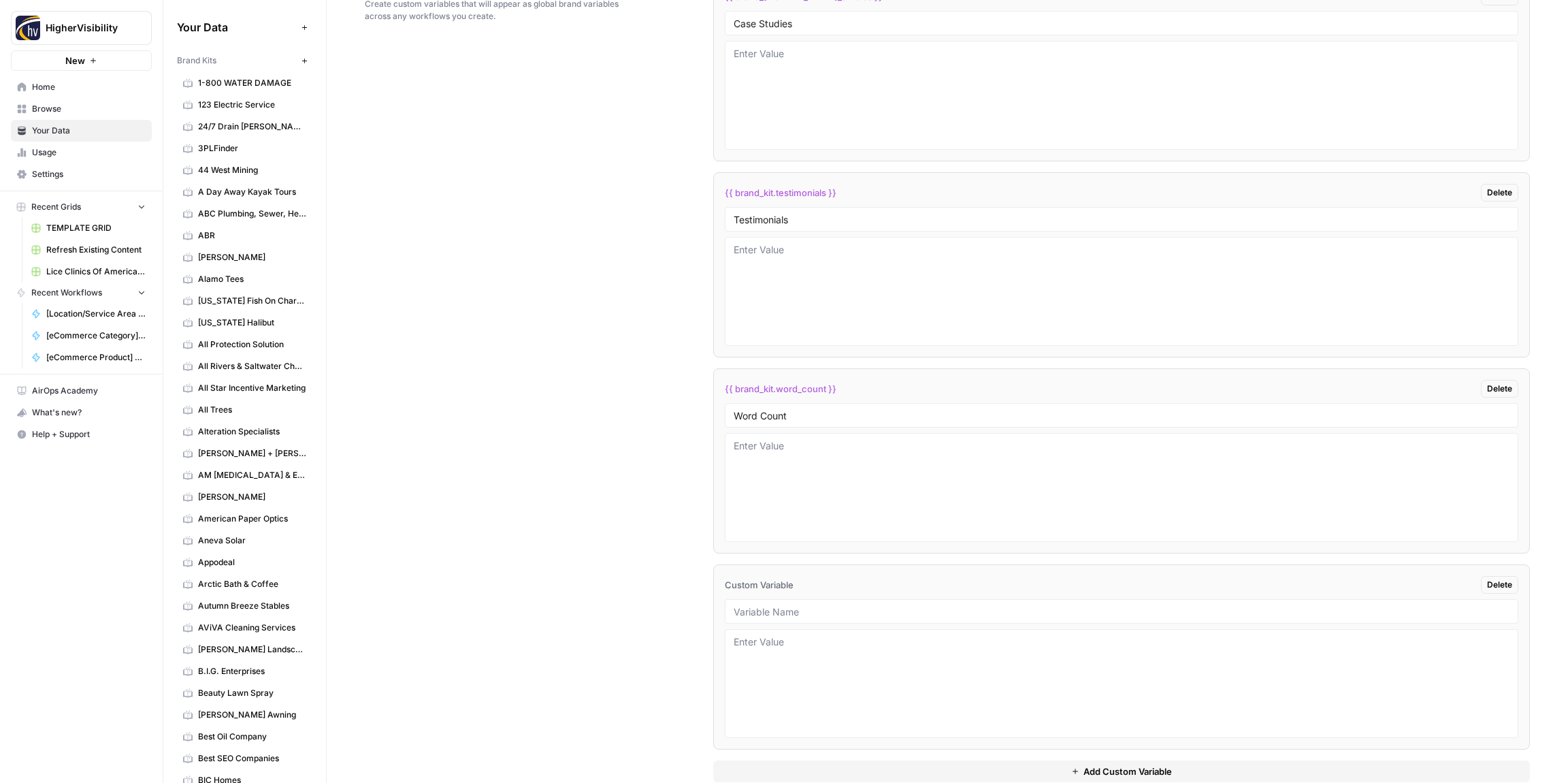
scroll to position [2341, 0]
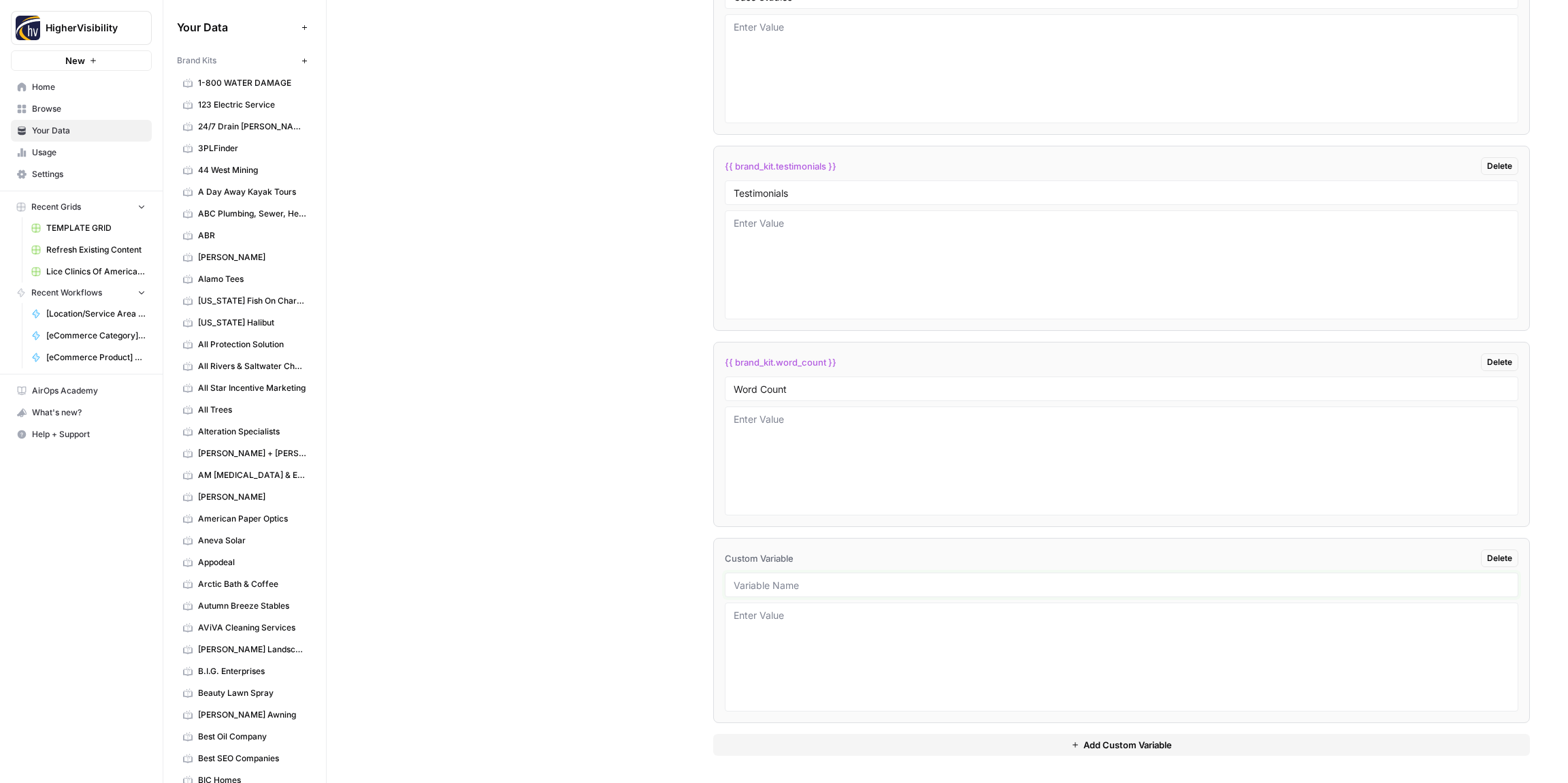
drag, startPoint x: 768, startPoint y: 589, endPoint x: 777, endPoint y: 601, distance: 15.0
click at [768, 589] on input "text" at bounding box center [1122, 585] width 776 height 12
paste input "Custom Location Page Outline"
type input "Custom Location Page Outline"
click at [821, 743] on button "Add Custom Variable" at bounding box center [1121, 745] width 817 height 22
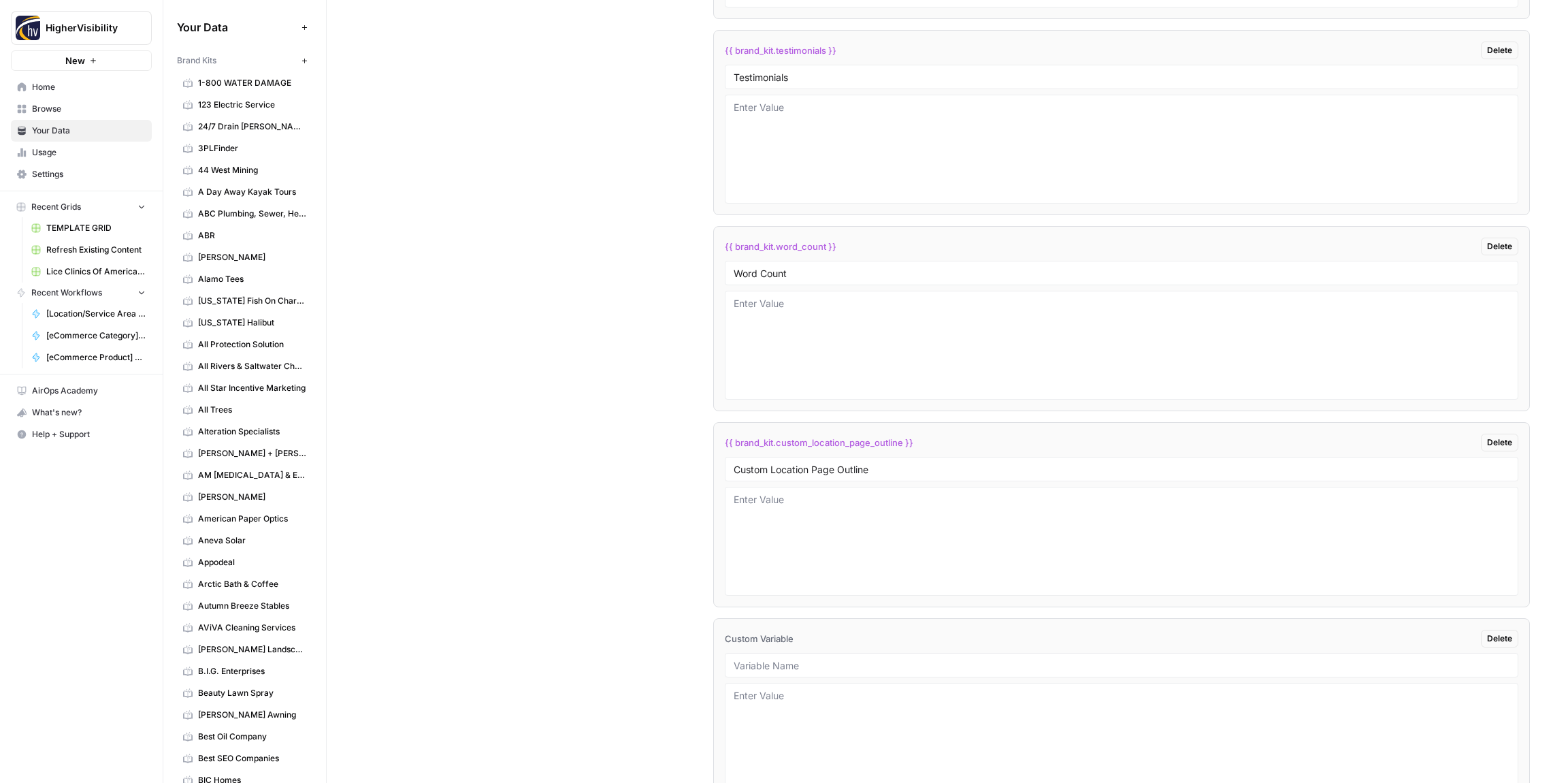
scroll to position [2537, 0]
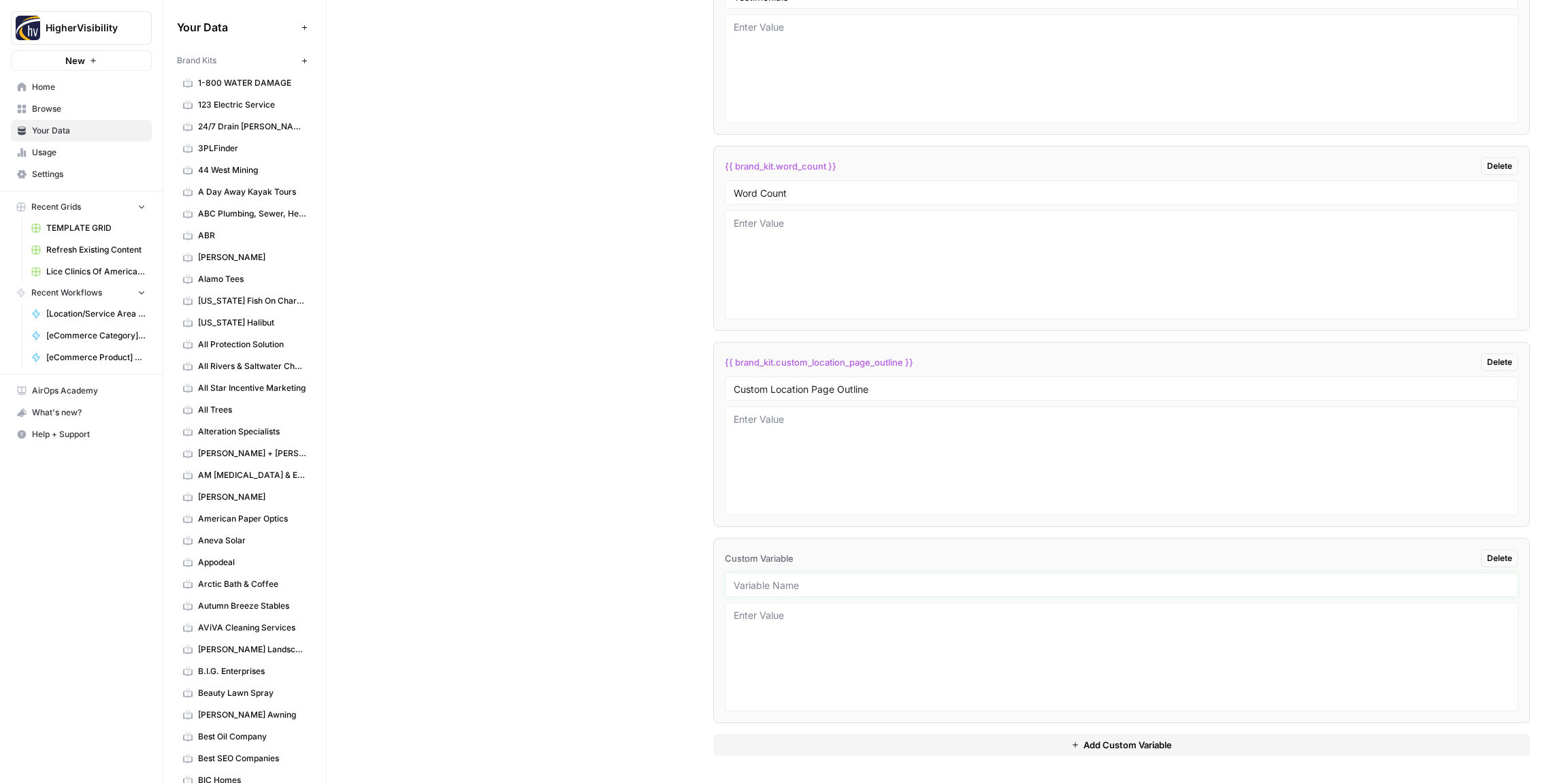
click at [972, 587] on input "text" at bounding box center [1122, 585] width 776 height 12
paste input "Industry"
type input "Industry"
click at [929, 735] on button "Add Custom Variable" at bounding box center [1121, 745] width 817 height 22
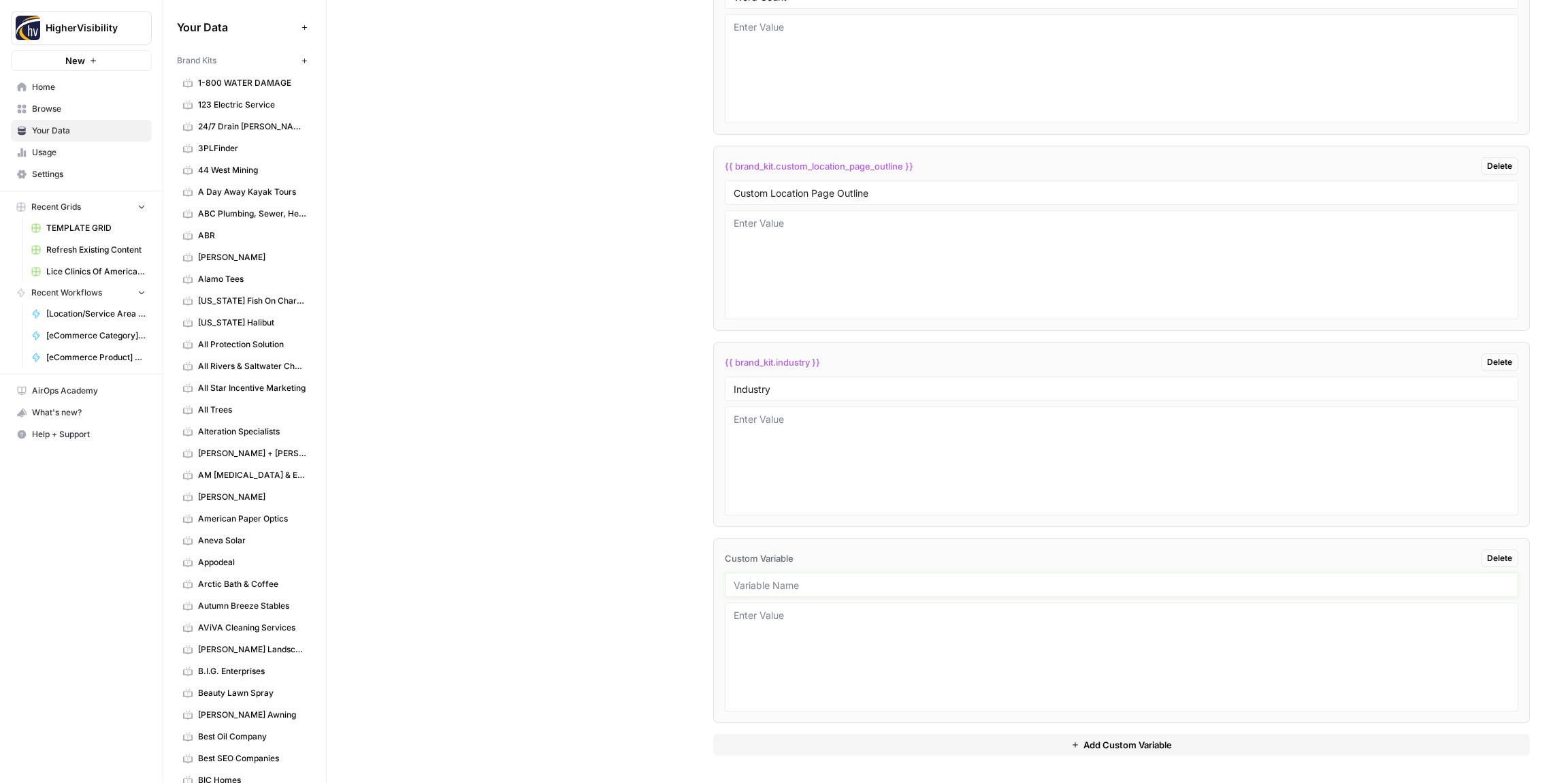
click at [770, 588] on input "text" at bounding box center [1122, 585] width 776 height 12
paste input "Location Page Services"
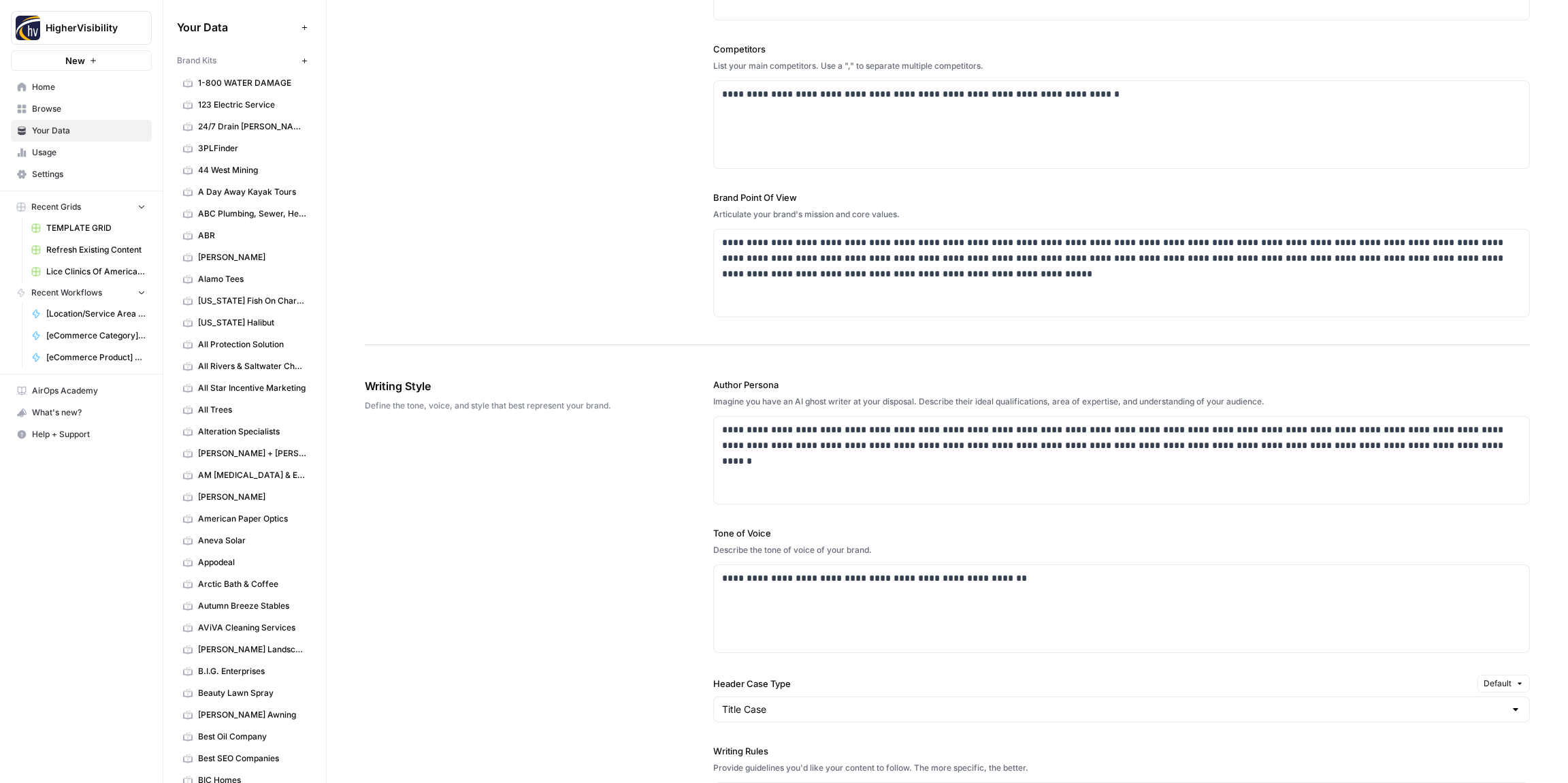
scroll to position [0, 0]
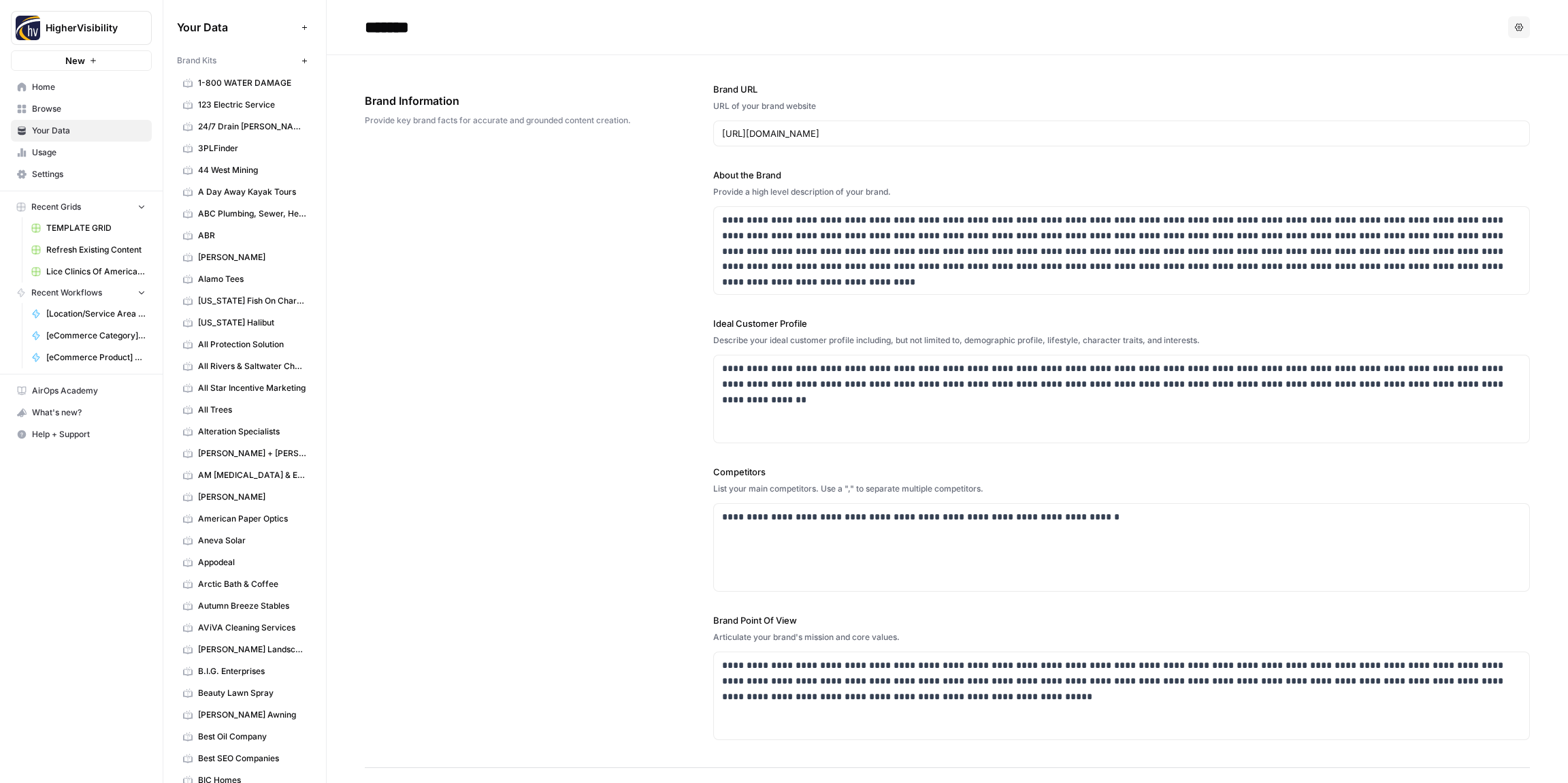
type input "Location Page Services"
drag, startPoint x: 918, startPoint y: 219, endPoint x: 873, endPoint y: 219, distance: 45.0
click at [873, 219] on p "**********" at bounding box center [1122, 243] width 799 height 62
copy p "**********"
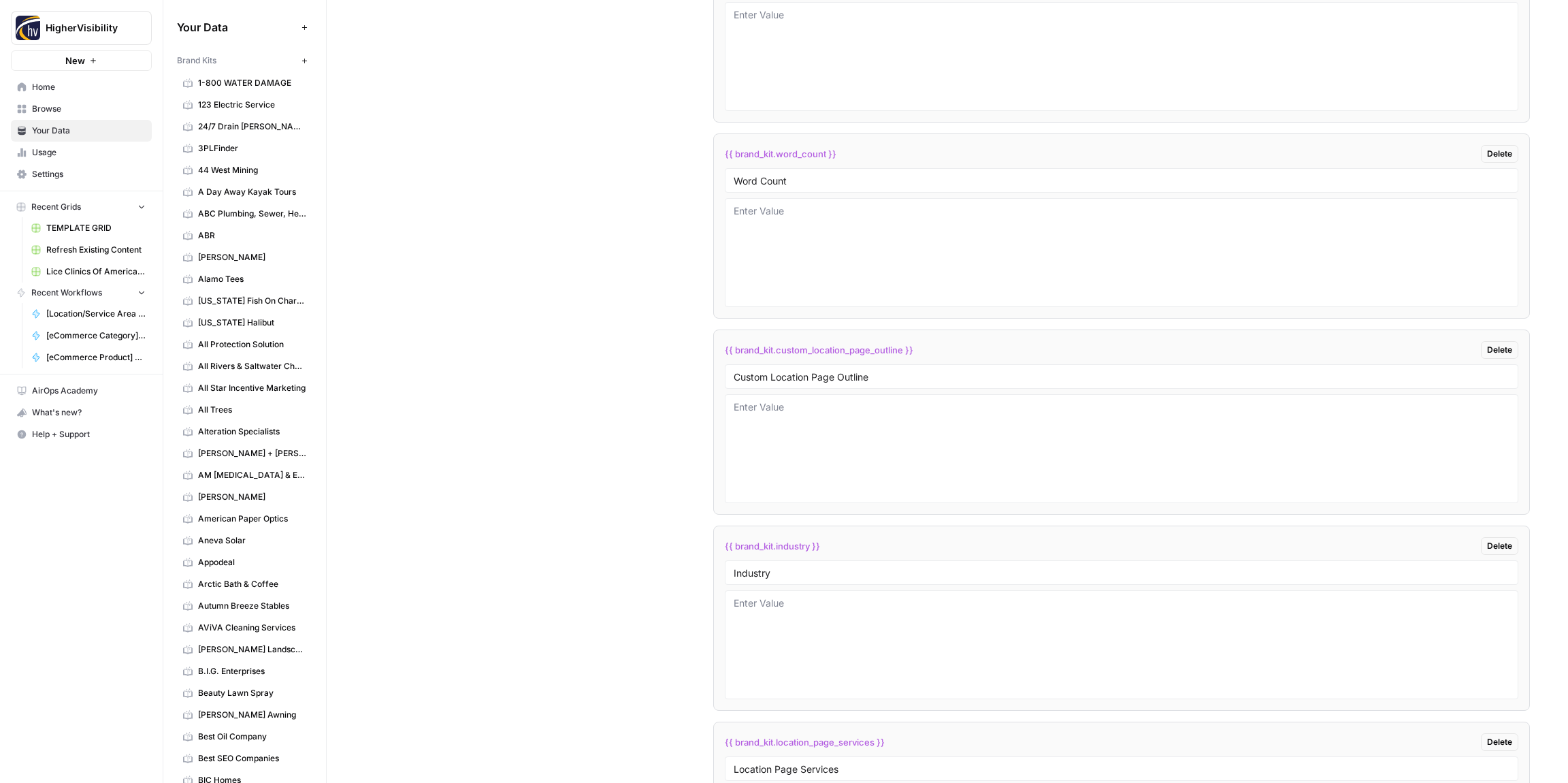
scroll to position [2734, 0]
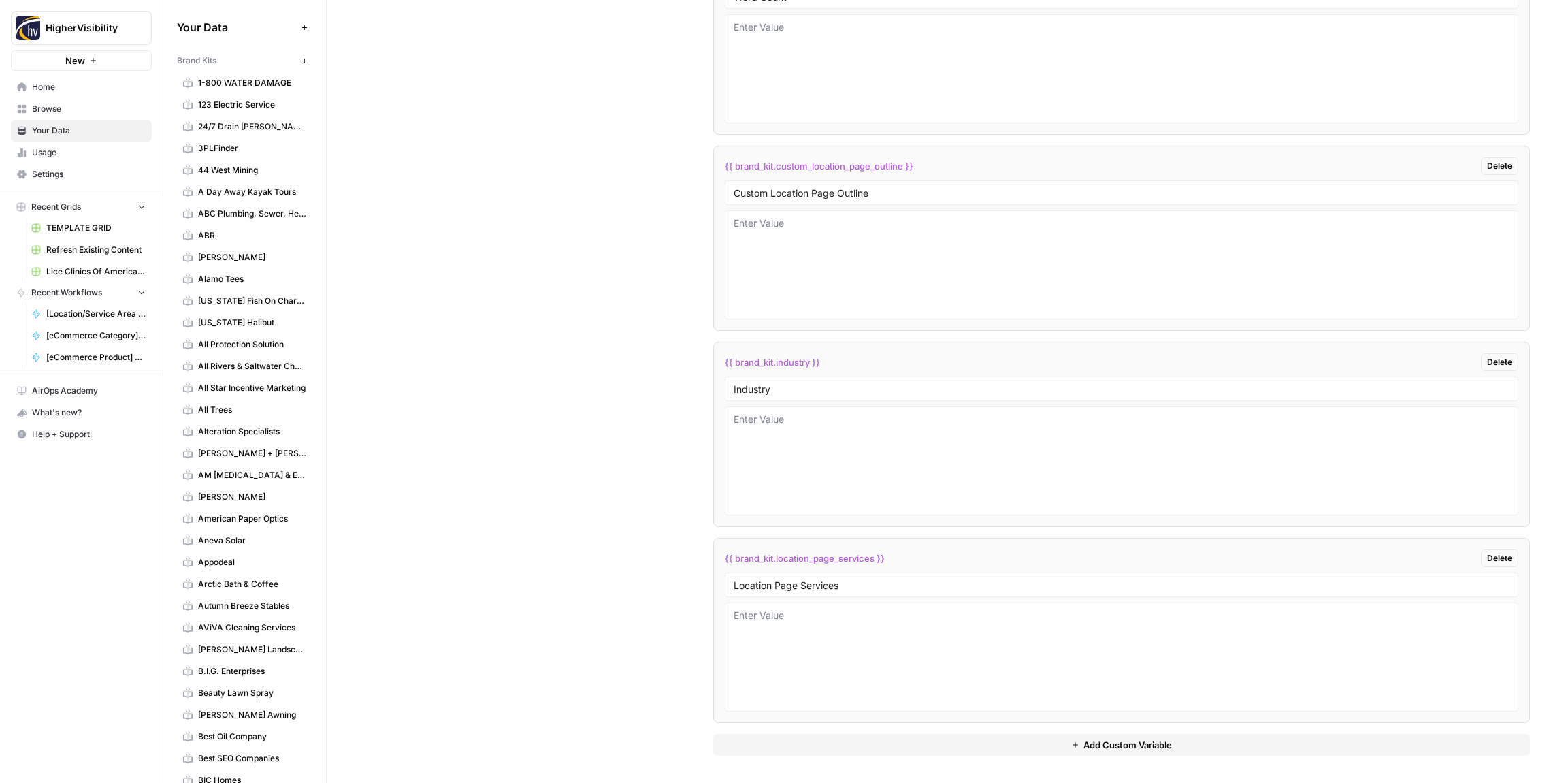
drag, startPoint x: 821, startPoint y: 404, endPoint x: 786, endPoint y: 423, distance: 39.8
click at [821, 404] on li "{{ brand_kit.industry }} Delete Industry" at bounding box center [1121, 434] width 817 height 185
click at [771, 429] on textarea at bounding box center [1122, 460] width 776 height 96
paste textarea "real estate"
type textarea "real estate"
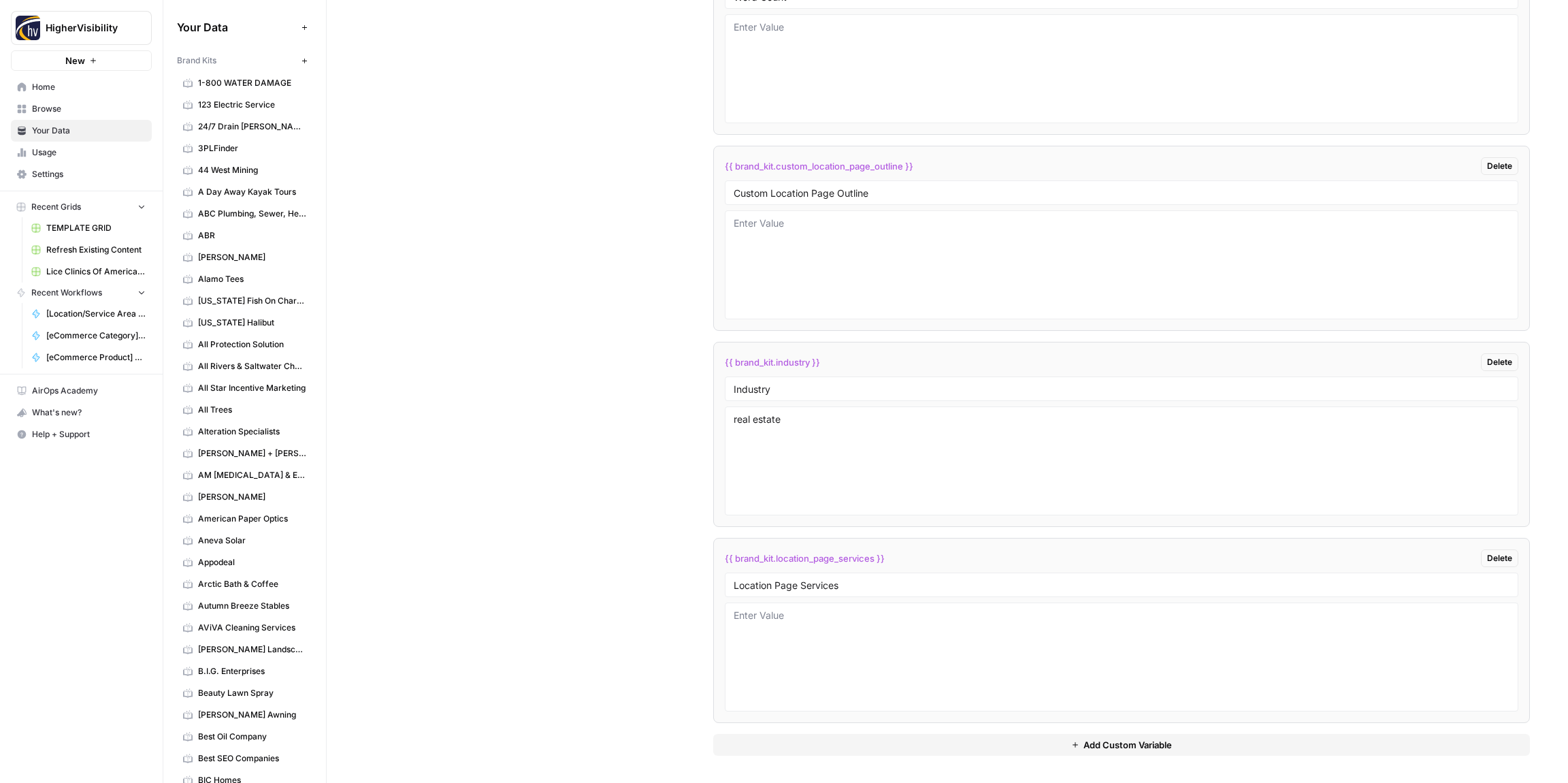
click at [620, 399] on div "Custom Variables Create custom variables that will appear as global brand varia…" at bounding box center [948, 156] width 1166 height 1253
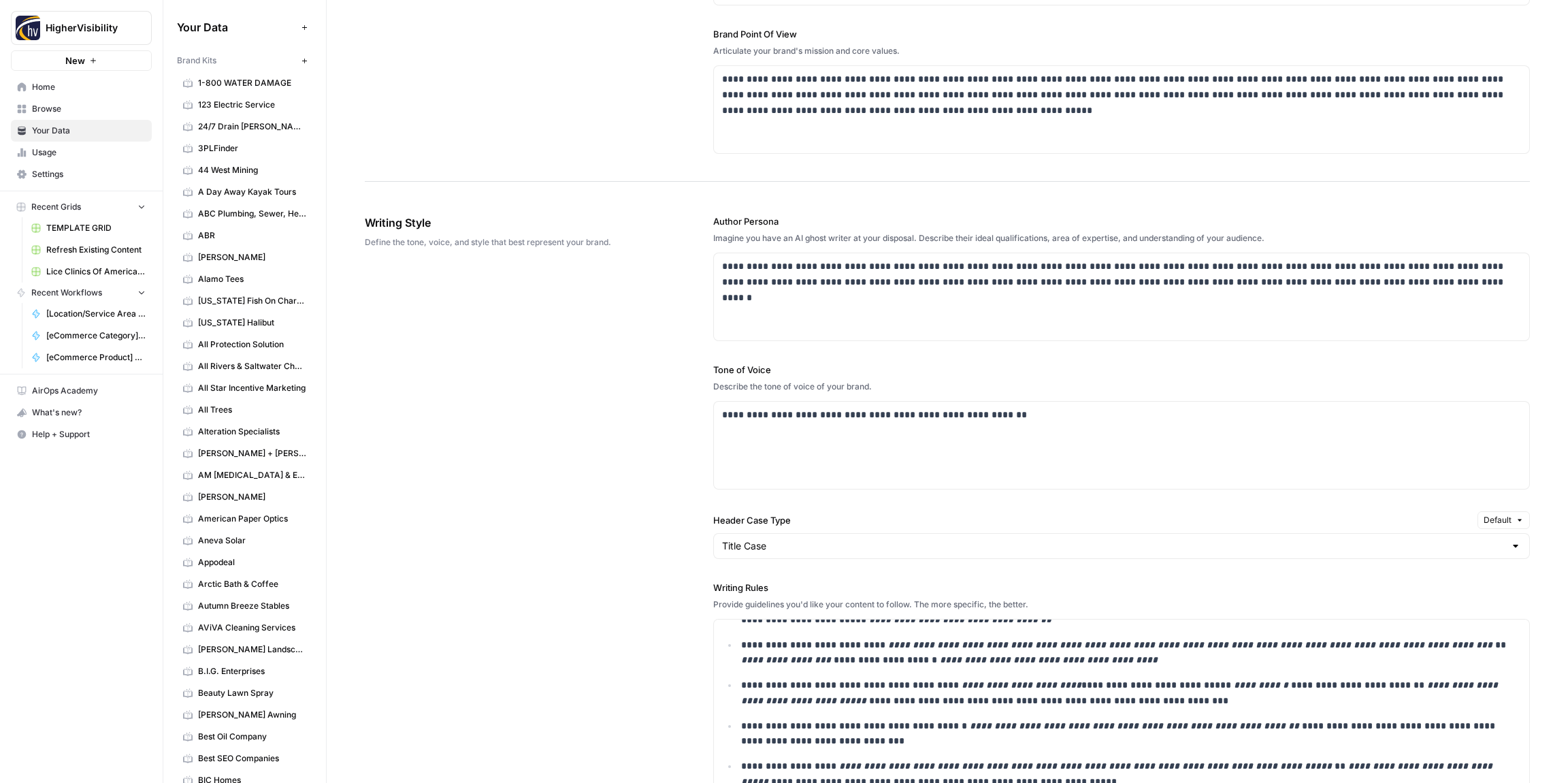
scroll to position [0, 0]
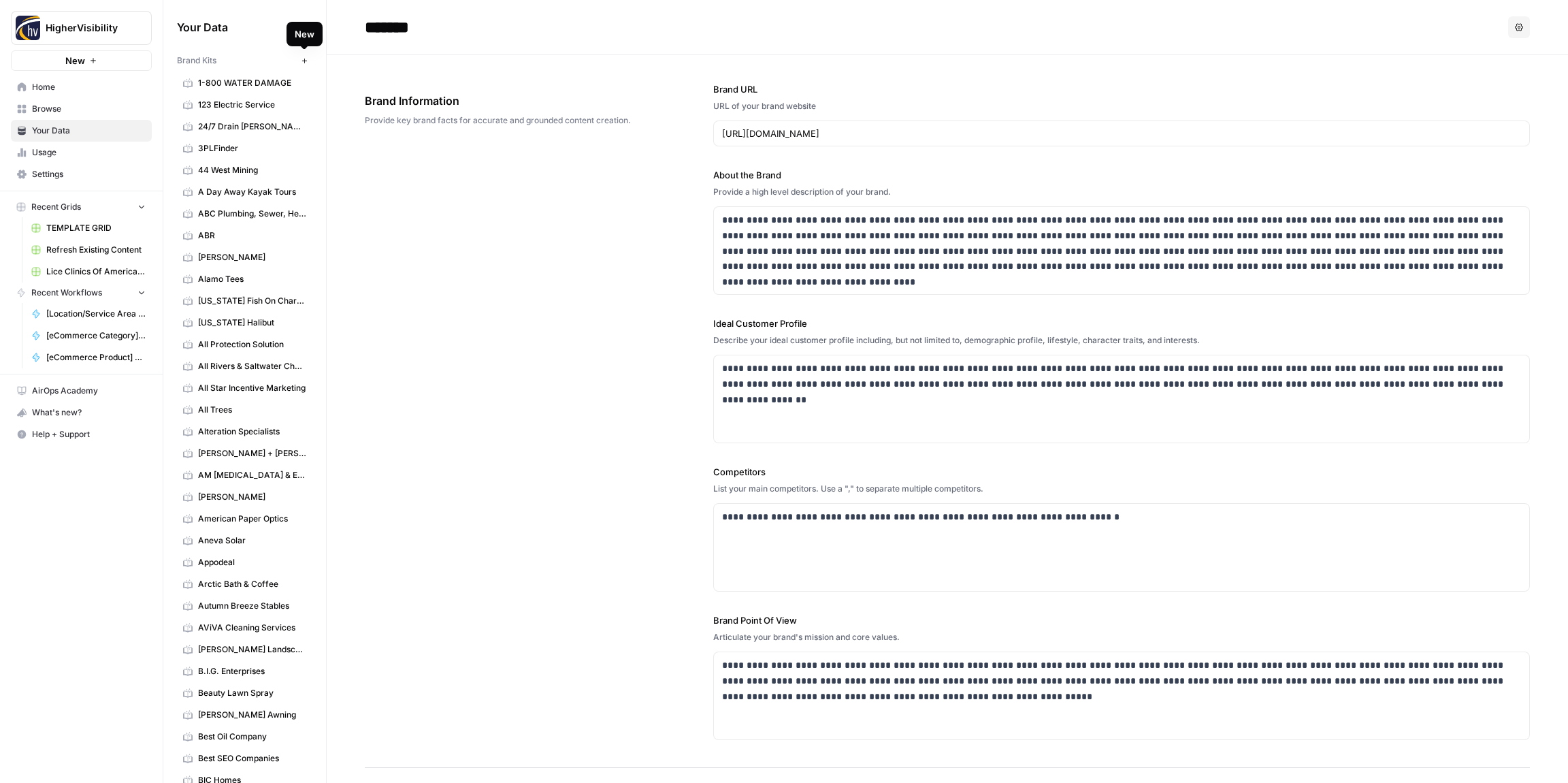
click at [309, 63] on button "New" at bounding box center [305, 61] width 17 height 17
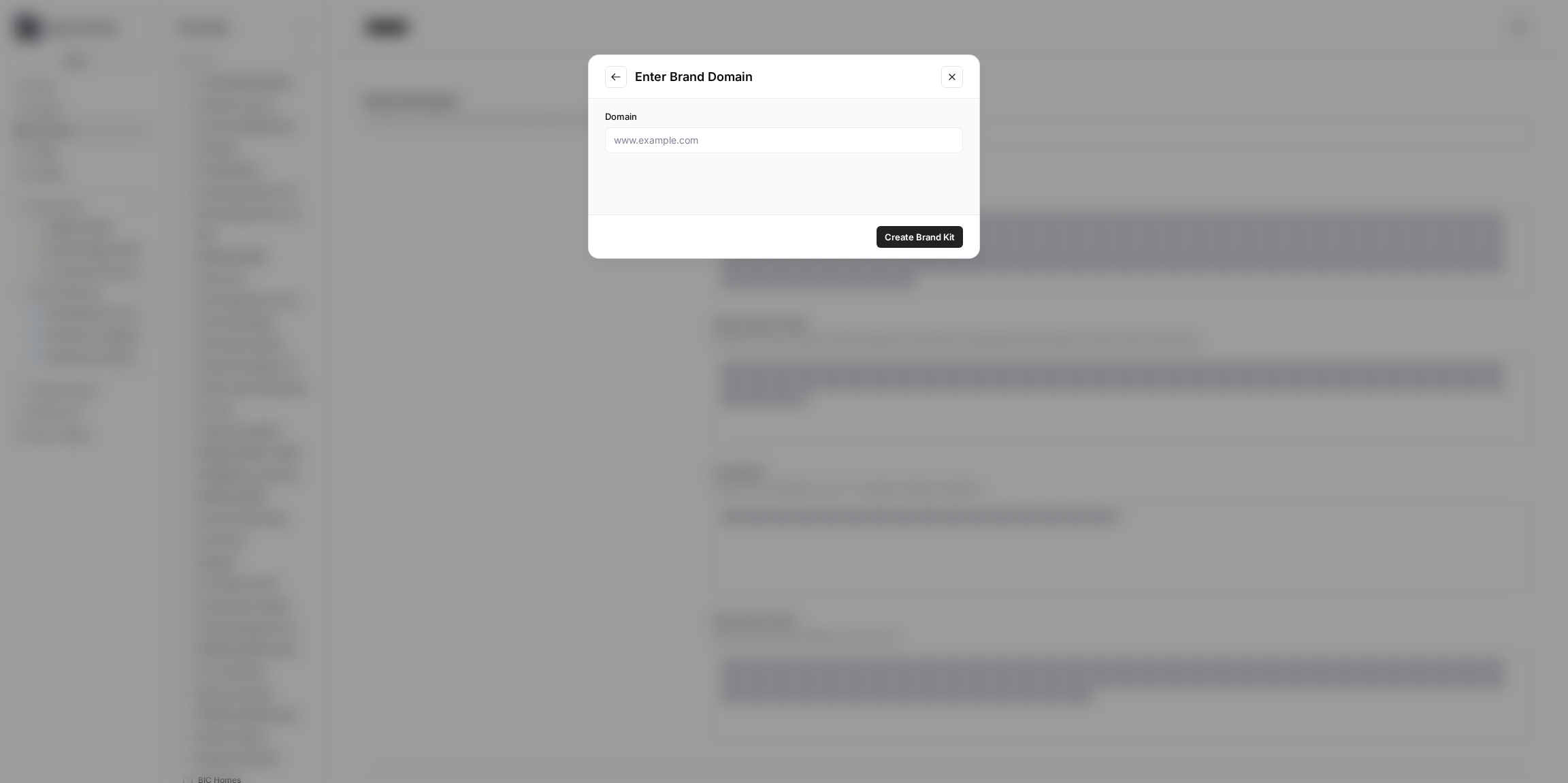
drag, startPoint x: 712, startPoint y: 151, endPoint x: 704, endPoint y: 145, distance: 10.0
click at [711, 150] on div at bounding box center [784, 140] width 358 height 26
paste input "[URL][DOMAIN_NAME]"
type input "[URL][DOMAIN_NAME]"
click at [907, 228] on button "Create Brand Kit" at bounding box center [920, 237] width 87 height 22
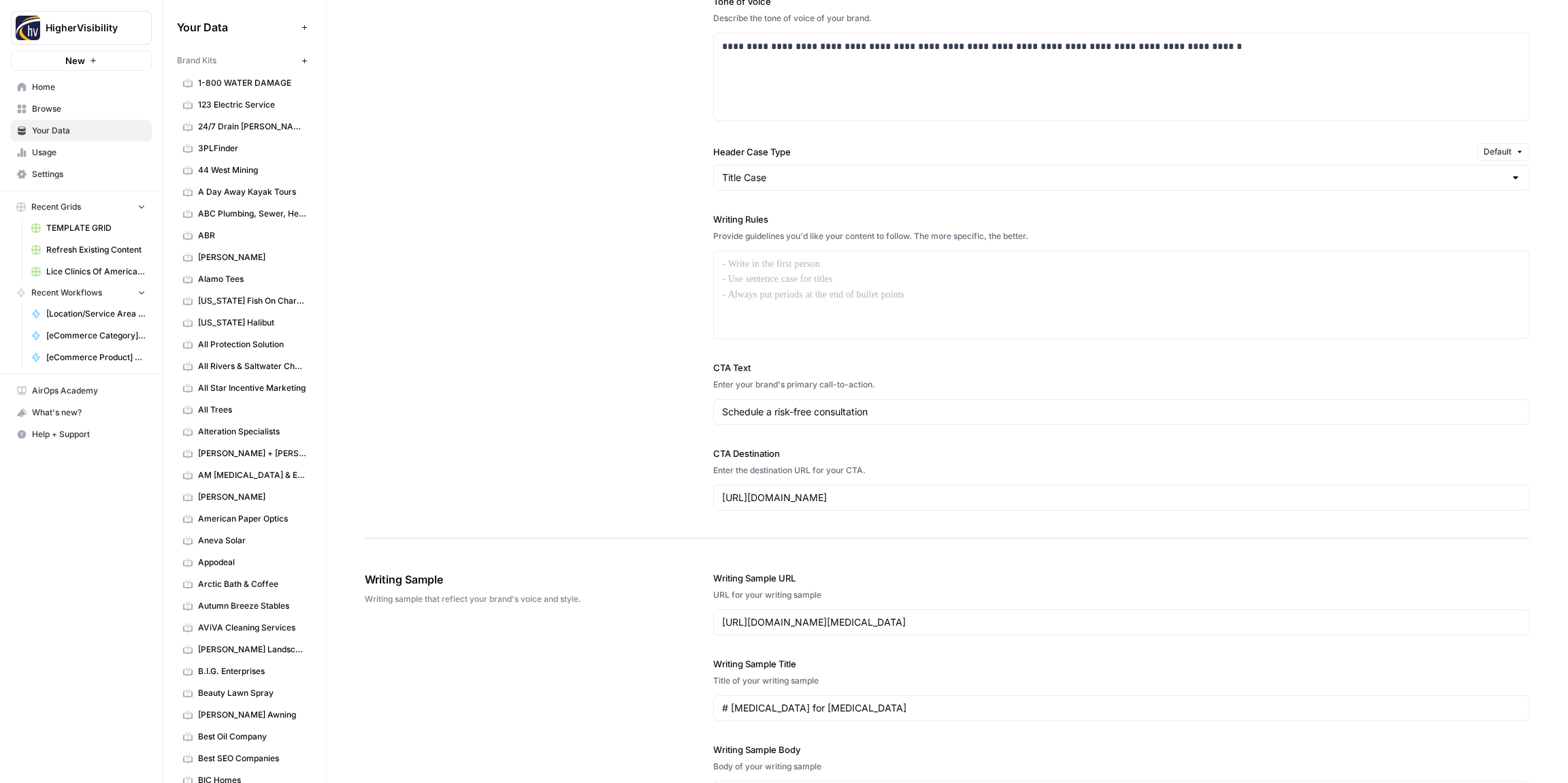
scroll to position [1009, 0]
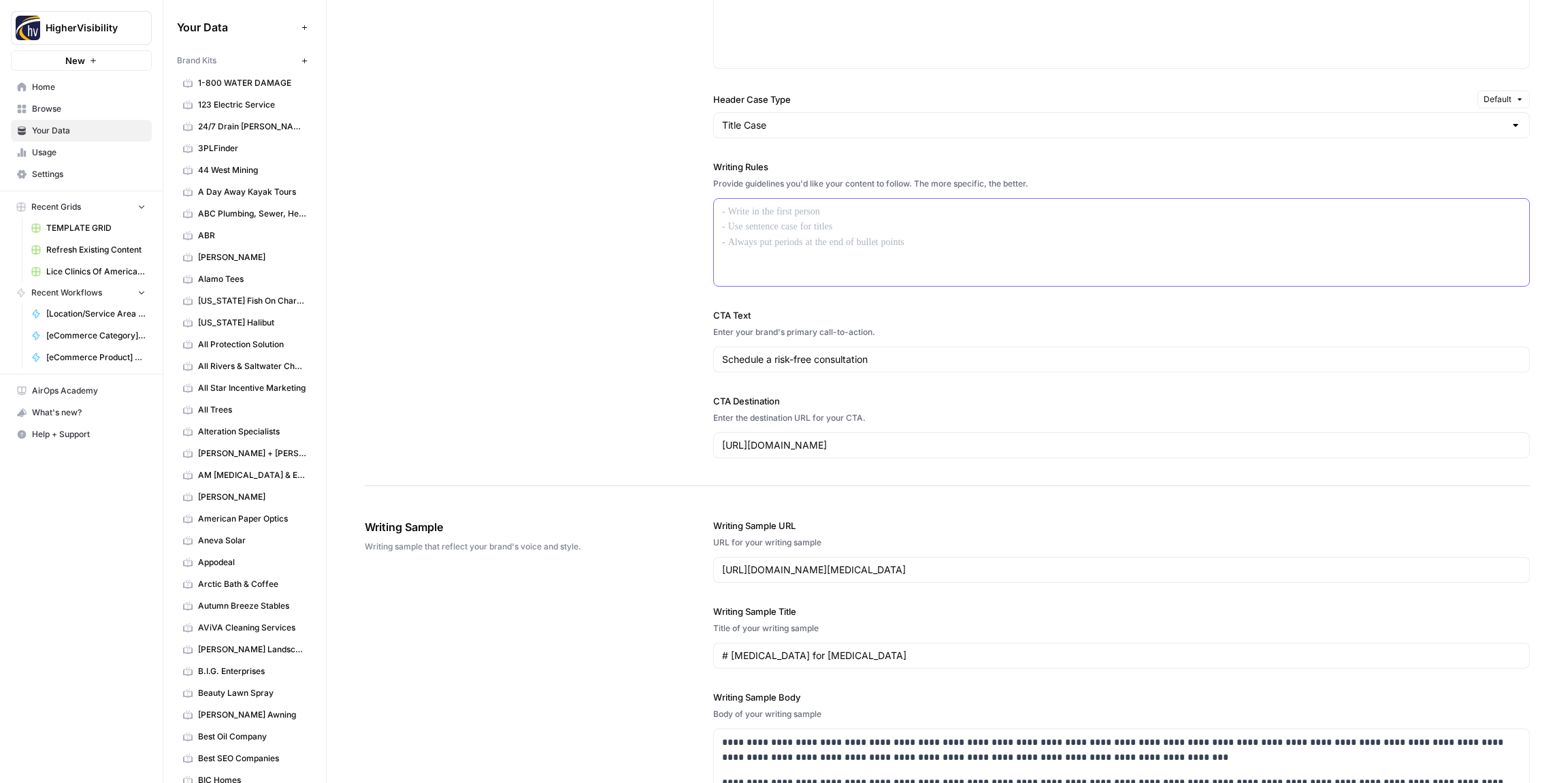
click at [790, 252] on div at bounding box center [1121, 242] width 815 height 87
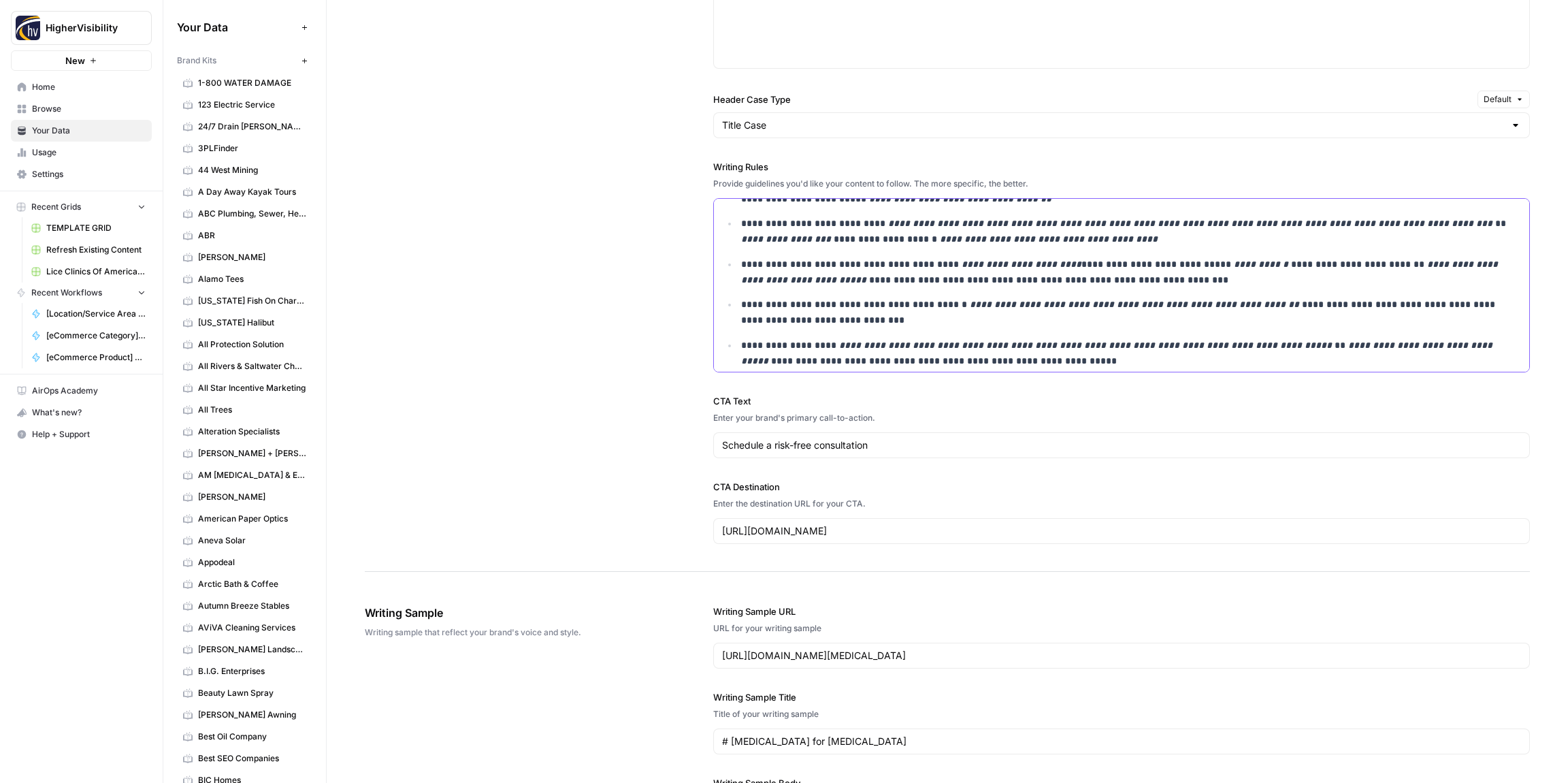
scroll to position [1583, 0]
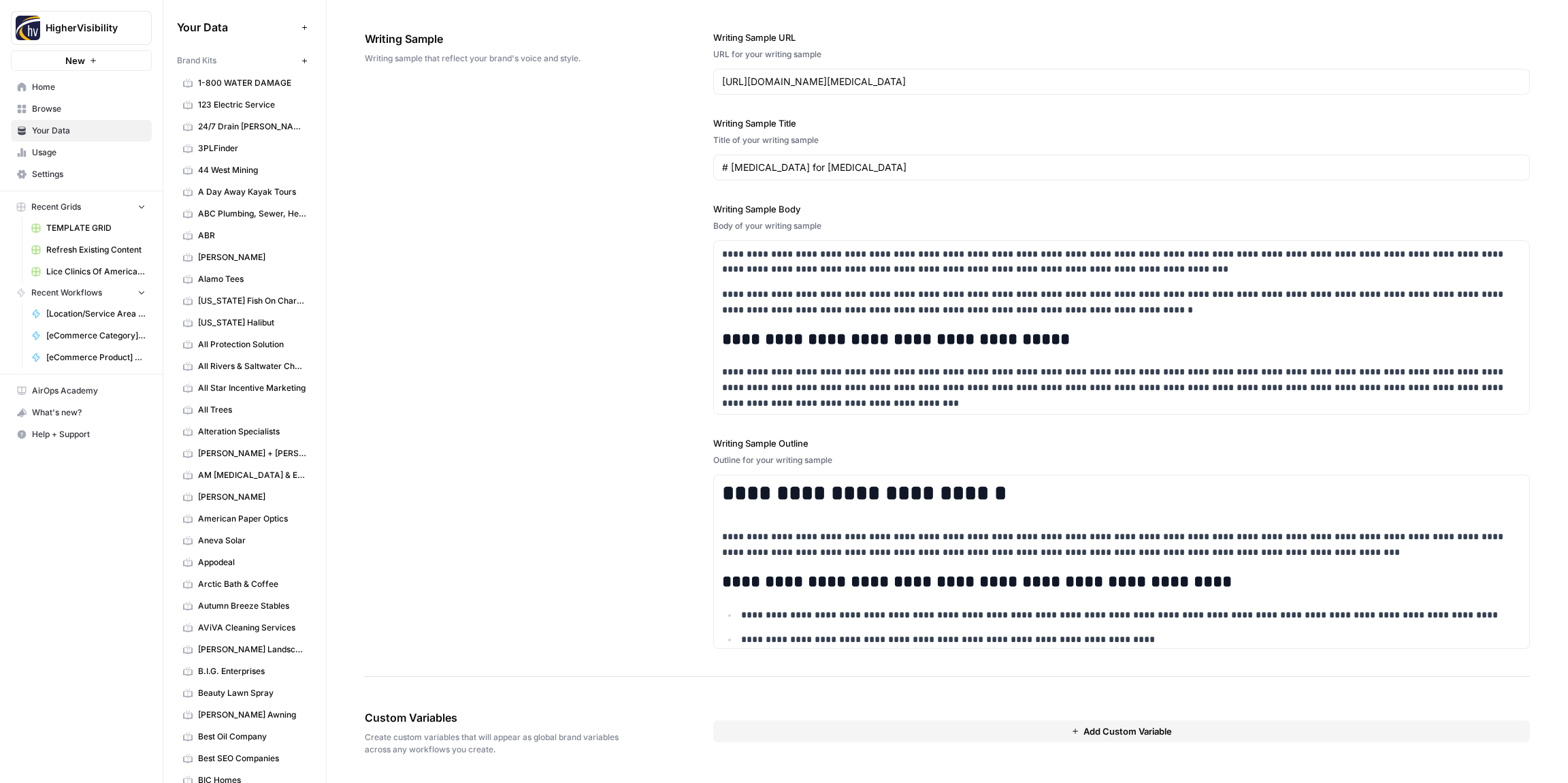
click at [910, 734] on button "Add Custom Variable" at bounding box center [1121, 731] width 817 height 22
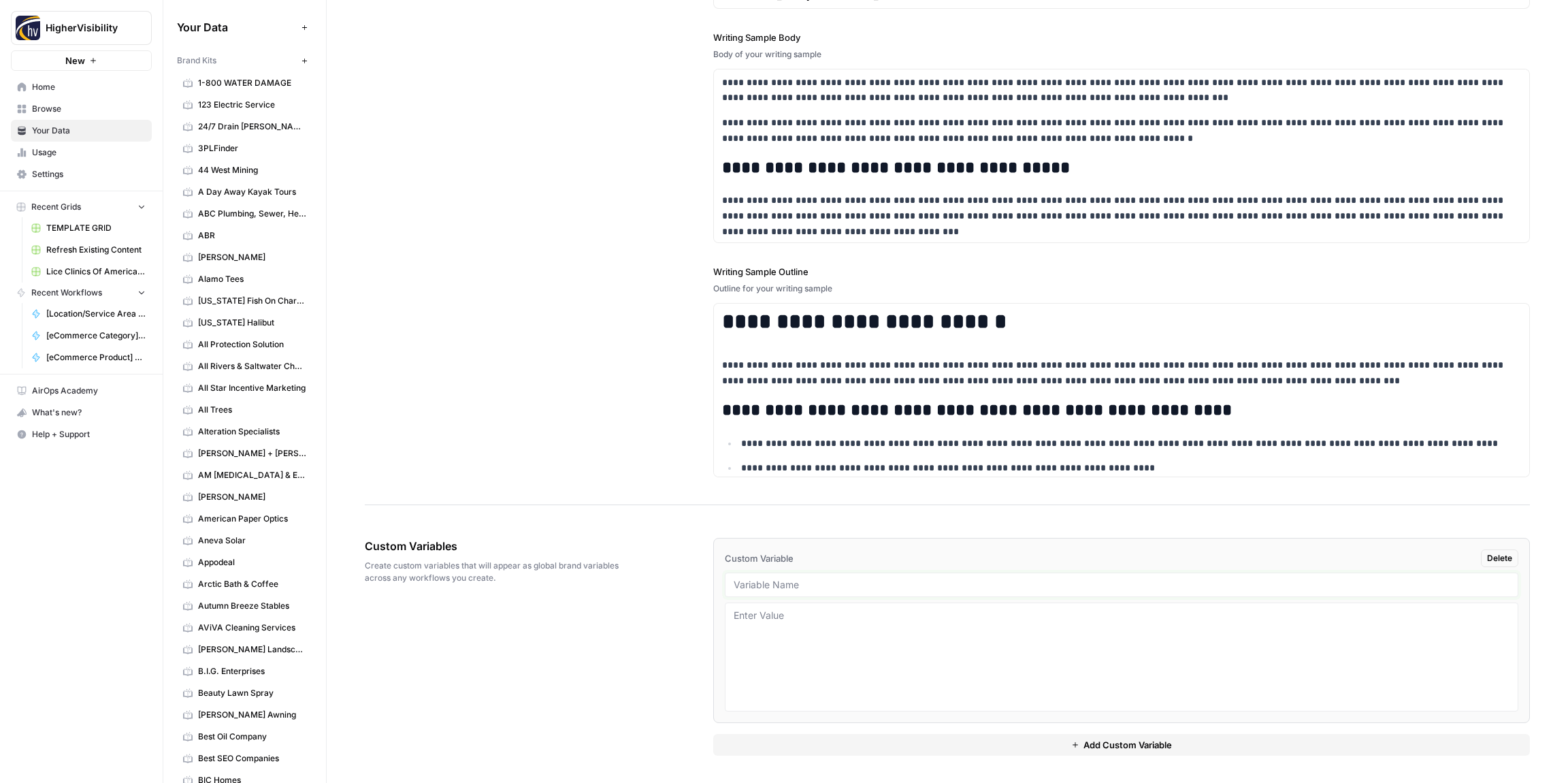
click at [760, 585] on input "text" at bounding box center [1122, 585] width 776 height 12
paste input "Case Studies"
type input "Case Studies"
click at [811, 739] on button "Add Custom Variable" at bounding box center [1121, 745] width 817 height 22
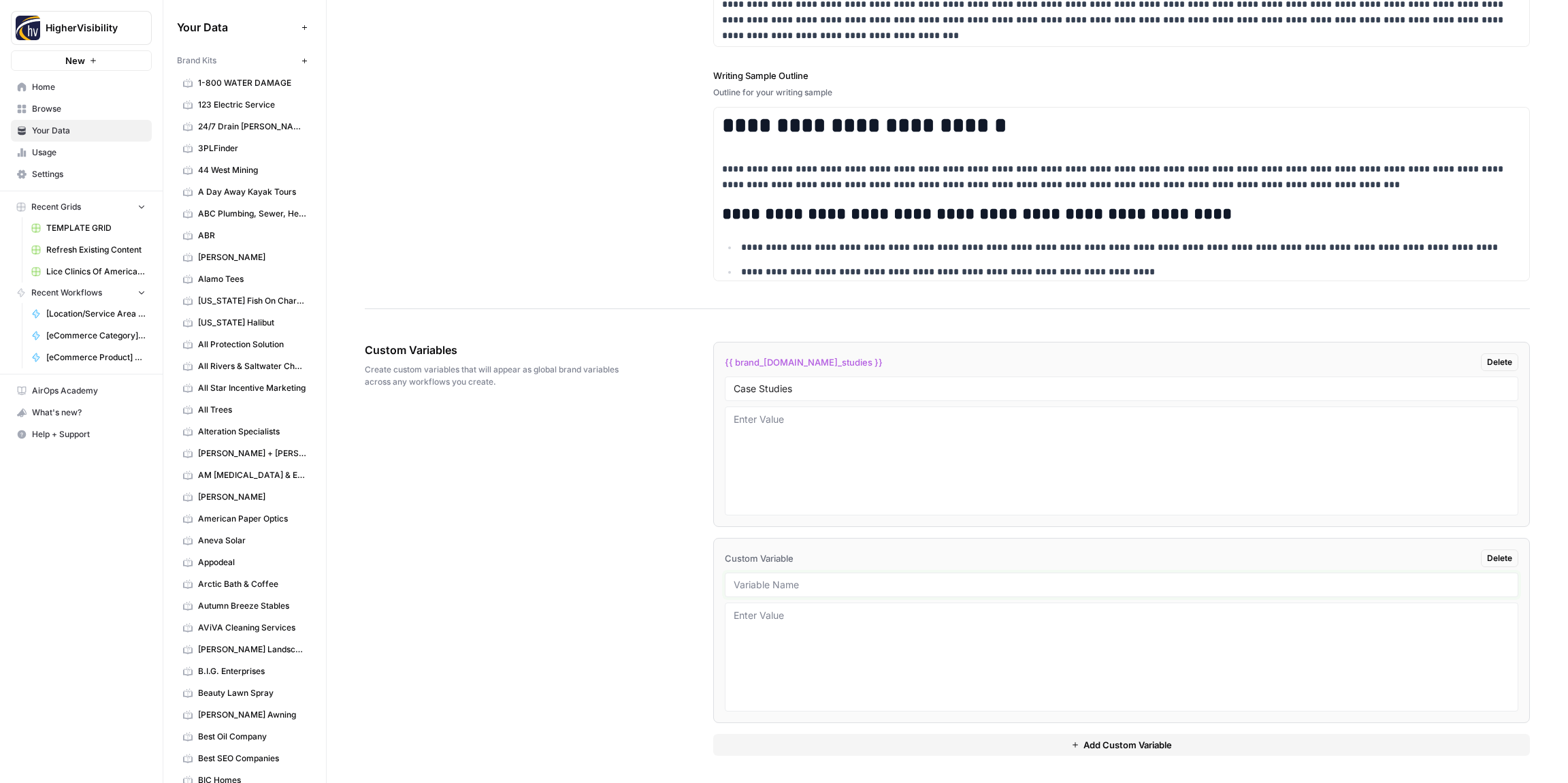
click at [850, 583] on input "text" at bounding box center [1122, 585] width 776 height 12
paste input "Testimonials"
type input "Testimonials"
click at [833, 741] on button "Add Custom Variable" at bounding box center [1121, 745] width 817 height 22
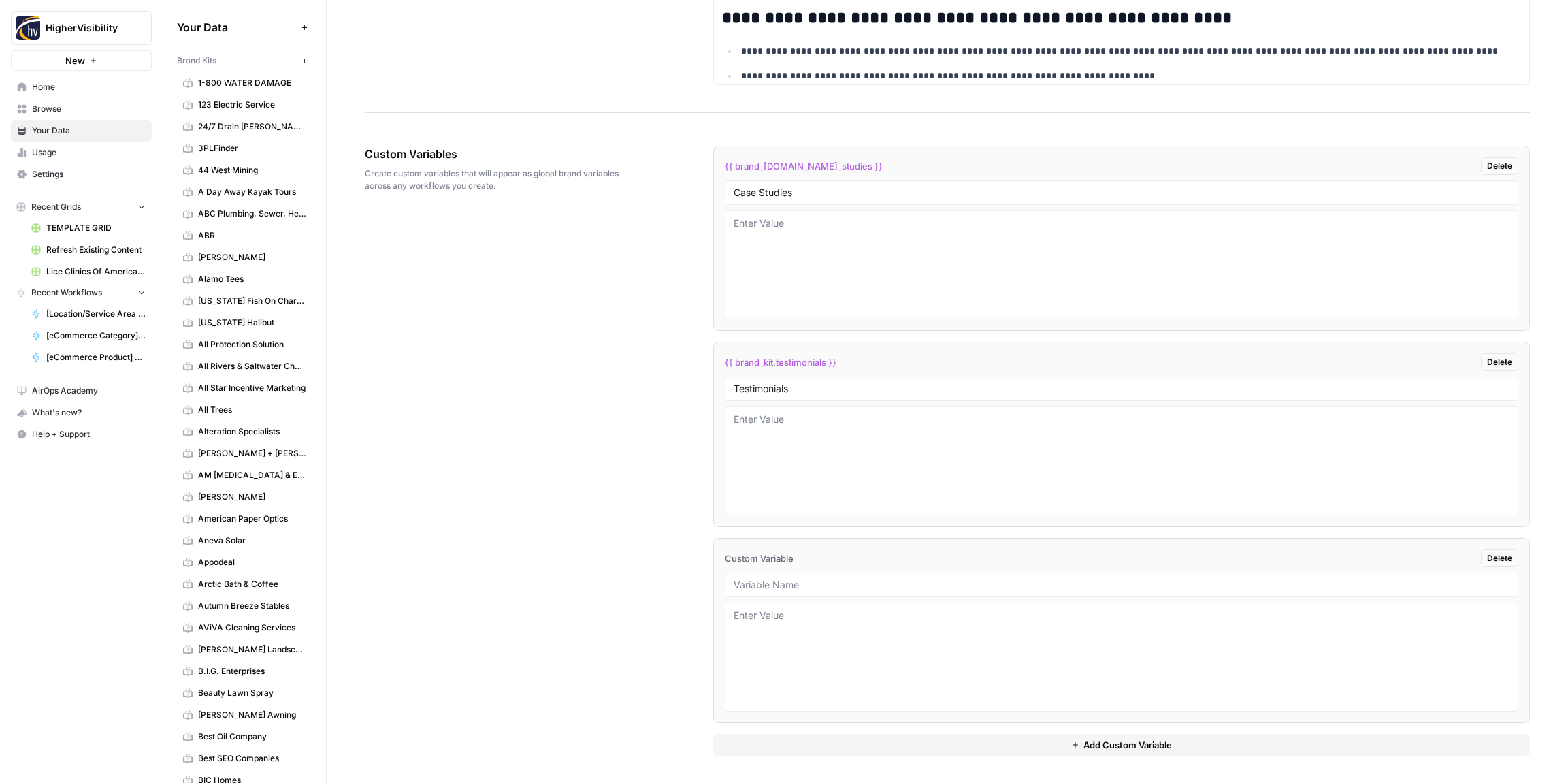
click at [793, 578] on div at bounding box center [1122, 584] width 794 height 24
click at [787, 582] on input "text" at bounding box center [1122, 585] width 776 height 12
paste input "Word Count"
type input "Word Count"
click at [863, 741] on button "Add Custom Variable" at bounding box center [1121, 745] width 817 height 22
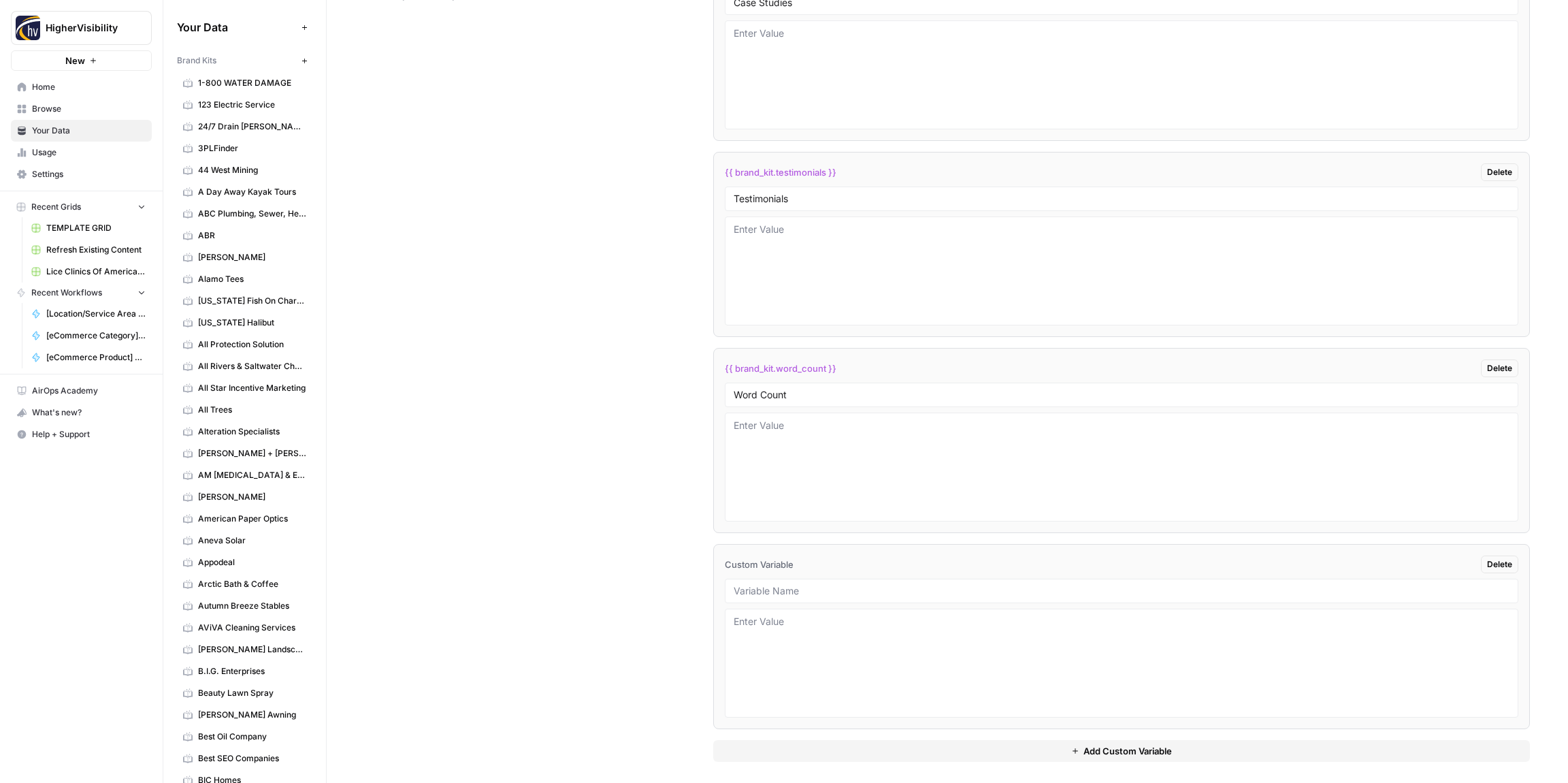
scroll to position [2343, 0]
click at [756, 587] on input "text" at bounding box center [1122, 585] width 776 height 12
paste input "Custom Location Page Outline"
type input "Custom Location Page Outline"
click at [868, 750] on button "Add Custom Variable" at bounding box center [1121, 745] width 817 height 22
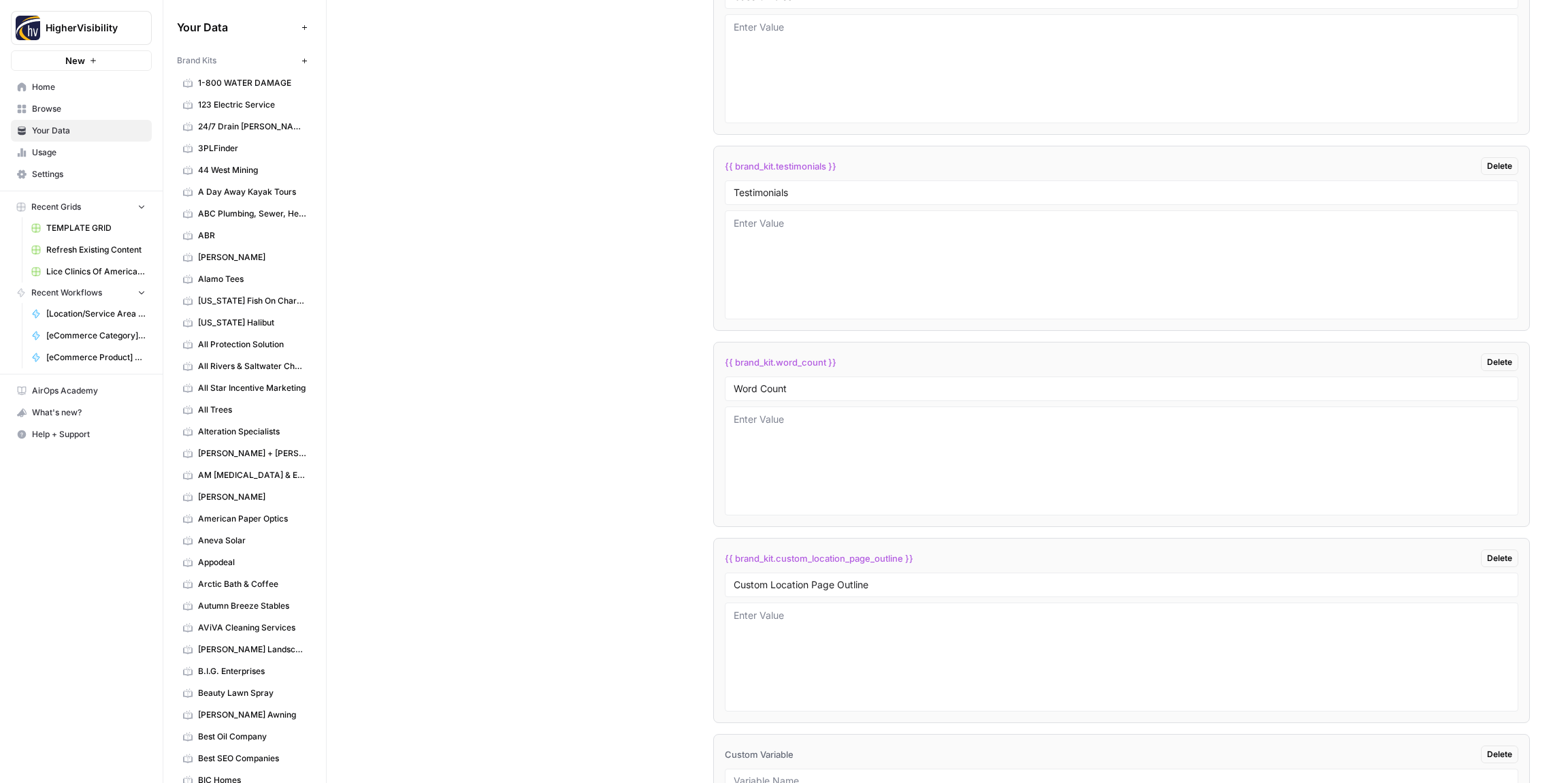
scroll to position [2539, 0]
click at [761, 583] on input "text" at bounding box center [1122, 585] width 776 height 12
paste input "Industry"
type input "Industry"
drag, startPoint x: 774, startPoint y: 743, endPoint x: 747, endPoint y: 717, distance: 37.5
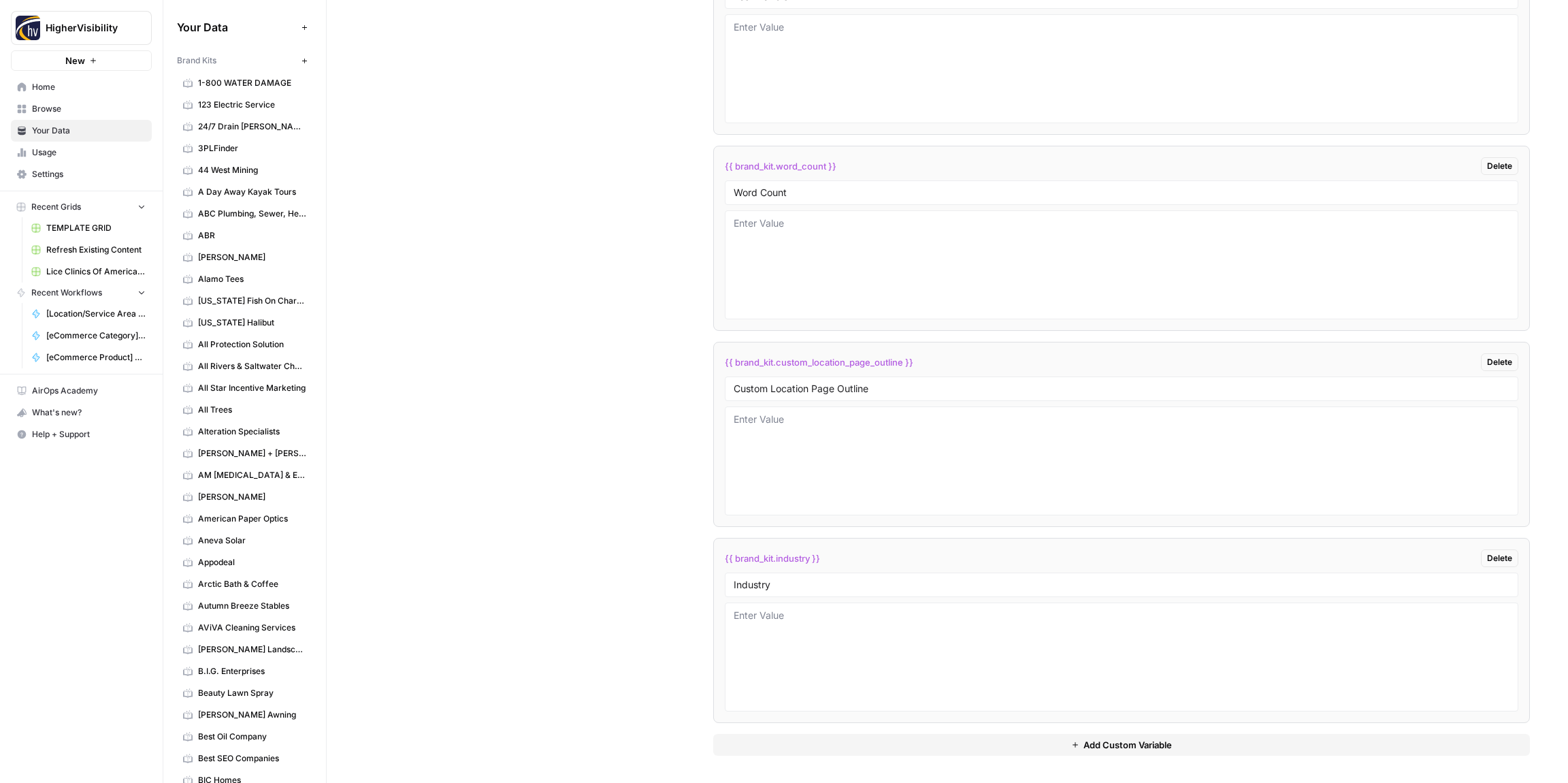
click at [765, 738] on button "Add Custom Variable" at bounding box center [1121, 745] width 817 height 22
click at [775, 584] on input "text" at bounding box center [1122, 585] width 776 height 12
paste input "Location Page Services"
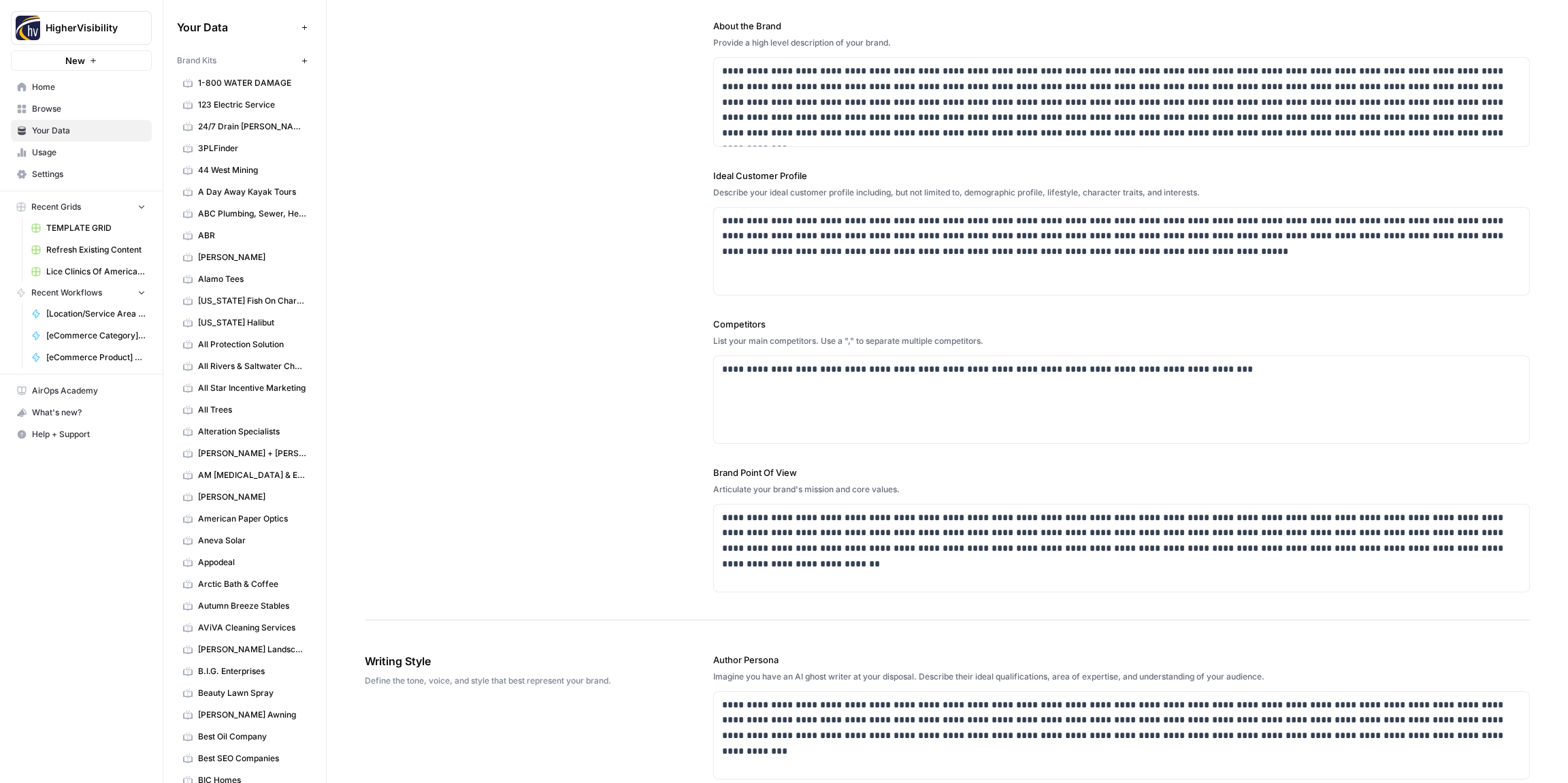
scroll to position [0, 0]
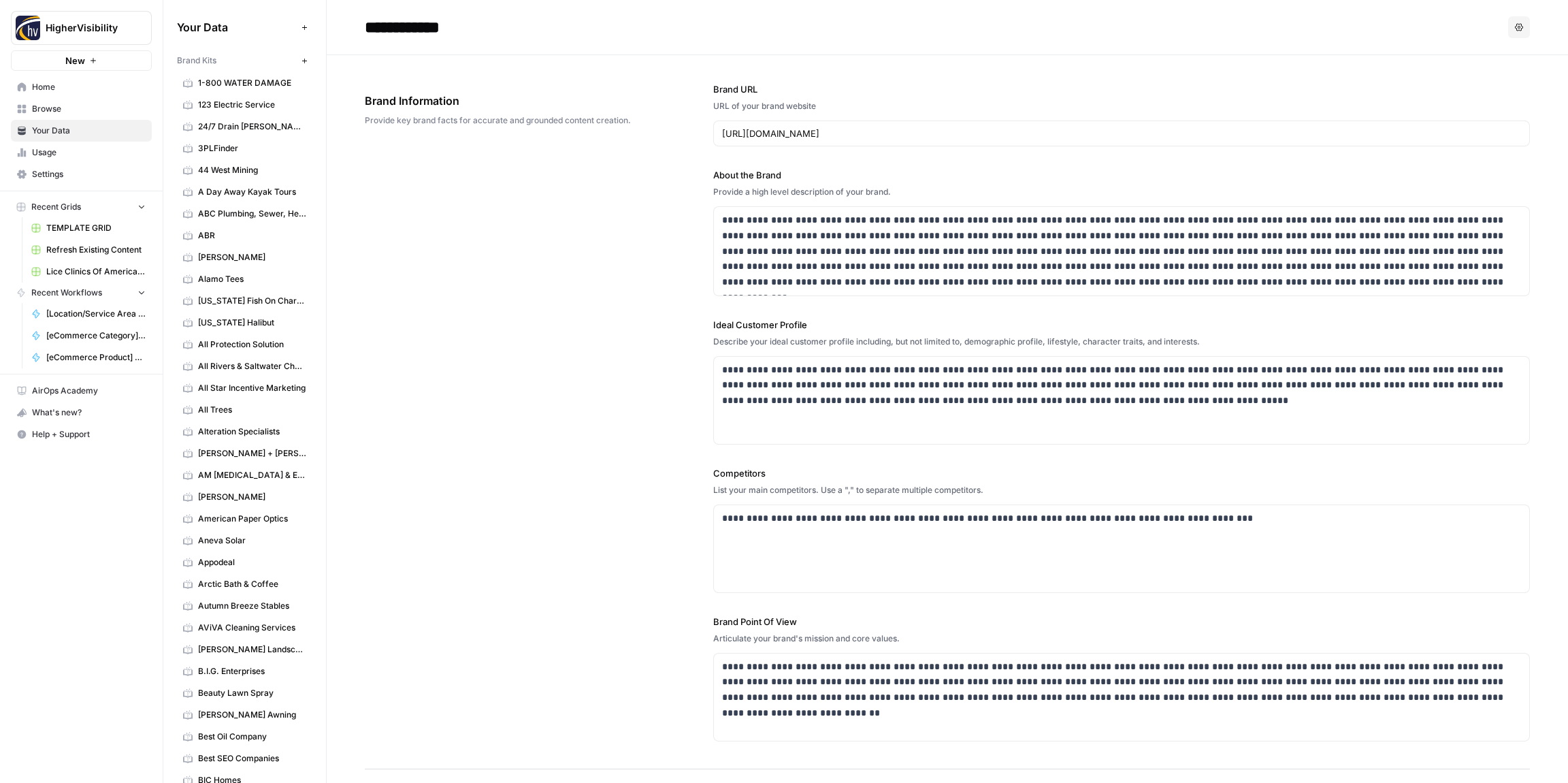
type input "Location Page Services"
drag, startPoint x: 762, startPoint y: 219, endPoint x: 726, endPoint y: 223, distance: 36.2
click at [724, 219] on p "**********" at bounding box center [1122, 251] width 799 height 78
copy p "********"
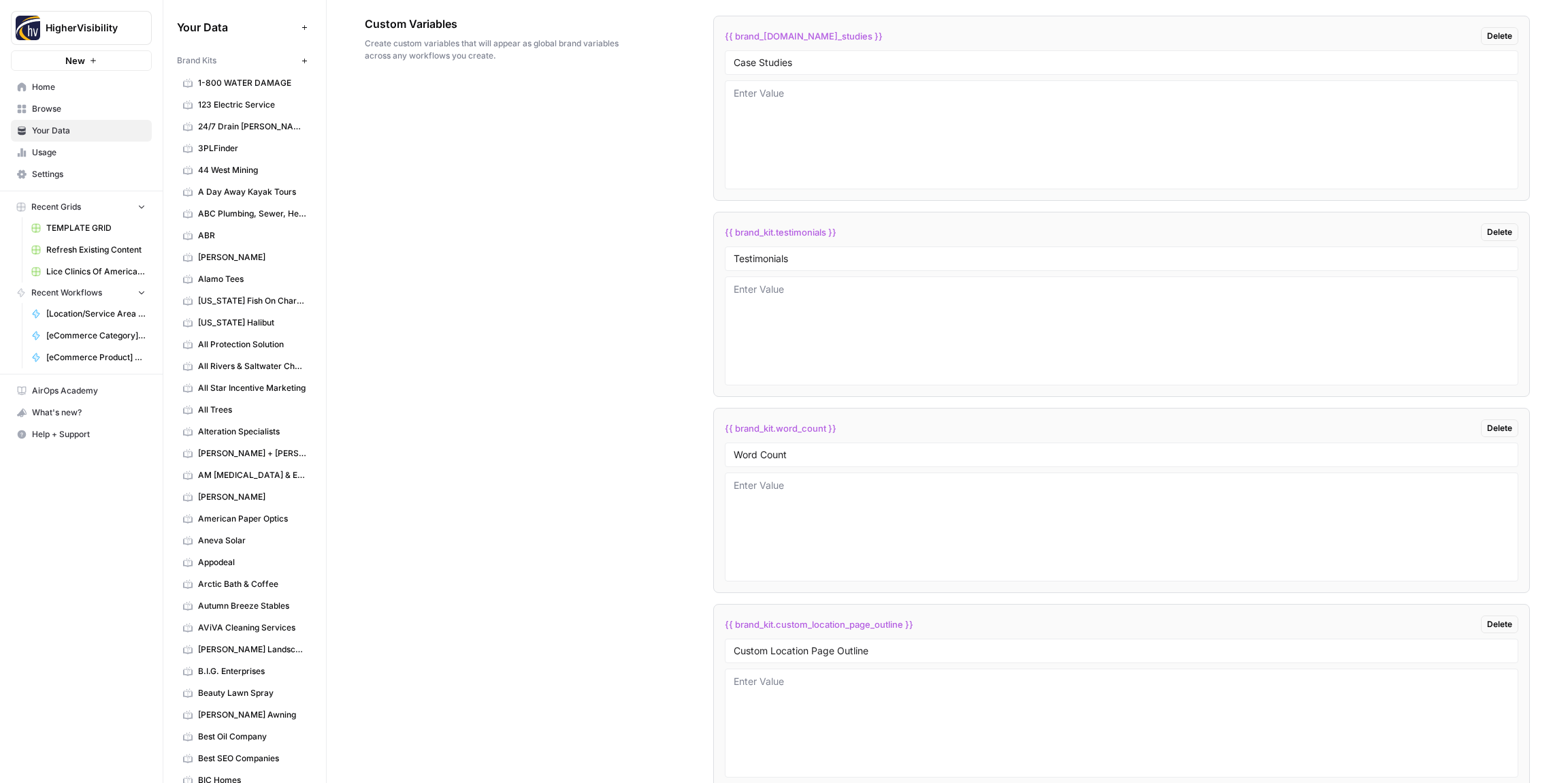
scroll to position [2735, 0]
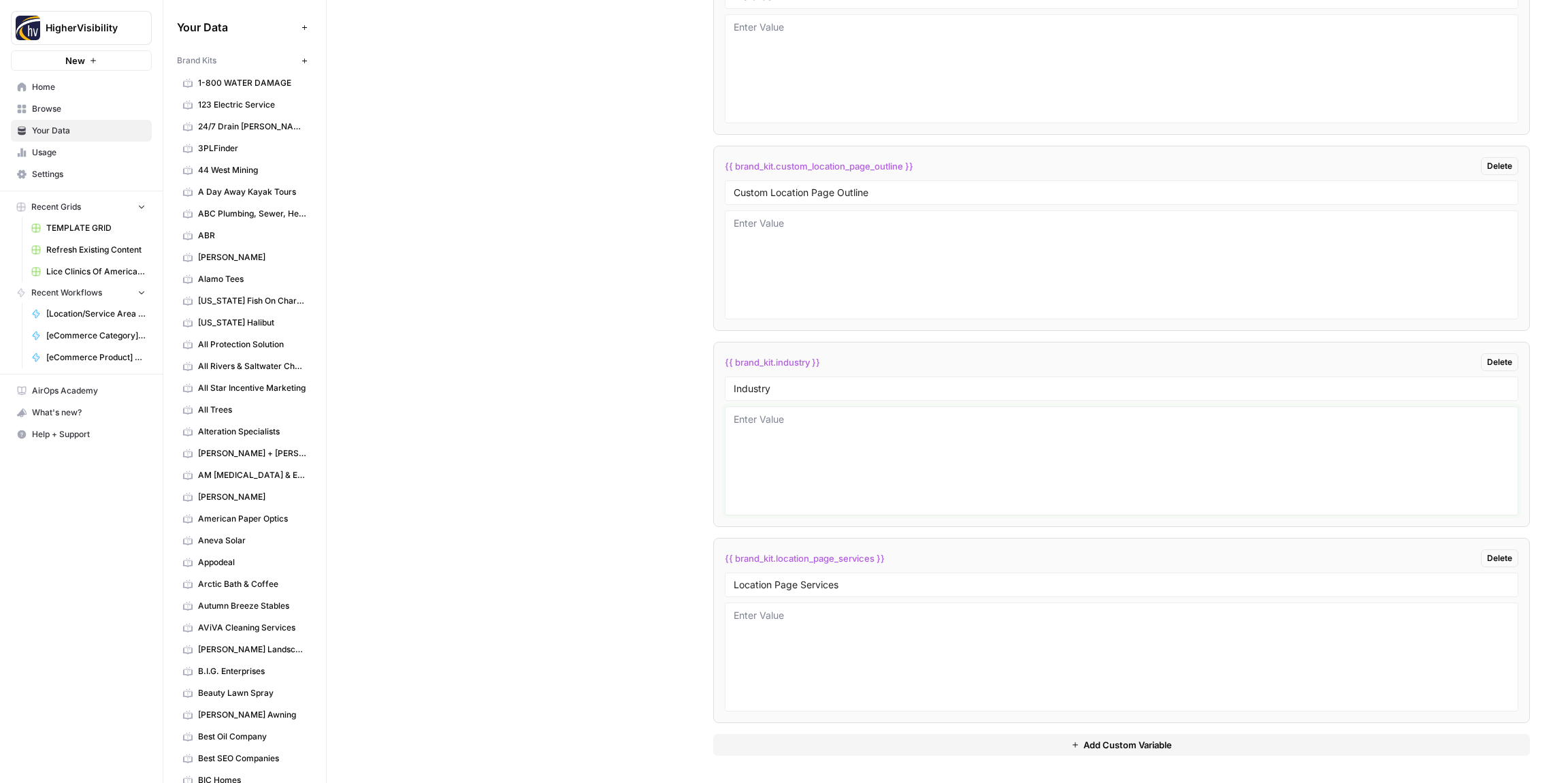
click at [846, 446] on textarea at bounding box center [1122, 460] width 776 height 96
paste textarea "Cannabis"
type textarea "Cannabis"
click at [645, 403] on div "Custom Variables Create custom variables that will appear as global brand varia…" at bounding box center [948, 156] width 1166 height 1253
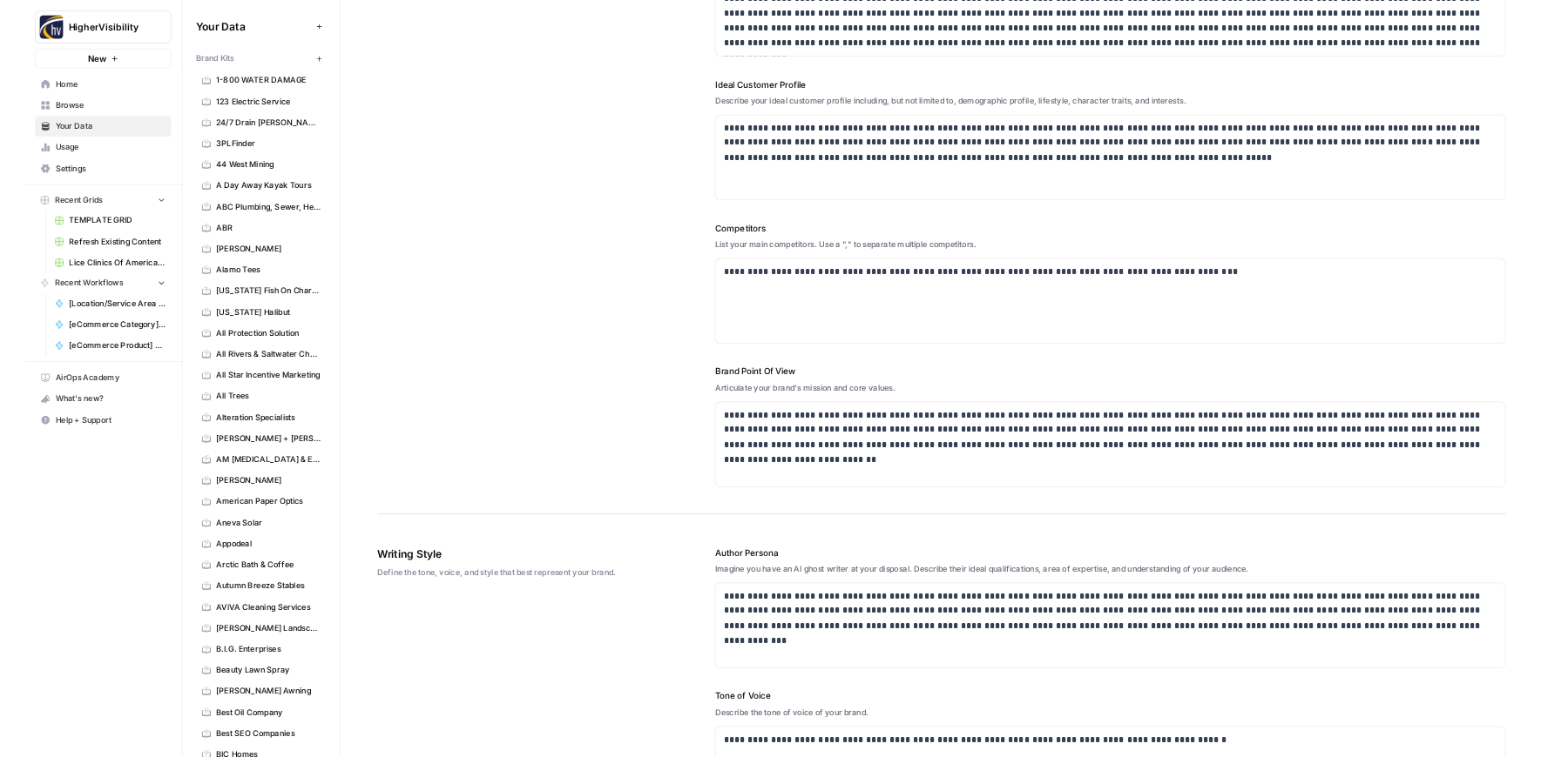
scroll to position [0, 0]
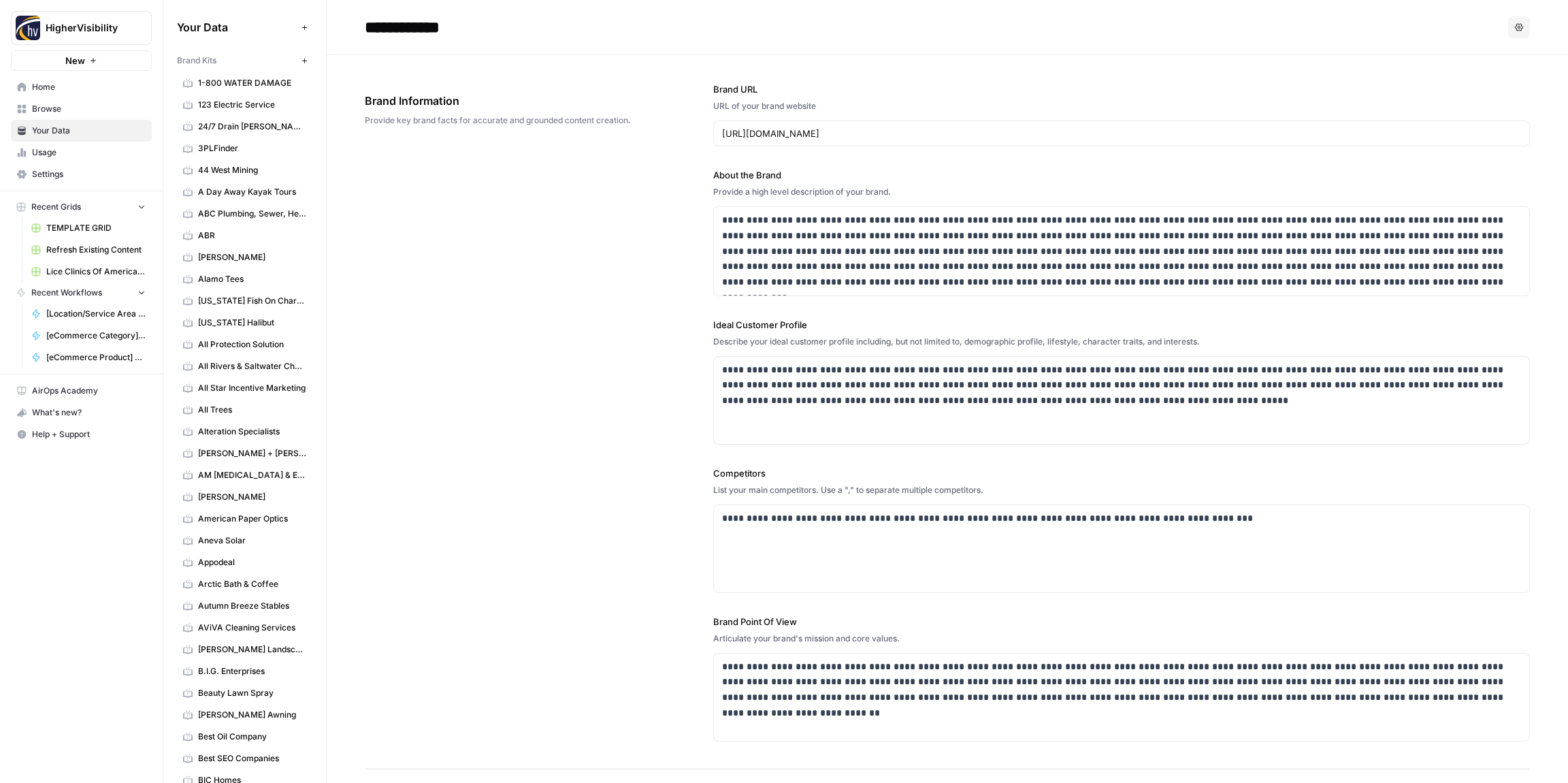
click at [306, 60] on icon "button" at bounding box center [305, 60] width 8 height 8
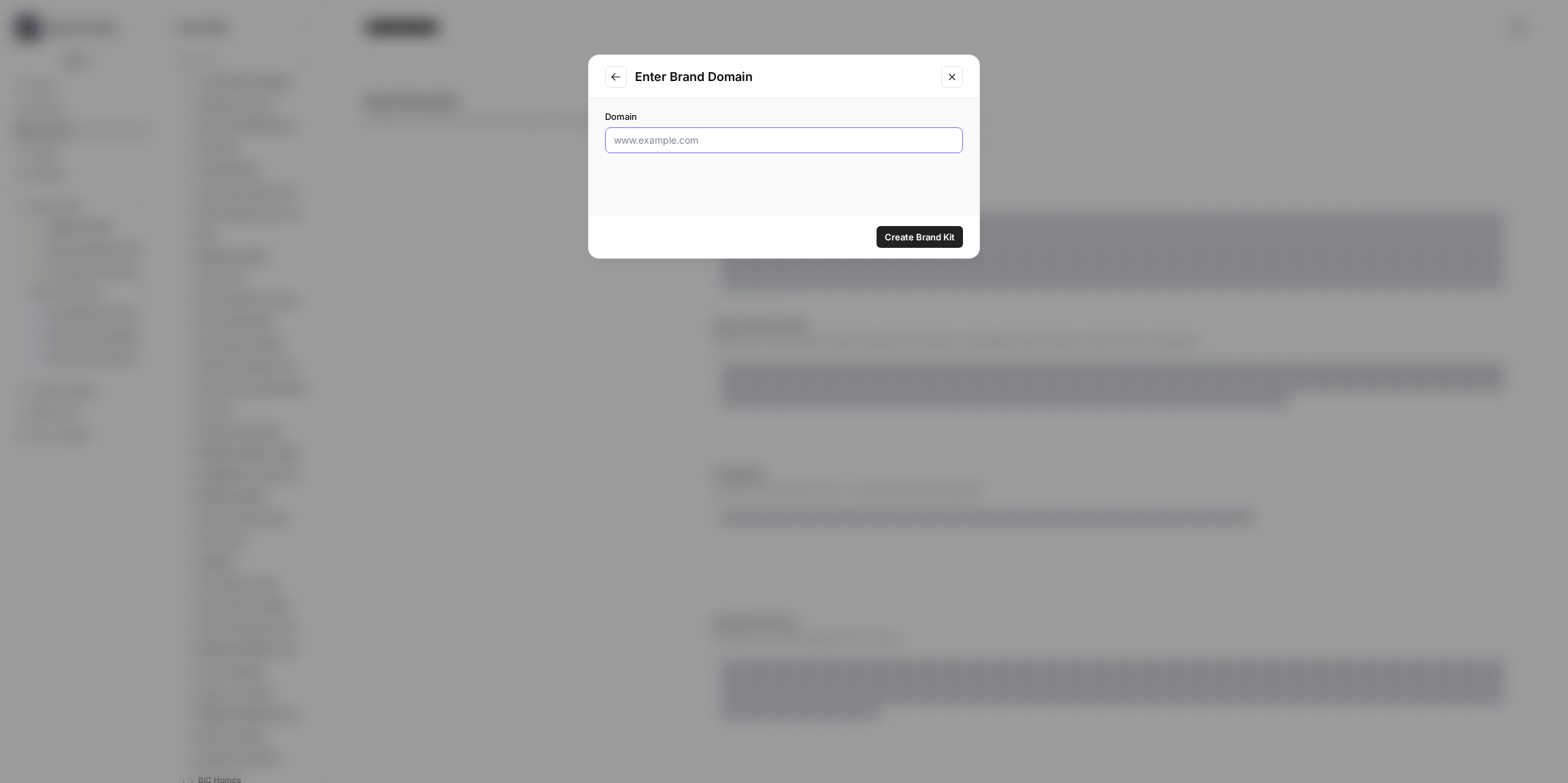
drag, startPoint x: 653, startPoint y: 142, endPoint x: 672, endPoint y: 142, distance: 19.0
click at [653, 142] on input "Domain" at bounding box center [784, 140] width 341 height 14
paste input "[URL][DOMAIN_NAME]"
type input "[URL][DOMAIN_NAME]"
click at [918, 238] on span "Create Brand Kit" at bounding box center [919, 237] width 70 height 14
